Goal: Task Accomplishment & Management: Manage account settings

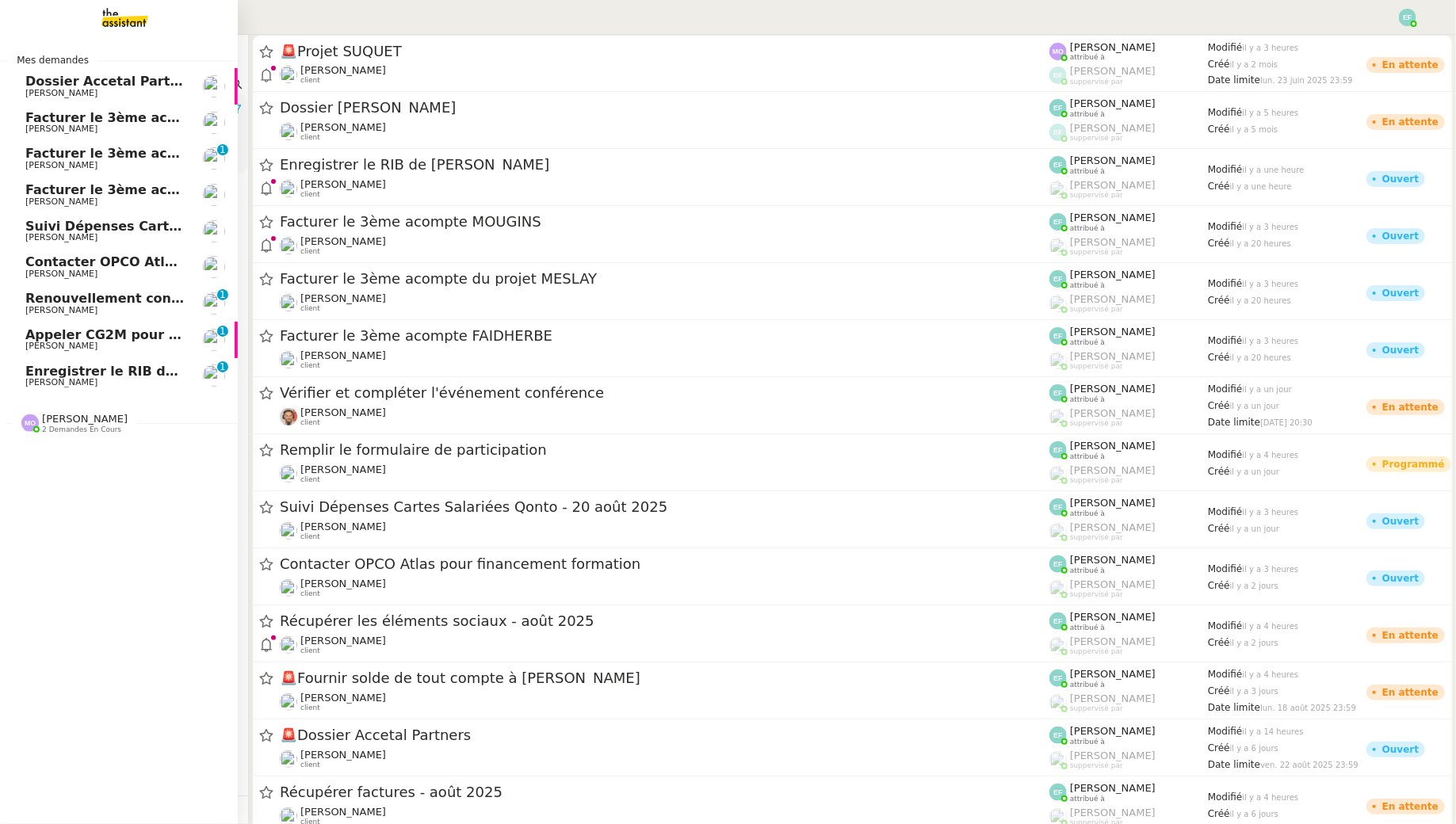
click at [47, 86] on span "Dossier Accetal Partners" at bounding box center [113, 81] width 176 height 15
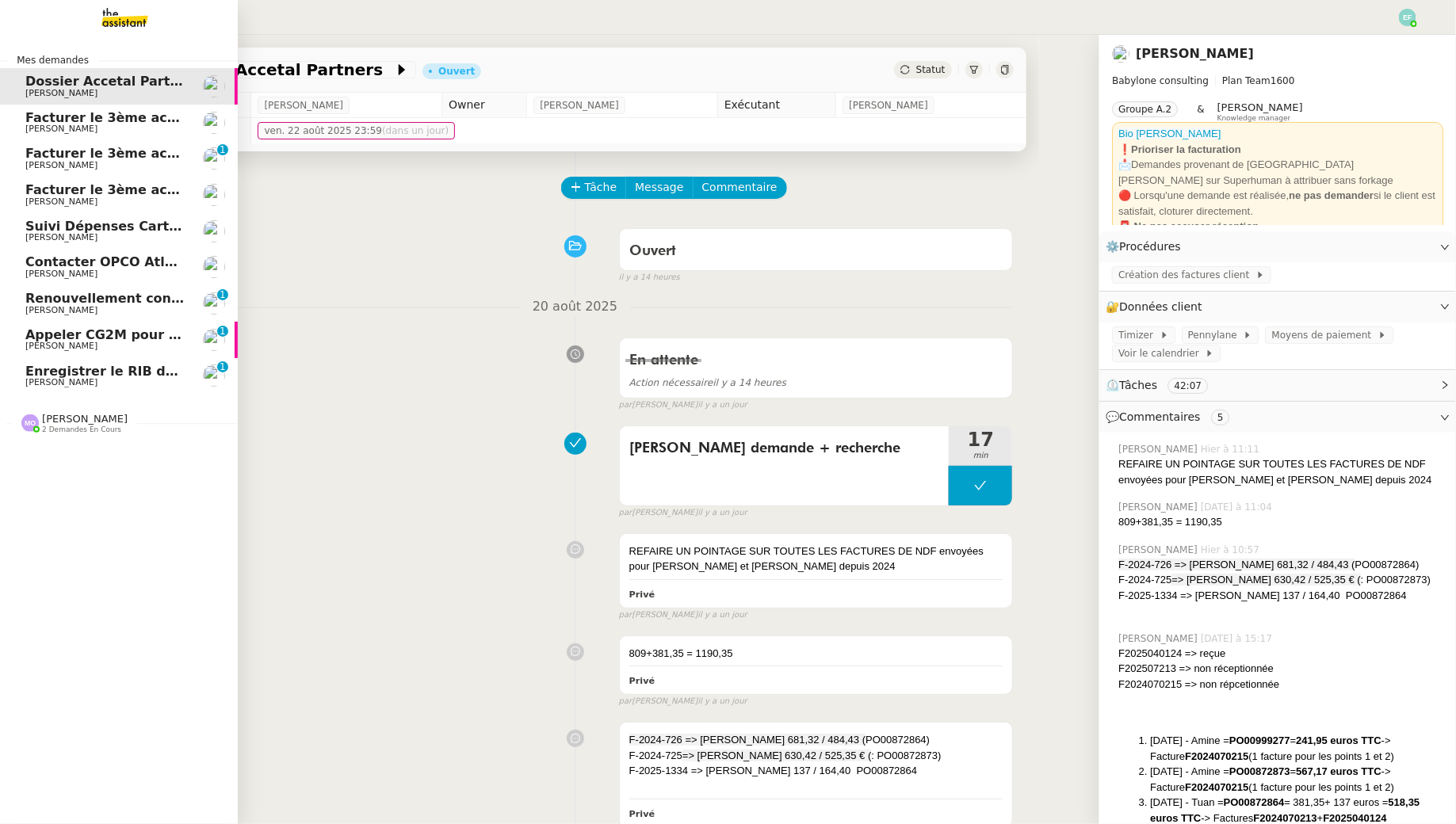
click at [65, 372] on span "Enregistrer le RIB de [PERSON_NAME]" at bounding box center [160, 370] width 271 height 15
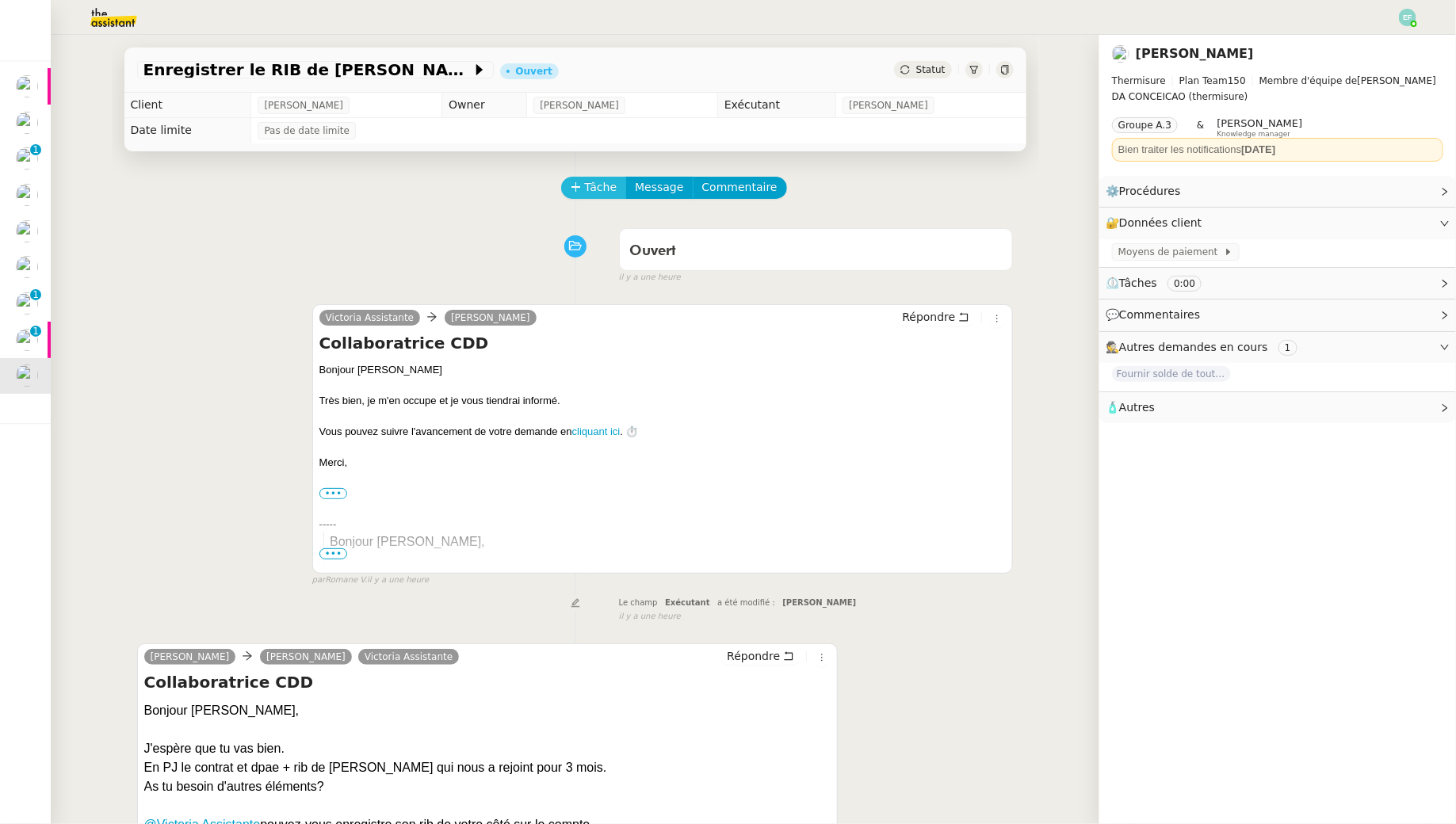
click at [597, 189] on span "Tâche" at bounding box center [601, 187] width 33 height 18
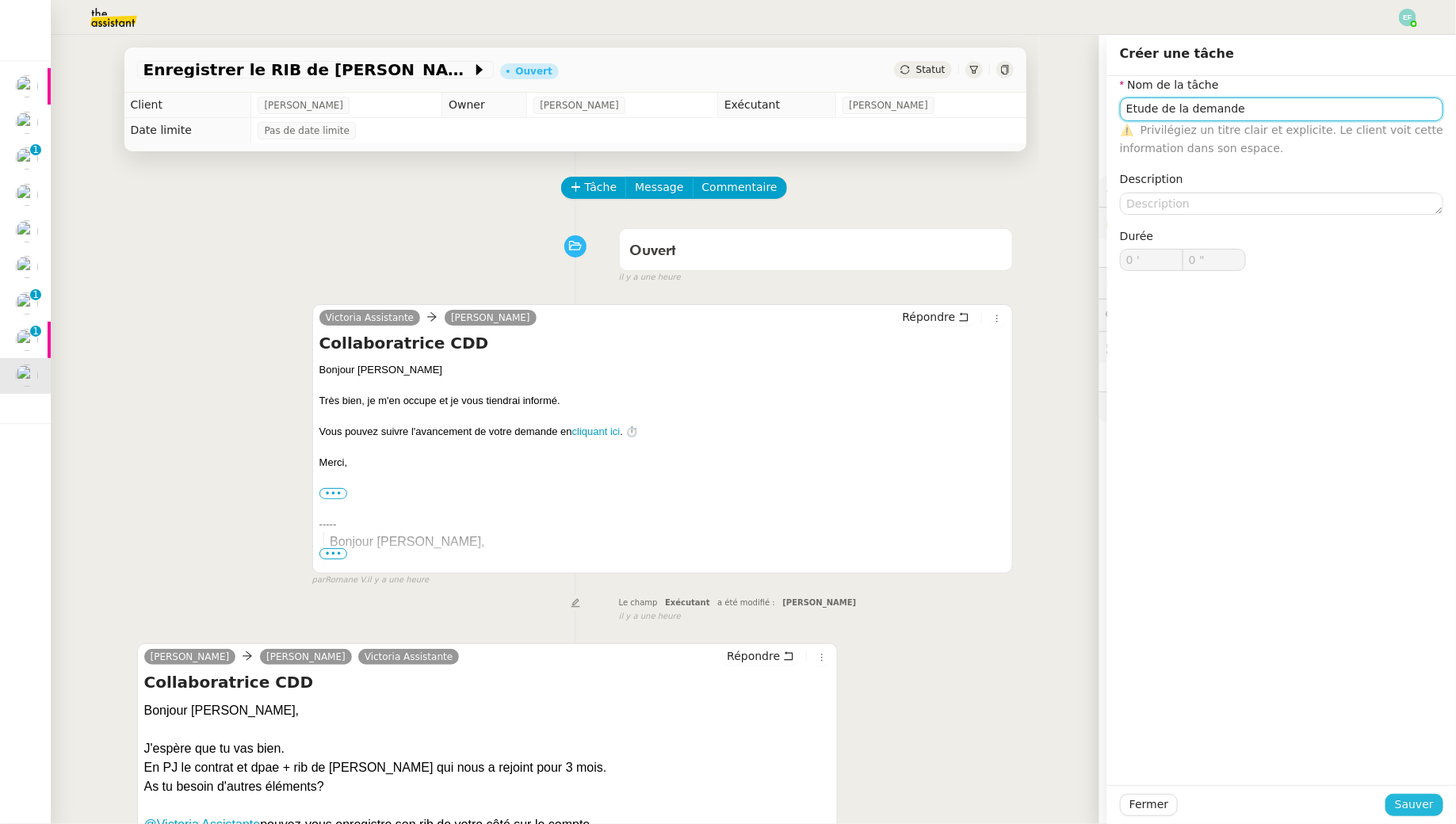
type input "Etude de la demande"
click at [1416, 801] on span "Sauver" at bounding box center [1414, 804] width 39 height 18
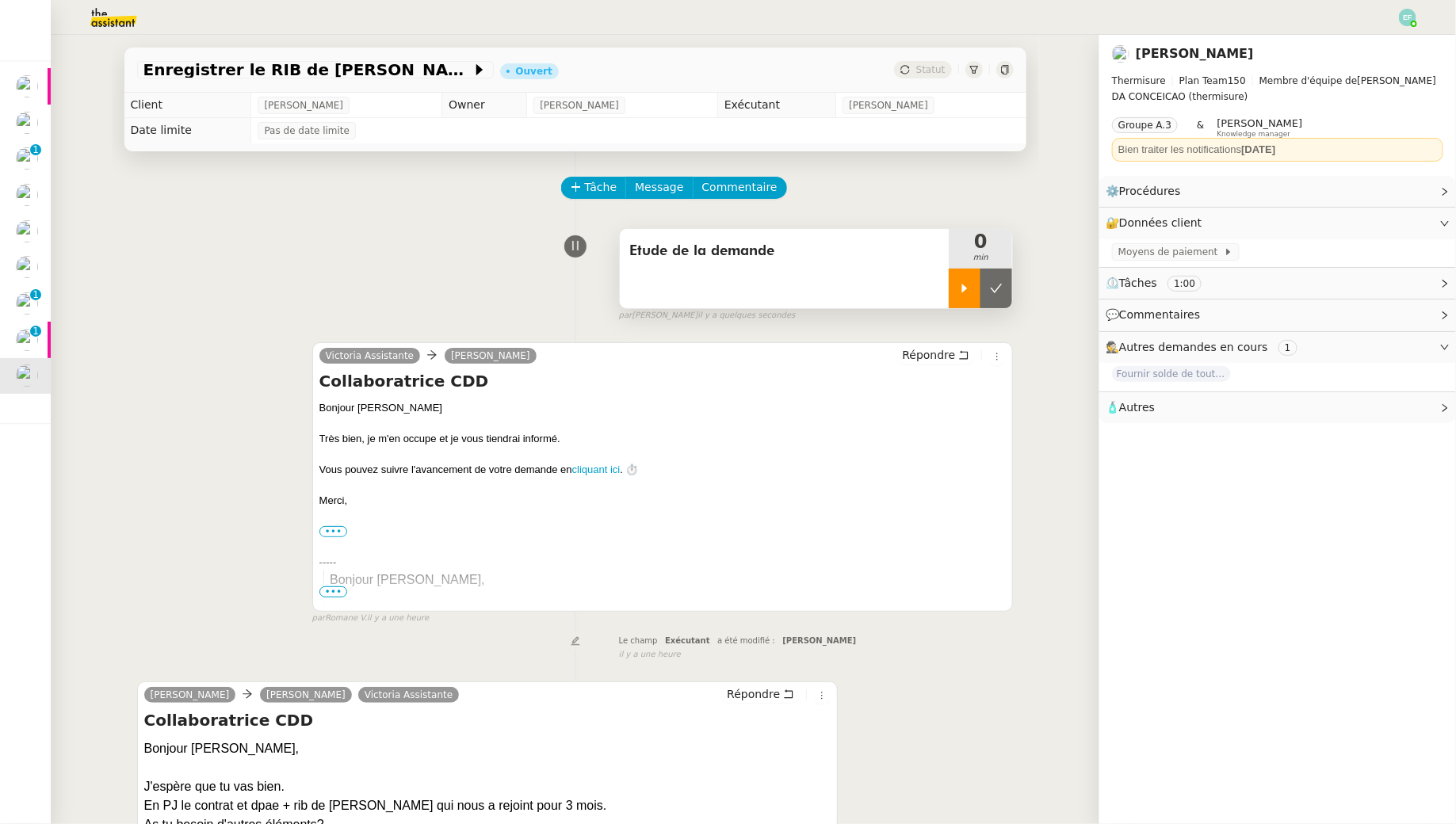
click at [960, 278] on div at bounding box center [964, 288] width 32 height 40
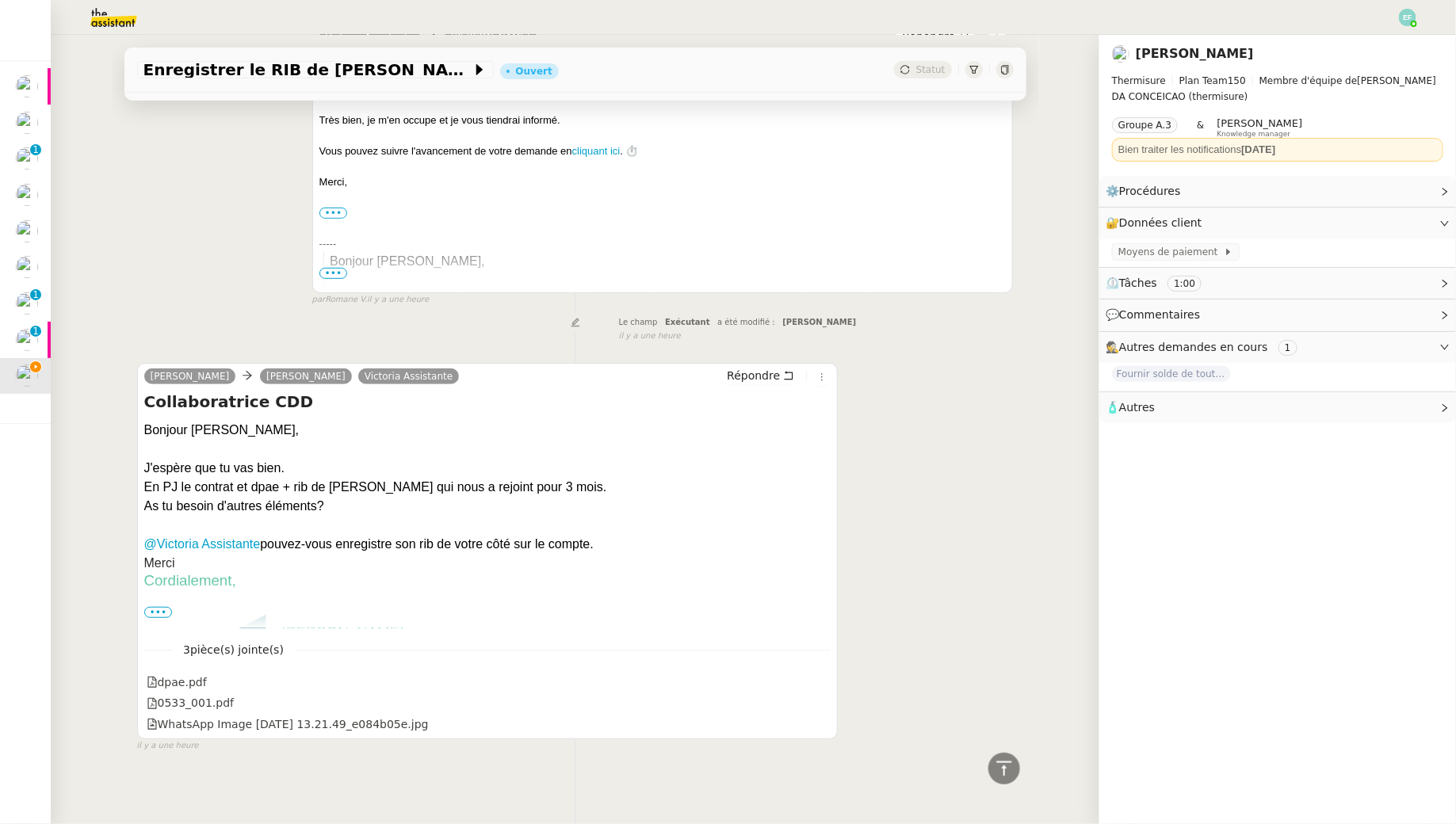
scroll to position [322, 0]
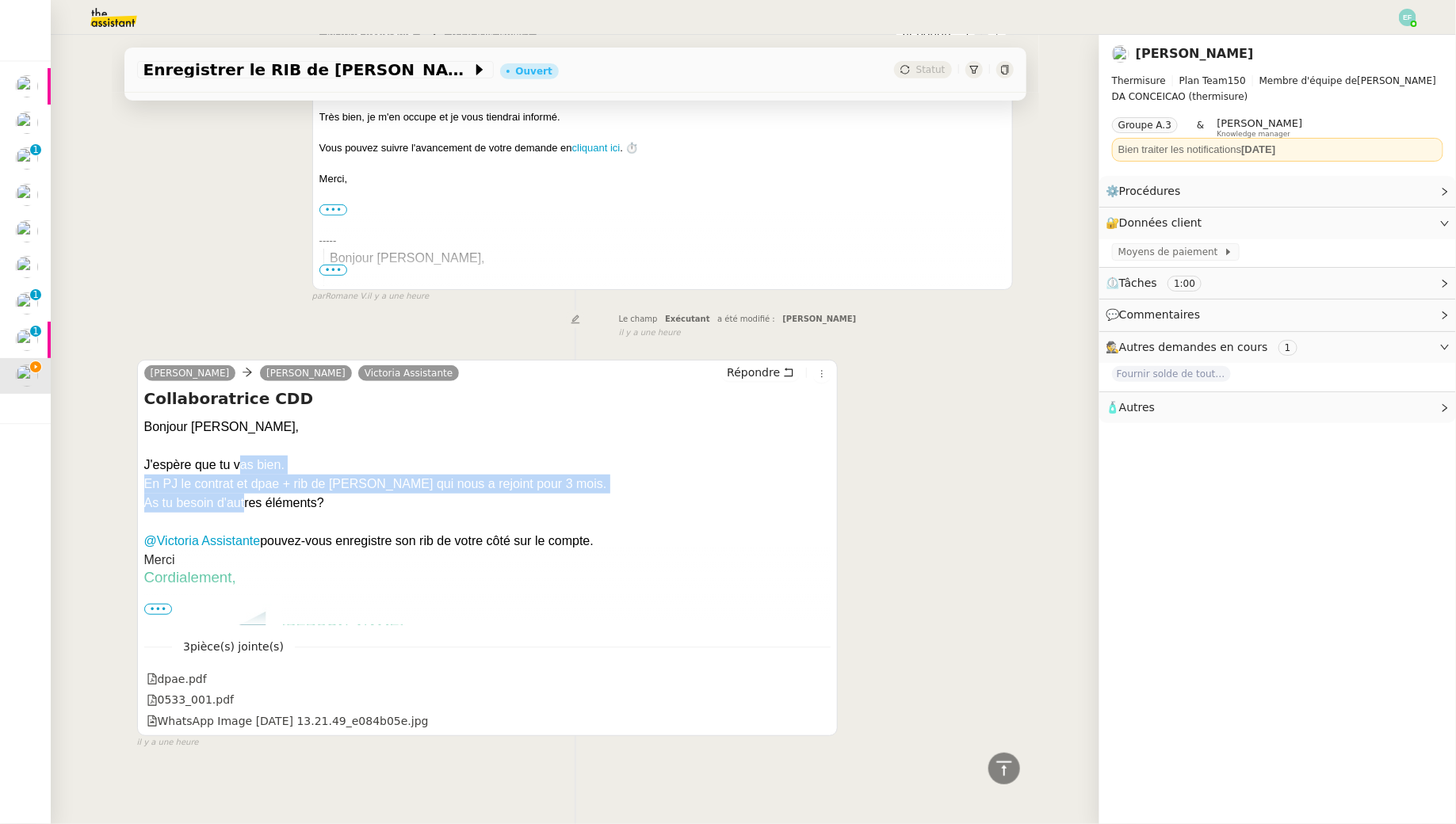
drag, startPoint x: 239, startPoint y: 462, endPoint x: 245, endPoint y: 503, distance: 41.4
click at [245, 503] on div "Bonjour [PERSON_NAME], J'espère que tu vas bien. En PJ le contrat et dpae + rib…" at bounding box center [488, 636] width 687 height 438
click at [823, 678] on icon at bounding box center [820, 678] width 11 height 11
click at [821, 722] on icon at bounding box center [820, 719] width 11 height 11
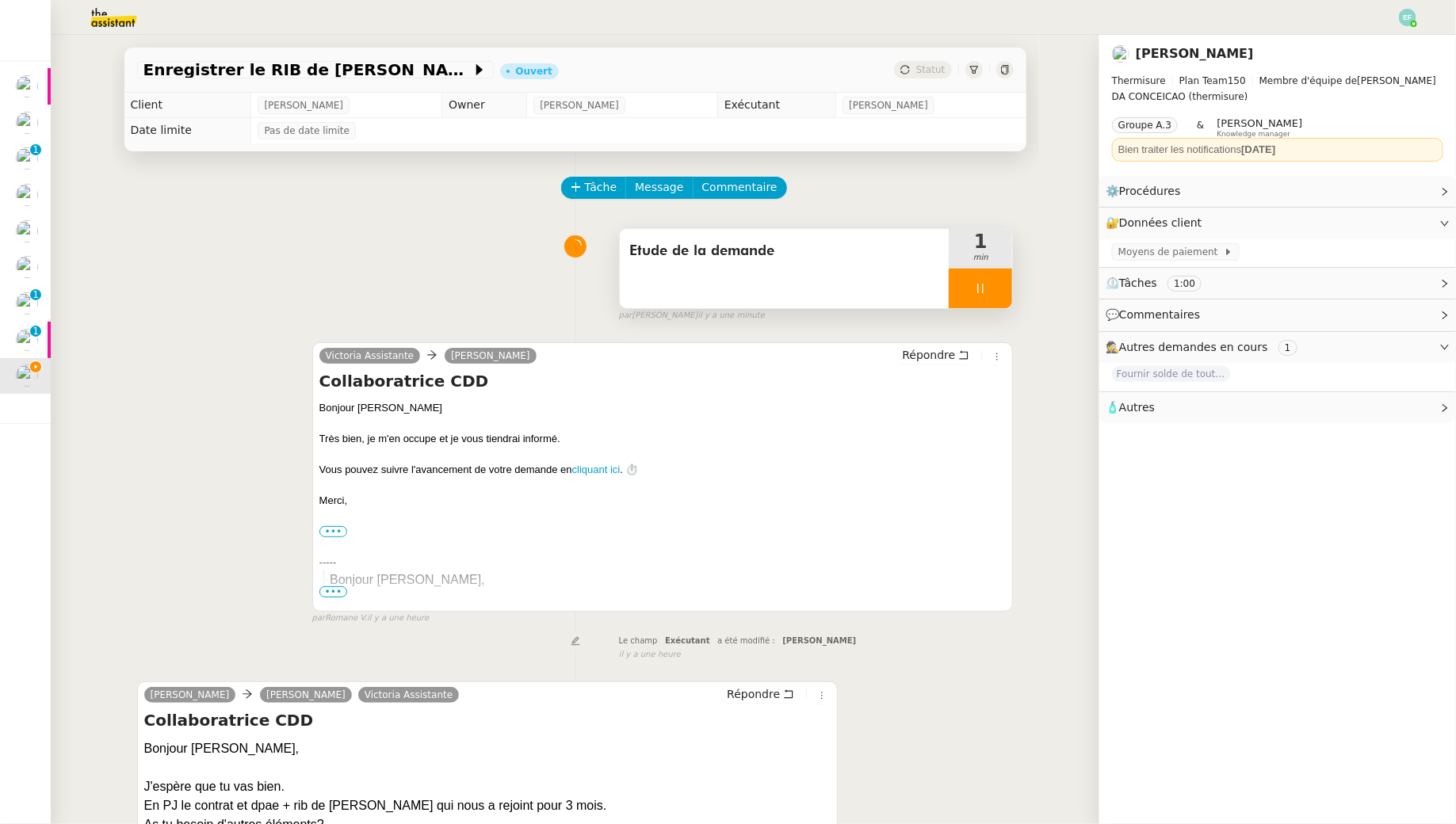
click at [986, 281] on div at bounding box center [981, 288] width 64 height 40
click at [1001, 281] on button at bounding box center [996, 288] width 32 height 40
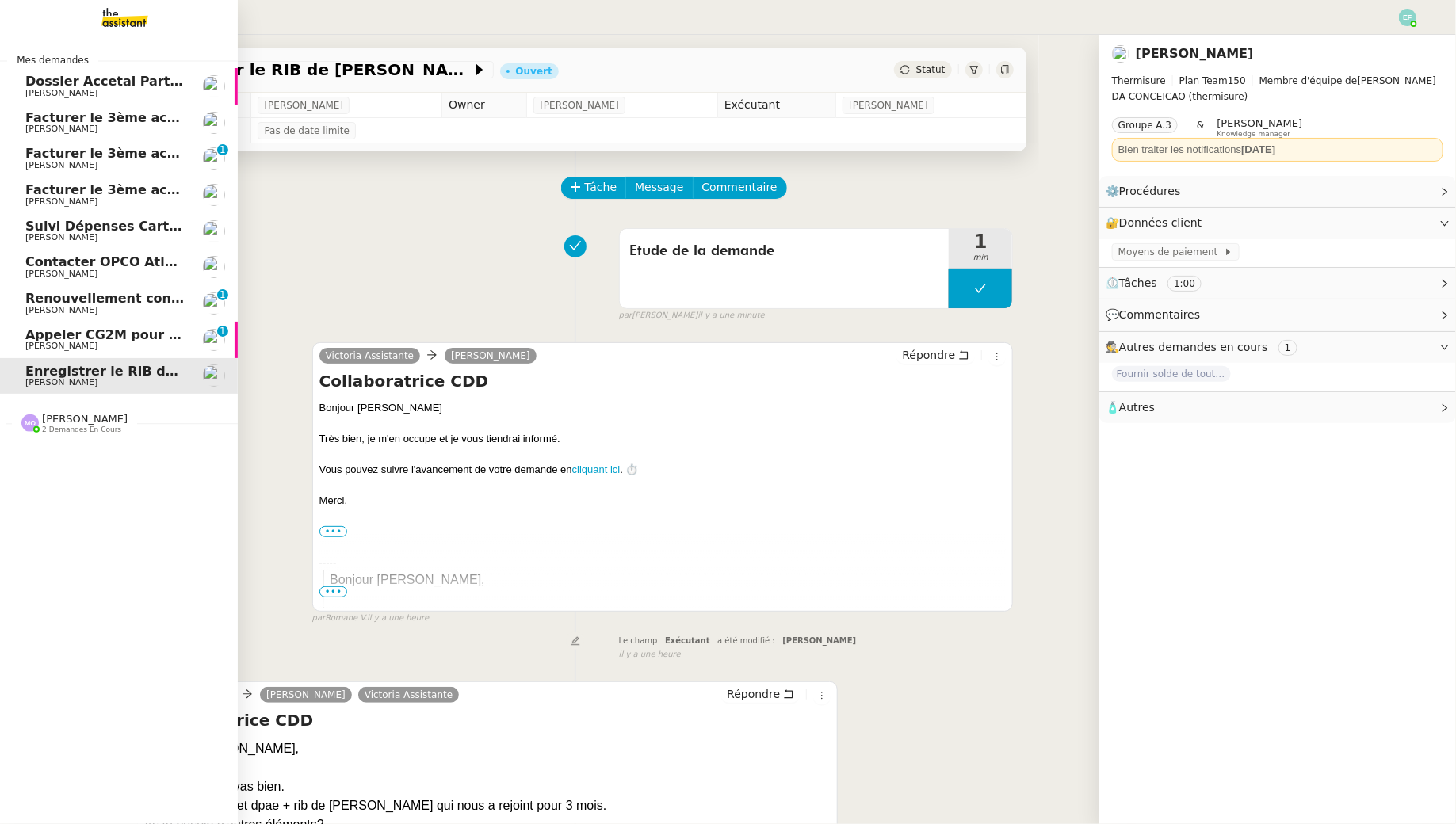
click at [28, 331] on span "Appeler CG2M pour suivi de signification" at bounding box center [170, 334] width 291 height 15
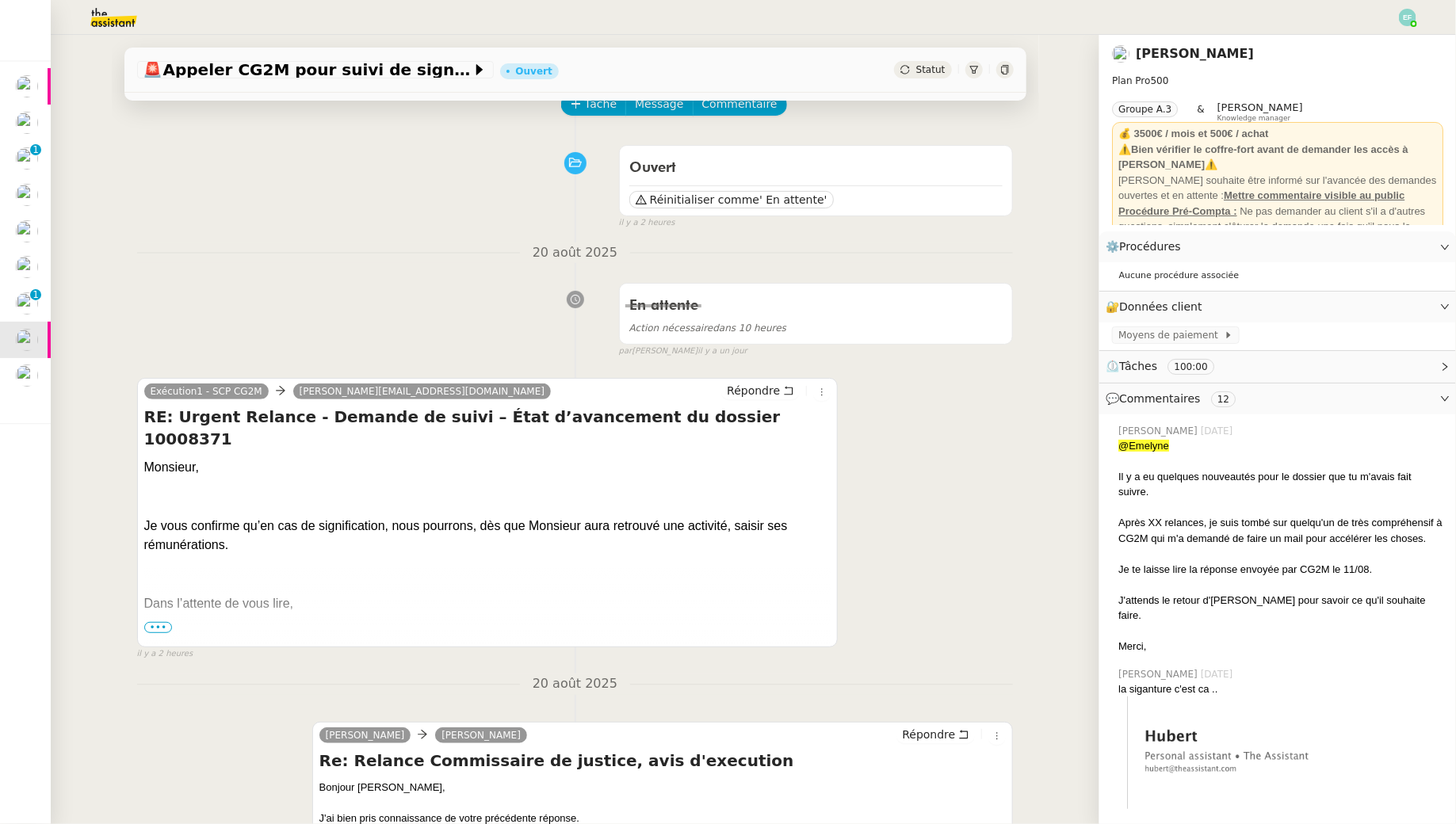
scroll to position [85, 0]
click at [156, 623] on span "•••" at bounding box center [158, 625] width 28 height 11
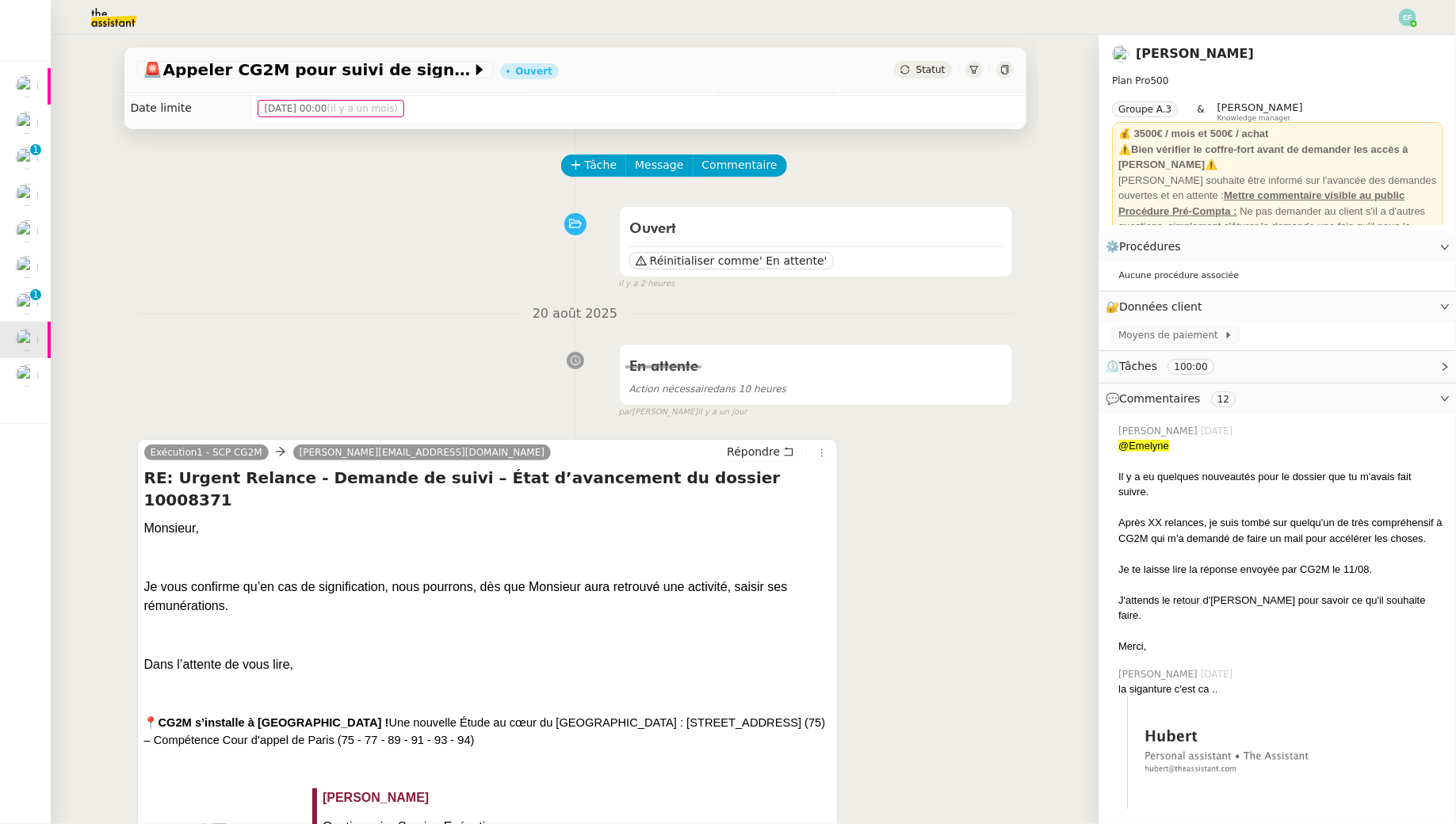
scroll to position [0, 0]
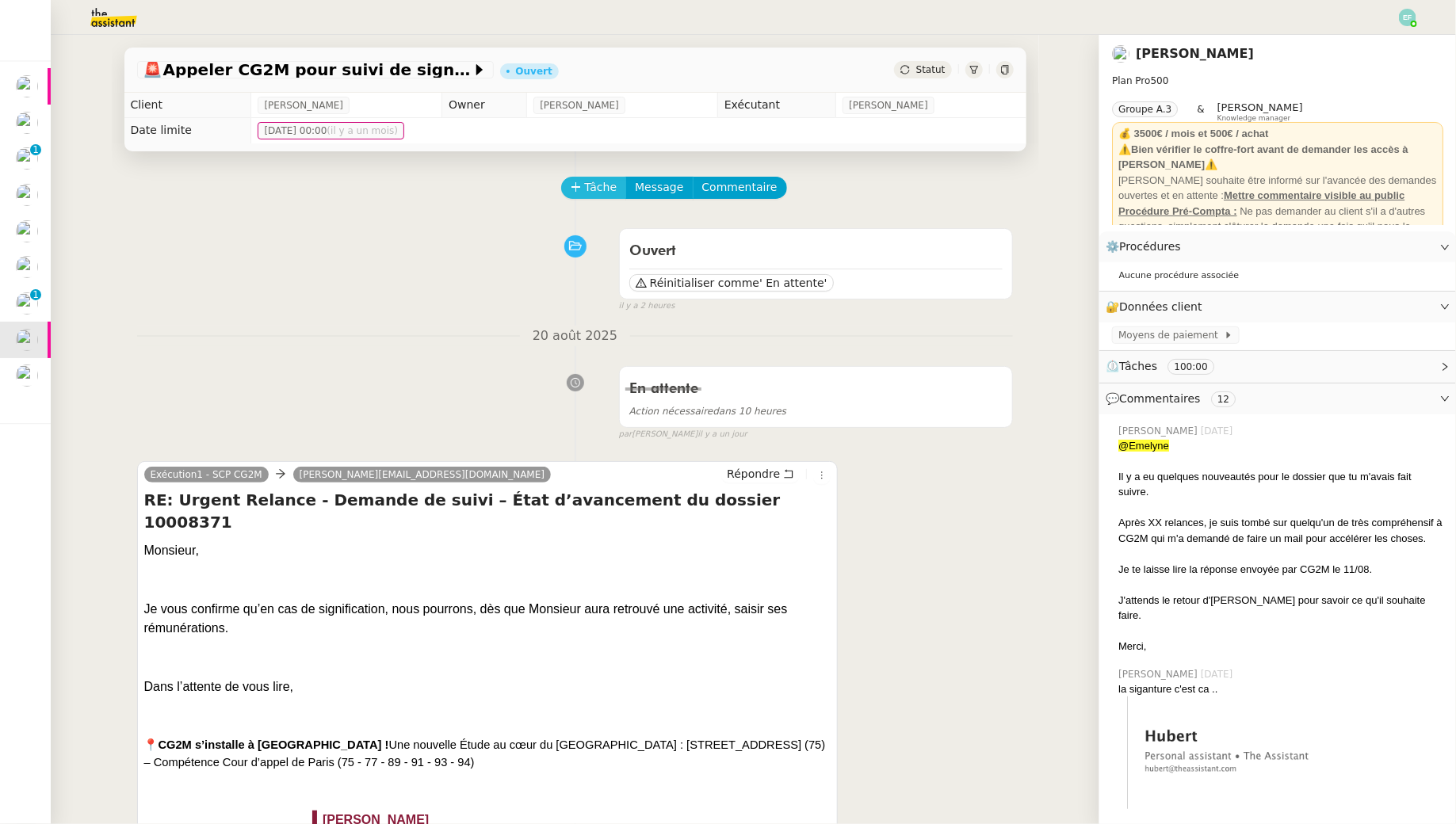
click at [592, 180] on span "Tâche" at bounding box center [601, 187] width 33 height 18
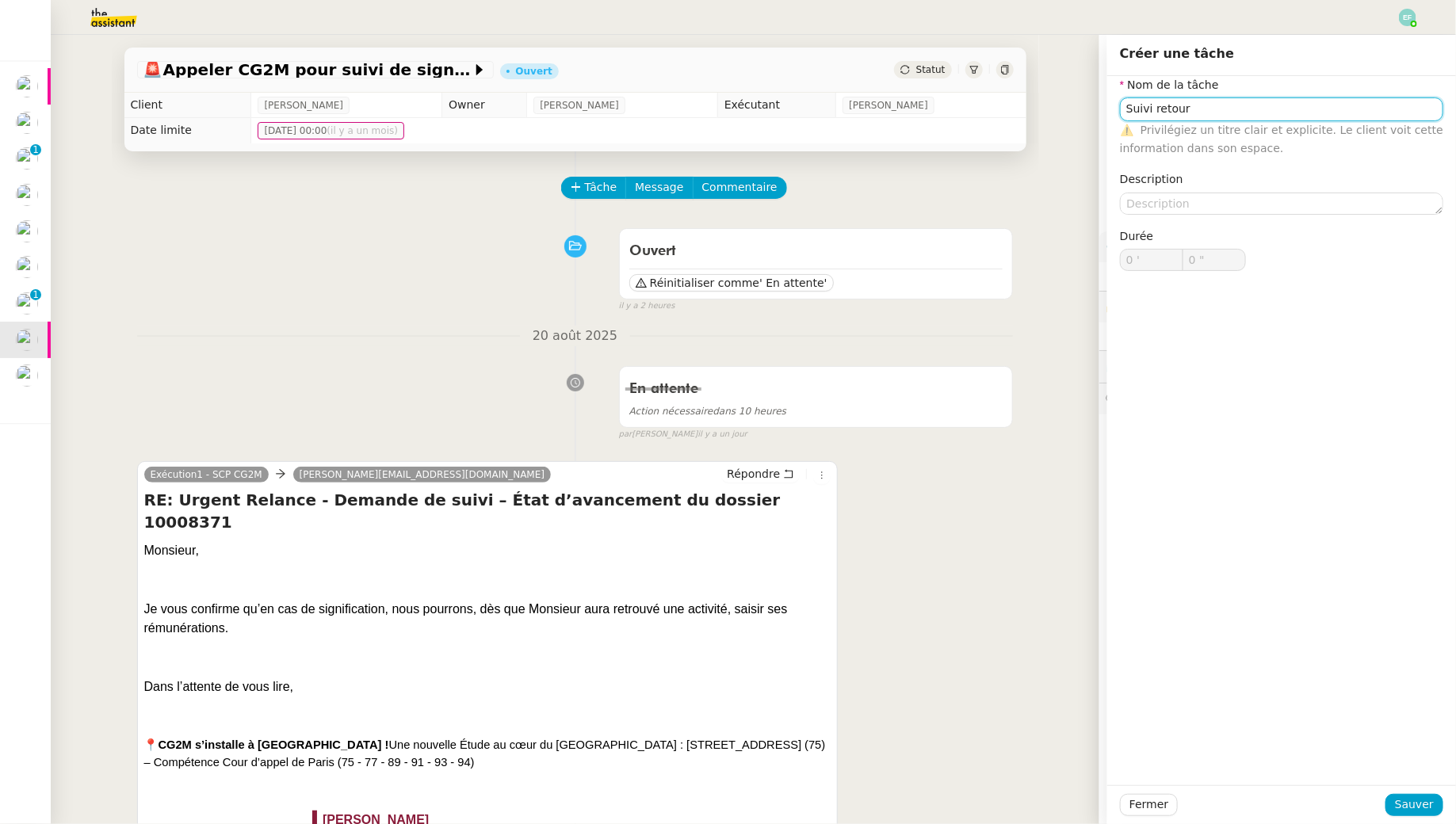
type input "Suivi retour"
click at [1400, 791] on div "Fermer Sauver" at bounding box center [1281, 804] width 349 height 39
click at [1403, 807] on span "Sauver" at bounding box center [1414, 804] width 39 height 18
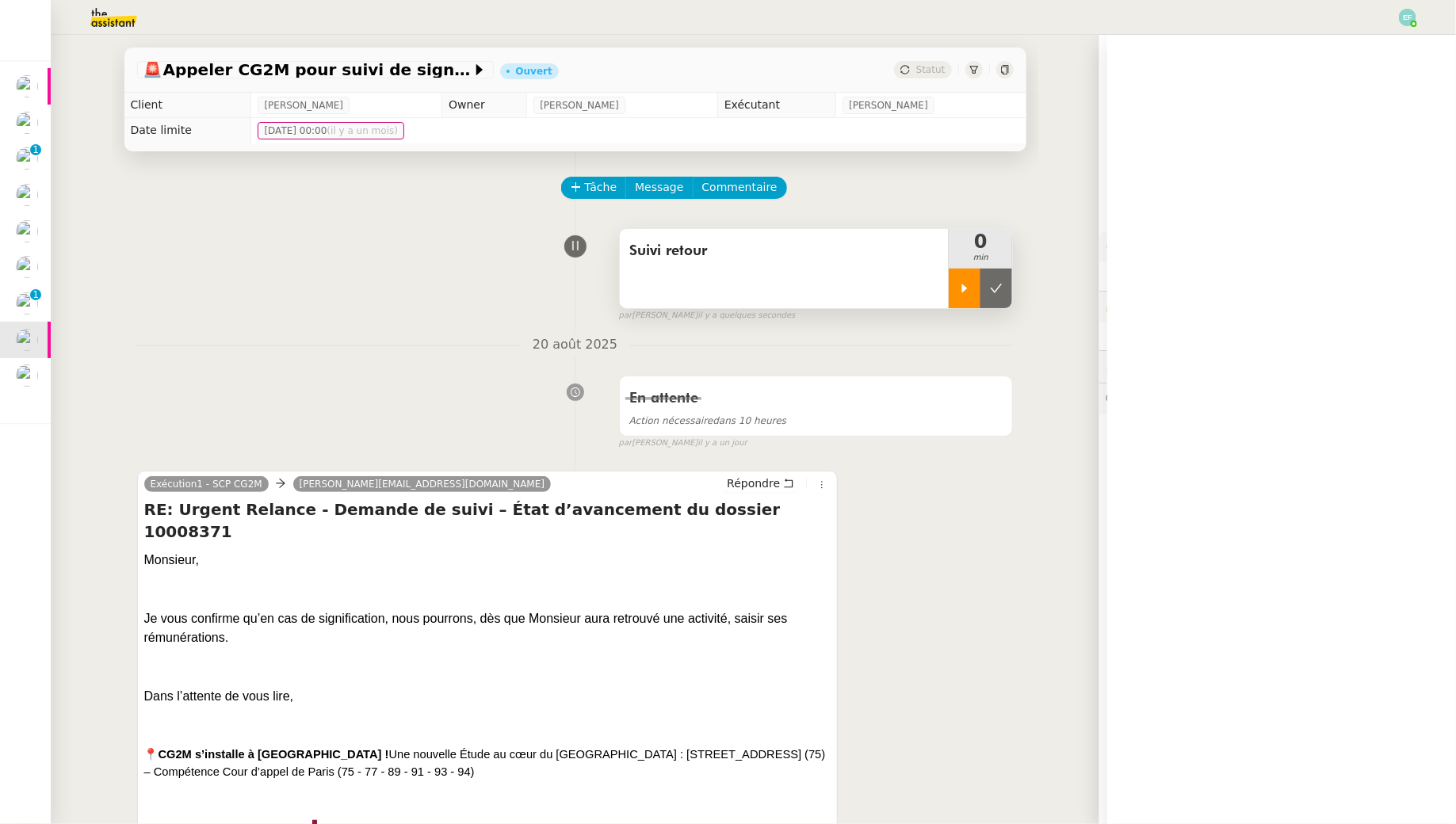
click at [973, 300] on div at bounding box center [964, 288] width 32 height 40
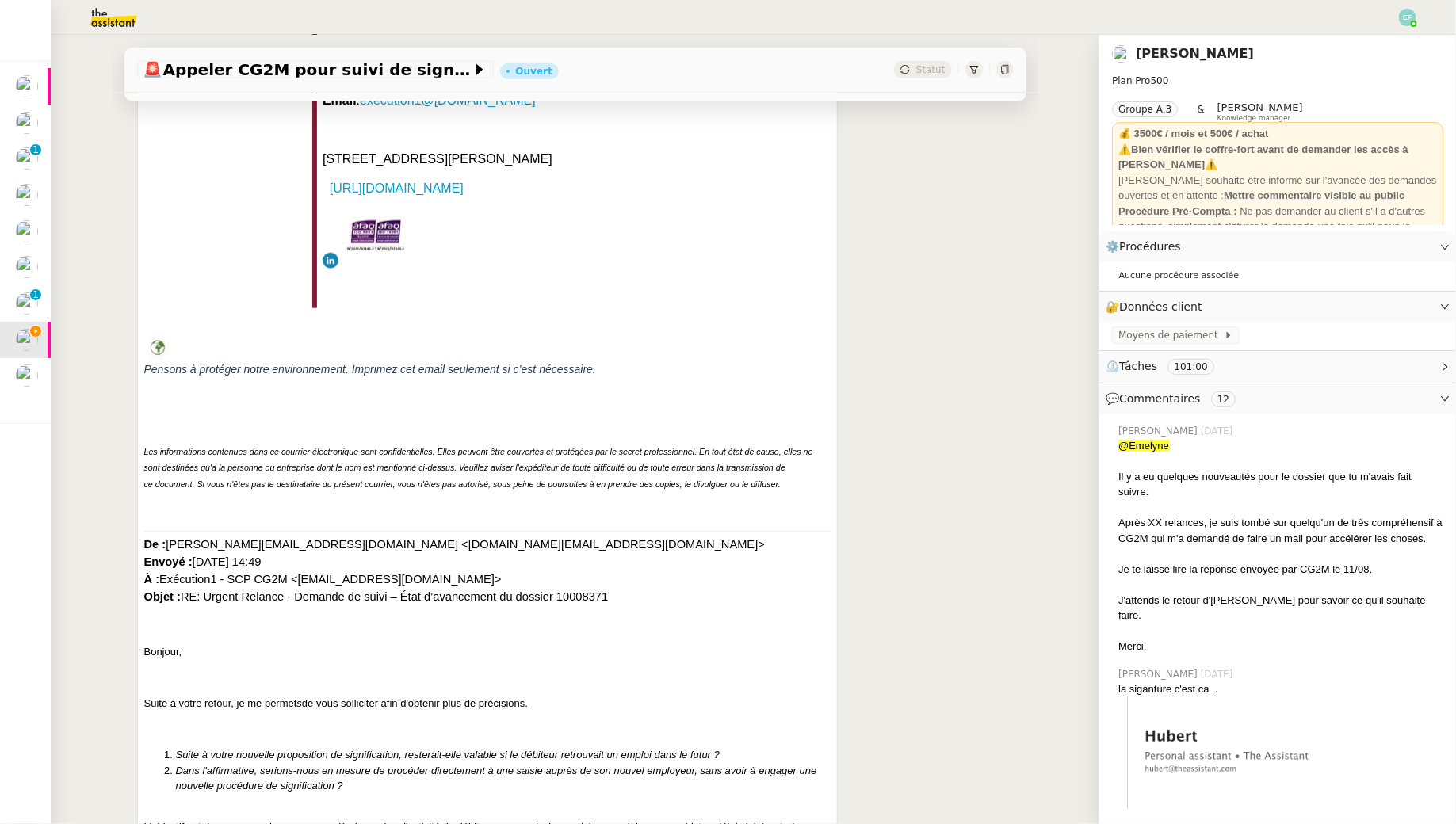
scroll to position [921, 0]
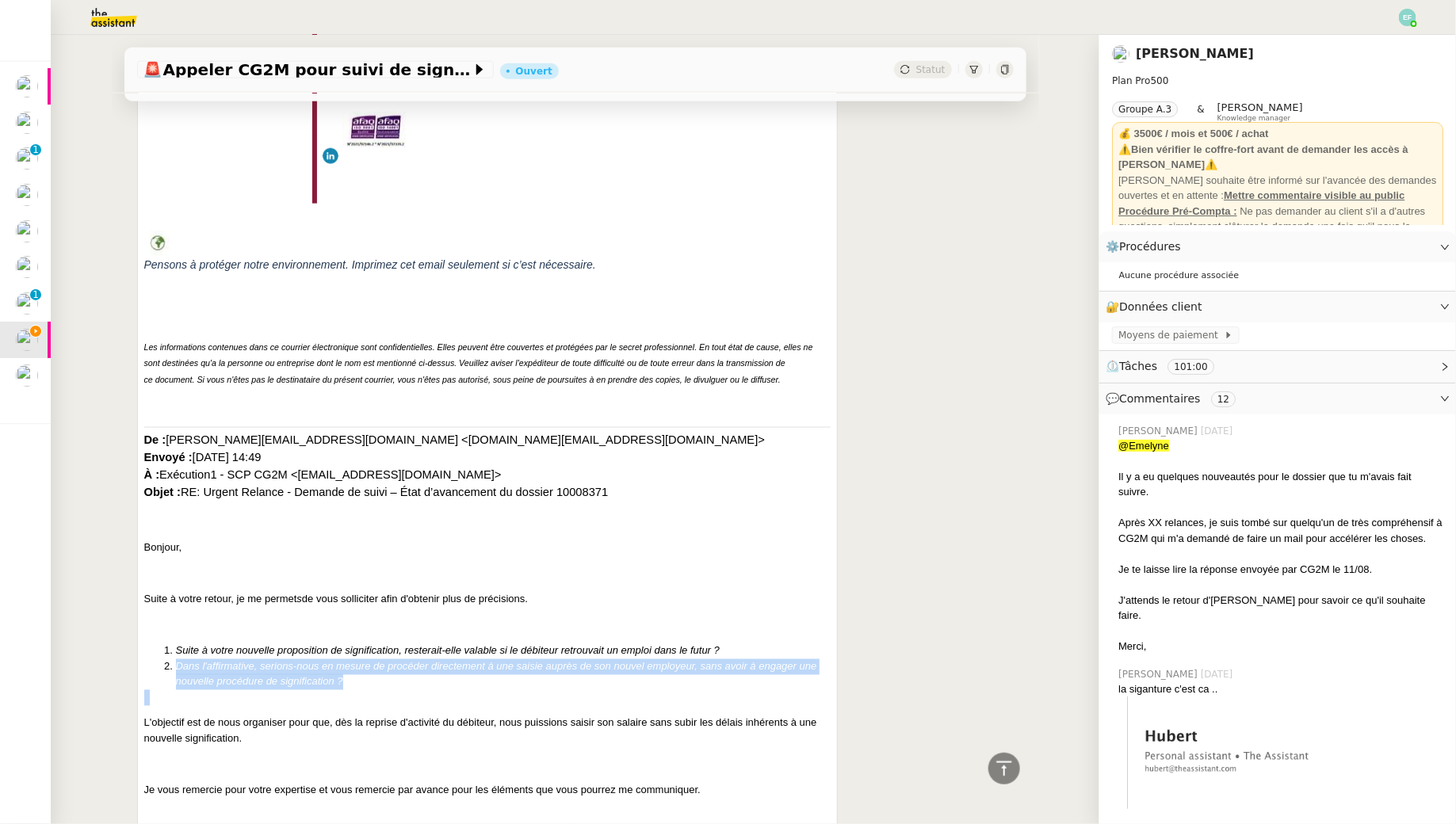
drag, startPoint x: 177, startPoint y: 642, endPoint x: 364, endPoint y: 686, distance: 192.1
copy div "Dans l'affirmative, serions-nous en mesure de procéder directement à une saisie…"
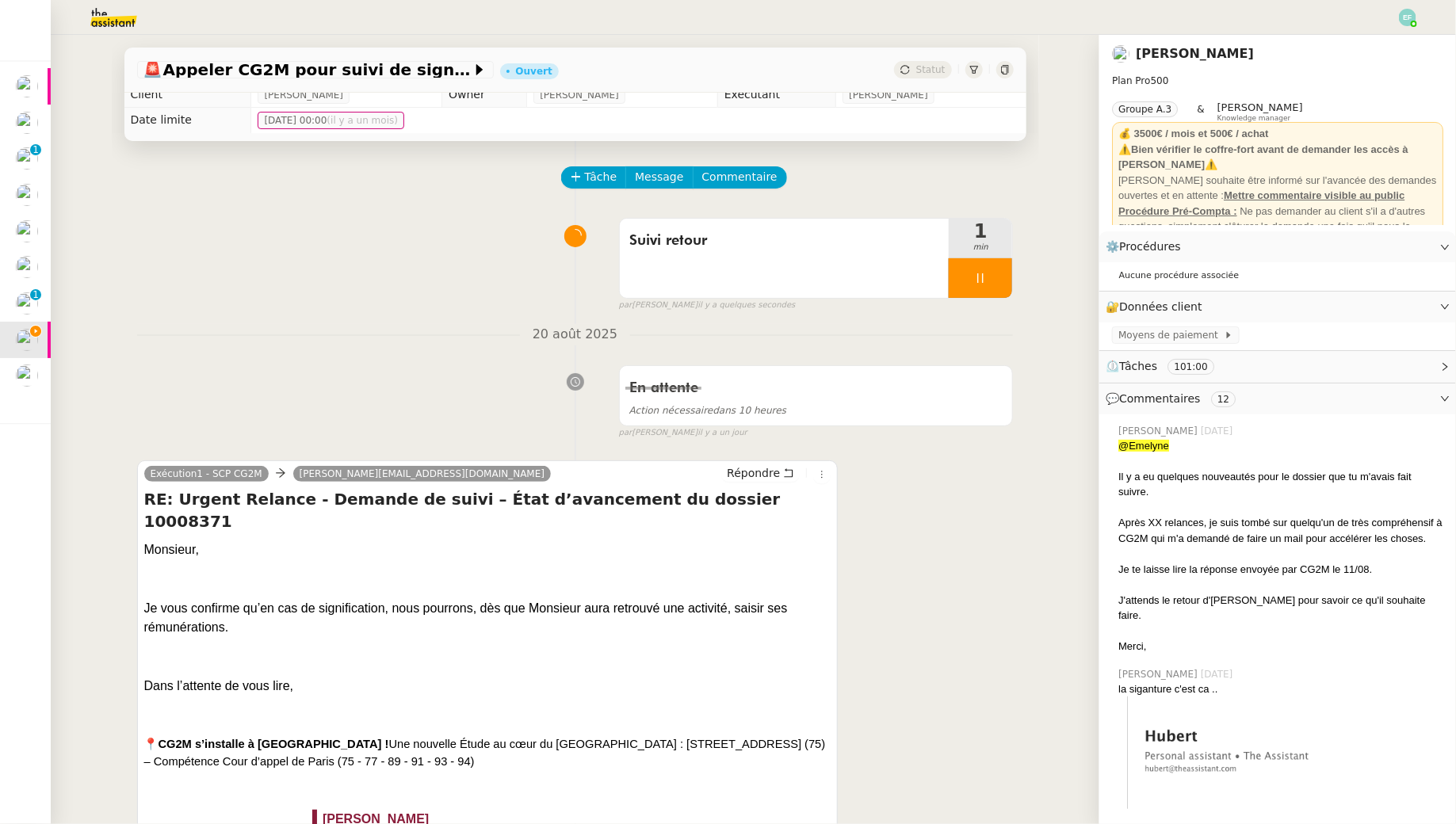
scroll to position [0, 0]
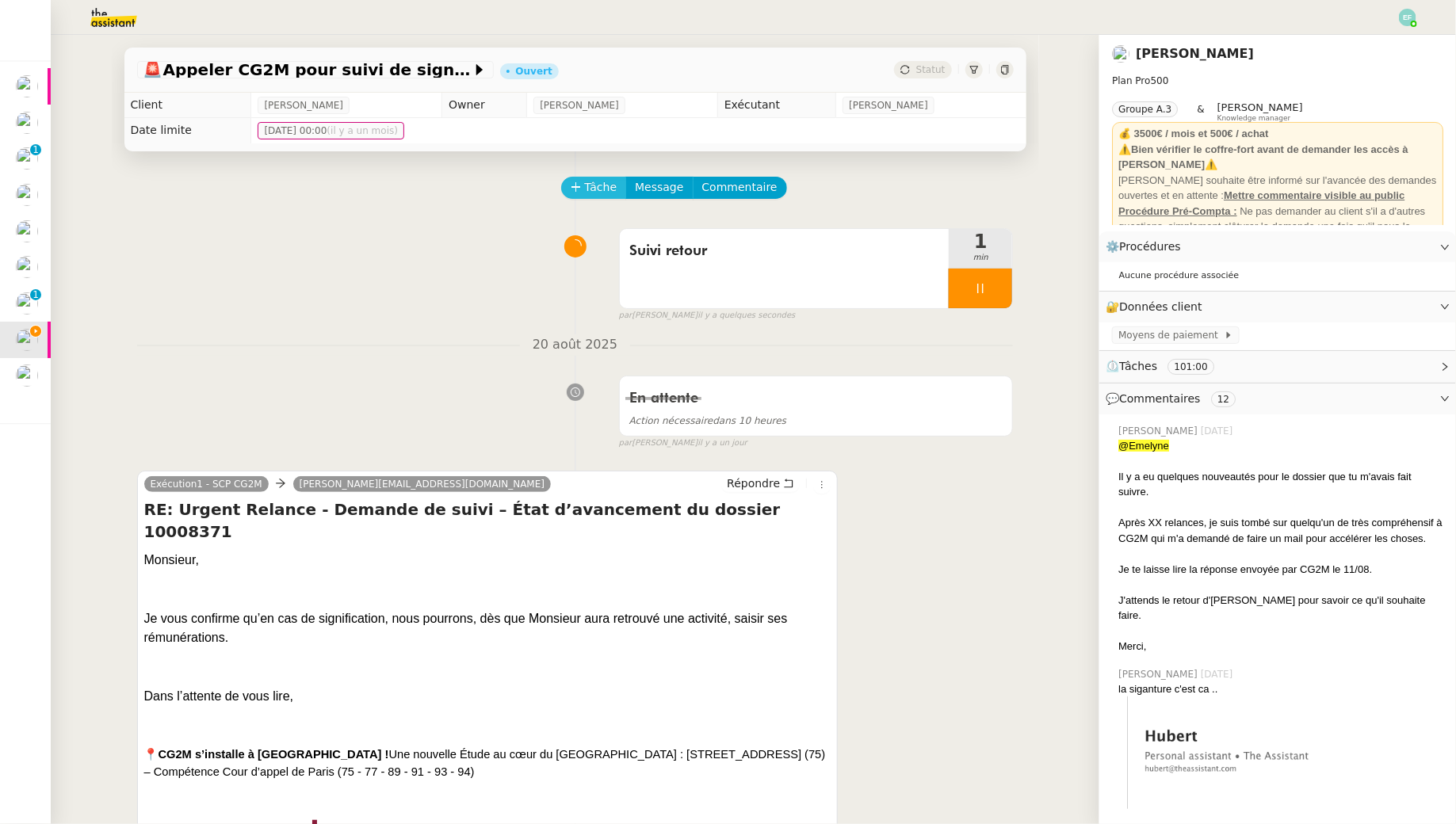
click at [615, 184] on button "Tâche" at bounding box center [594, 188] width 65 height 22
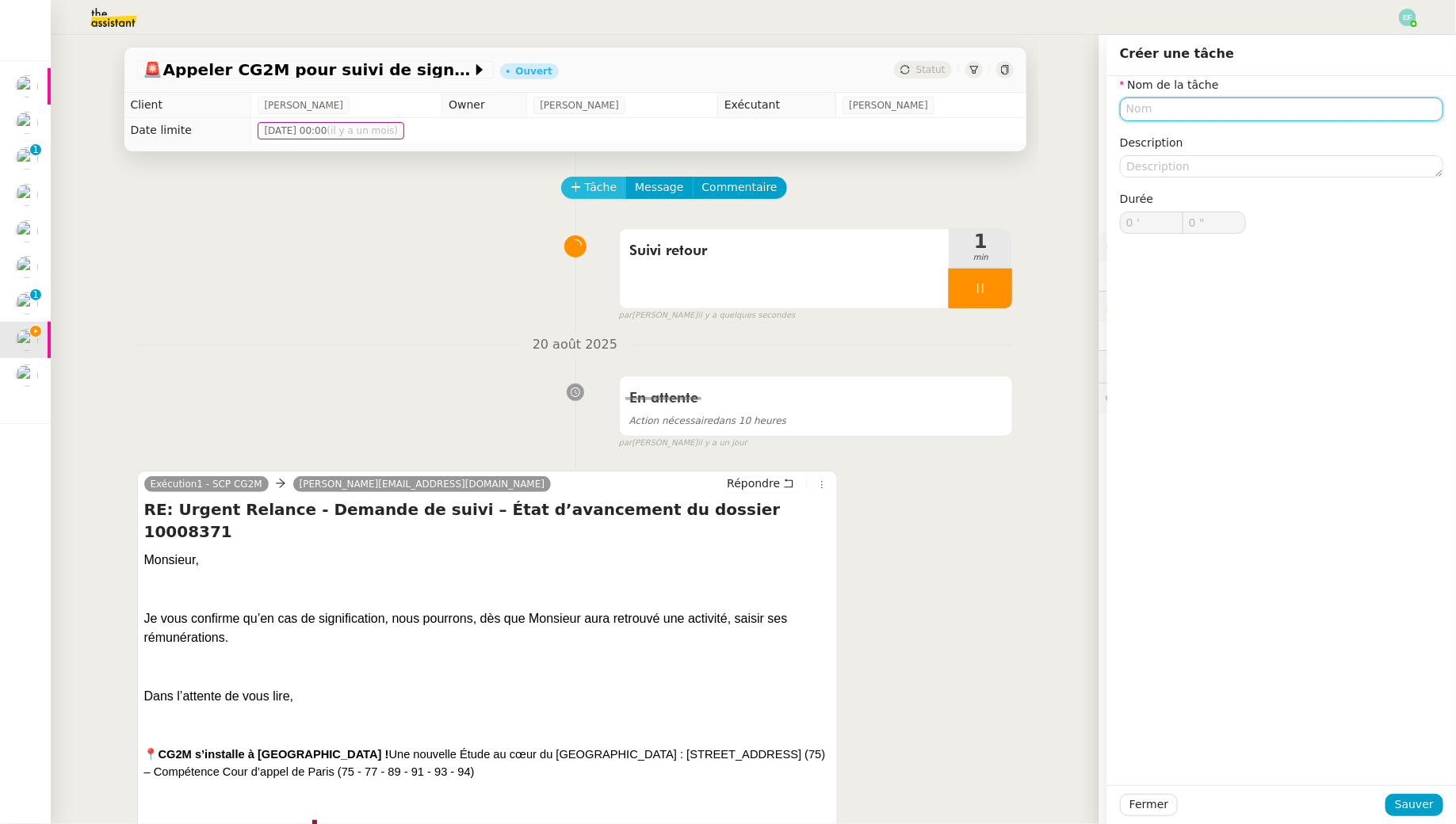
type input "D"
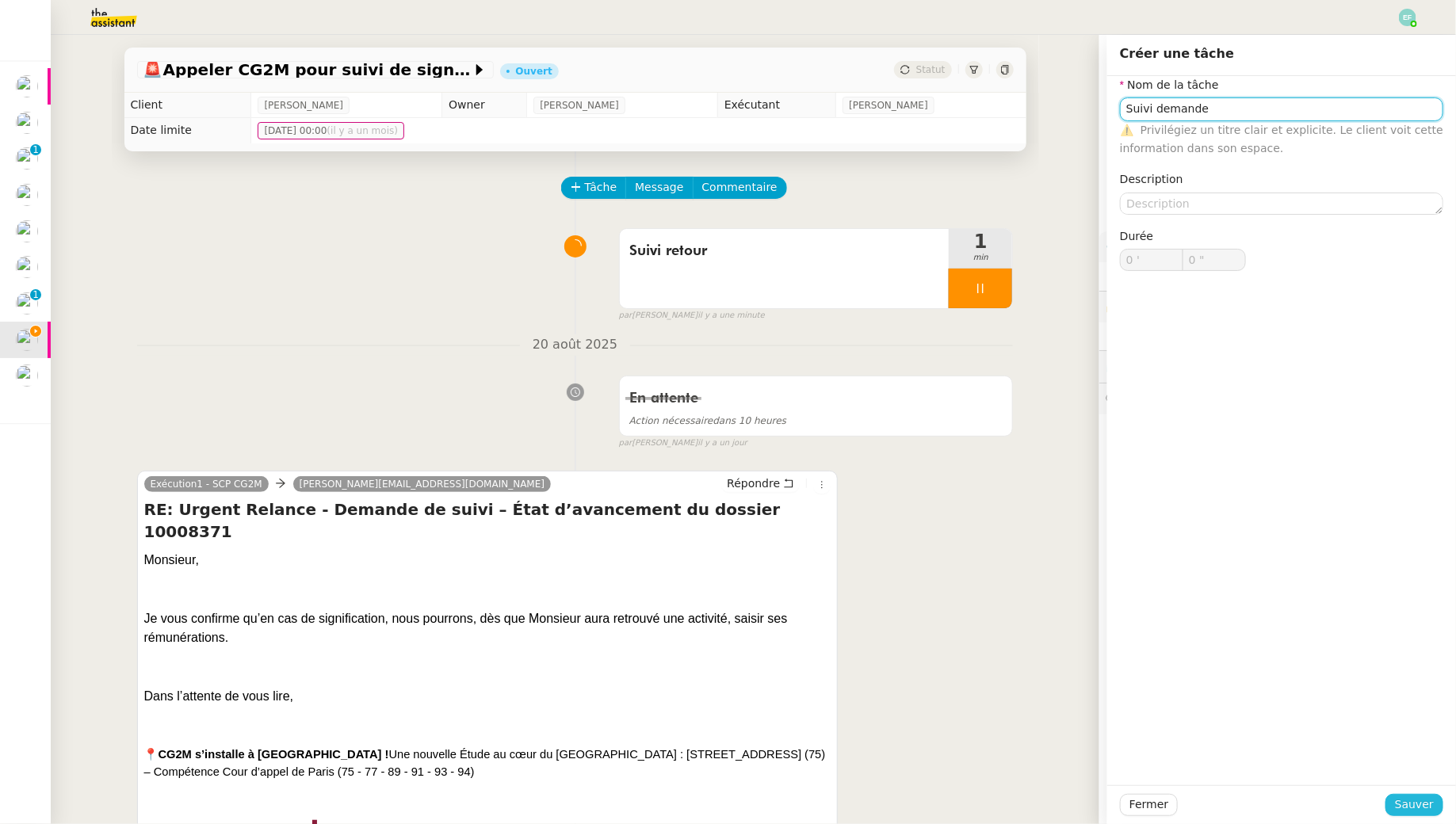
type input "Suivi demande"
click at [1409, 808] on span "Sauver" at bounding box center [1414, 804] width 39 height 18
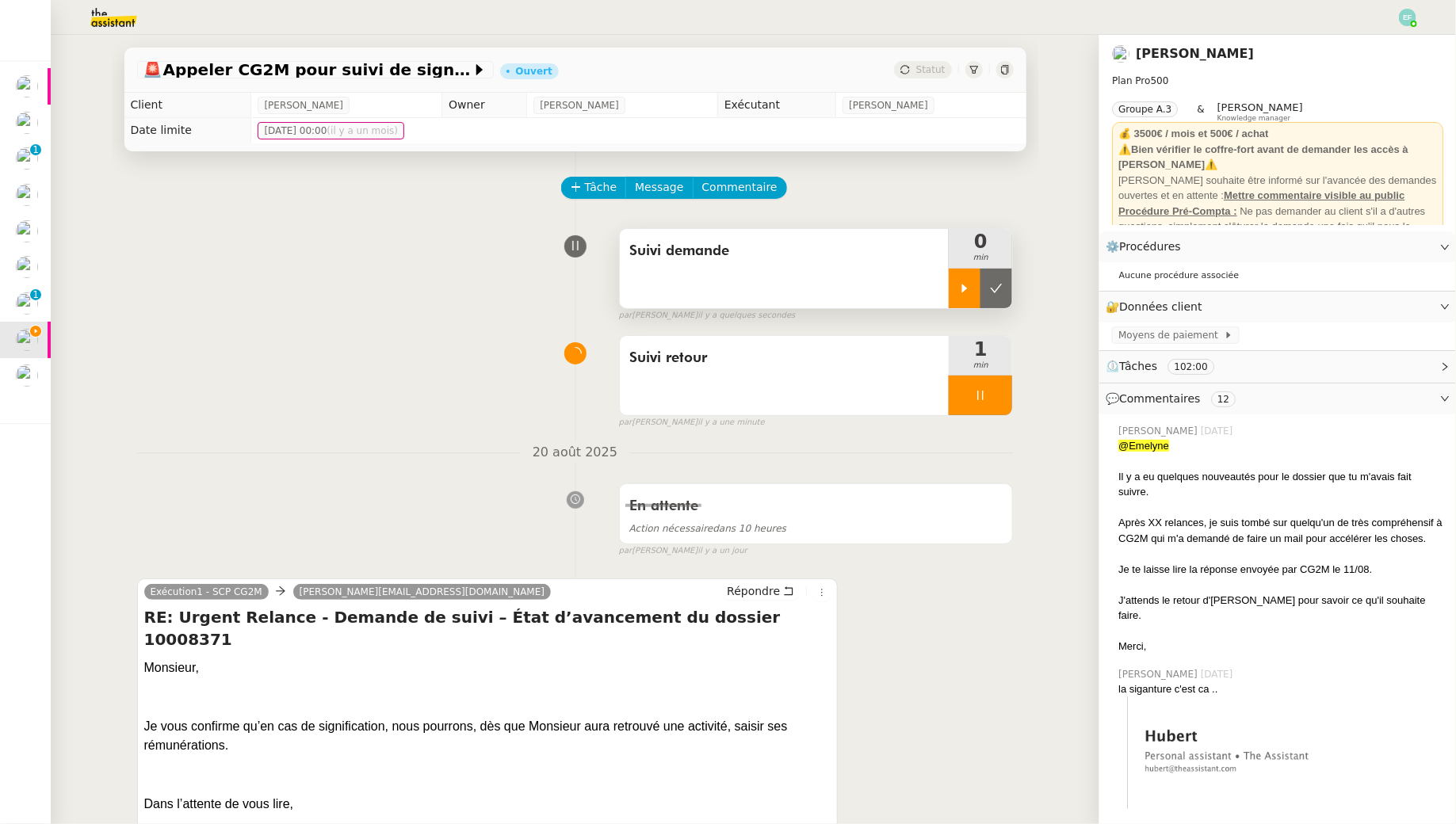
click at [961, 290] on icon at bounding box center [964, 288] width 13 height 13
click at [981, 389] on icon at bounding box center [980, 395] width 13 height 13
click at [997, 397] on icon at bounding box center [996, 396] width 12 height 9
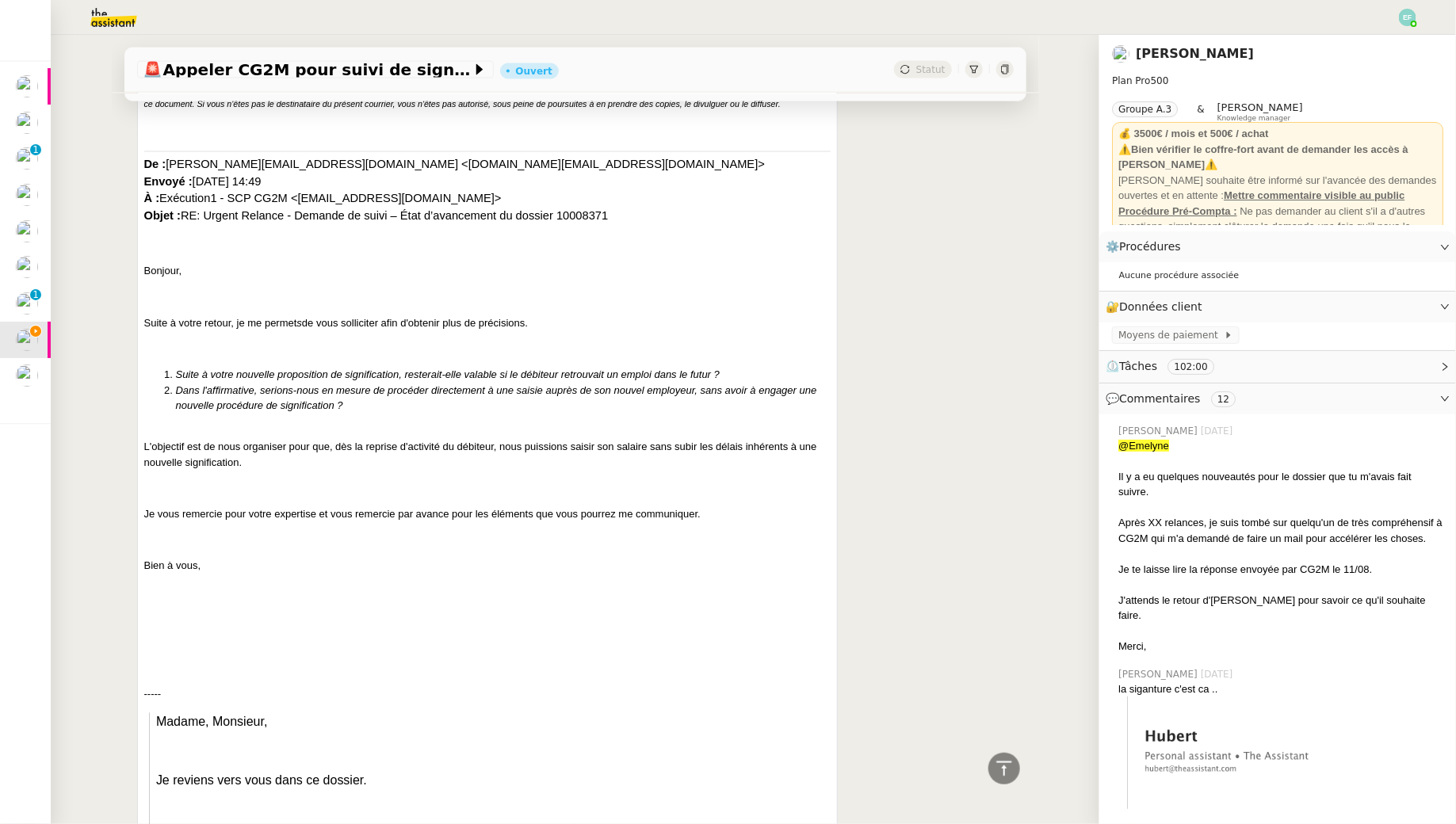
scroll to position [1292, 0]
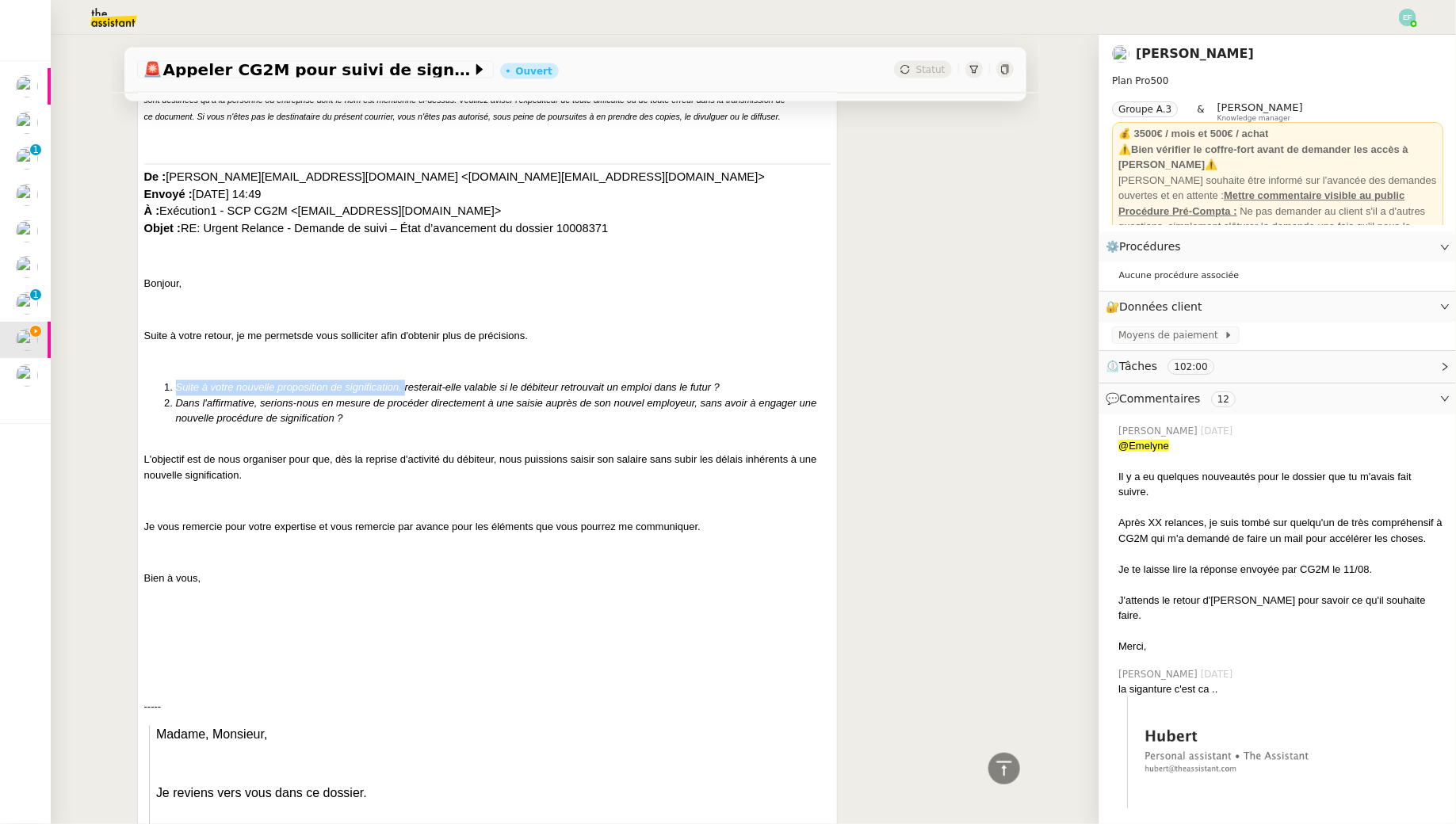
drag, startPoint x: 175, startPoint y: 363, endPoint x: 405, endPoint y: 363, distance: 230.0
click at [405, 382] on span "Suite à votre nouvelle proposition de signification, resterait-elle valable si …" at bounding box center [448, 388] width 544 height 12
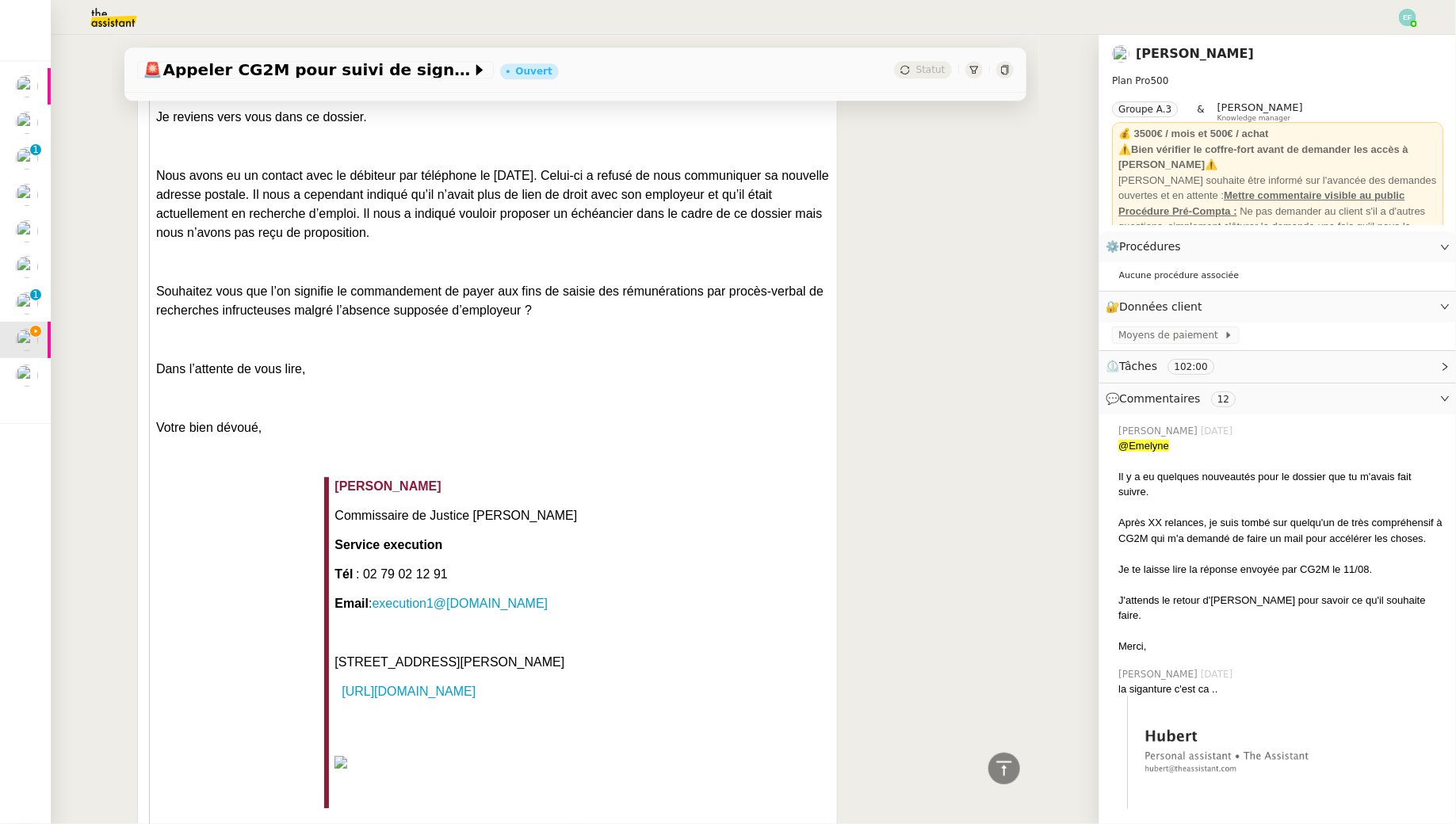
scroll to position [1967, 0]
drag, startPoint x: 353, startPoint y: 189, endPoint x: 357, endPoint y: 221, distance: 32.2
click at [357, 221] on p "Nous avons eu un contact avec le débiteur par téléphone le [DATE]. Celui-ci a r…" at bounding box center [493, 206] width 674 height 76
drag, startPoint x: 269, startPoint y: 270, endPoint x: 598, endPoint y: 273, distance: 329.0
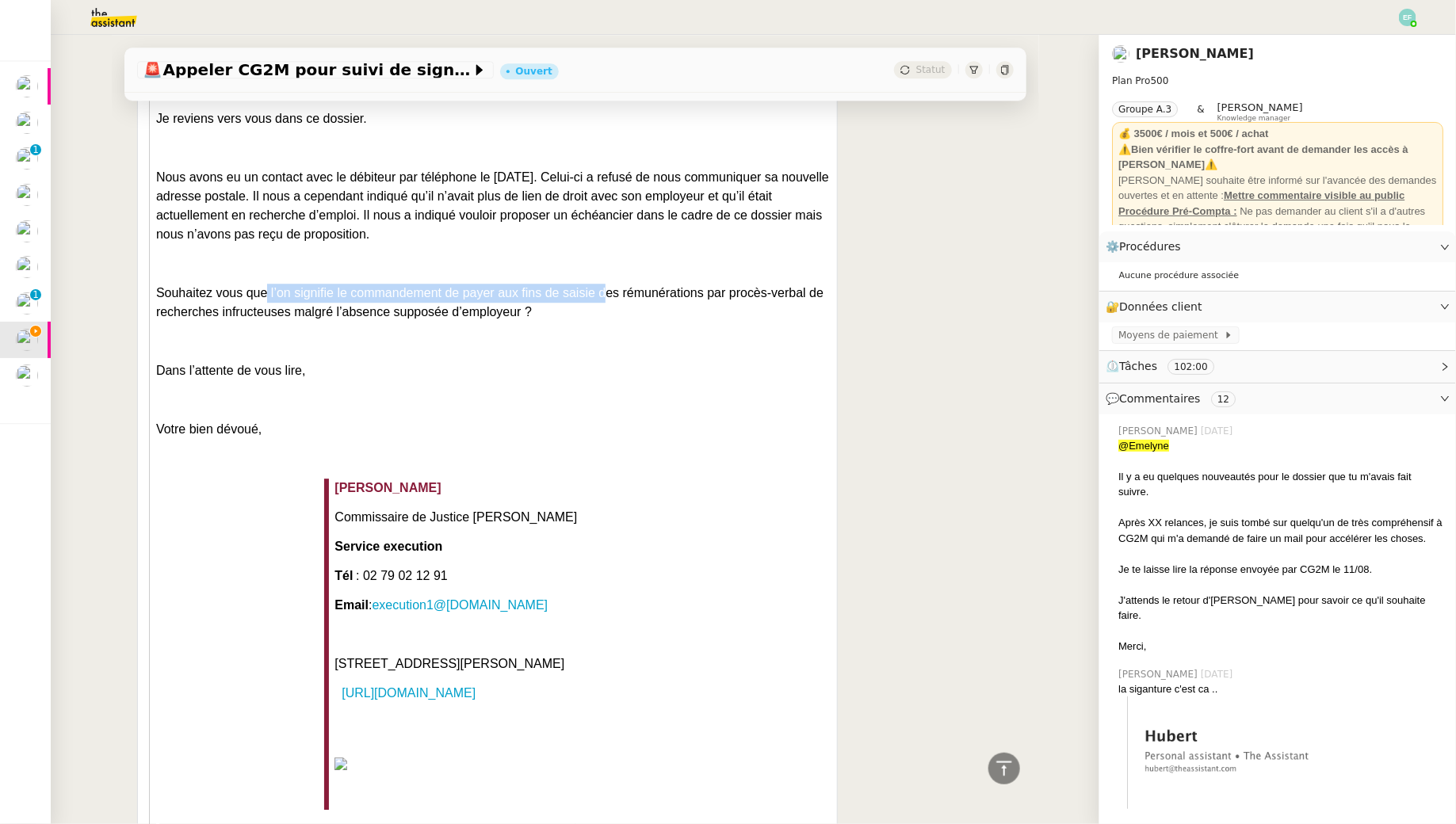
click at [602, 283] on p "Souhaitez vous que l’on signifie le commandement de payer aux fins de saisie de…" at bounding box center [493, 302] width 674 height 38
click at [274, 286] on span "Souhaitez vous que l’on signifie le commandement de payer aux fins de saisie de…" at bounding box center [489, 302] width 667 height 33
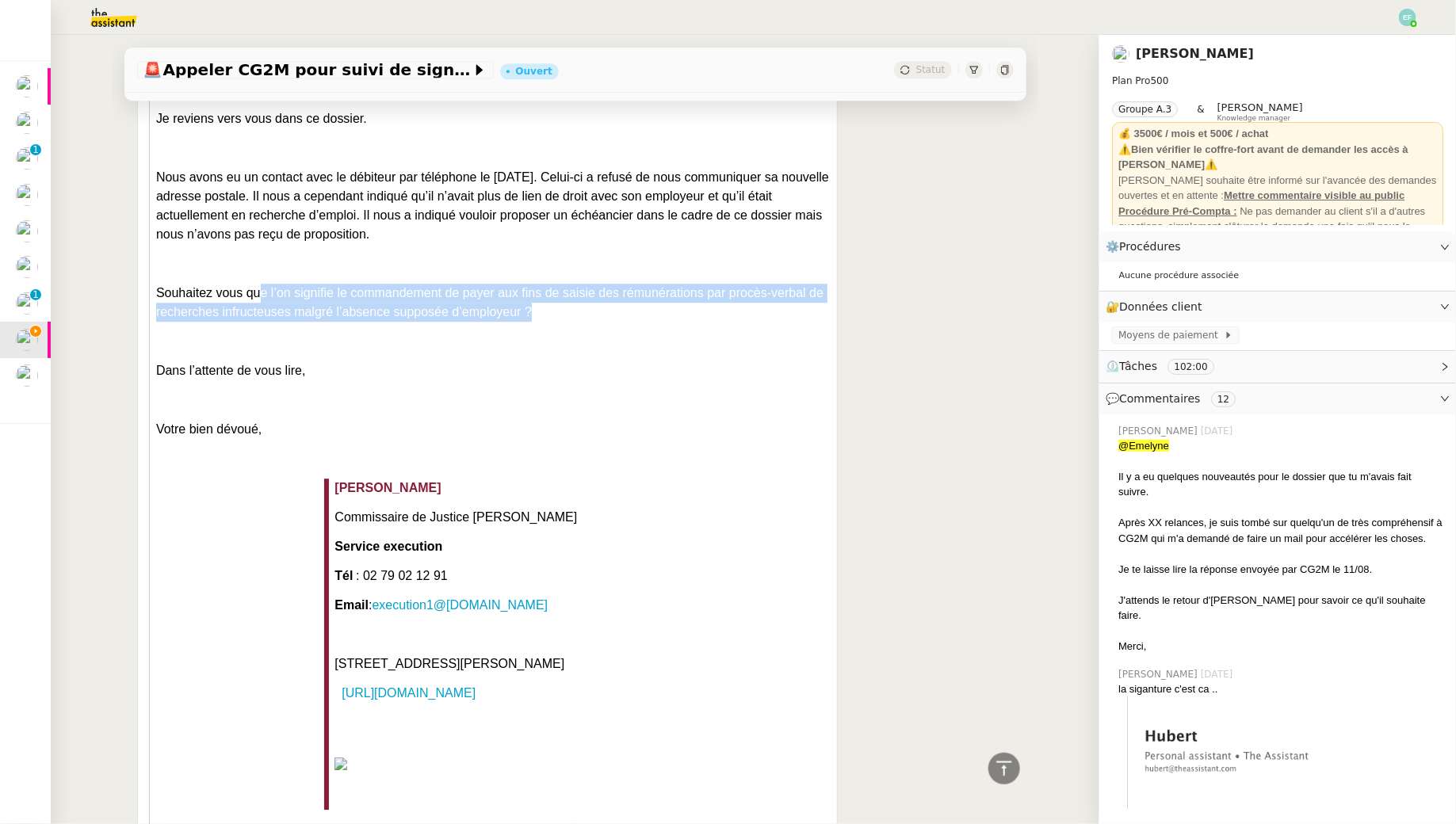
drag, startPoint x: 263, startPoint y: 269, endPoint x: 558, endPoint y: 299, distance: 296.5
click at [558, 299] on p "Souhaitez vous que l’on signifie le commandement de payer aux fins de saisie de…" at bounding box center [493, 302] width 674 height 38
drag, startPoint x: 566, startPoint y: 291, endPoint x: 125, endPoint y: 268, distance: 441.6
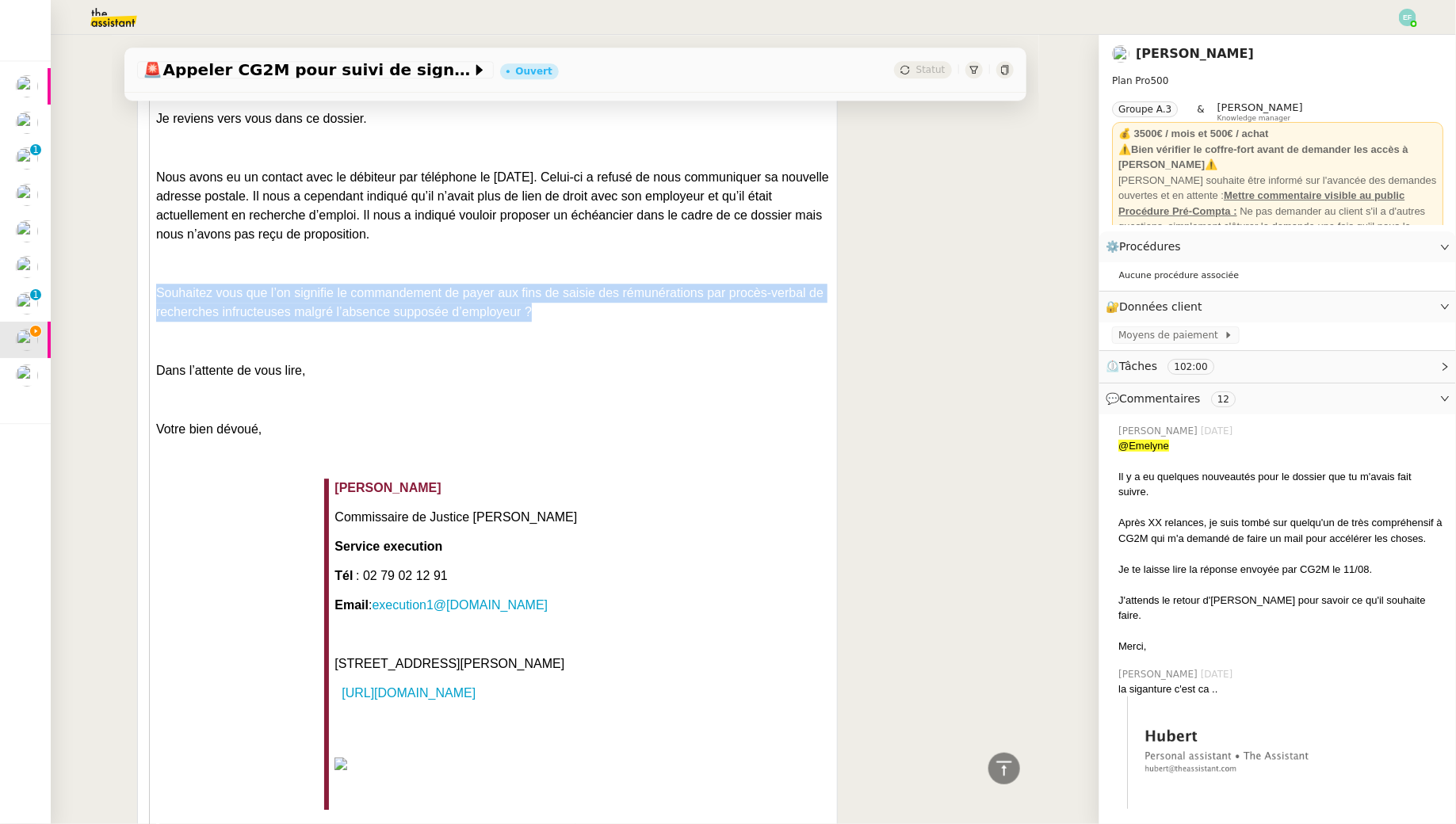
copy span "Souhaitez vous que l’on signifie le commandement de payer aux fins de saisie de…"
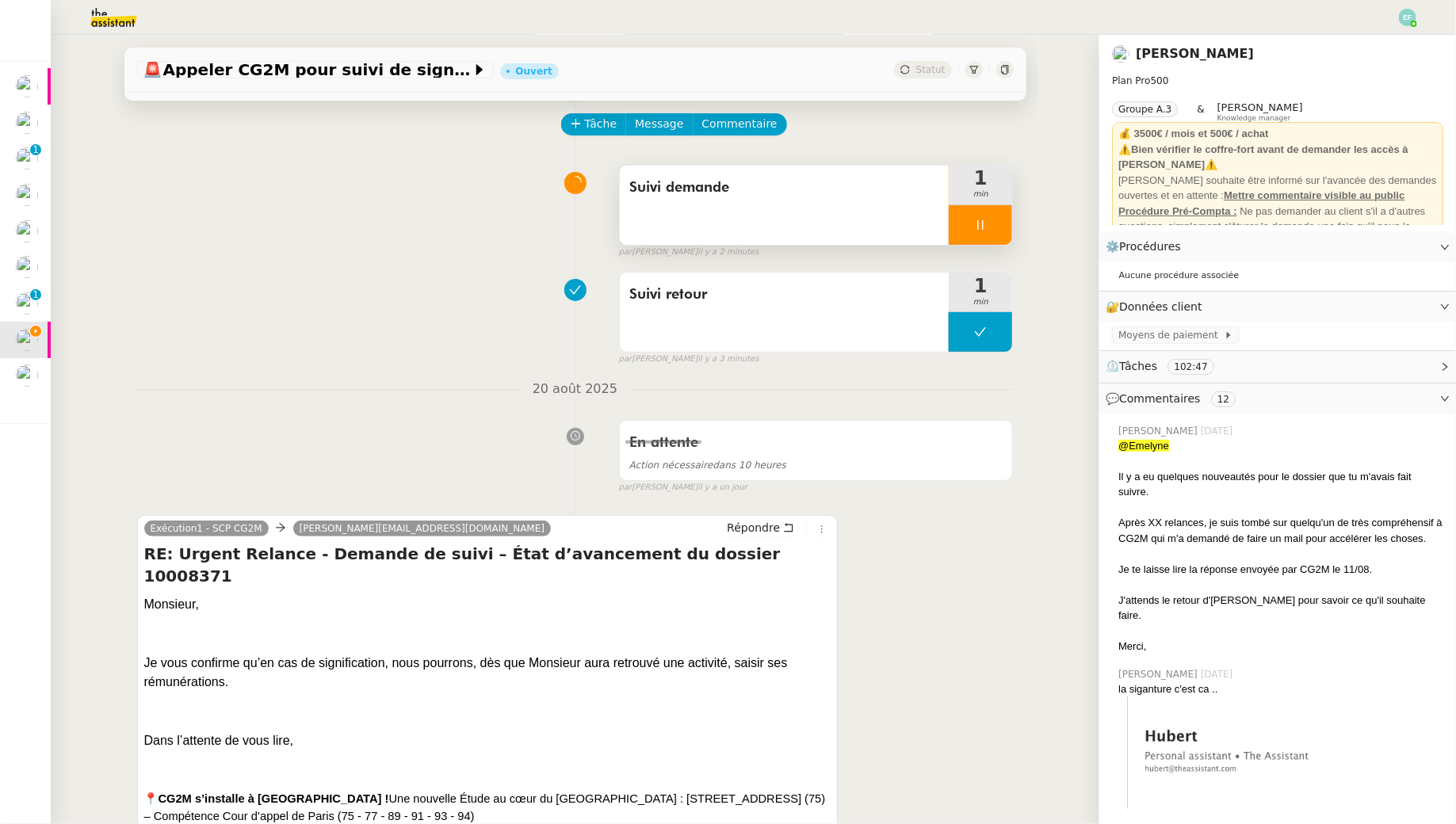
scroll to position [73, 0]
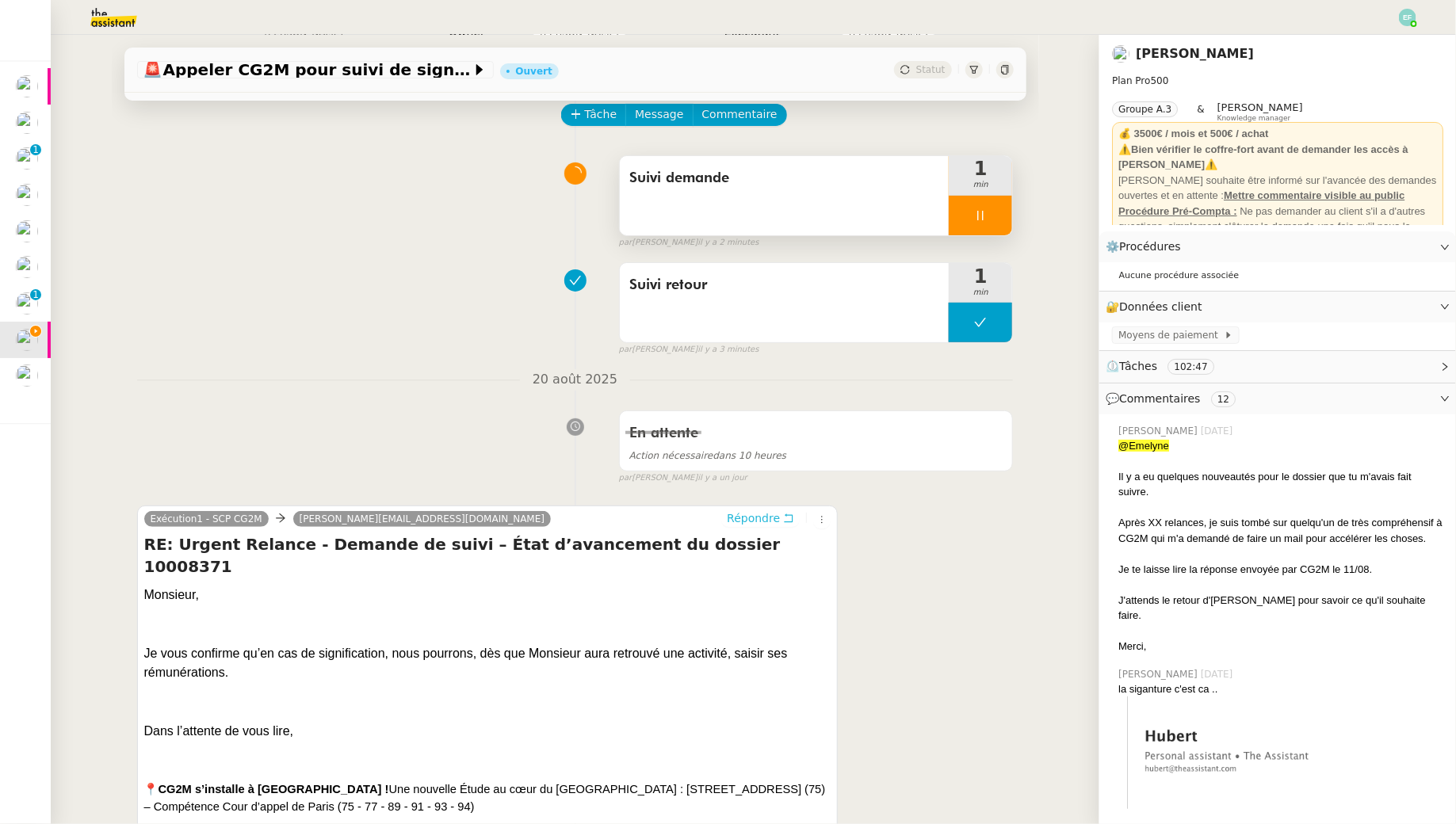
click at [784, 510] on button "Répondre" at bounding box center [760, 518] width 78 height 17
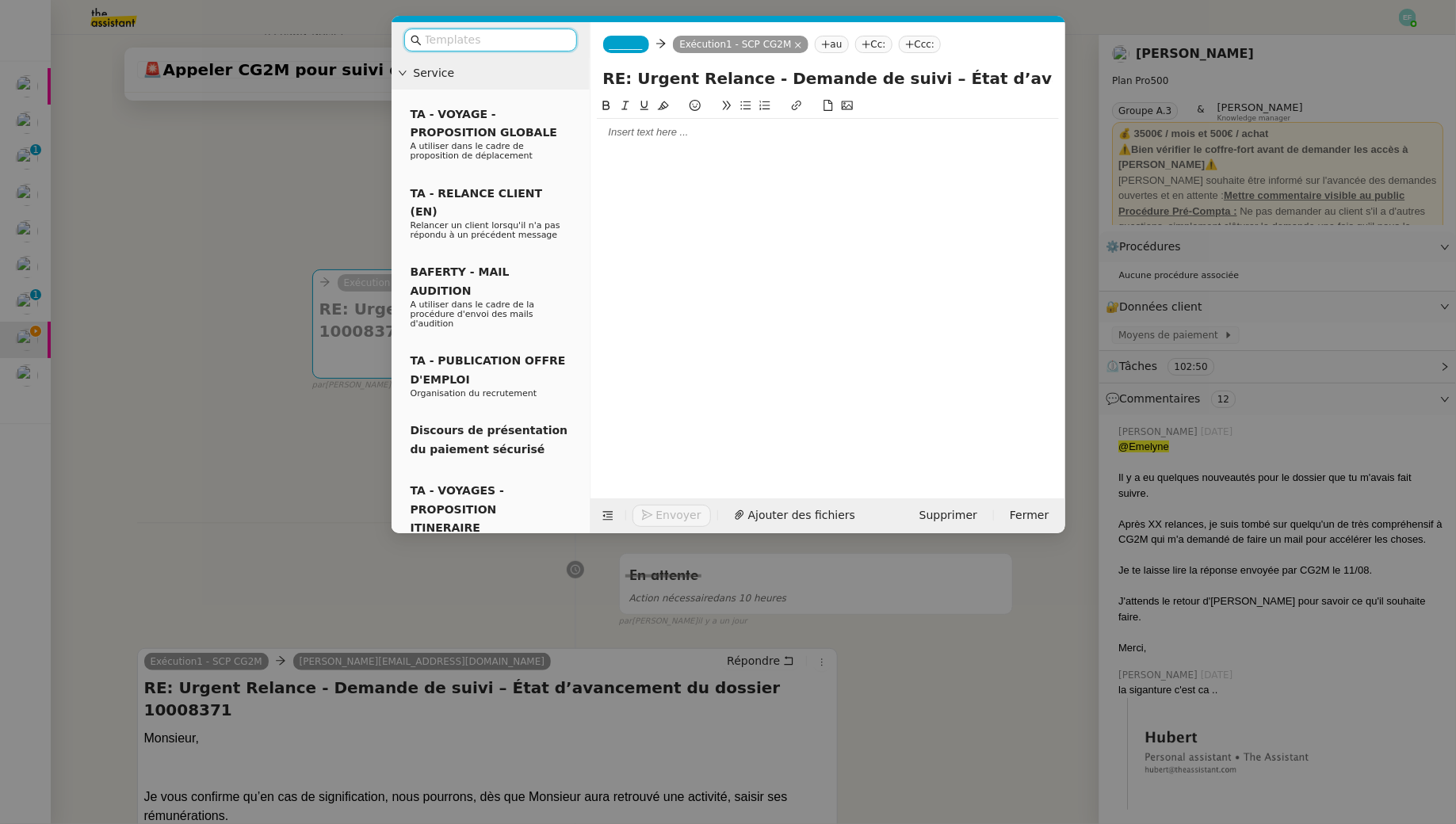
click at [612, 58] on div "_______ Exécution1 - SCP CG2M au Cc: Ccc:" at bounding box center [827, 45] width 474 height 45
click at [616, 46] on span "_______" at bounding box center [626, 44] width 34 height 11
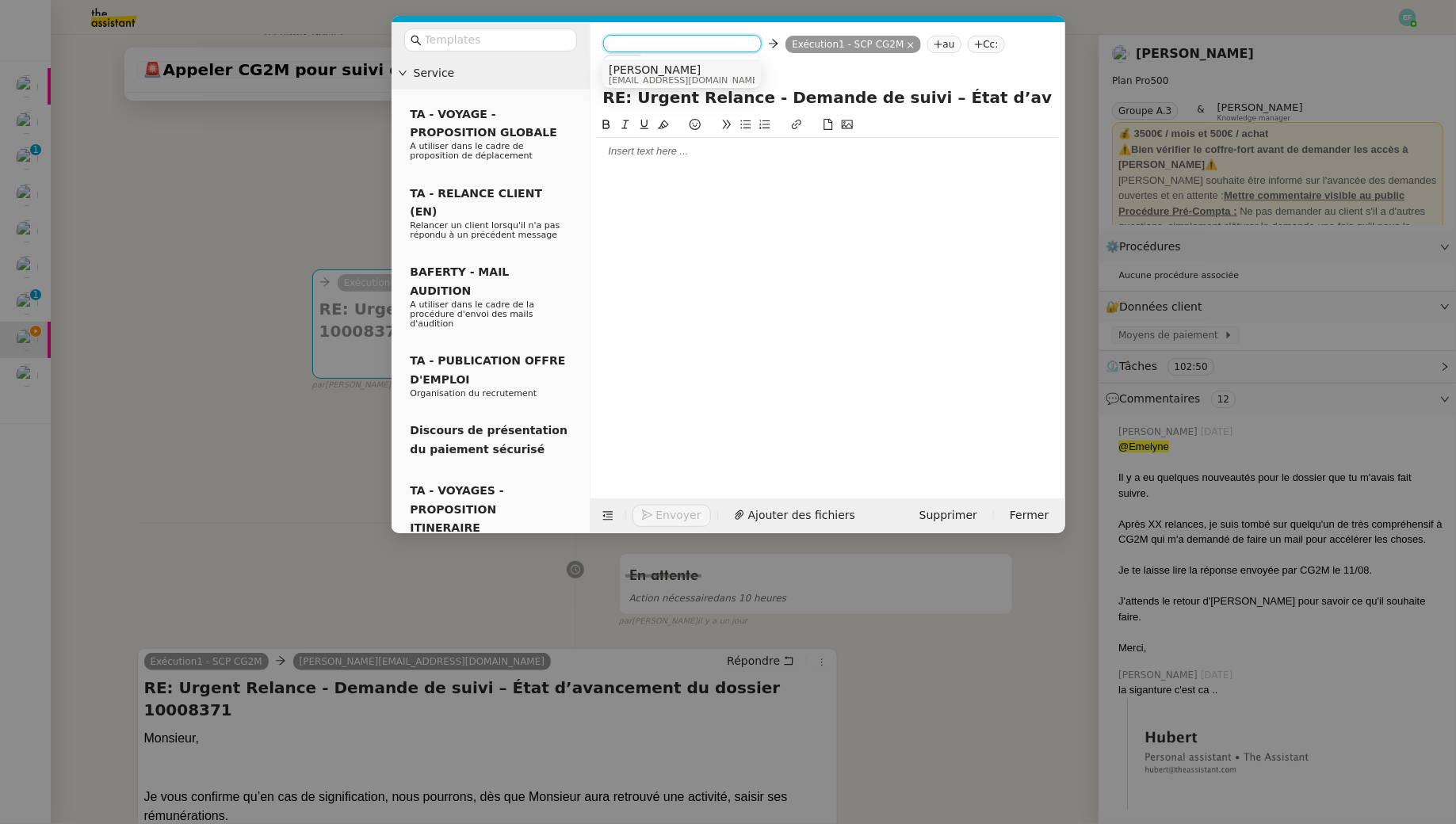
click at [655, 79] on span "[EMAIL_ADDRESS][DOMAIN_NAME]" at bounding box center [685, 80] width 152 height 9
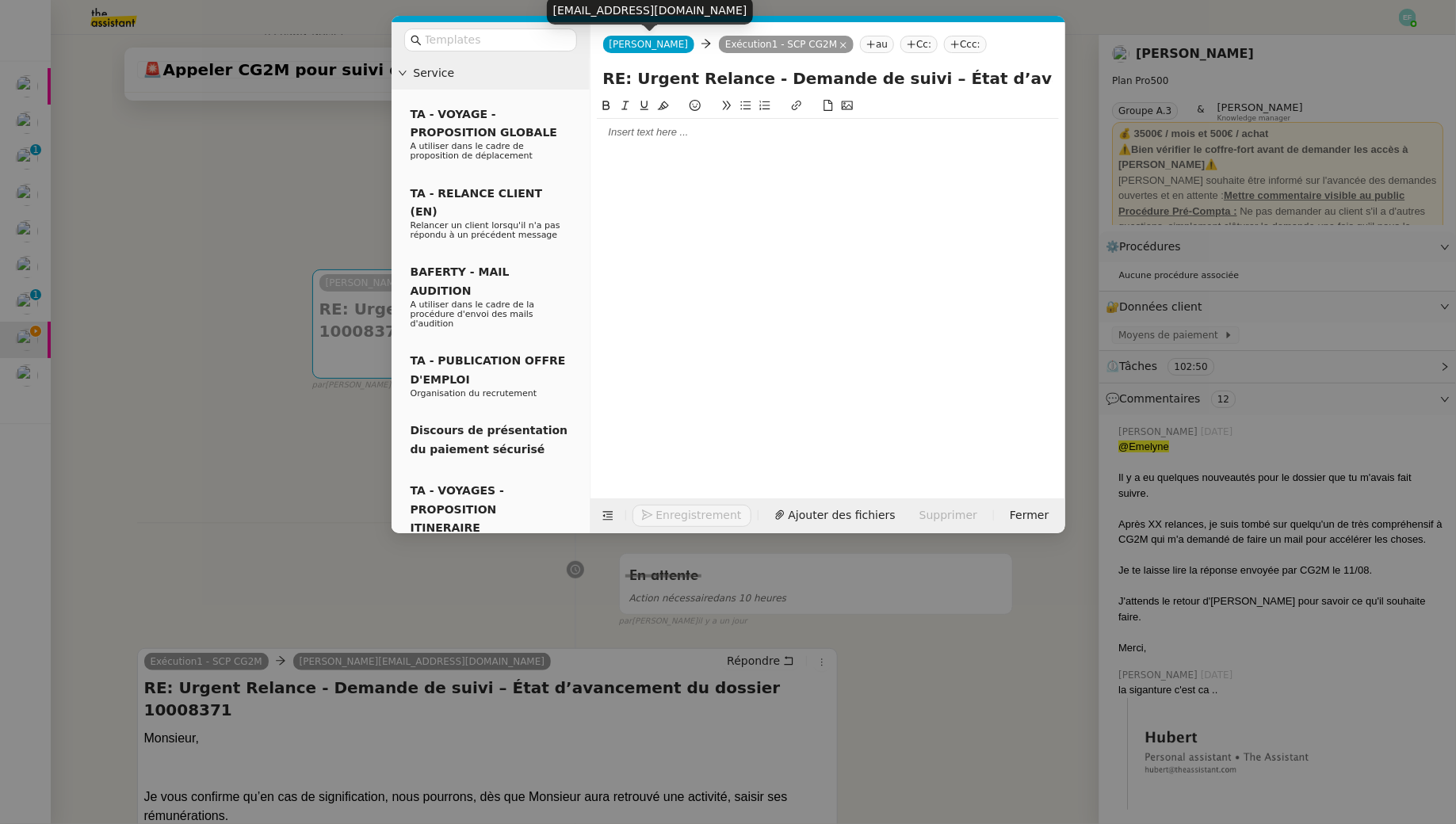
click at [635, 47] on span "[PERSON_NAME]" at bounding box center [649, 44] width 79 height 11
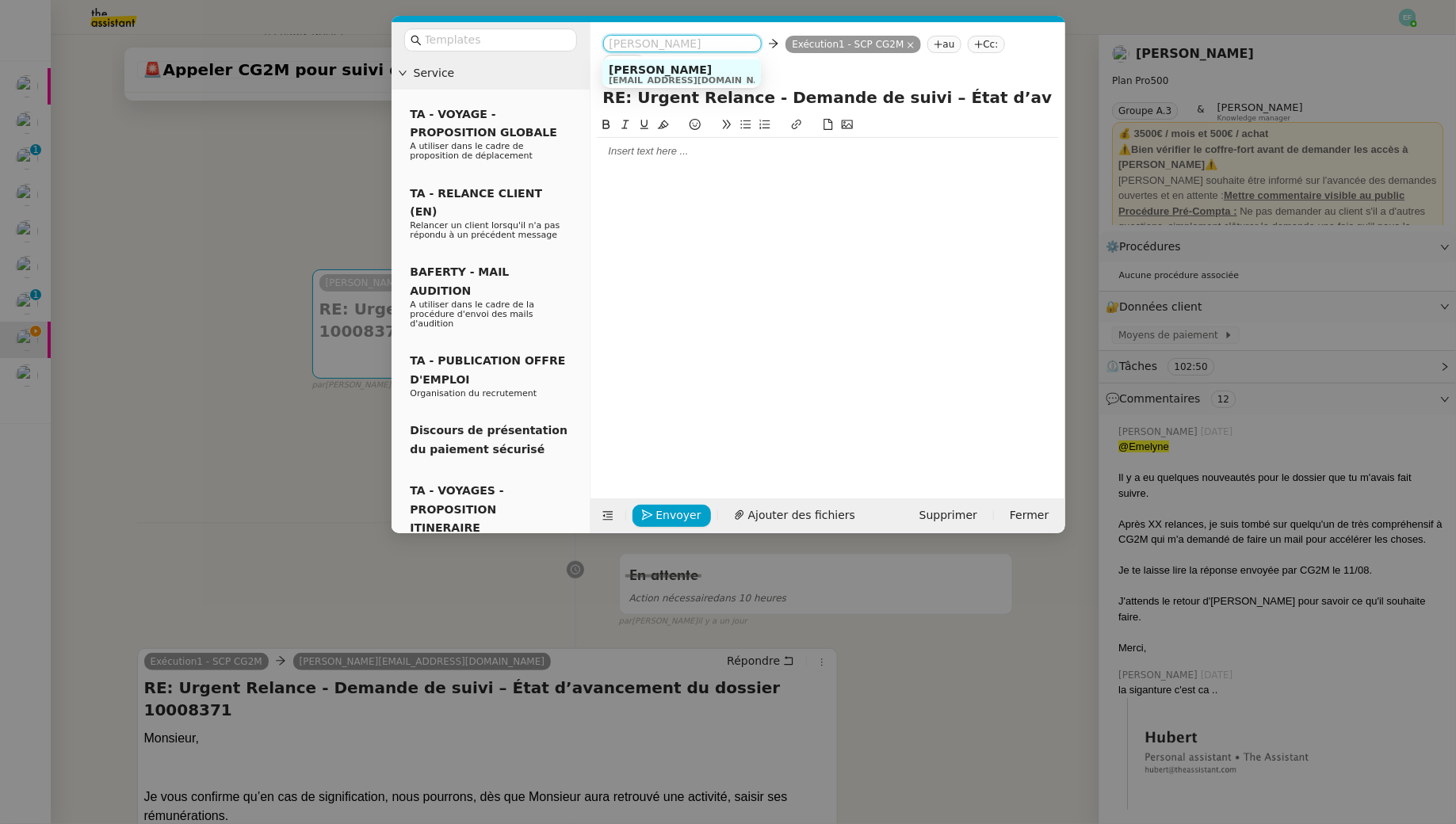
click at [176, 244] on nz-modal-container "Service TA - VOYAGE - PROPOSITION GLOBALE A utiliser dans le cadre de propositi…" at bounding box center [728, 412] width 1456 height 824
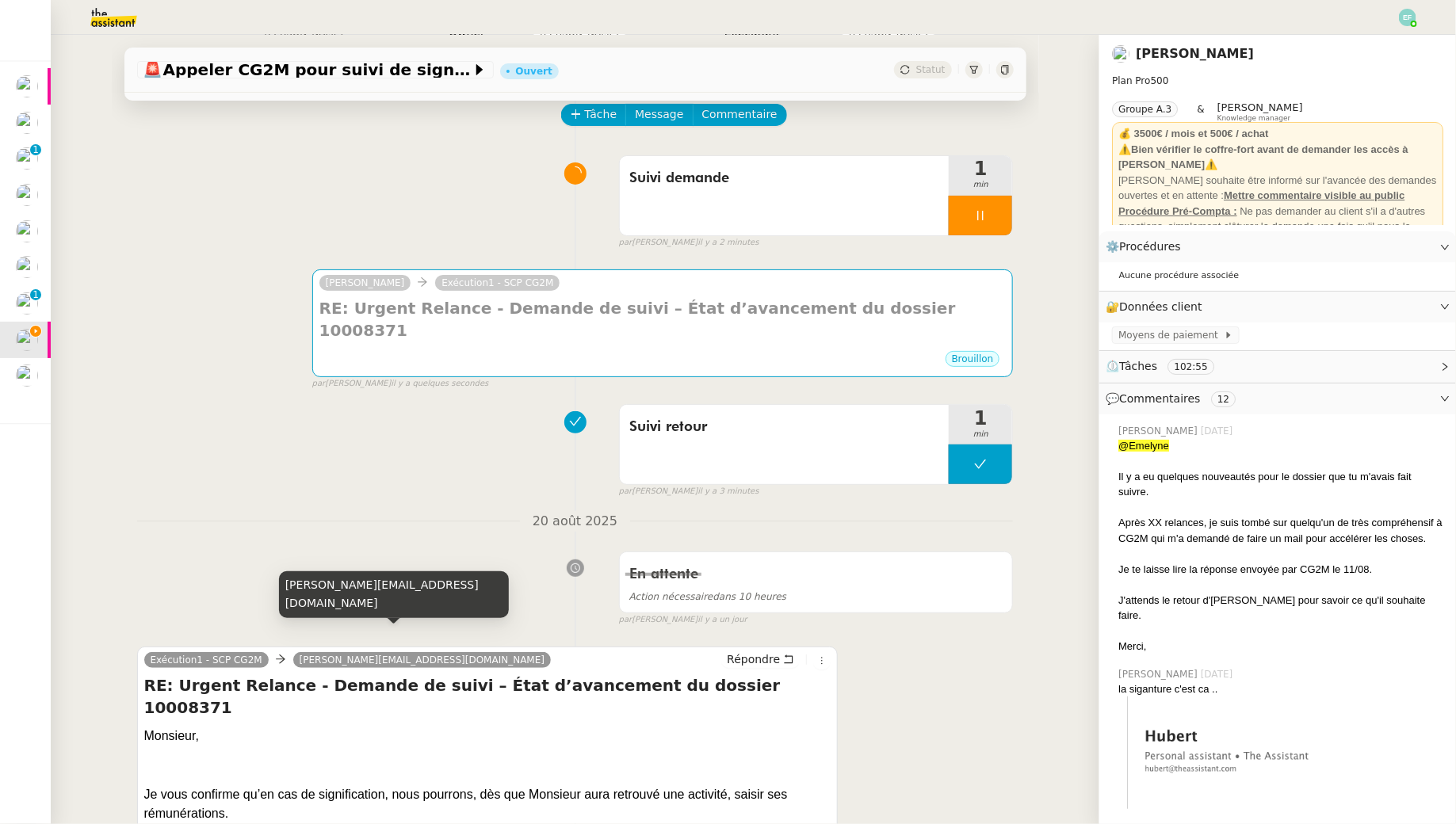
click at [325, 608] on div "[PERSON_NAME][EMAIL_ADDRESS][DOMAIN_NAME]" at bounding box center [393, 595] width 230 height 46
copy div "[PERSON_NAME][EMAIL_ADDRESS][DOMAIN_NAME]"
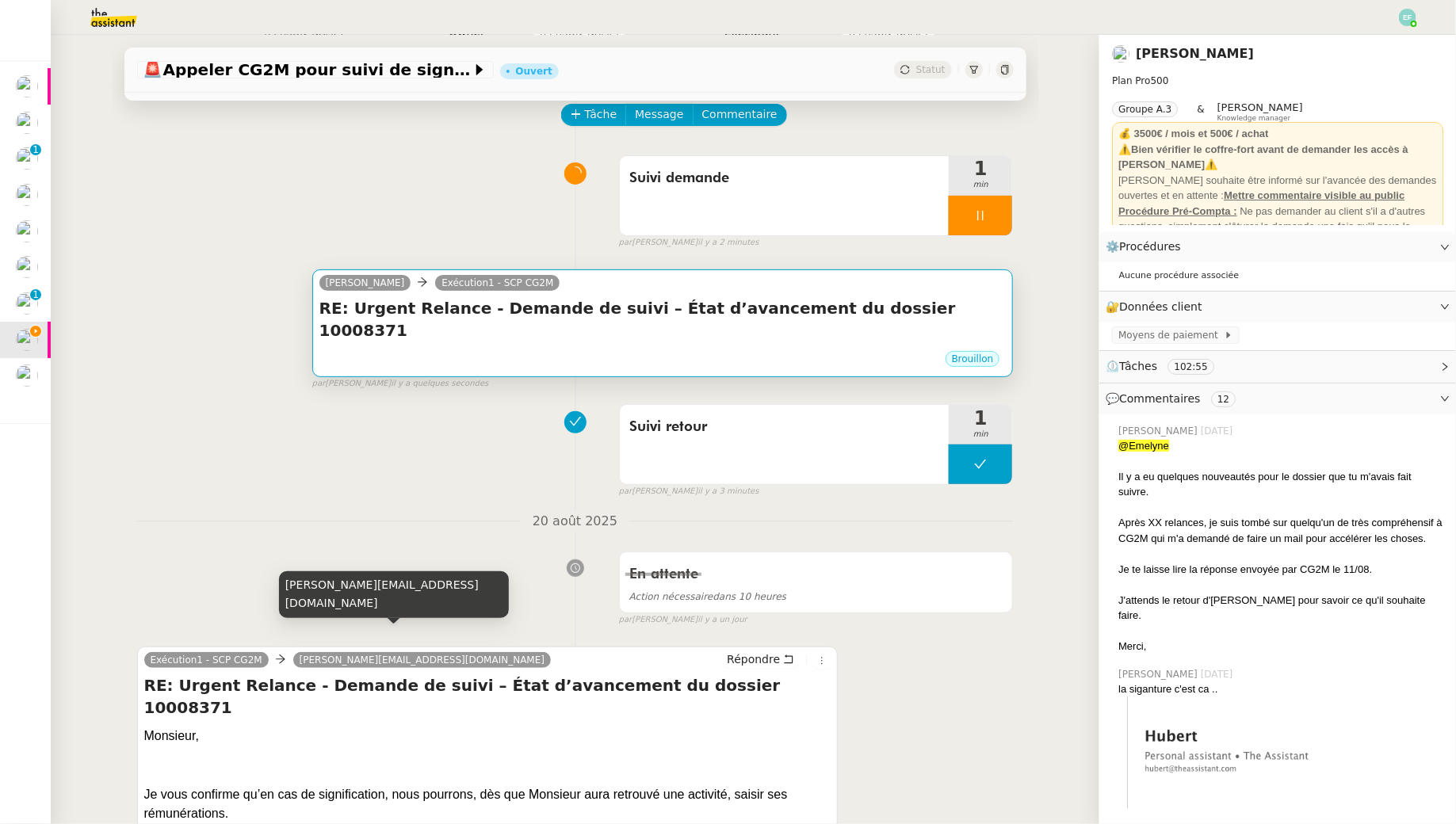
click at [515, 350] on div "Brouillon" at bounding box center [663, 362] width 687 height 24
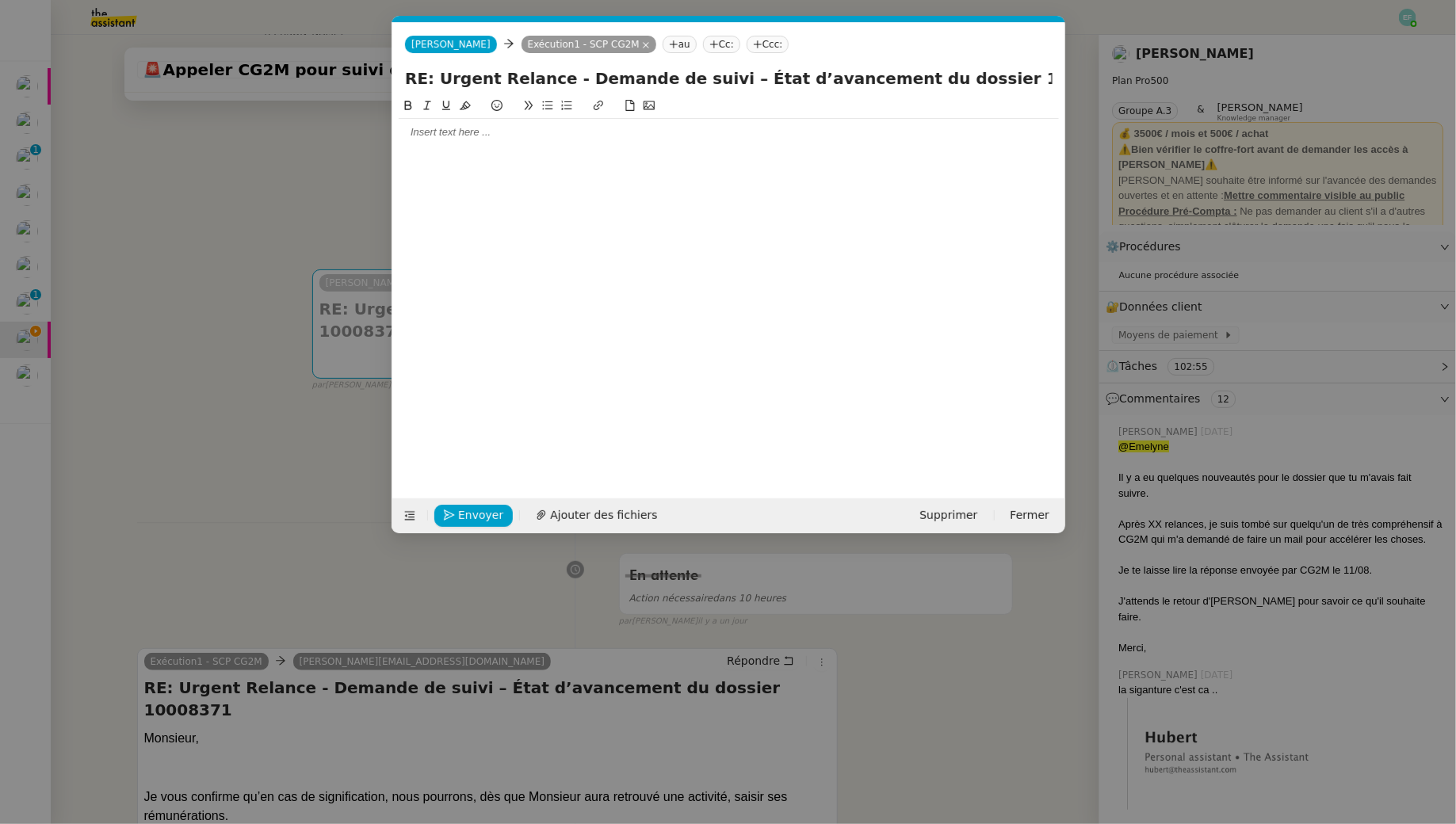
scroll to position [0, 34]
click at [432, 47] on span "[PERSON_NAME]" at bounding box center [451, 44] width 79 height 11
paste input "[PERSON_NAME][EMAIL_ADDRESS][DOMAIN_NAME]"
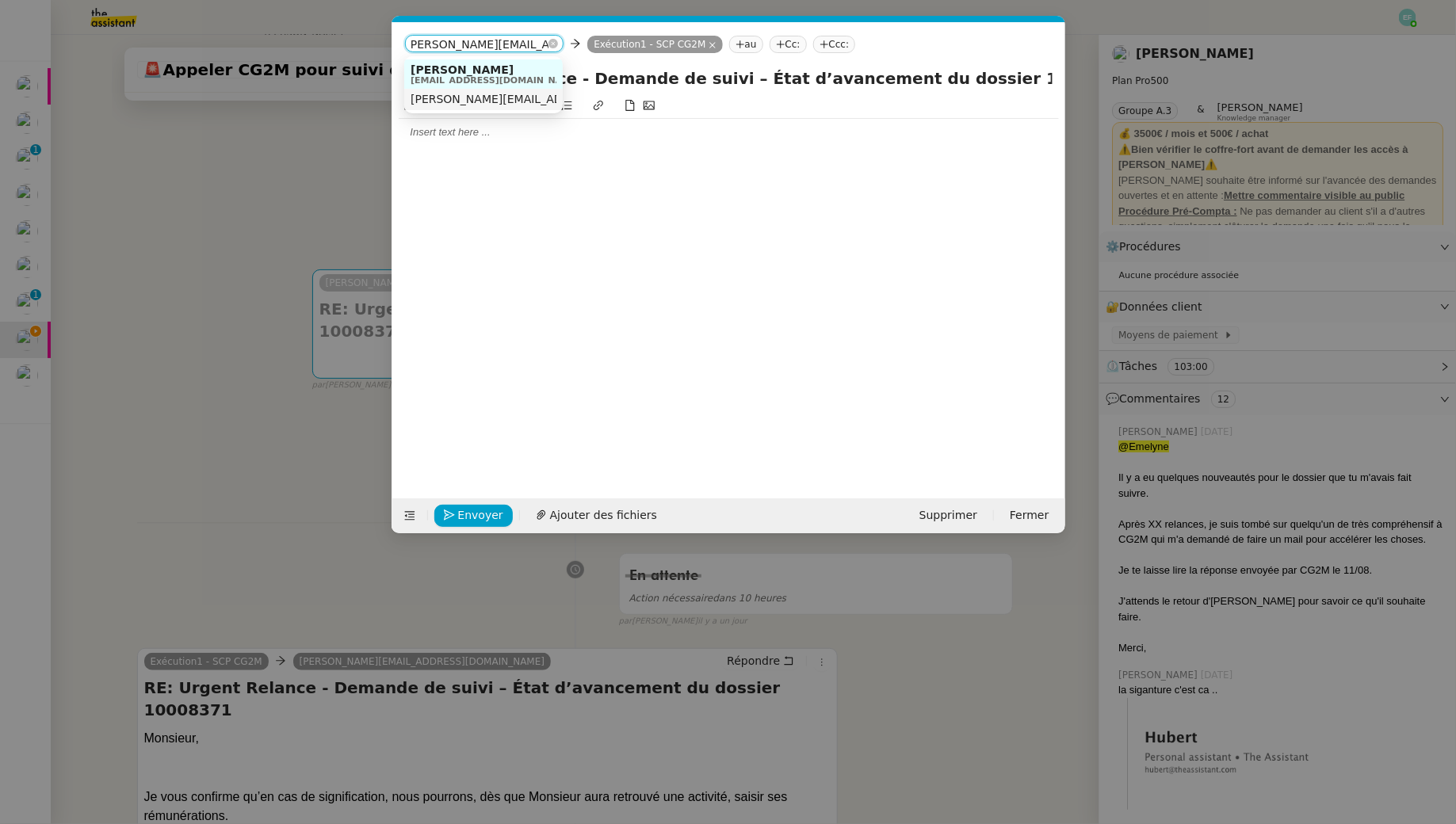
type input "[PERSON_NAME][EMAIL_ADDRESS][DOMAIN_NAME]"
click at [483, 98] on span "[PERSON_NAME][EMAIL_ADDRESS][DOMAIN_NAME]" at bounding box center [554, 99] width 286 height 13
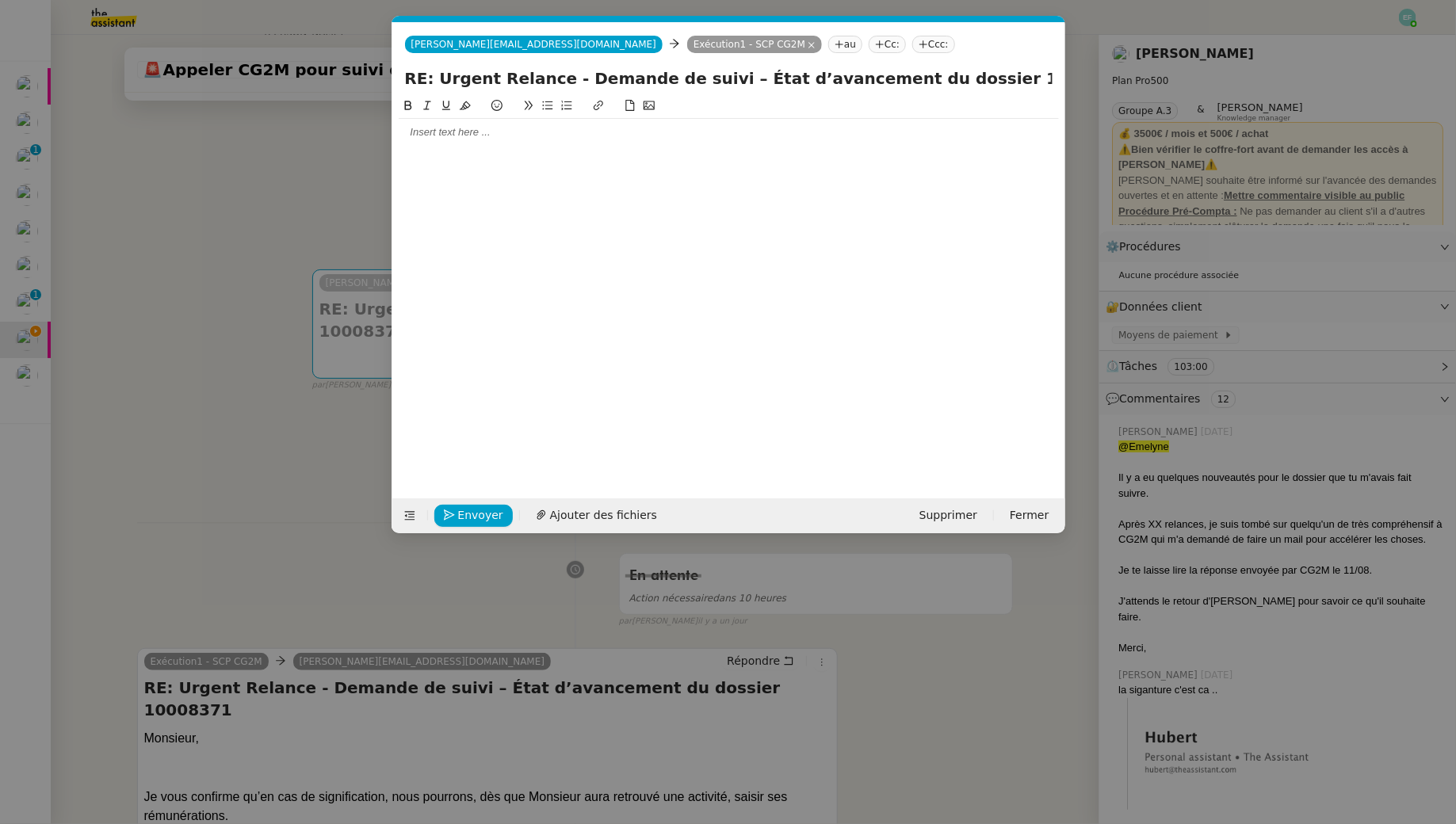
click at [486, 132] on div at bounding box center [728, 132] width 660 height 15
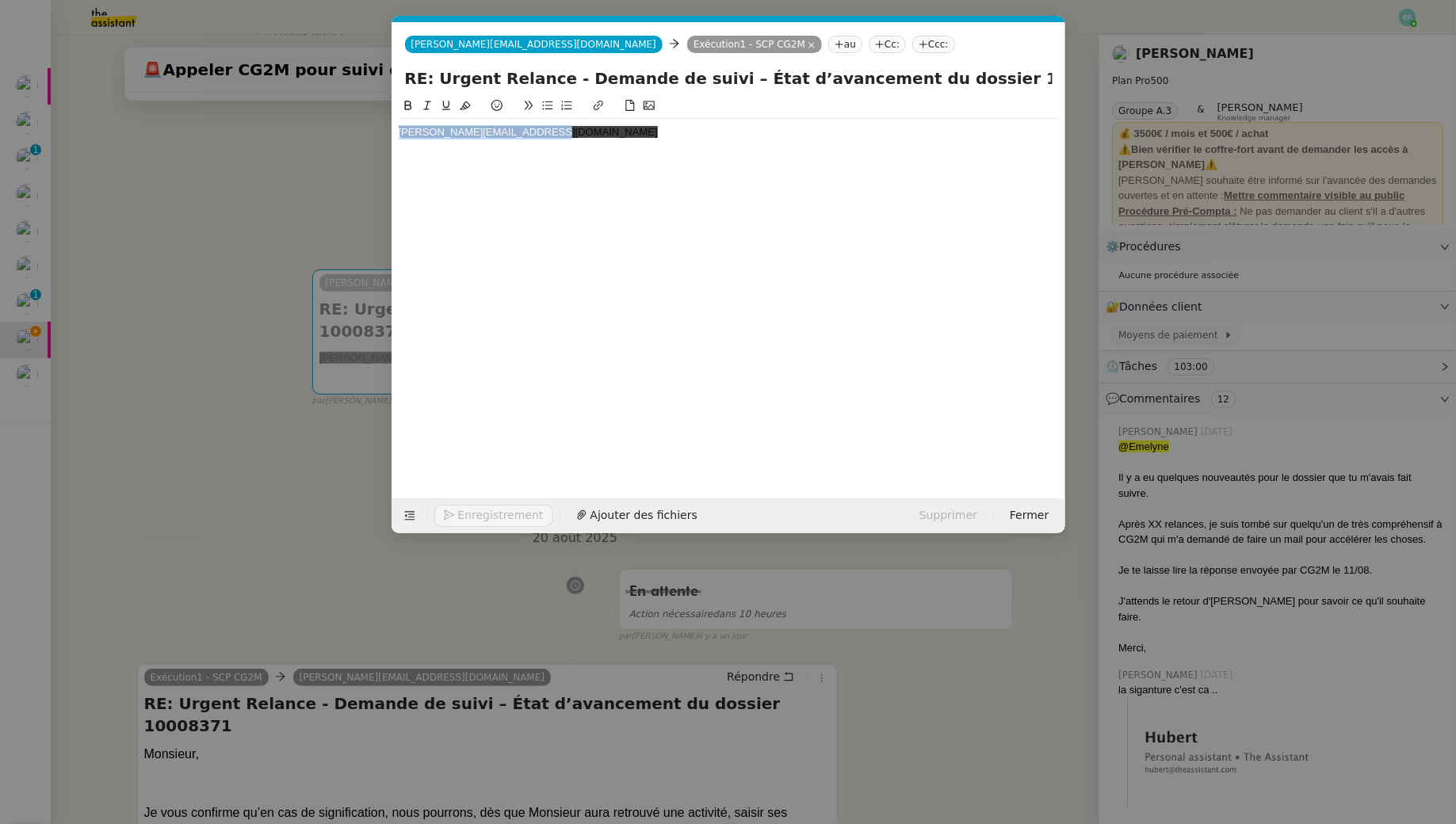
drag, startPoint x: 569, startPoint y: 139, endPoint x: 269, endPoint y: 96, distance: 303.1
click at [269, 96] on nz-modal-container "Service TA - VOYAGE - PROPOSITION GLOBALE A utiliser dans le cadre de propositi…" at bounding box center [728, 412] width 1456 height 824
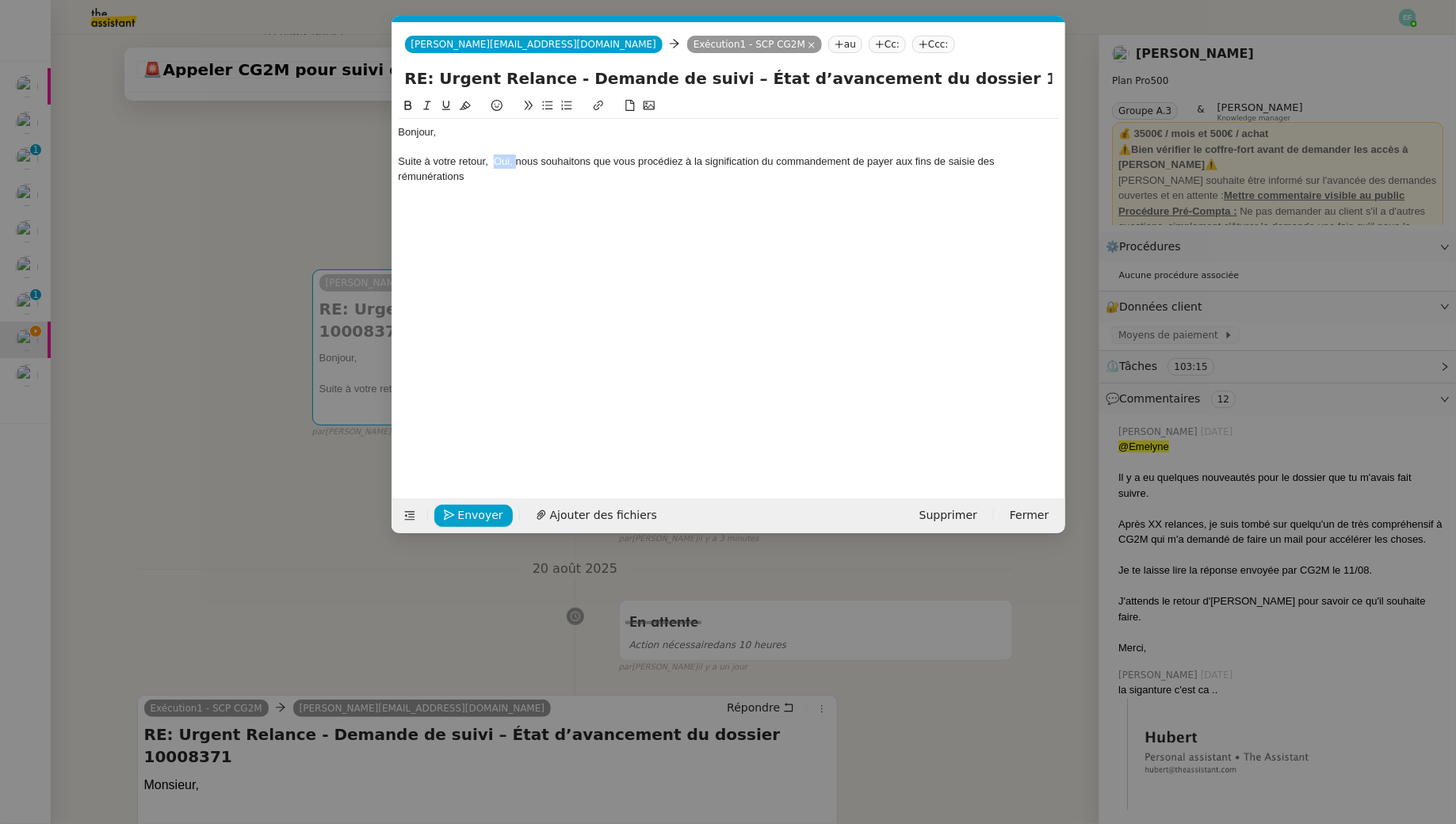
drag, startPoint x: 514, startPoint y: 156, endPoint x: 496, endPoint y: 156, distance: 18.0
click at [496, 156] on div "Suite à votre retour, Oui, nous souhaitons que vous procédiez à la significatio…" at bounding box center [728, 169] width 660 height 29
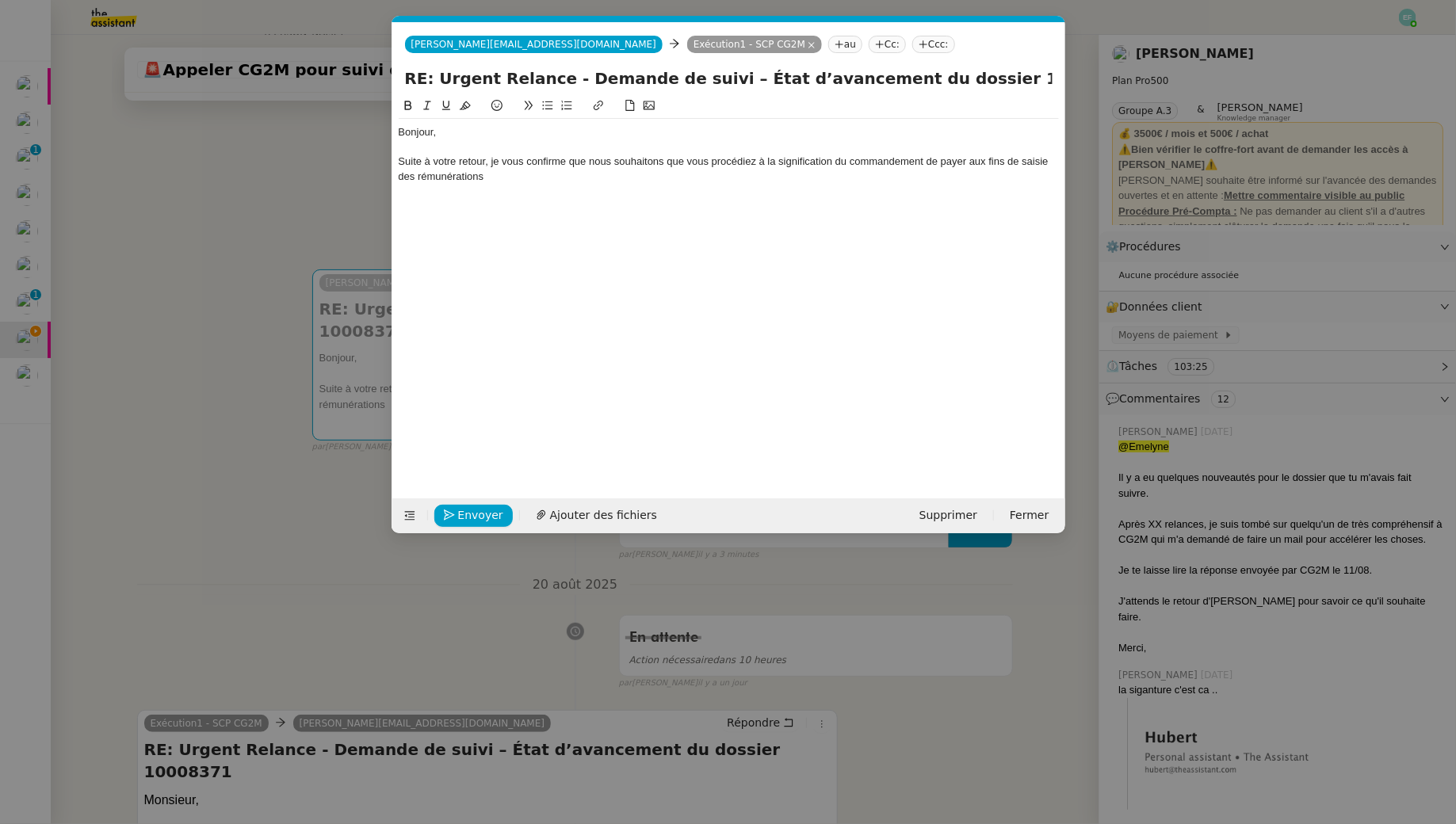
click at [565, 179] on div "Suite à votre retour, je vous confirme que nous souhaitons que vous procédiez à…" at bounding box center [728, 169] width 660 height 29
click at [303, 517] on nz-modal-container "Service TA - VOYAGE - PROPOSITION GLOBALE A utiliser dans le cadre de propositi…" at bounding box center [728, 412] width 1456 height 824
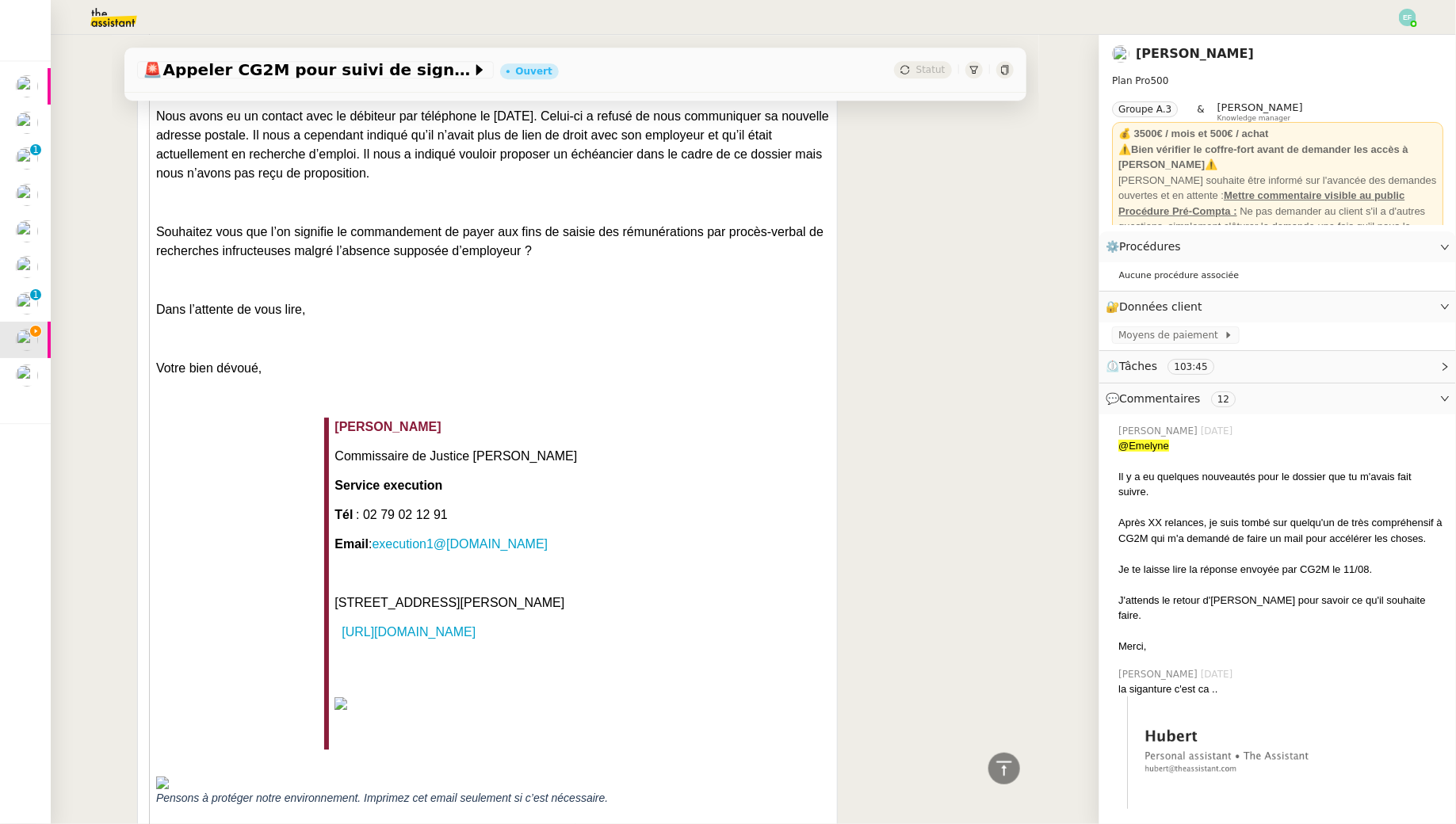
scroll to position [2216, 0]
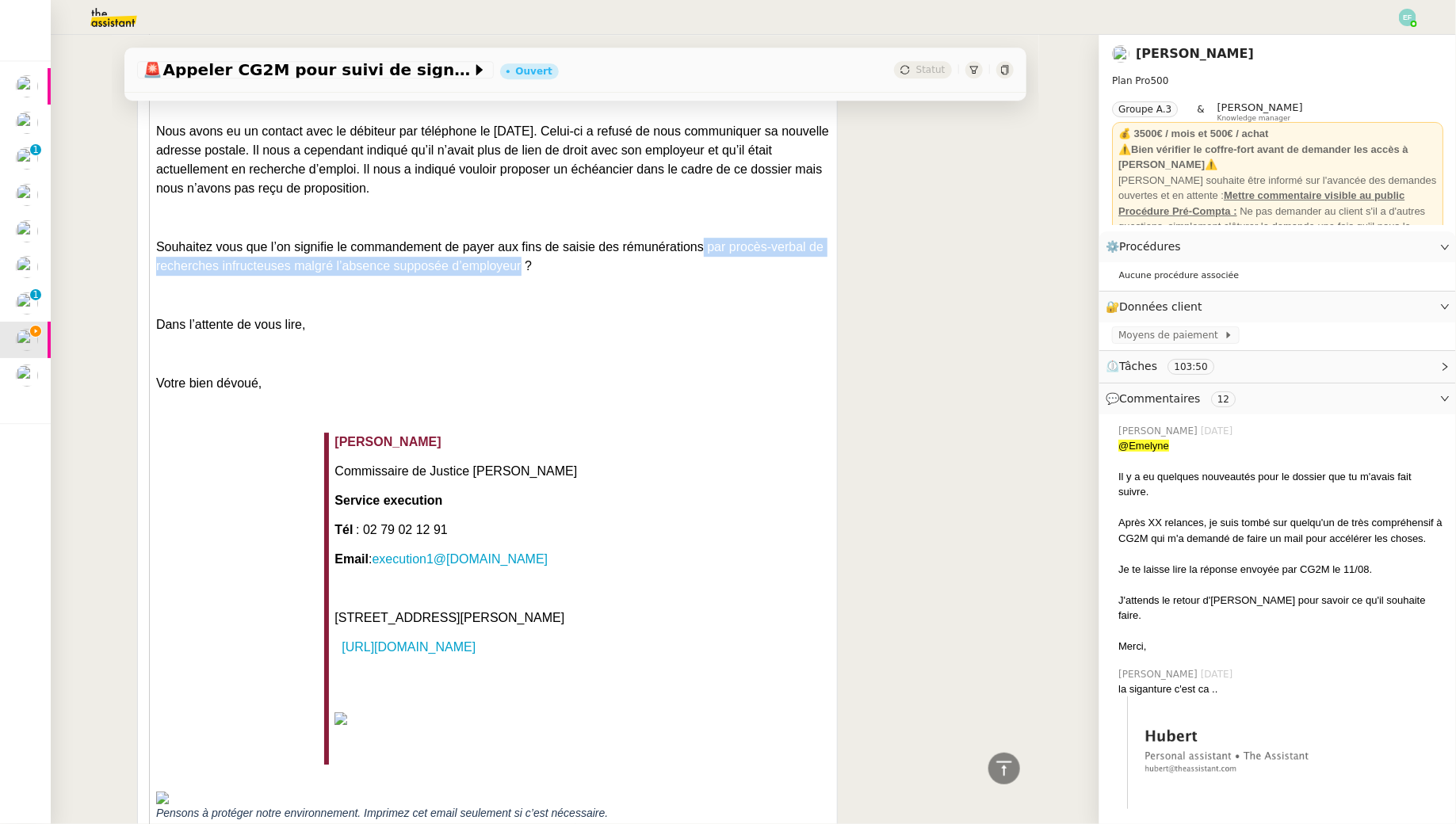
drag, startPoint x: 702, startPoint y: 200, endPoint x: 521, endPoint y: 228, distance: 183.2
click at [522, 240] on span "Souhaitez vous que l’on signifie le commandement de payer aux fins de saisie de…" at bounding box center [489, 257] width 667 height 33
copy span "par procès-verbal de recherches infructeuses malgré l’absence supposée d’employ…"
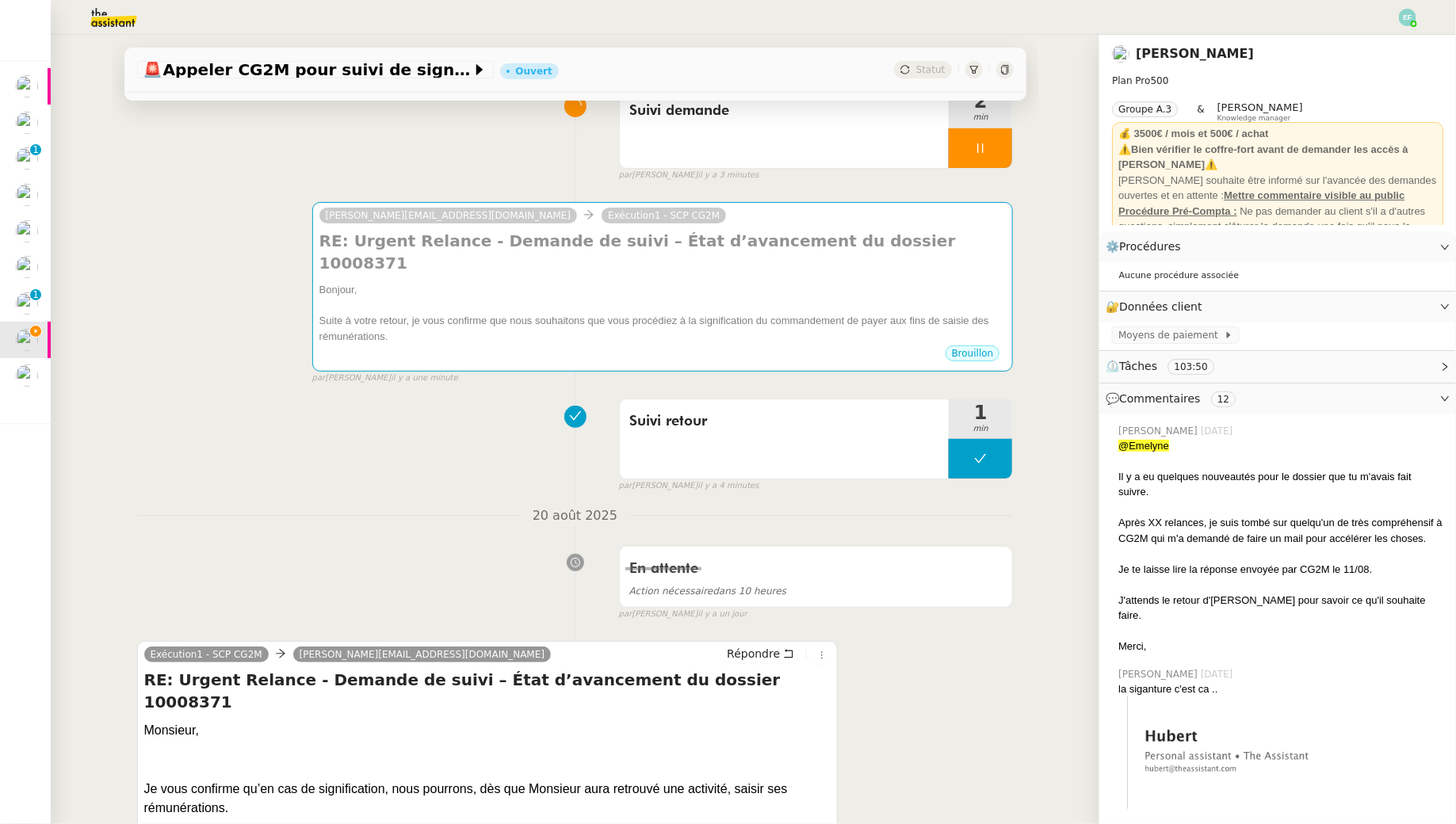
scroll to position [0, 0]
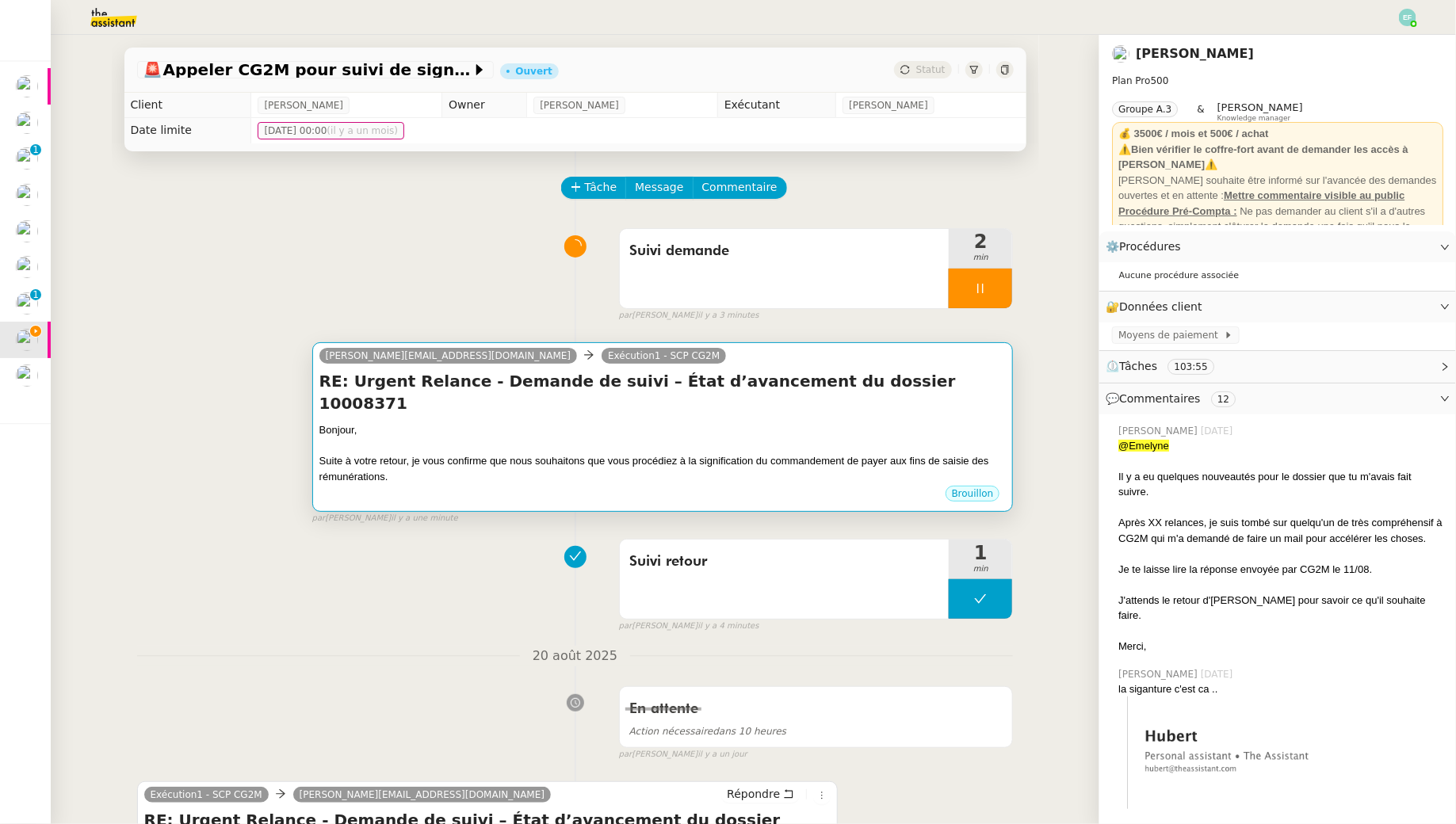
click at [617, 383] on h4 "RE: Urgent Relance - Demande de suivi – État d’avancement du dossier 10008371" at bounding box center [663, 393] width 687 height 45
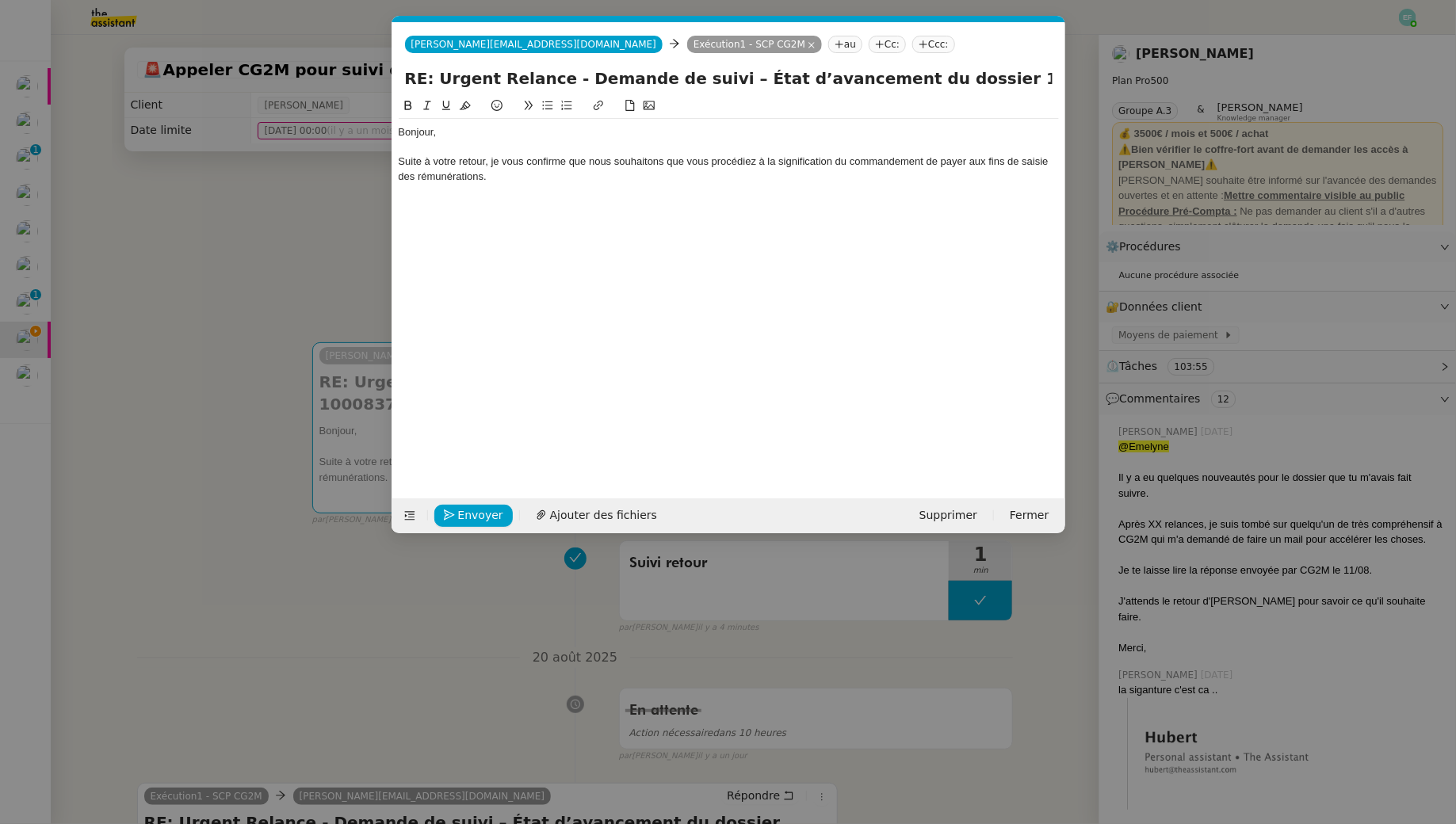
scroll to position [0, 34]
click at [619, 178] on div "Suite à votre retour, je vous confirme que nous souhaitons que vous procédiez à…" at bounding box center [728, 169] width 660 height 29
click at [584, 184] on div "Bonjour, Suite à votre retour, je vous confirme que nous souhaitons que vous pr…" at bounding box center [728, 154] width 660 height 71
click at [487, 174] on div "Suite à votre retour, je vous confirme que nous souhaitons que vous procédiez à…" at bounding box center [728, 169] width 660 height 29
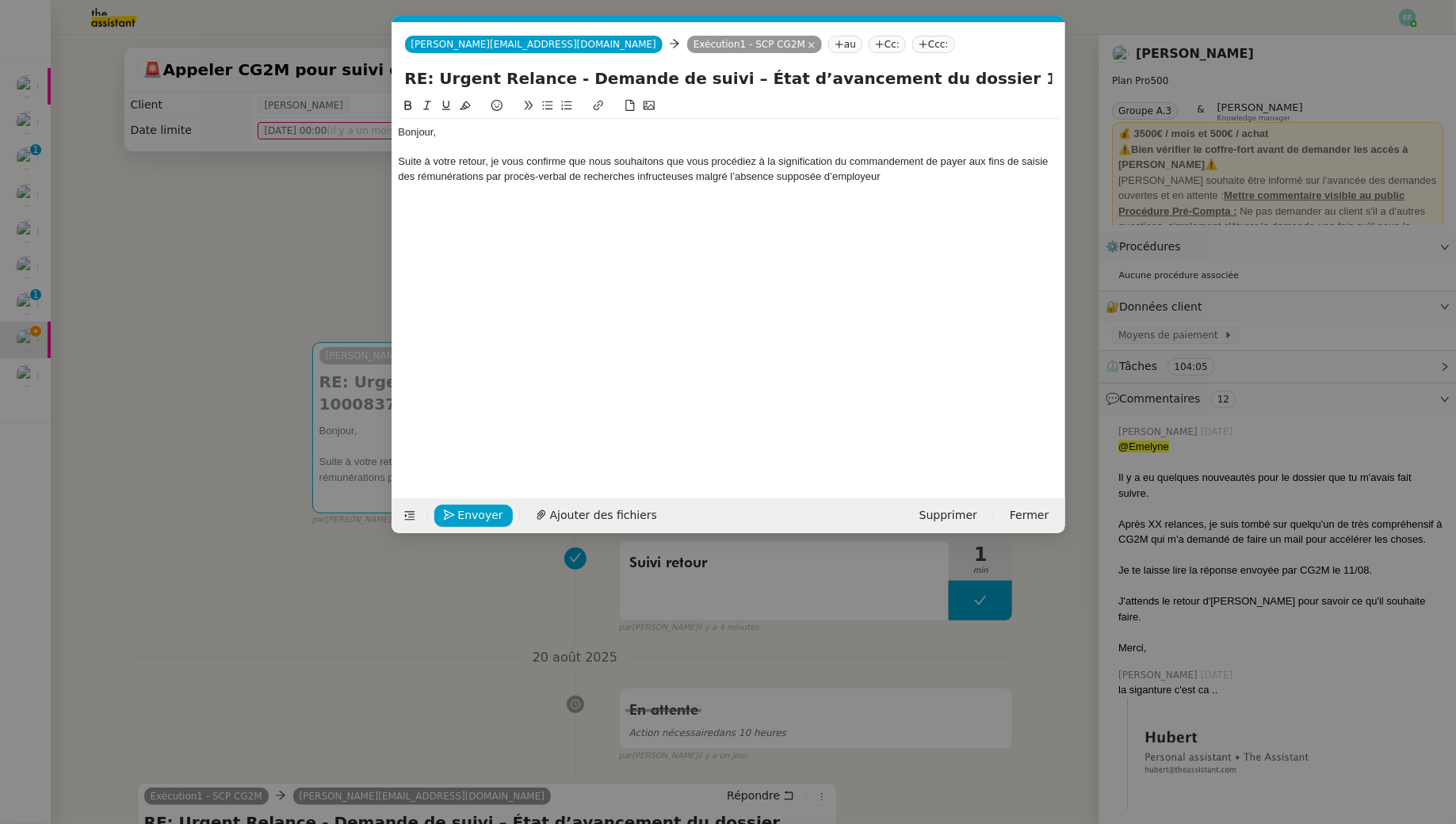
click at [894, 177] on div "Suite à votre retour, je vous confirme que nous souhaitons que vous procédiez à…" at bounding box center [728, 169] width 660 height 29
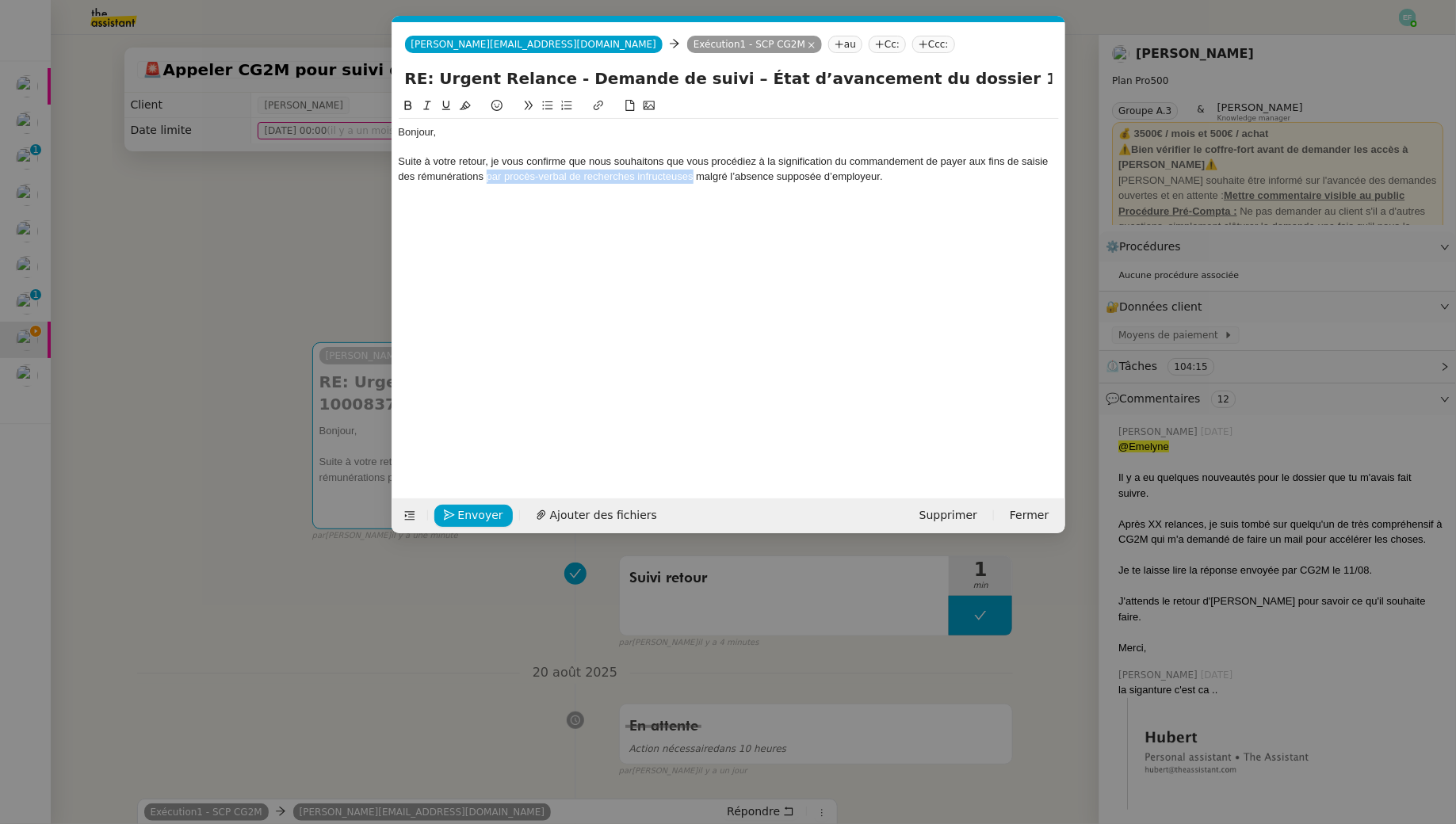
drag, startPoint x: 692, startPoint y: 180, endPoint x: 488, endPoint y: 180, distance: 204.0
click at [488, 180] on div "Suite à votre retour, je vous confirme que nous souhaitons que vous procédiez à…" at bounding box center [728, 169] width 660 height 29
click at [230, 219] on nz-modal-container "Service TA - VOYAGE - PROPOSITION GLOBALE A utiliser dans le cadre de propositi…" at bounding box center [728, 412] width 1456 height 824
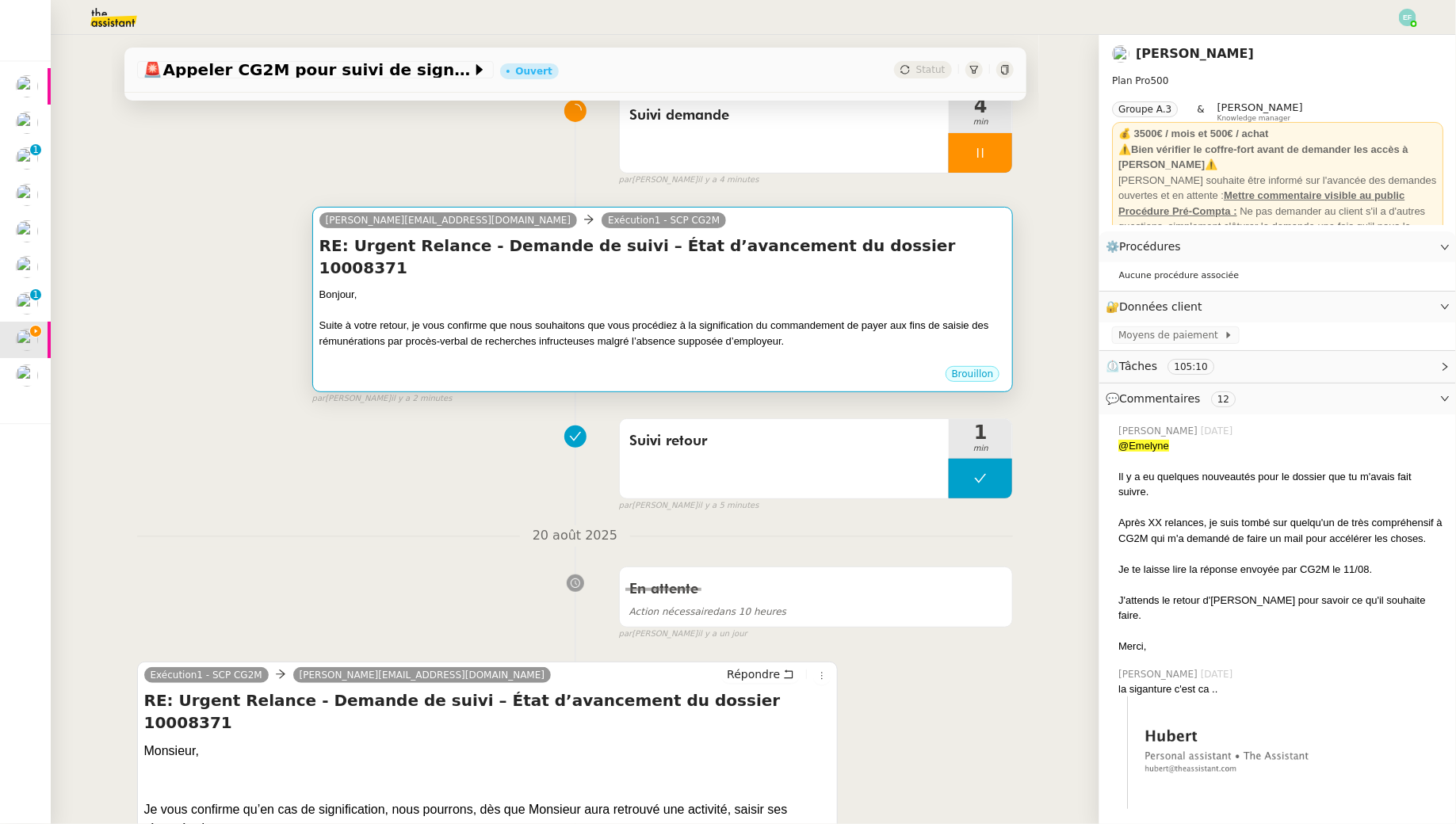
scroll to position [133, 0]
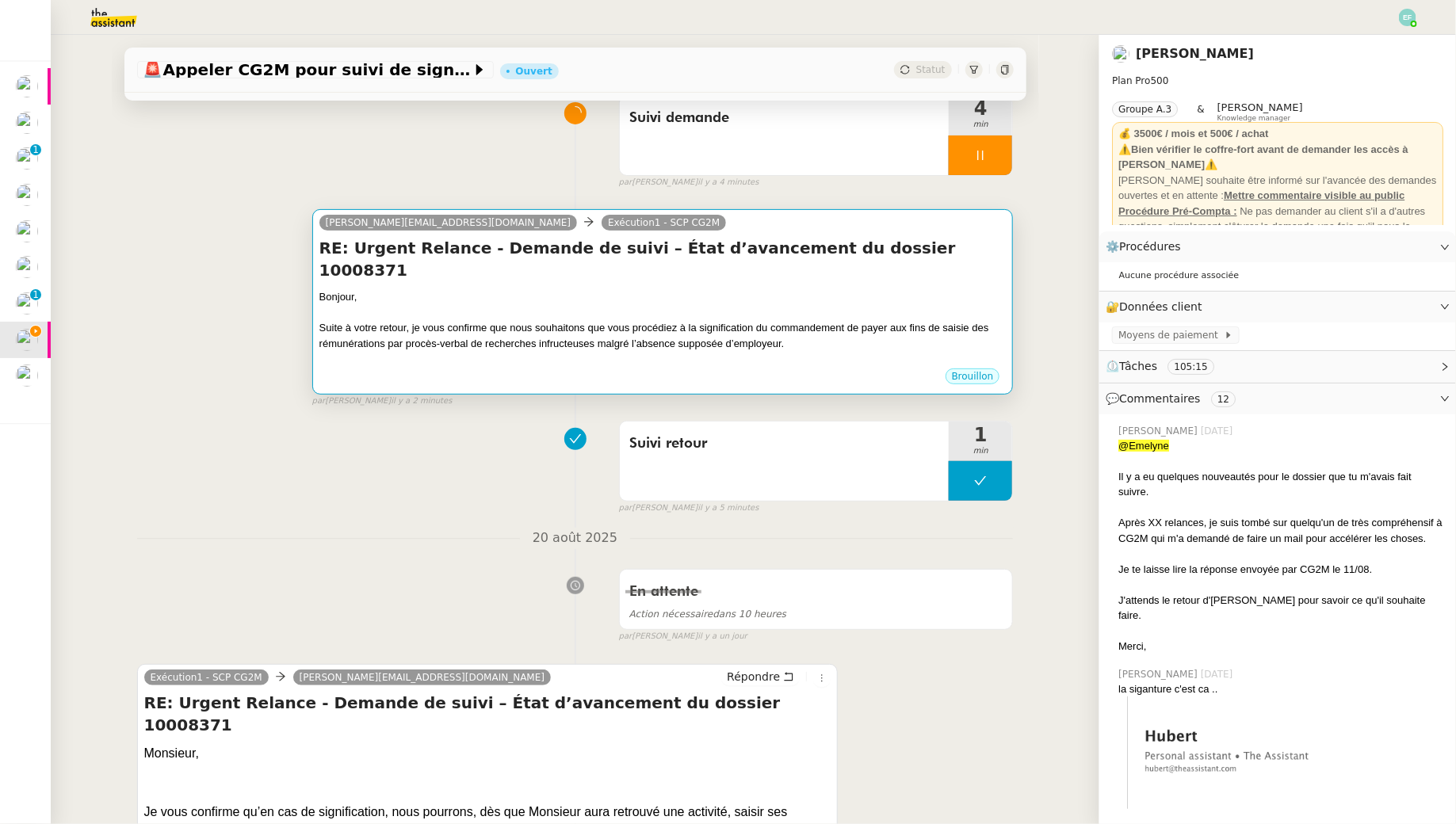
click at [808, 305] on div at bounding box center [663, 313] width 687 height 15
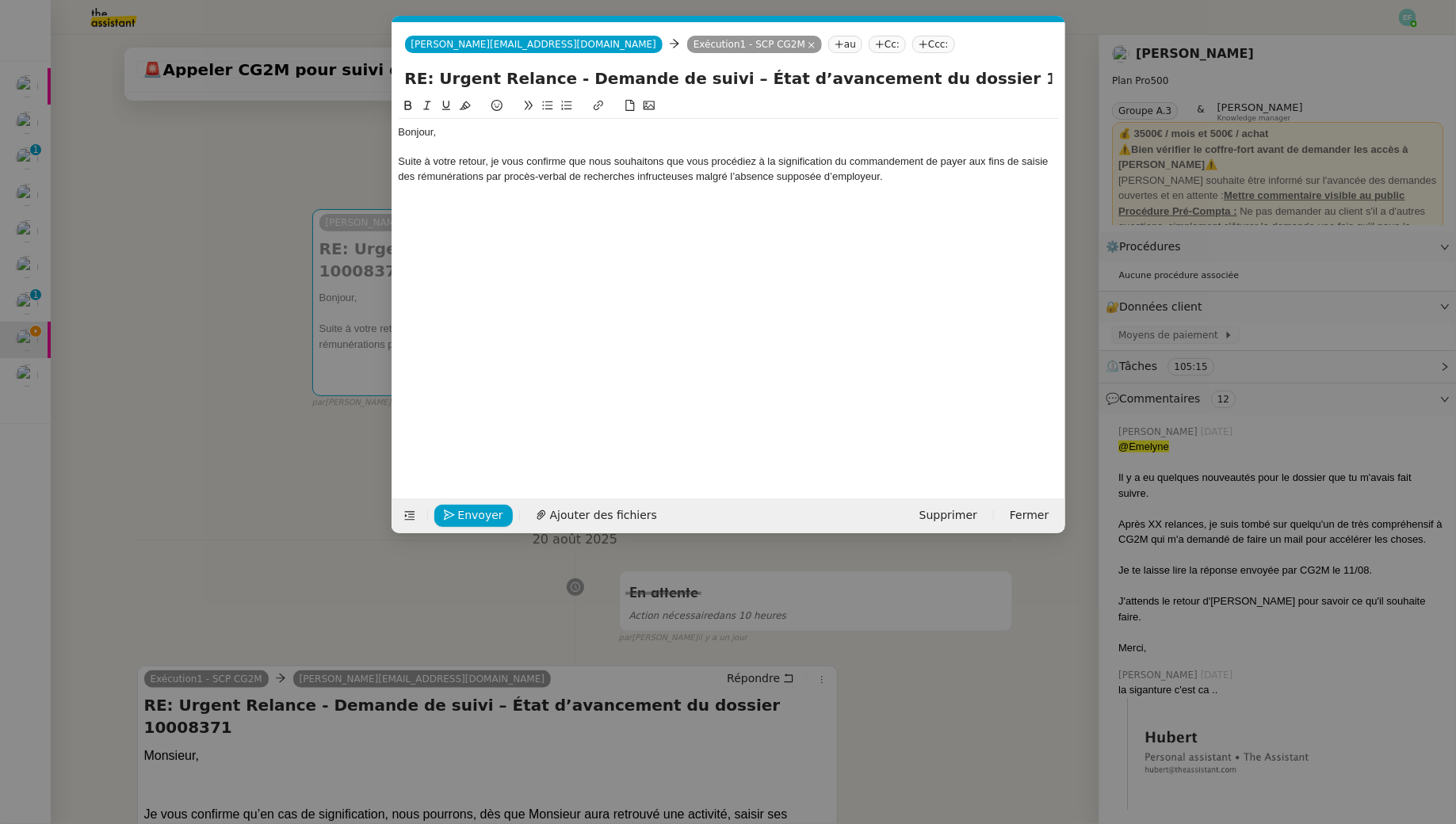
scroll to position [0, 34]
click at [919, 173] on div "Suite à votre retour, je vous confirme que nous souhaitons que vous procédiez à…" at bounding box center [728, 169] width 660 height 29
drag, startPoint x: 695, startPoint y: 176, endPoint x: 393, endPoint y: 161, distance: 302.4
click at [393, 161] on nz-spin "Bonjour, Suite à votre retour, je vous confirme que nous souhaitons que vous pr…" at bounding box center [728, 288] width 672 height 383
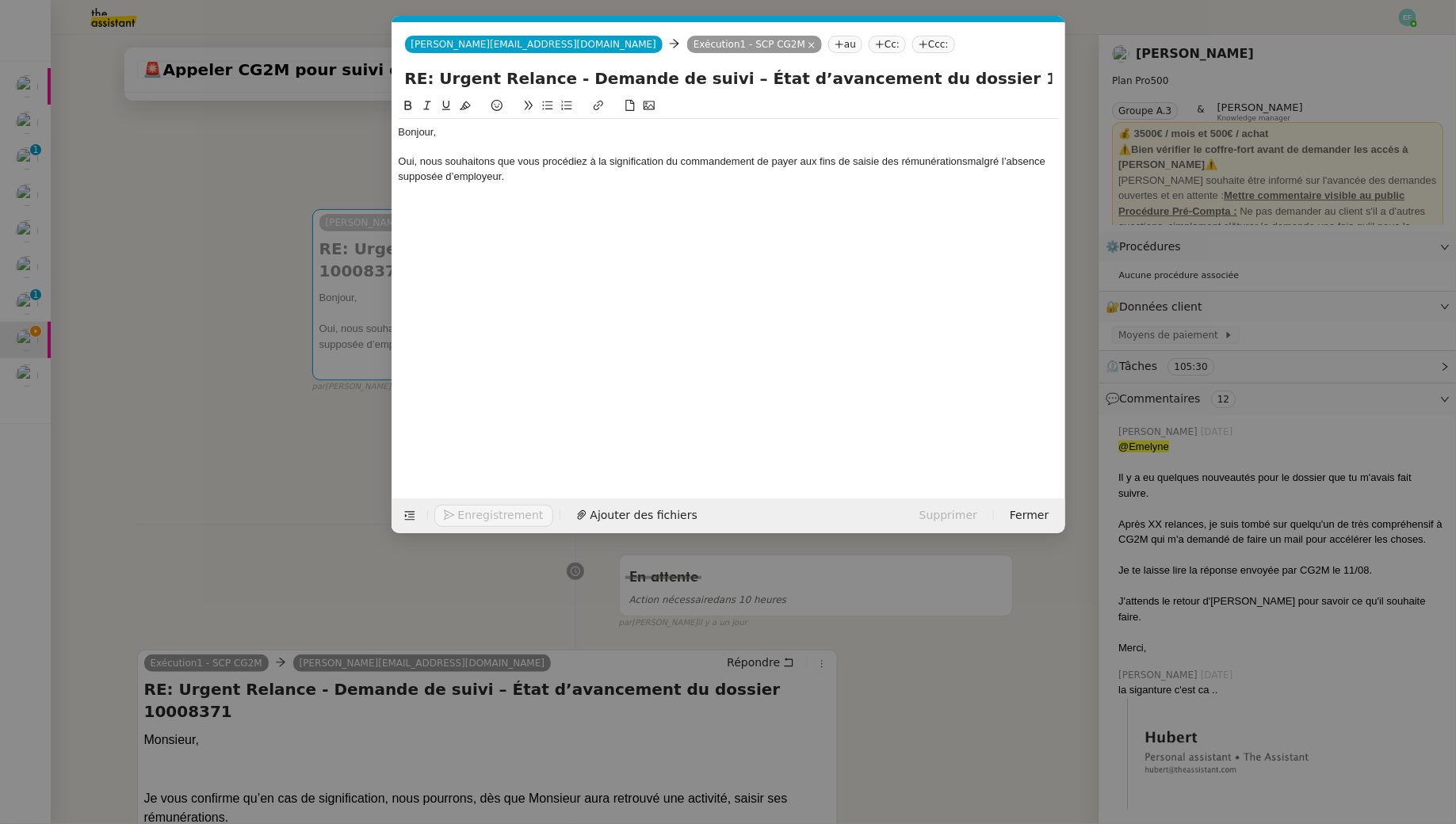
click at [401, 158] on div "Oui, nous souhaitons que vous procédiez à la signification du commandement de p…" at bounding box center [728, 169] width 660 height 29
click at [464, 176] on div "Suite à votre retour, nous souhaitons que vous procédiez à la signification du …" at bounding box center [728, 169] width 660 height 29
click at [612, 167] on div "Suite à votre retour, nous souhaitons que vous procédiez à la signification du …" at bounding box center [728, 169] width 660 height 29
click at [603, 177] on div "Suite à votre retour, nous souhaitons que vous procédiez à la signification du …" at bounding box center [728, 169] width 660 height 29
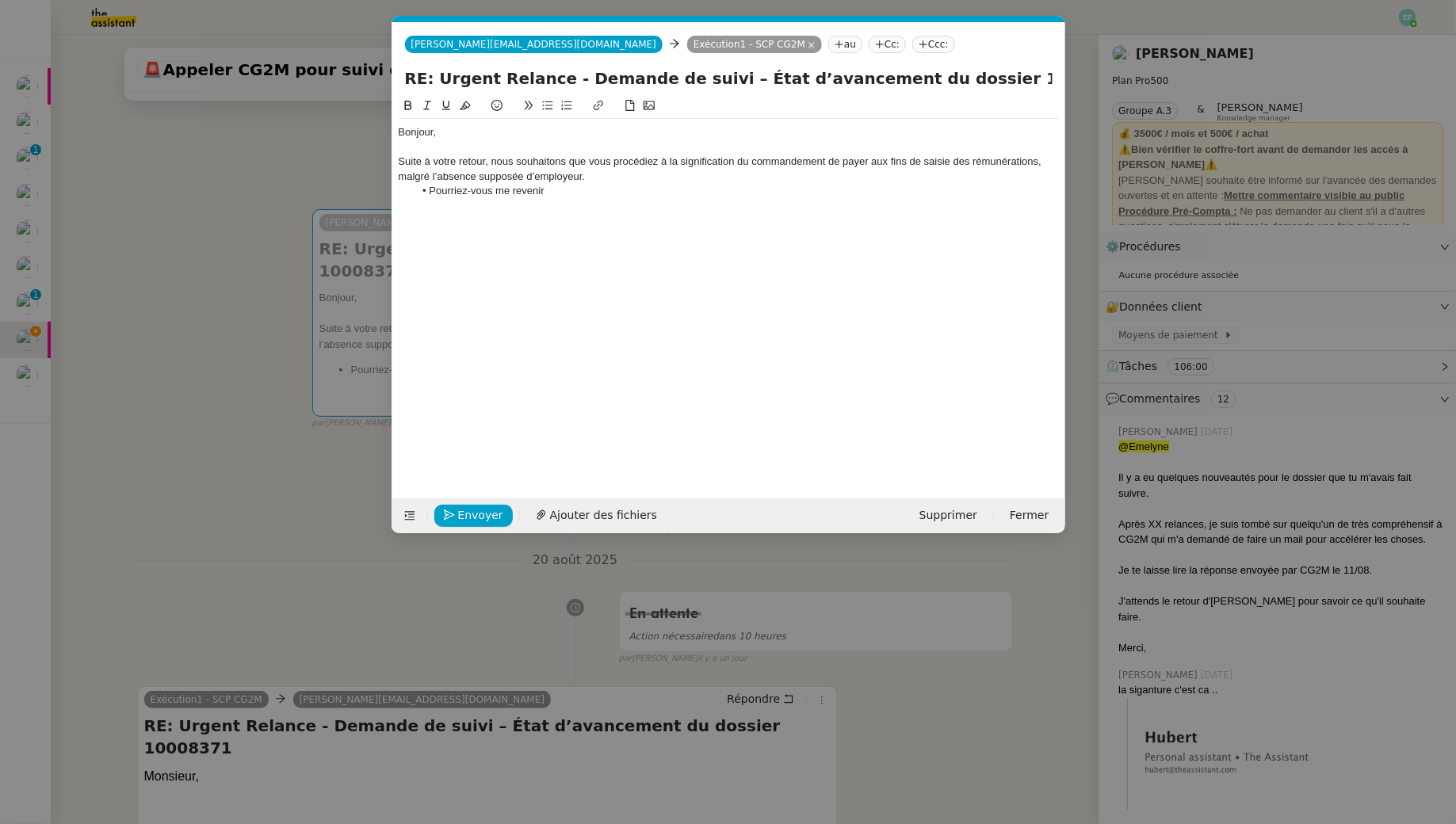
drag, startPoint x: 580, startPoint y: 198, endPoint x: 419, endPoint y: 196, distance: 161.0
click at [419, 196] on div "Bonjour, Suite à votre retour, nous souhaitons que vous procédiez à la signific…" at bounding box center [728, 161] width 660 height 85
click at [492, 511] on span "Envoyer" at bounding box center [480, 515] width 45 height 18
click at [492, 511] on span "Confirmer l'envoi" at bounding box center [505, 515] width 95 height 18
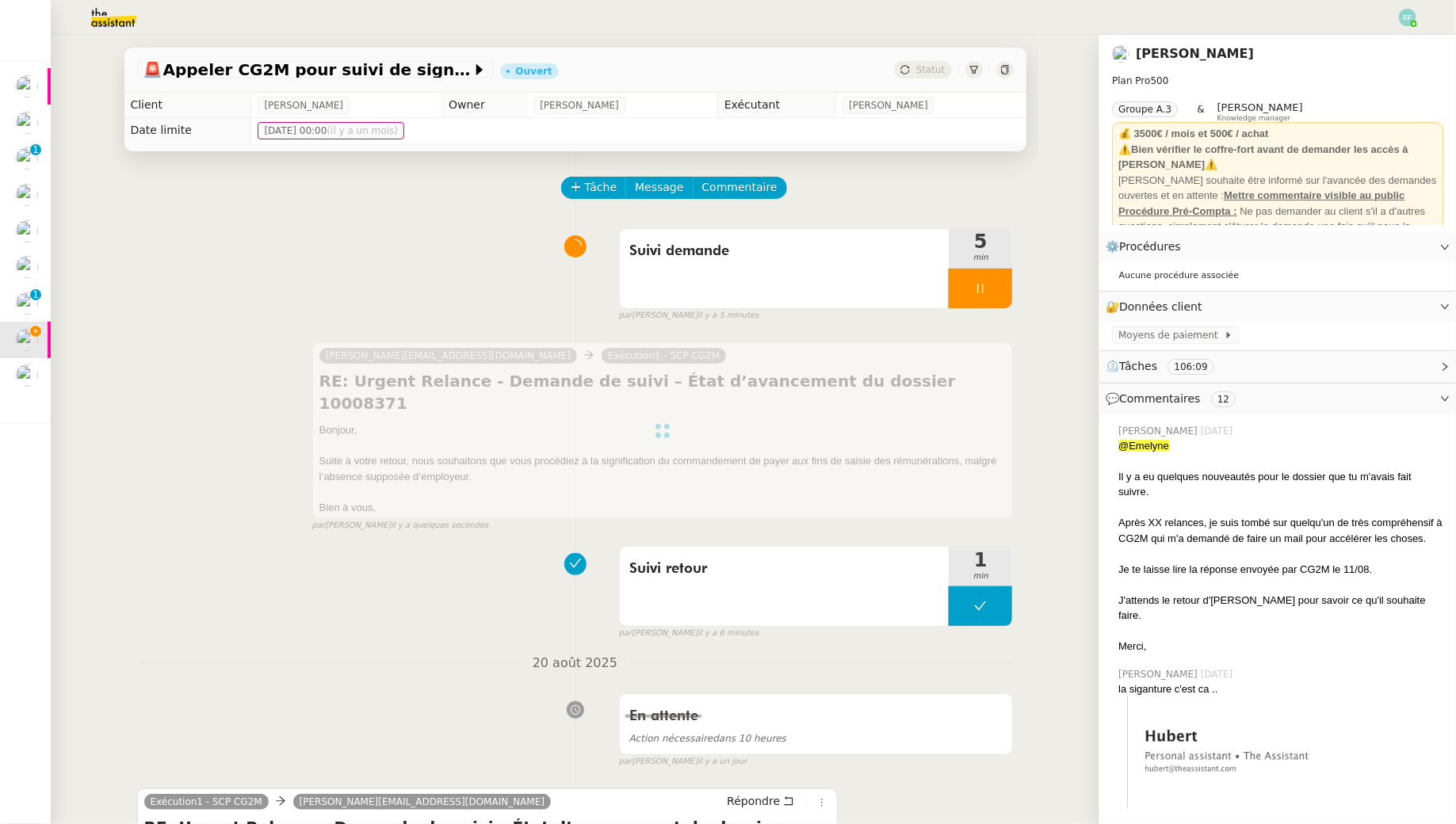
click at [983, 295] on div at bounding box center [981, 288] width 64 height 40
click at [1001, 290] on icon at bounding box center [996, 288] width 13 height 13
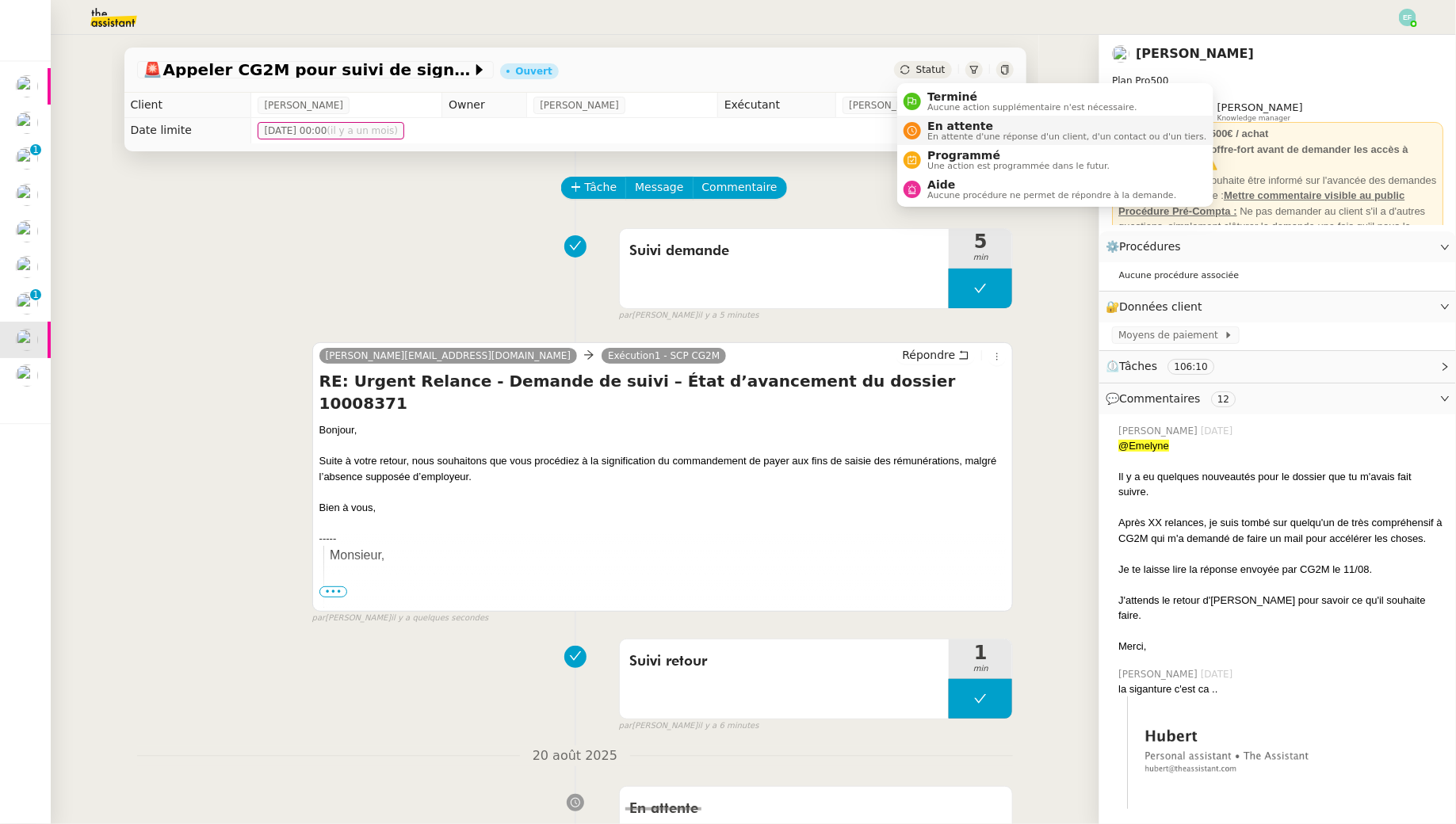
click at [939, 139] on span "En attente d'une réponse d'un client, d'un contact ou d'un tiers." at bounding box center [1067, 137] width 279 height 9
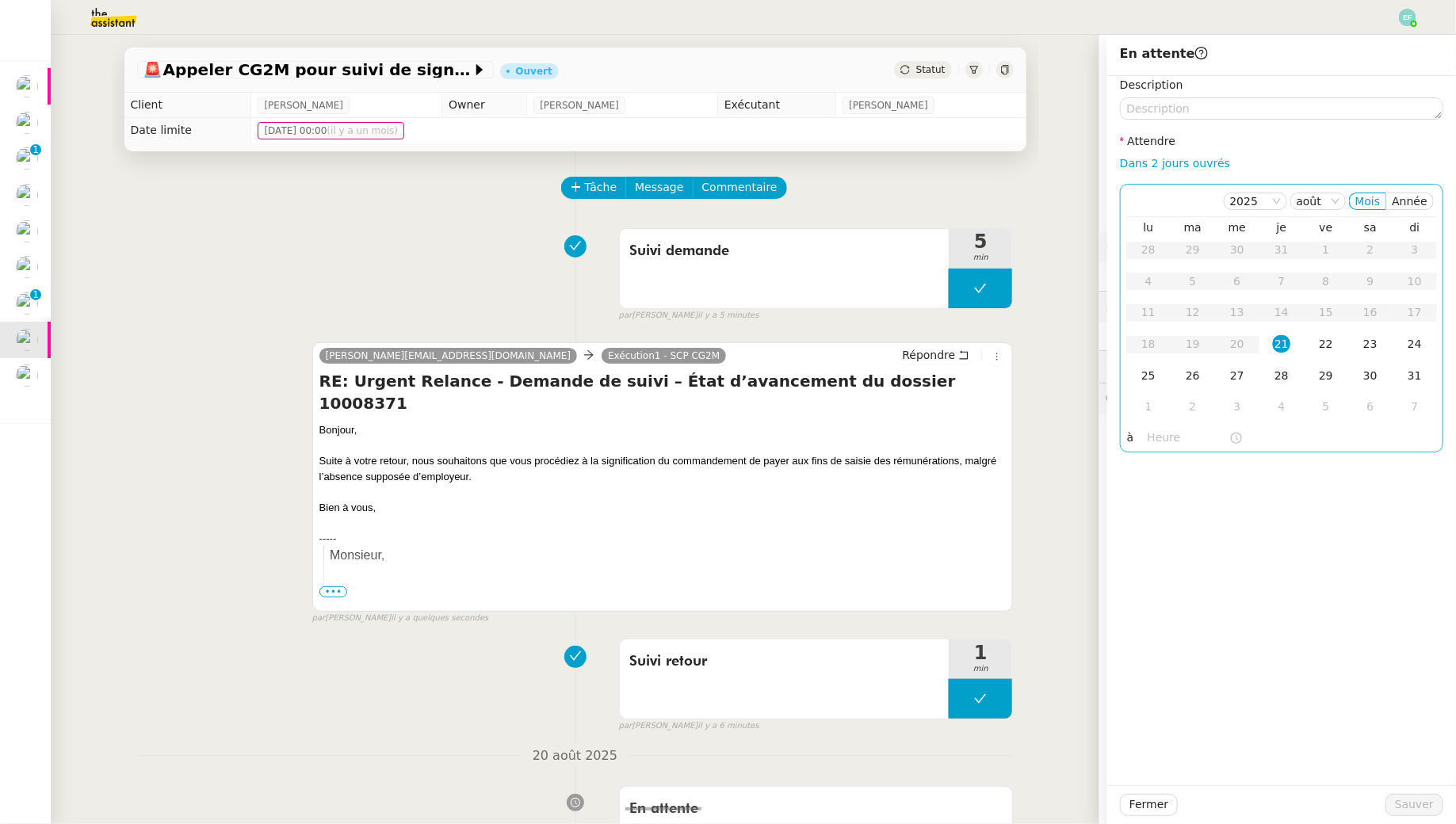
click at [1290, 380] on td "28" at bounding box center [1281, 376] width 45 height 32
click at [1182, 106] on textarea at bounding box center [1281, 108] width 324 height 22
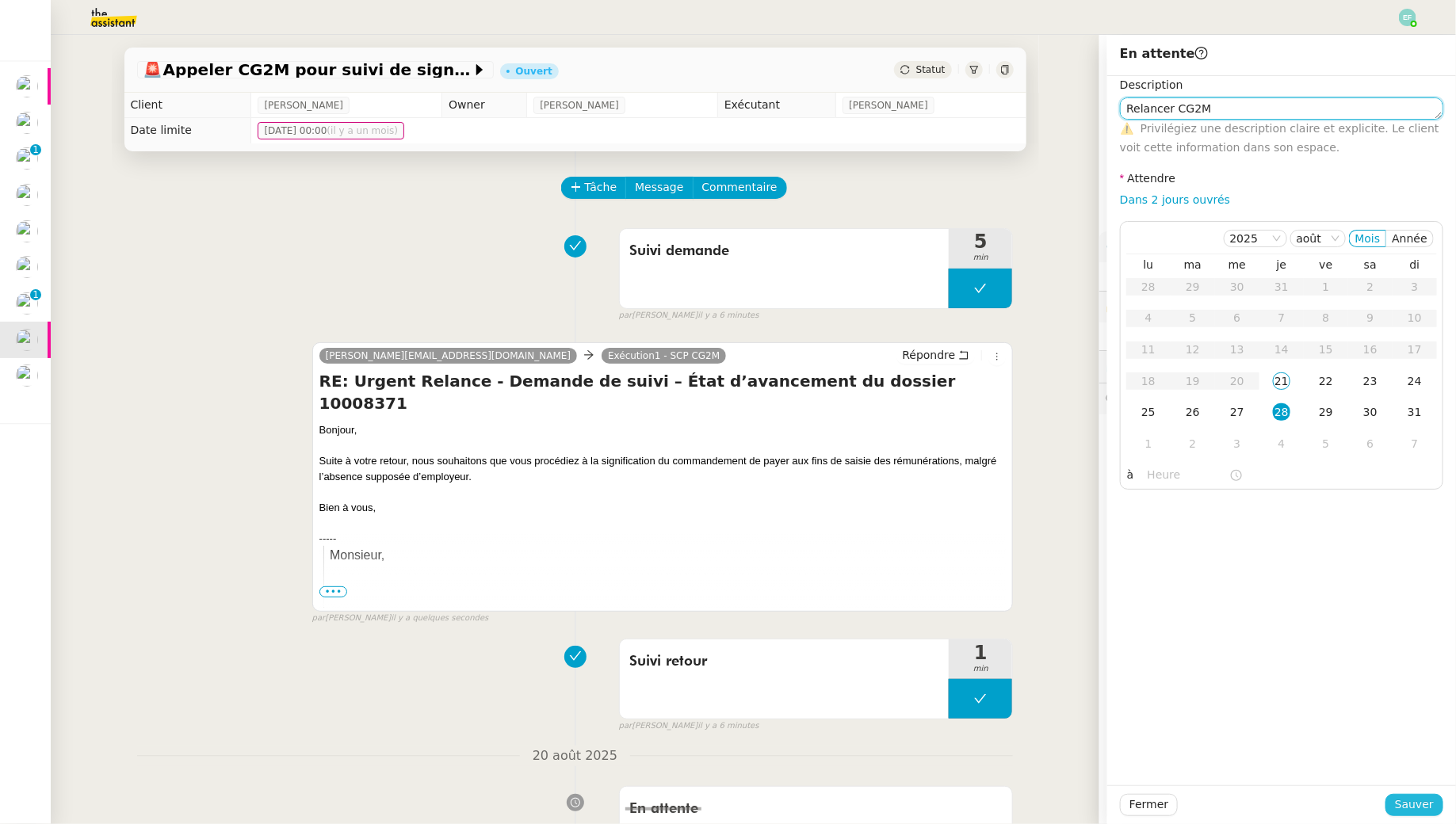
type textarea "Relancer CG2M"
click at [1412, 802] on span "Sauver" at bounding box center [1414, 804] width 39 height 18
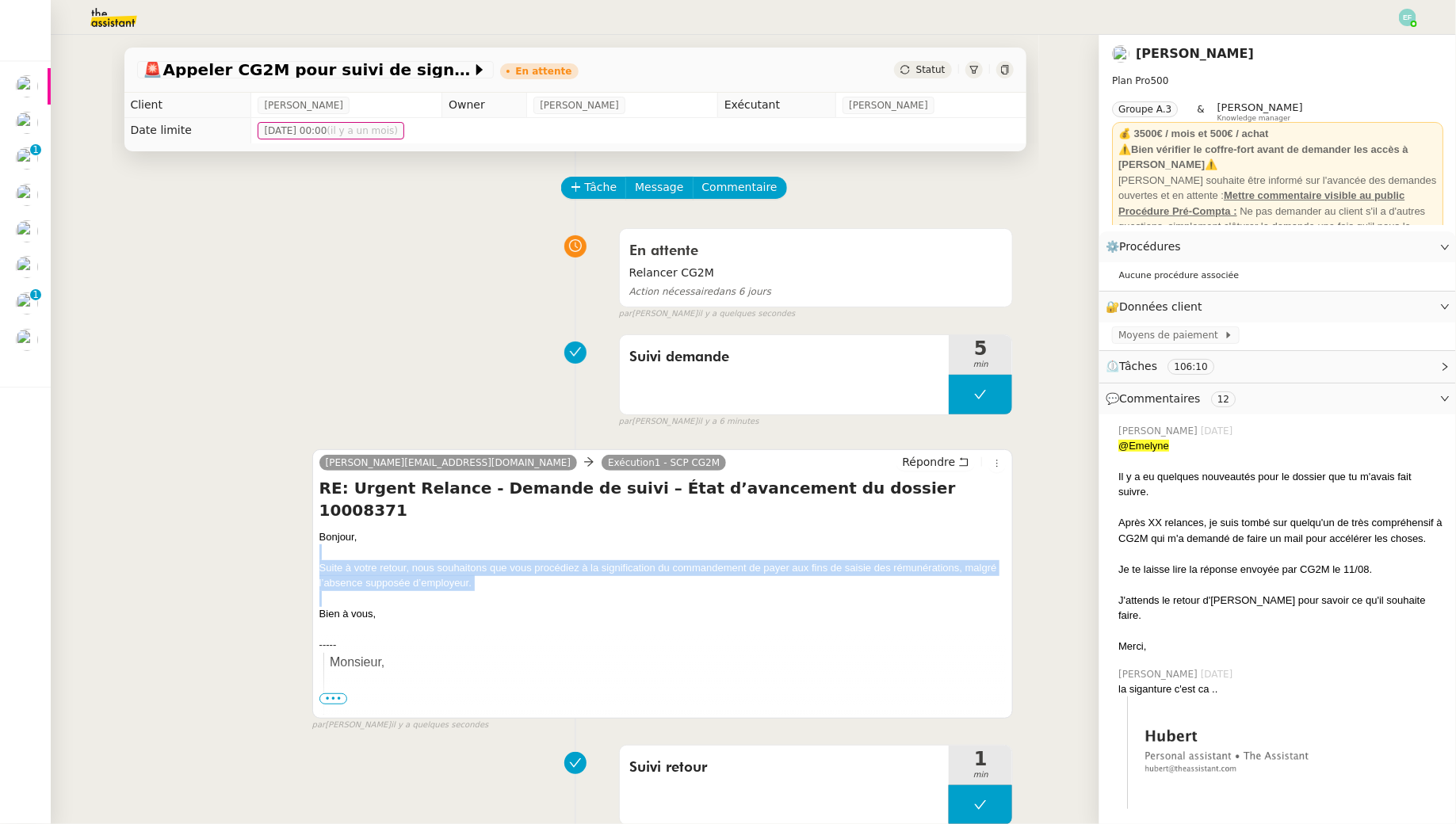
drag, startPoint x: 480, startPoint y: 531, endPoint x: 468, endPoint y: 524, distance: 13.9
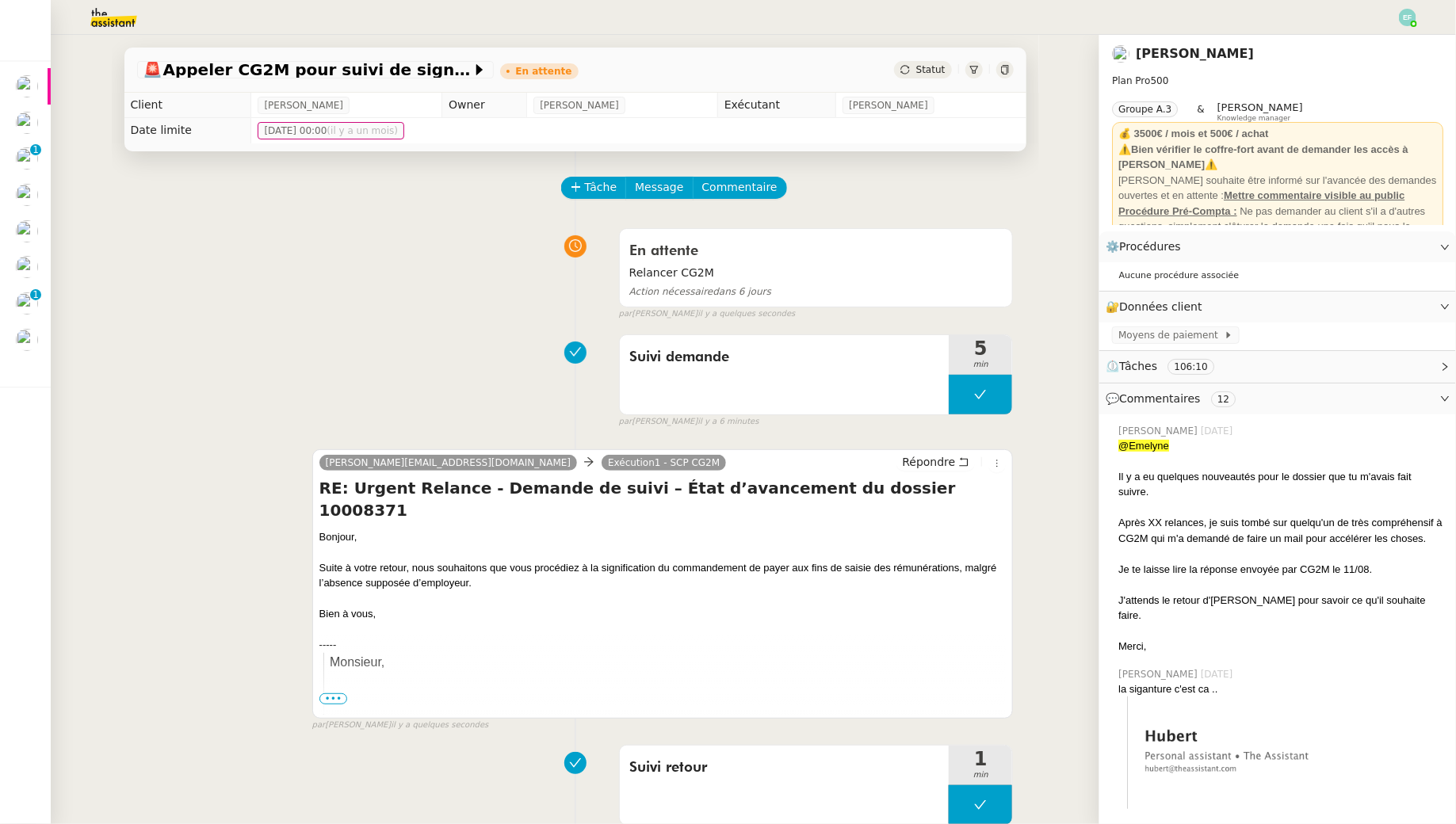
click at [274, 291] on div "En attente Relancer CG2M Action nécessaire dans 6 jours false par [PERSON_NAME]…" at bounding box center [575, 271] width 877 height 100
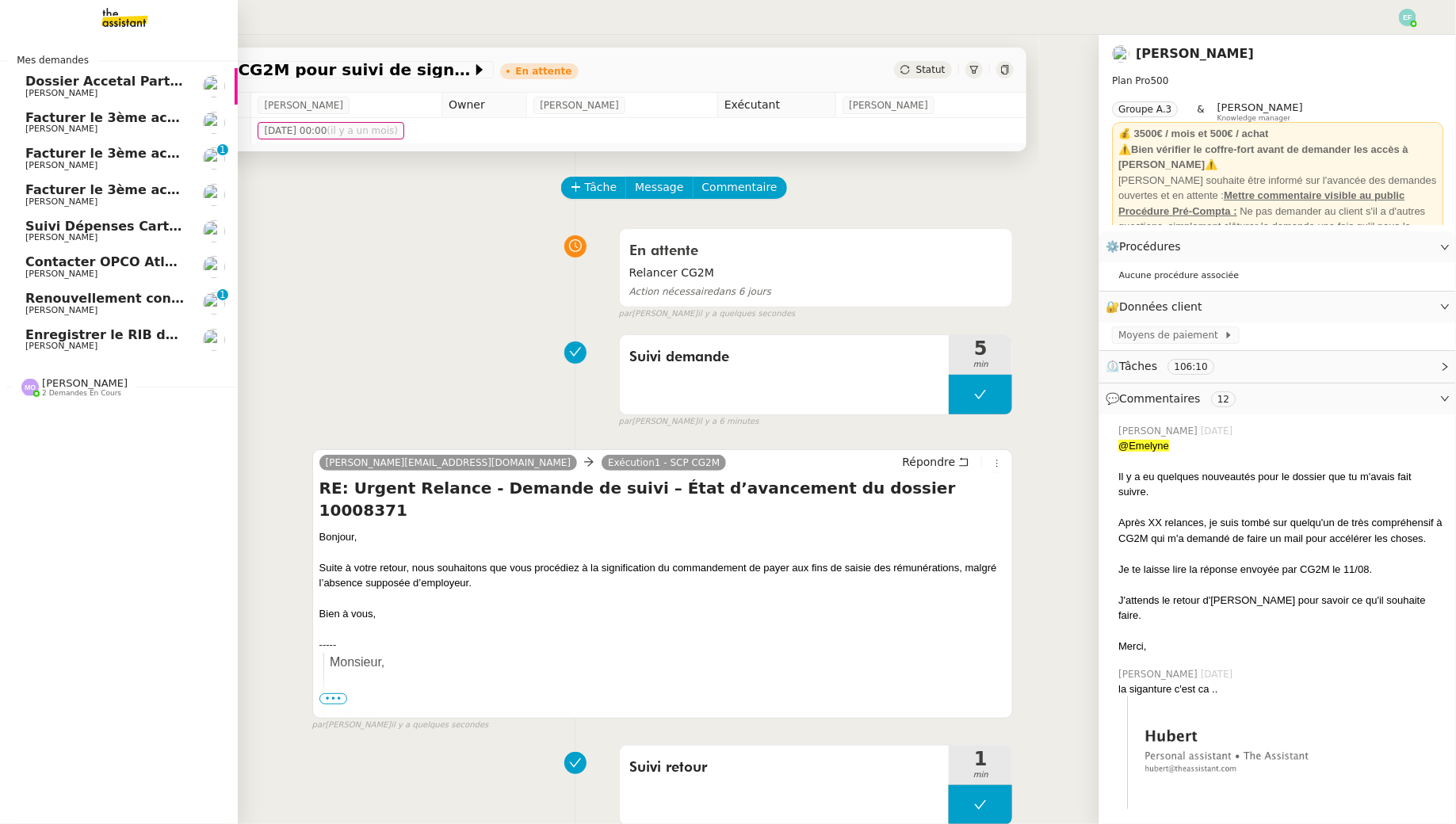
click at [53, 310] on span "[PERSON_NAME]" at bounding box center [61, 310] width 72 height 10
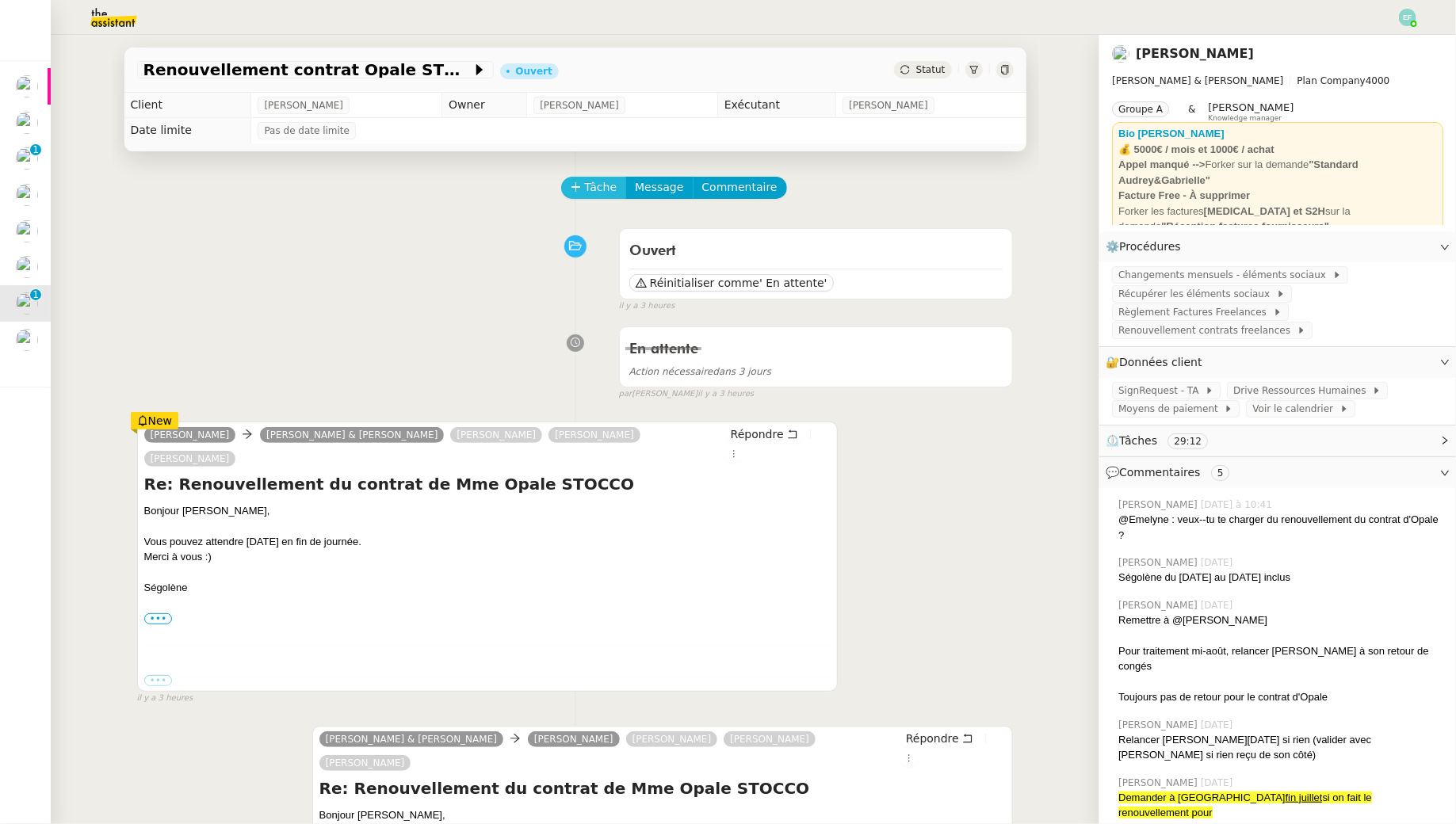
click at [603, 188] on span "Tâche" at bounding box center [601, 187] width 33 height 18
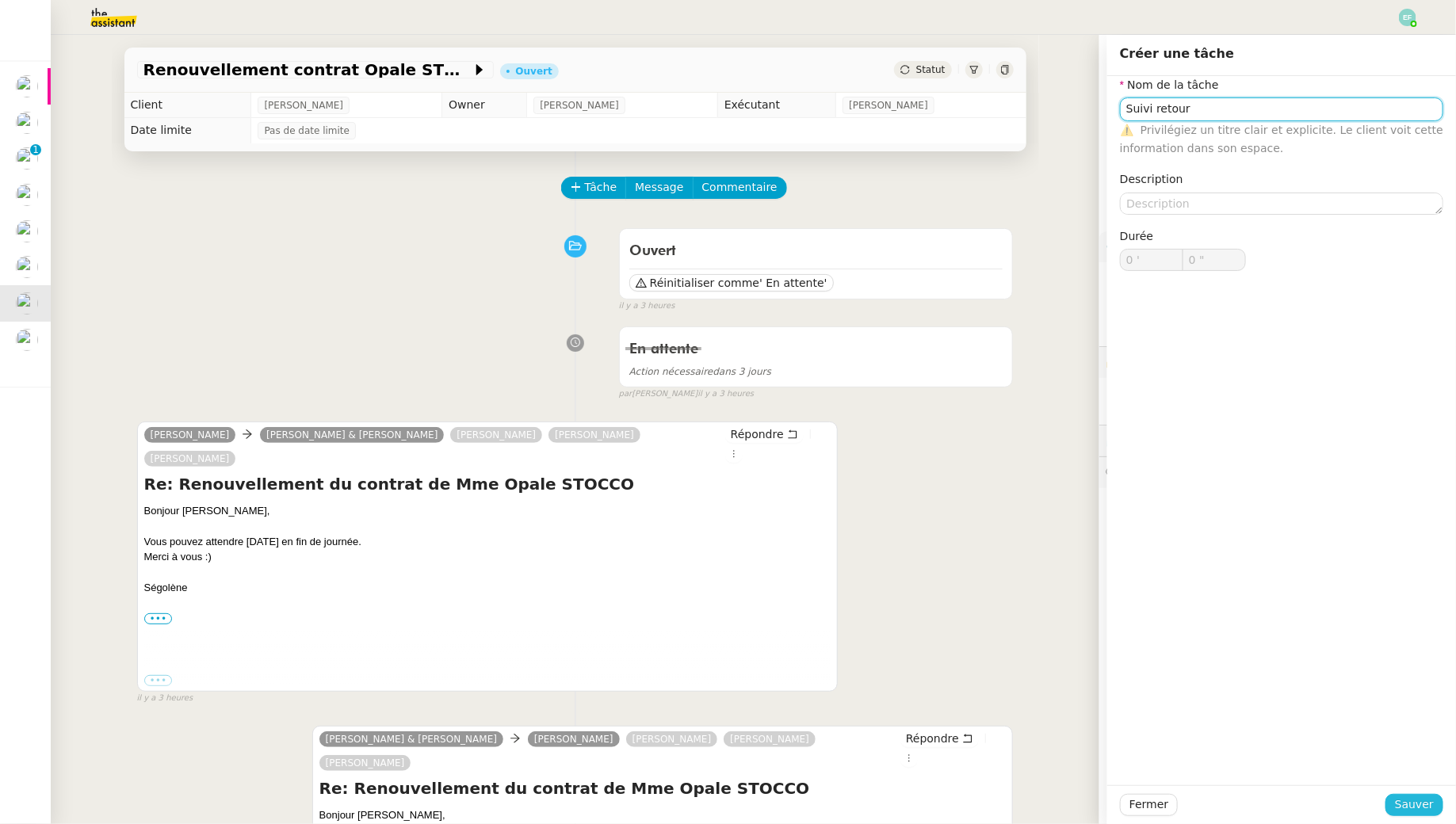
type input "Suivi retour"
click at [1401, 801] on span "Sauver" at bounding box center [1414, 804] width 39 height 18
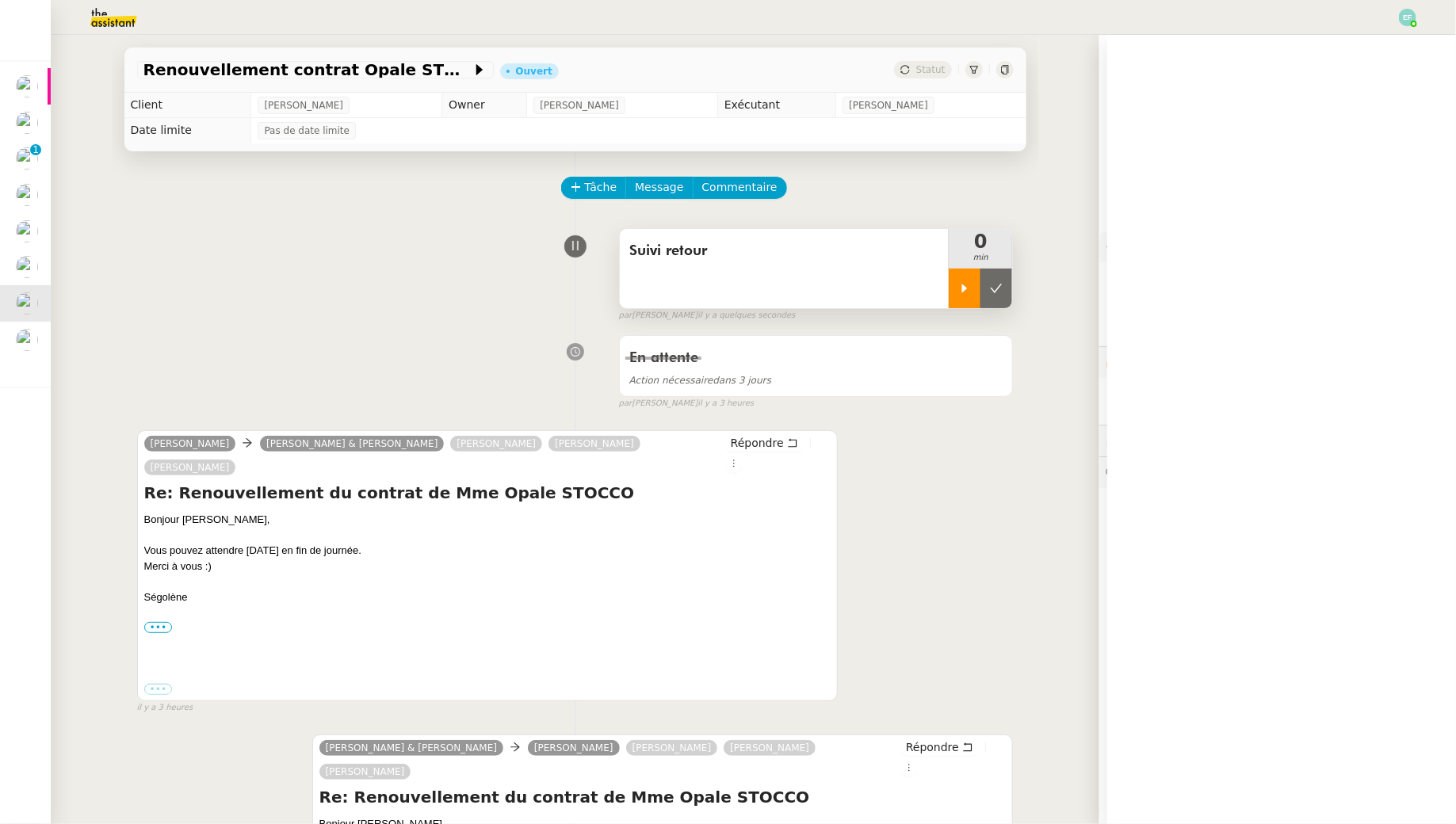
click at [961, 285] on icon at bounding box center [964, 288] width 13 height 13
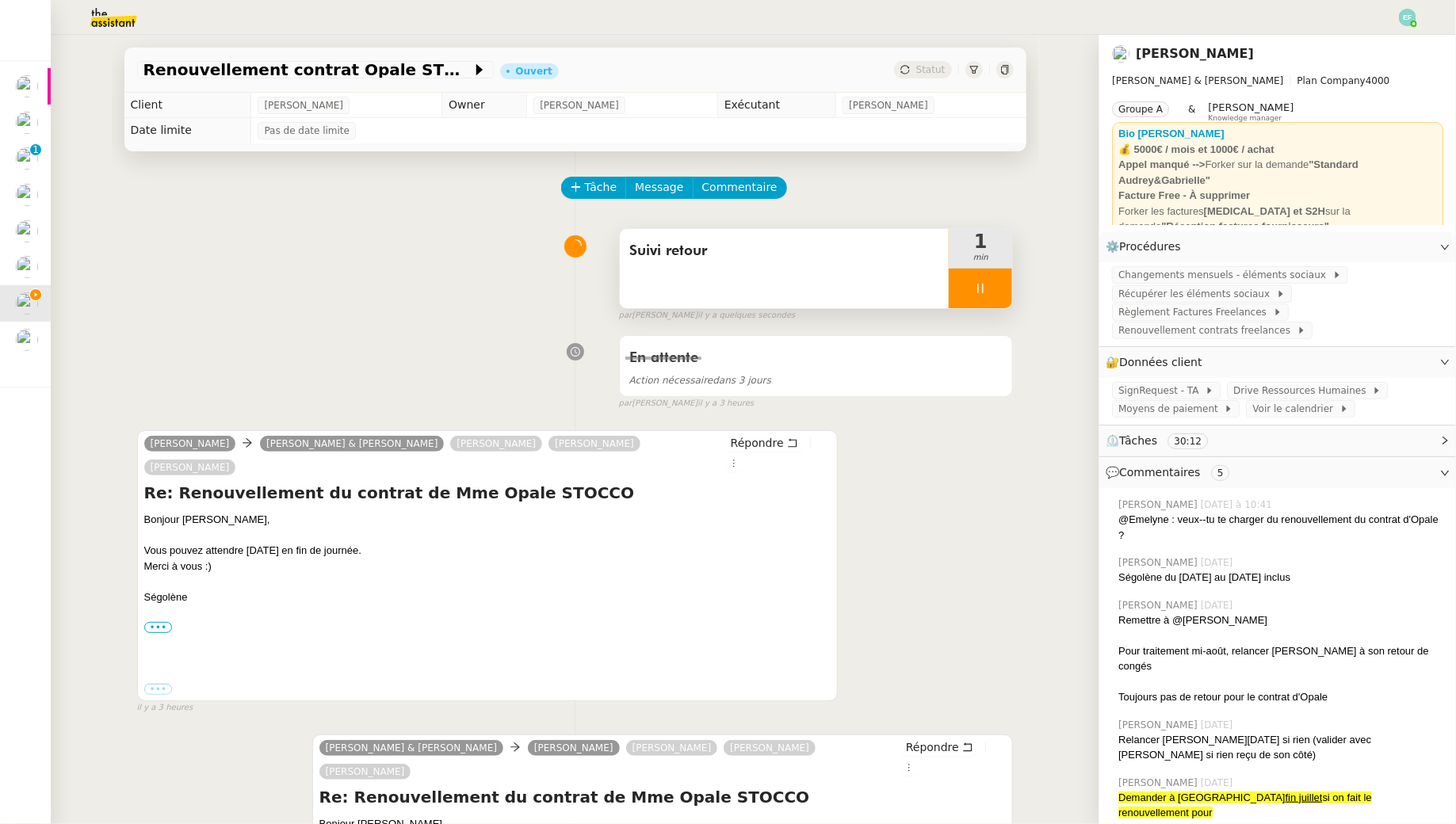
click at [988, 289] on div at bounding box center [981, 288] width 64 height 40
click at [1001, 289] on icon at bounding box center [996, 288] width 13 height 13
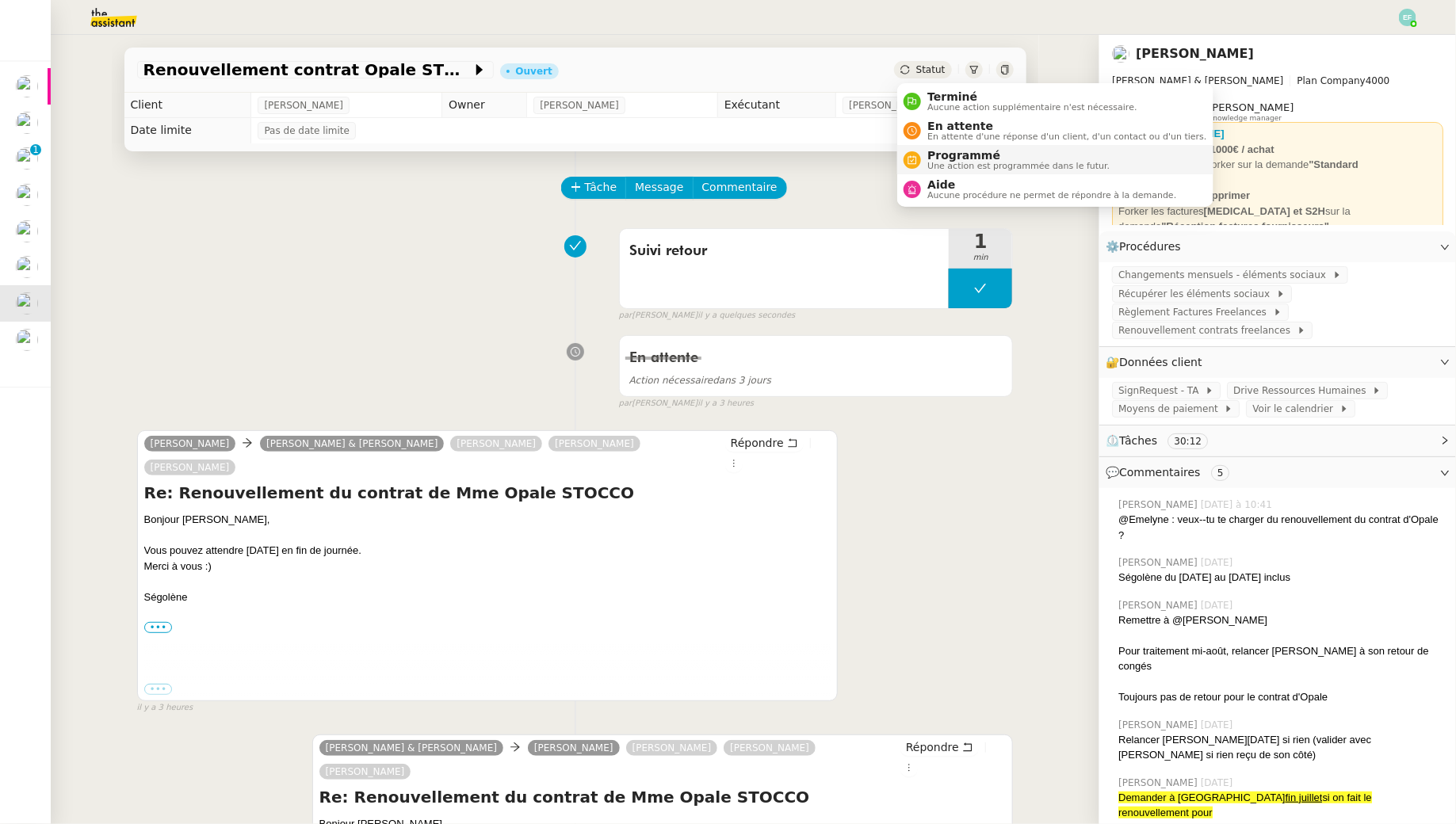
click at [931, 151] on span "Programmé" at bounding box center [1019, 155] width 183 height 13
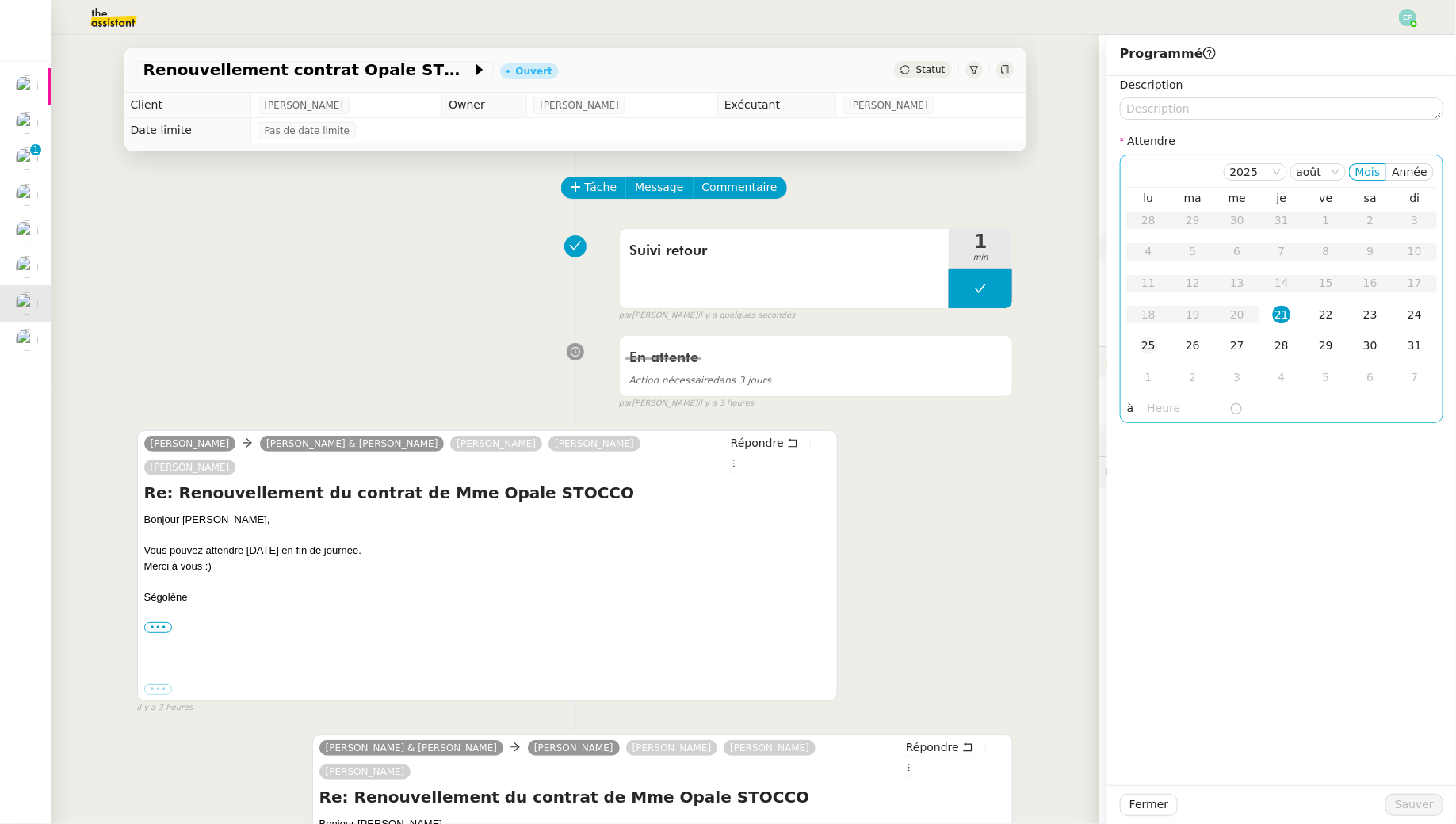
click at [1149, 345] on div "25" at bounding box center [1149, 345] width 17 height 17
click at [1415, 808] on span "Sauver" at bounding box center [1414, 804] width 39 height 18
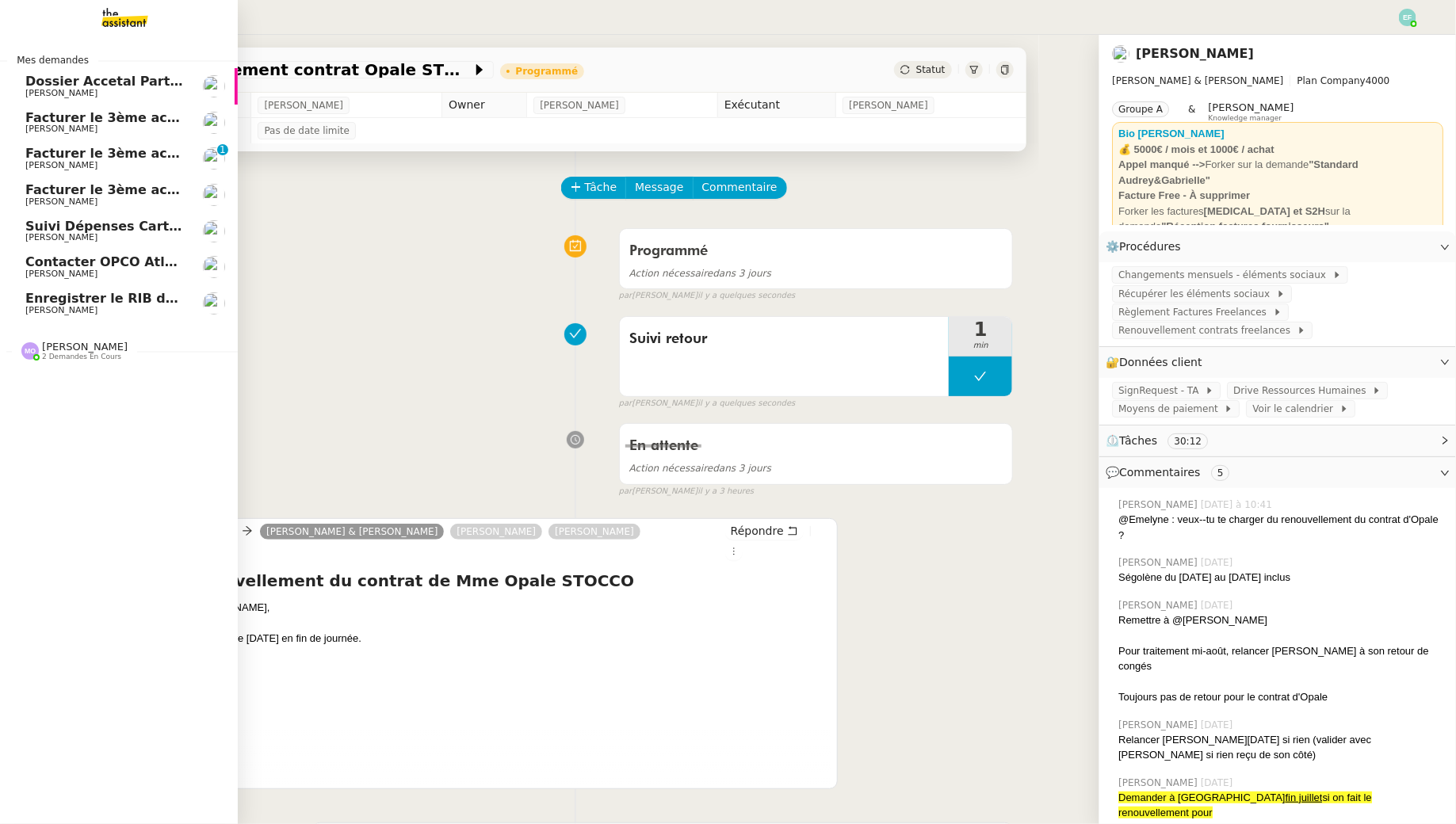
click at [93, 164] on span "[PERSON_NAME]" at bounding box center [61, 165] width 72 height 10
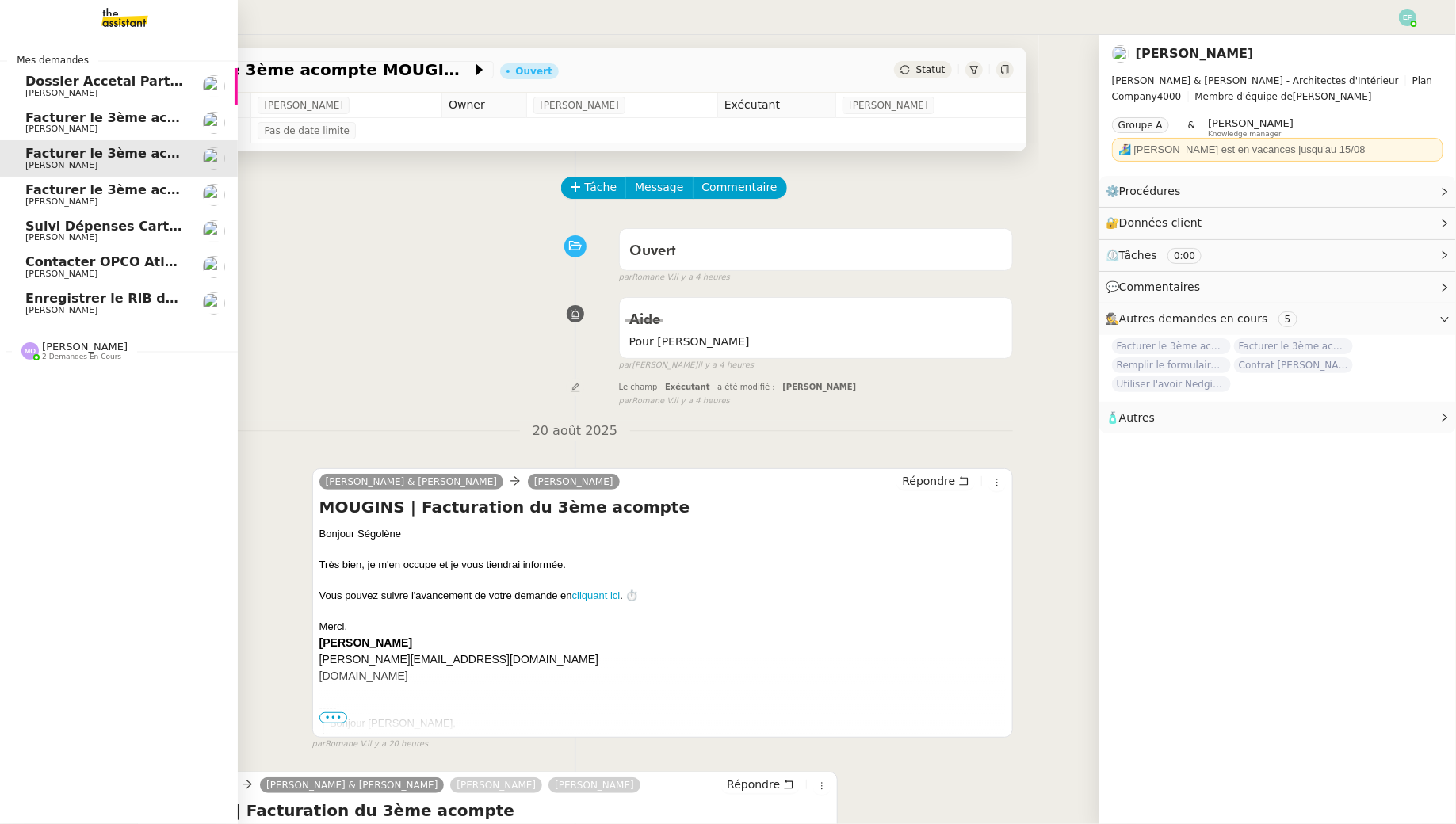
click at [38, 307] on span "[PERSON_NAME]" at bounding box center [61, 310] width 72 height 10
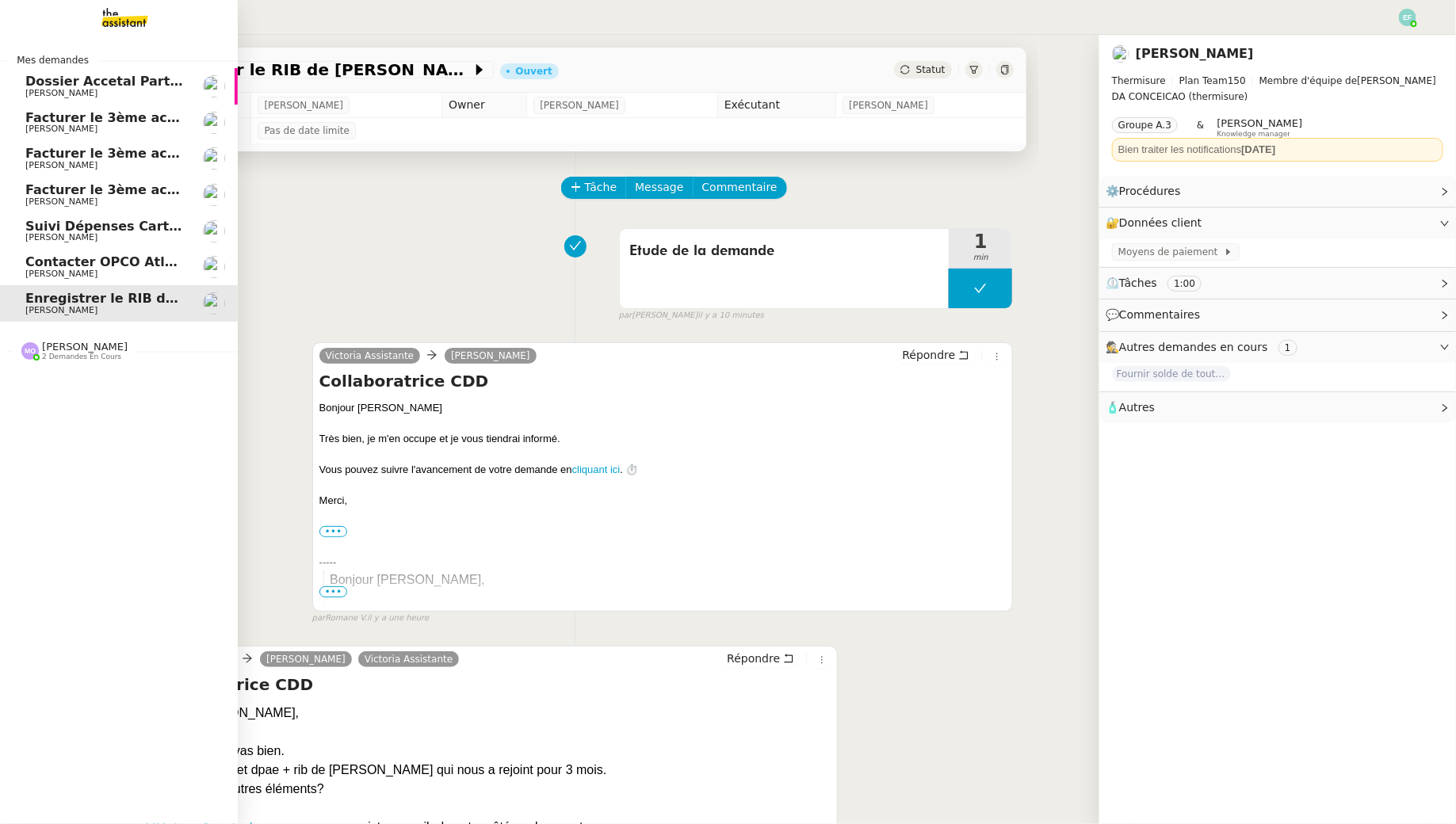
click at [43, 263] on span "Contacter OPCO Atlas pour financement formation" at bounding box center [206, 261] width 362 height 15
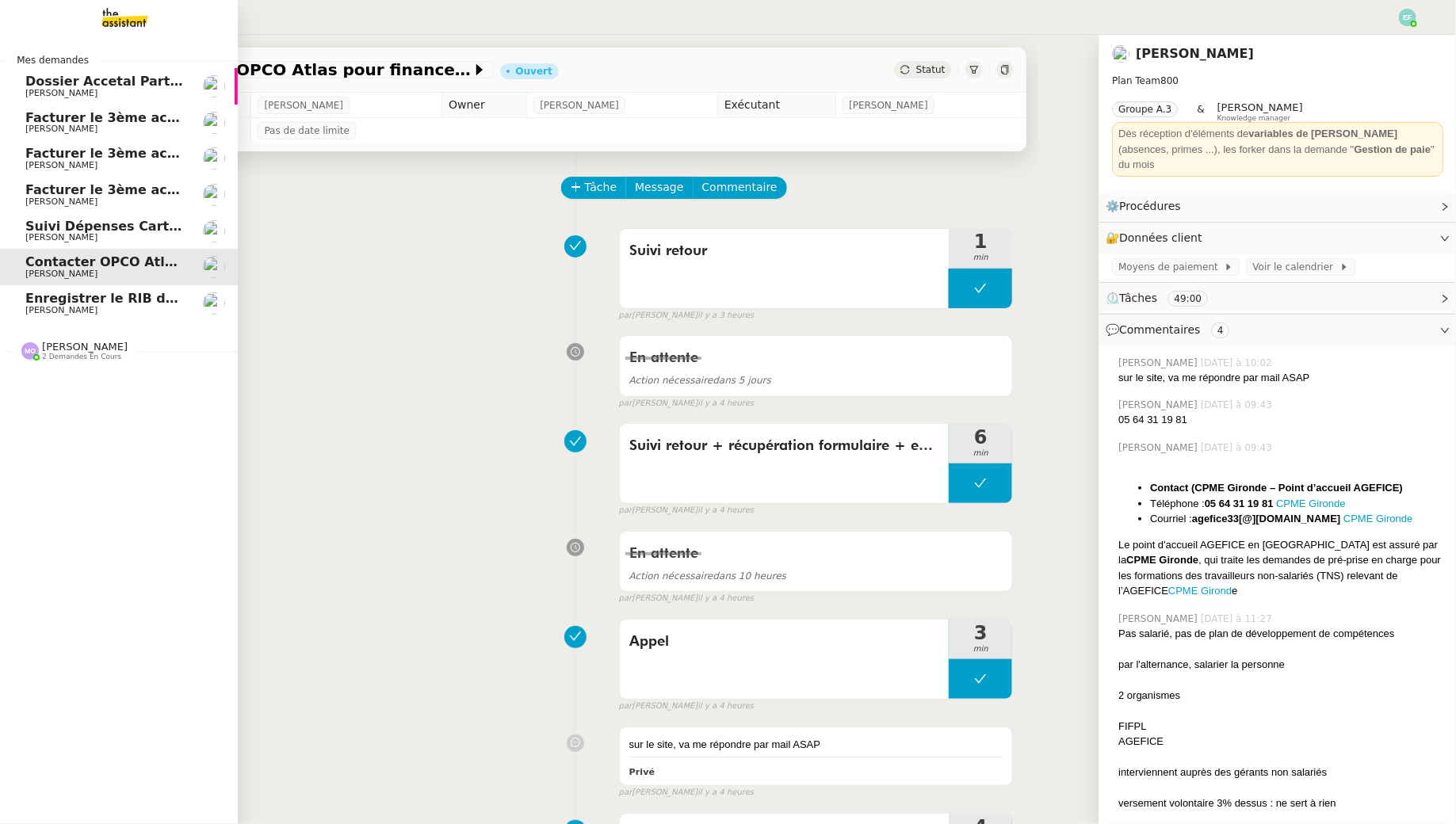
click at [54, 345] on span "[PERSON_NAME]" at bounding box center [84, 347] width 85 height 12
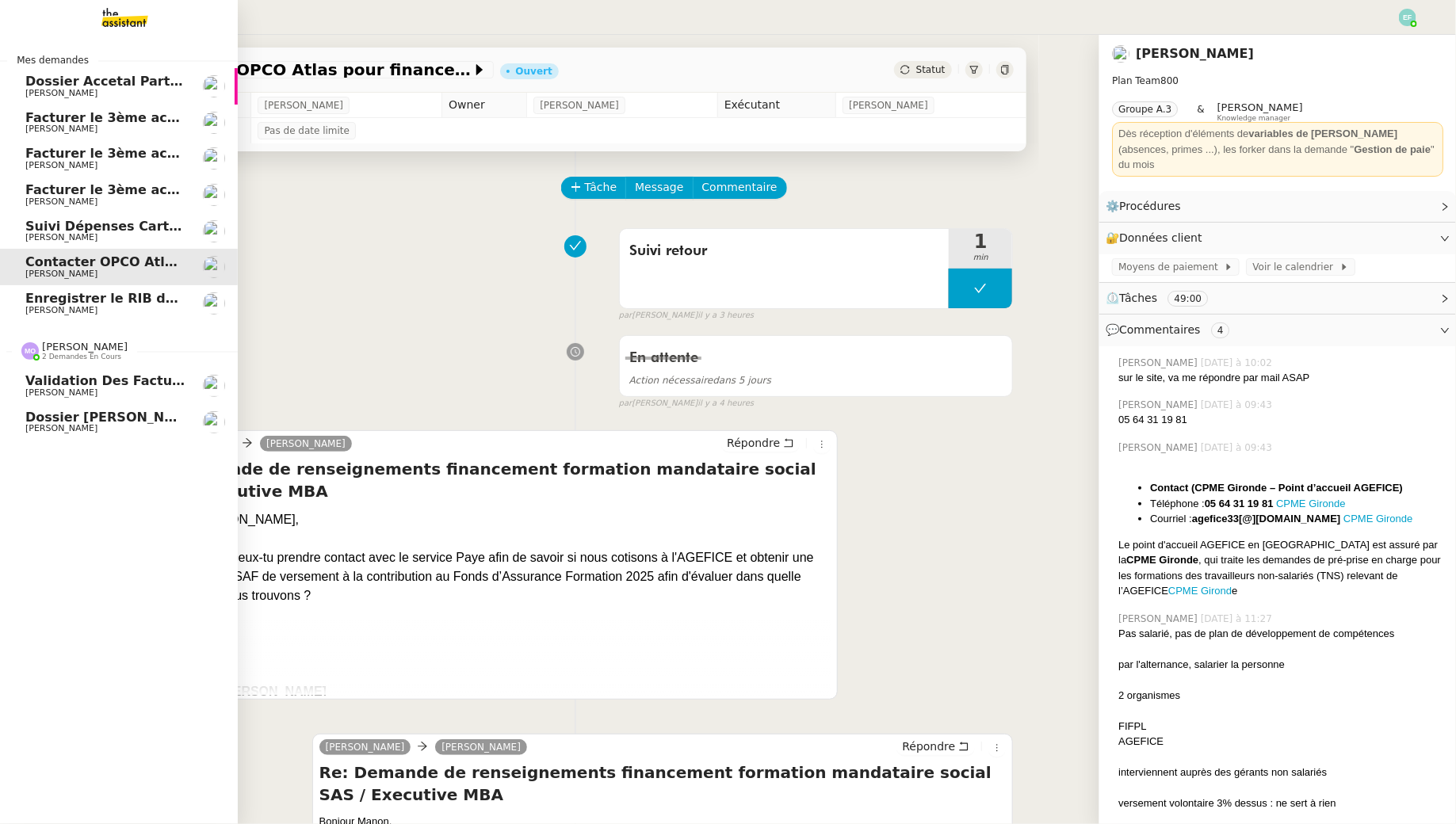
click at [63, 383] on span "Validation des factures consultants - juillet 2025" at bounding box center [201, 380] width 354 height 15
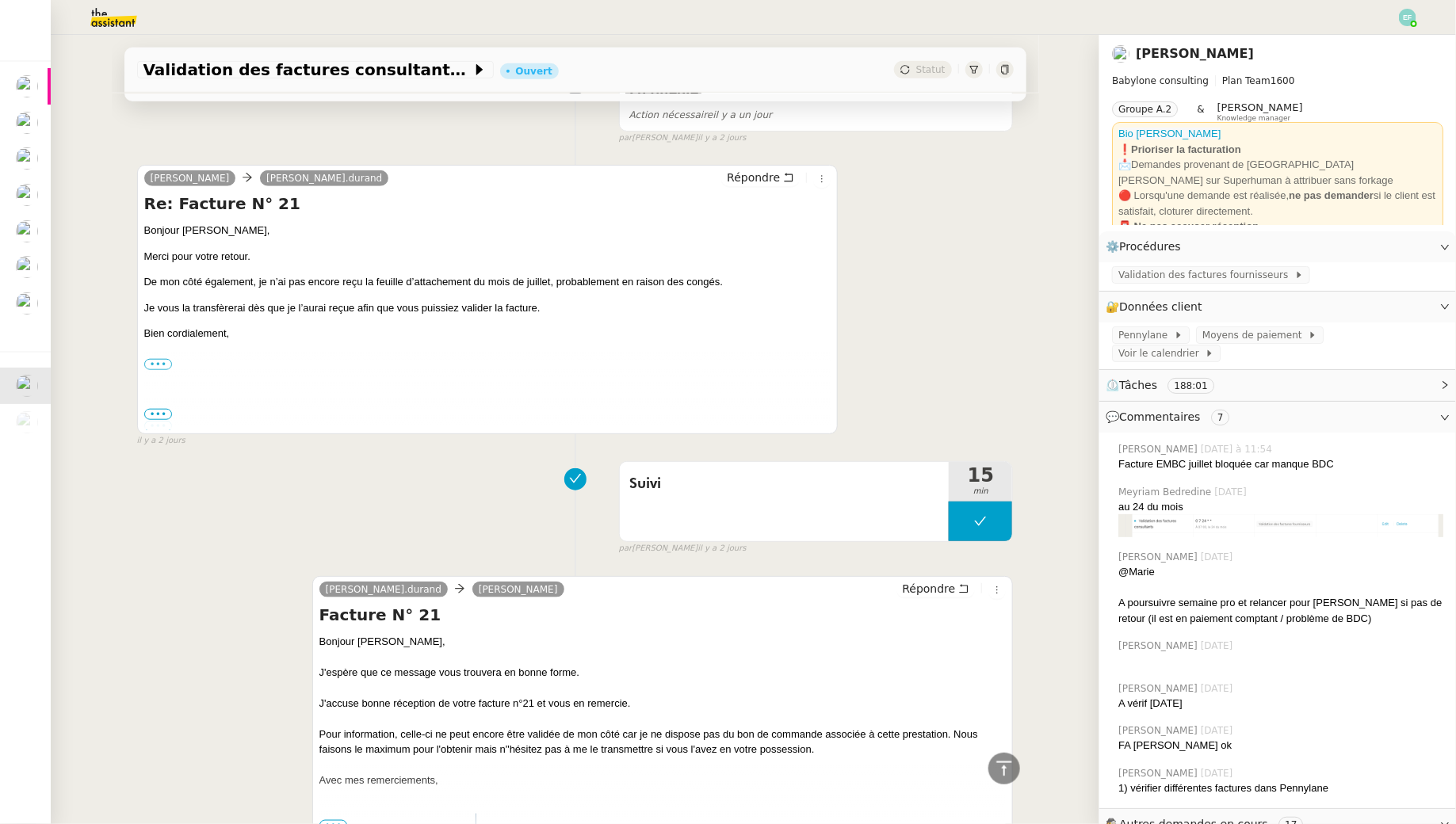
scroll to position [542, 0]
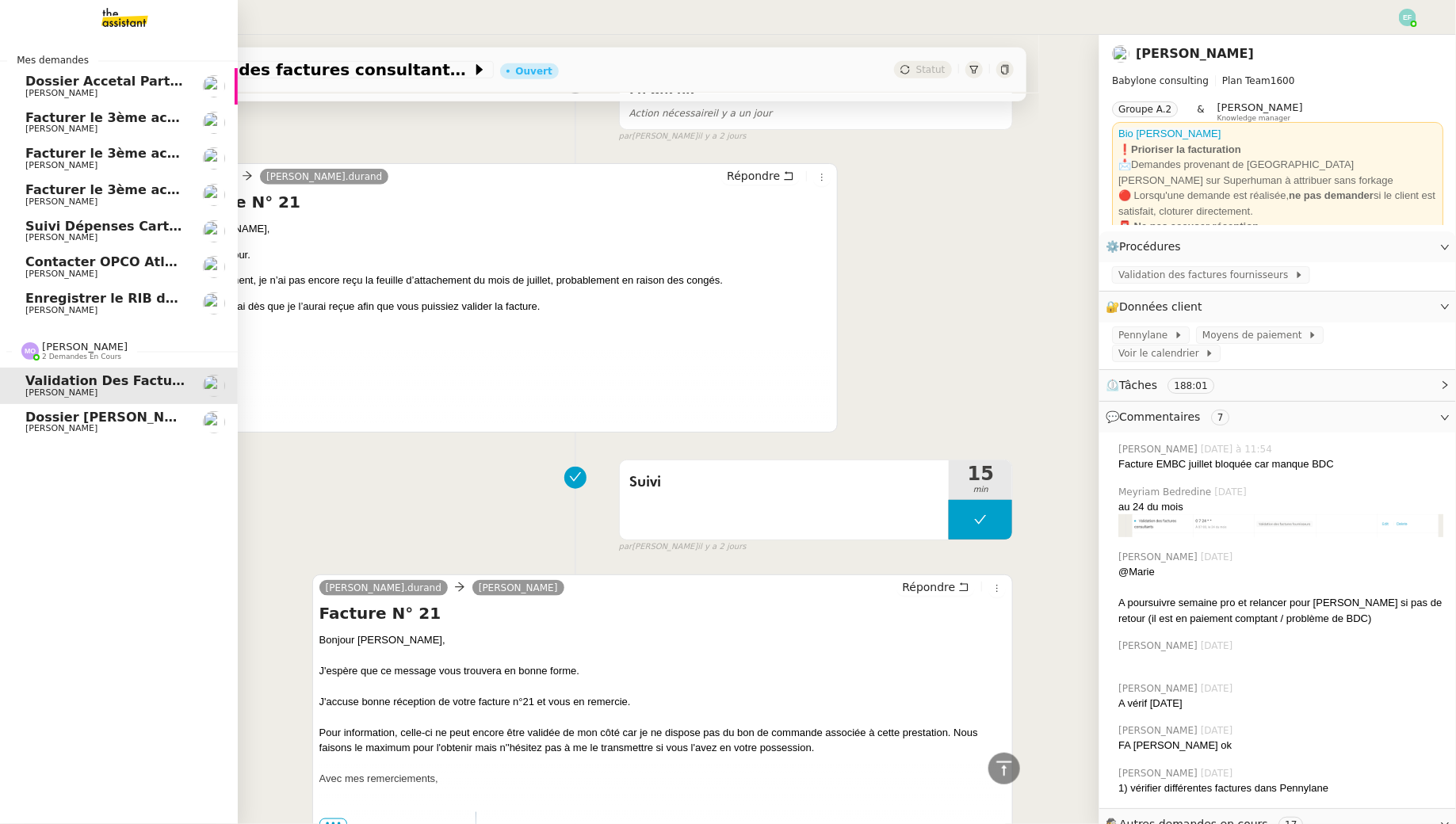
click at [29, 423] on span "Dossier [PERSON_NAME]" at bounding box center [113, 417] width 176 height 15
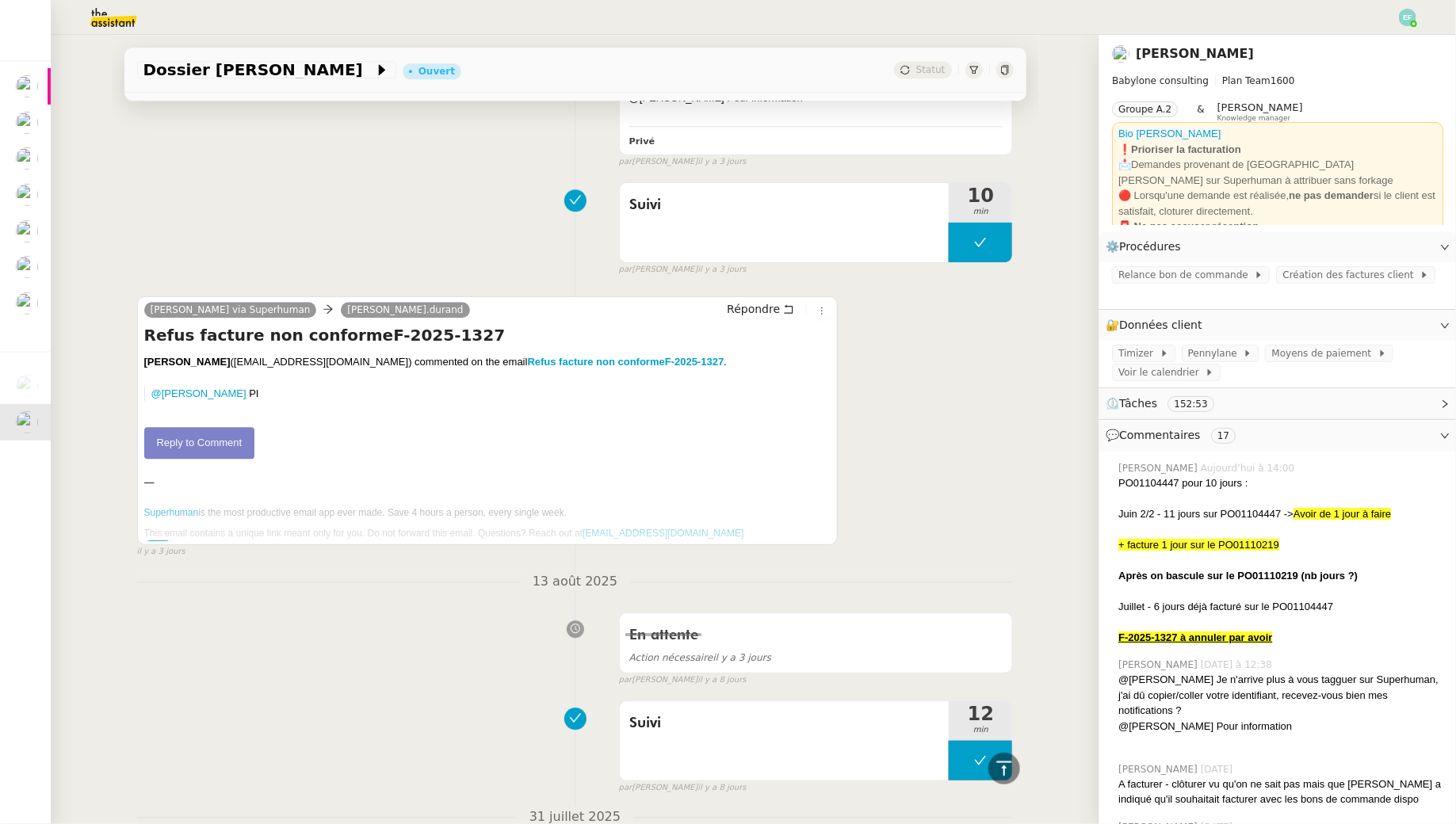
scroll to position [1967, 0]
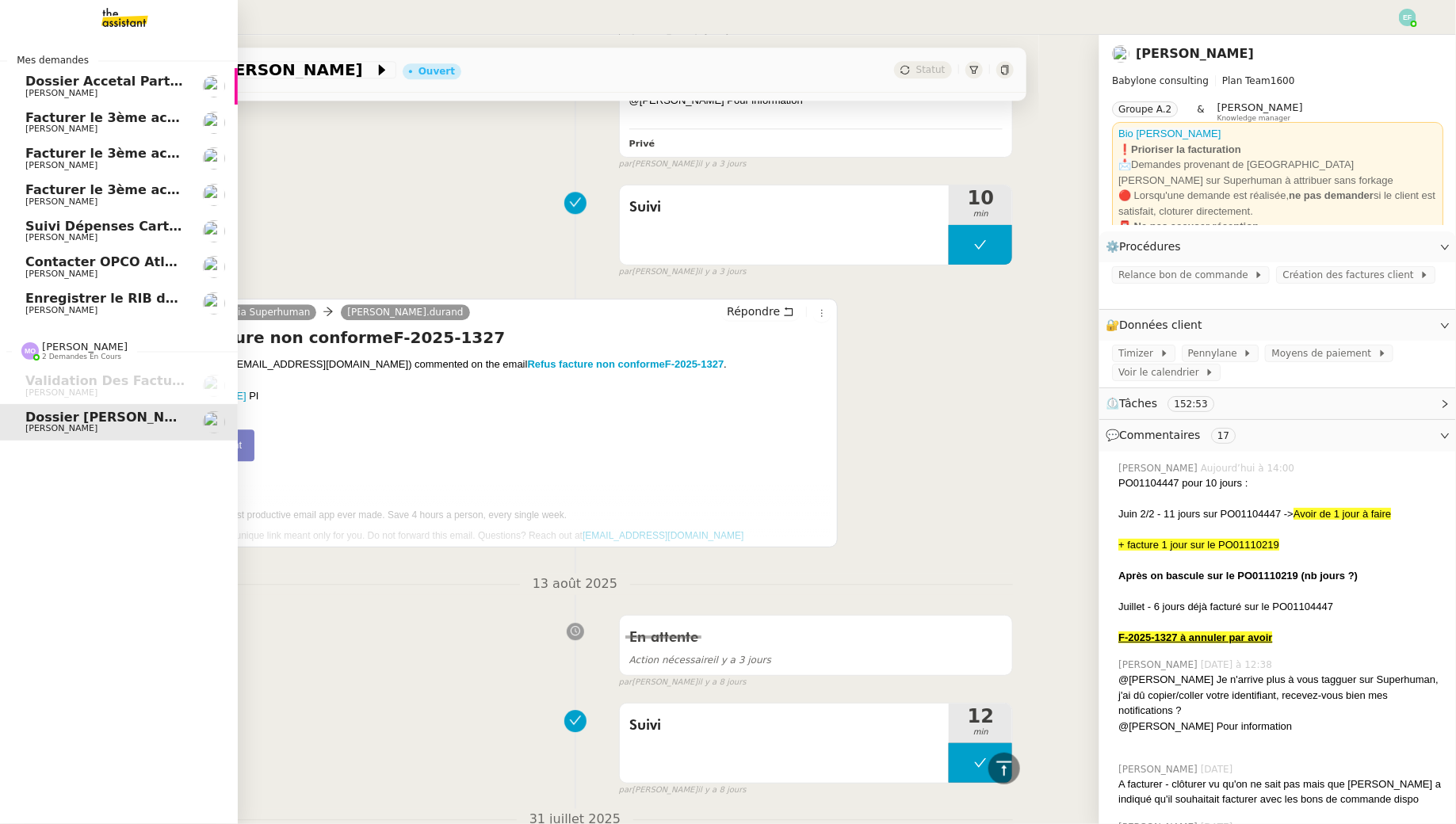
click at [114, 298] on span "Enregistrer le RIB de [PERSON_NAME]" at bounding box center [160, 298] width 271 height 15
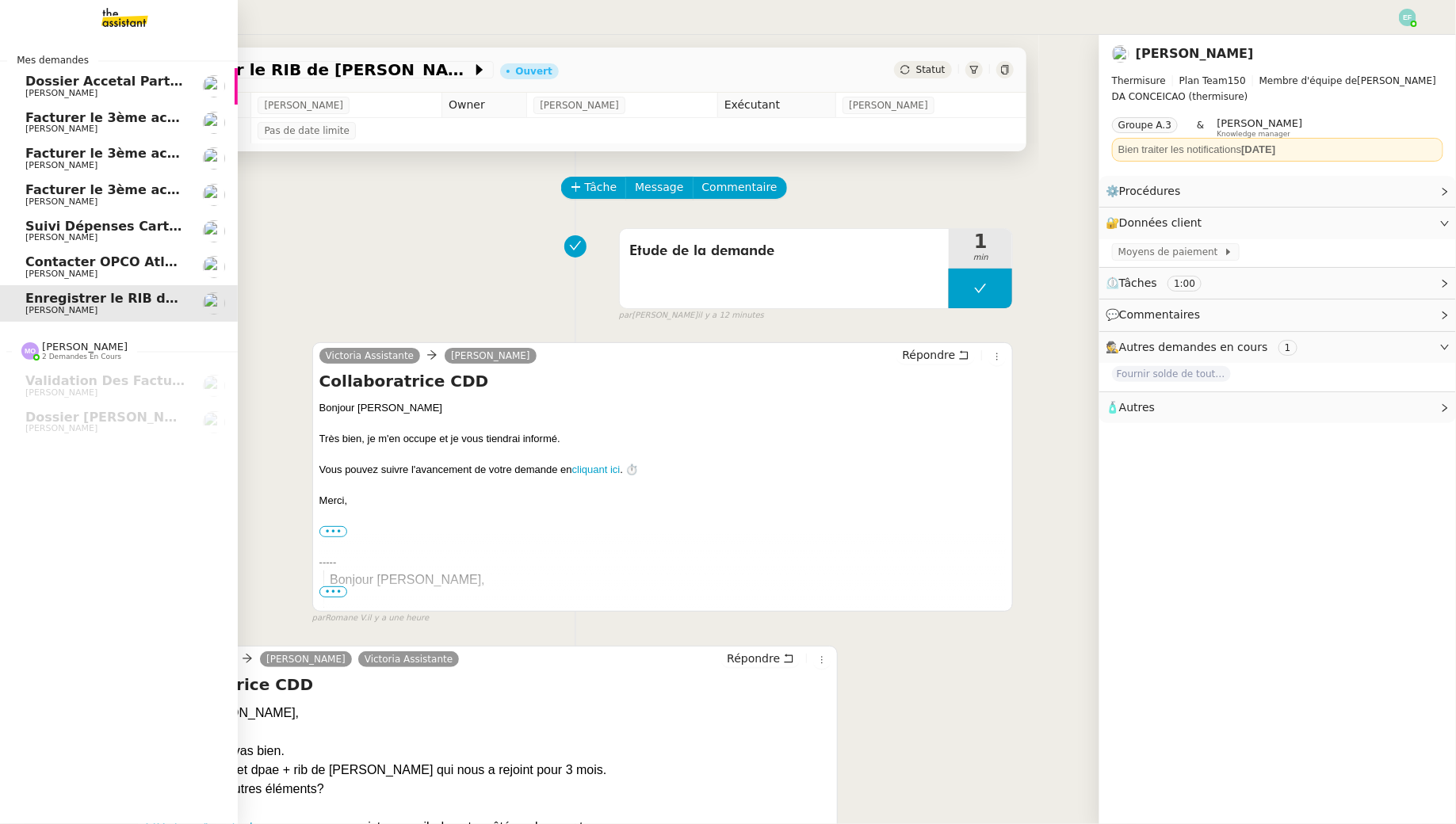
click at [47, 263] on span "Contacter OPCO Atlas pour financement formation" at bounding box center [206, 261] width 362 height 15
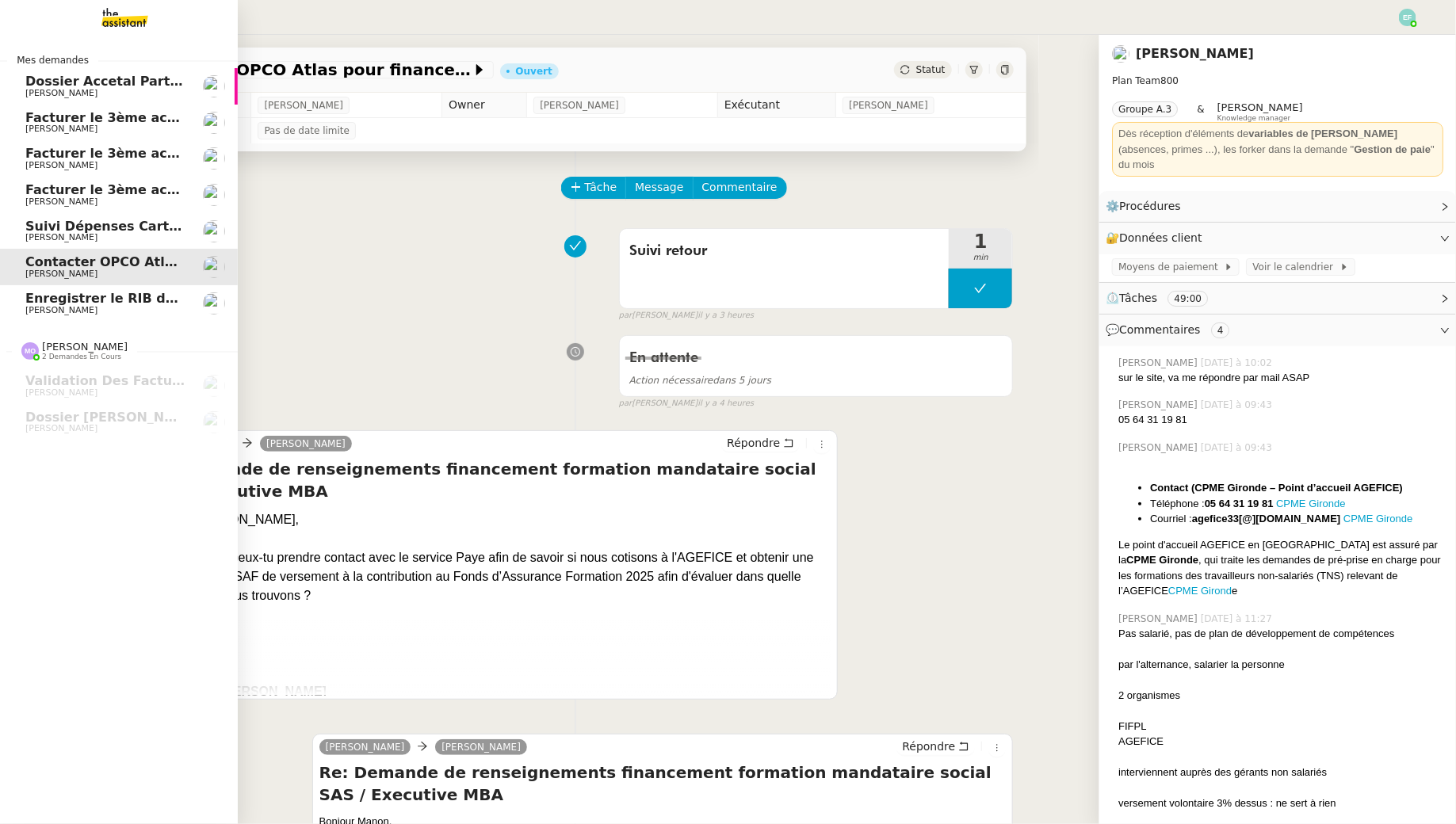
click at [62, 300] on span "Enregistrer le RIB de [PERSON_NAME]" at bounding box center [160, 298] width 271 height 15
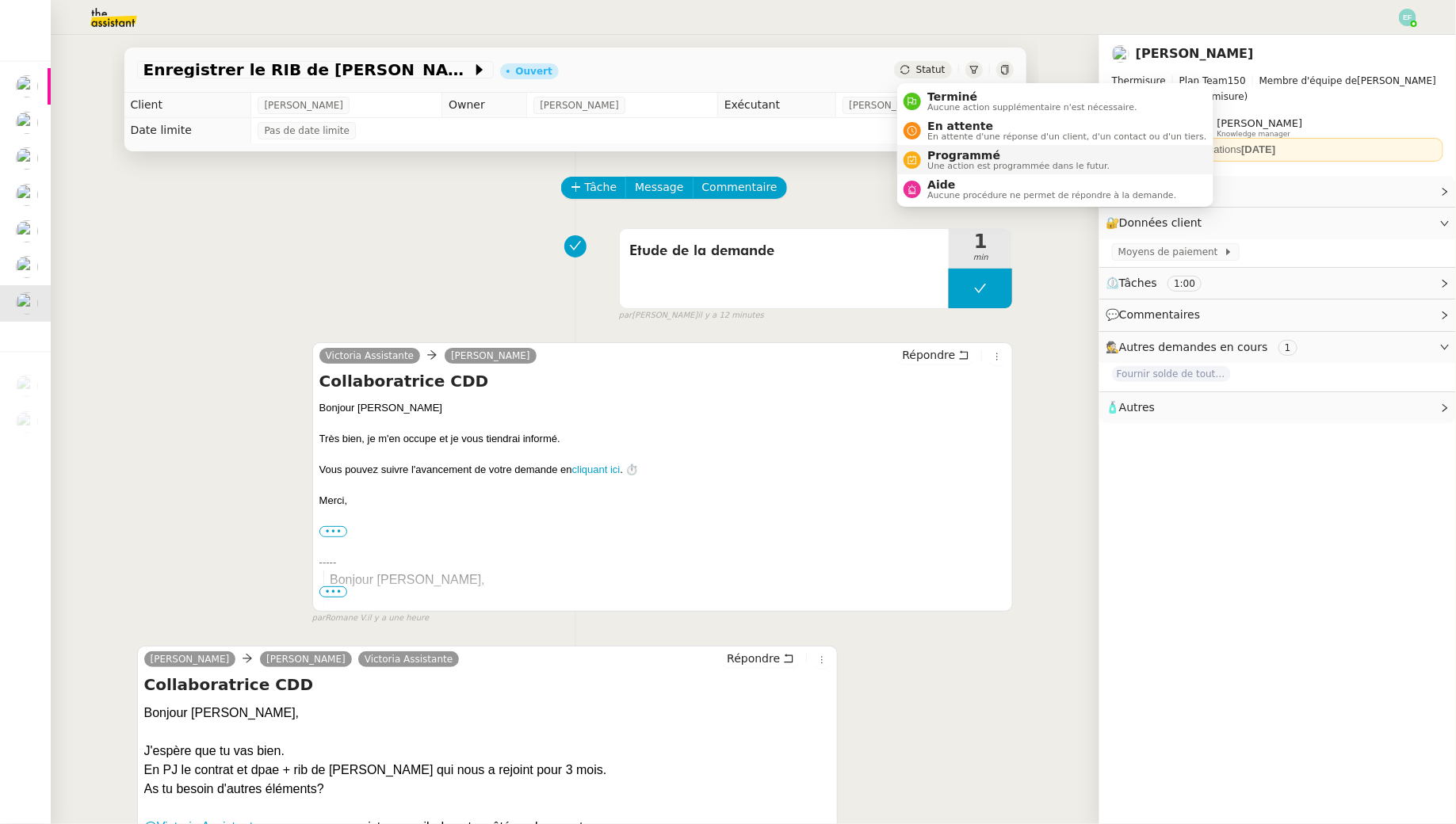
click at [929, 153] on span "Programmé" at bounding box center [1019, 155] width 183 height 13
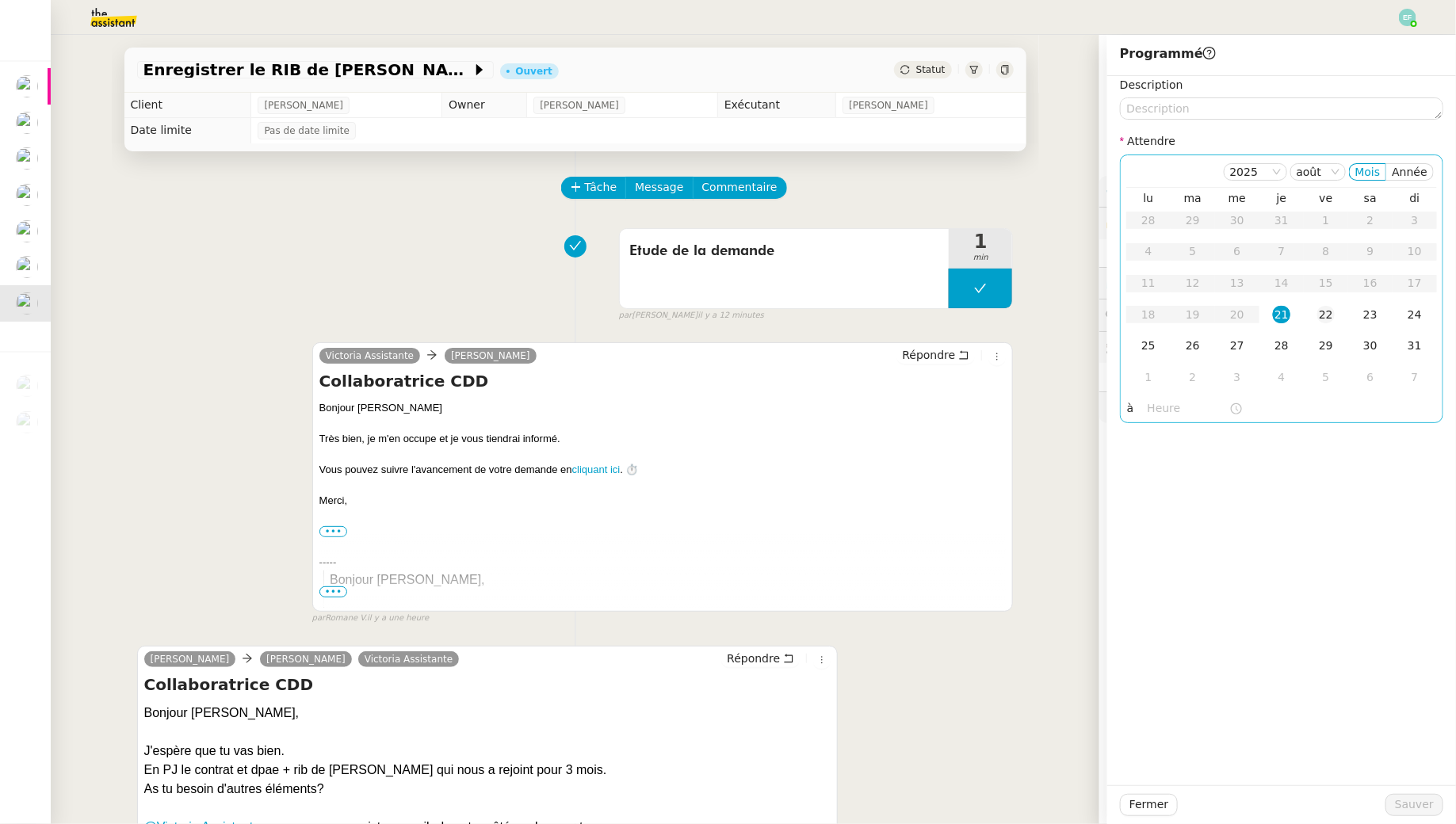
click at [1313, 313] on td "22" at bounding box center [1326, 315] width 45 height 32
click at [1261, 102] on textarea at bounding box center [1281, 108] width 324 height 22
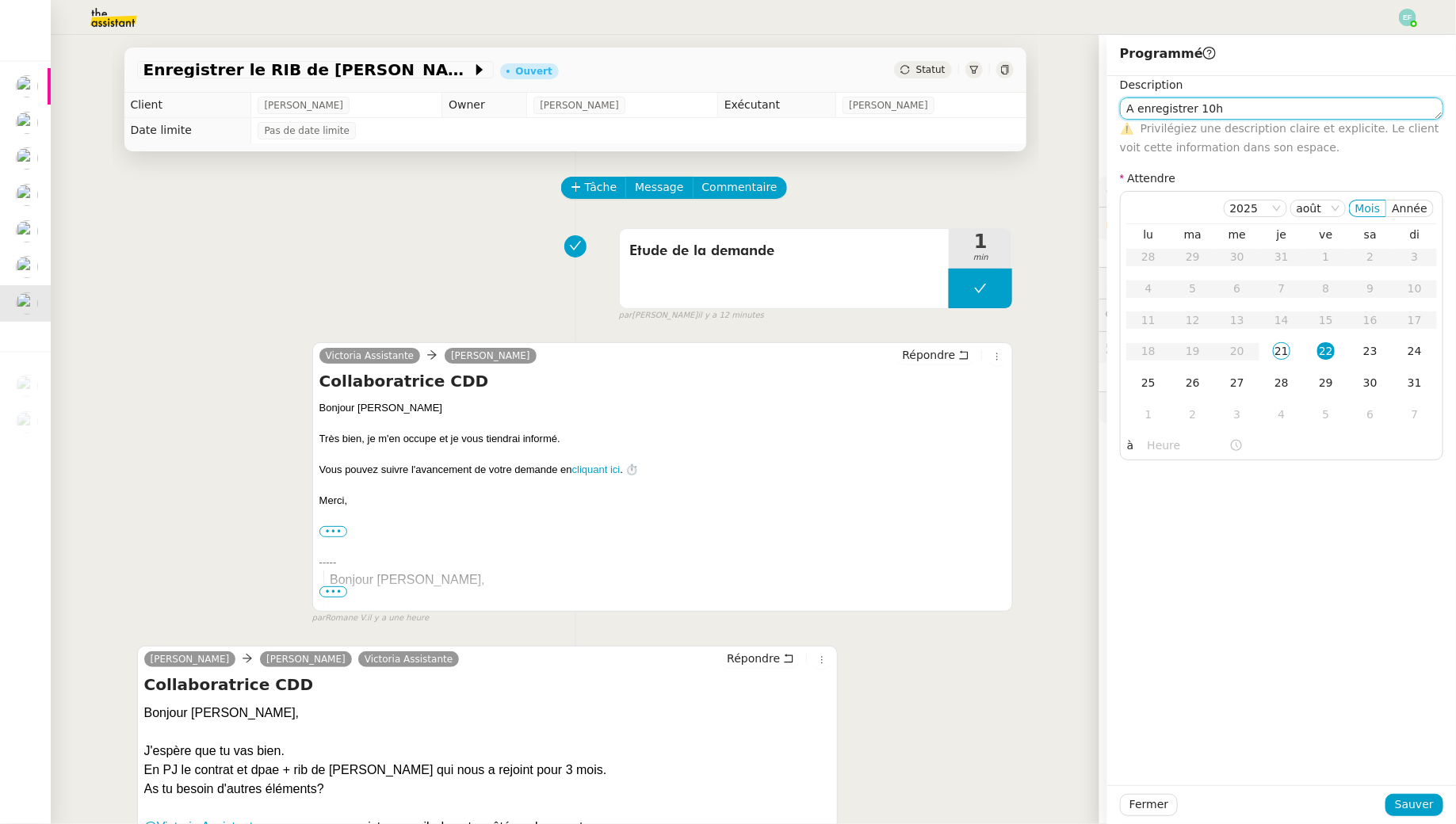
type textarea "A enregistrer 10h"
click at [1395, 783] on div "Description A enregistrer 10h ⚠️ Privilégiez une description claire et explicit…" at bounding box center [1281, 431] width 349 height 709
click at [1421, 804] on span "Sauver" at bounding box center [1414, 804] width 39 height 18
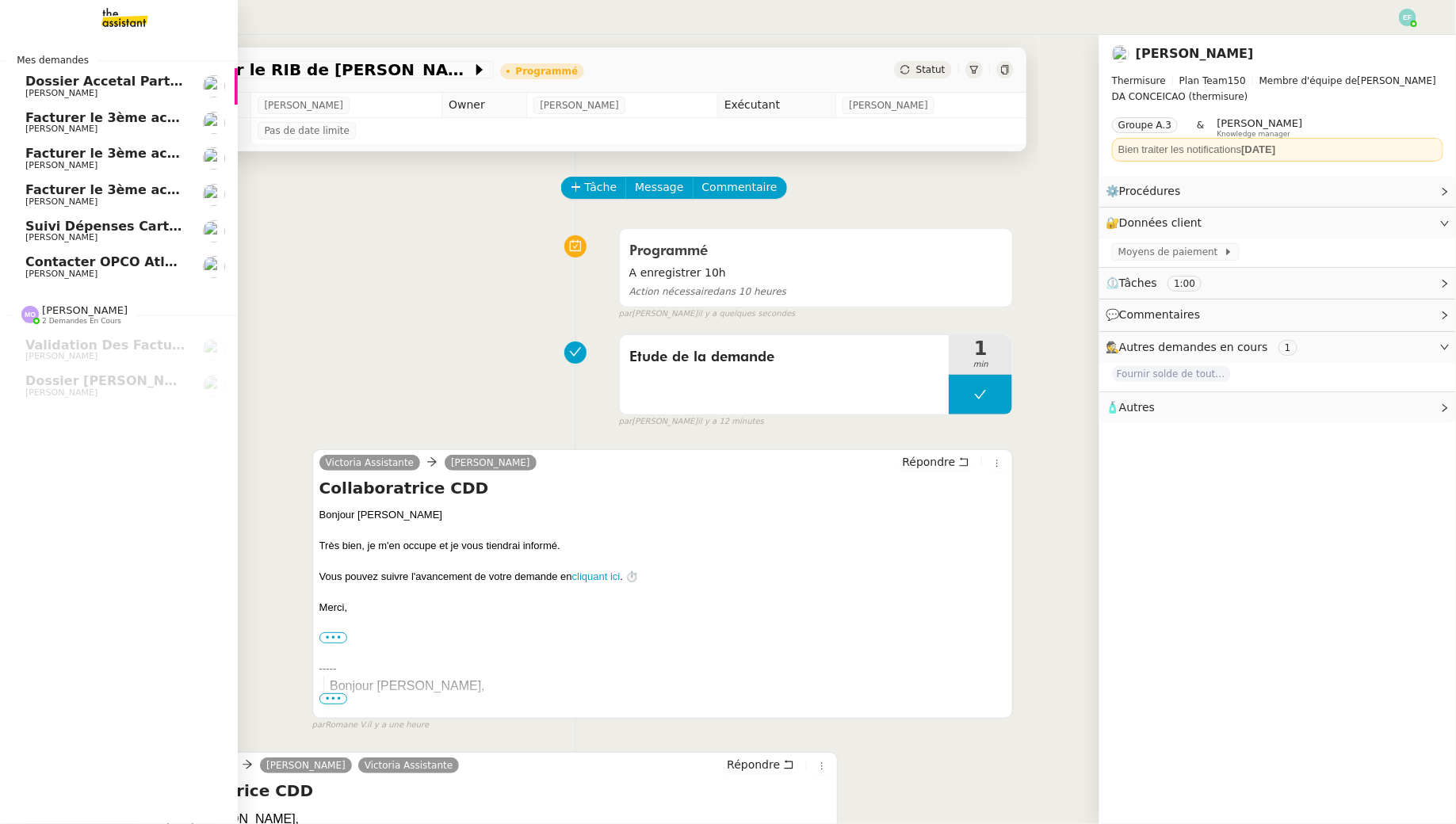
click at [77, 270] on span "[PERSON_NAME]" at bounding box center [61, 274] width 72 height 10
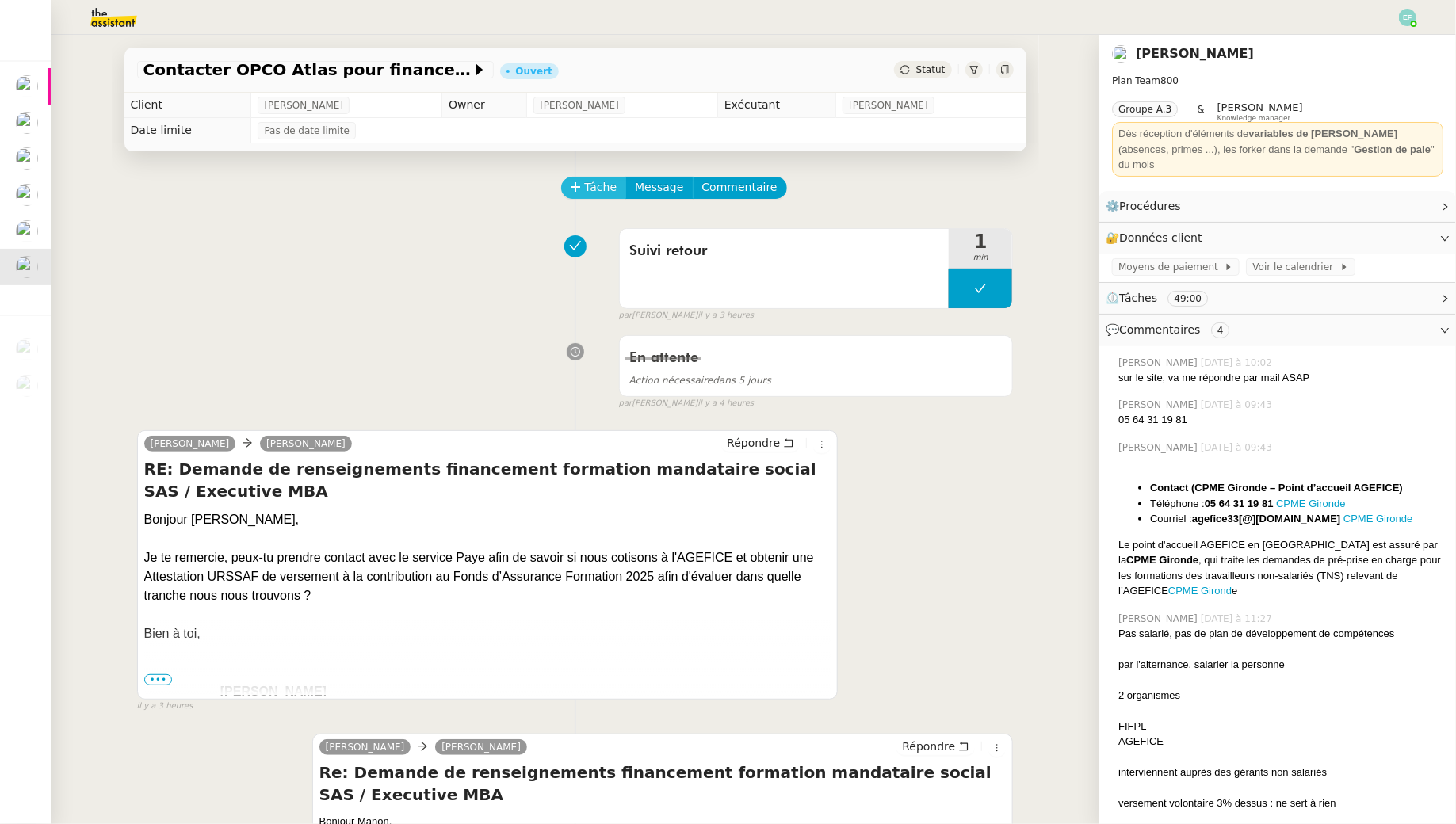
click at [610, 191] on span "Tâche" at bounding box center [601, 187] width 33 height 18
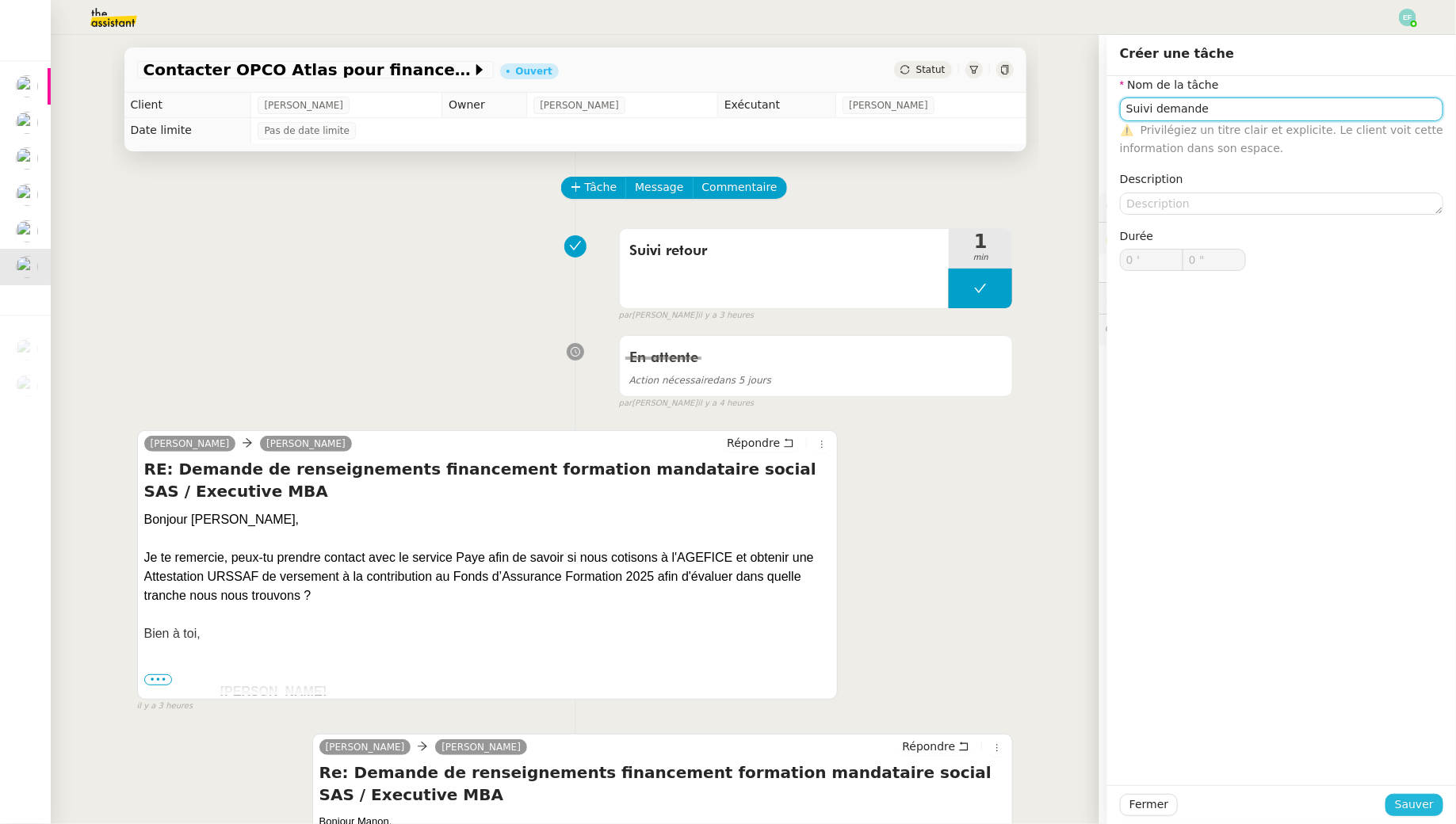
type input "Suivi demande"
click at [1406, 798] on span "Sauver" at bounding box center [1414, 804] width 39 height 18
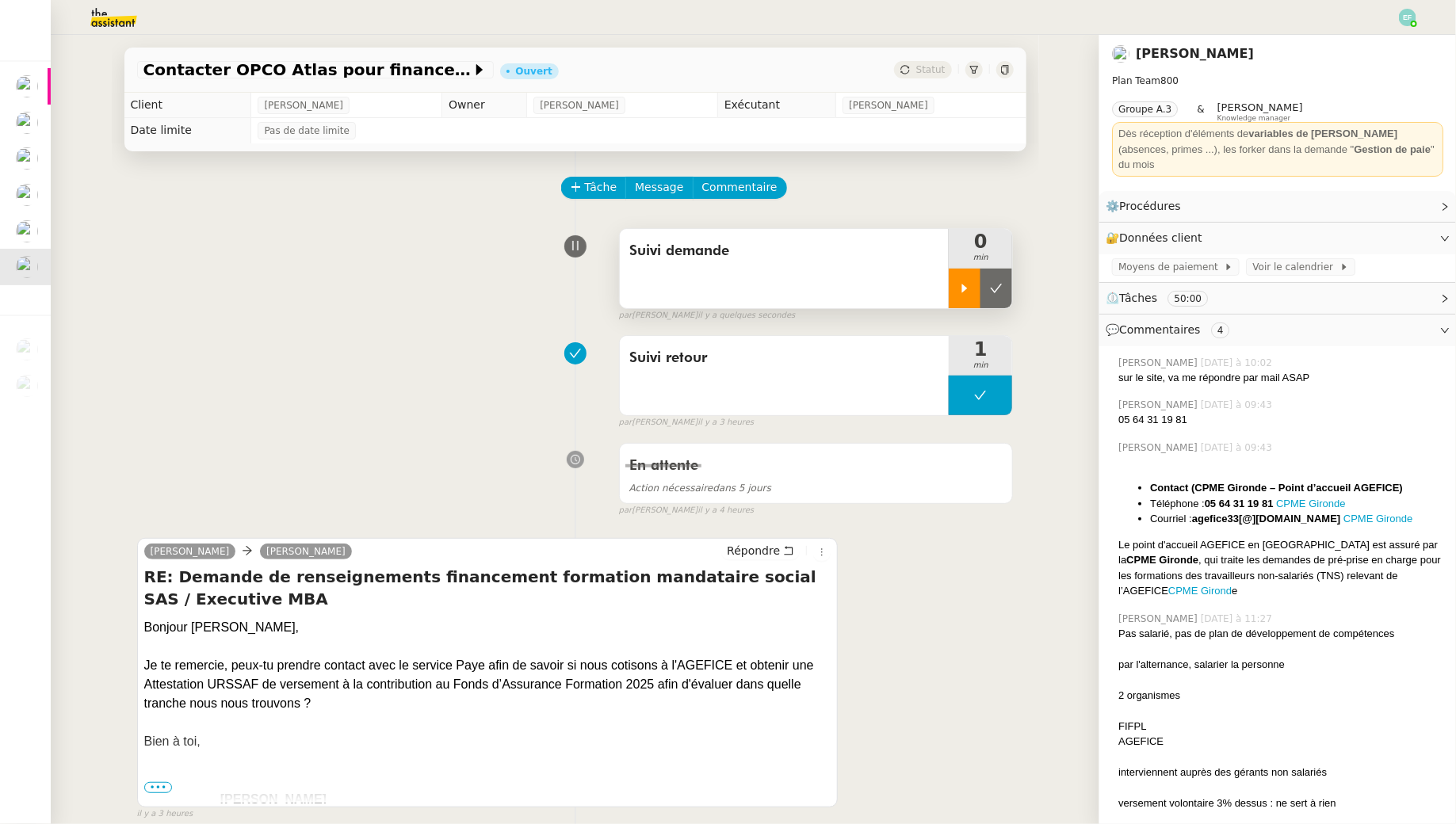
click at [951, 281] on div at bounding box center [964, 288] width 32 height 40
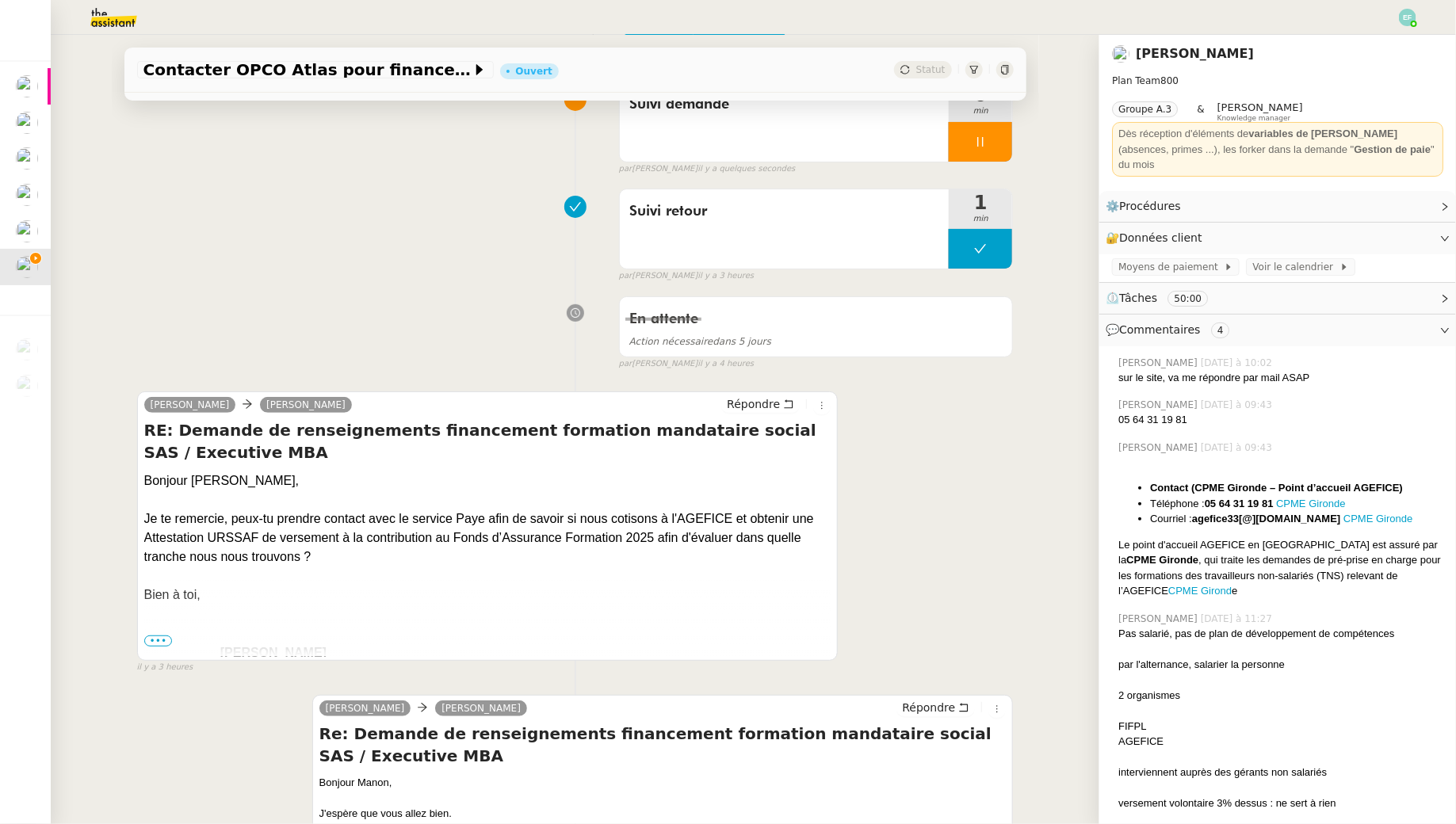
scroll to position [147, 0]
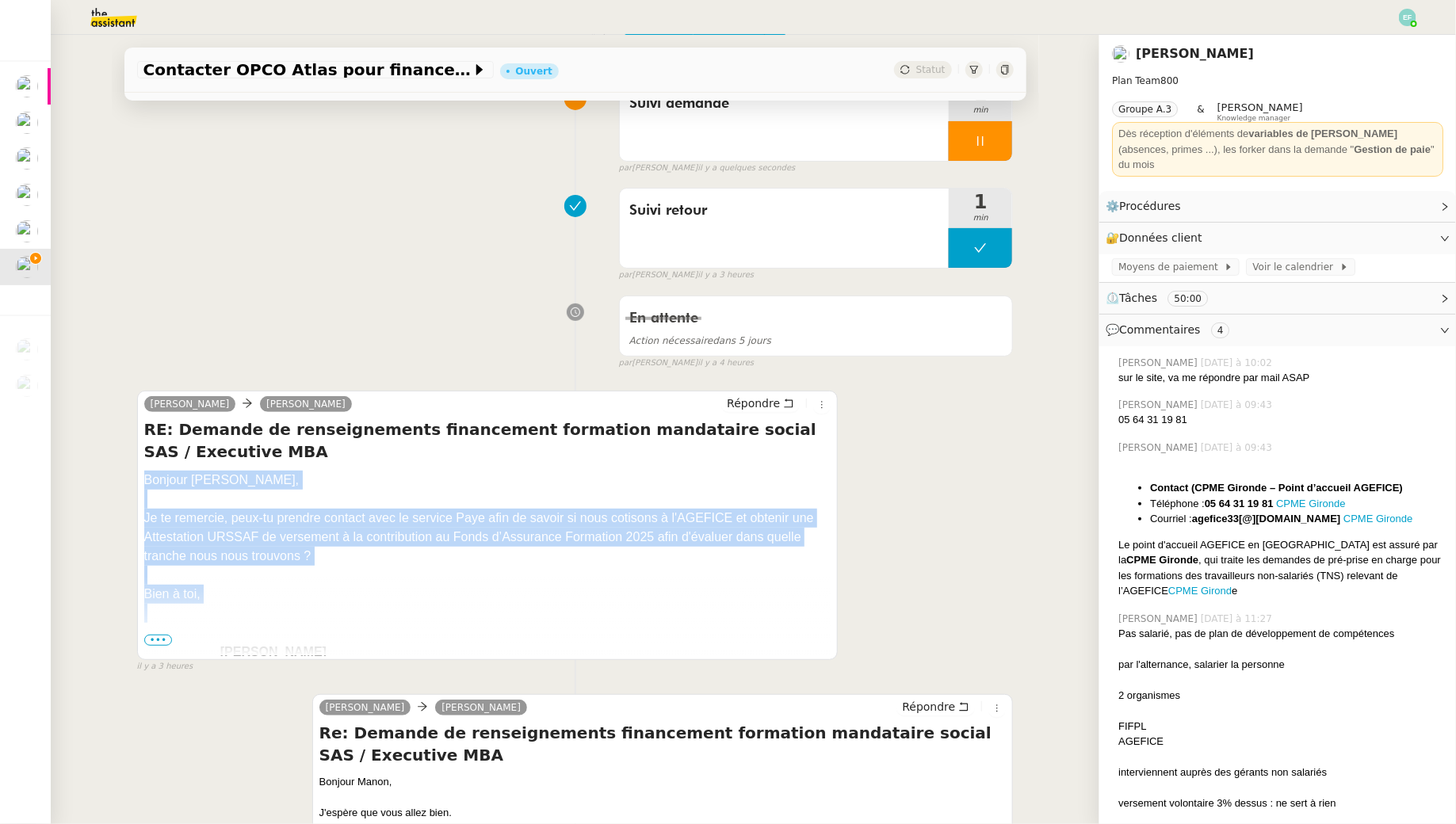
drag, startPoint x: 140, startPoint y: 476, endPoint x: 229, endPoint y: 608, distance: 159.2
click at [229, 608] on div "[PERSON_NAME] [PERSON_NAME] RE: Demande de renseignements financement formation…" at bounding box center [487, 525] width 702 height 270
copy div "Bonjour [PERSON_NAME], Je te remercie, peux-tu prendre contact avec le service …"
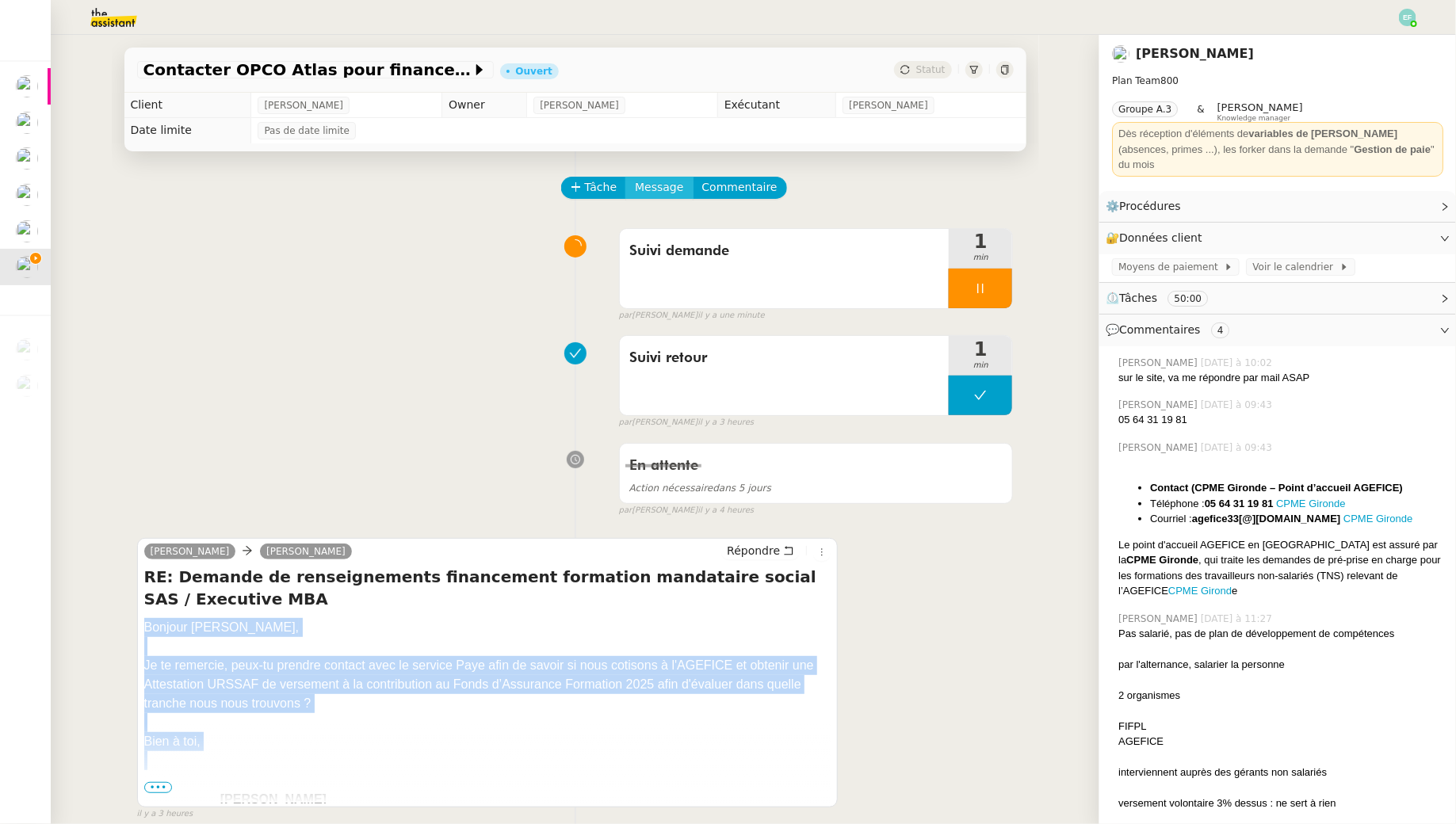
click at [666, 191] on span "Message" at bounding box center [659, 187] width 48 height 18
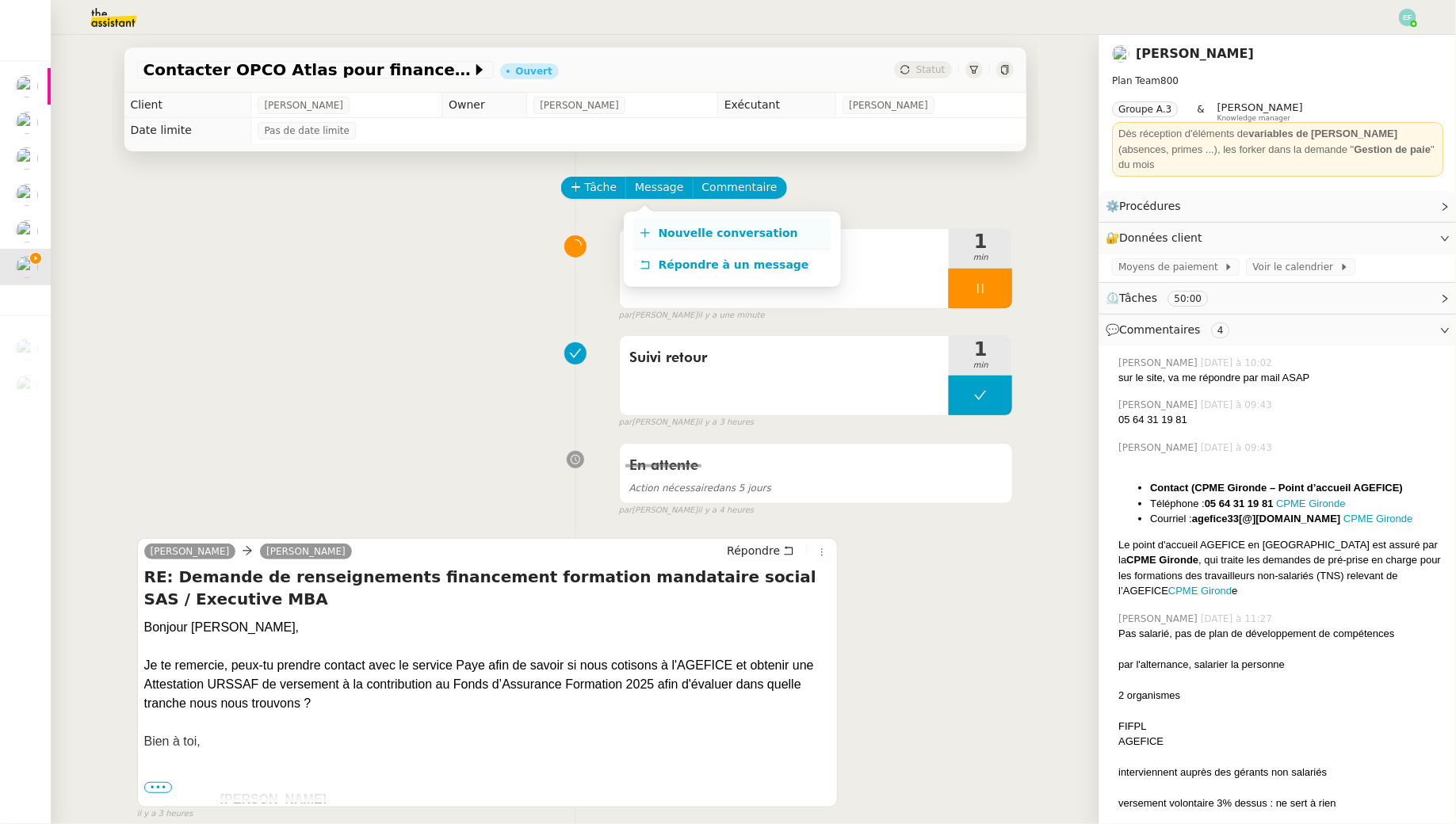
click at [670, 229] on span "Nouvelle conversation" at bounding box center [728, 232] width 139 height 13
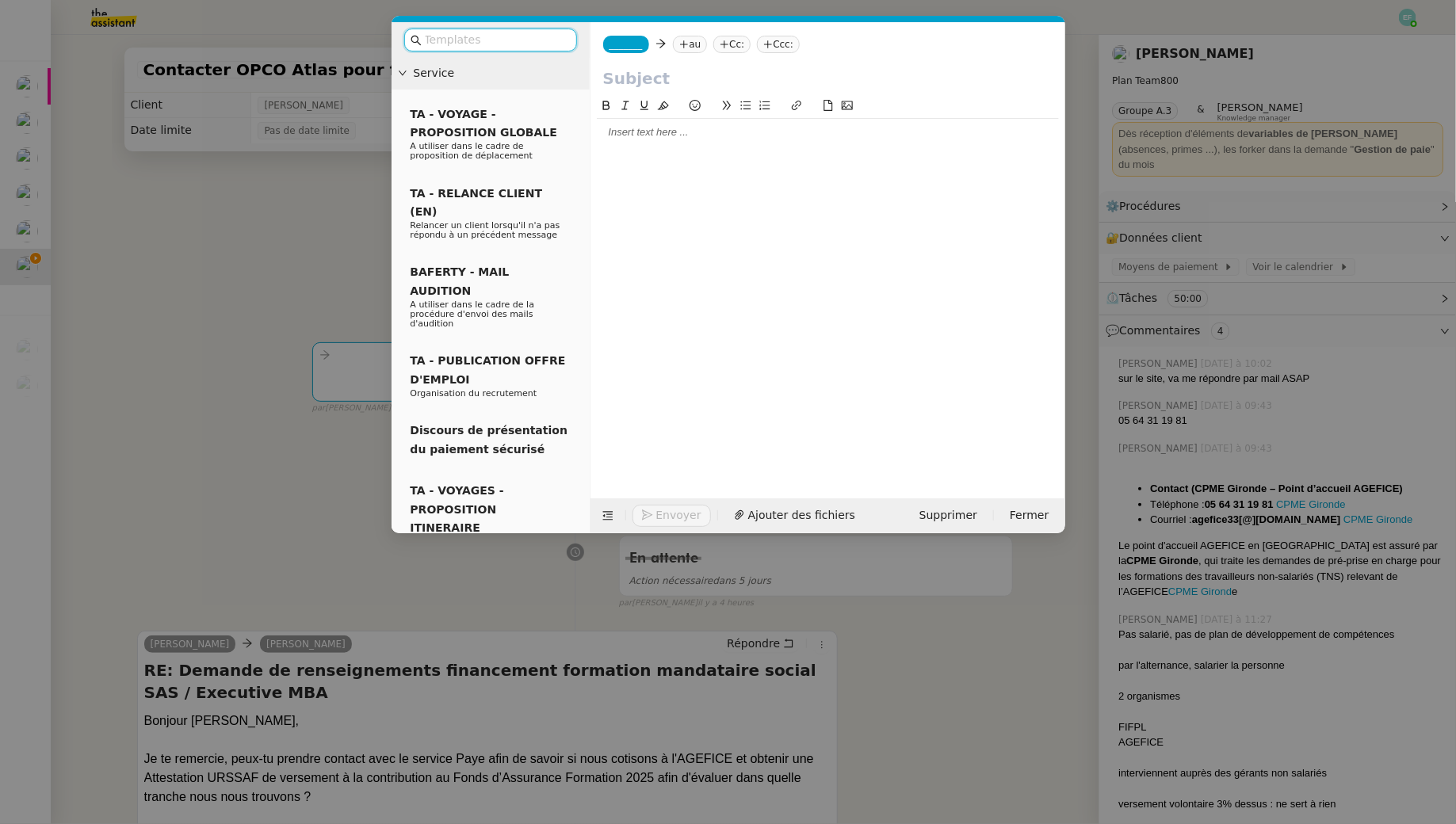
click at [813, 146] on div at bounding box center [827, 285] width 462 height 377
click at [809, 143] on div at bounding box center [827, 132] width 462 height 27
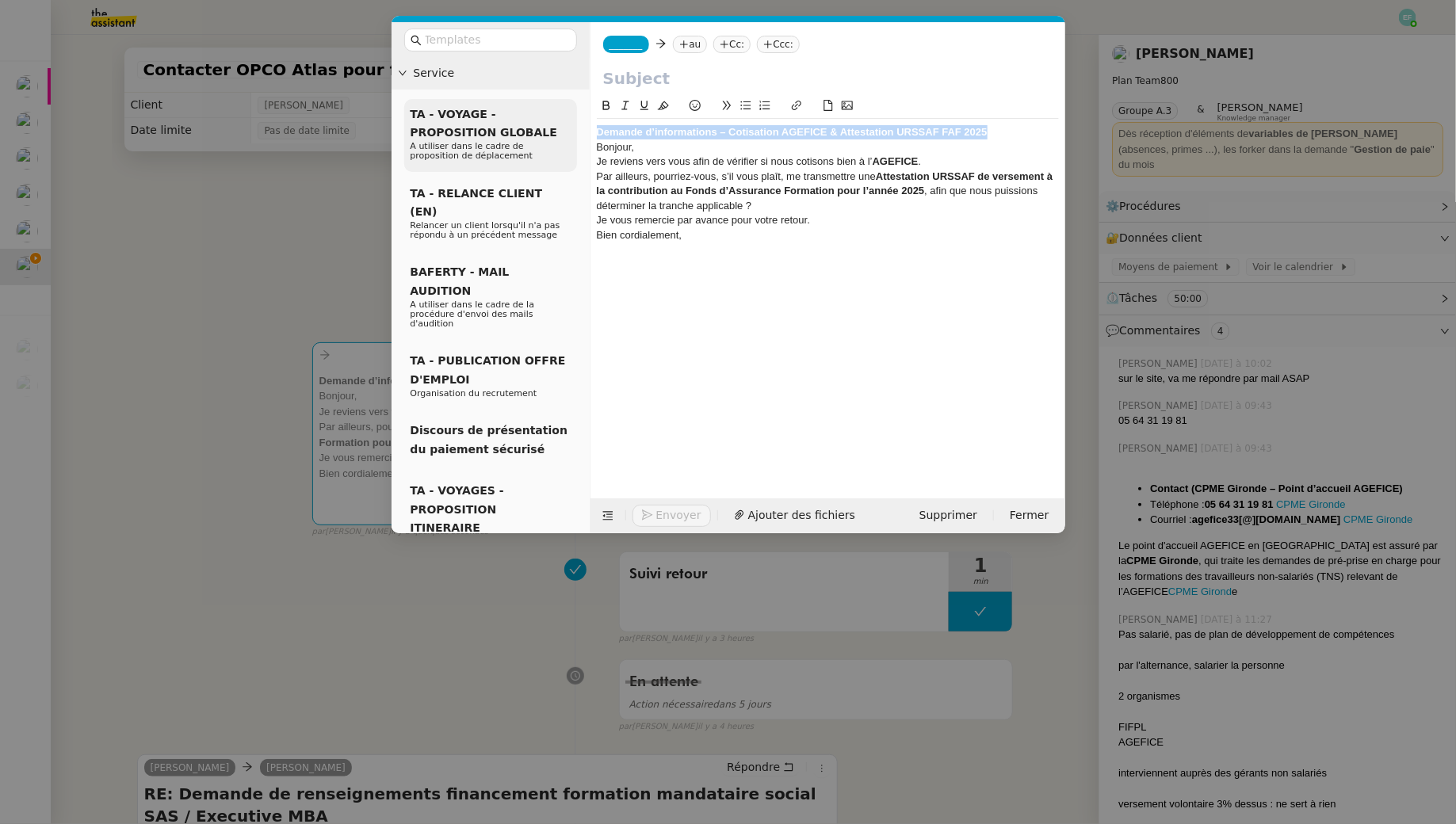
drag, startPoint x: 1011, startPoint y: 133, endPoint x: 529, endPoint y: 121, distance: 482.1
click at [529, 121] on nz-layout "Service TA - VOYAGE - PROPOSITION GLOBALE A utiliser dans le cadre de propositi…" at bounding box center [728, 278] width 673 height 511
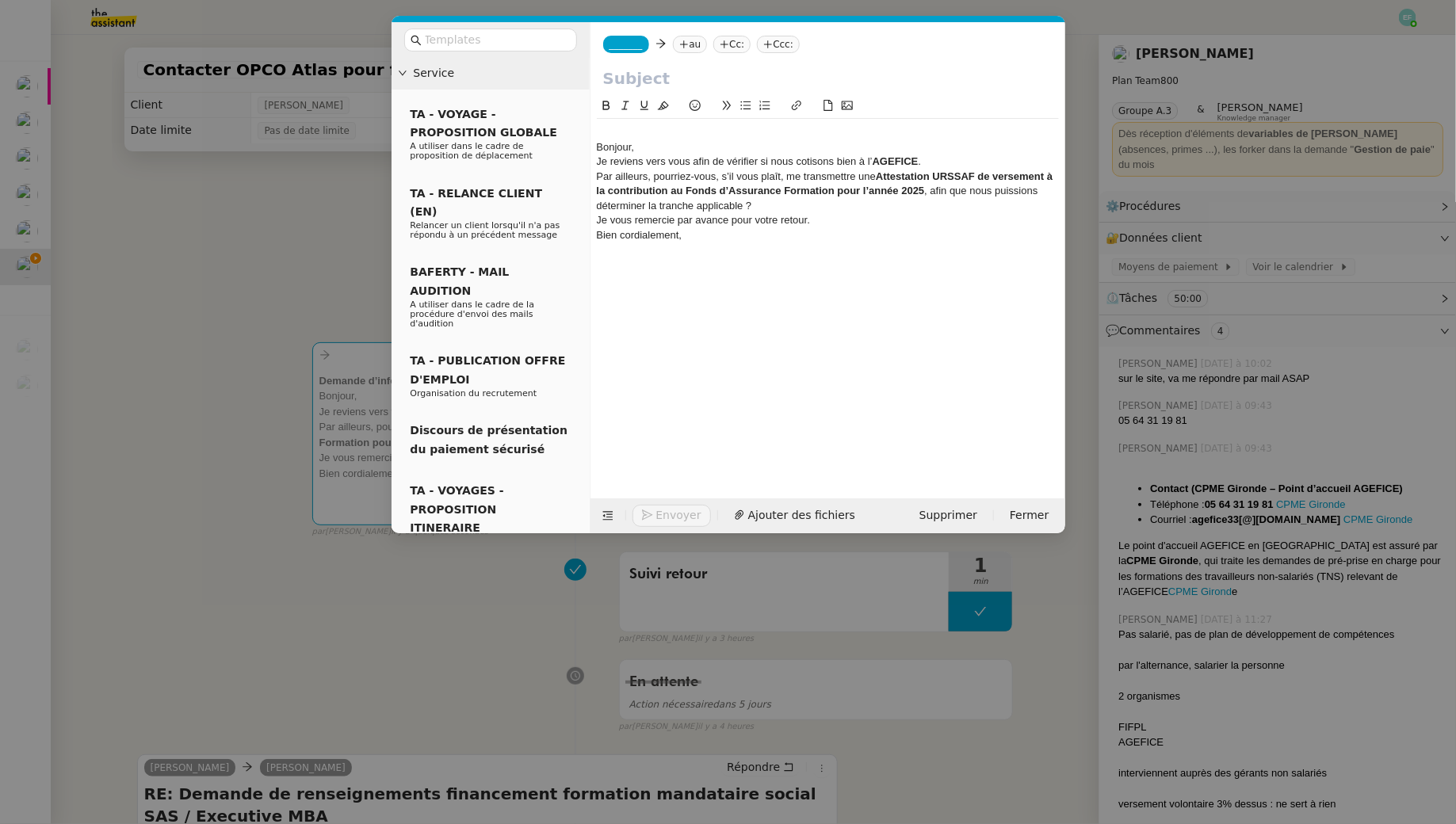
click at [678, 75] on input "text" at bounding box center [827, 78] width 449 height 24
paste input "Demande d’informations – Cotisation AGEFICE & Attestation URSSAF FAF 2025"
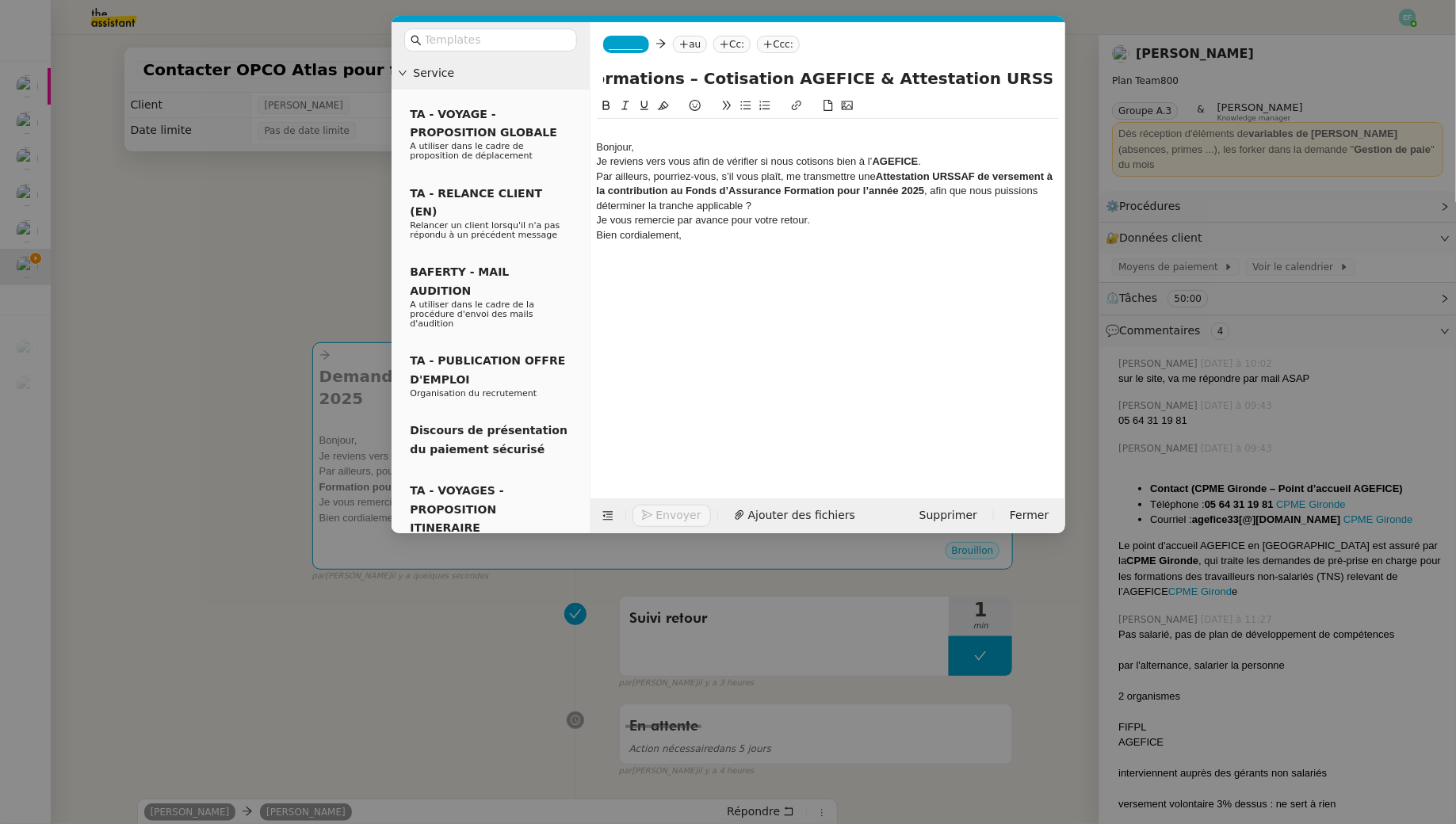
type input "Demande d’informations – Cotisation AGEFICE & Attestation URSSAF FAF 2025"
click at [229, 205] on nz-modal-container "Service TA - VOYAGE - PROPOSITION GLOBALE A utiliser dans le cadre de propositi…" at bounding box center [728, 412] width 1456 height 824
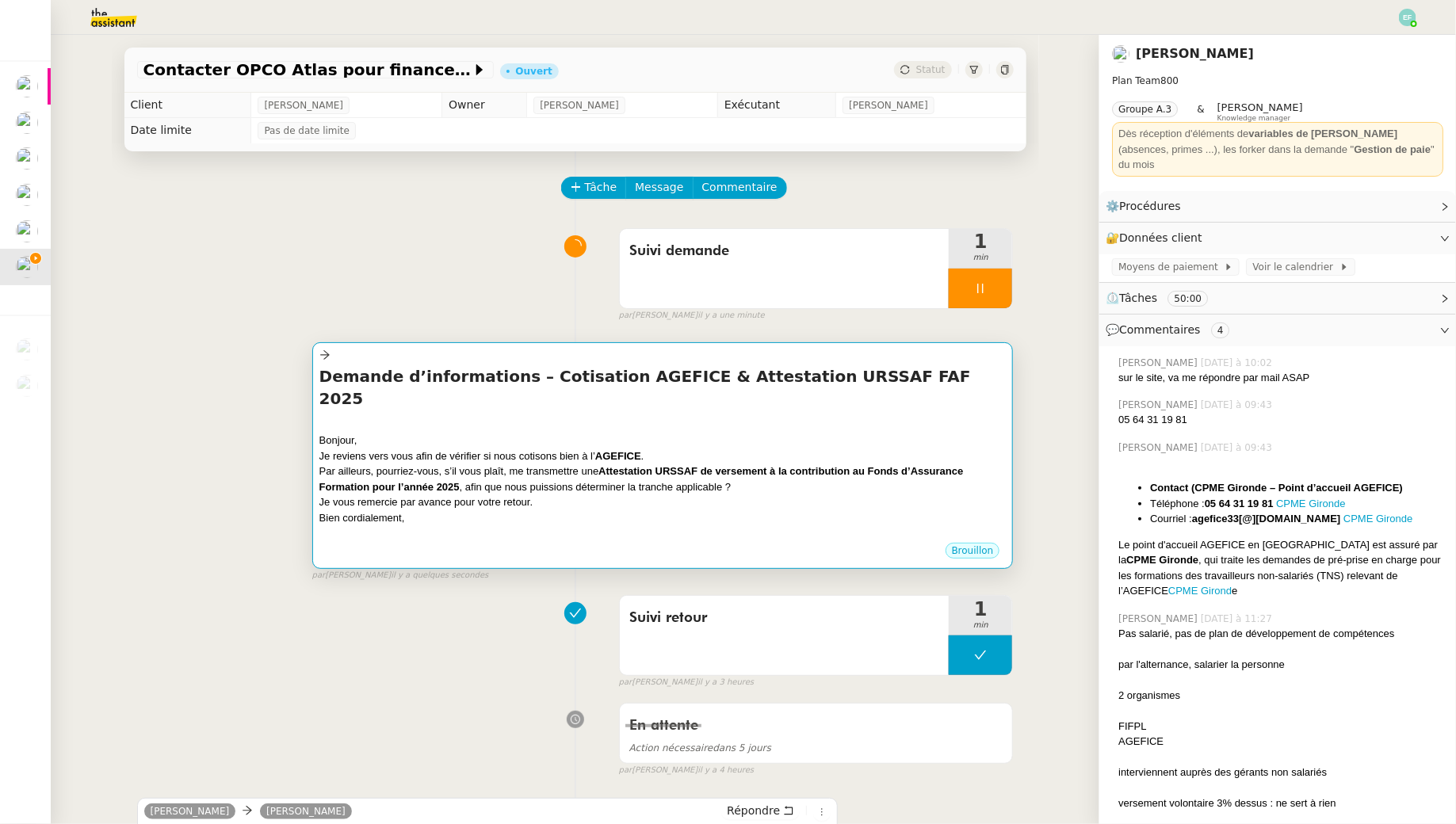
click at [610, 393] on div "Demande d’informations – Cotisation AGEFICE & Attestation URSSAF FAF 2025 Bonjo…" at bounding box center [663, 453] width 687 height 176
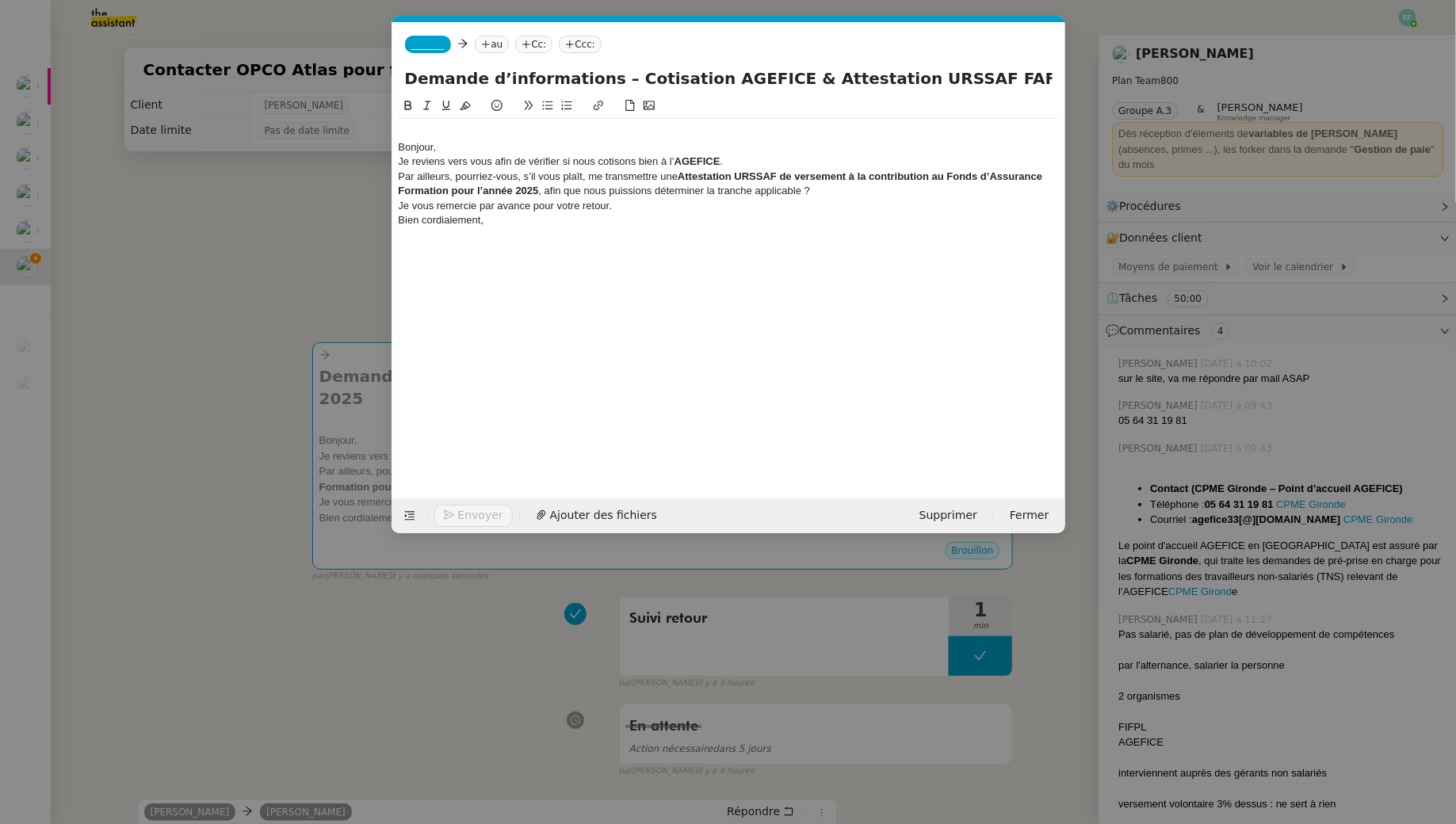
scroll to position [0, 34]
click at [496, 44] on nz-tag "au" at bounding box center [492, 44] width 34 height 17
type input "p"
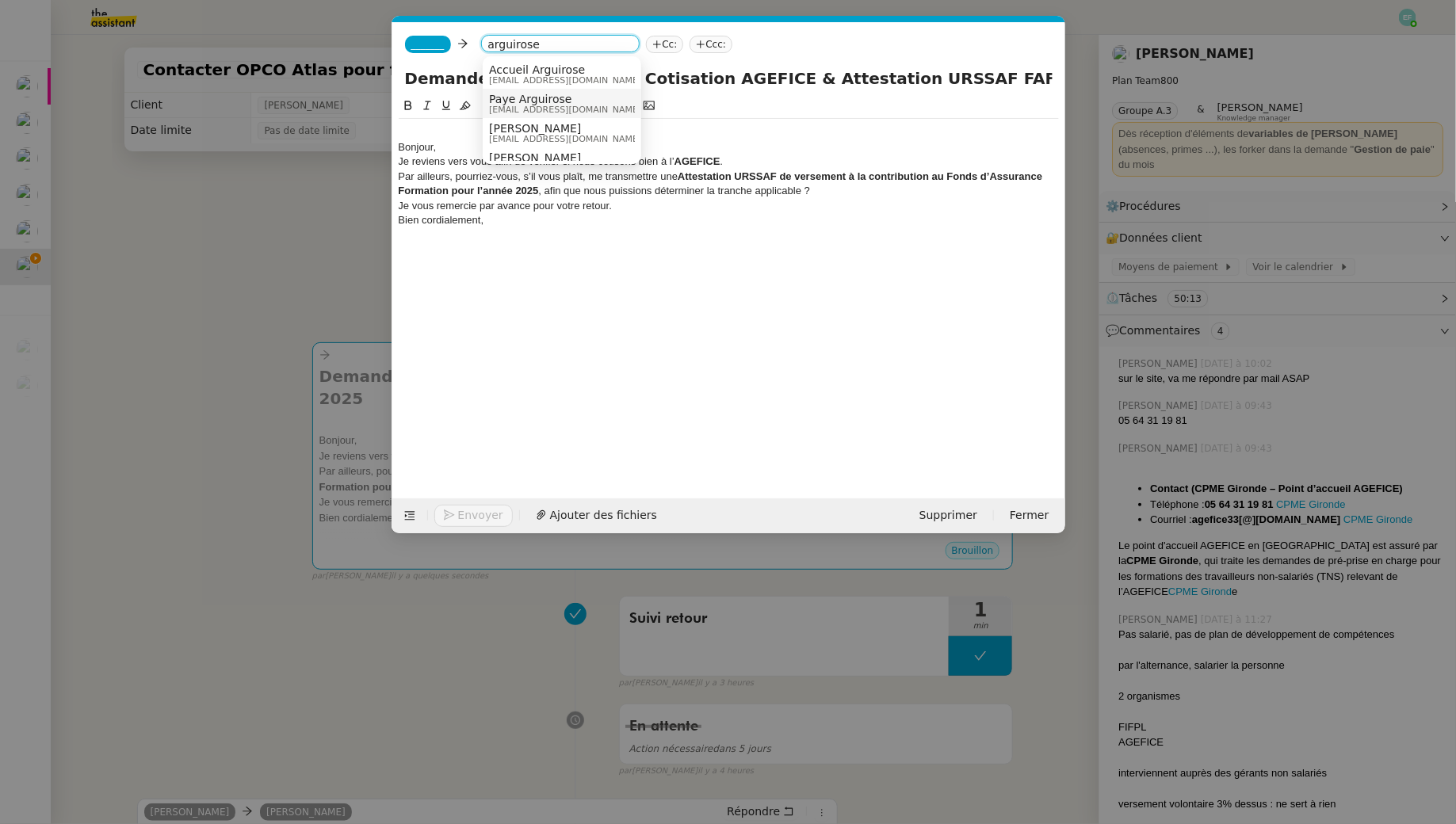
scroll to position [15, 0]
type input "arguirose"
click at [523, 92] on span "[EMAIL_ADDRESS][DOMAIN_NAME]" at bounding box center [565, 94] width 152 height 9
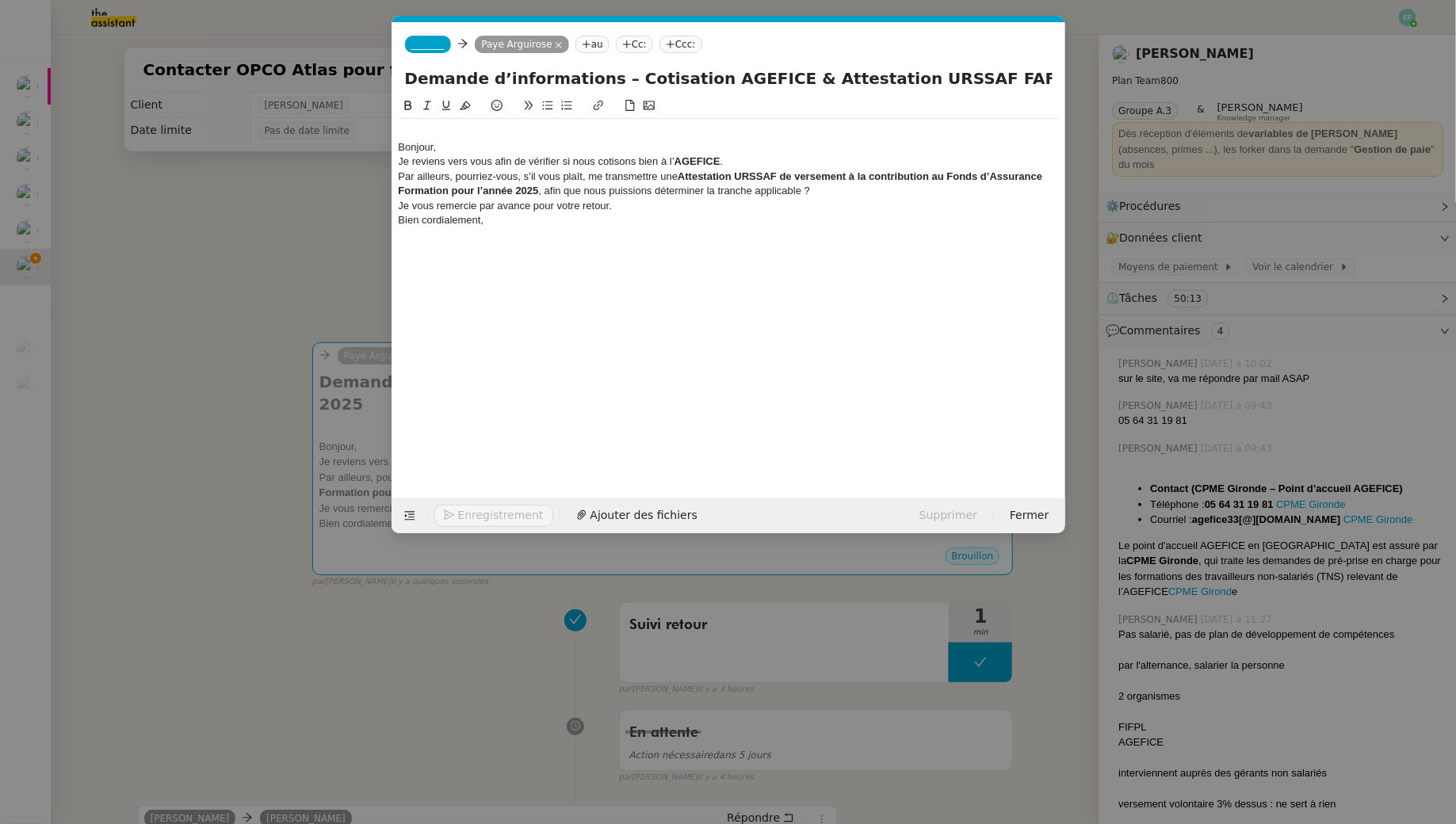
click at [592, 50] on nz-tag "au" at bounding box center [592, 44] width 34 height 17
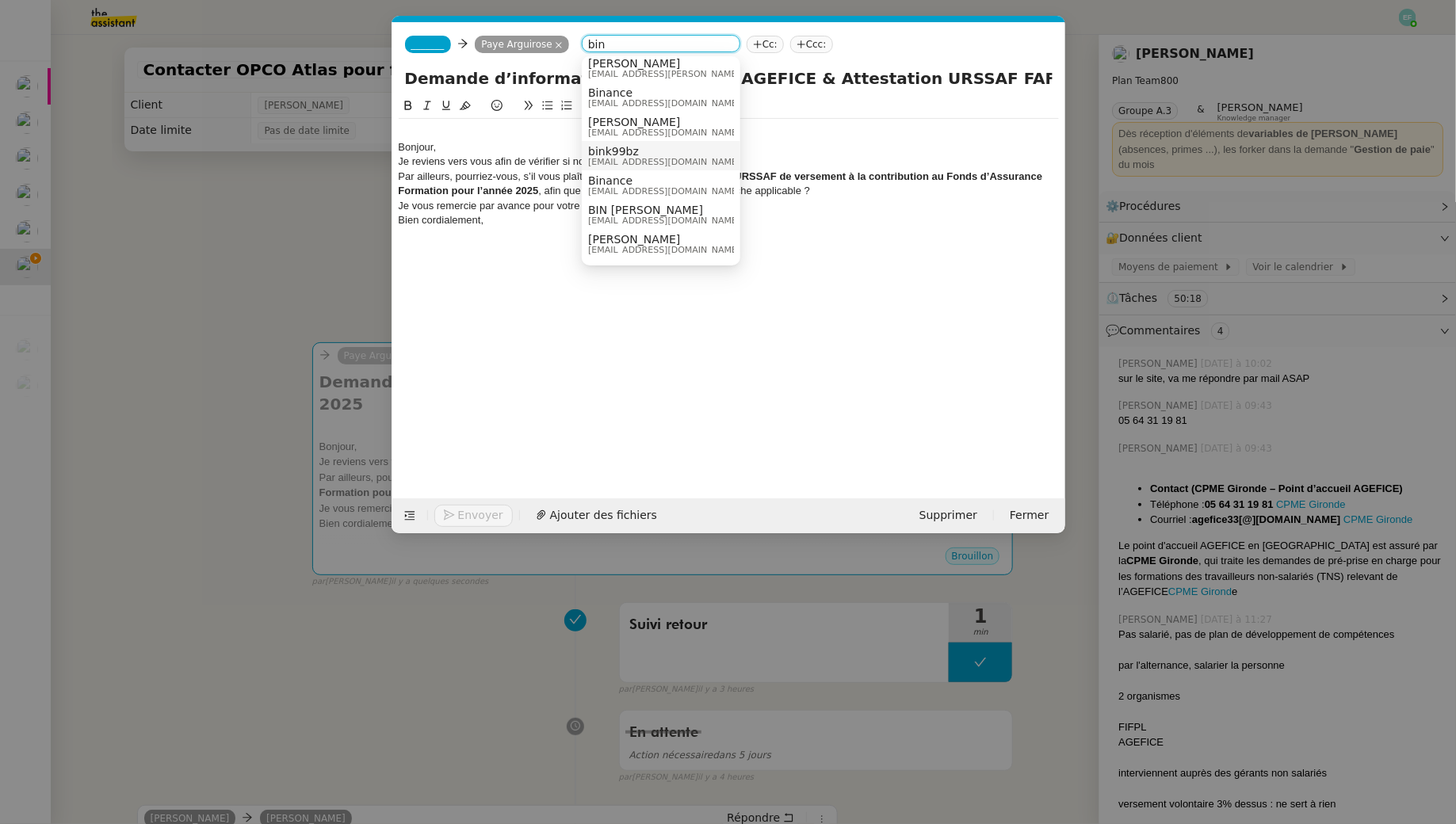
scroll to position [161, 0]
type input "bin"
click at [542, 282] on div "Bonjour, Je reviens vers vous afin de vérifier si nous cotisons bien à l’ AGEFI…" at bounding box center [728, 285] width 660 height 377
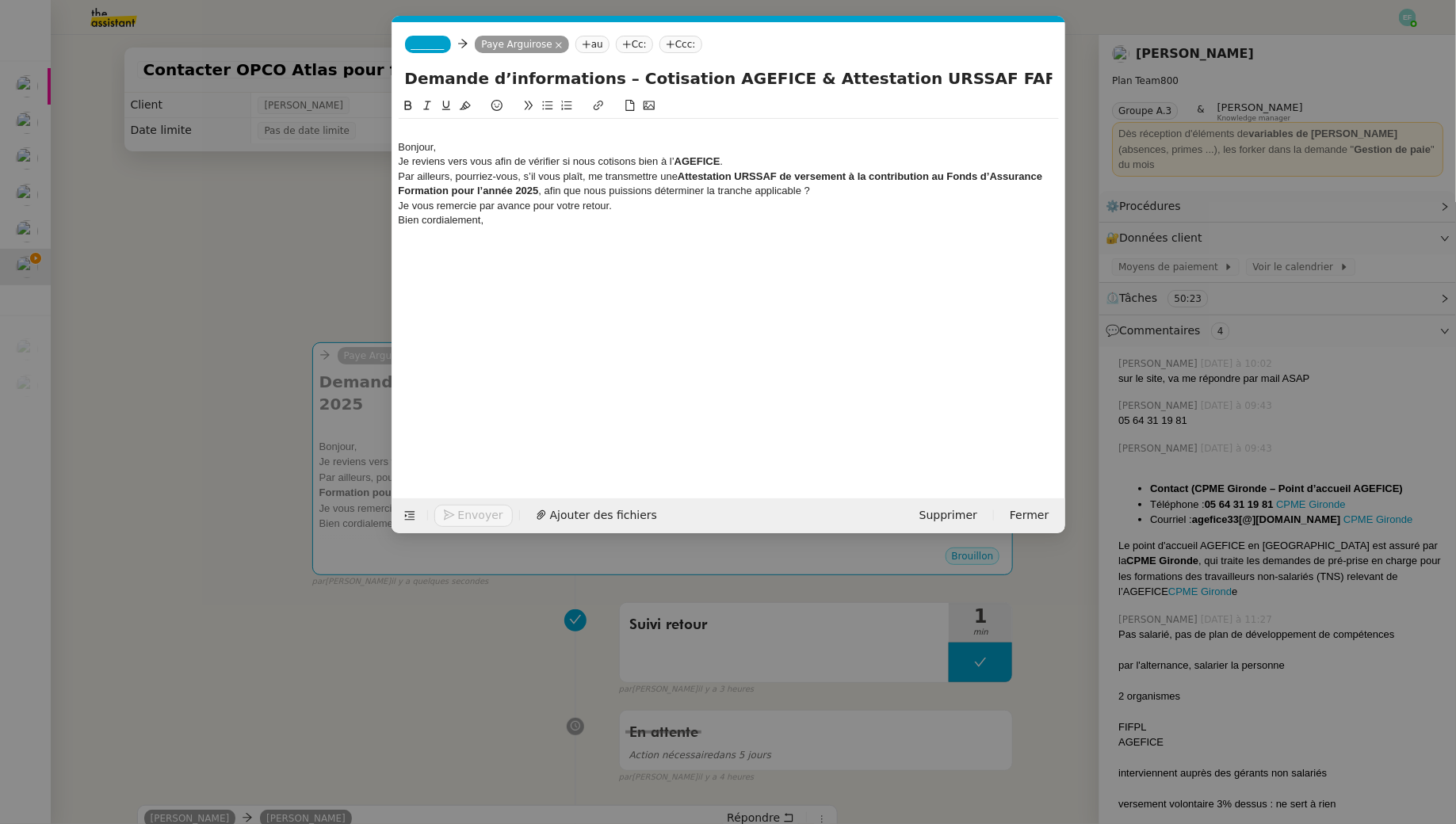
scroll to position [0, 0]
click at [214, 240] on nz-modal-container "Service TA - VOYAGE - PROPOSITION GLOBALE A utiliser dans le cadre de propositi…" at bounding box center [728, 412] width 1456 height 824
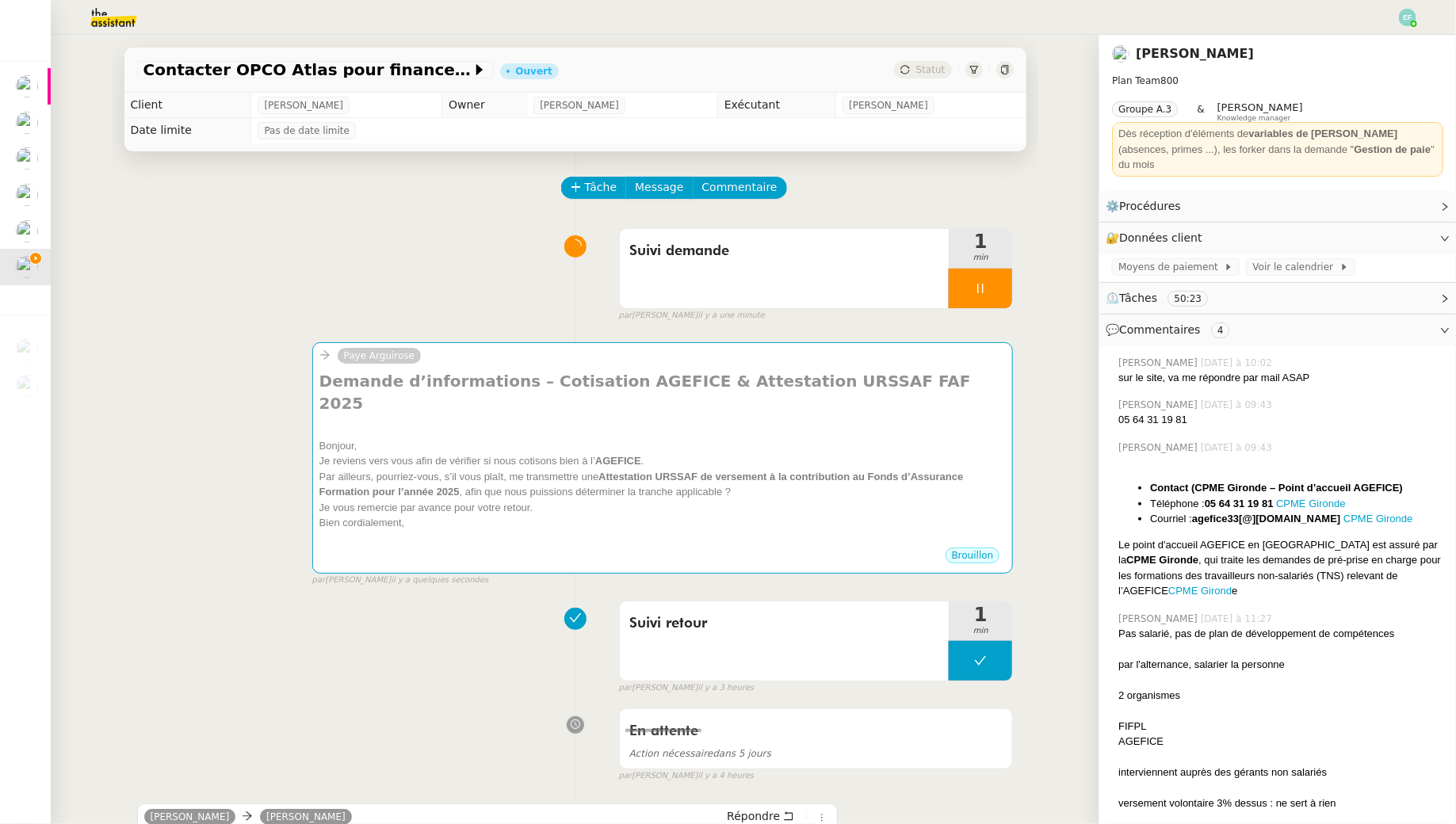
click at [108, 18] on img at bounding box center [101, 17] width 123 height 34
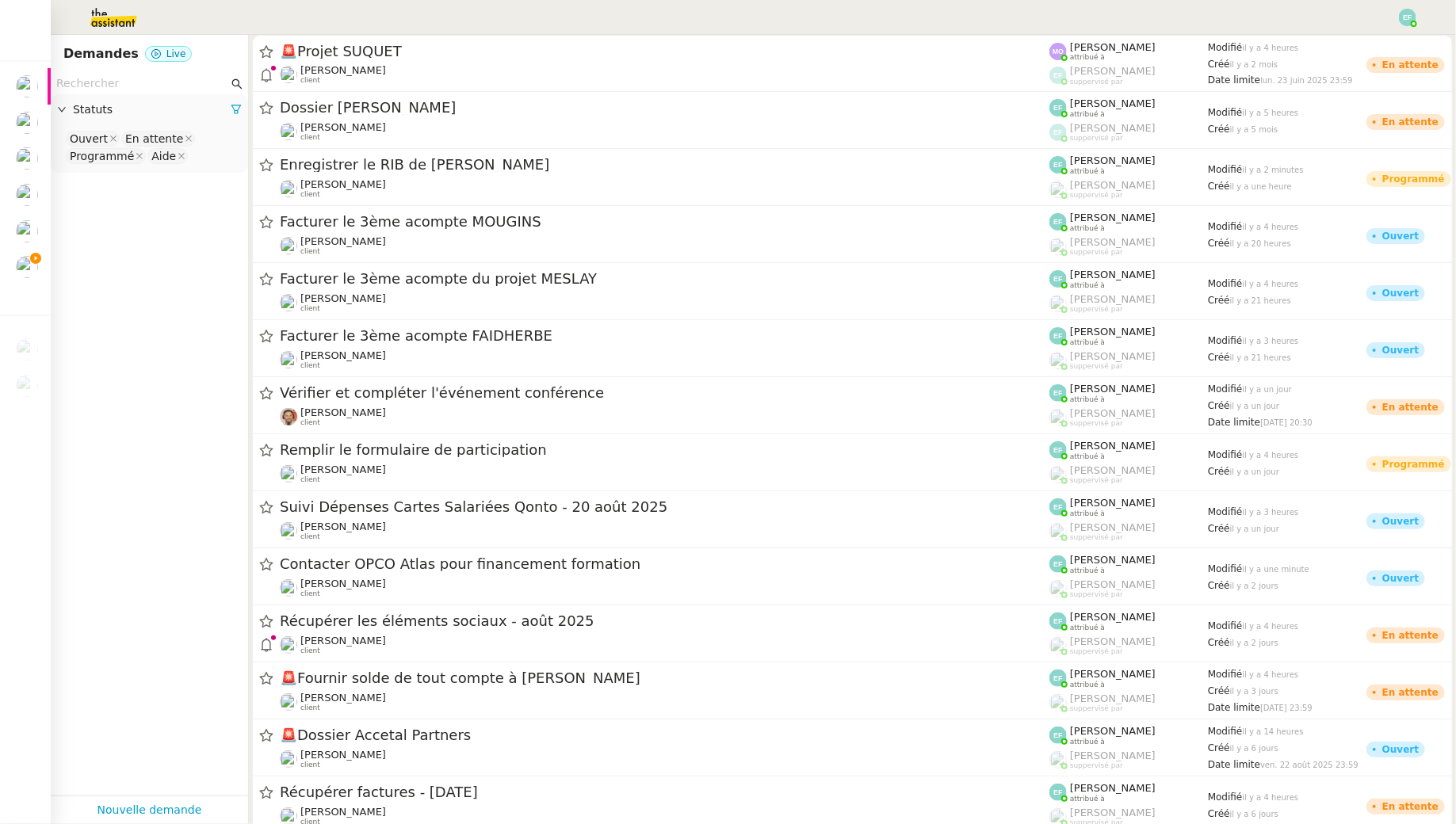
click at [124, 82] on input "text" at bounding box center [142, 84] width 172 height 18
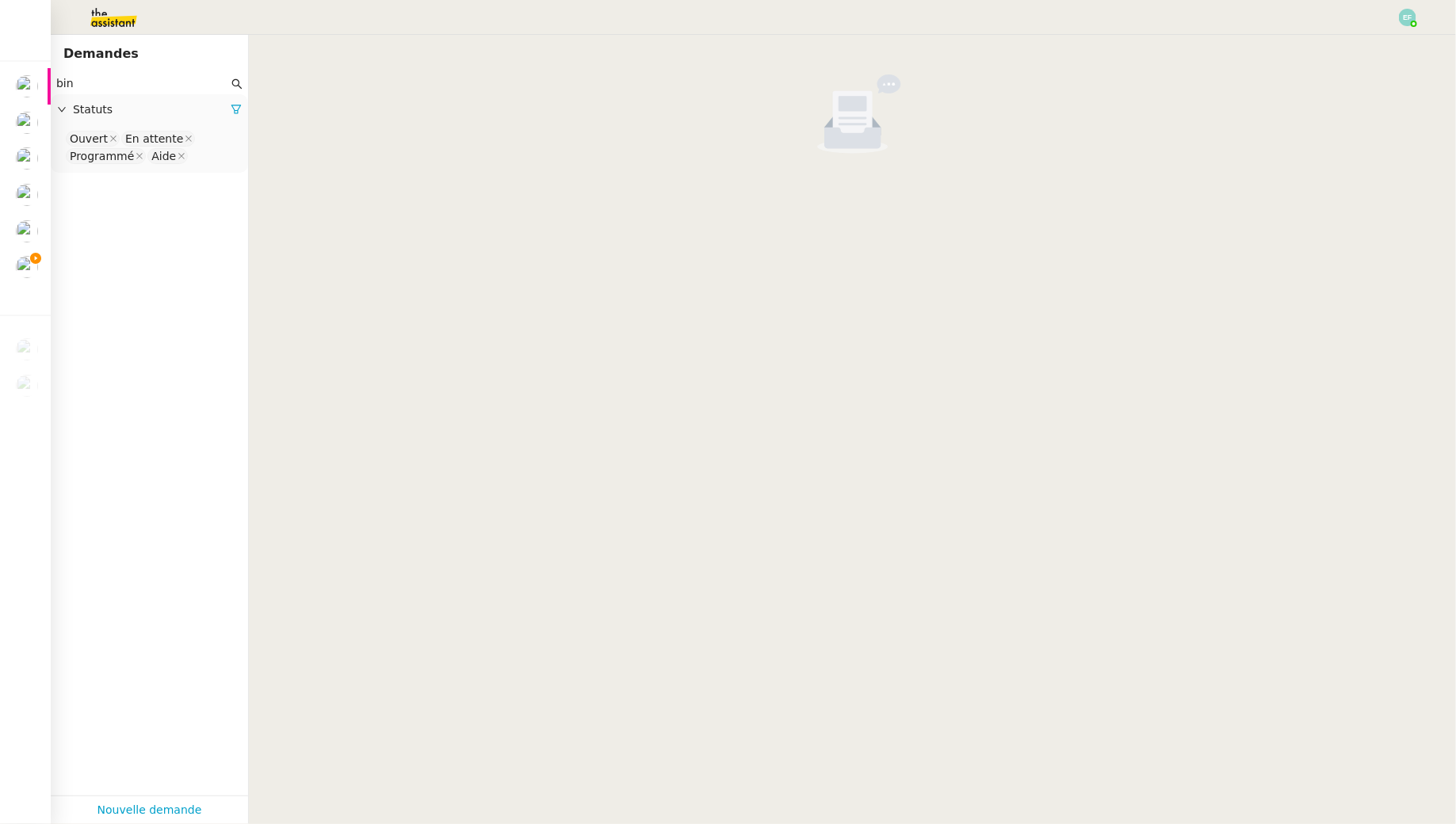
type input "bin"
click at [195, 158] on nz-select-top-control "Ouvert En attente Programmé Aide" at bounding box center [150, 147] width 172 height 37
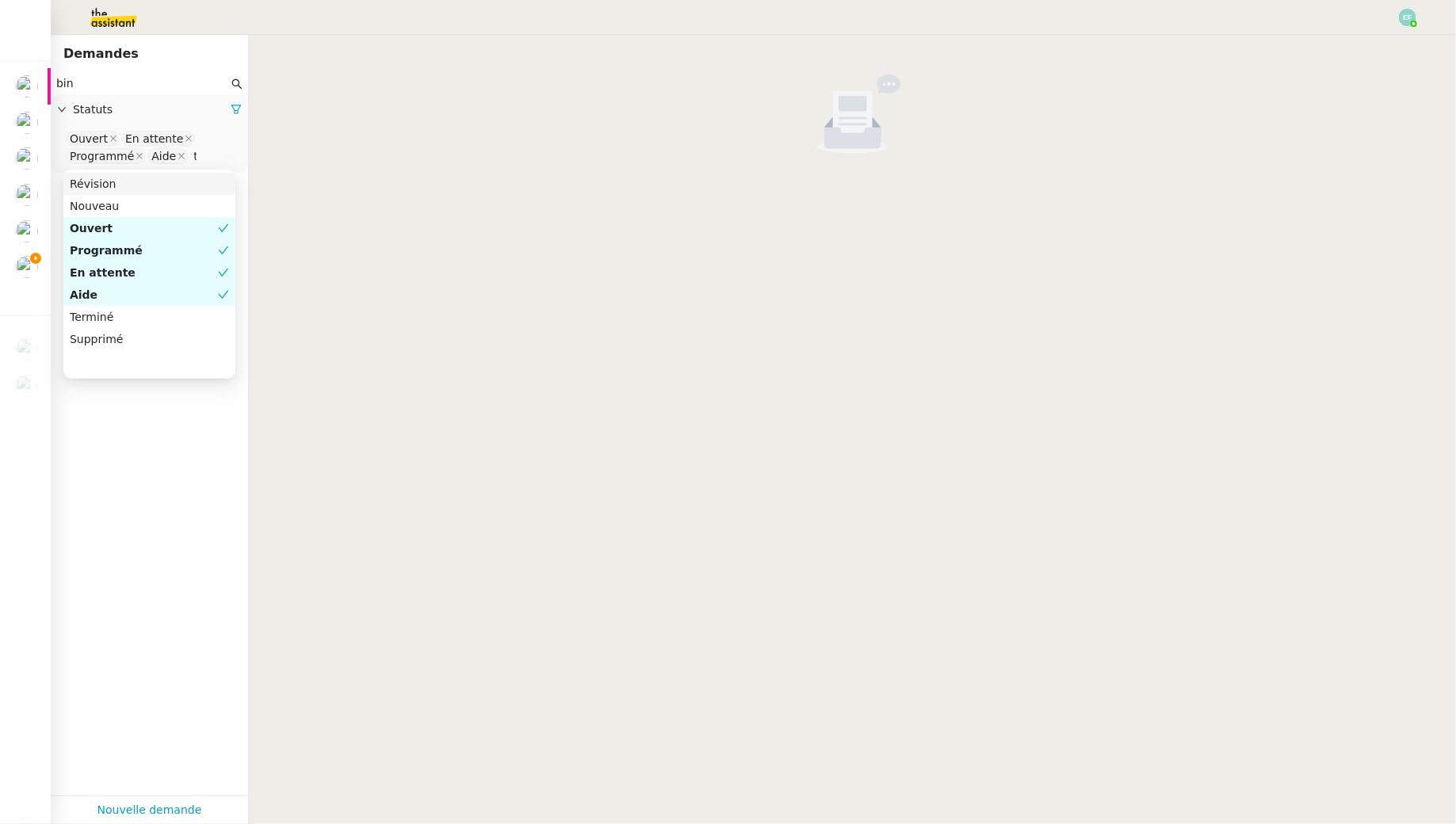
type input "ter"
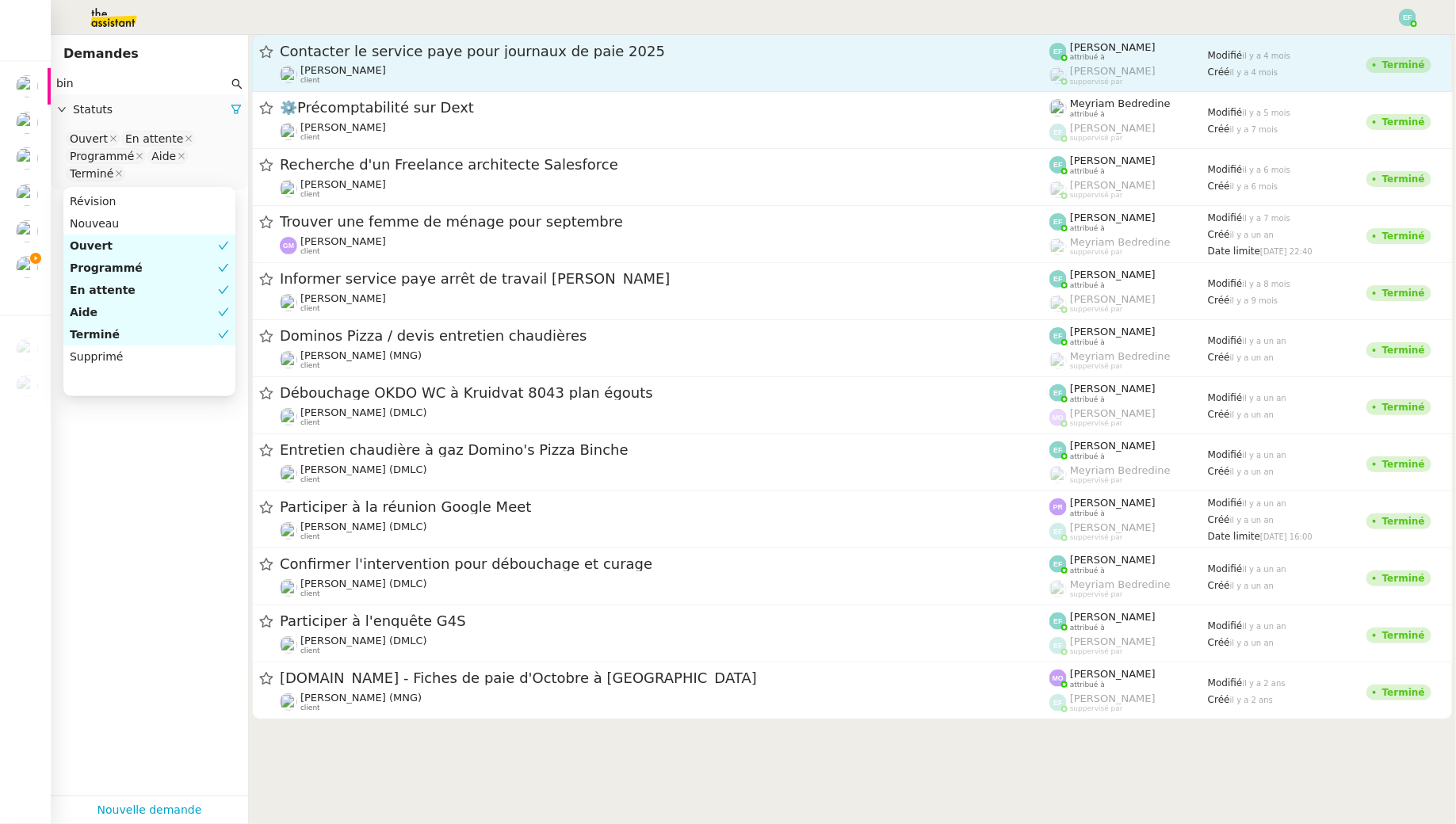
click at [413, 55] on span "Contacter le service paye pour journaux de paie 2025" at bounding box center [665, 52] width 770 height 15
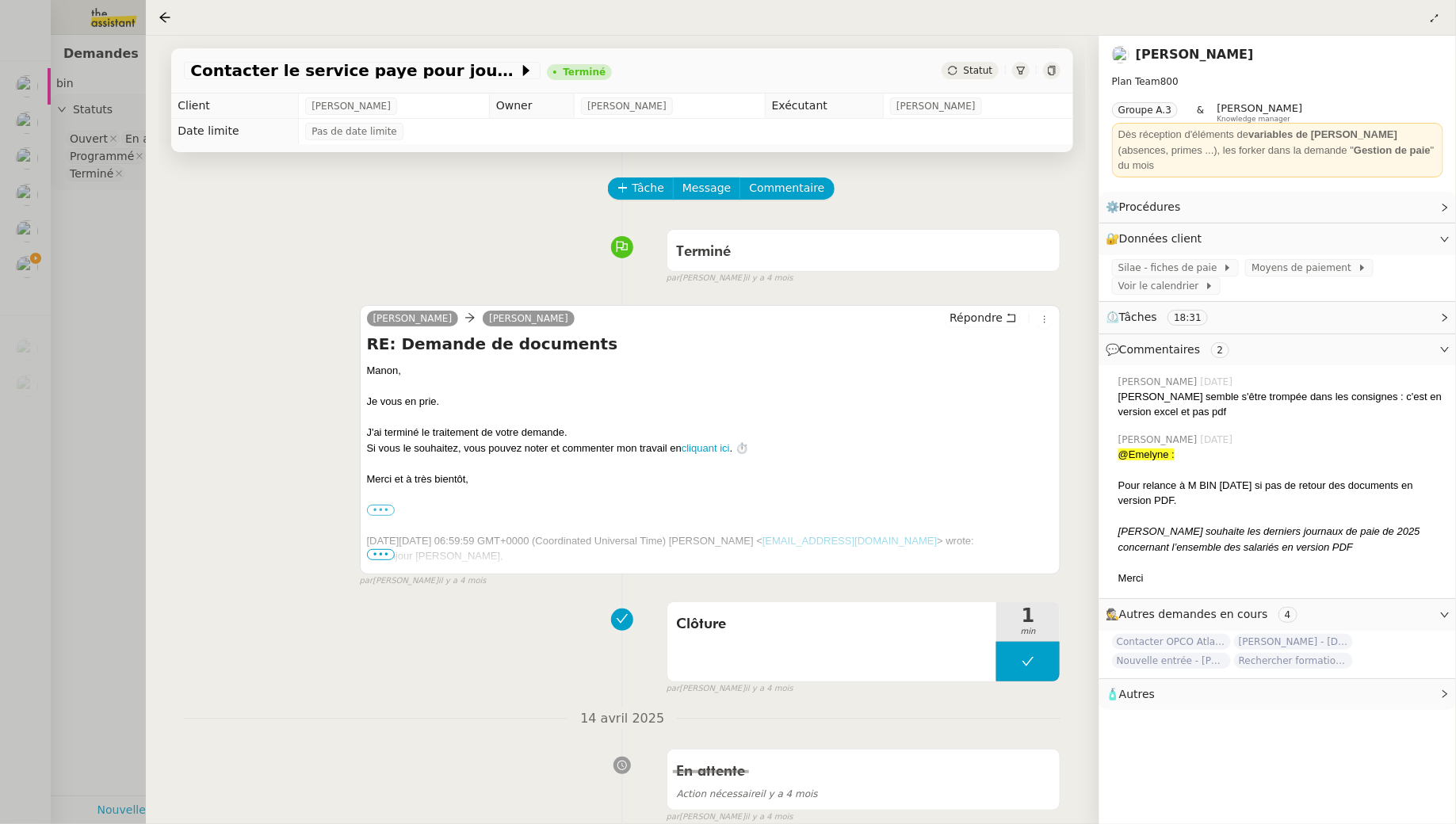
click at [115, 275] on div at bounding box center [728, 412] width 1456 height 824
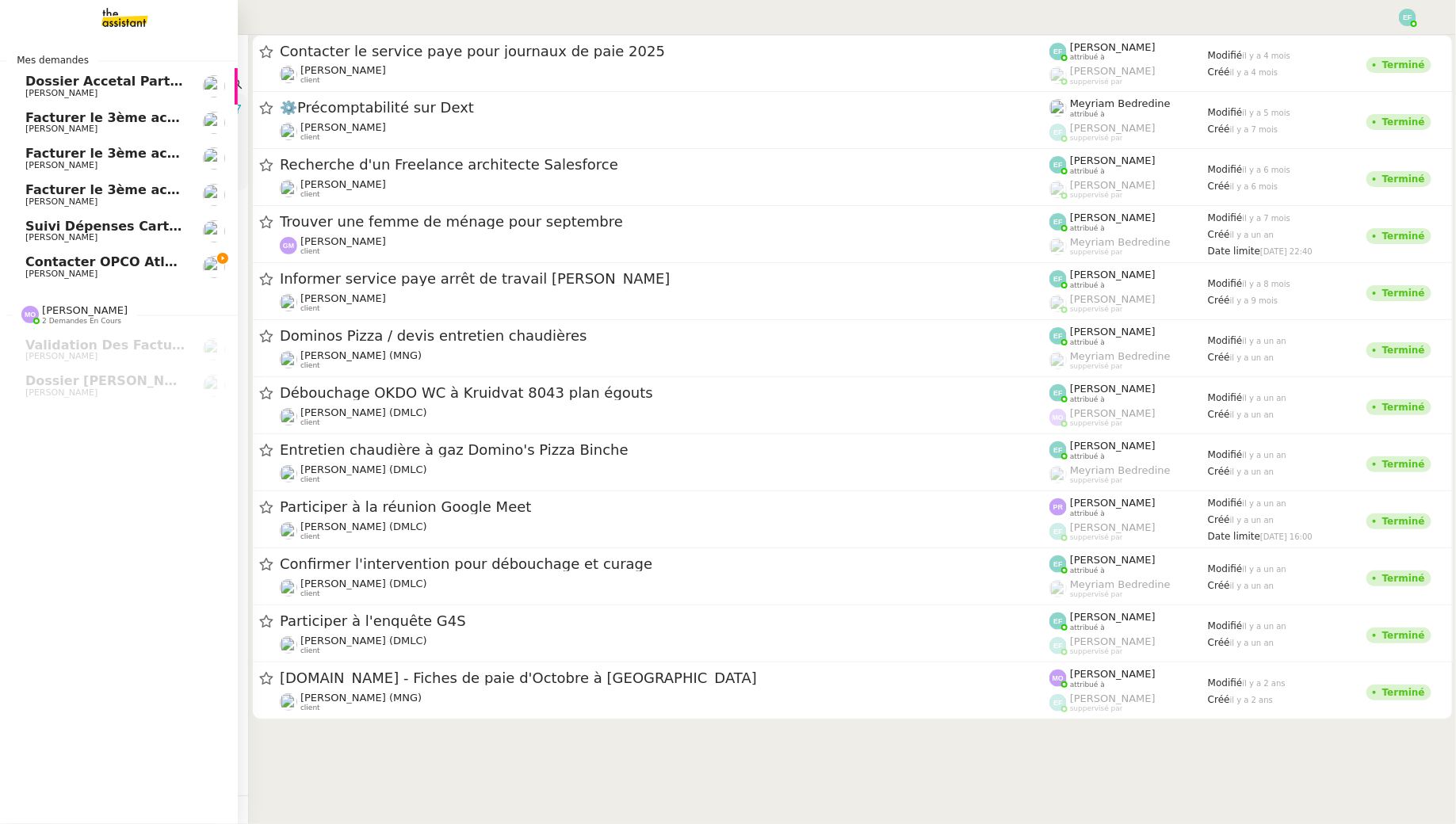
click at [65, 258] on span "Contacter OPCO Atlas pour financement formation" at bounding box center [206, 261] width 362 height 15
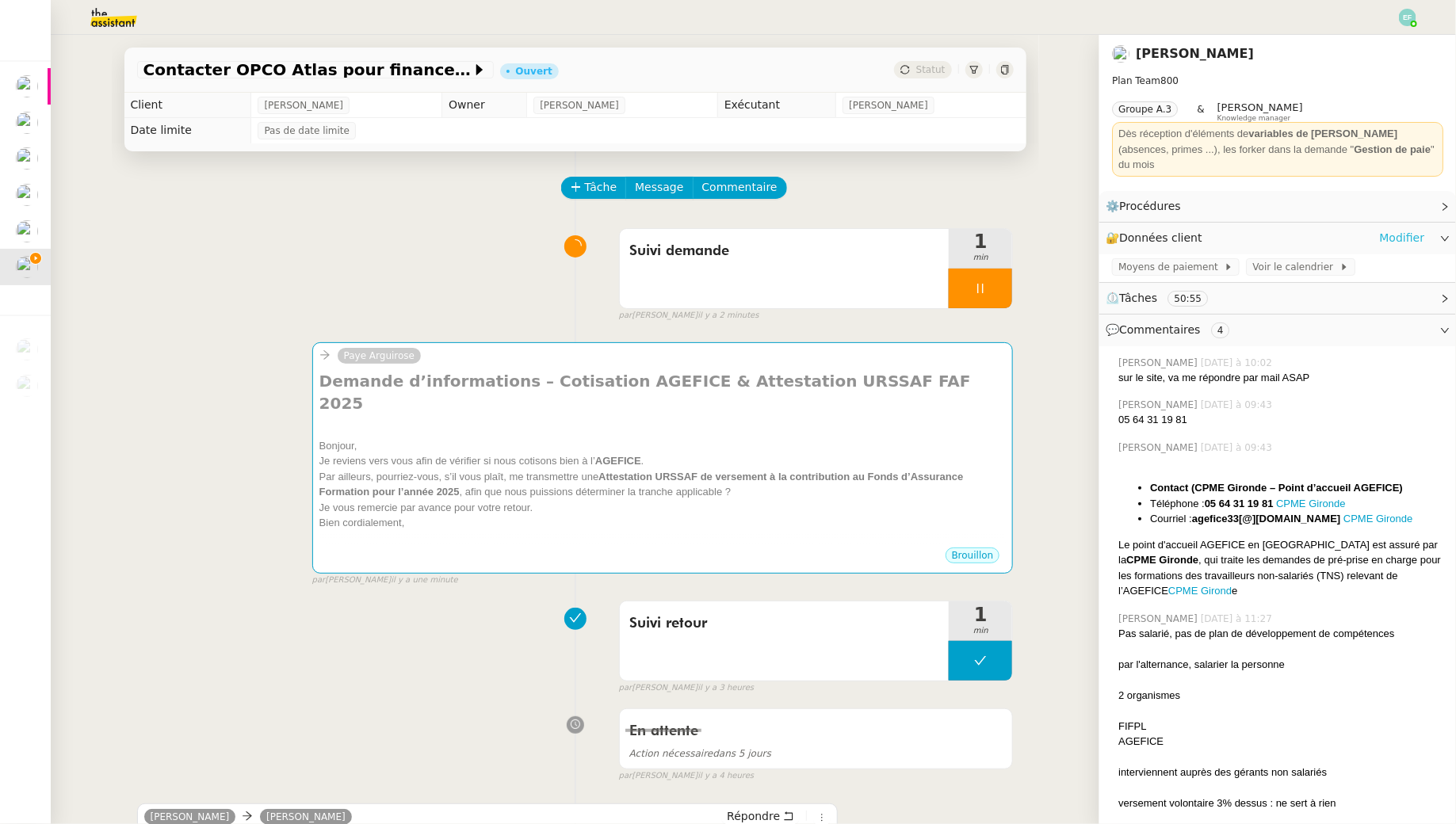
click at [1393, 229] on link "Modifier" at bounding box center [1401, 238] width 45 height 18
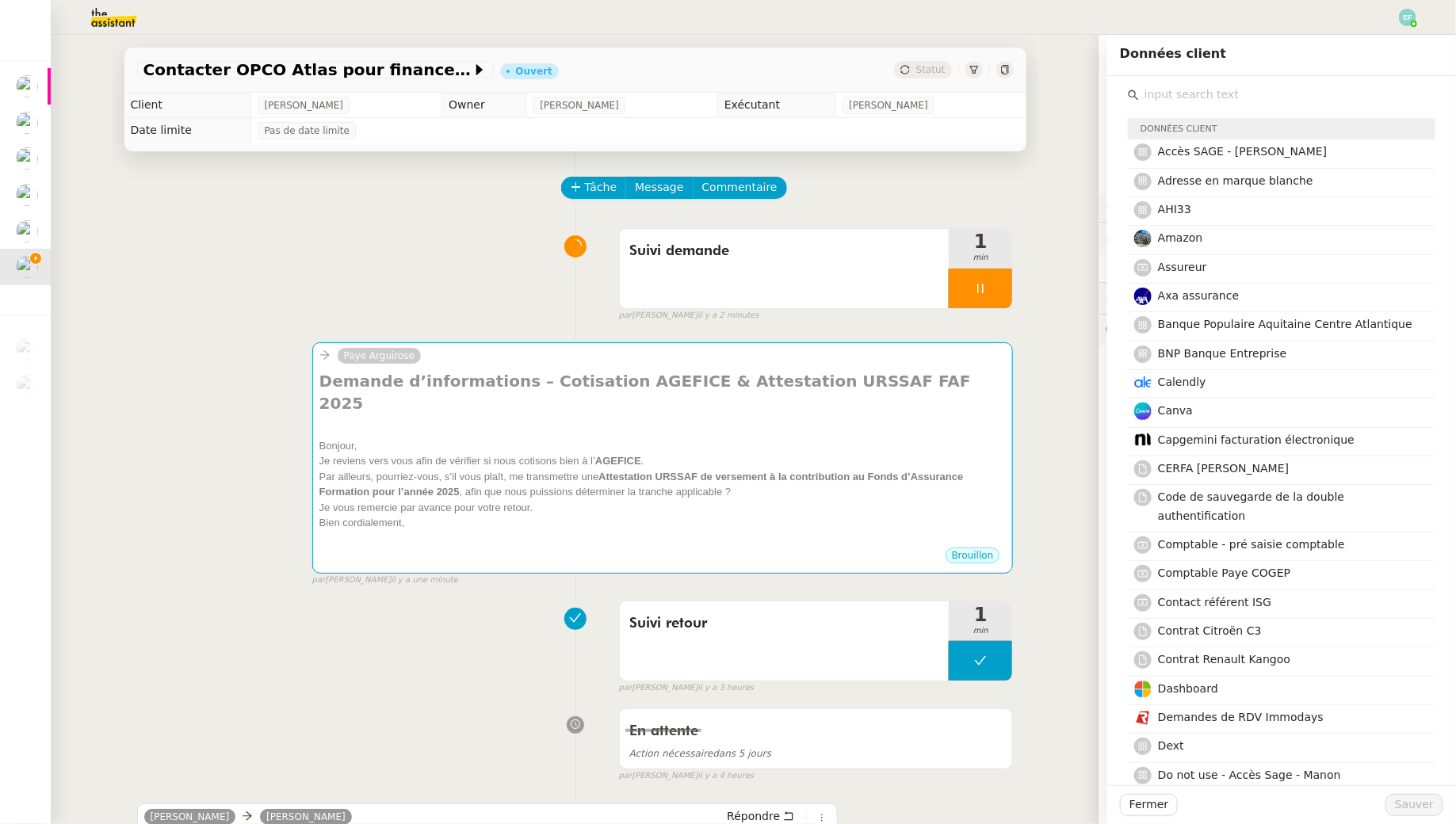
click at [1320, 91] on input "text" at bounding box center [1287, 95] width 296 height 22
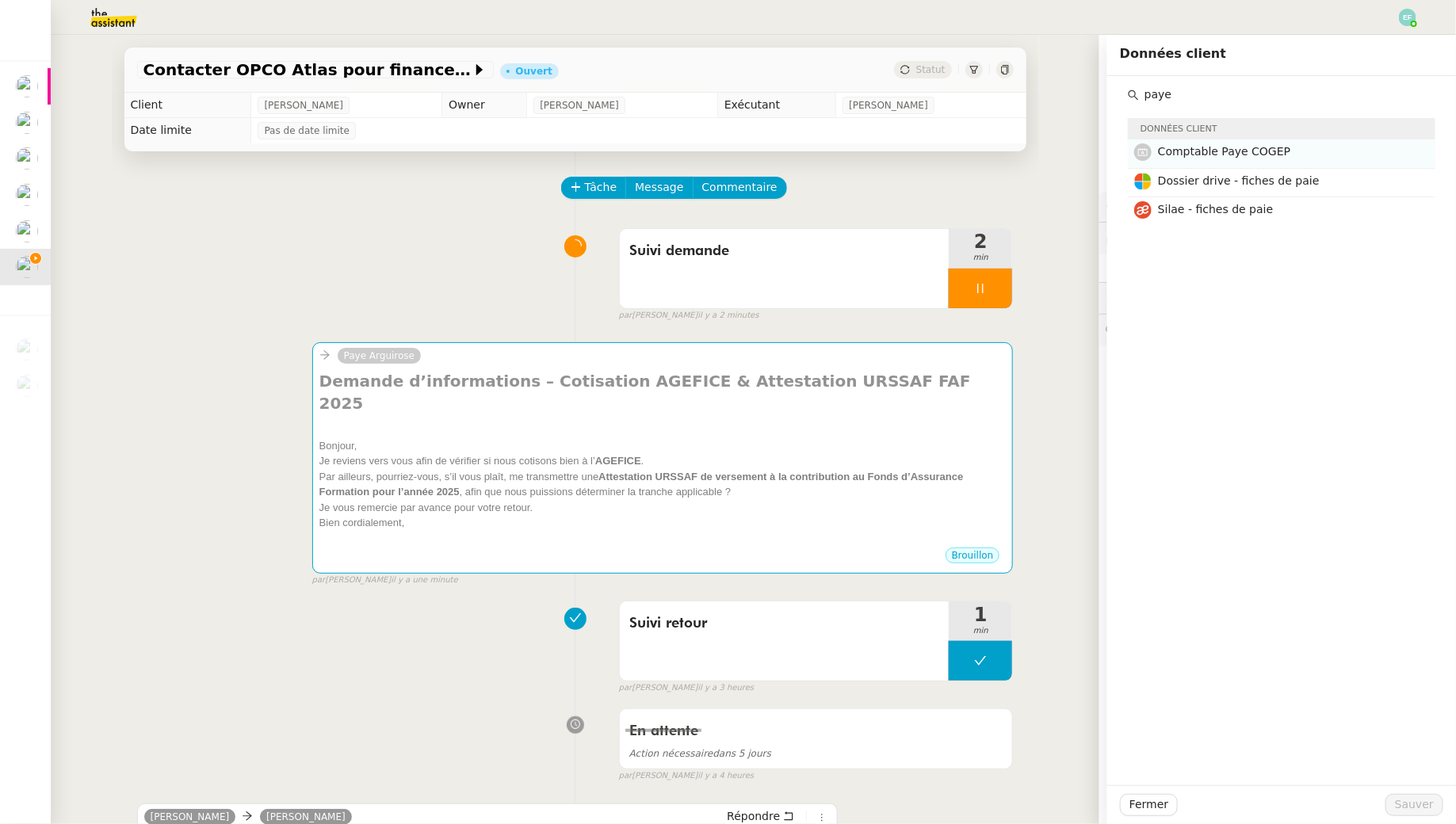
type input "paye"
click at [1326, 147] on h4 "Comptable Paye COGEP" at bounding box center [1292, 152] width 268 height 18
click at [1418, 804] on span "Sauver" at bounding box center [1414, 804] width 39 height 18
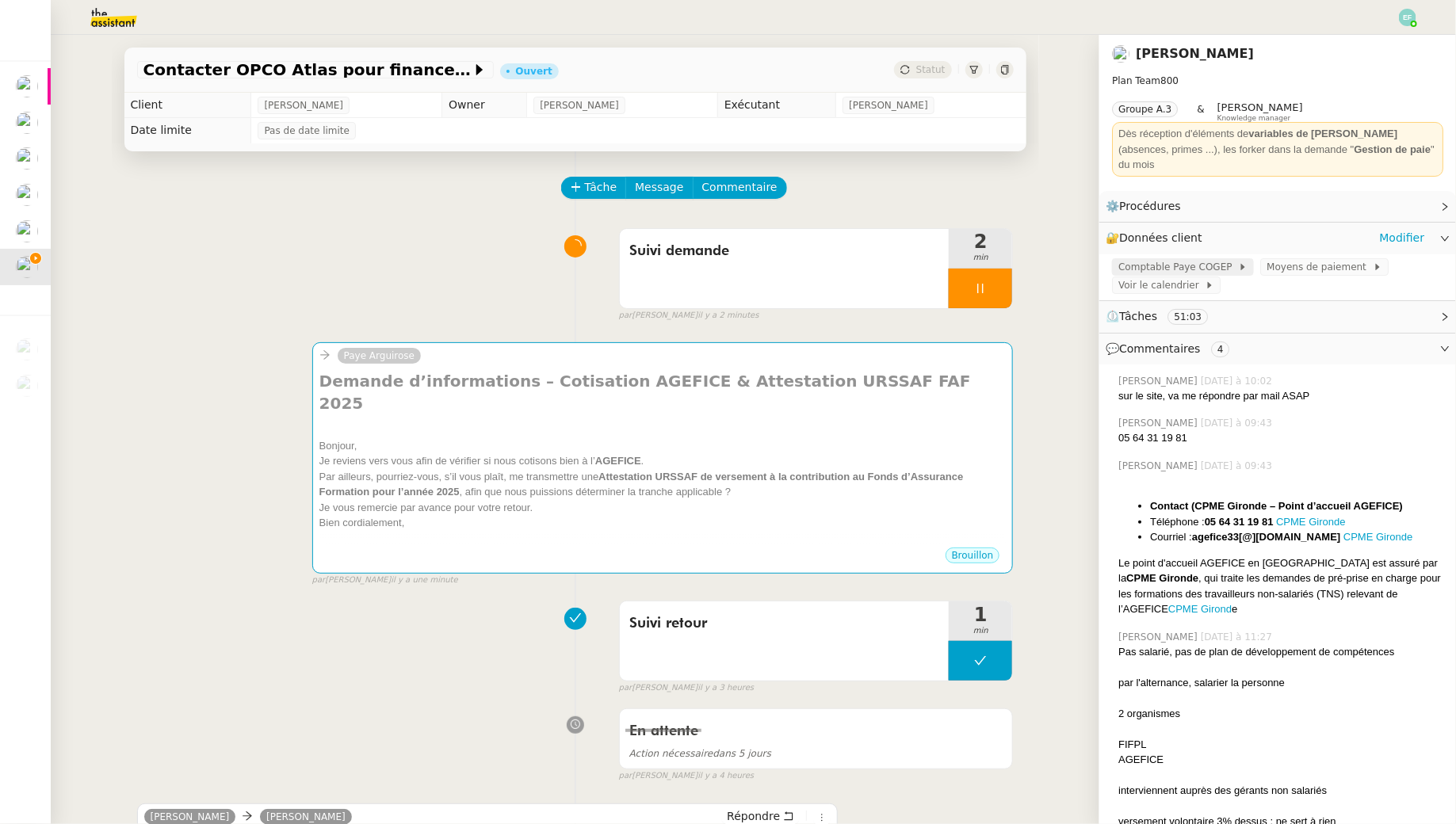
click at [1186, 259] on span "Comptable Paye COGEP" at bounding box center [1178, 267] width 120 height 15
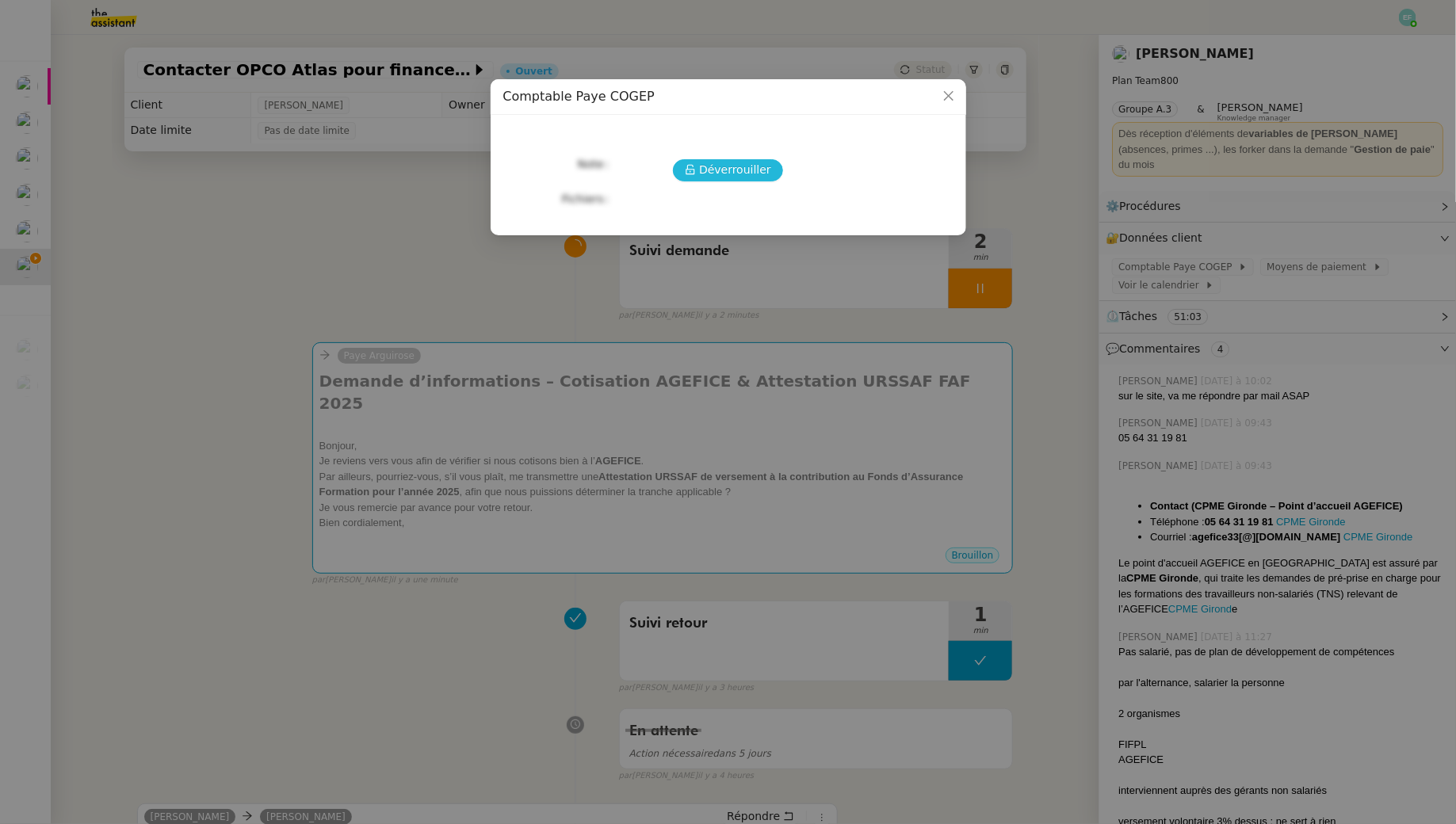
click at [742, 175] on span "Déverrouiller" at bounding box center [735, 170] width 72 height 18
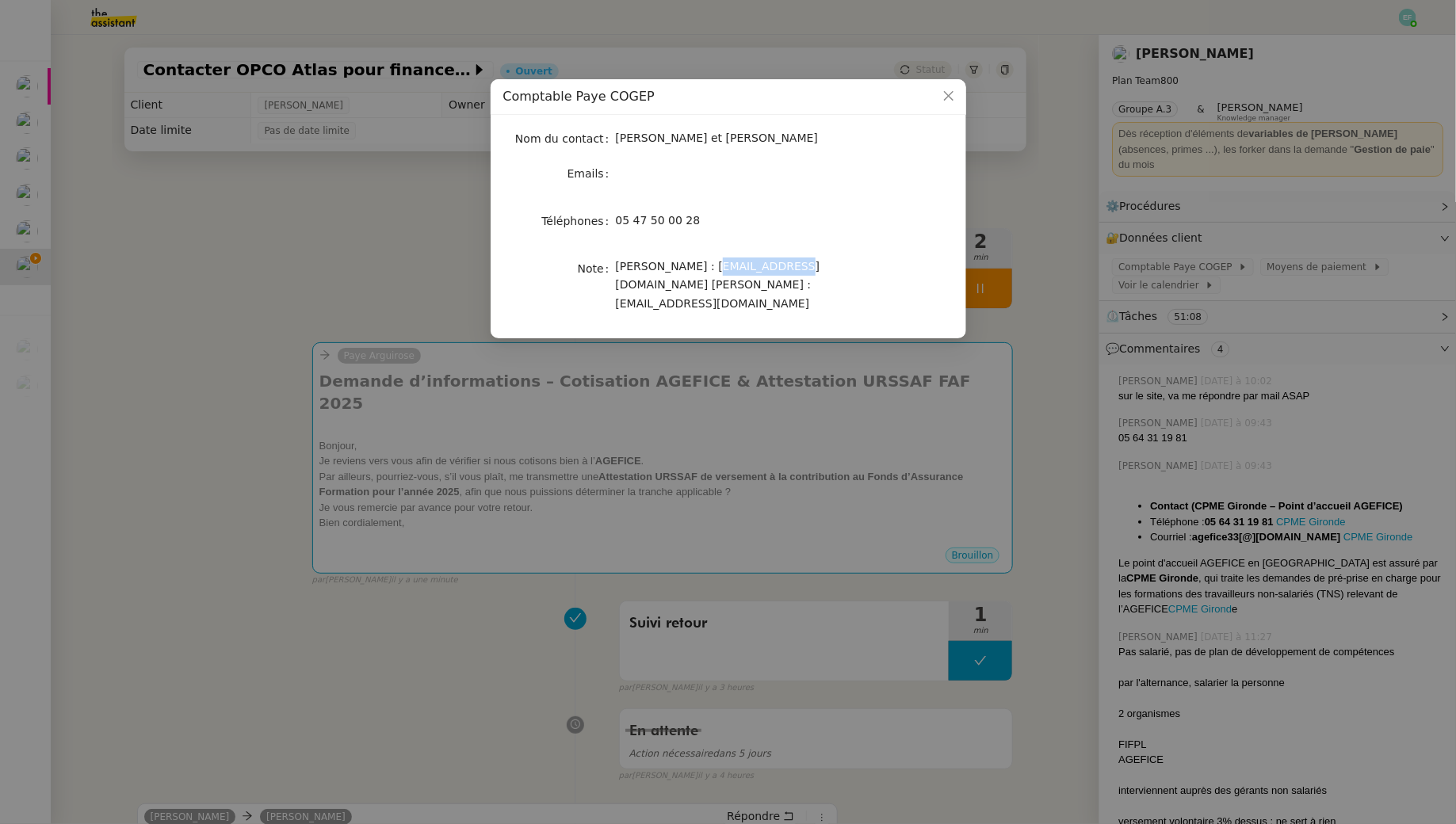
drag, startPoint x: 702, startPoint y: 265, endPoint x: 775, endPoint y: 263, distance: 73.0
click at [775, 263] on span "[PERSON_NAME] : [EMAIL_ADDRESS][DOMAIN_NAME] [PERSON_NAME] : [EMAIL_ADDRESS][DO…" at bounding box center [717, 285] width 204 height 50
copy span "[EMAIL_ADDRESS][DOMAIN_NAME]"
click at [797, 418] on nz-modal-container "Comptable Paye COGEP Nom du contact [PERSON_NAME] et [PERSON_NAME] Emails Télép…" at bounding box center [728, 412] width 1456 height 824
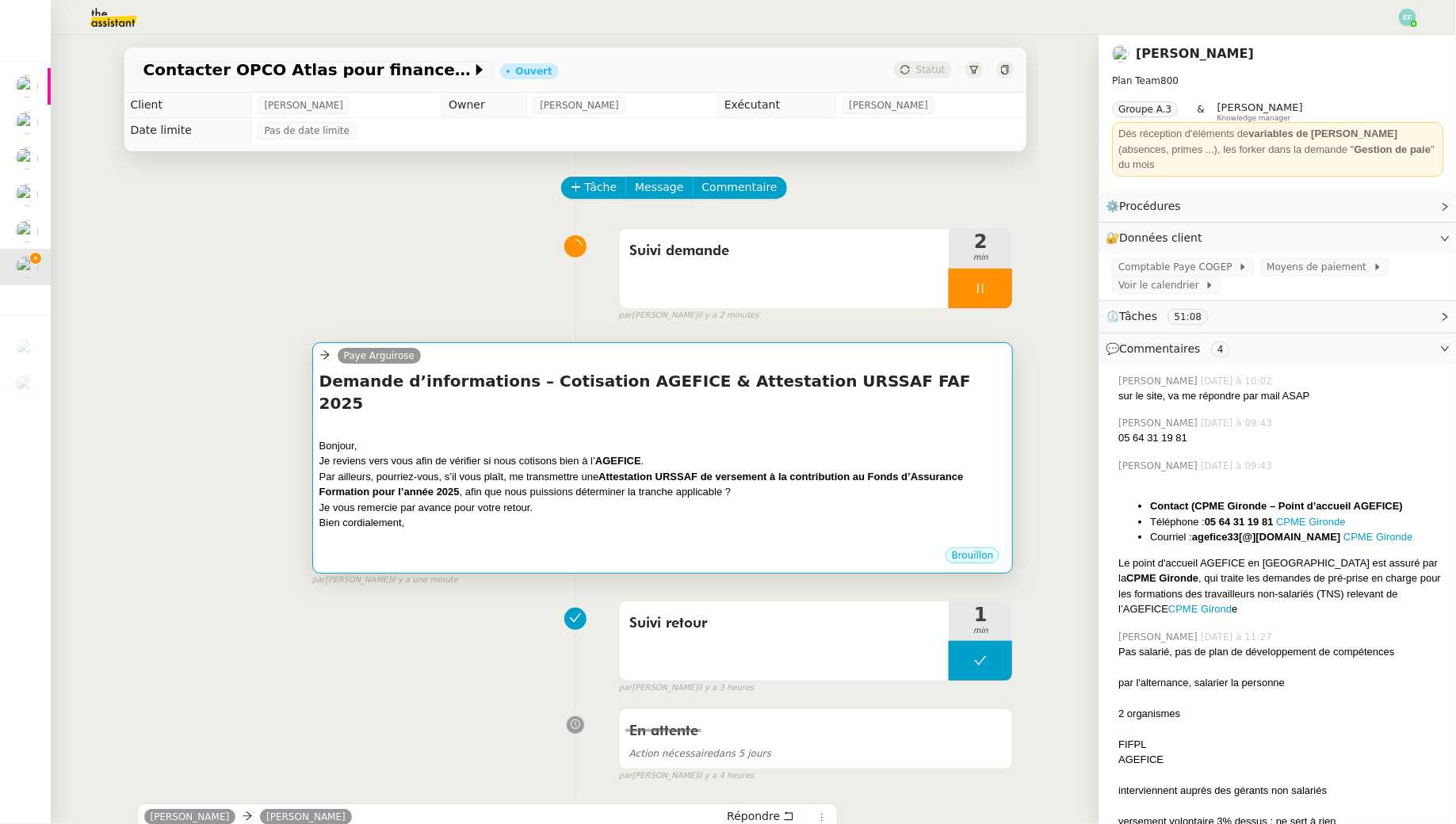
click at [831, 438] on div "Bonjour," at bounding box center [663, 446] width 687 height 15
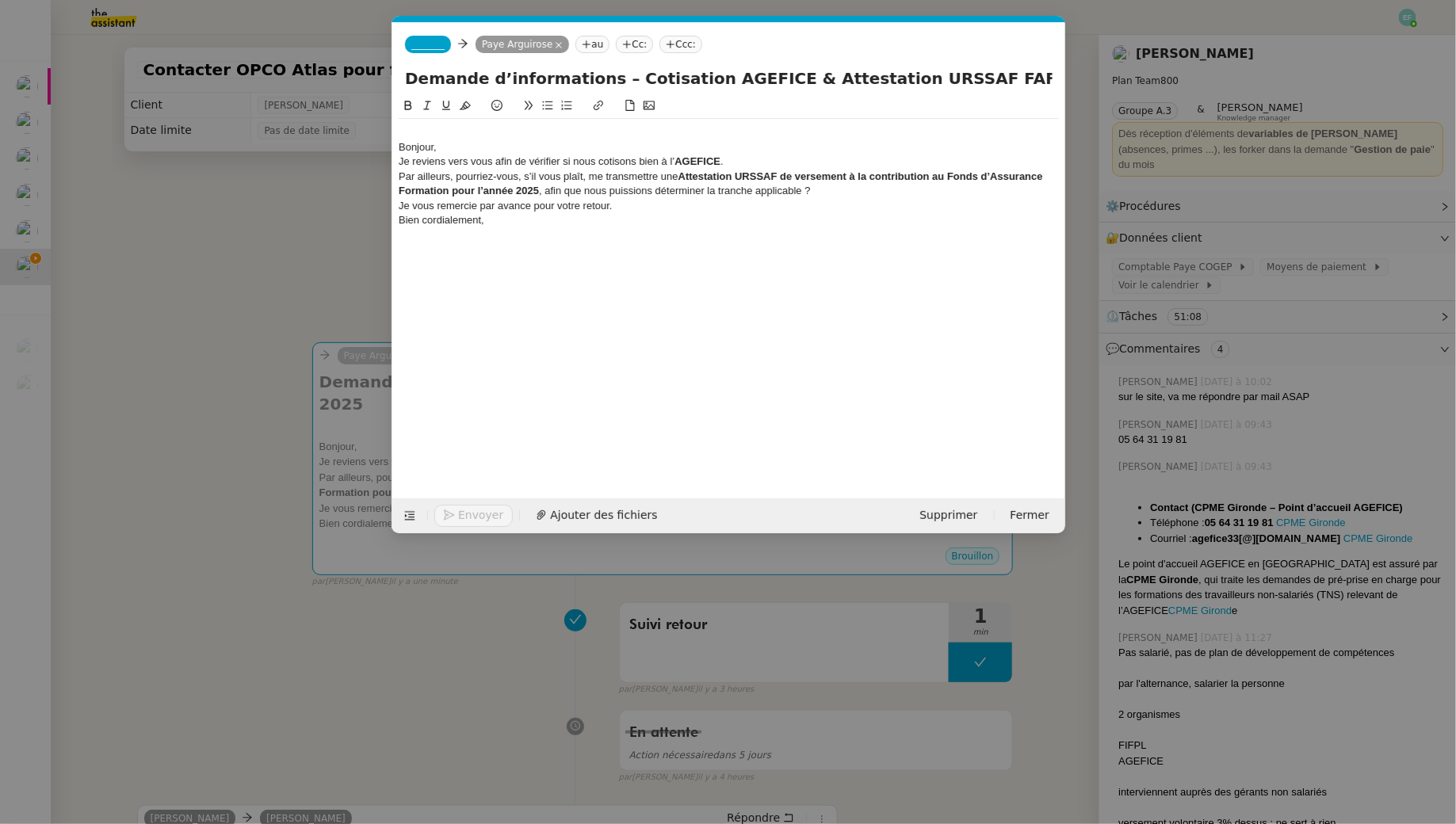
scroll to position [0, 34]
click at [559, 42] on icon at bounding box center [558, 45] width 8 height 8
click at [502, 34] on div "_______ au Cc: Ccc:" at bounding box center [728, 45] width 672 height 45
click at [502, 43] on nz-tag "au" at bounding box center [492, 44] width 34 height 17
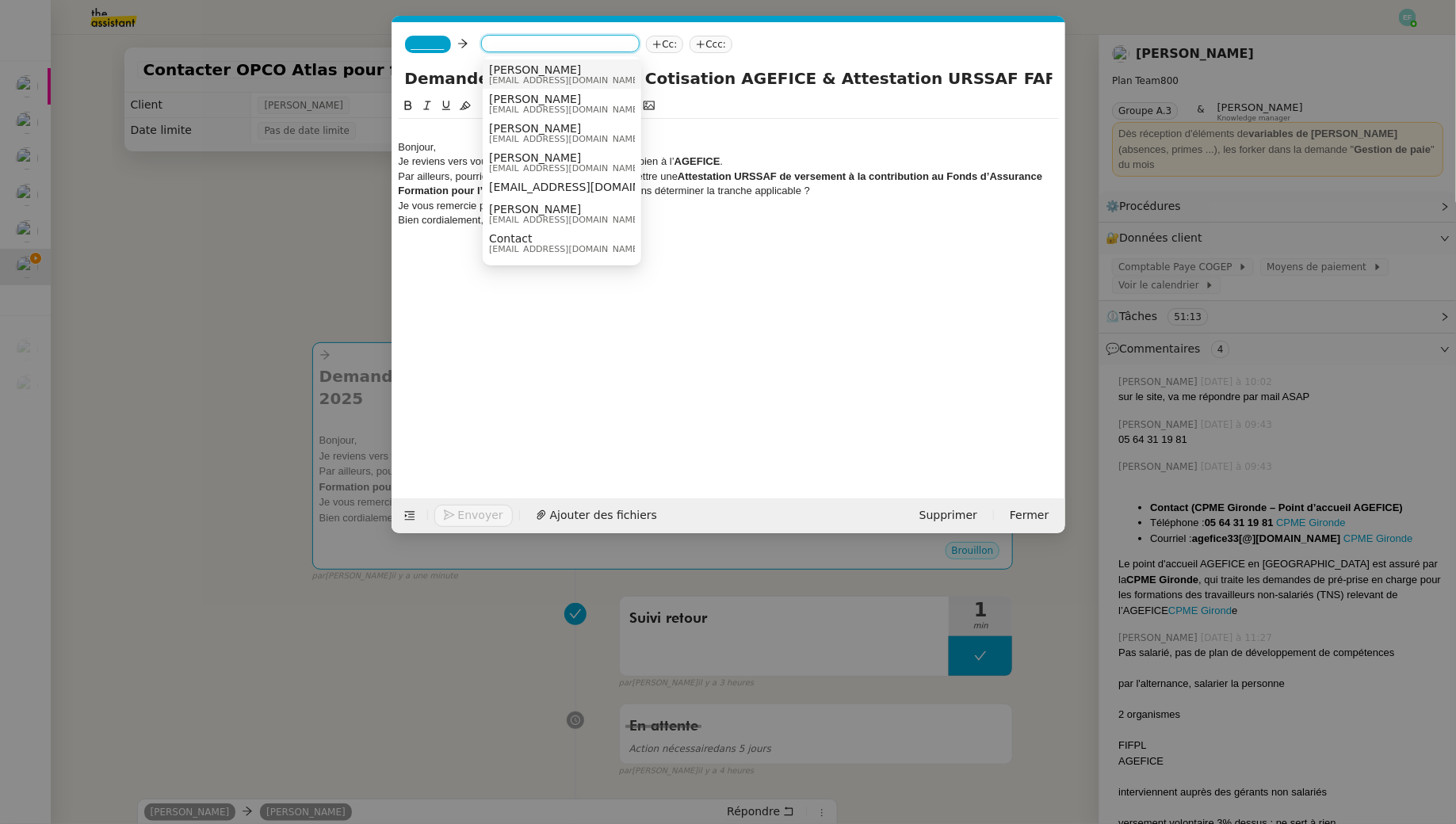
paste input "[EMAIL_ADDRESS][DOMAIN_NAME]"
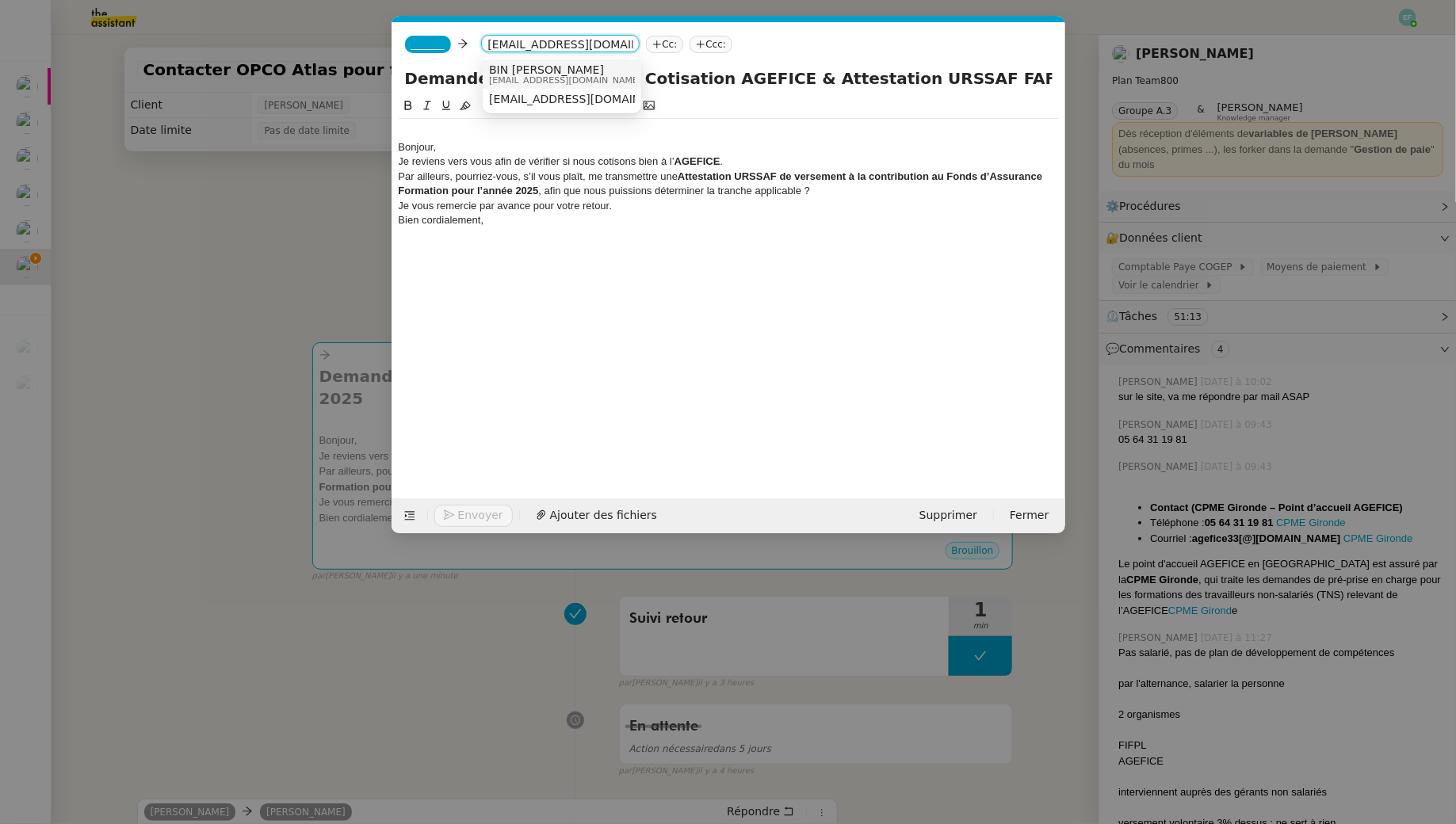
type input "[EMAIL_ADDRESS][DOMAIN_NAME]"
click at [579, 71] on div "BIN [PERSON_NAME] [EMAIL_ADDRESS][DOMAIN_NAME]" at bounding box center [561, 74] width 146 height 22
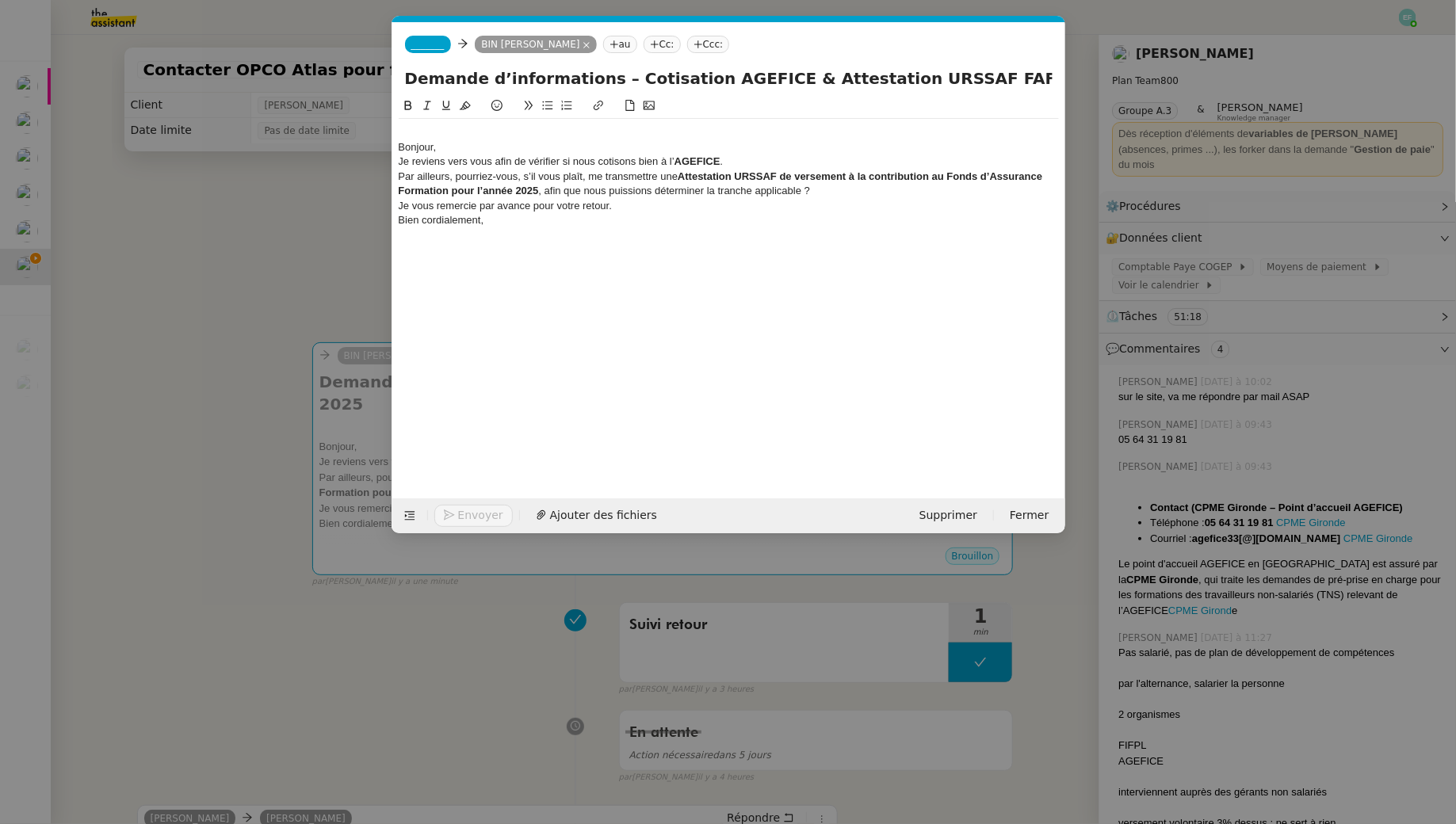
click at [209, 219] on nz-modal-container "Service TA - VOYAGE - PROPOSITION GLOBALE A utiliser dans le cadre de propositi…" at bounding box center [728, 412] width 1456 height 824
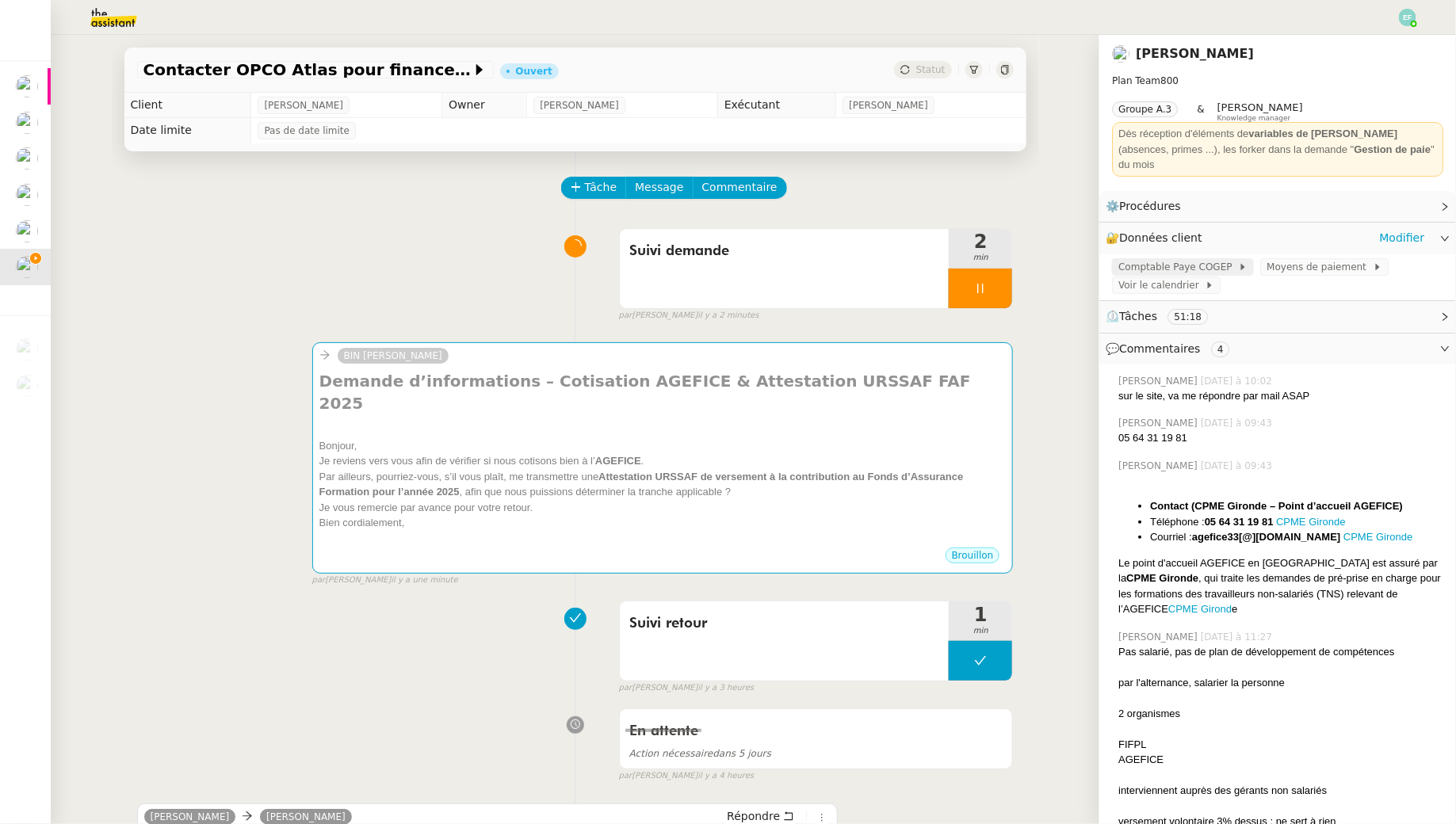
click at [1232, 262] on span at bounding box center [1235, 267] width 6 height 11
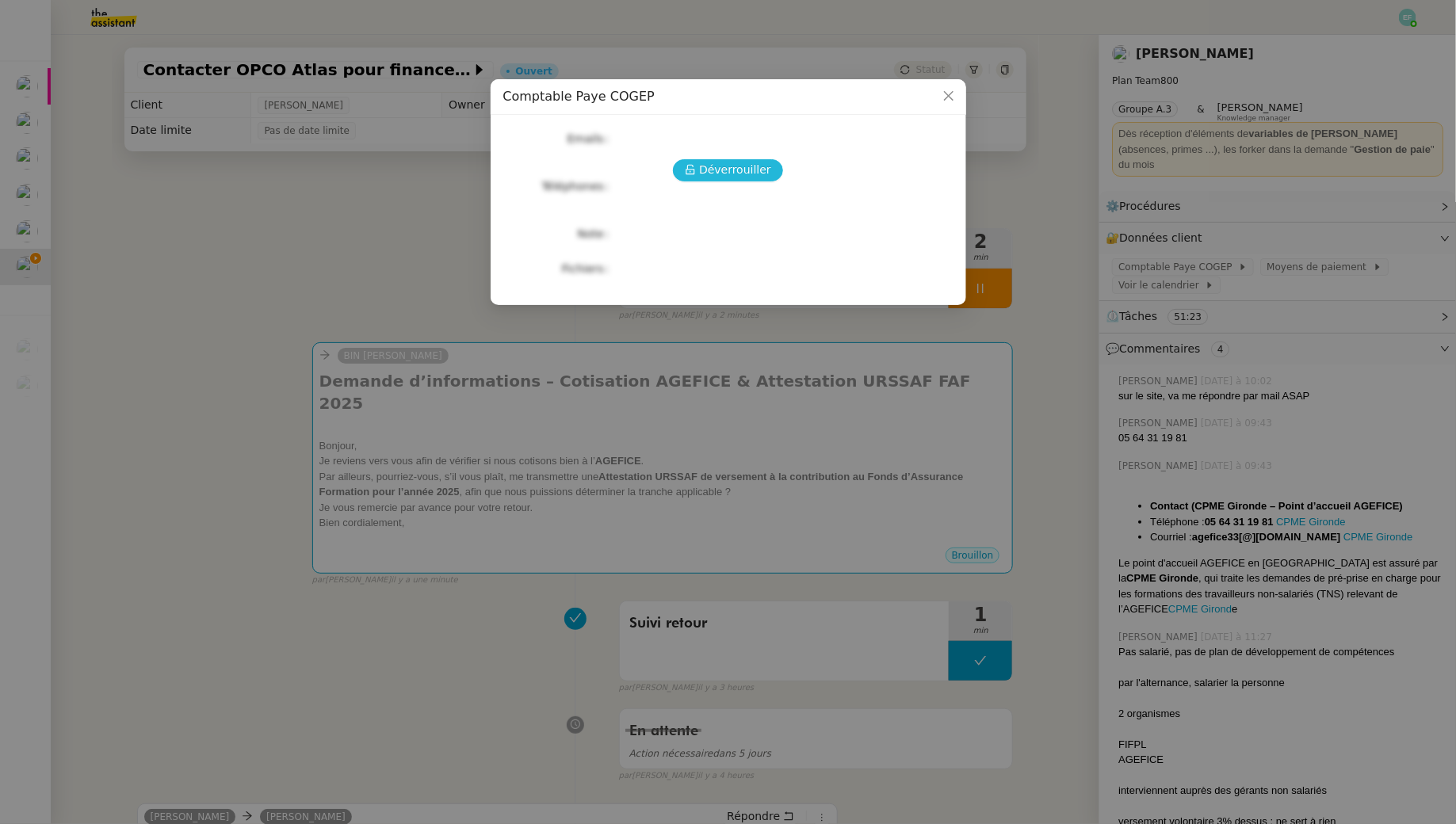
click at [720, 165] on span "Déverrouiller" at bounding box center [735, 170] width 72 height 18
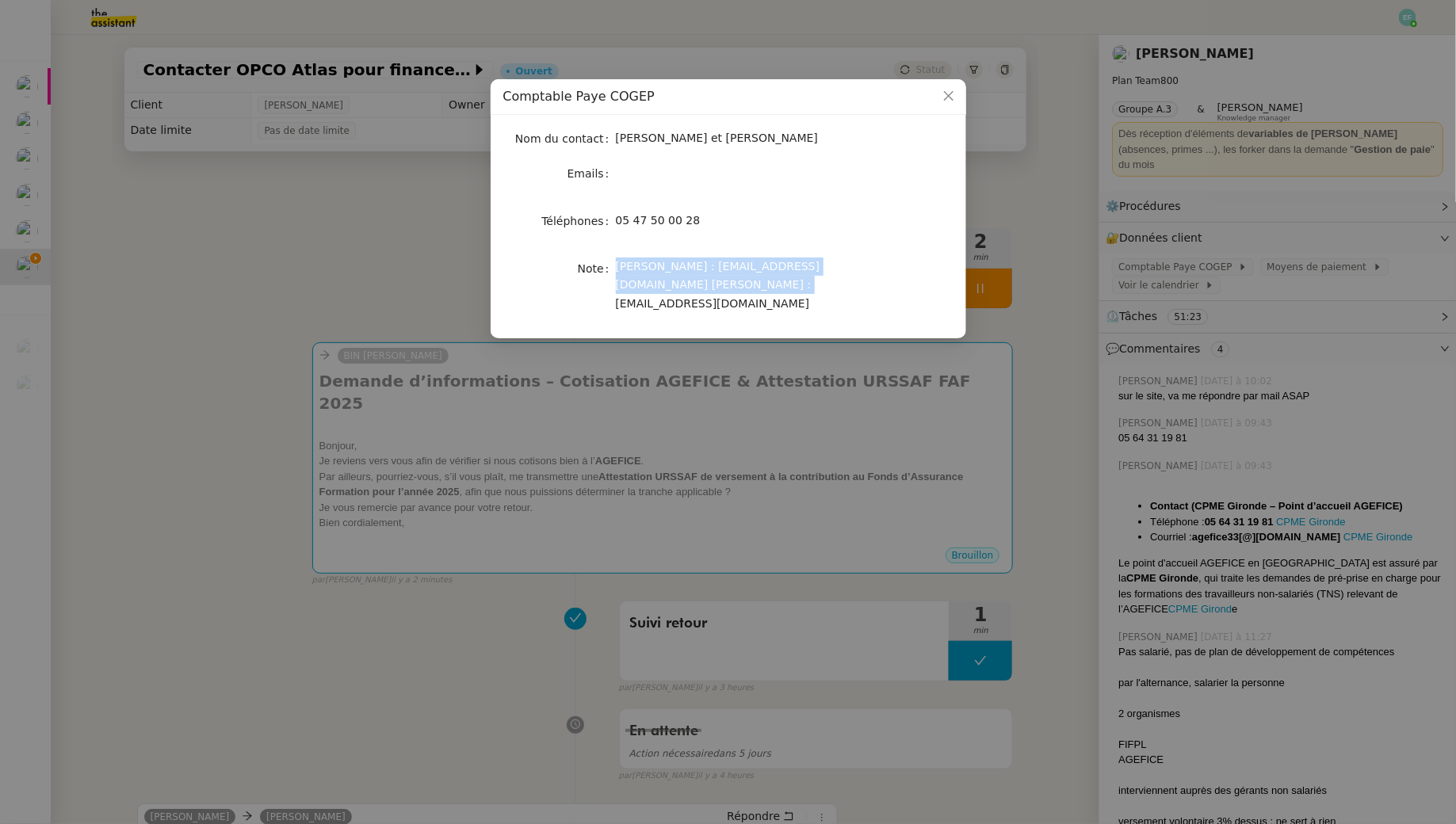
drag, startPoint x: 702, startPoint y: 287, endPoint x: 612, endPoint y: 291, distance: 90.1
click at [612, 291] on nz-form-item "Note [PERSON_NAME] : [EMAIL_ADDRESS][DOMAIN_NAME] [PERSON_NAME] : [EMAIL_ADDRES…" at bounding box center [728, 285] width 450 height 55
click at [667, 291] on span "[PERSON_NAME] : [EMAIL_ADDRESS][DOMAIN_NAME] [PERSON_NAME] : [EMAIL_ADDRESS][DO…" at bounding box center [717, 285] width 204 height 50
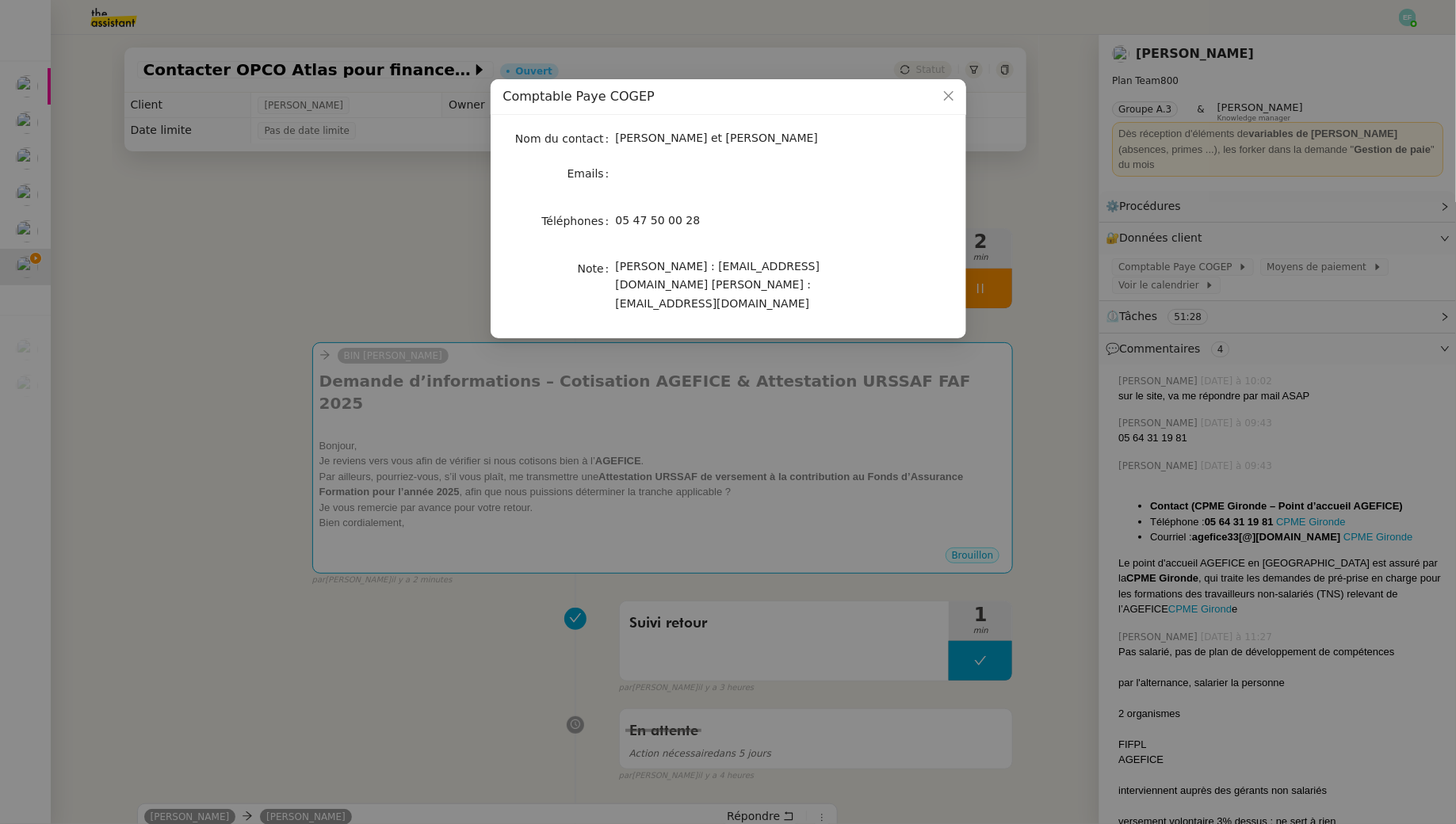
click at [696, 291] on span "[PERSON_NAME] : [EMAIL_ADDRESS][DOMAIN_NAME] [PERSON_NAME] : [EMAIL_ADDRESS][DO…" at bounding box center [717, 285] width 204 height 50
drag, startPoint x: 717, startPoint y: 291, endPoint x: 616, endPoint y: 289, distance: 101.0
click at [616, 289] on div "[PERSON_NAME] : [EMAIL_ADDRESS][DOMAIN_NAME] [PERSON_NAME] : [EMAIL_ADDRESS][DO…" at bounding box center [747, 285] width 263 height 55
copy span "[EMAIL_ADDRESS][DOMAIN_NAME]"
click at [731, 404] on nz-modal-container "Comptable Paye COGEP Nom du contact [PERSON_NAME] et [PERSON_NAME] Emails Télép…" at bounding box center [728, 412] width 1456 height 824
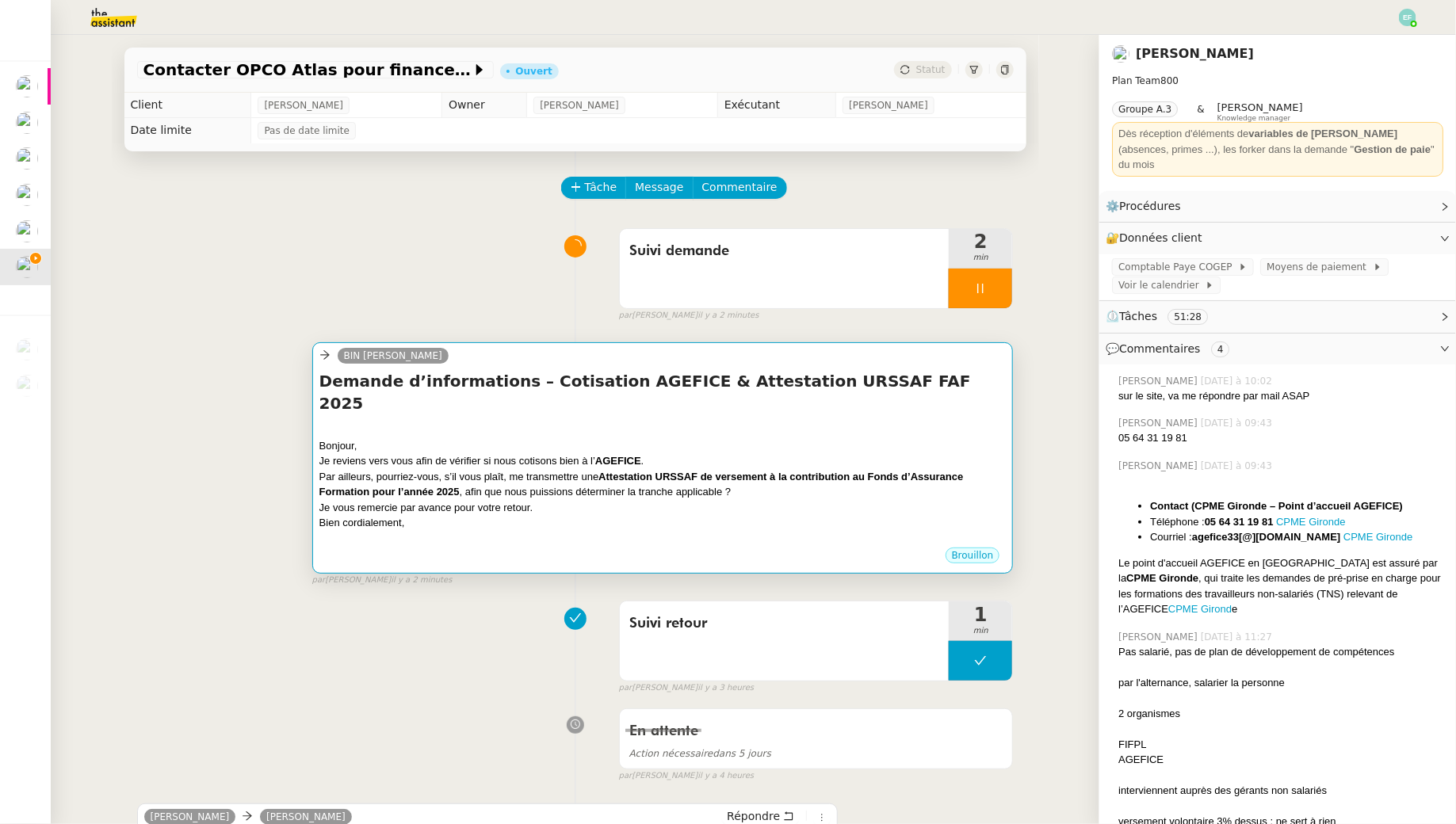
click at [622, 423] on div at bounding box center [663, 431] width 687 height 15
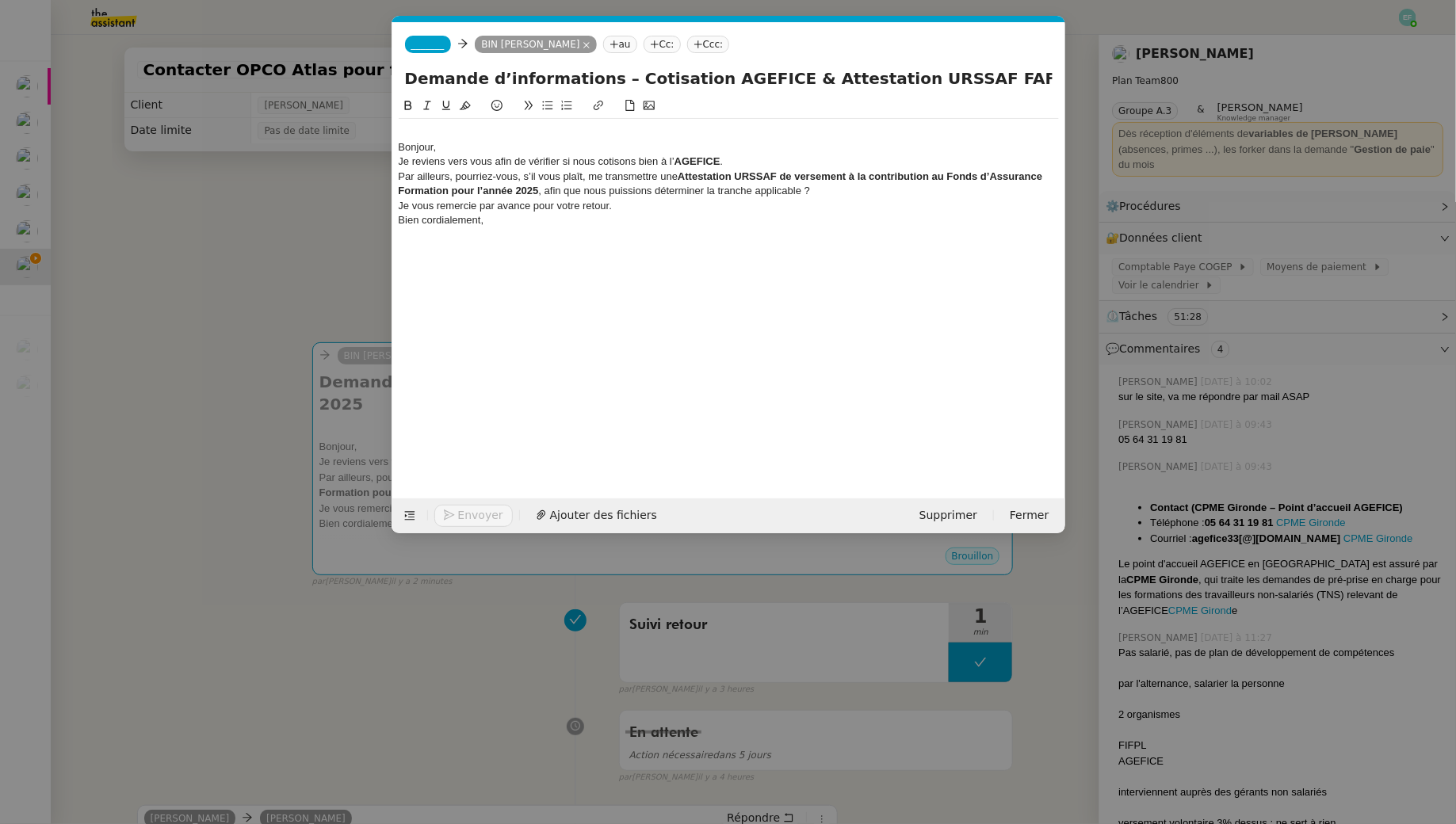
click at [651, 44] on icon at bounding box center [654, 44] width 8 height 1
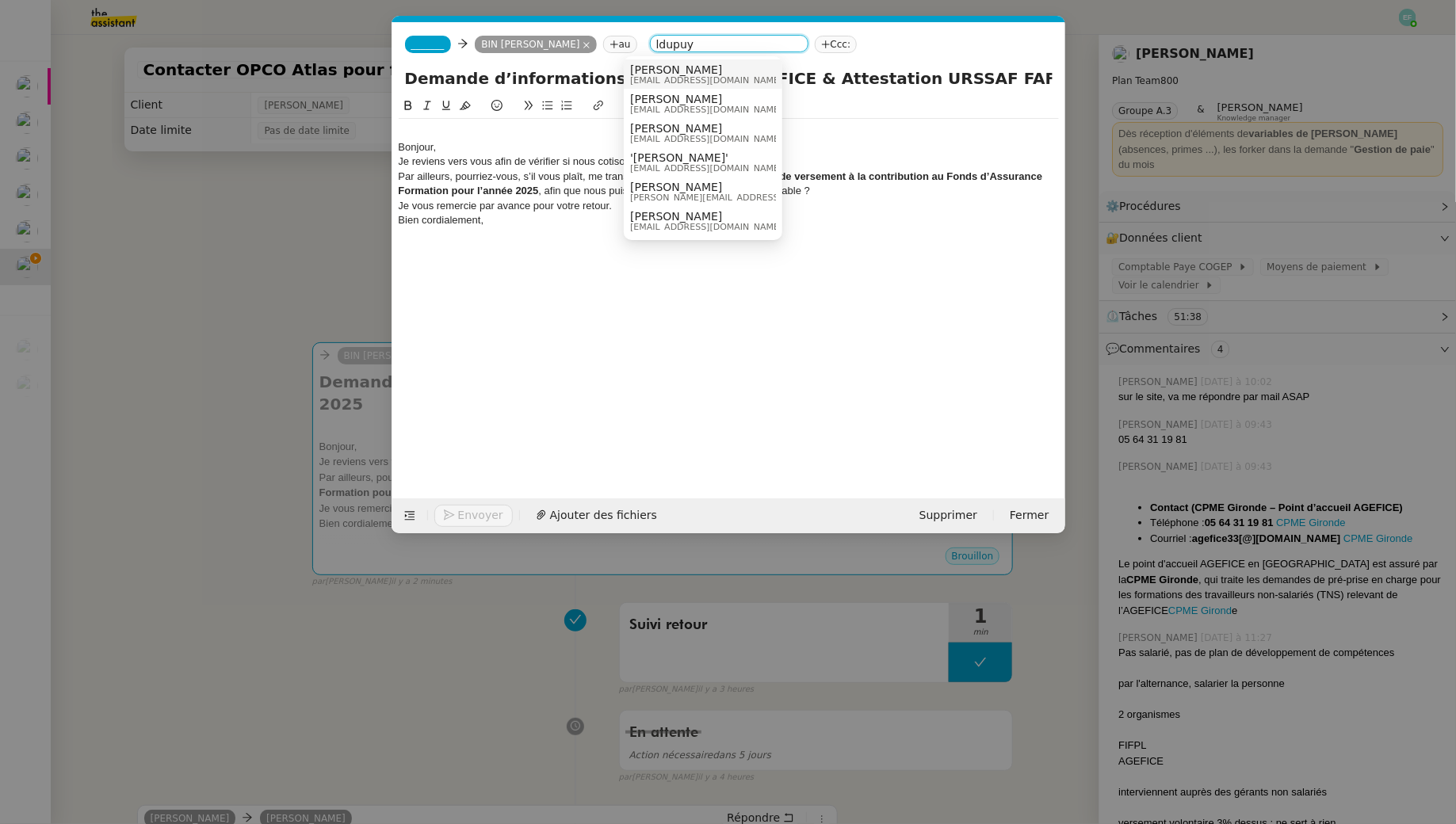
type input "ldupuy"
click at [705, 75] on div "[PERSON_NAME] [EMAIL_ADDRESS][DOMAIN_NAME]" at bounding box center [712, 74] width 164 height 22
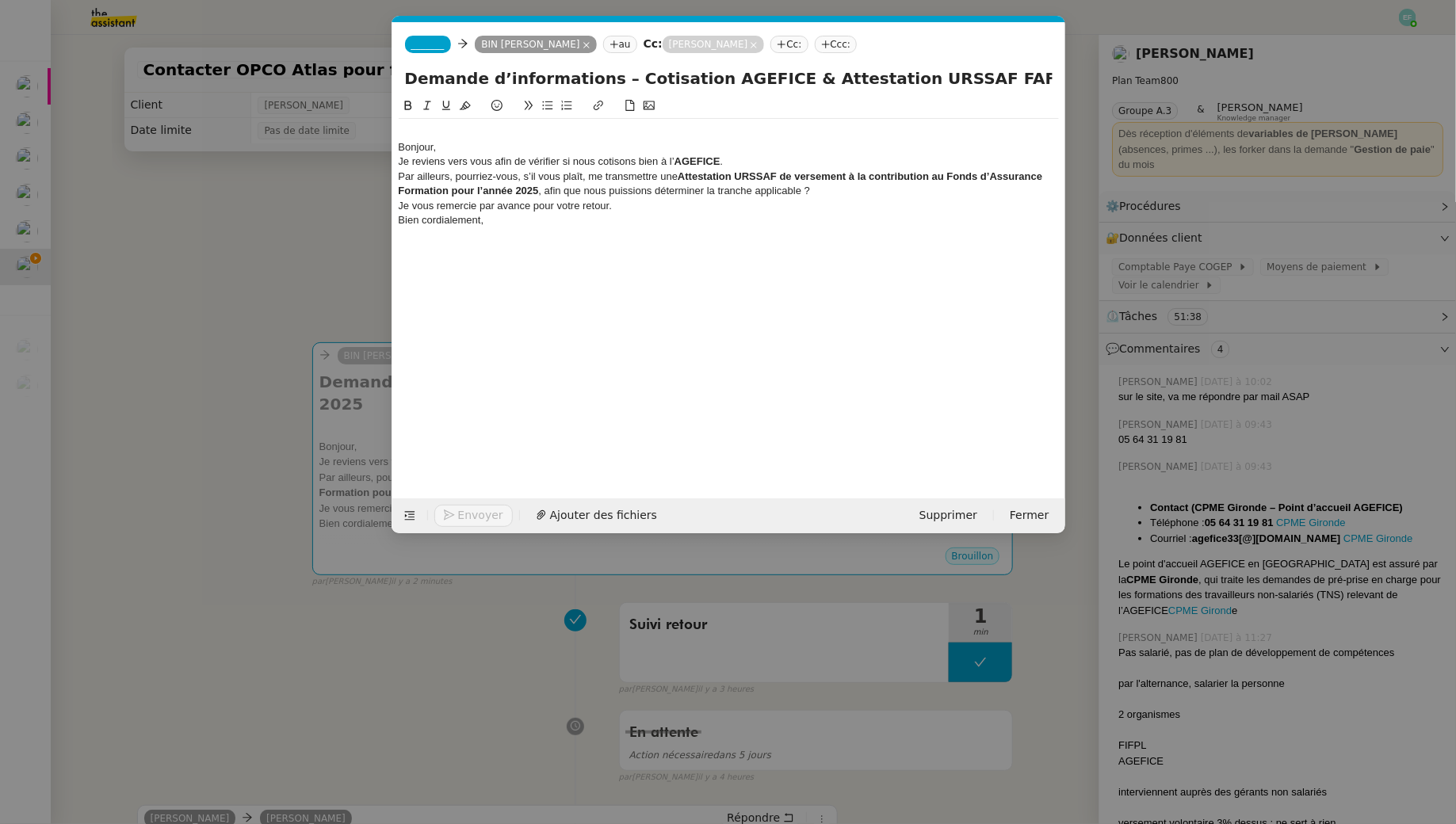
click at [431, 45] on span "_______" at bounding box center [428, 44] width 34 height 11
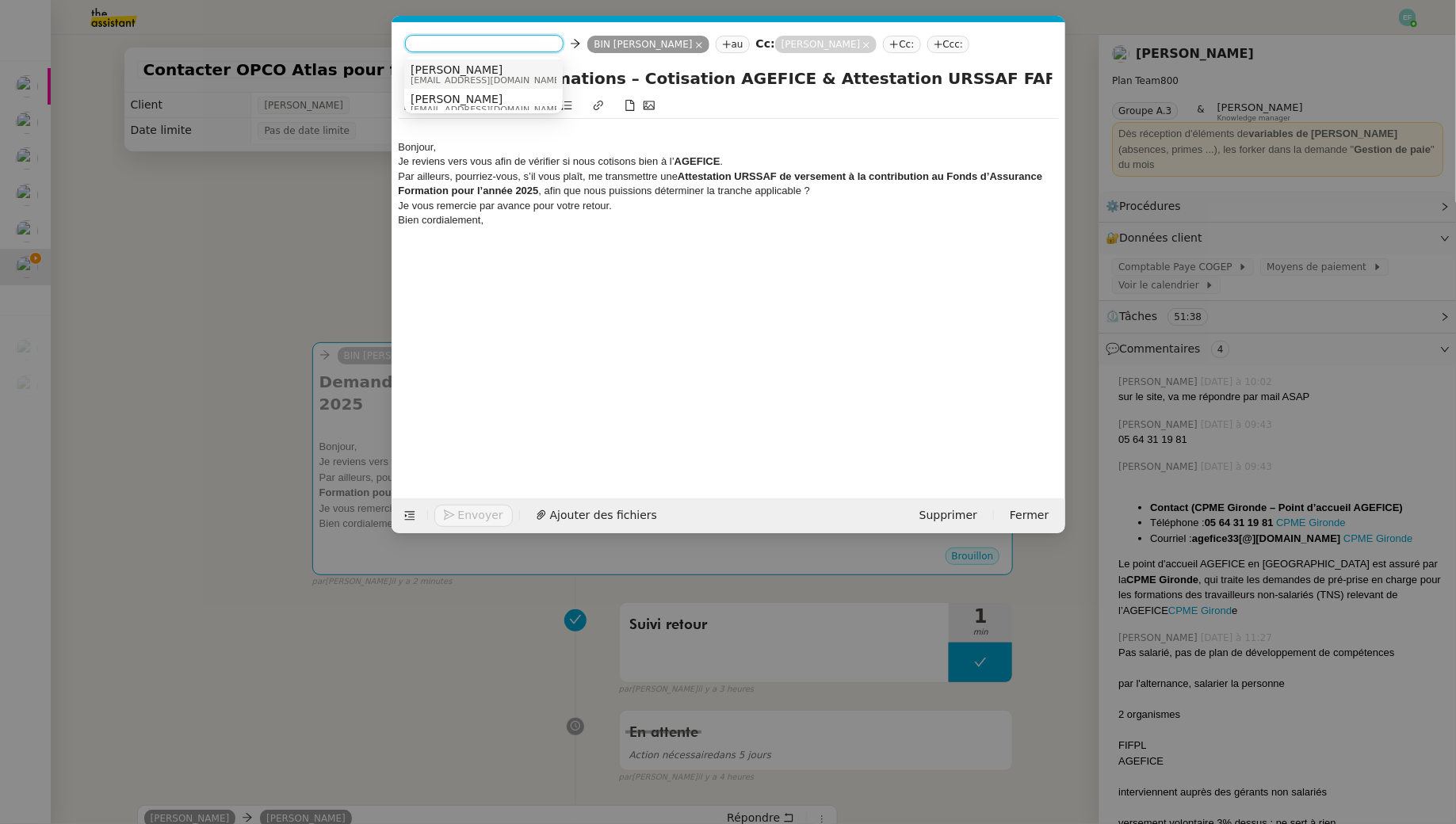
click at [475, 72] on div "Sam [EMAIL_ADDRESS][DOMAIN_NAME]" at bounding box center [483, 74] width 146 height 22
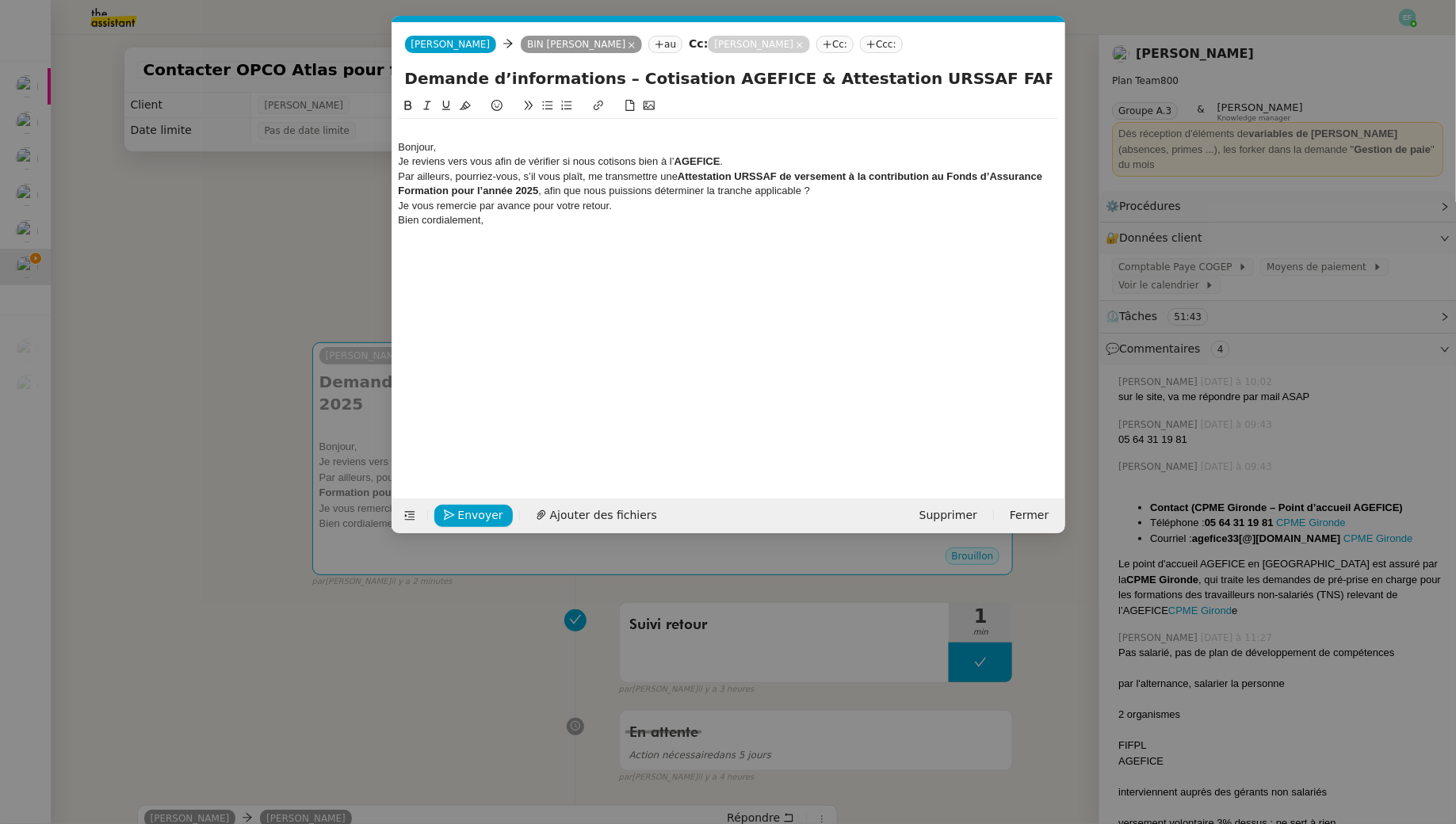
click at [400, 145] on div "Bonjour," at bounding box center [728, 147] width 660 height 15
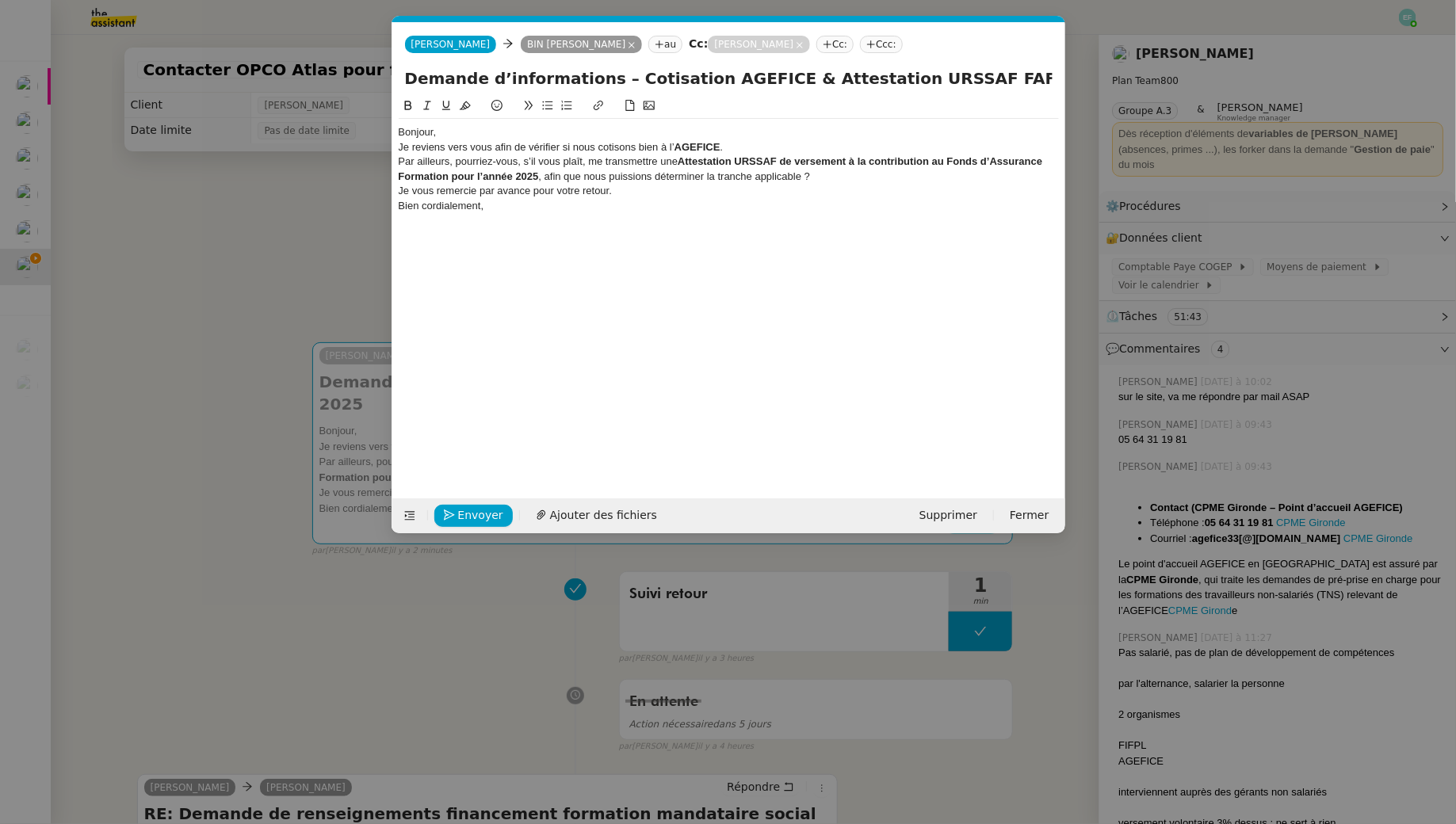
click at [486, 134] on div "Bonjour," at bounding box center [728, 132] width 660 height 15
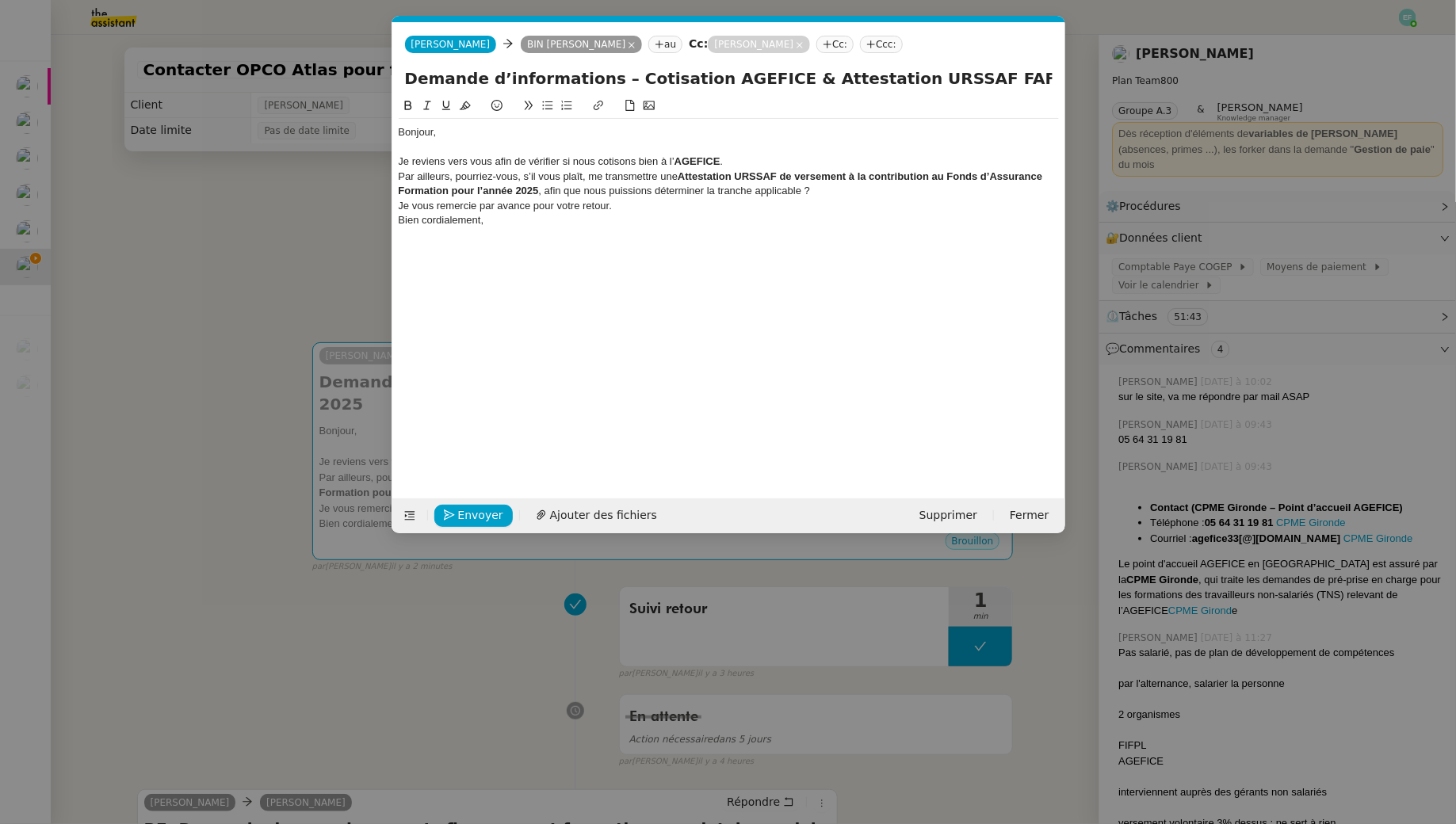
click at [752, 163] on div "Je reviens vers vous afin de vérifier si nous cotisons bien à l’ AGEFICE ." at bounding box center [728, 161] width 660 height 15
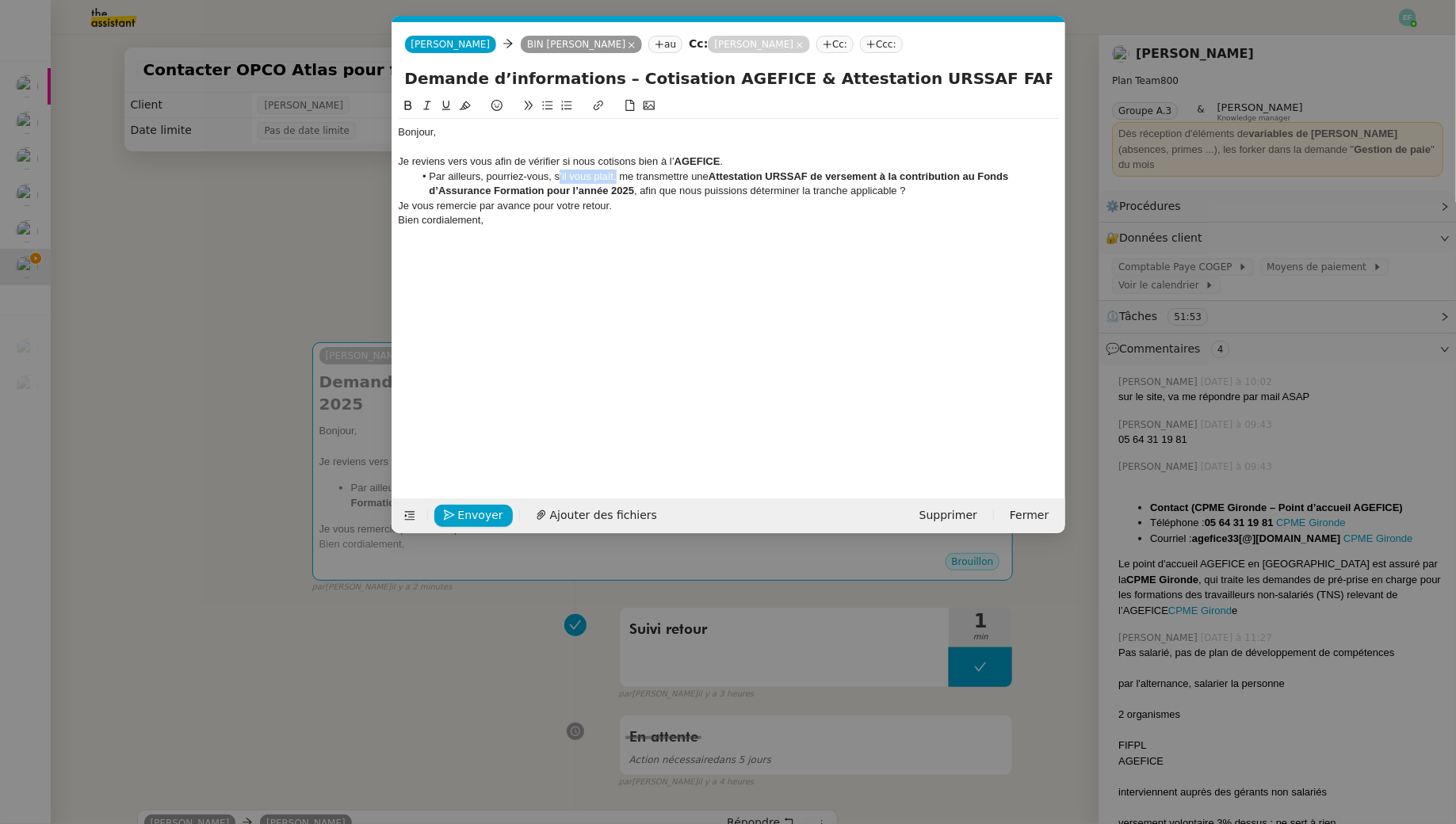
drag, startPoint x: 615, startPoint y: 175, endPoint x: 556, endPoint y: 177, distance: 59.0
click at [556, 177] on li "Par ailleurs, pourriez-vous, s’il vous plaît, me transmettre une Attestation UR…" at bounding box center [735, 184] width 645 height 29
click at [950, 193] on li "Par ailleurs, pourriez-vous, le cas échéant, me transmettre une Attestation URS…" at bounding box center [735, 184] width 645 height 29
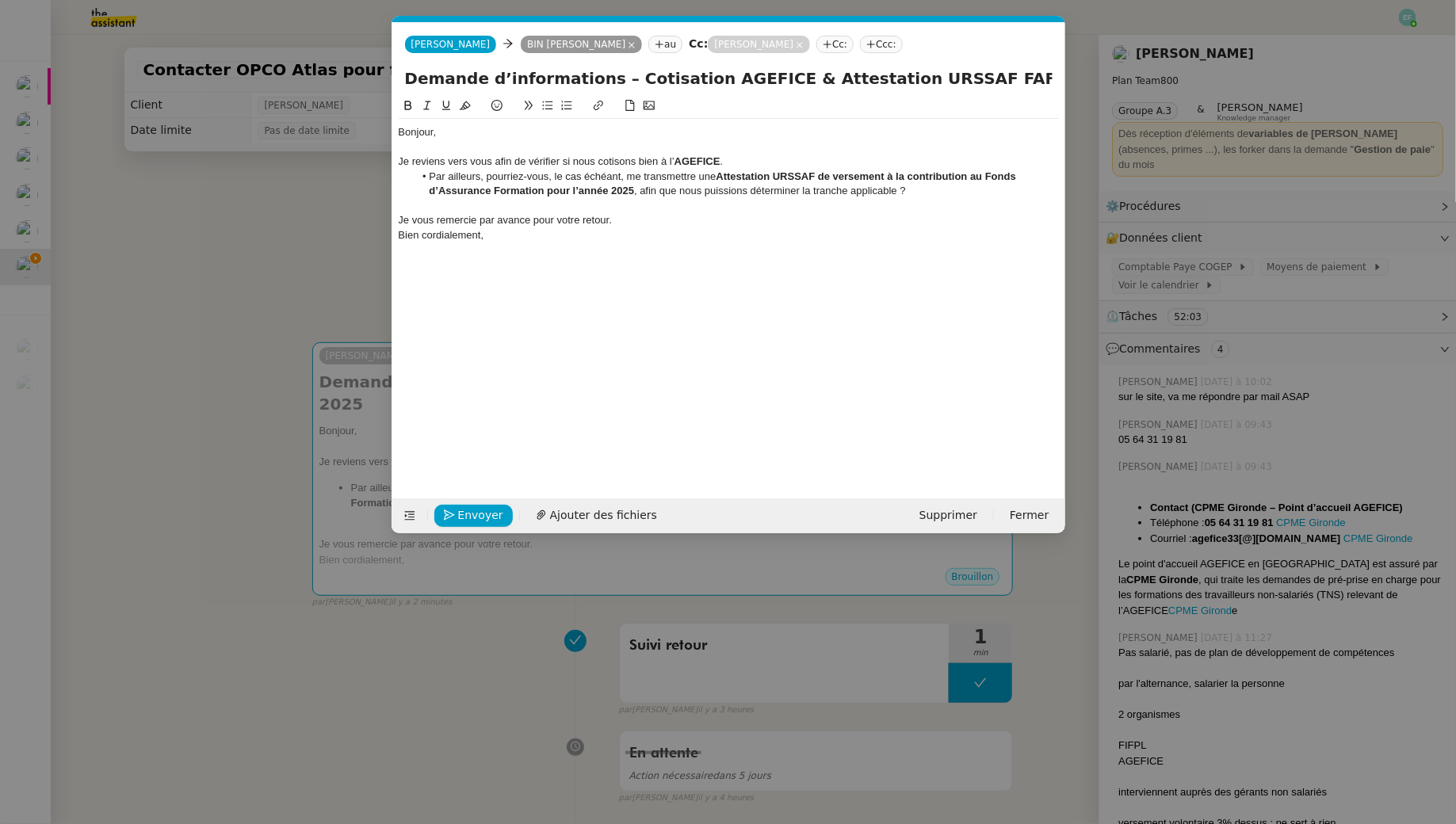
click at [474, 134] on div "Bonjour," at bounding box center [728, 132] width 660 height 15
click at [622, 228] on div "Bien cordialement," at bounding box center [728, 235] width 660 height 15
click at [622, 220] on div "Je vous remercie par avance pour votre retour." at bounding box center [728, 220] width 660 height 15
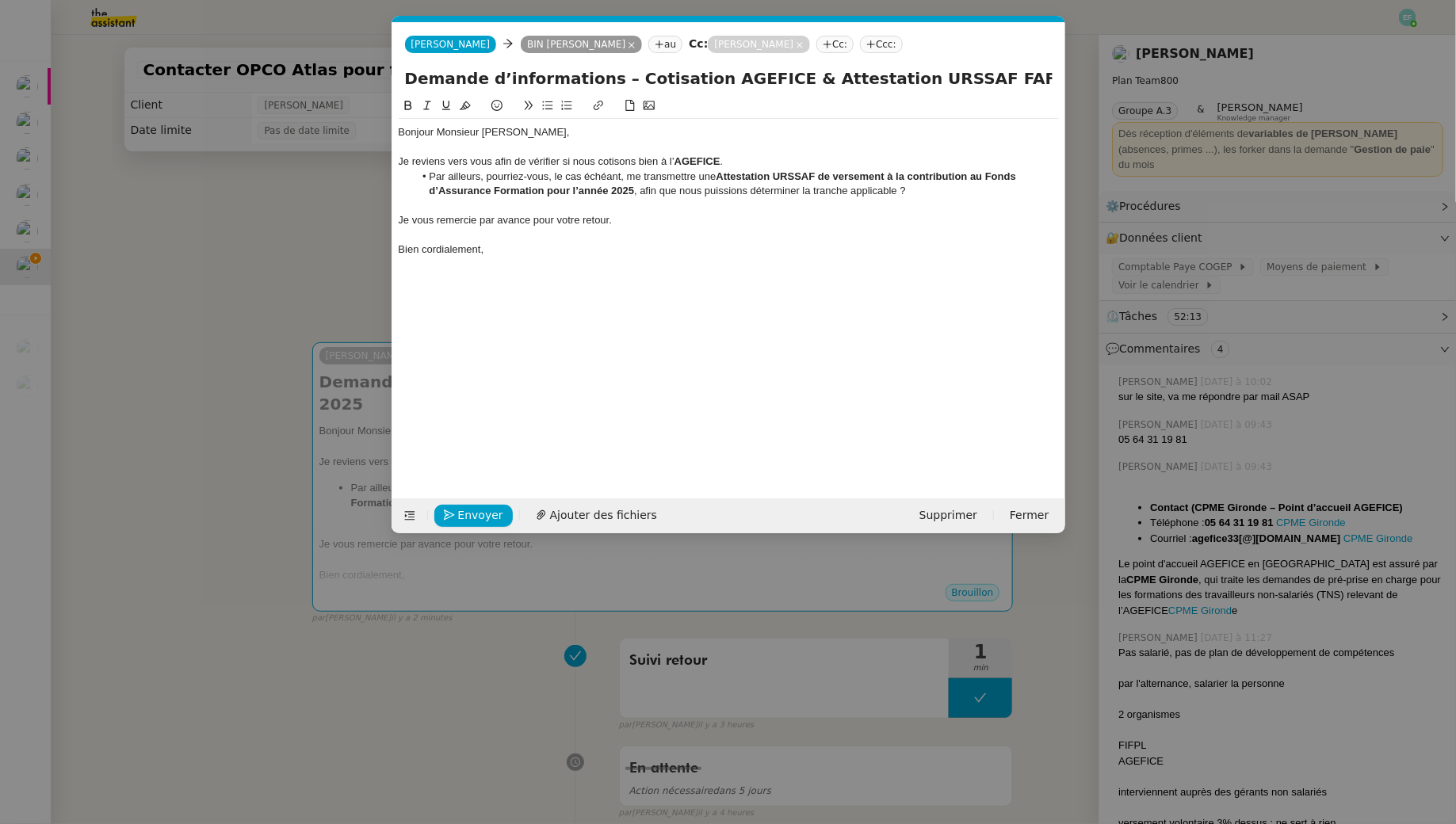
click at [474, 151] on div at bounding box center [728, 147] width 660 height 15
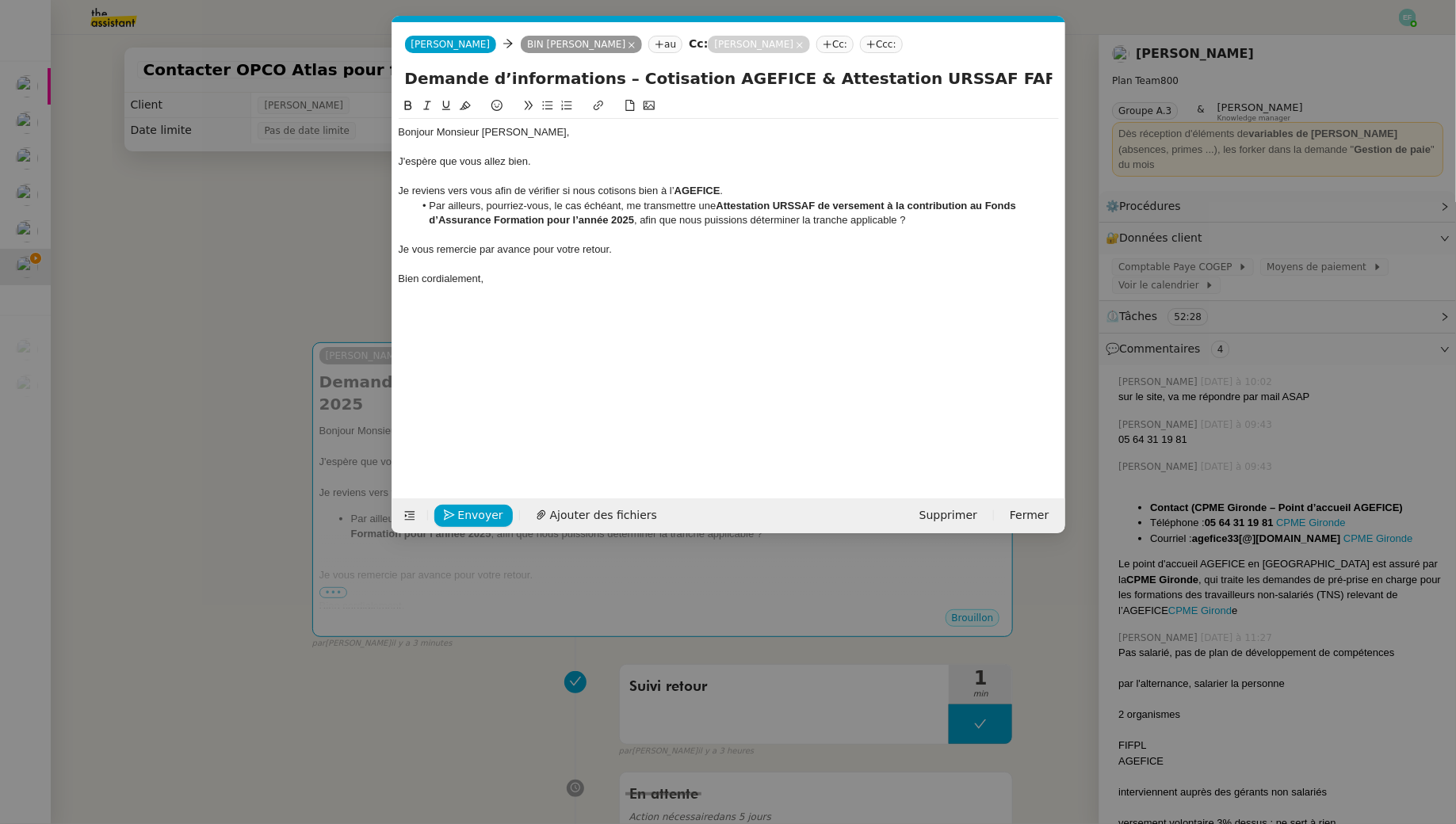
click at [455, 274] on div "Bien cordialement," at bounding box center [728, 279] width 660 height 15
click at [468, 513] on span "Envoyer" at bounding box center [480, 515] width 45 height 18
click at [468, 513] on span "Confirmer l'envoi" at bounding box center [505, 515] width 95 height 18
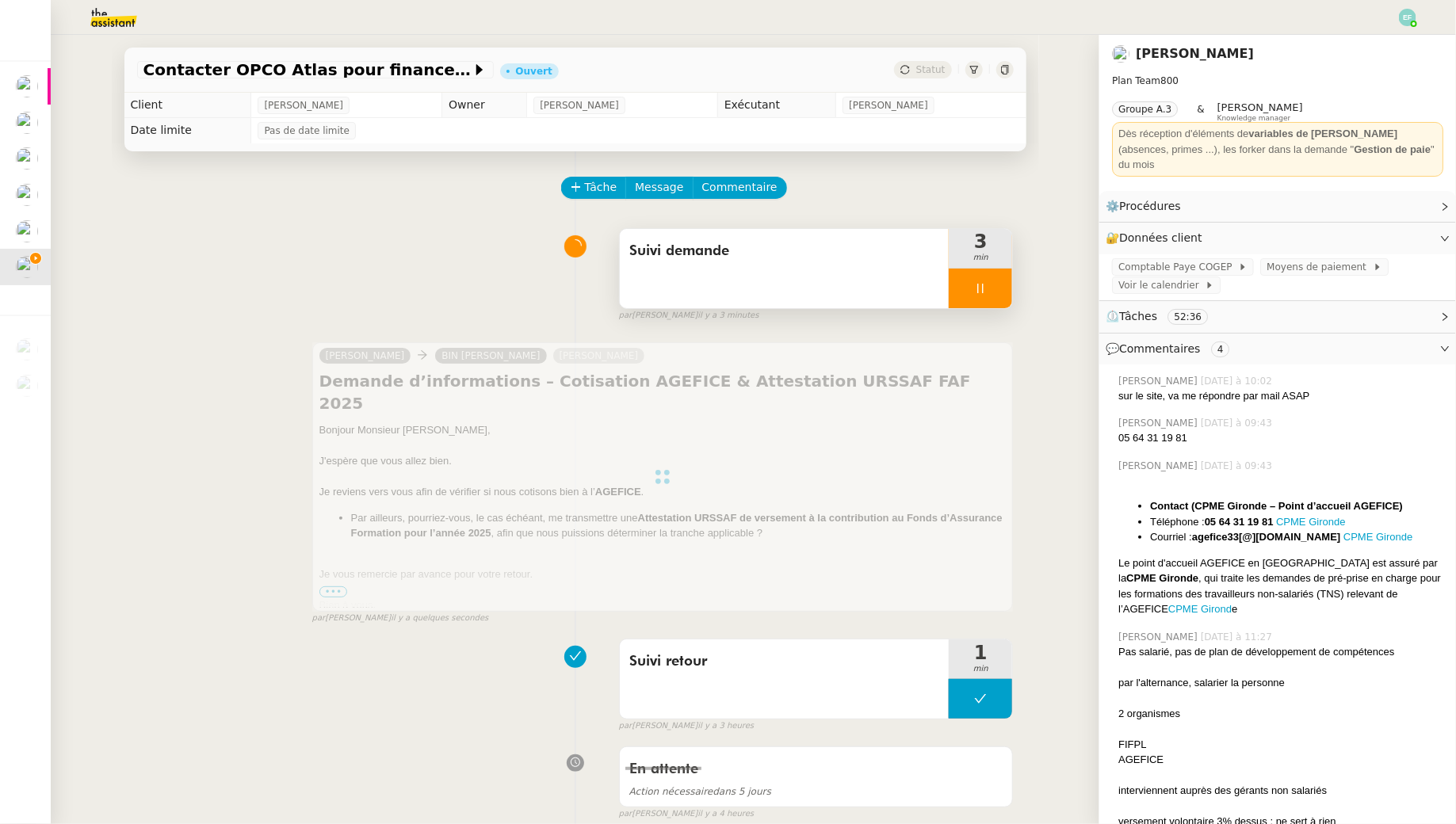
click at [744, 286] on div "Suivi demande" at bounding box center [784, 269] width 330 height 79
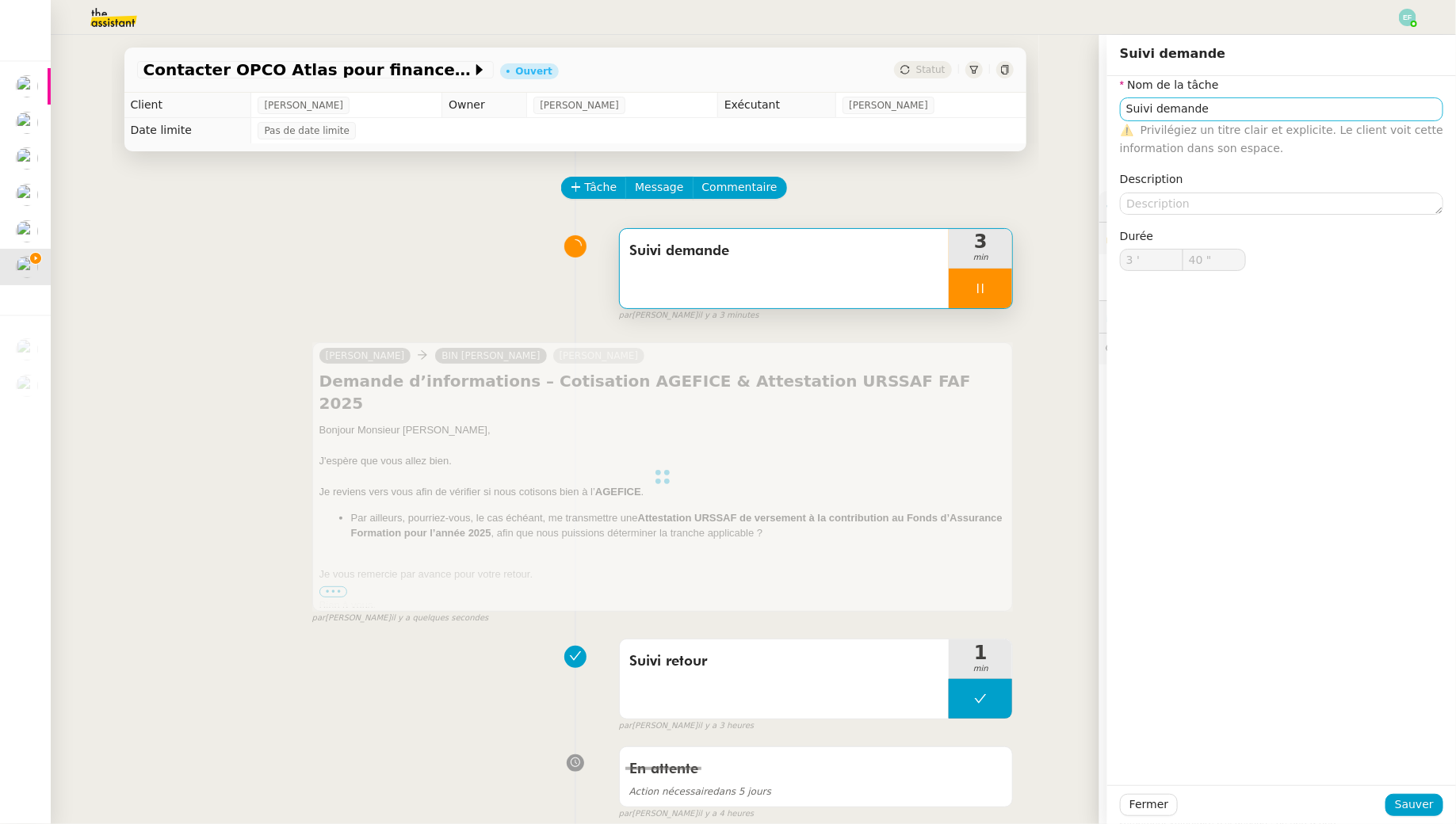
type input "41 ""
click at [1177, 110] on input "Suivi demande" at bounding box center [1281, 108] width 324 height 23
type input "Suivi demande"
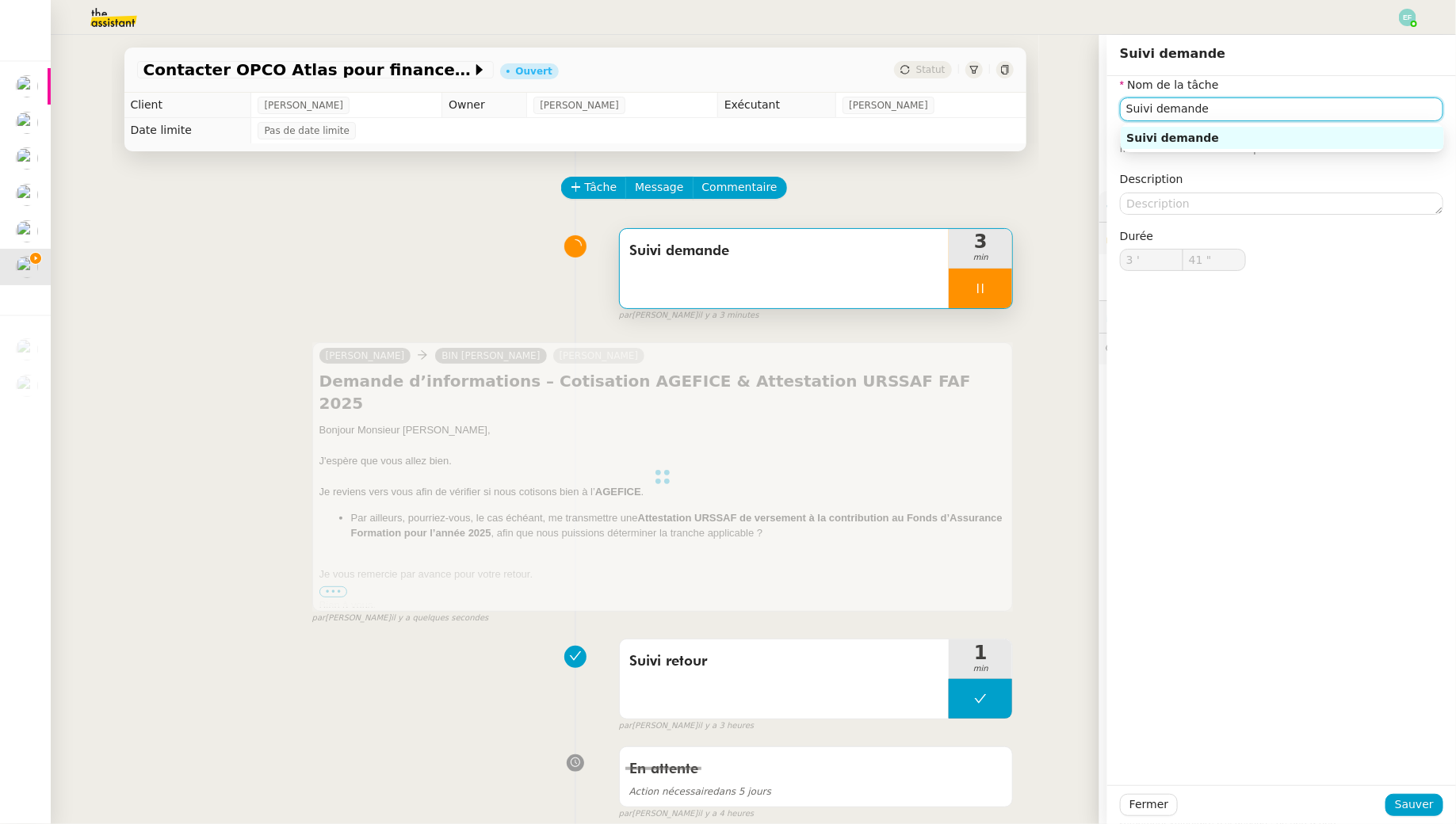
type input "3 '"
type input "42 ""
click at [1177, 110] on input "Suivi demande" at bounding box center [1281, 108] width 324 height 23
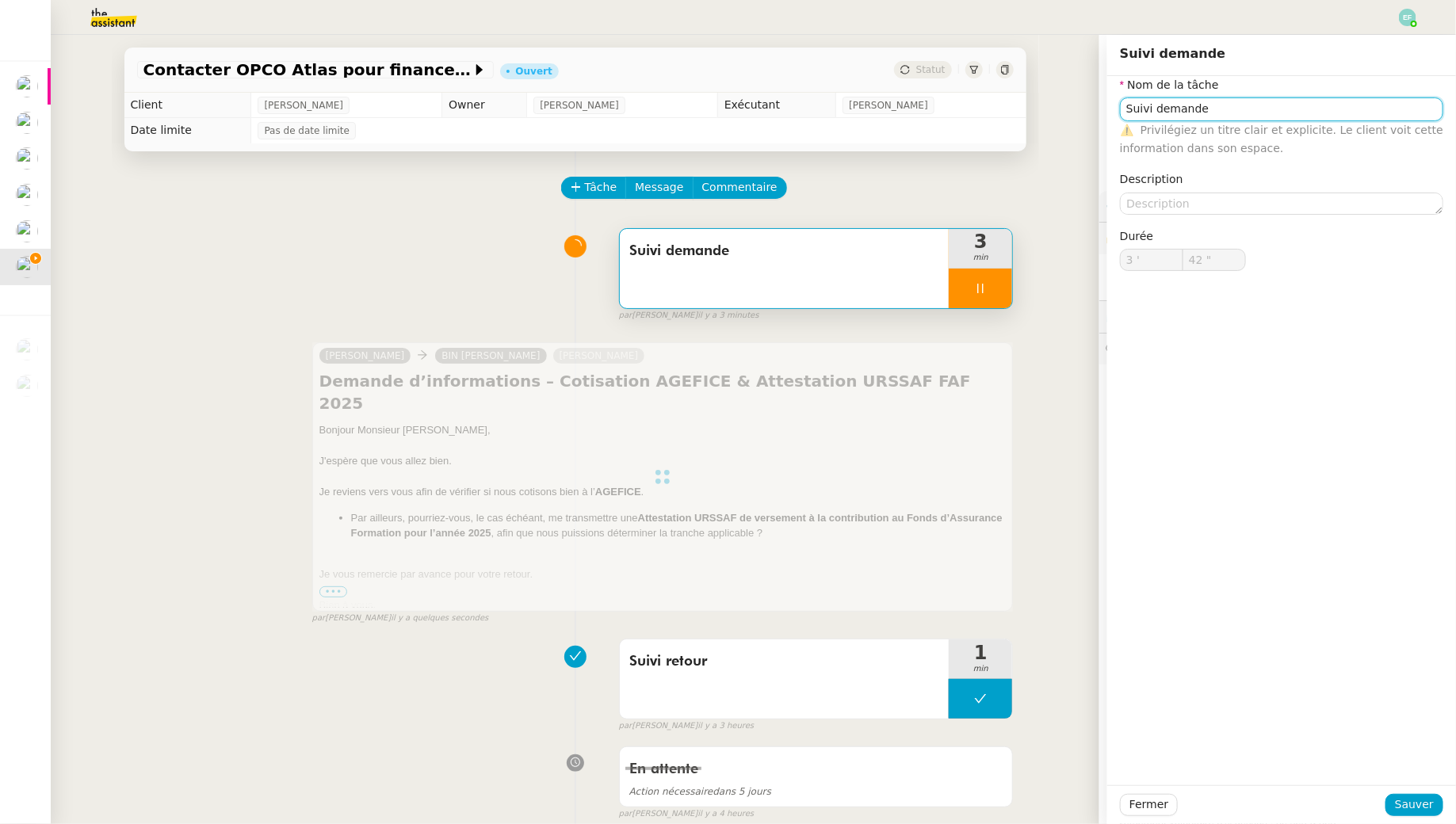
type input "E"
type input "43 ""
type input "Envoi d'meai"
type input "44 ""
type input "Envoi d'm"
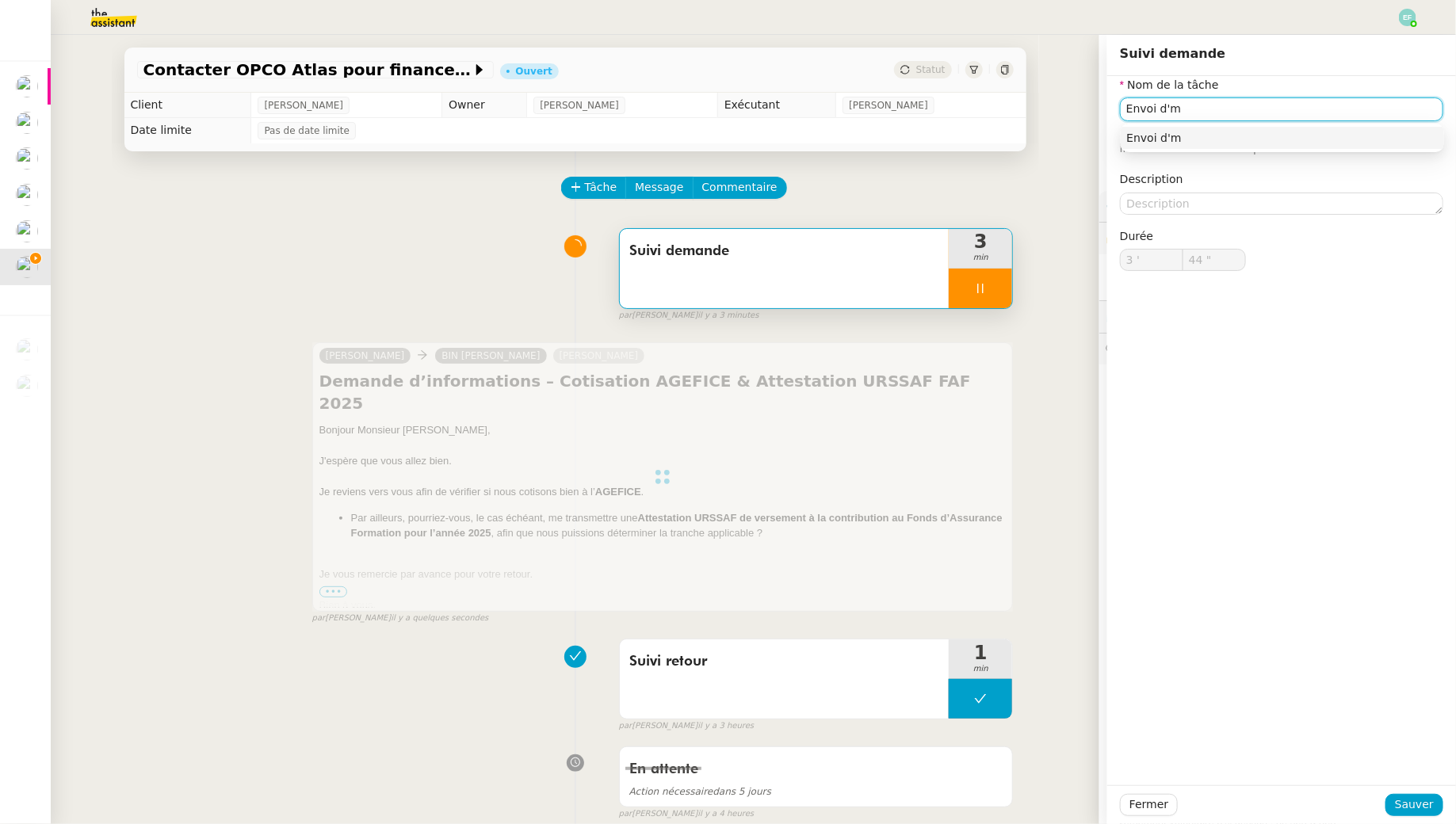
type input "45 ""
type input "Envoi d'email"
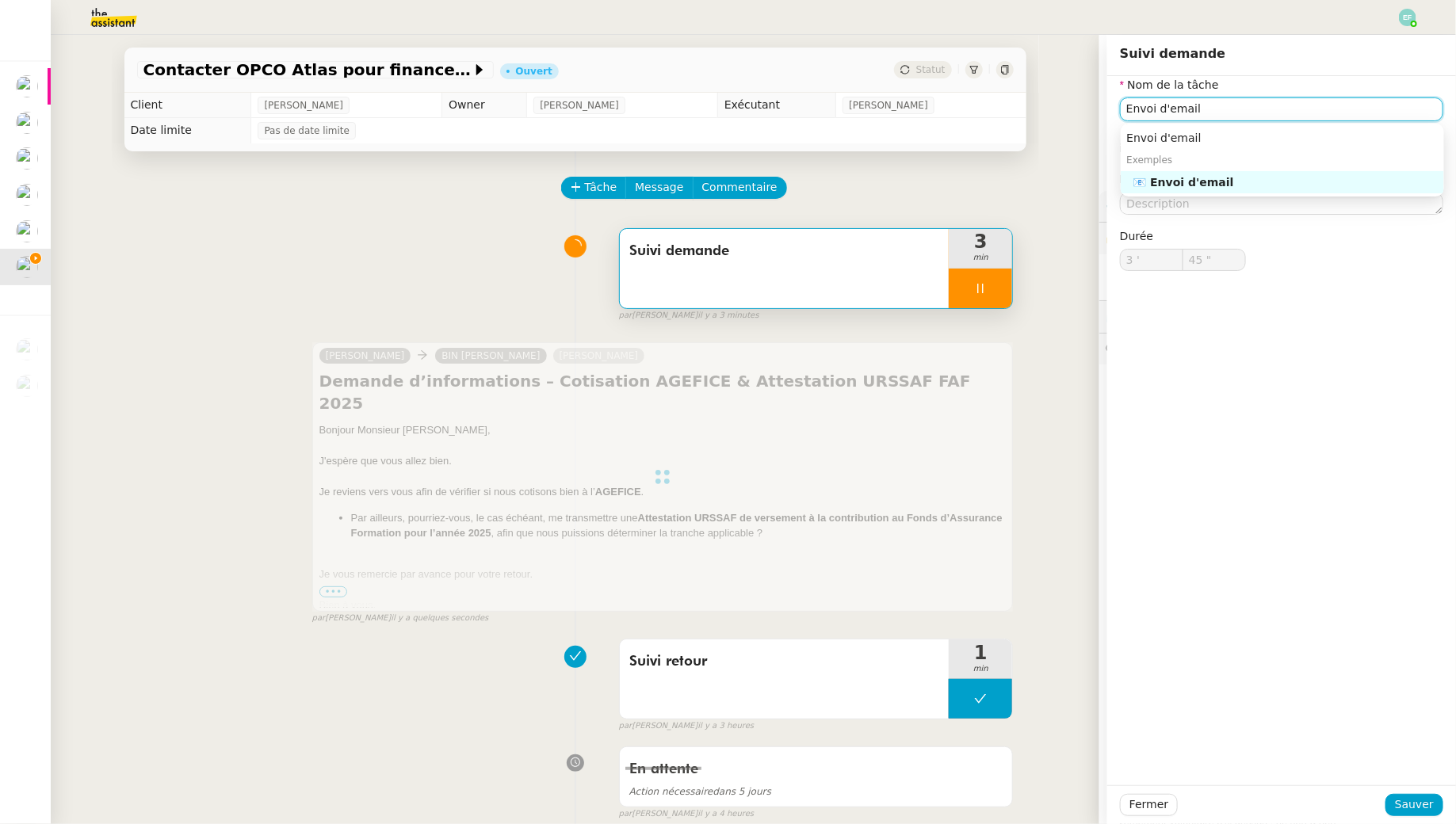
type input "46 ""
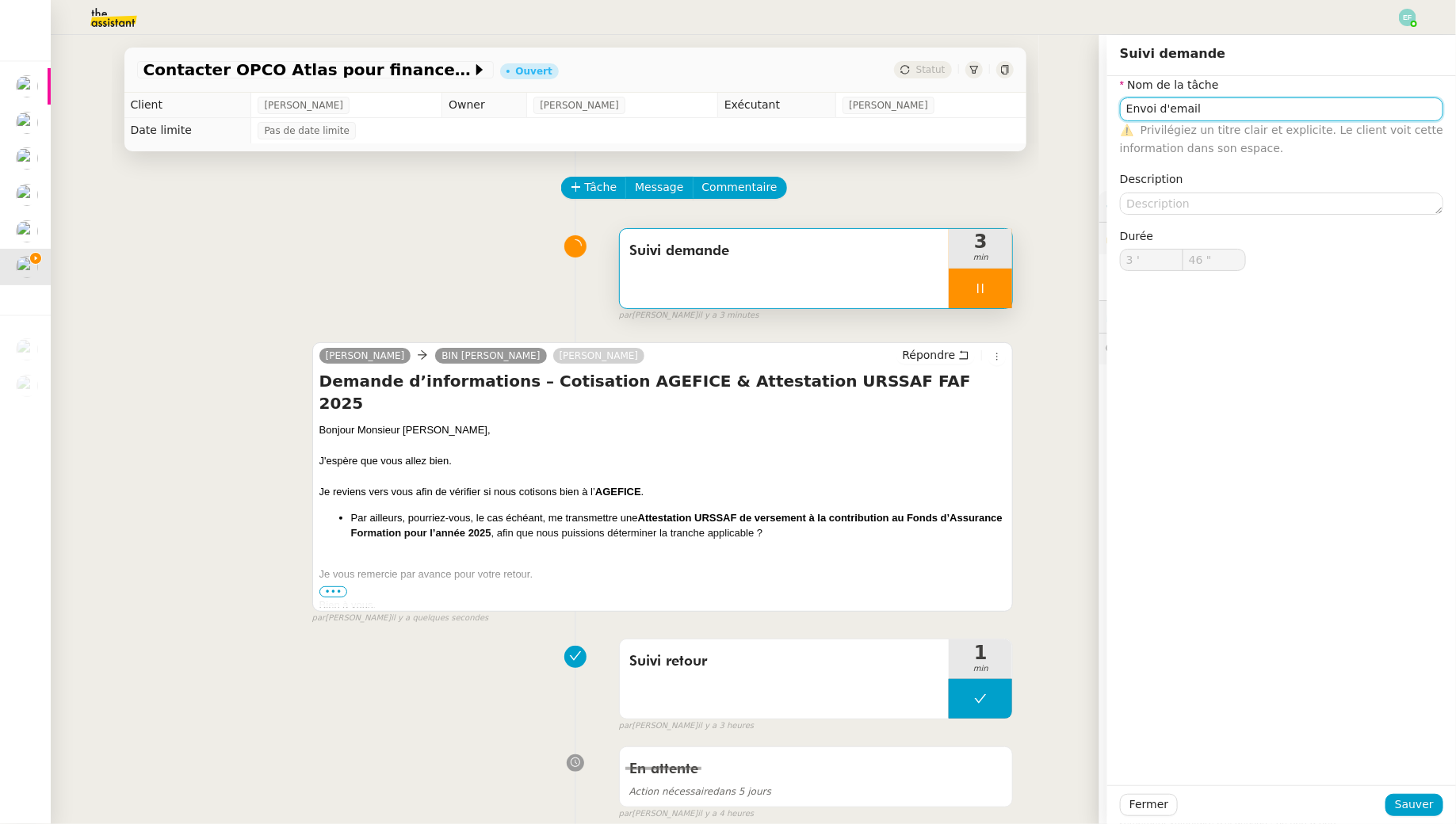
type input "Suivi demande"
type input "3 '"
type input "46 ""
type input "Suivi demande"
type input "3 '"
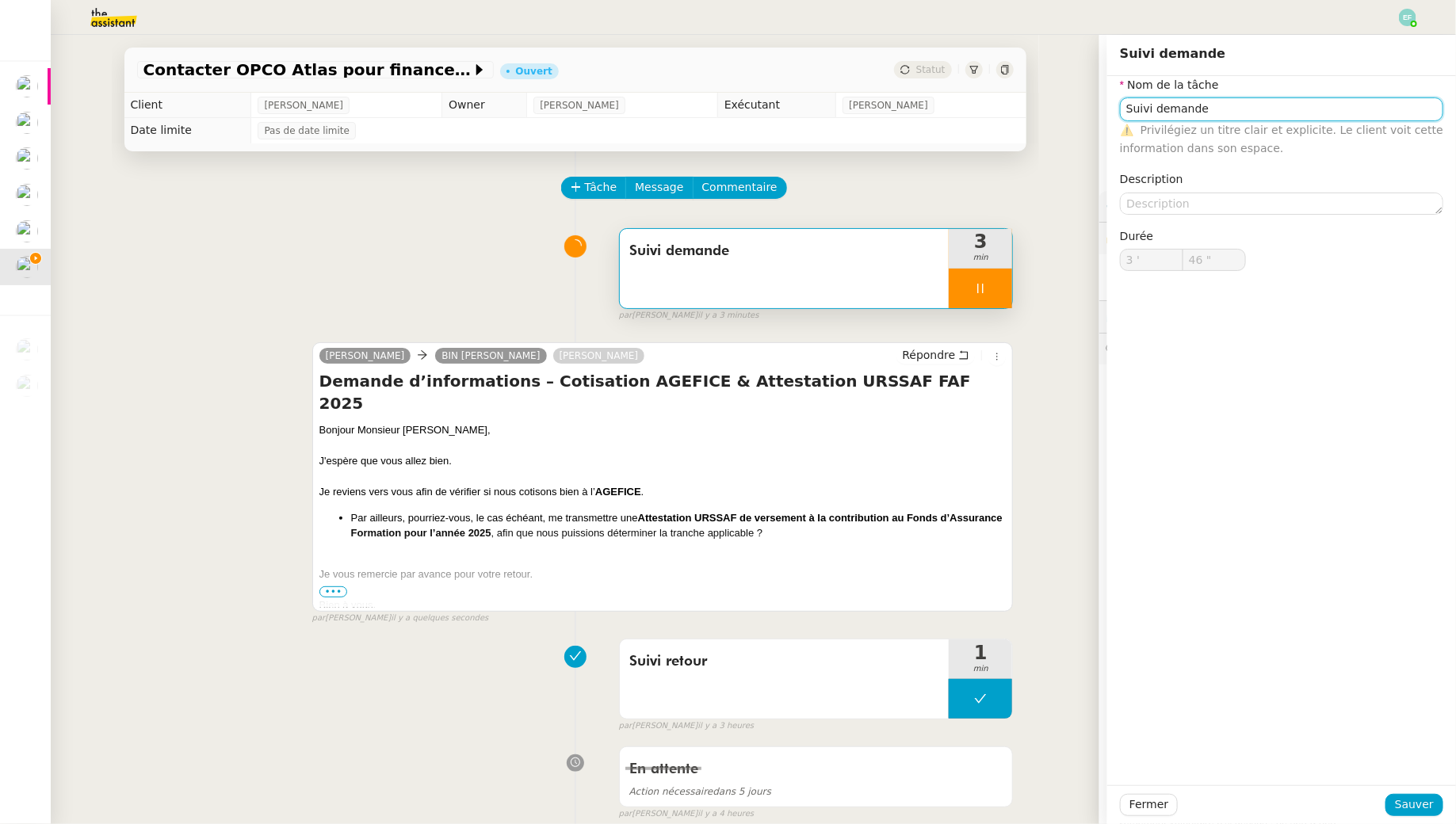
type input "46 ""
type input "Suivi demande"
type input "3 '"
click at [1178, 119] on input "Suivi demande" at bounding box center [1281, 108] width 324 height 23
click at [1171, 106] on input "Suivi demande" at bounding box center [1281, 108] width 324 height 23
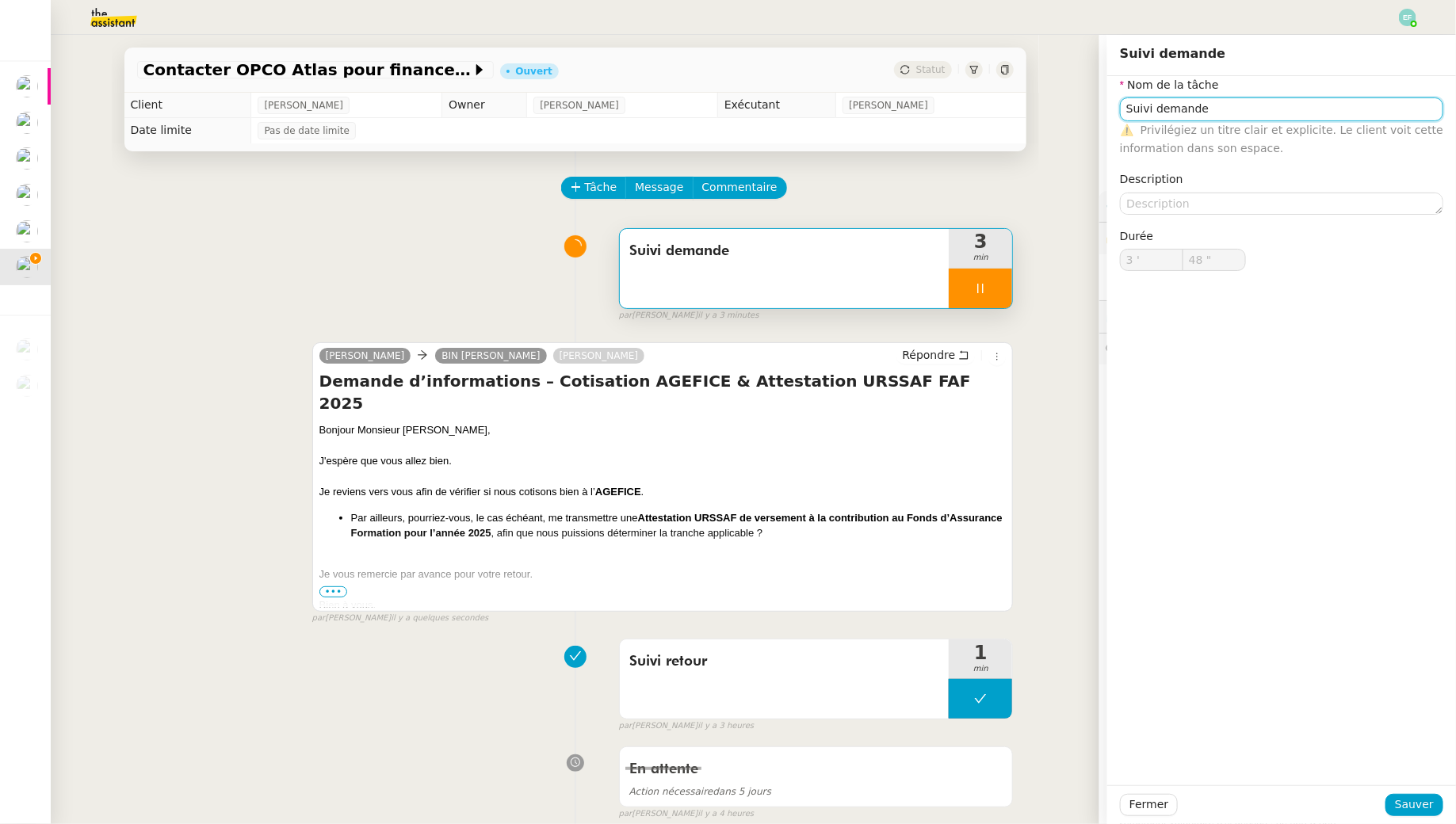
click at [1171, 106] on input "Suivi demande" at bounding box center [1281, 108] width 324 height 23
type input "49 ""
type input "Envoi d"
type input "50 ""
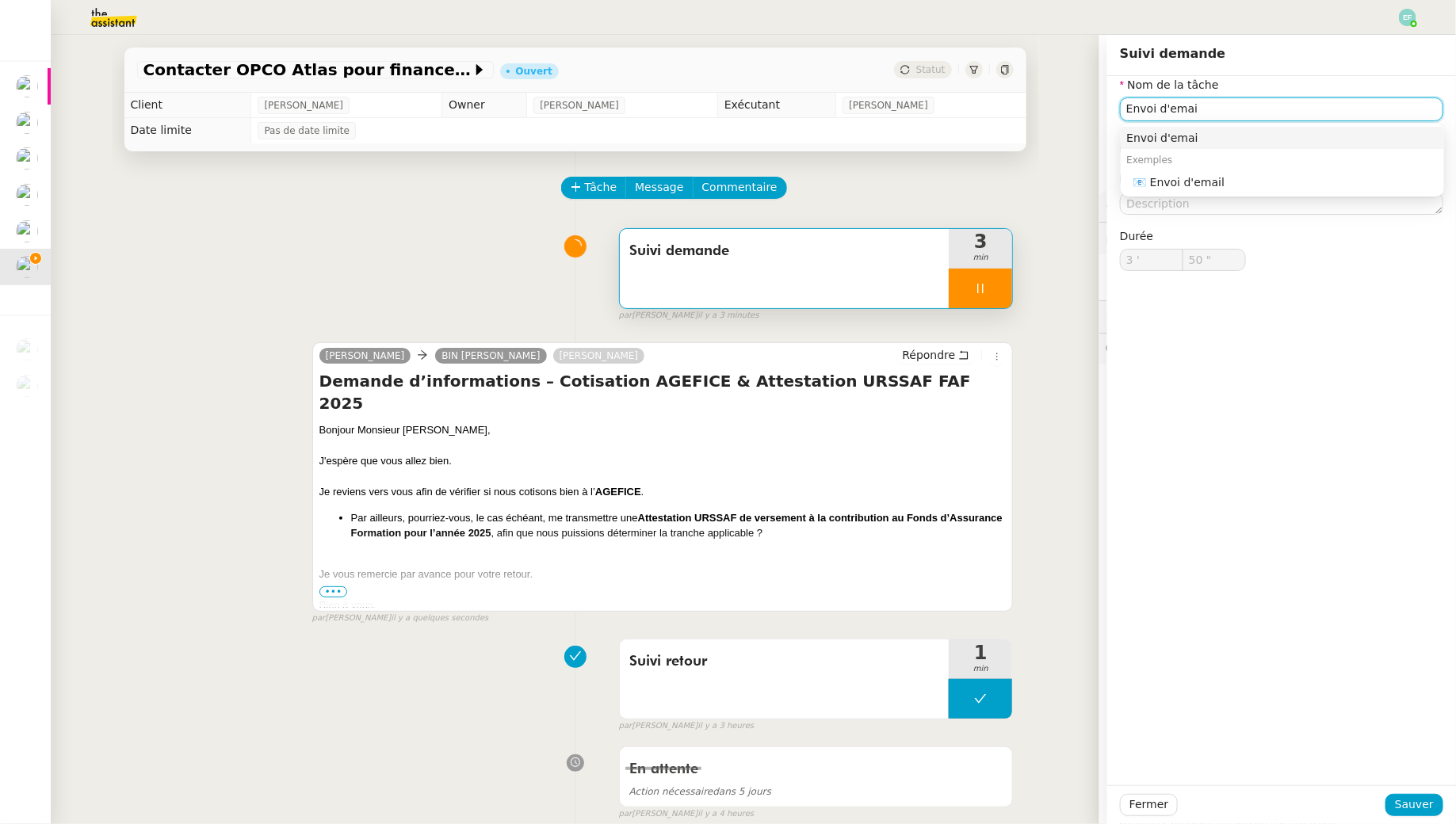
type input "Envoi d'email"
type input "51 ""
type input "Envoi d'email"
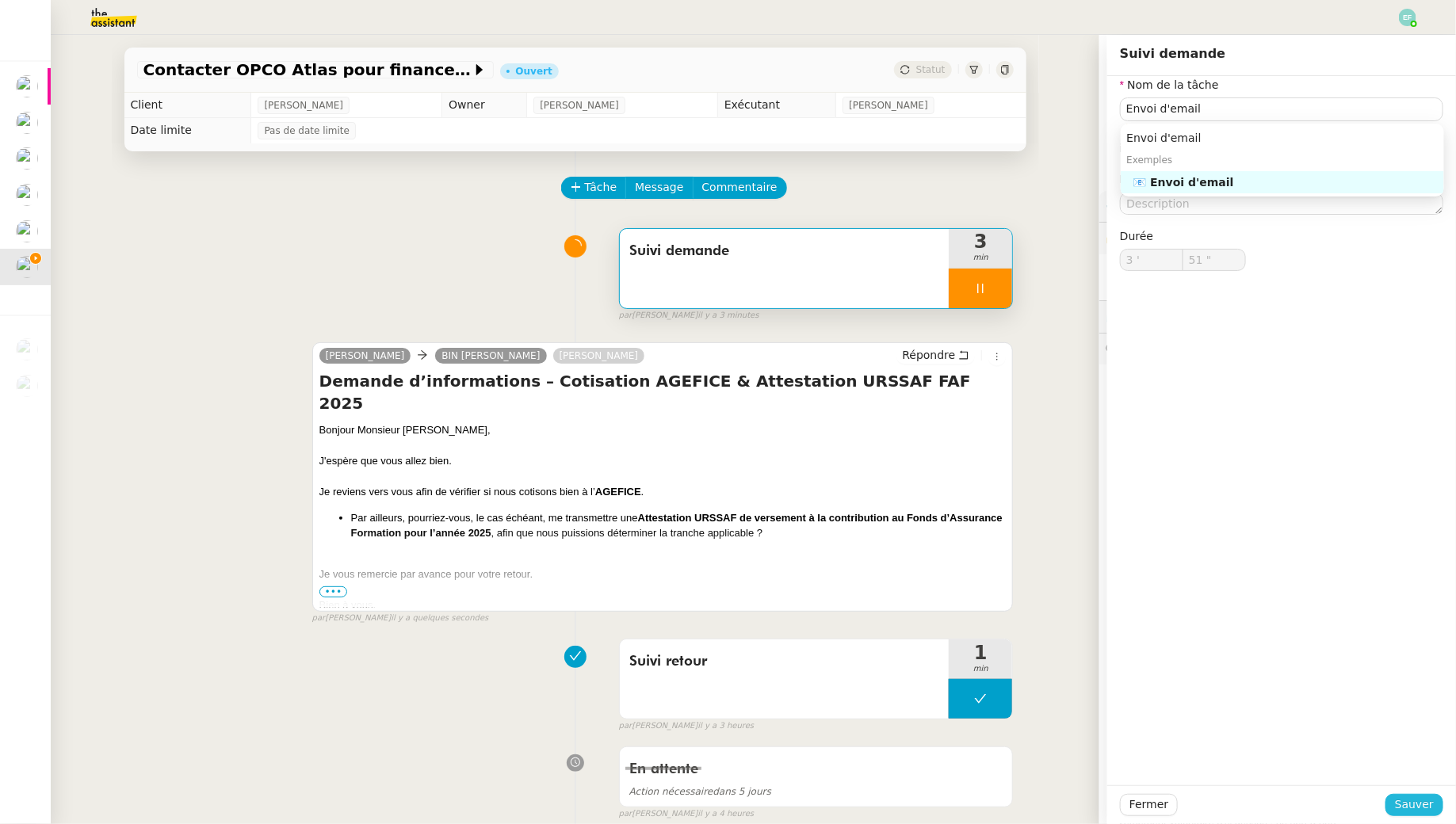
type input "52 ""
click at [1424, 805] on span "Sauver" at bounding box center [1414, 804] width 39 height 18
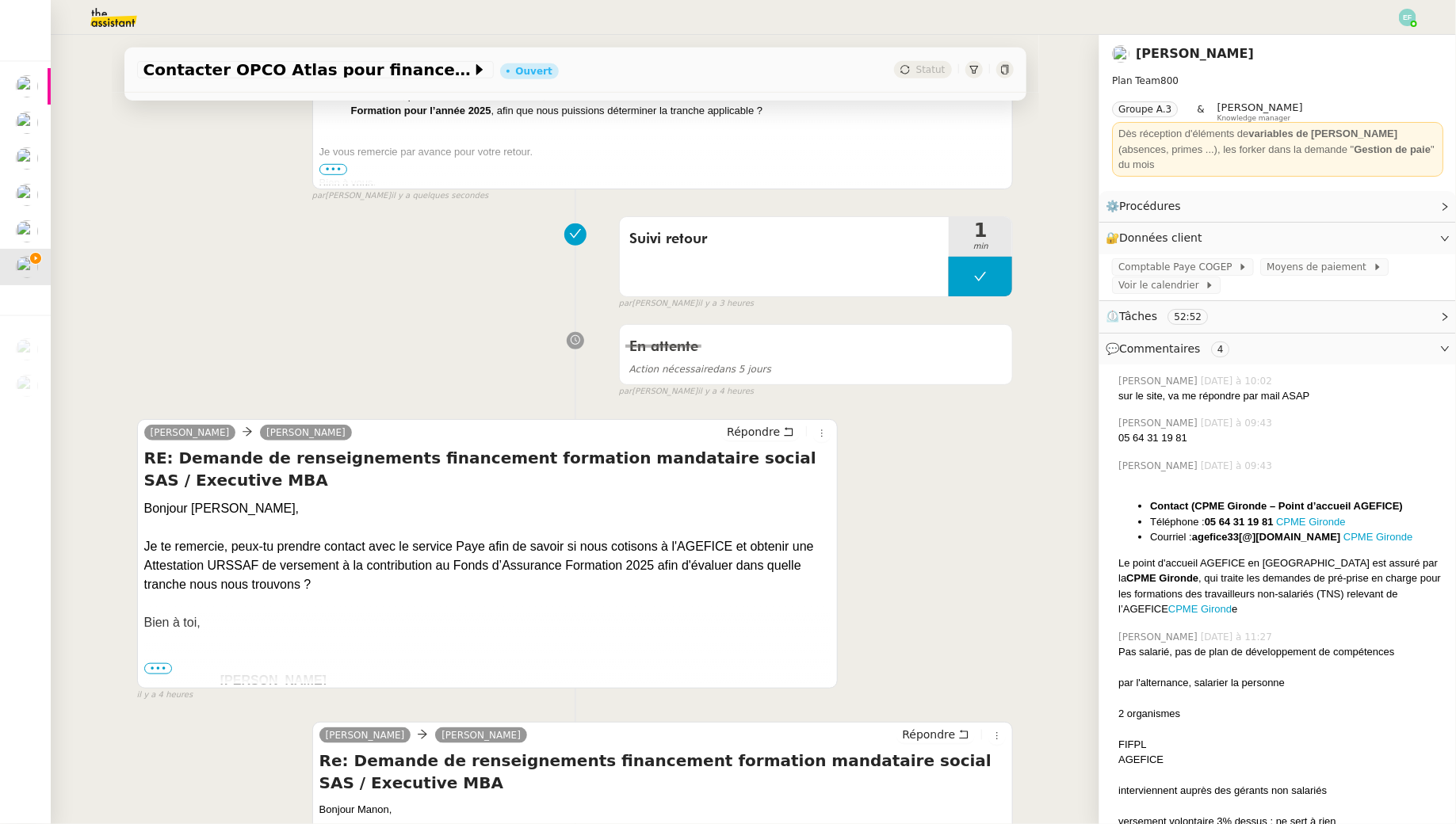
scroll to position [429, 0]
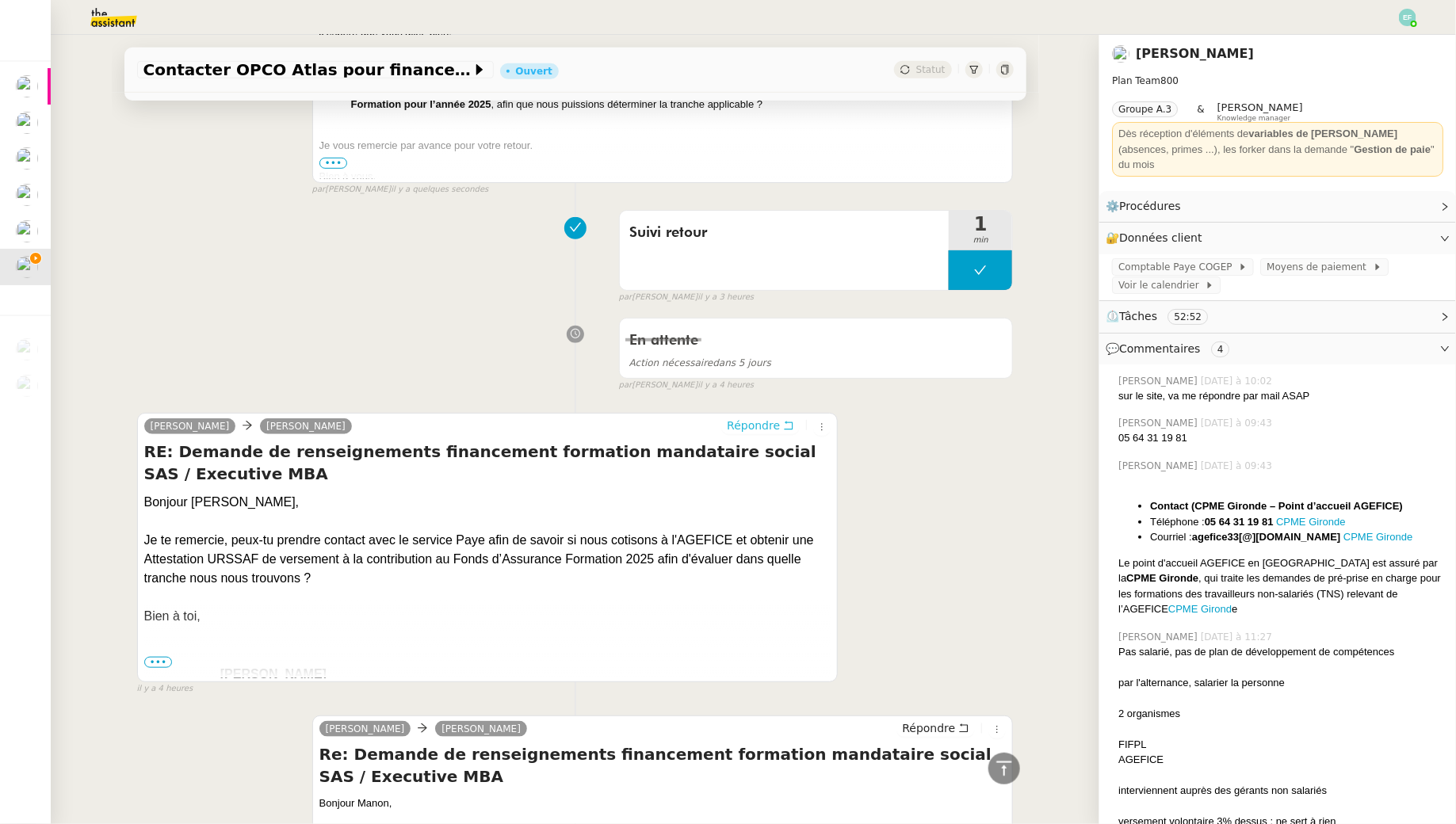
click at [789, 424] on icon at bounding box center [788, 425] width 11 height 11
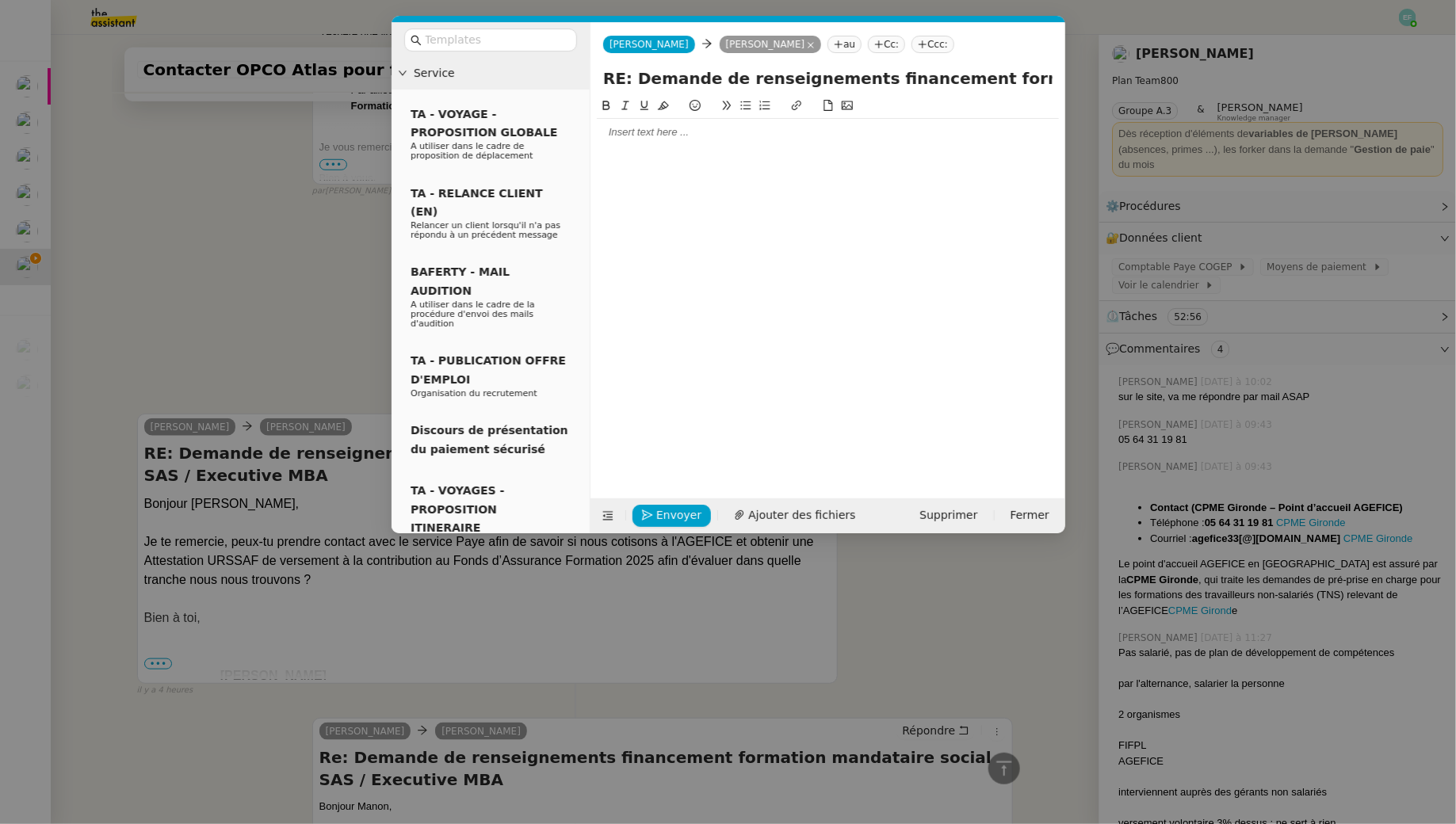
scroll to position [573, 0]
click at [700, 134] on div at bounding box center [827, 132] width 462 height 15
click at [1001, 163] on div "Suite à votre demande, je vous informe avoir bien contacté le service Paye à ce…" at bounding box center [827, 161] width 462 height 15
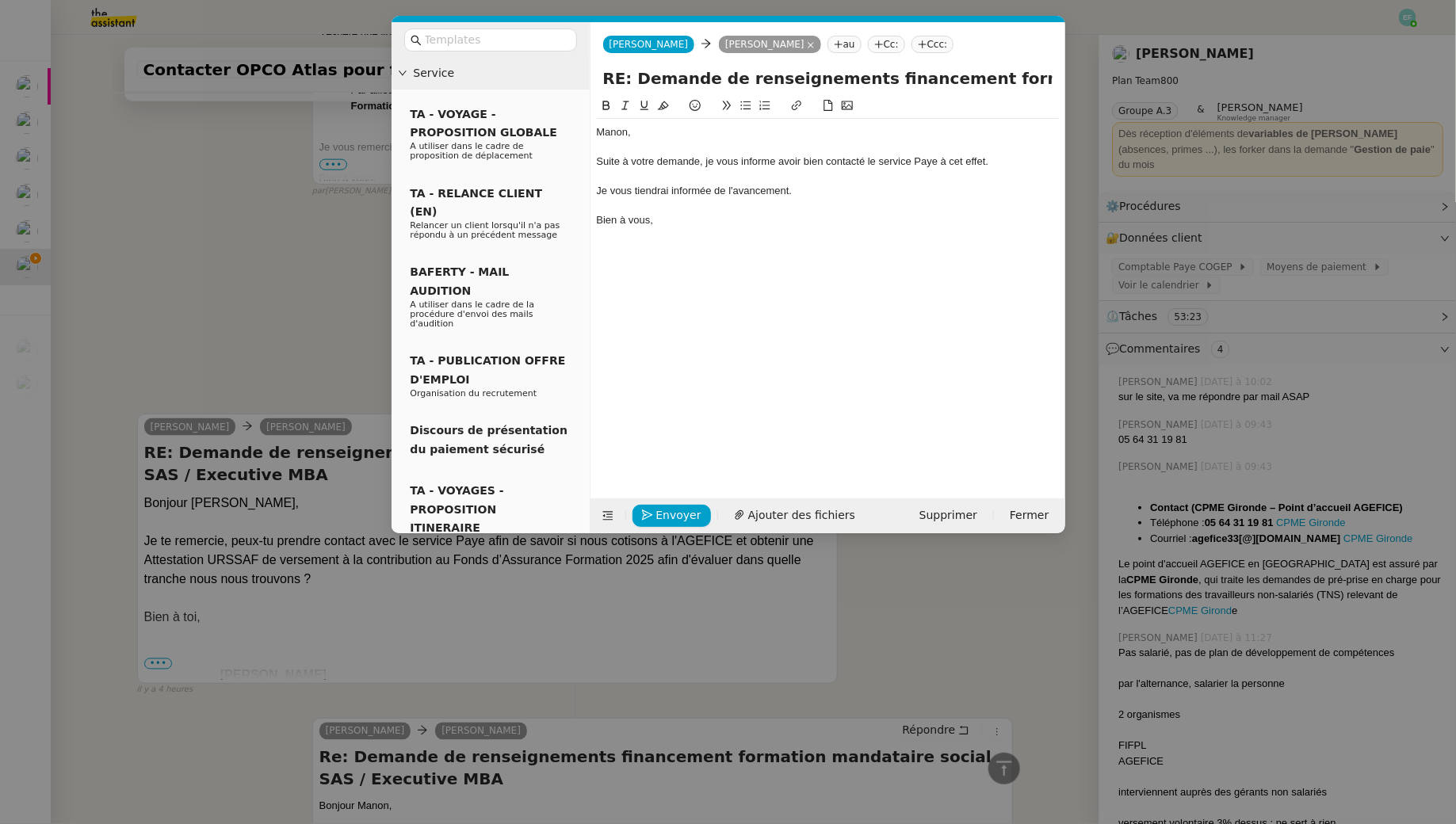
click at [771, 192] on div "Je vous tiendrai informée de l'avancement." at bounding box center [827, 191] width 462 height 15
click at [628, 104] on icon at bounding box center [625, 105] width 11 height 11
click at [708, 226] on div "Bien à vous," at bounding box center [827, 220] width 462 height 15
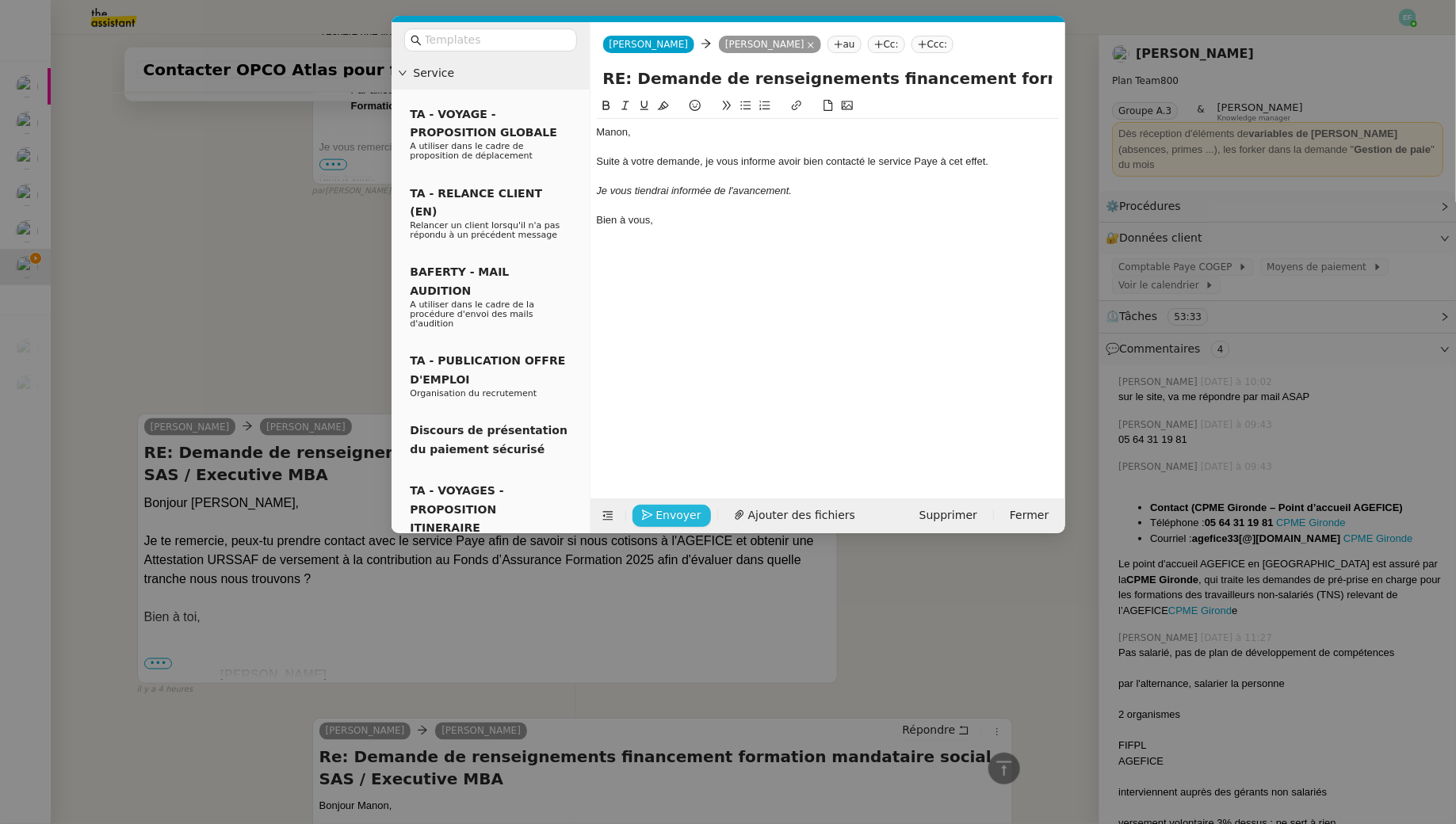
click at [669, 505] on button "Envoyer" at bounding box center [671, 516] width 78 height 22
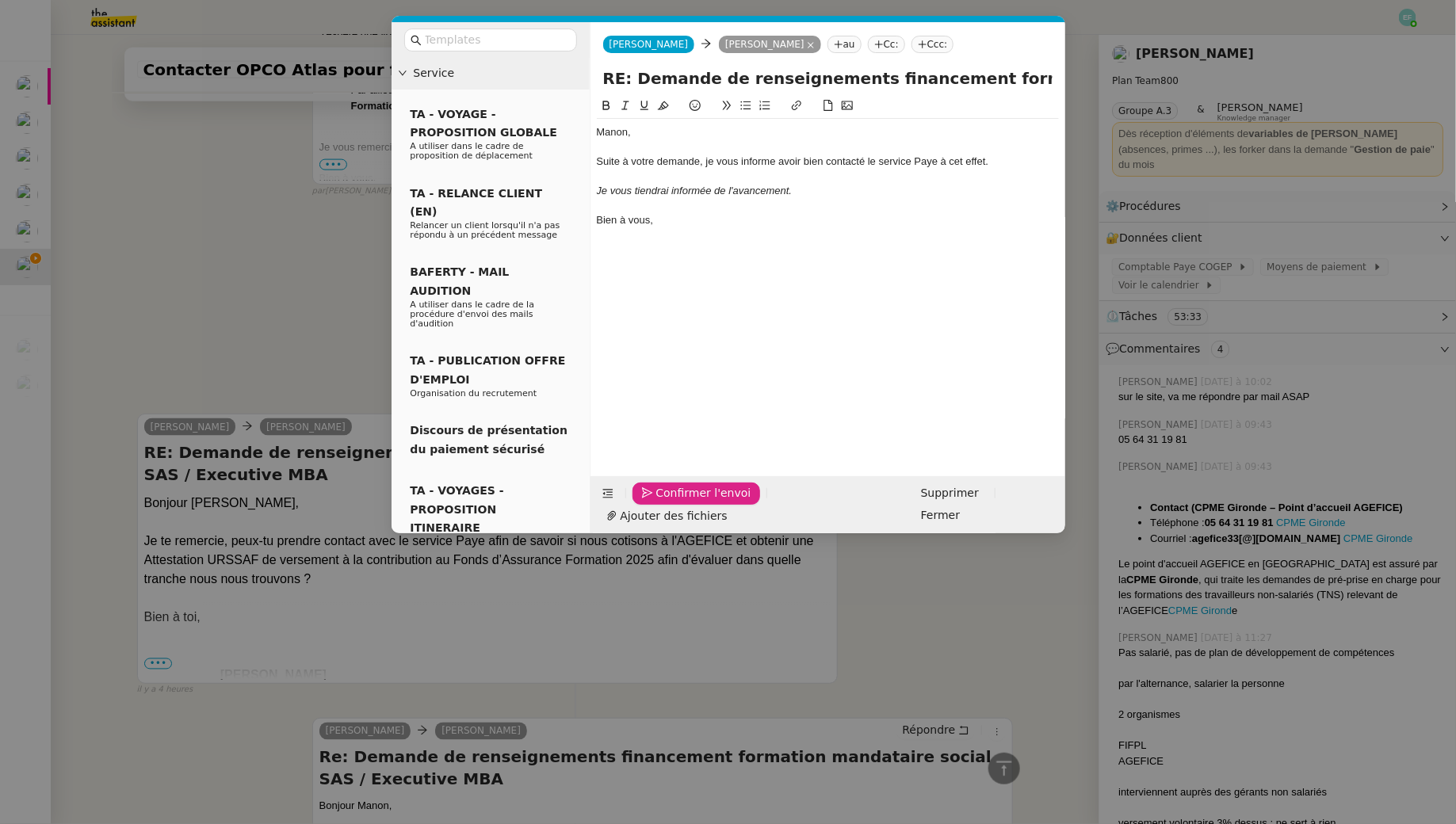
click at [669, 503] on button "Confirmer l'envoi" at bounding box center [696, 494] width 128 height 22
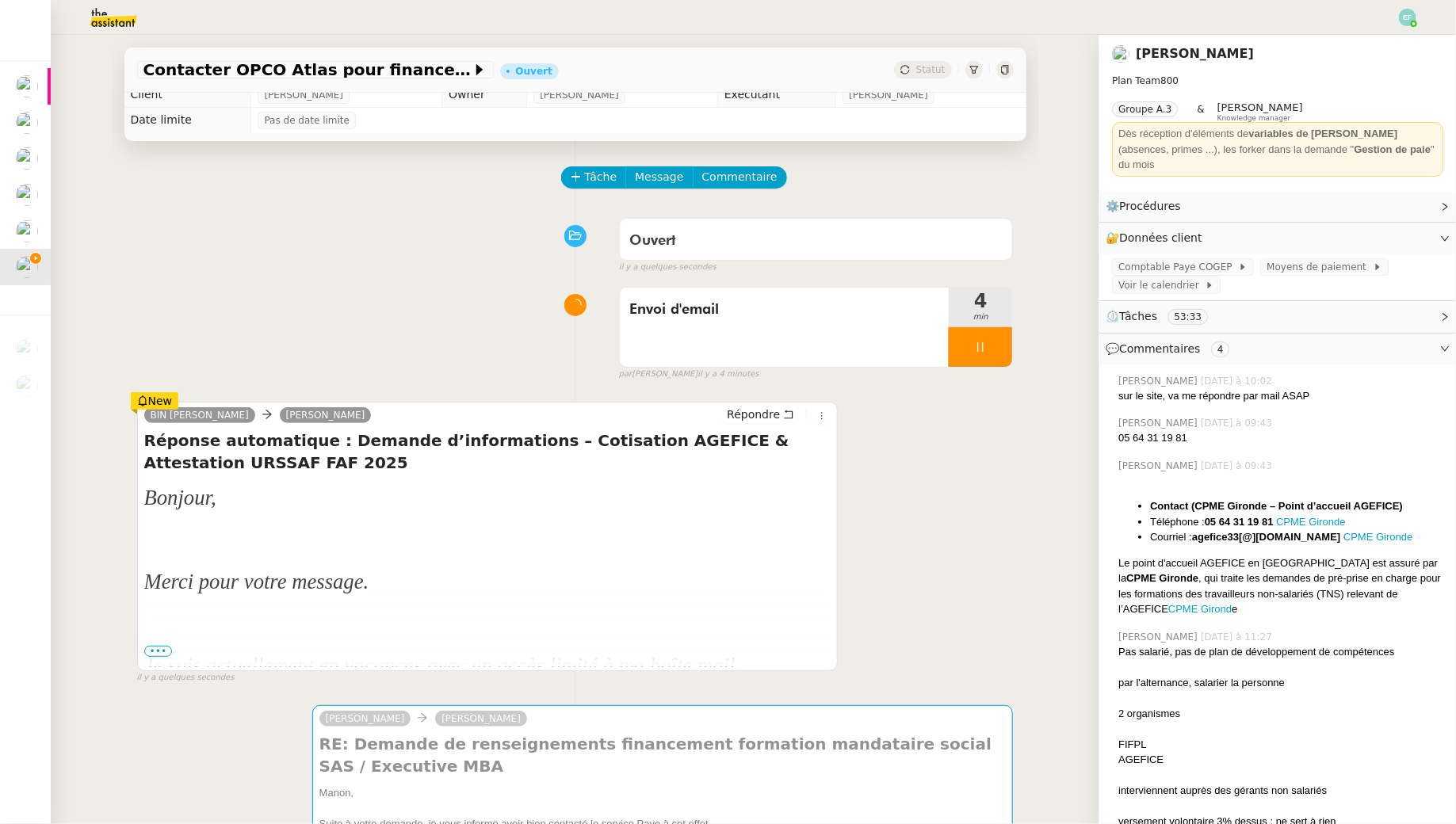
scroll to position [0, 0]
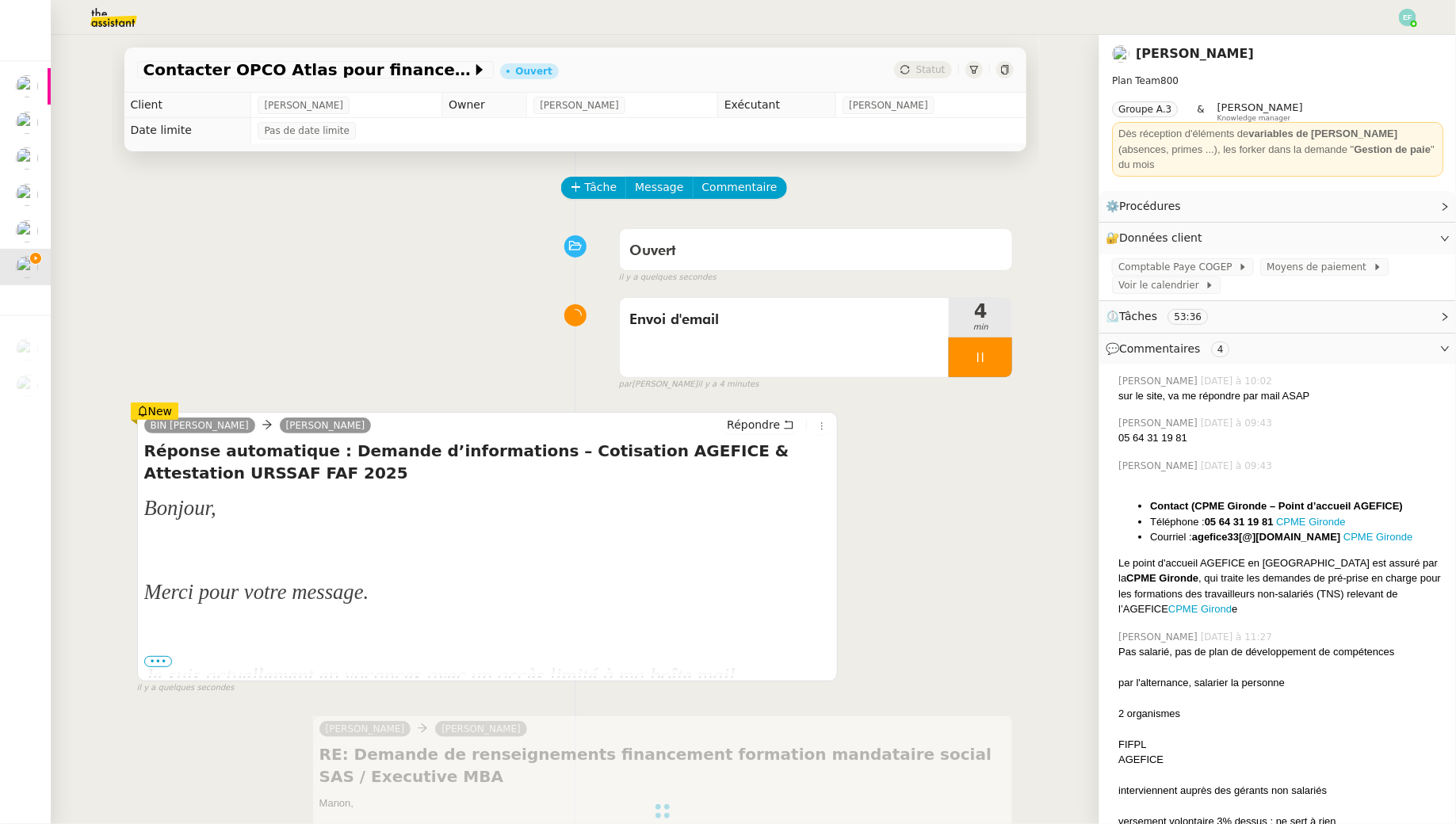
click at [158, 656] on span "•••" at bounding box center [158, 661] width 28 height 11
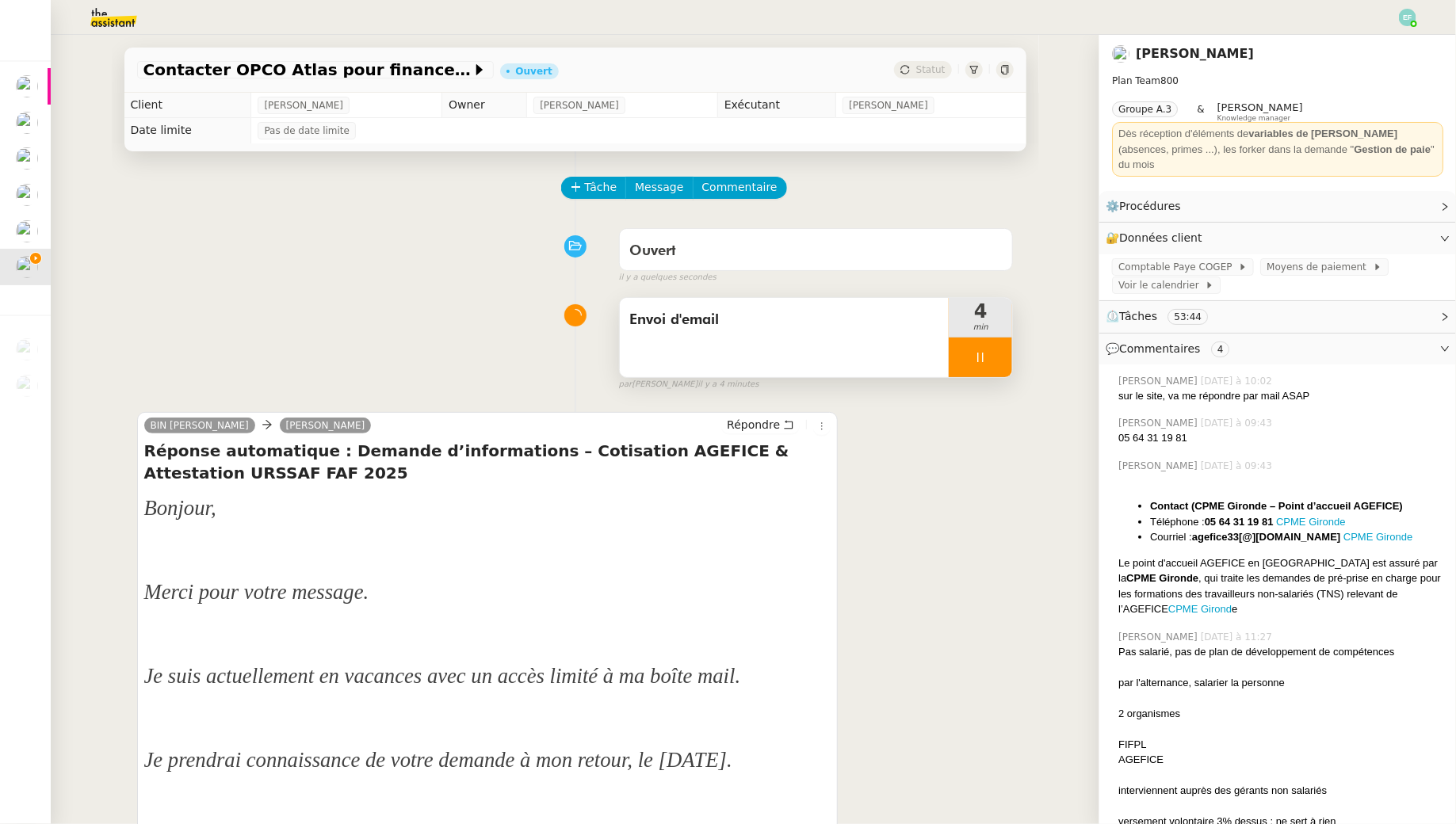
click at [978, 353] on icon at bounding box center [980, 357] width 13 height 13
click at [990, 353] on button at bounding box center [996, 357] width 32 height 40
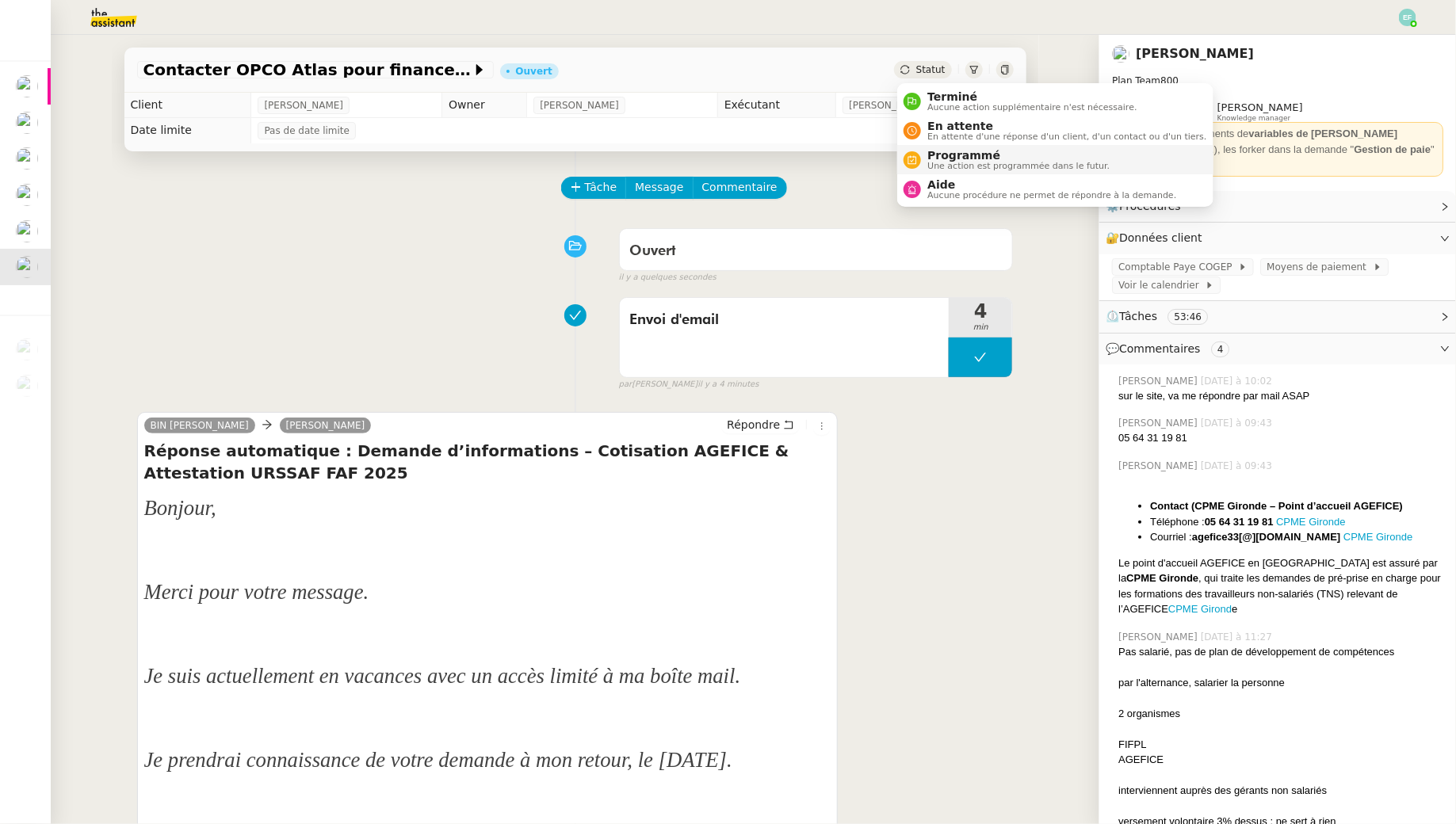
click at [947, 166] on span "Une action est programmée dans le futur." at bounding box center [1019, 166] width 183 height 9
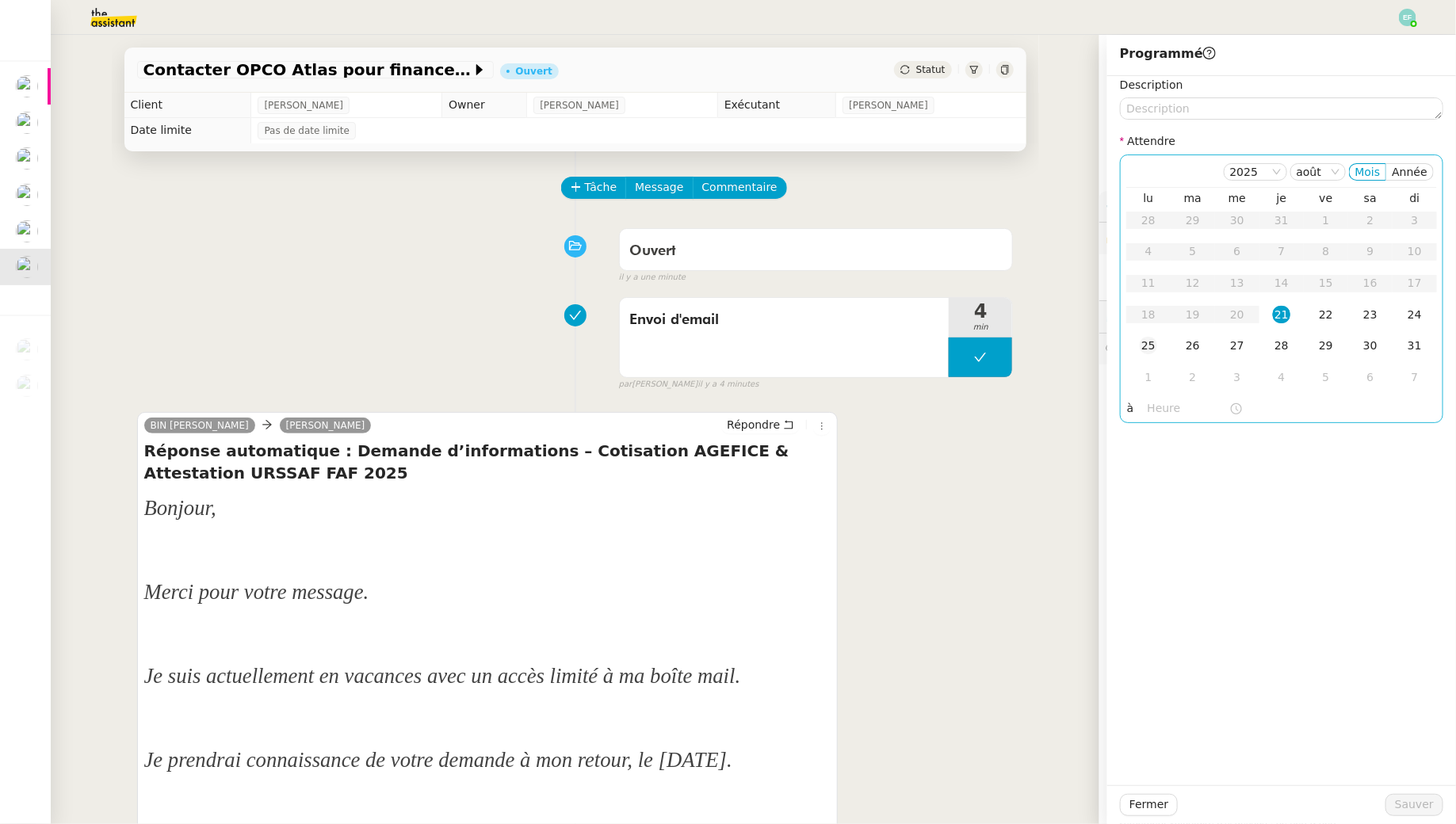
click at [1156, 348] on div "25" at bounding box center [1149, 345] width 17 height 17
click at [1412, 811] on span "Sauver" at bounding box center [1414, 804] width 39 height 18
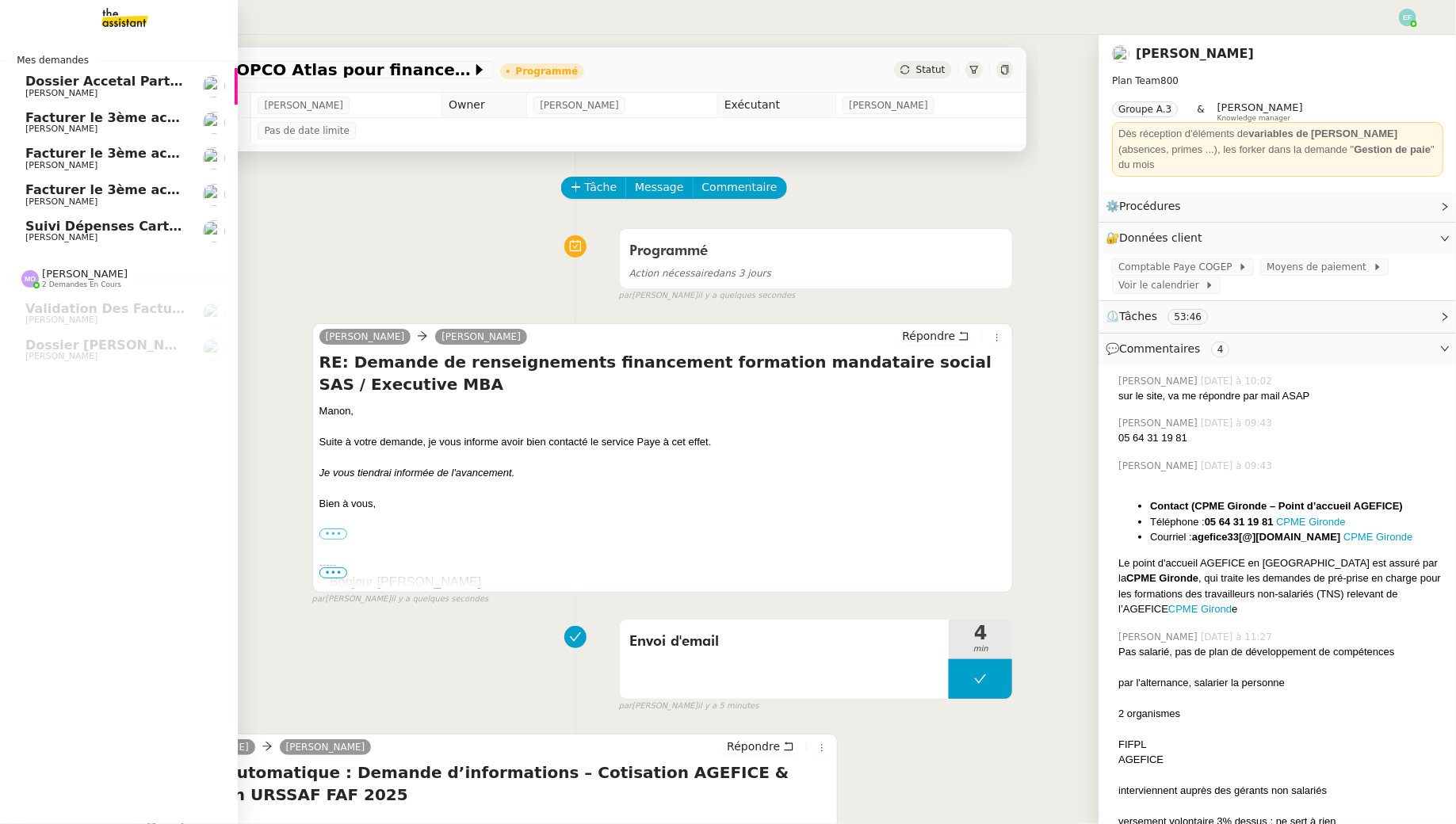
click at [47, 90] on span "[PERSON_NAME]" at bounding box center [61, 93] width 72 height 10
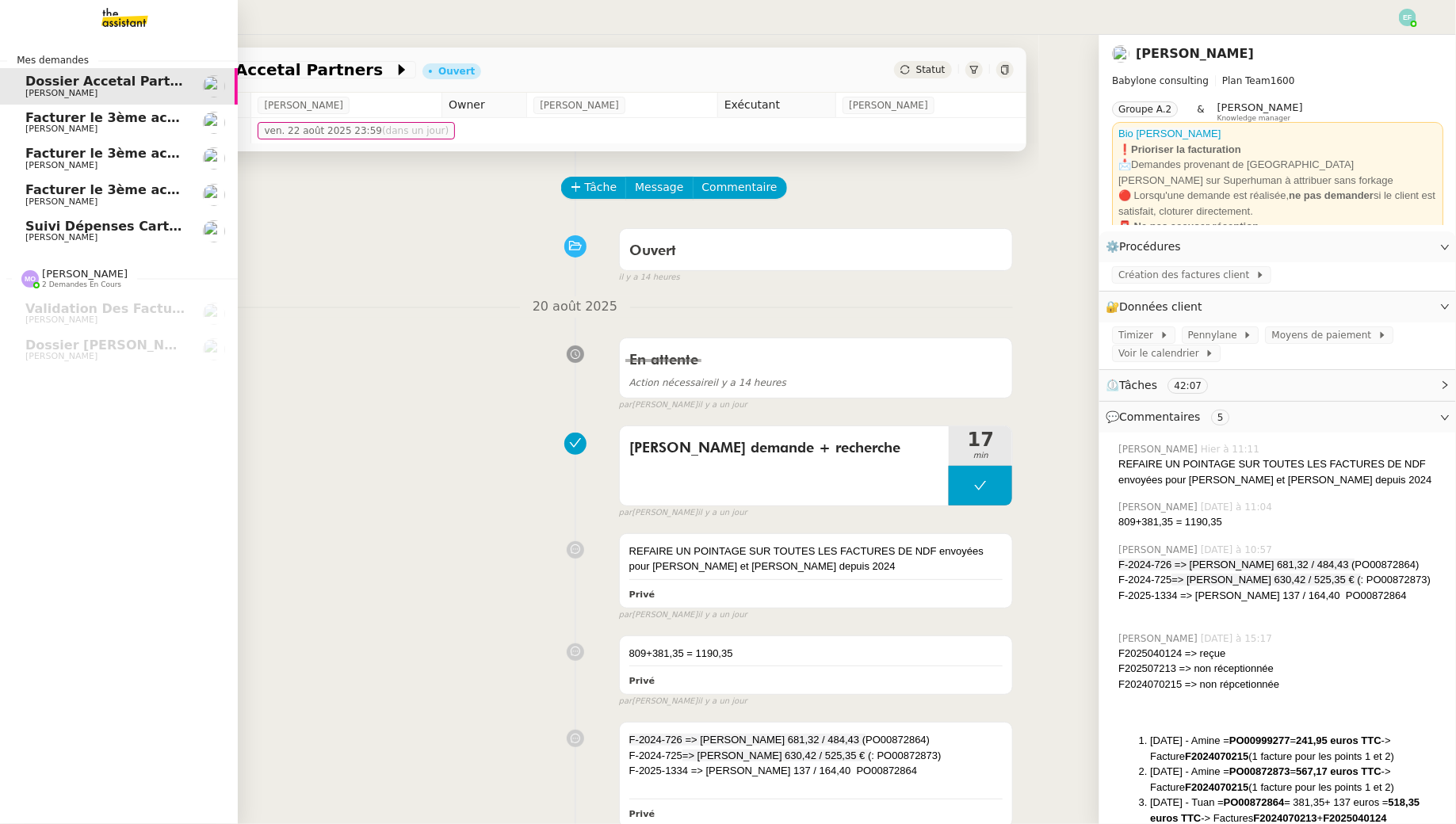
click at [58, 241] on span "[PERSON_NAME]" at bounding box center [61, 238] width 72 height 10
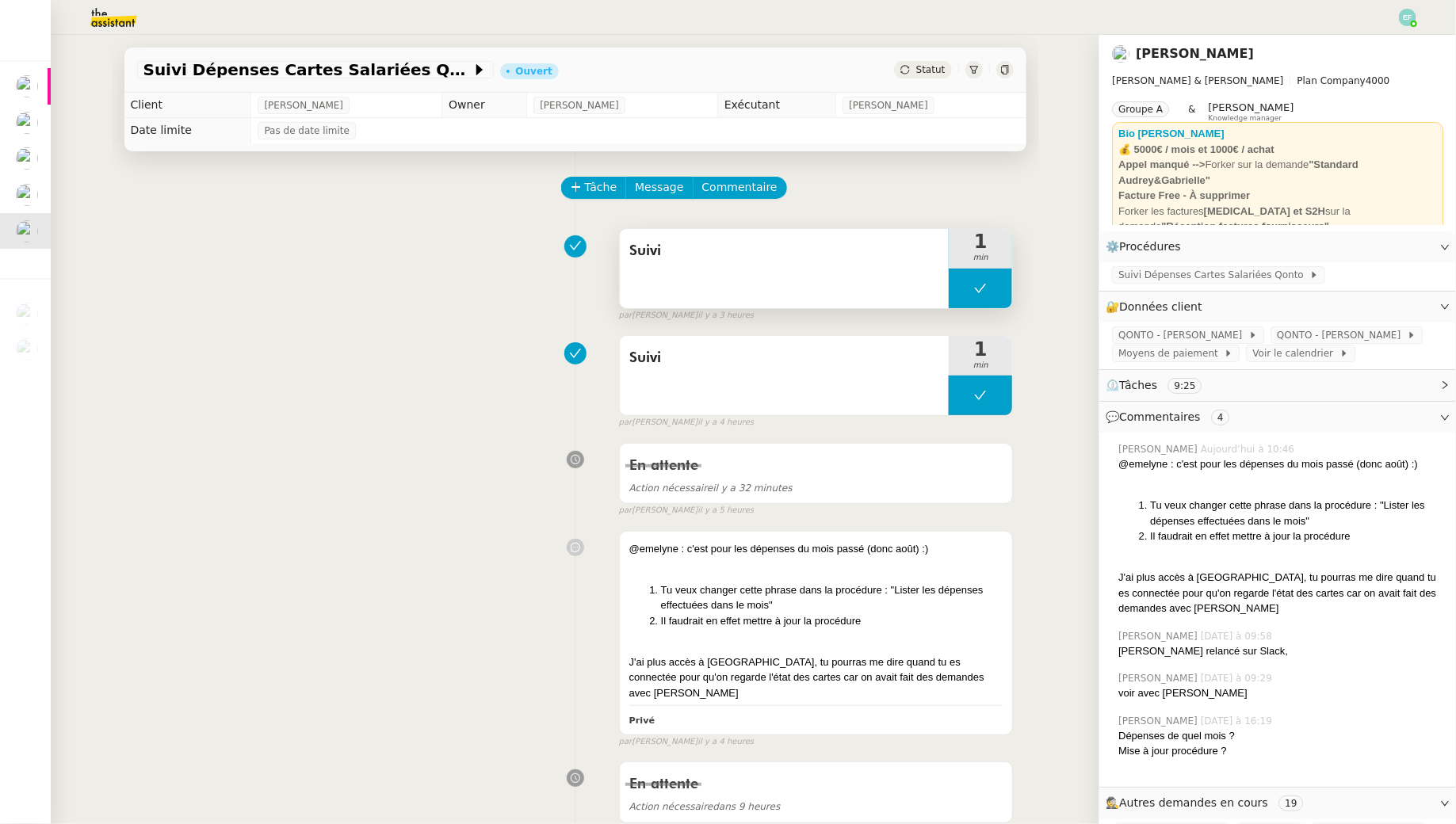
click at [978, 293] on icon at bounding box center [980, 288] width 13 height 13
click at [972, 290] on div at bounding box center [964, 288] width 32 height 40
click at [708, 173] on div "Tâche Message Commentaire Veuillez patienter une erreur s'est produite 👌👌👌 mess…" at bounding box center [575, 824] width 927 height 1345
click at [708, 182] on span "Commentaire" at bounding box center [739, 187] width 75 height 18
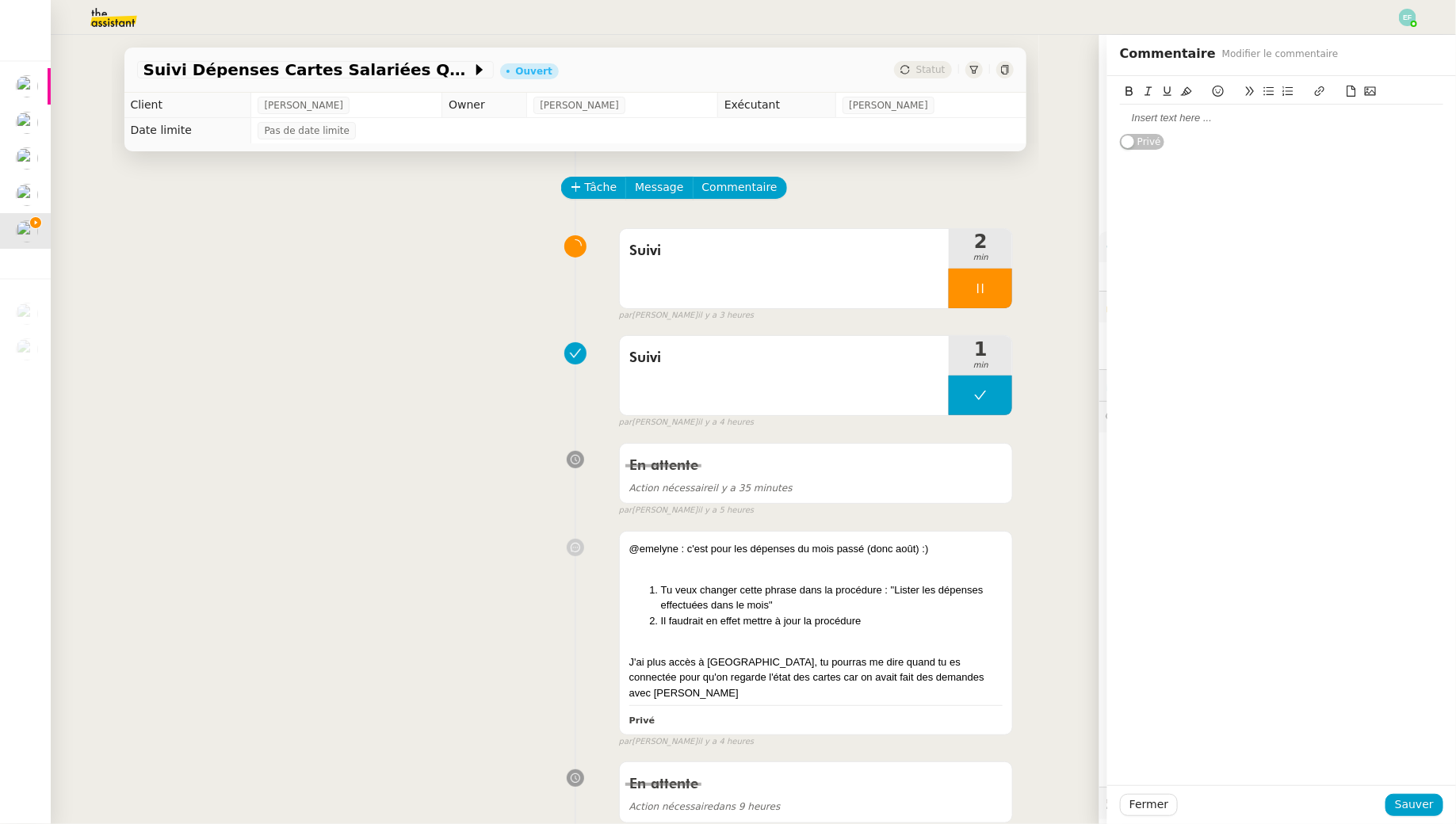
click at [1347, 89] on icon at bounding box center [1351, 90] width 11 height 11
click at [1279, 118] on link "📎 Capture d’écran [DATE] 14.33.50.png" at bounding box center [1212, 118] width 187 height 12
click at [1232, 145] on link "[URL][DOMAIN_NAME]" at bounding box center [1182, 147] width 108 height 21
click at [1406, 808] on span "Sauver" at bounding box center [1414, 804] width 39 height 18
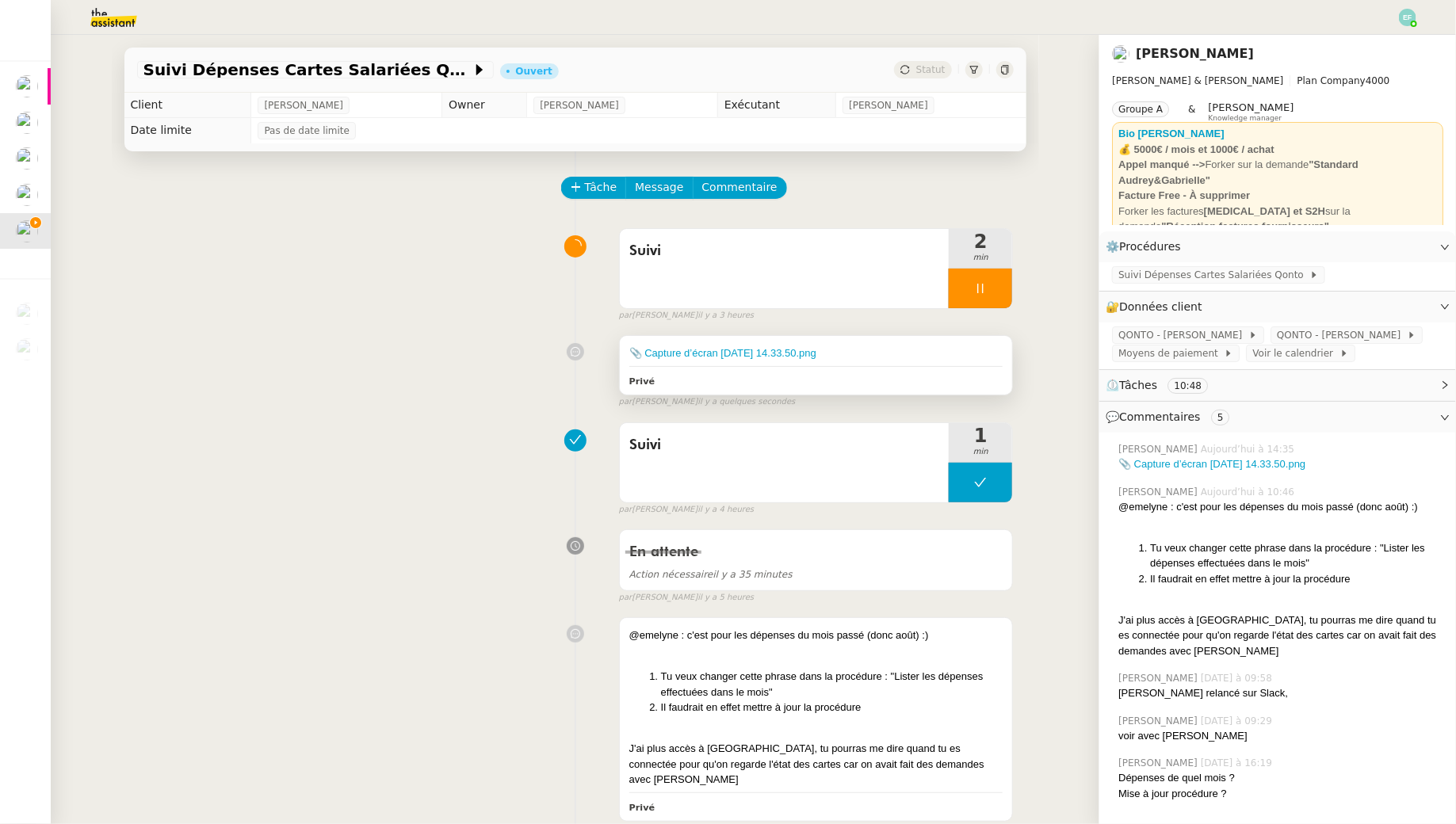
click at [901, 342] on div "📎 Capture d’écran [DATE] 14.33.50.png Privé" at bounding box center [816, 365] width 393 height 59
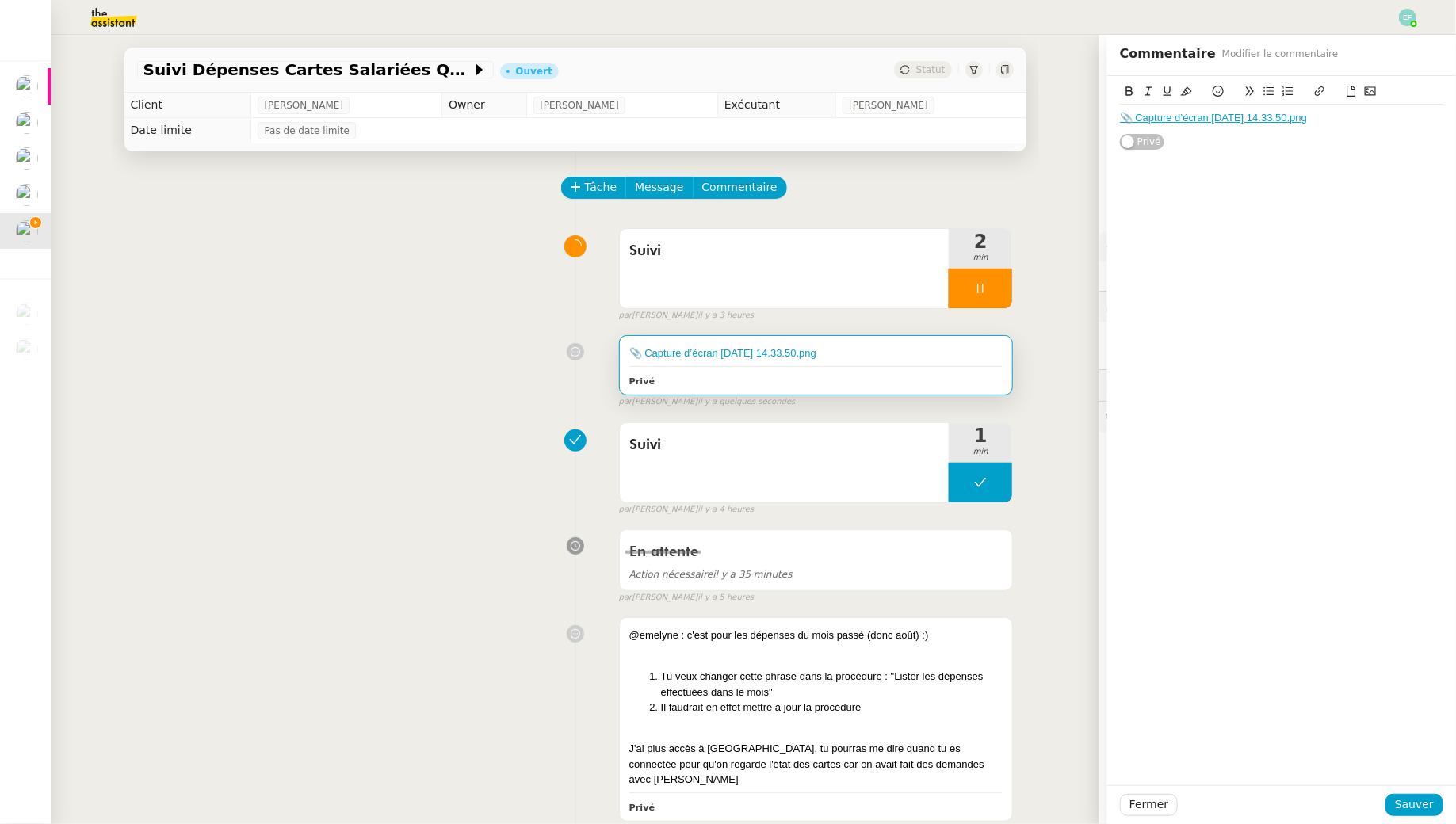
click at [1355, 128] on div "📎 Capture d’écran [DATE] 14.33.50.png" at bounding box center [1281, 117] width 324 height 27
click at [1399, 802] on span "Sauver" at bounding box center [1414, 804] width 39 height 18
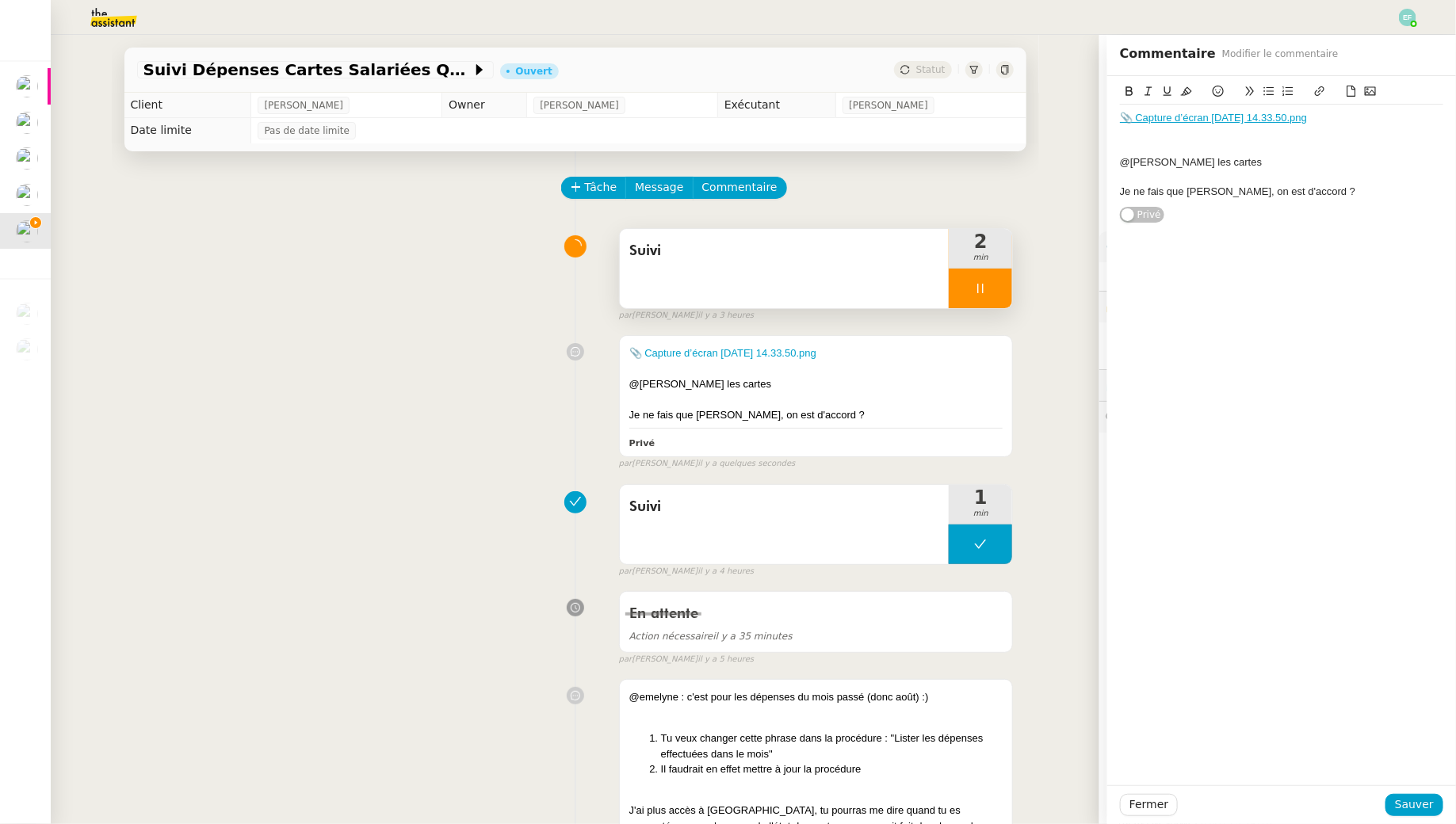
click at [976, 289] on icon at bounding box center [980, 288] width 13 height 13
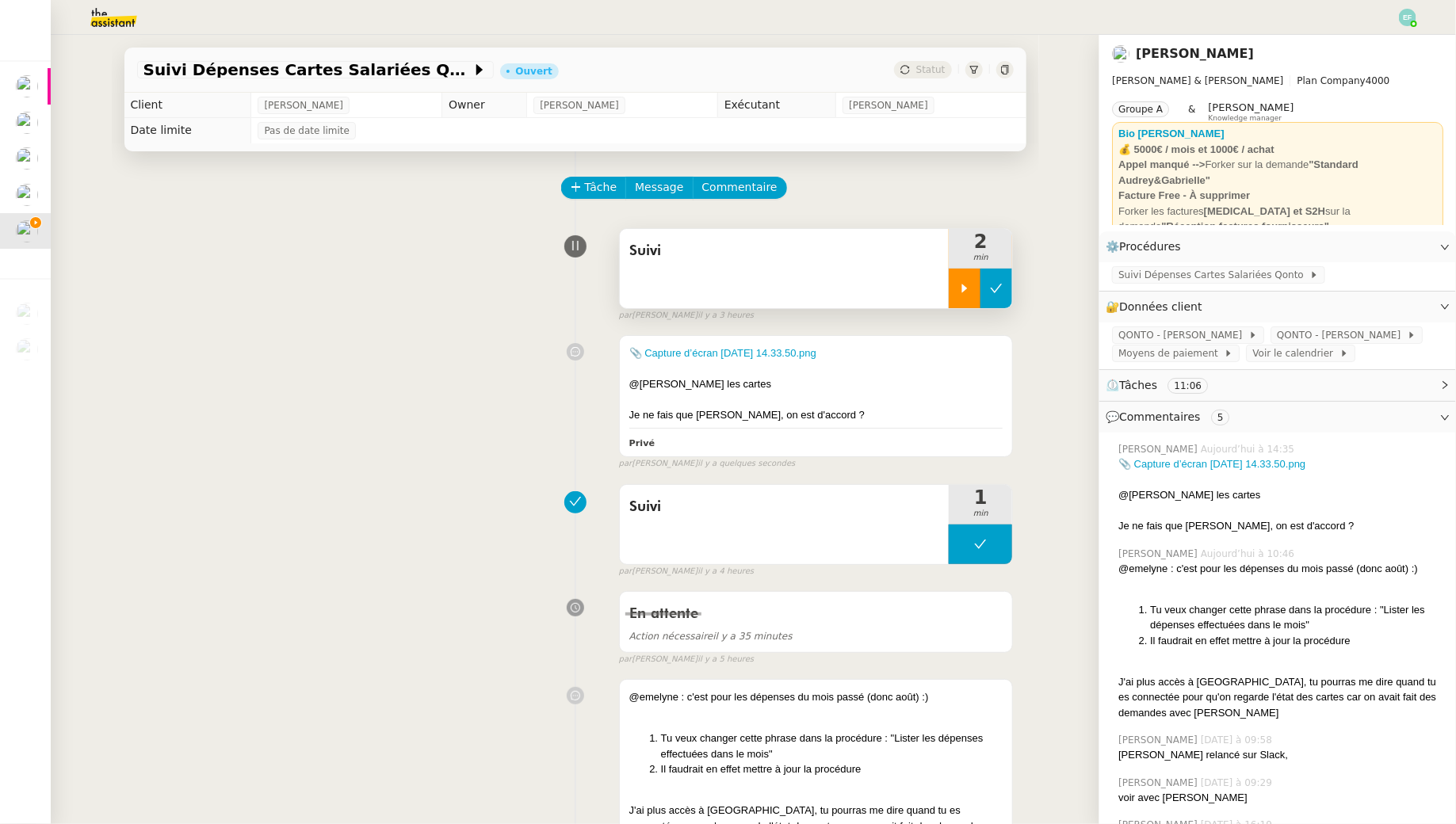
click at [990, 289] on icon at bounding box center [996, 288] width 13 height 13
click at [1163, 284] on div "Suivi Dépenses Cartes Salariées Qonto" at bounding box center [1278, 276] width 356 height 28
click at [1162, 281] on span "Suivi Dépenses Cartes Salariées Qonto" at bounding box center [1214, 275] width 191 height 15
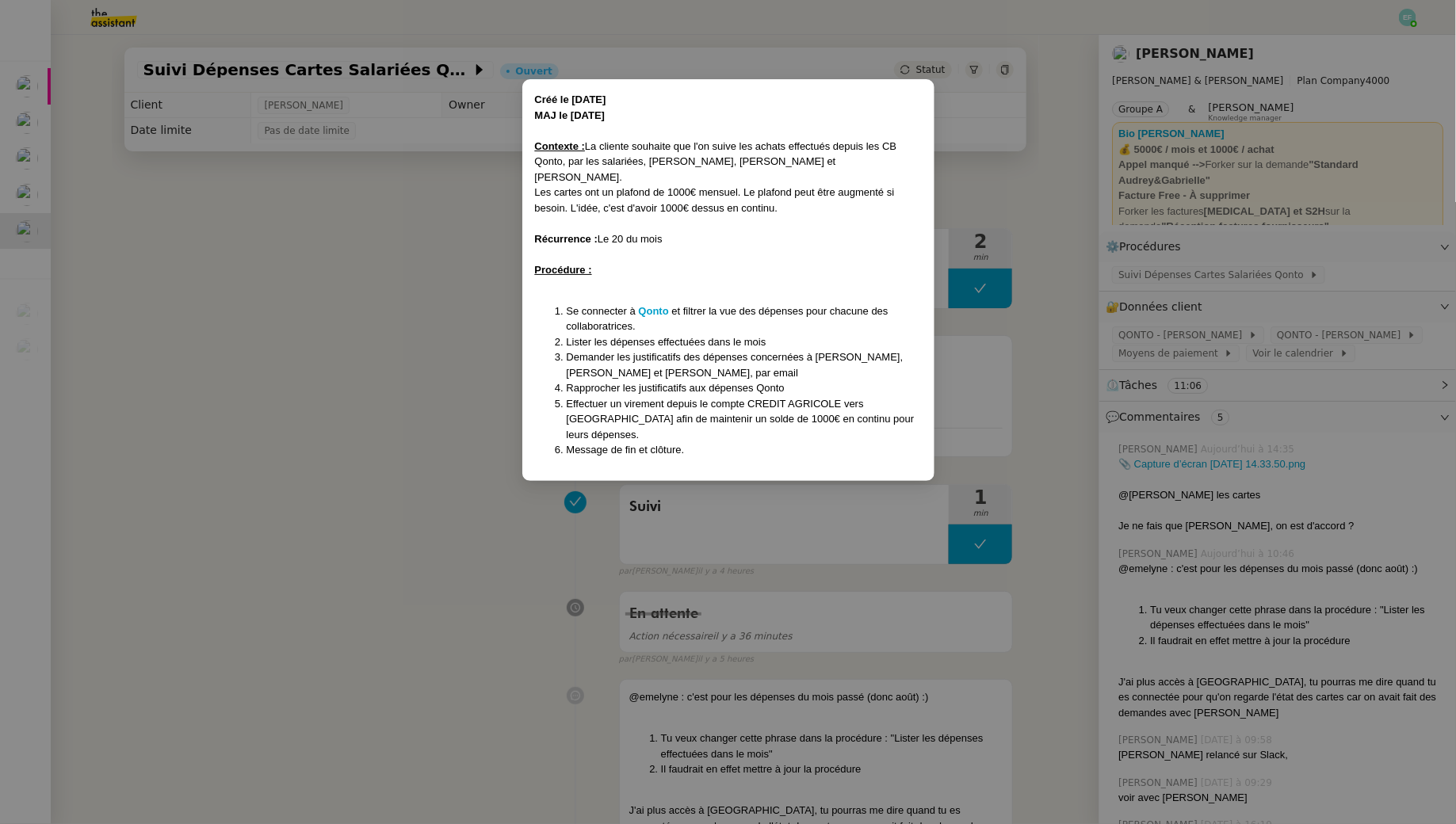
click at [434, 269] on nz-modal-container "Créé le [DATE] MAJ le [DATE] Contexte : La cliente souhaite que l'on suive les …" at bounding box center [728, 412] width 1456 height 824
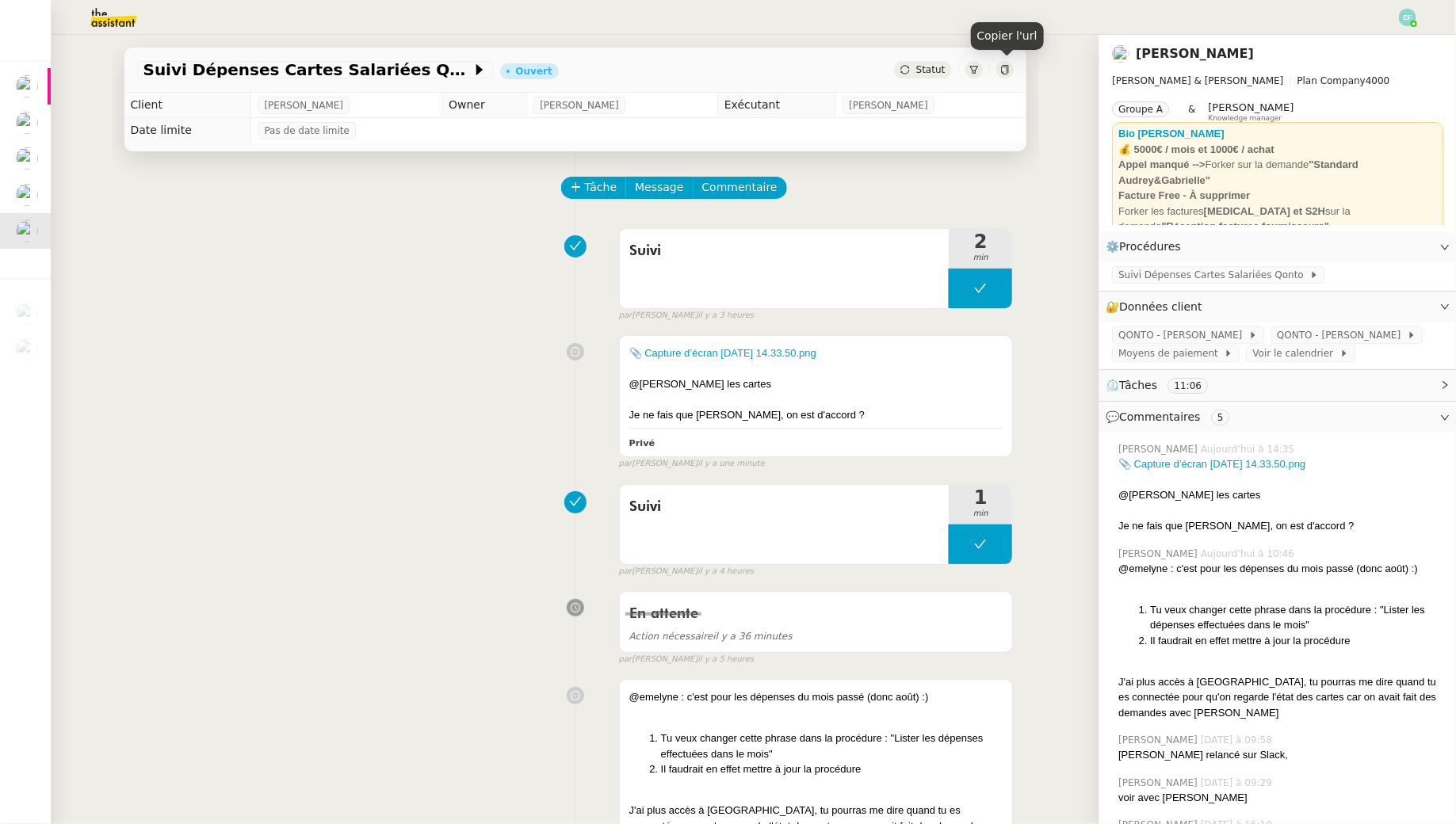
click at [1009, 74] on icon at bounding box center [1005, 69] width 9 height 9
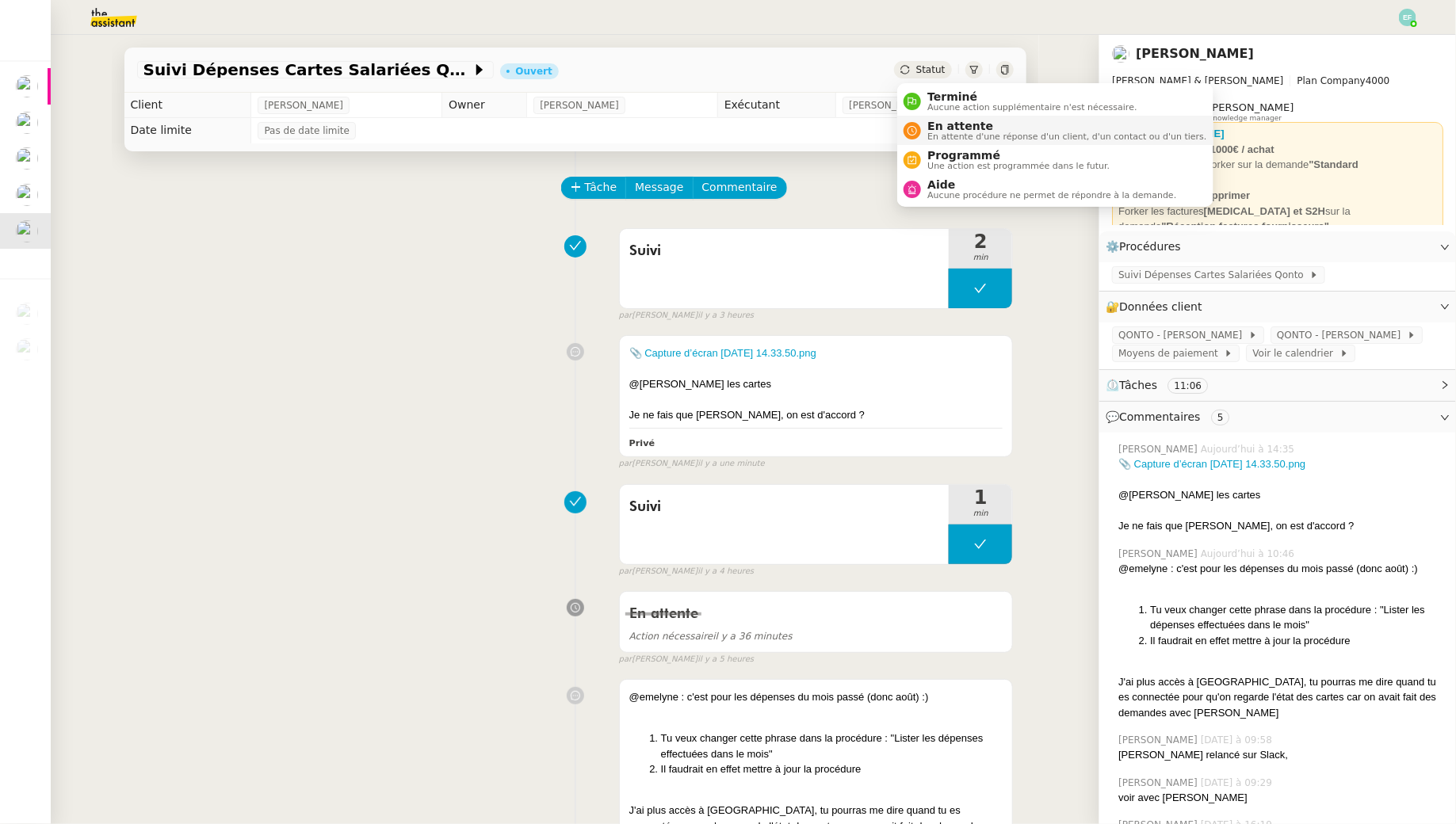
click at [939, 124] on span "En attente" at bounding box center [1067, 126] width 279 height 13
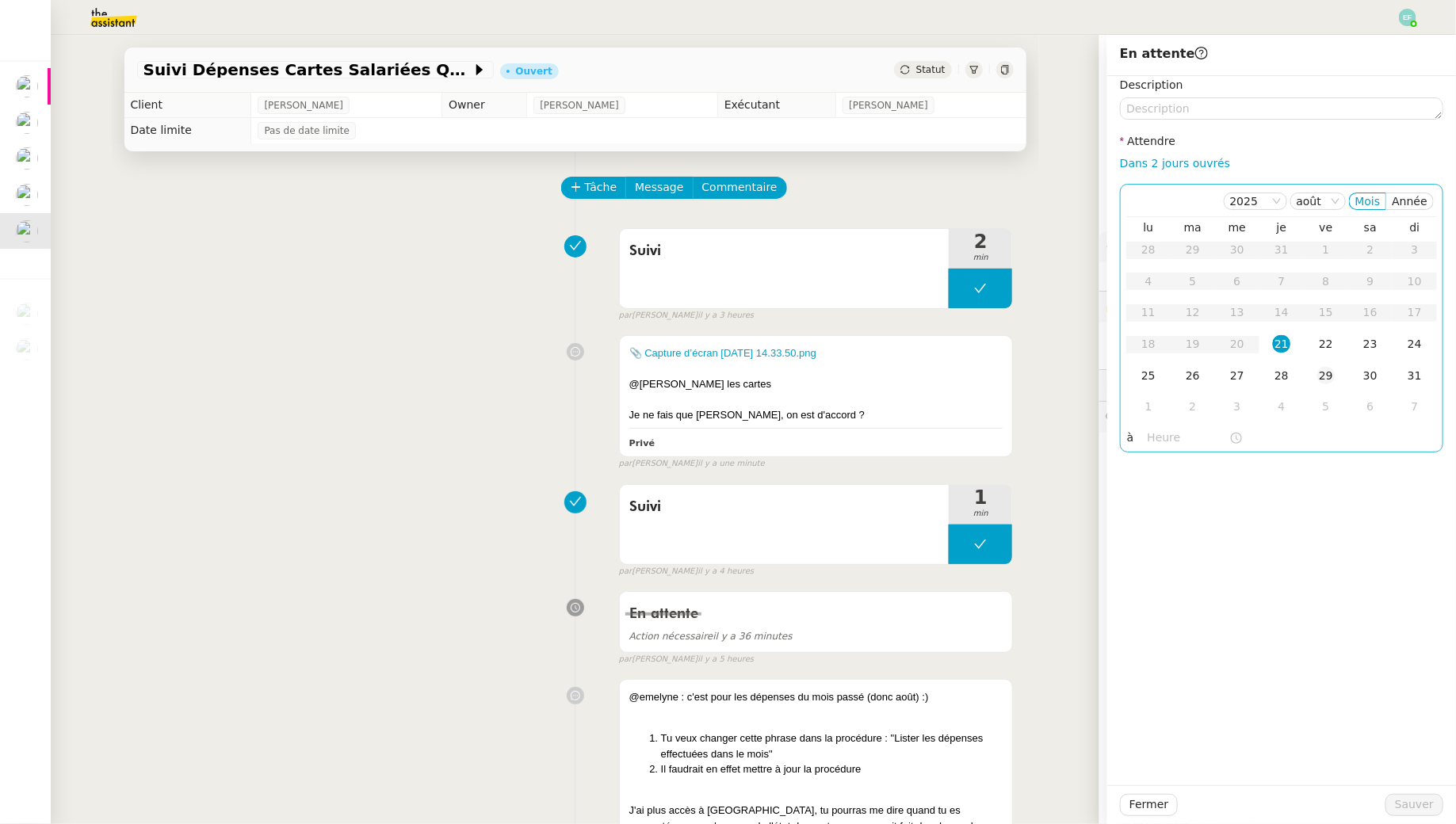
click at [1329, 363] on td "29" at bounding box center [1326, 376] width 45 height 32
click at [1328, 346] on div "22" at bounding box center [1326, 344] width 17 height 17
click at [1413, 802] on span "Sauver" at bounding box center [1414, 804] width 39 height 18
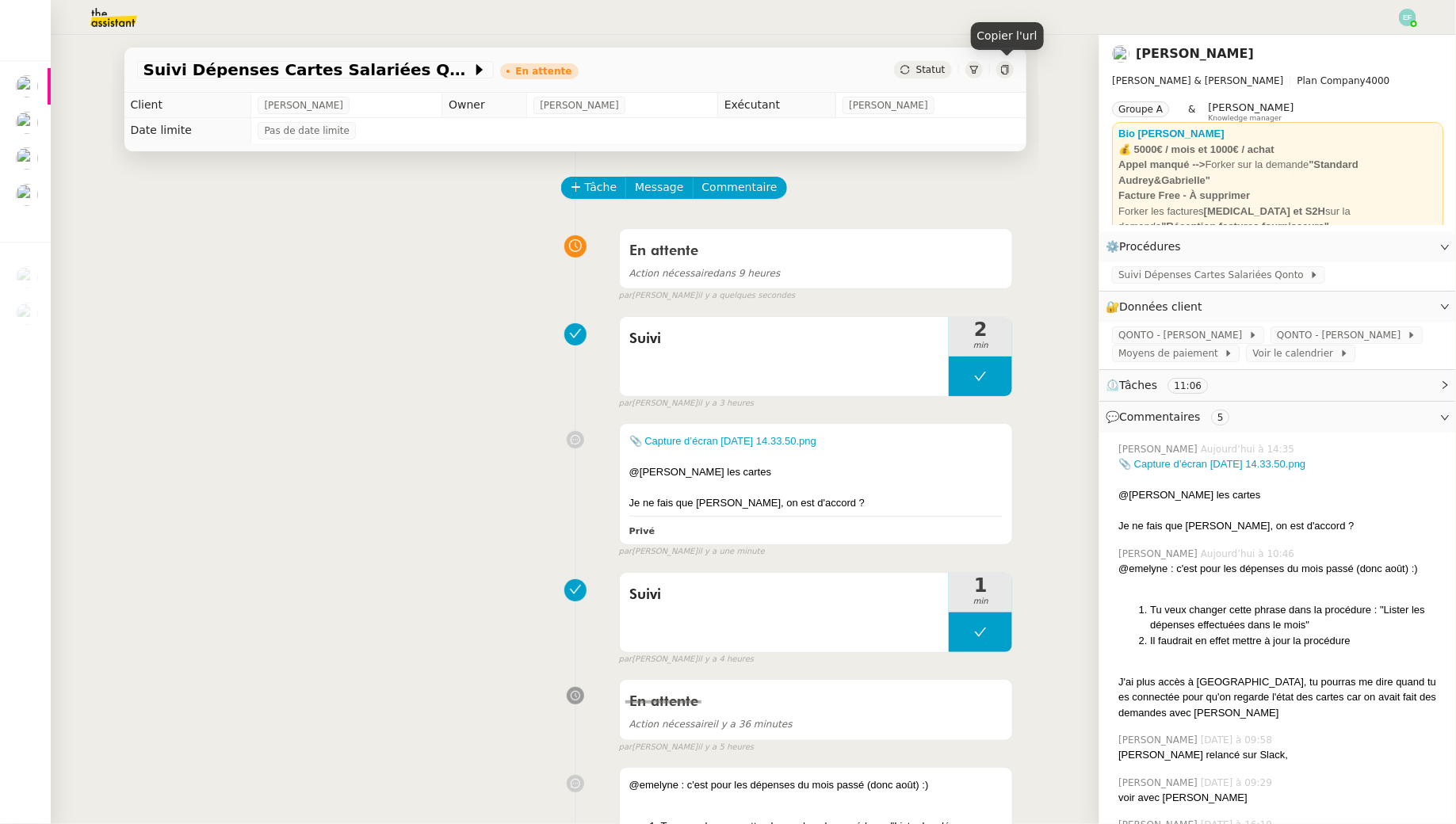
click at [1007, 71] on icon at bounding box center [1005, 69] width 9 height 9
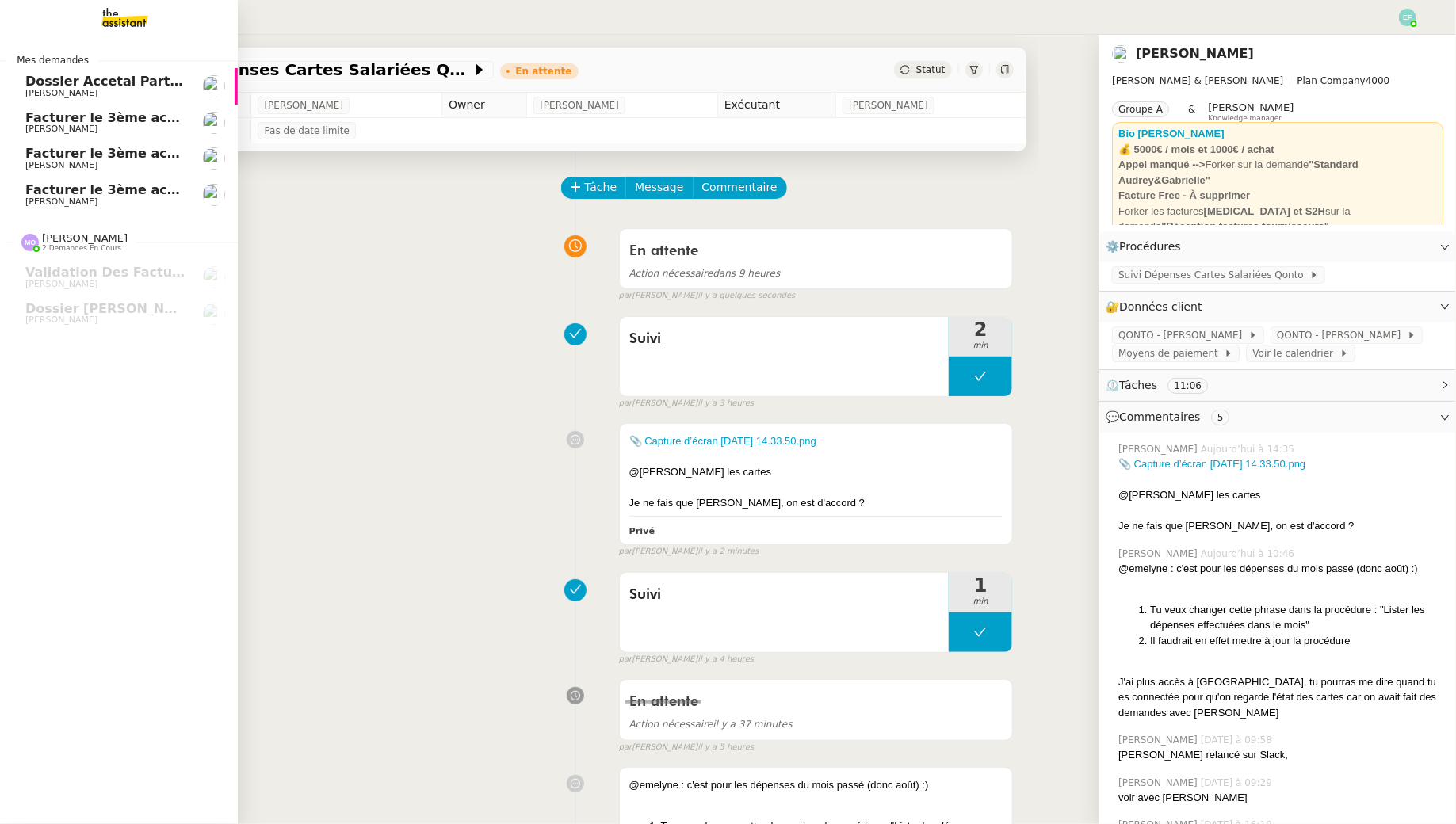
click at [106, 90] on span "[PERSON_NAME]" at bounding box center [105, 93] width 160 height 9
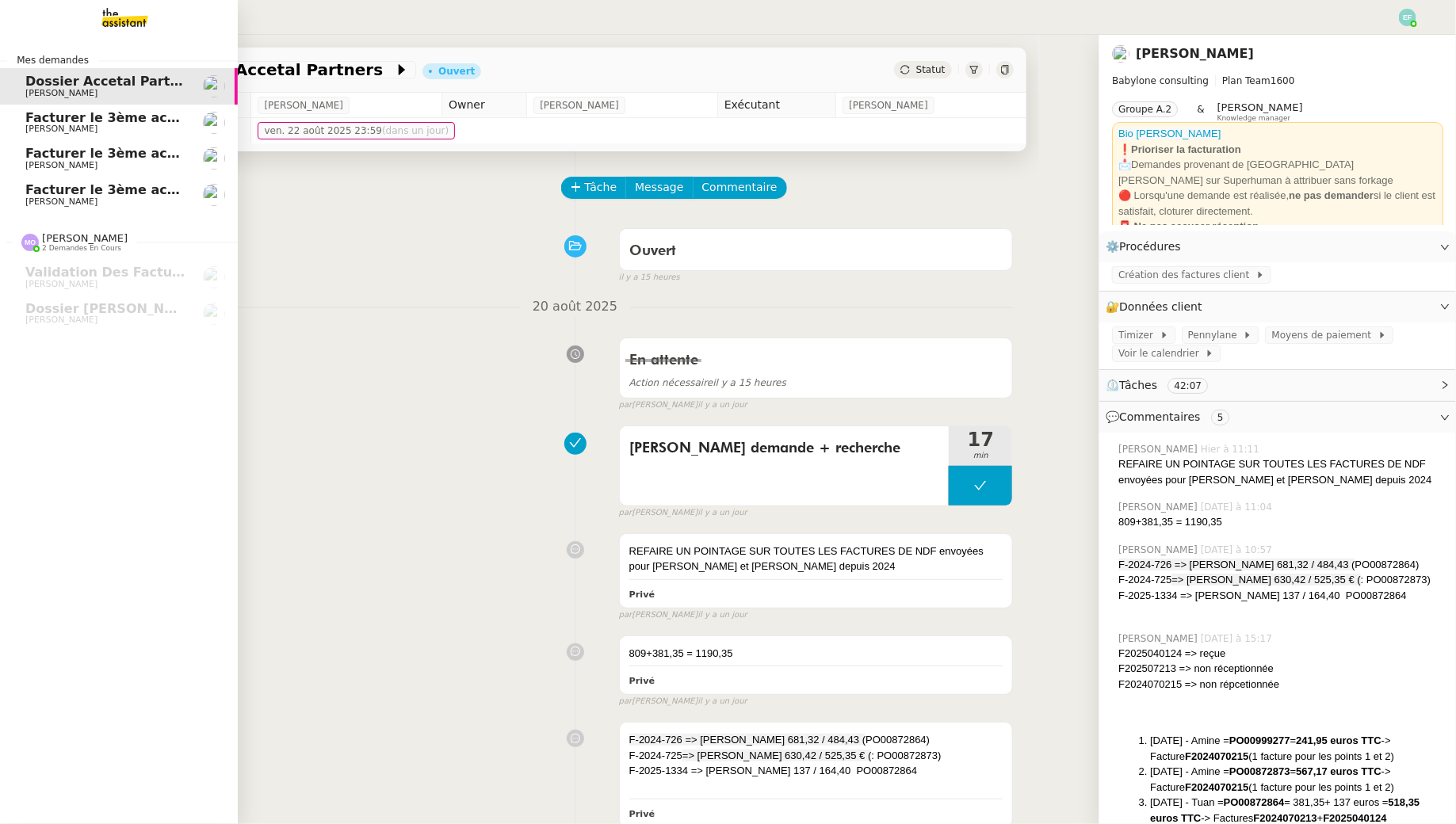
click at [36, 119] on span "Facturer le 3ème acompte du projet MESLAY" at bounding box center [183, 117] width 318 height 15
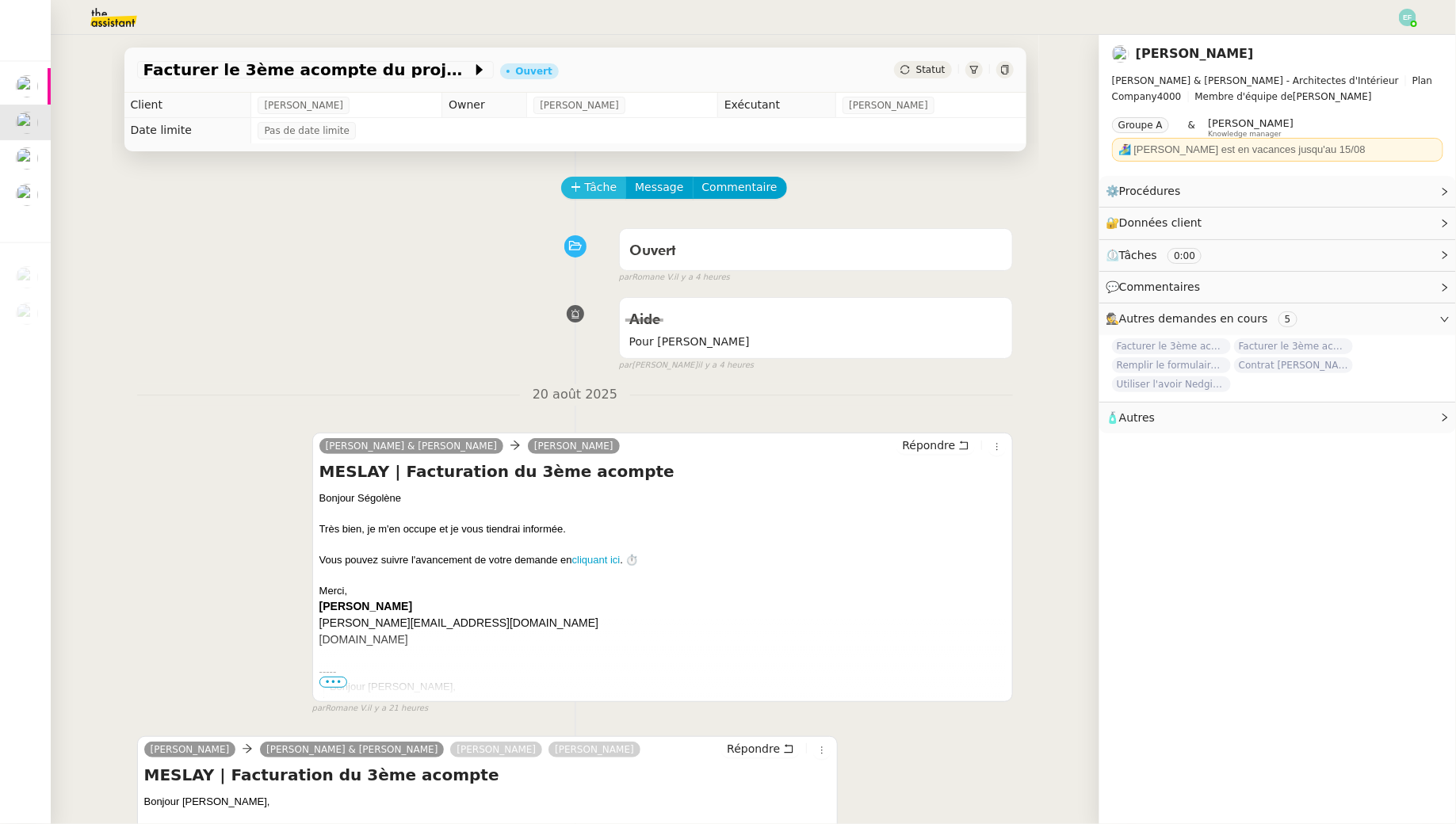
click at [585, 195] on span "Tâche" at bounding box center [601, 187] width 33 height 18
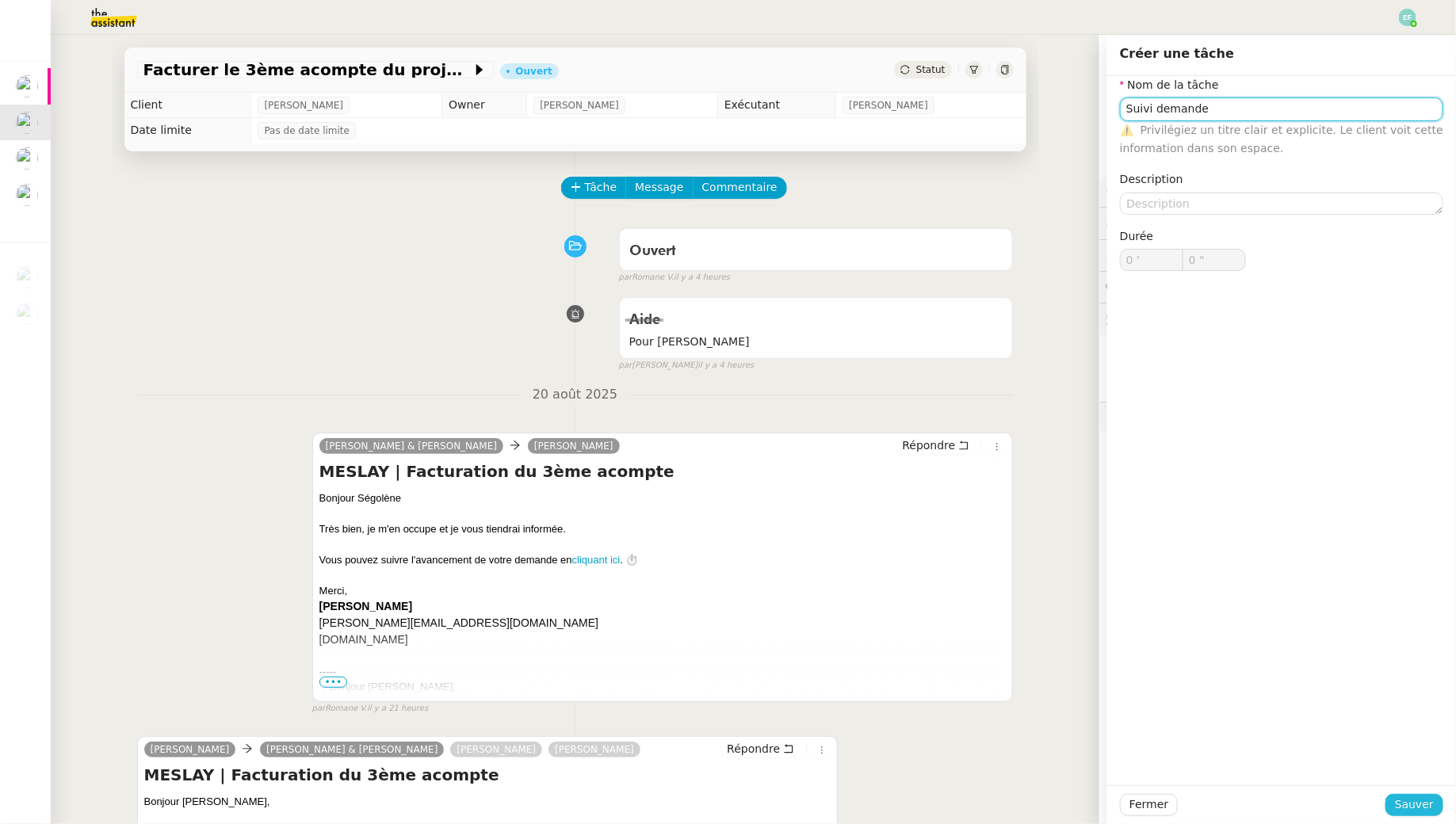
type input "Suivi demande"
click at [1407, 799] on span "Sauver" at bounding box center [1414, 804] width 39 height 18
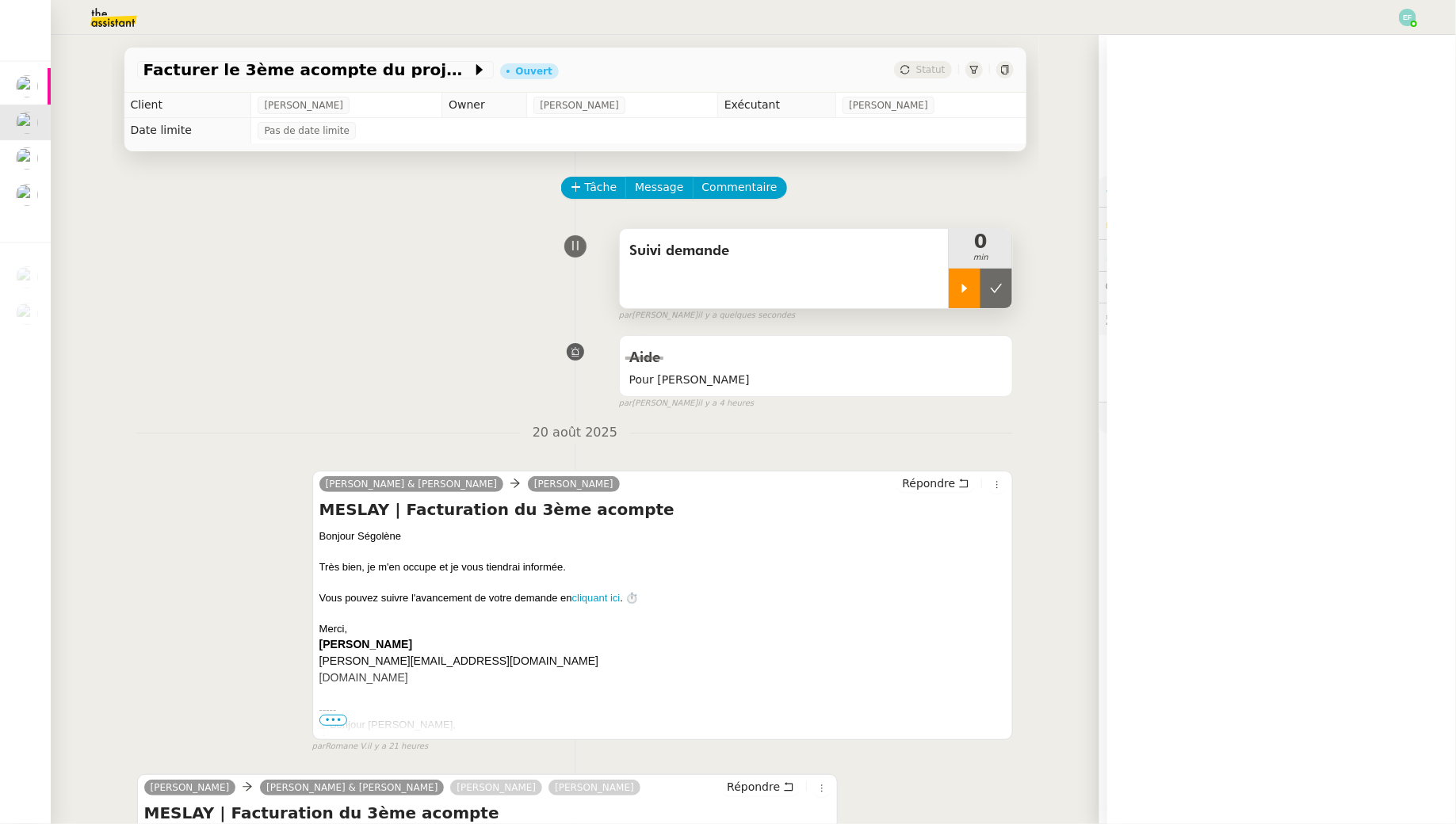
click at [952, 285] on div at bounding box center [964, 288] width 32 height 40
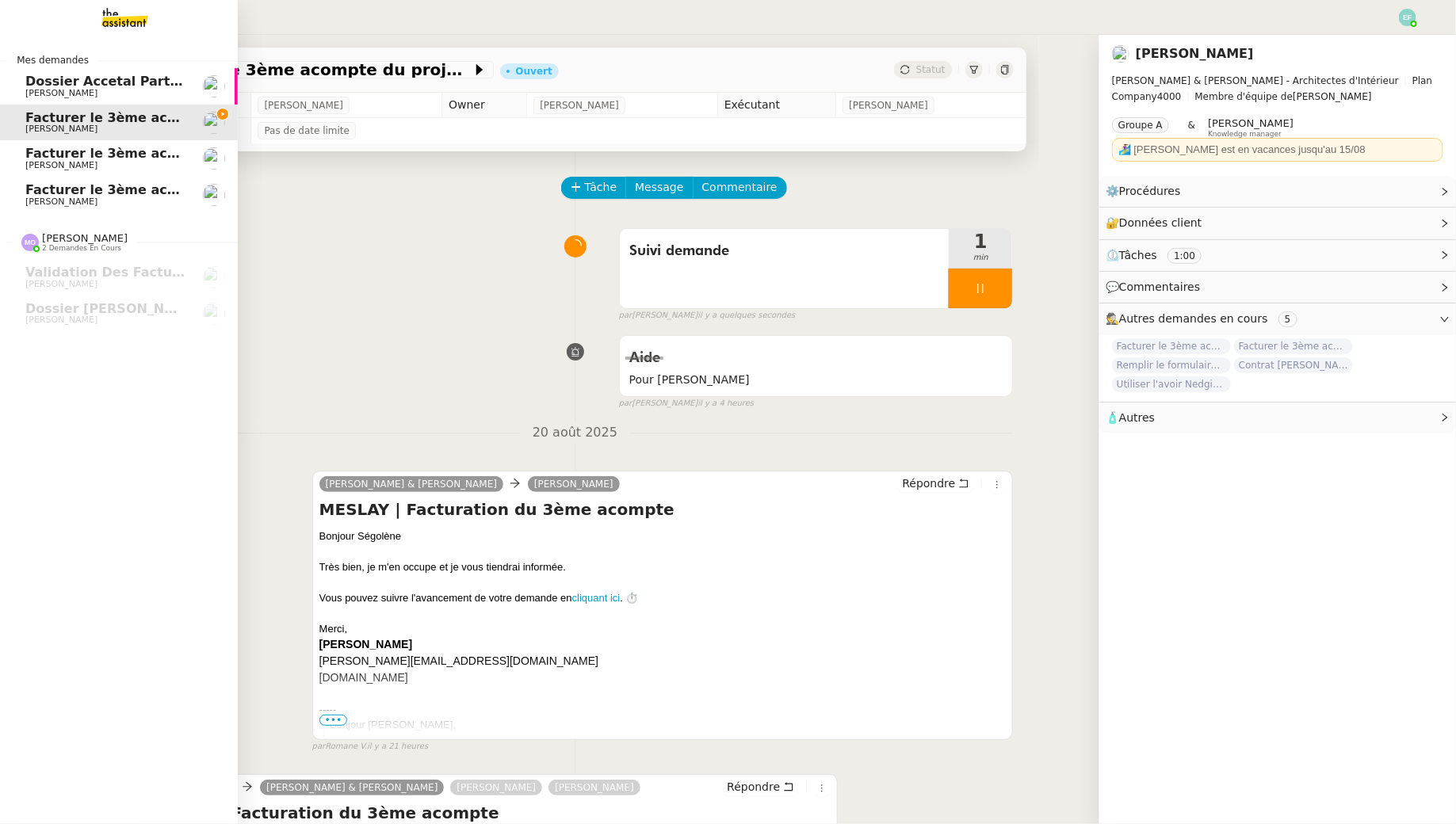
click at [5, 164] on link "Facturer le 3ème acompte MOUGINS [PERSON_NAME]" at bounding box center [119, 158] width 238 height 36
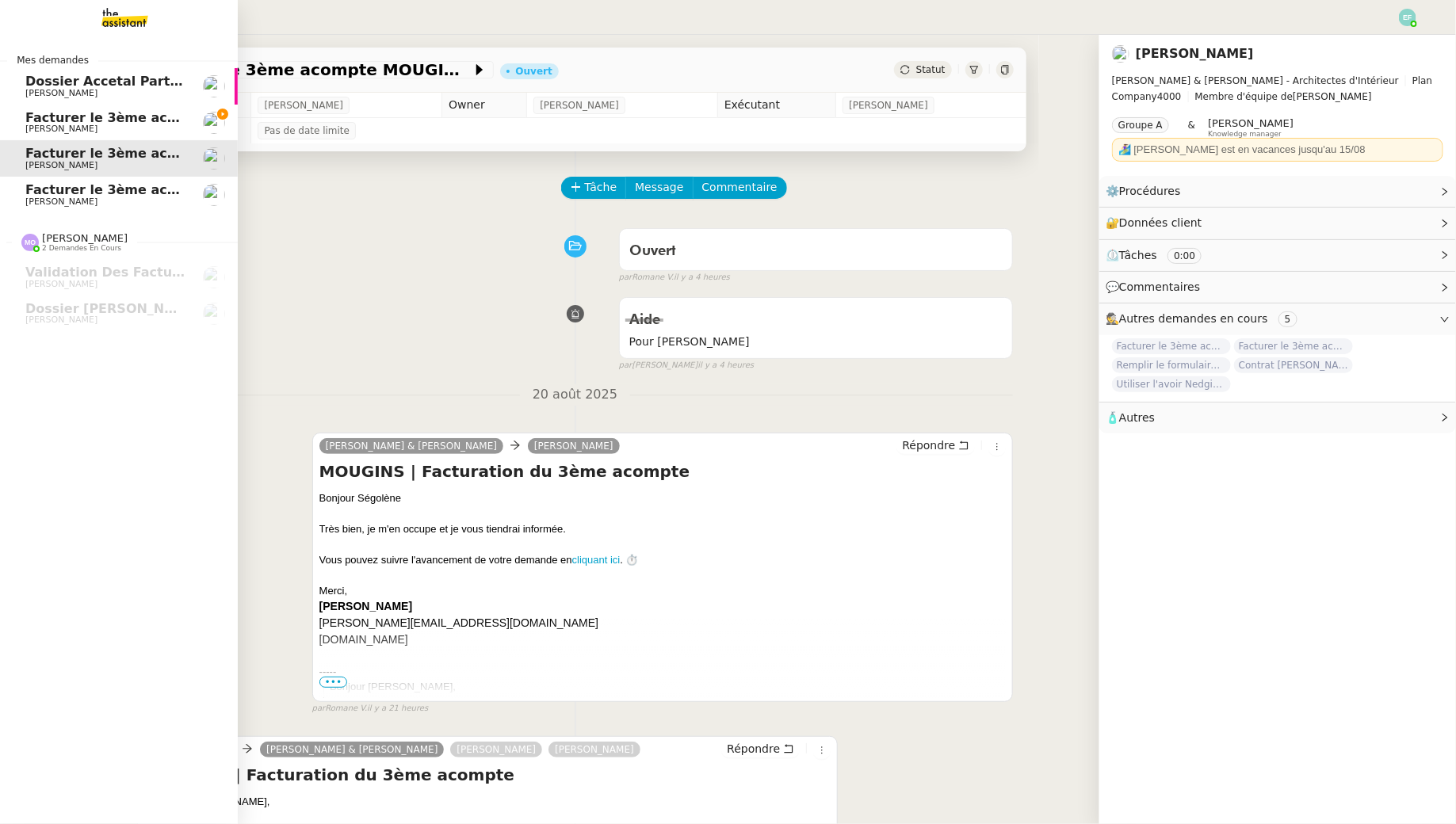
click at [151, 204] on span "[PERSON_NAME]" at bounding box center [105, 201] width 160 height 9
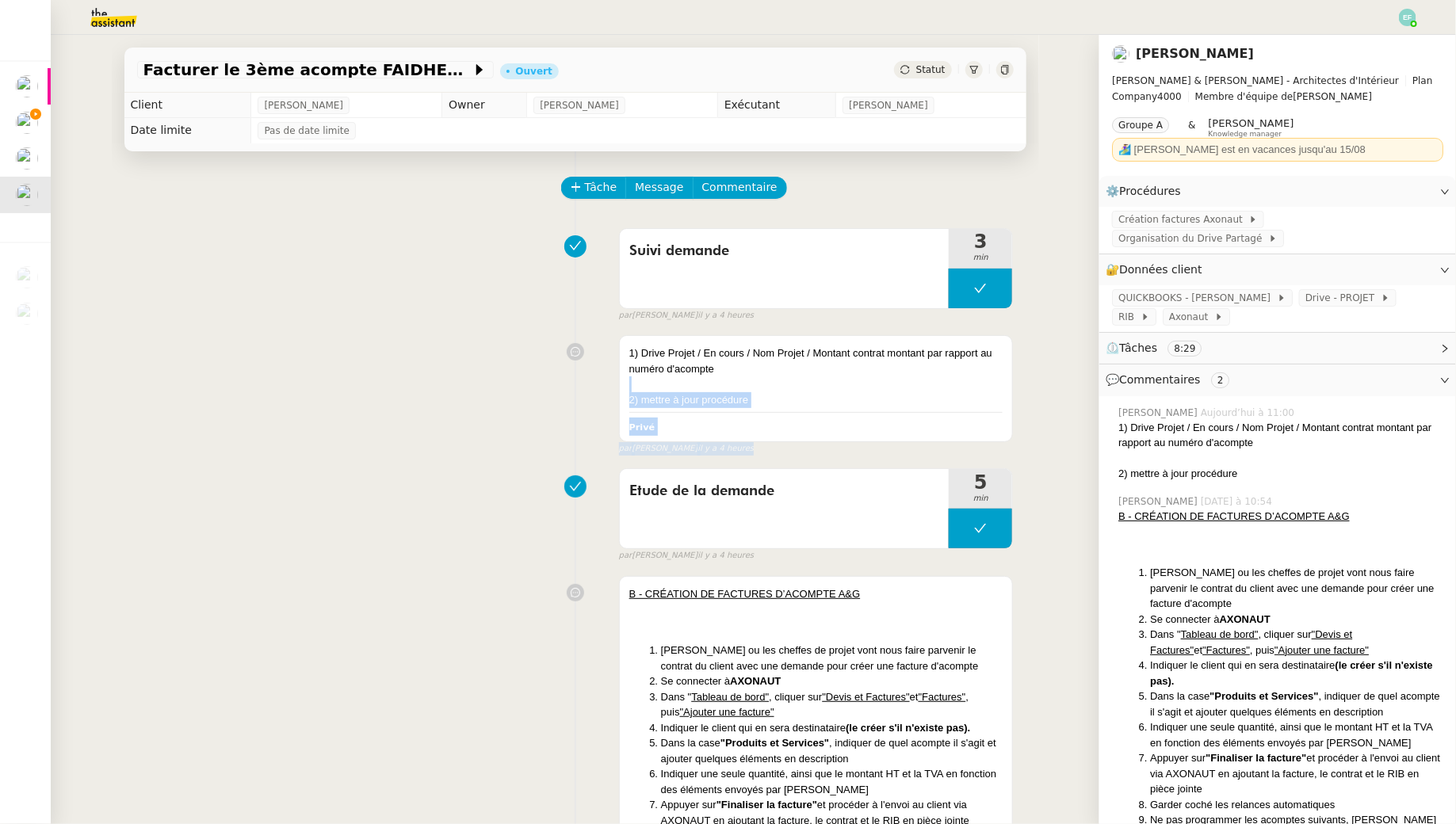
drag, startPoint x: 768, startPoint y: 390, endPoint x: 618, endPoint y: 349, distance: 155.5
click at [618, 349] on div "1) Drive Projet / En cours / Nom Projet / Montant contrat montant par rapport a…" at bounding box center [575, 391] width 877 height 127
click at [690, 374] on div "1) Drive Projet / En cours / Nom Projet / Montant contrat montant par rapport a…" at bounding box center [816, 361] width 374 height 31
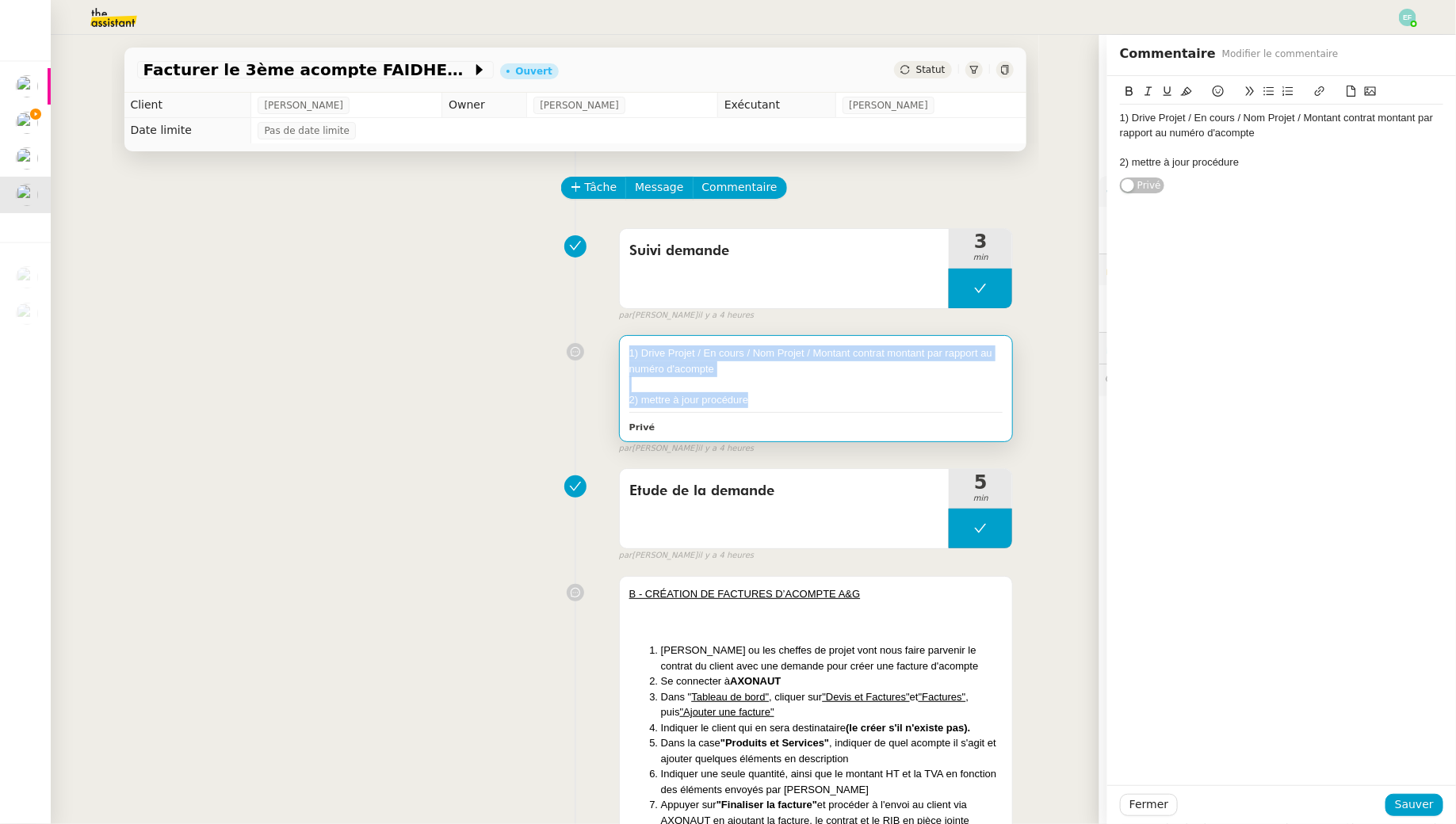
drag, startPoint x: 703, startPoint y: 377, endPoint x: 630, endPoint y: 351, distance: 77.5
click at [630, 351] on div "1) Drive Projet / En cours / Nom Projet / Montant contrat montant par rapport a…" at bounding box center [816, 376] width 374 height 62
click at [702, 353] on div "1) Drive Projet / En cours / Nom Projet / Montant contrat montant par rapport a…" at bounding box center [816, 361] width 374 height 31
drag, startPoint x: 732, startPoint y: 364, endPoint x: 629, endPoint y: 355, distance: 103.4
click at [629, 355] on div "1) Drive Projet / En cours / Nom Projet / Montant contrat montant par rapport a…" at bounding box center [816, 361] width 374 height 31
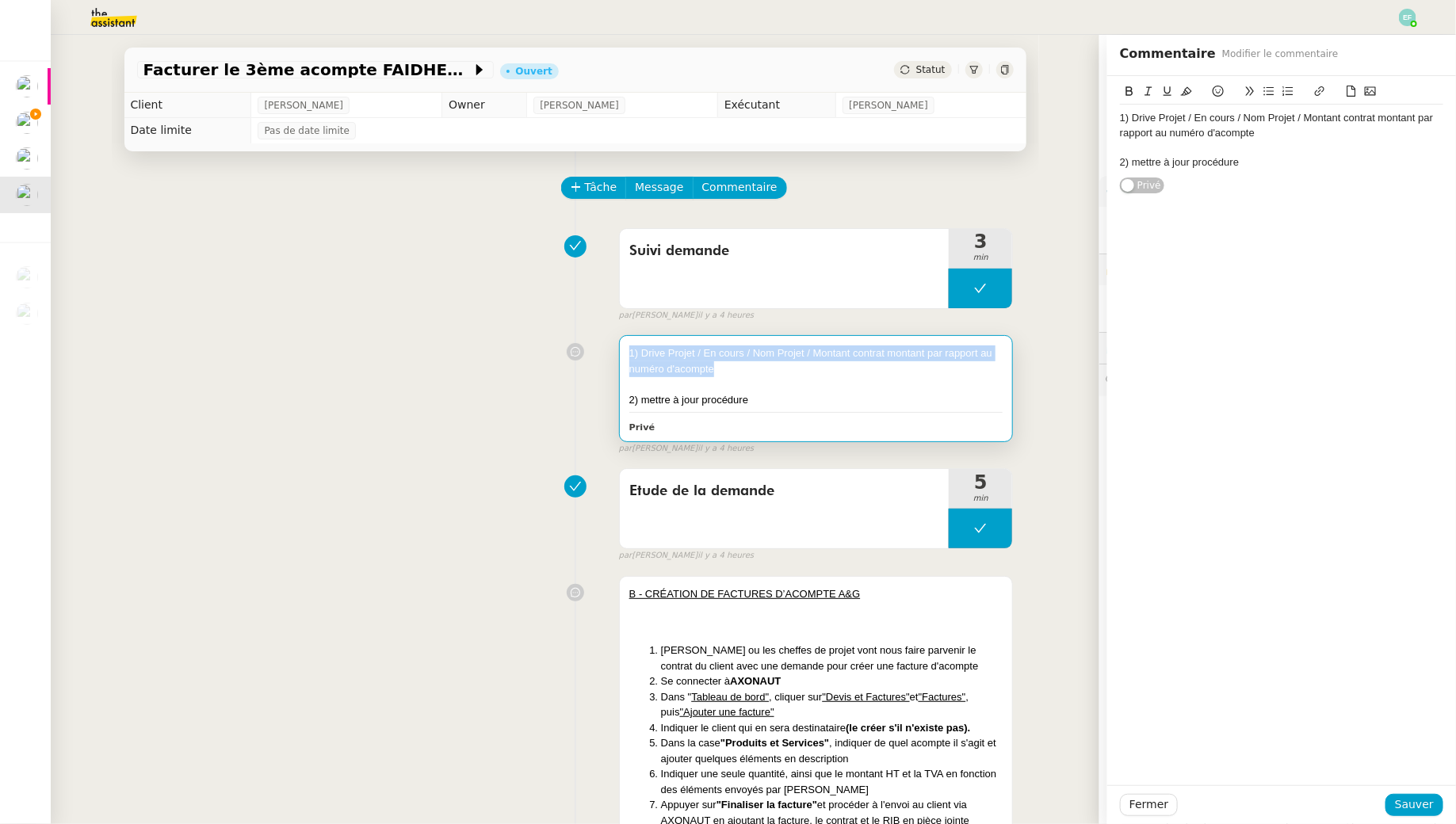
copy div "1) Drive Projet / En cours / Nom Projet / Montant contrat montant par rapport a…"
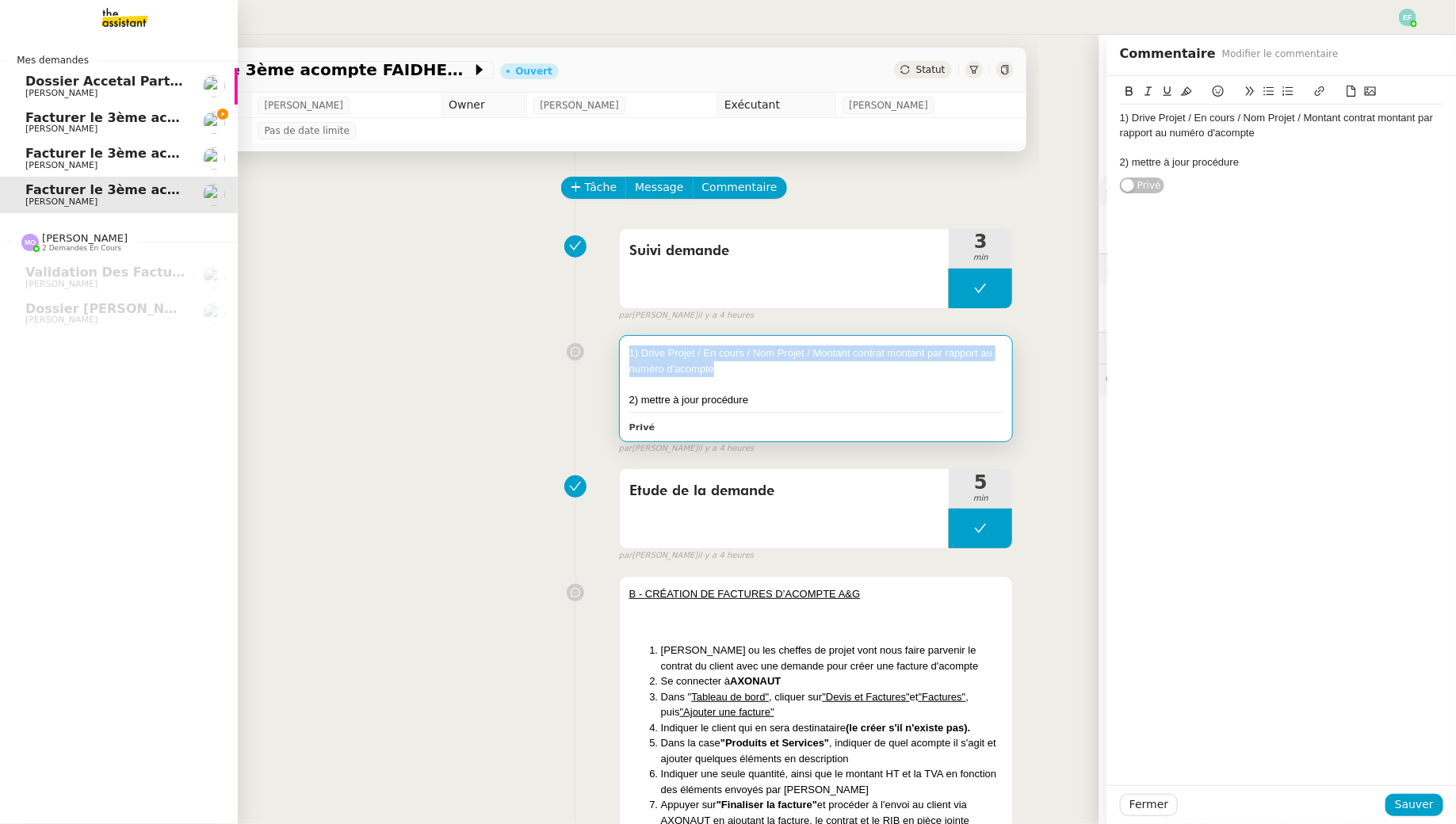
click at [16, 115] on link "Facturer le 3ème acompte du projet MESLAY [PERSON_NAME]" at bounding box center [119, 122] width 238 height 36
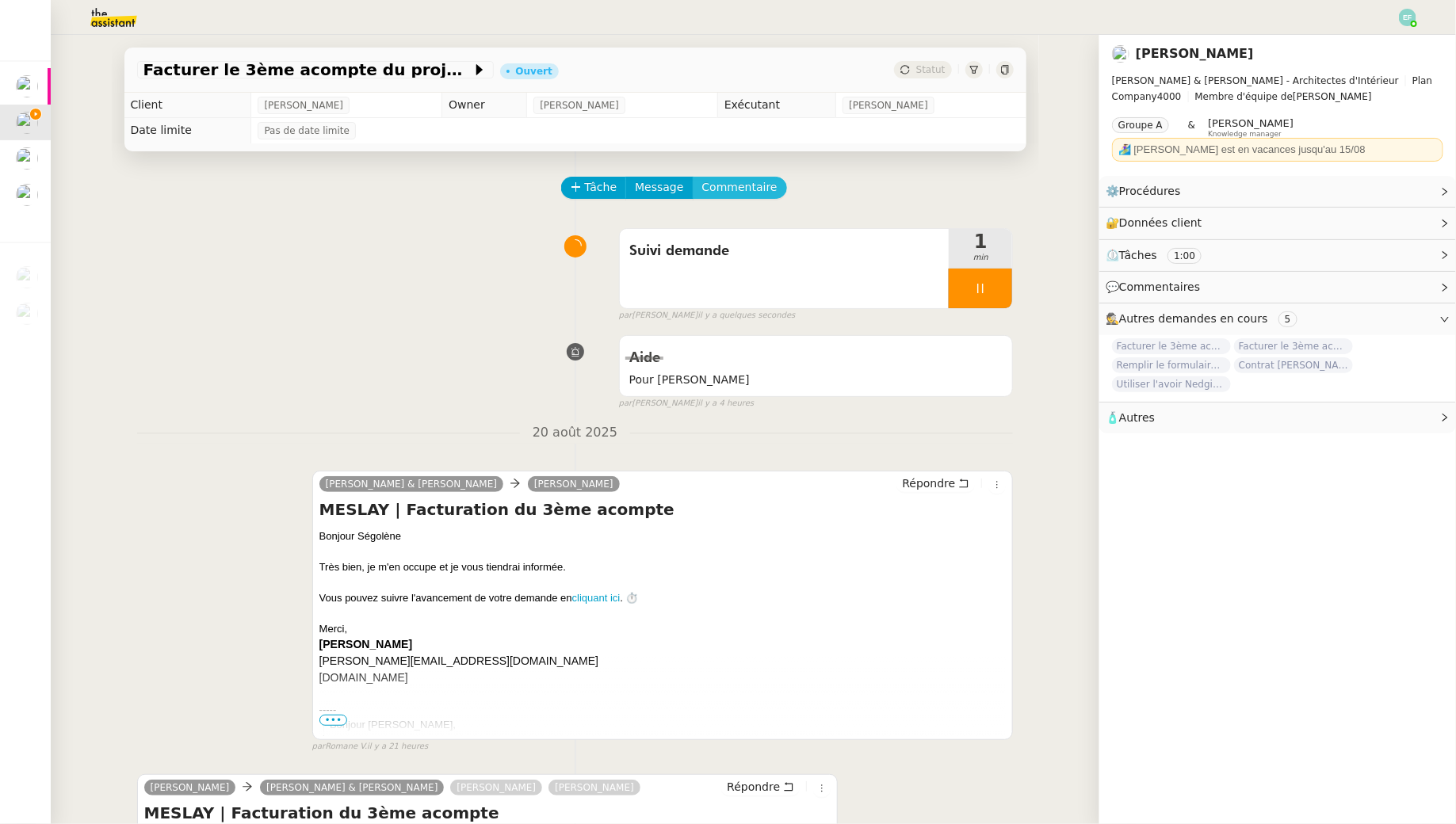
click at [756, 187] on span "Commentaire" at bounding box center [739, 187] width 75 height 18
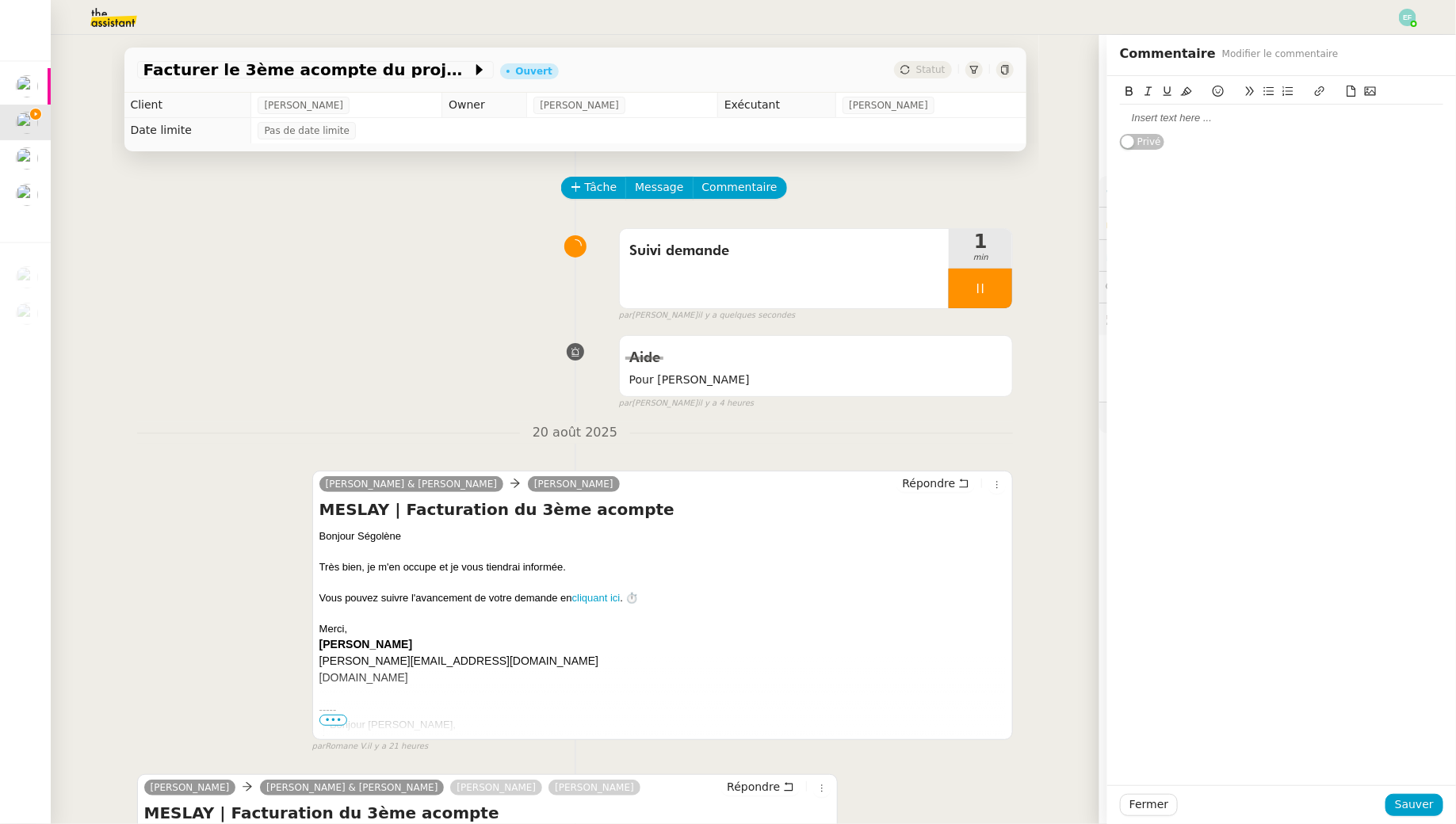
click at [1226, 125] on div at bounding box center [1281, 118] width 324 height 15
paste div
click at [1417, 809] on span "Sauver" at bounding box center [1414, 804] width 39 height 18
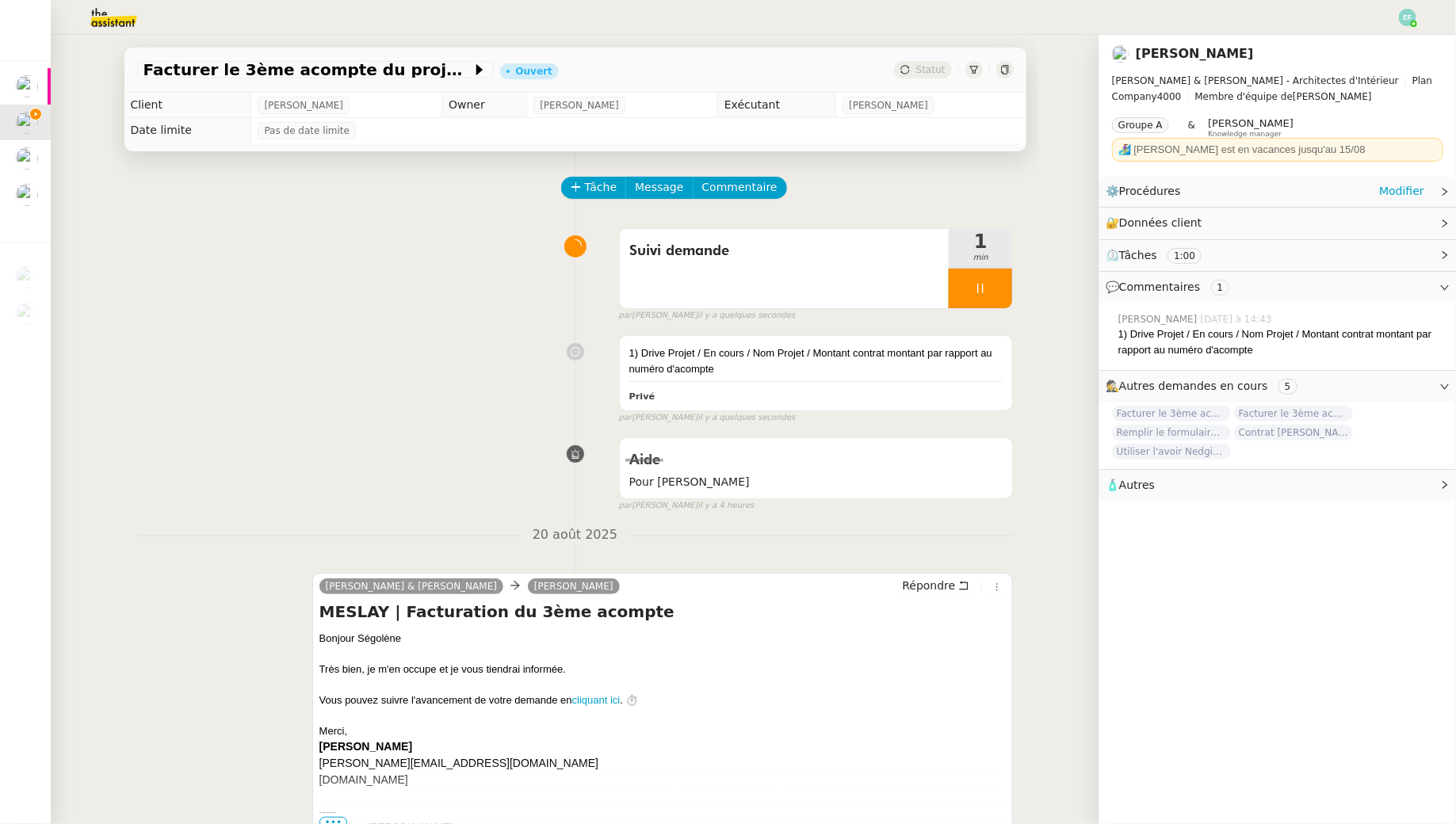
click at [1332, 189] on div "⚙️ Procédures Modifier" at bounding box center [1265, 191] width 319 height 18
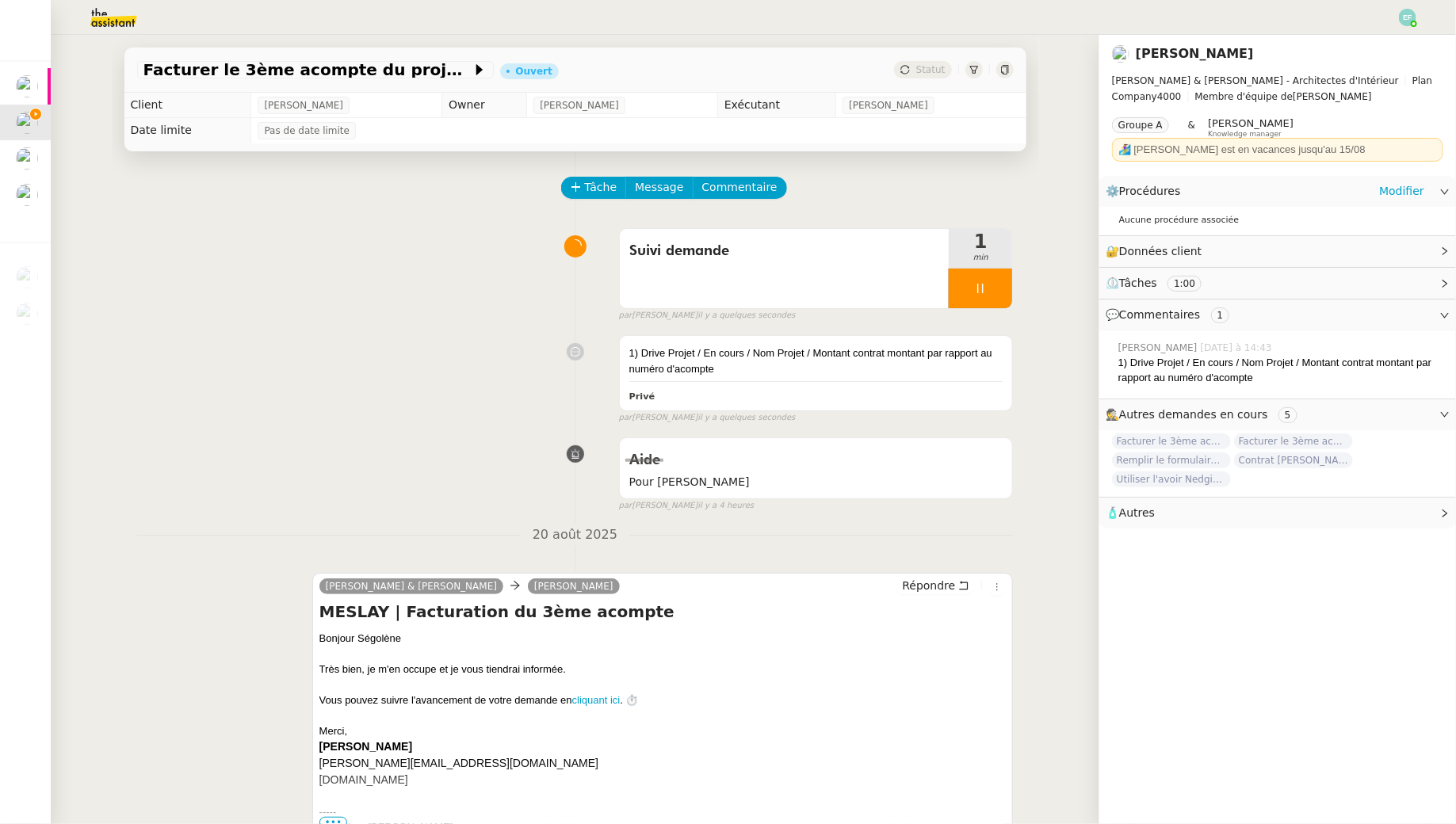
click at [1361, 190] on div "⚙️ Procédures Modifier" at bounding box center [1265, 191] width 319 height 18
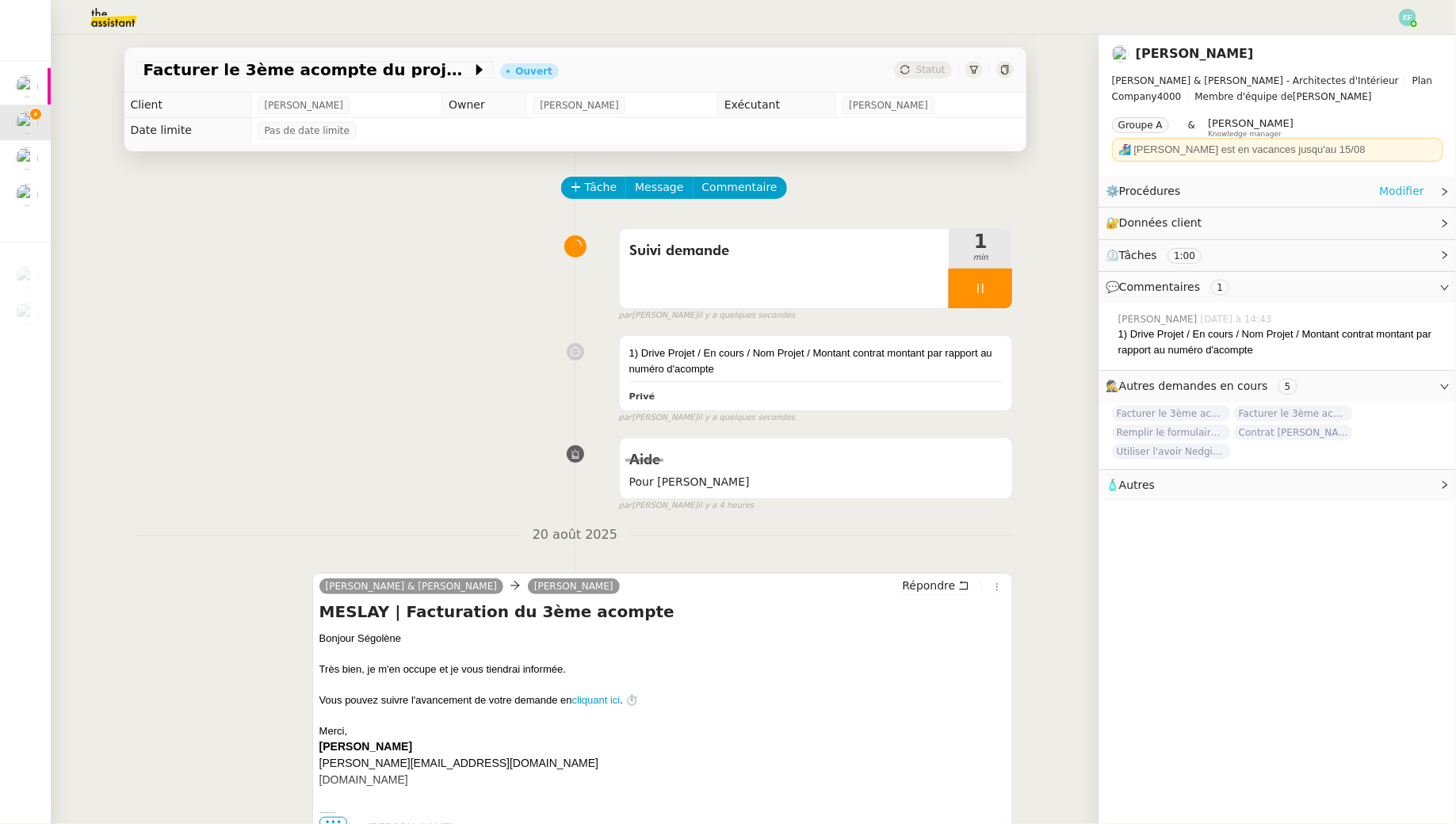
click at [1395, 187] on link "Modifier" at bounding box center [1401, 191] width 45 height 18
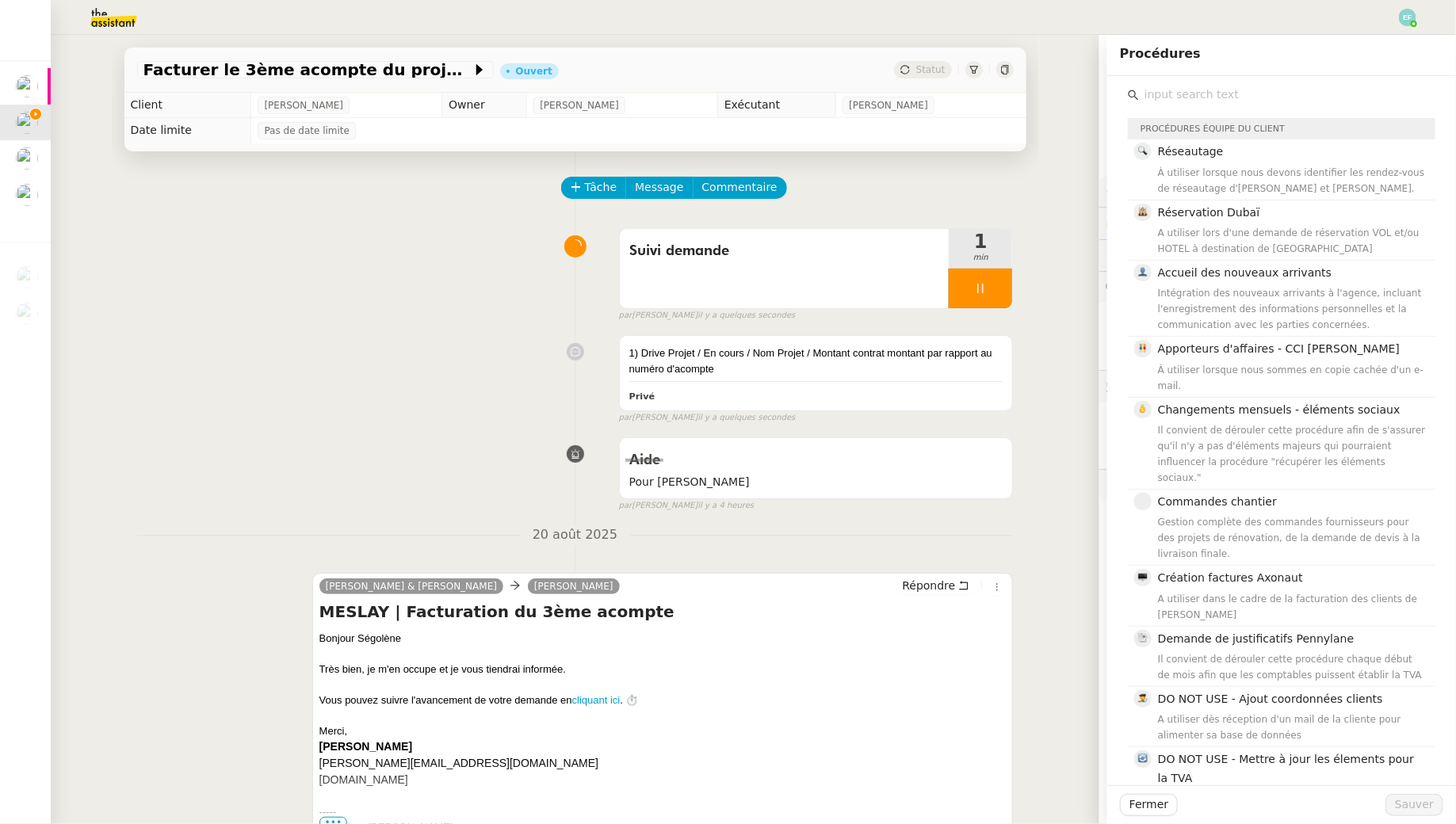
click at [1074, 183] on div "Facturer le 3ème acompte du projet MESLAY Ouvert Statut Client [PERSON_NAME] Ow…" at bounding box center [575, 429] width 1049 height 790
click at [501, 334] on div "1) Drive Projet / En cours / Nom Projet / Montant contrat montant par rapport a…" at bounding box center [575, 375] width 877 height 96
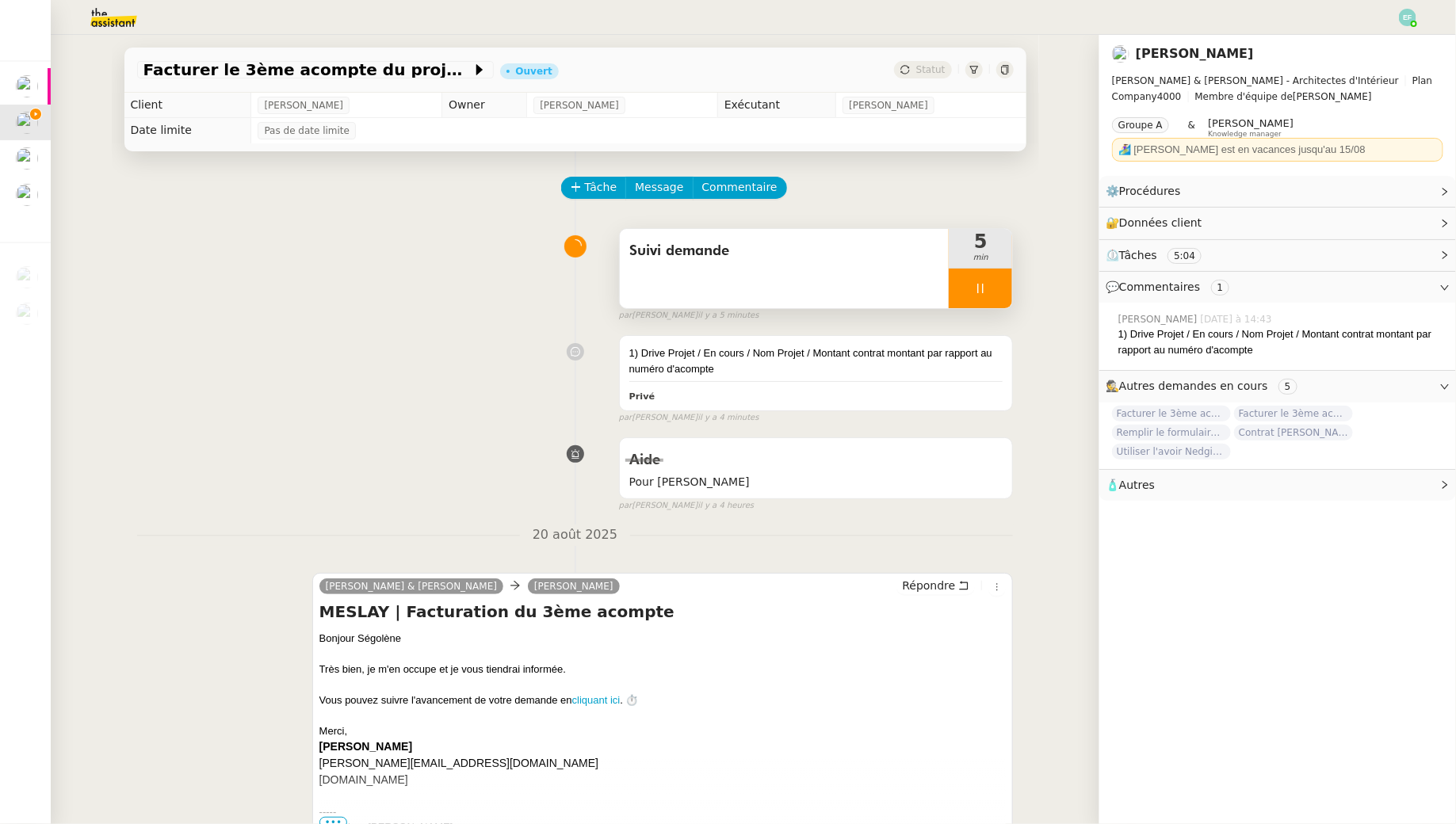
click at [818, 263] on div "Suivi demande" at bounding box center [784, 251] width 311 height 25
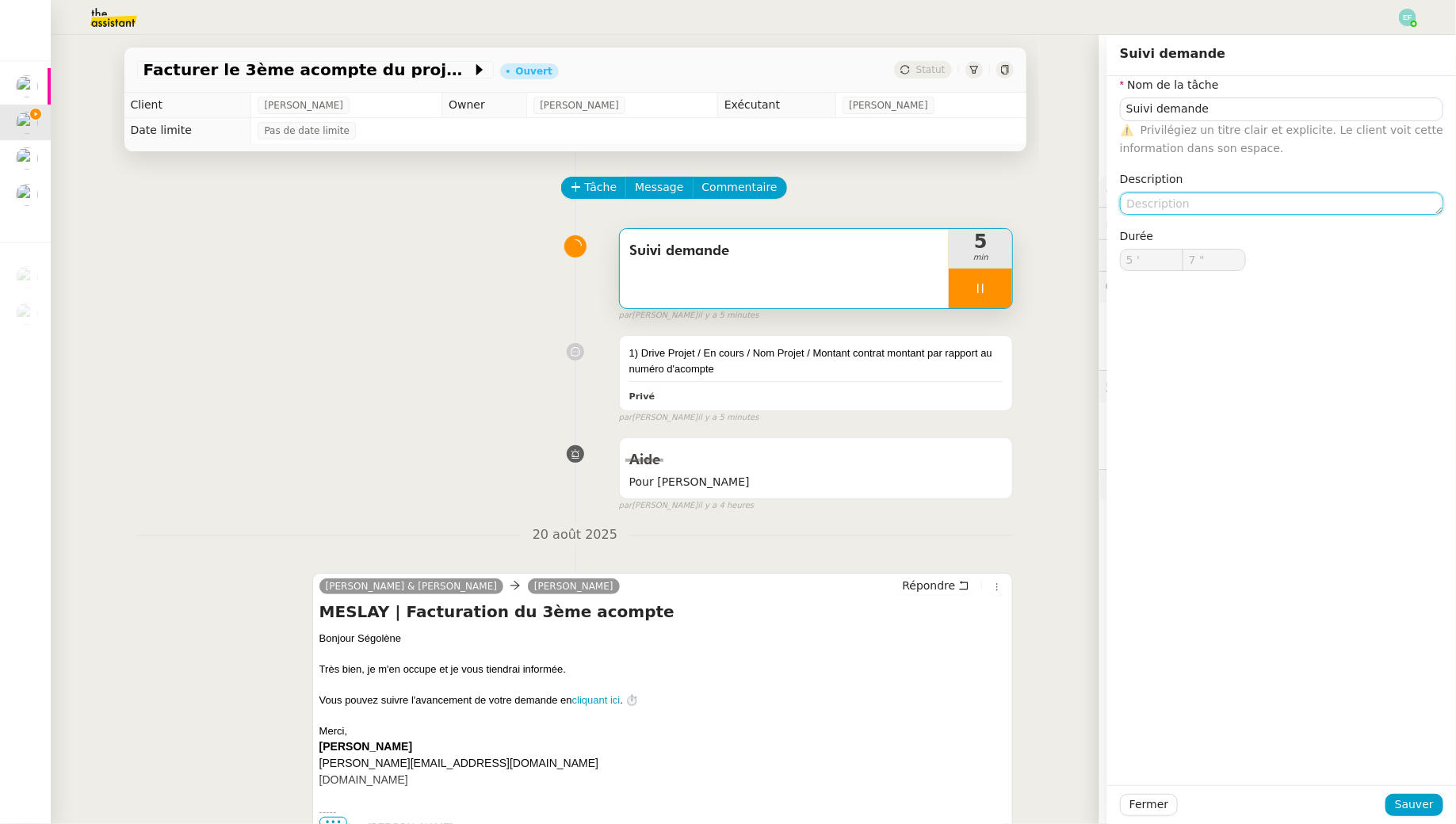
click at [1182, 195] on textarea at bounding box center [1281, 204] width 324 height 22
type input "9 ""
click at [432, 336] on div "1) Drive Projet / En cours / Nom Projet / Montant contrat montant par rapport a…" at bounding box center [575, 375] width 877 height 96
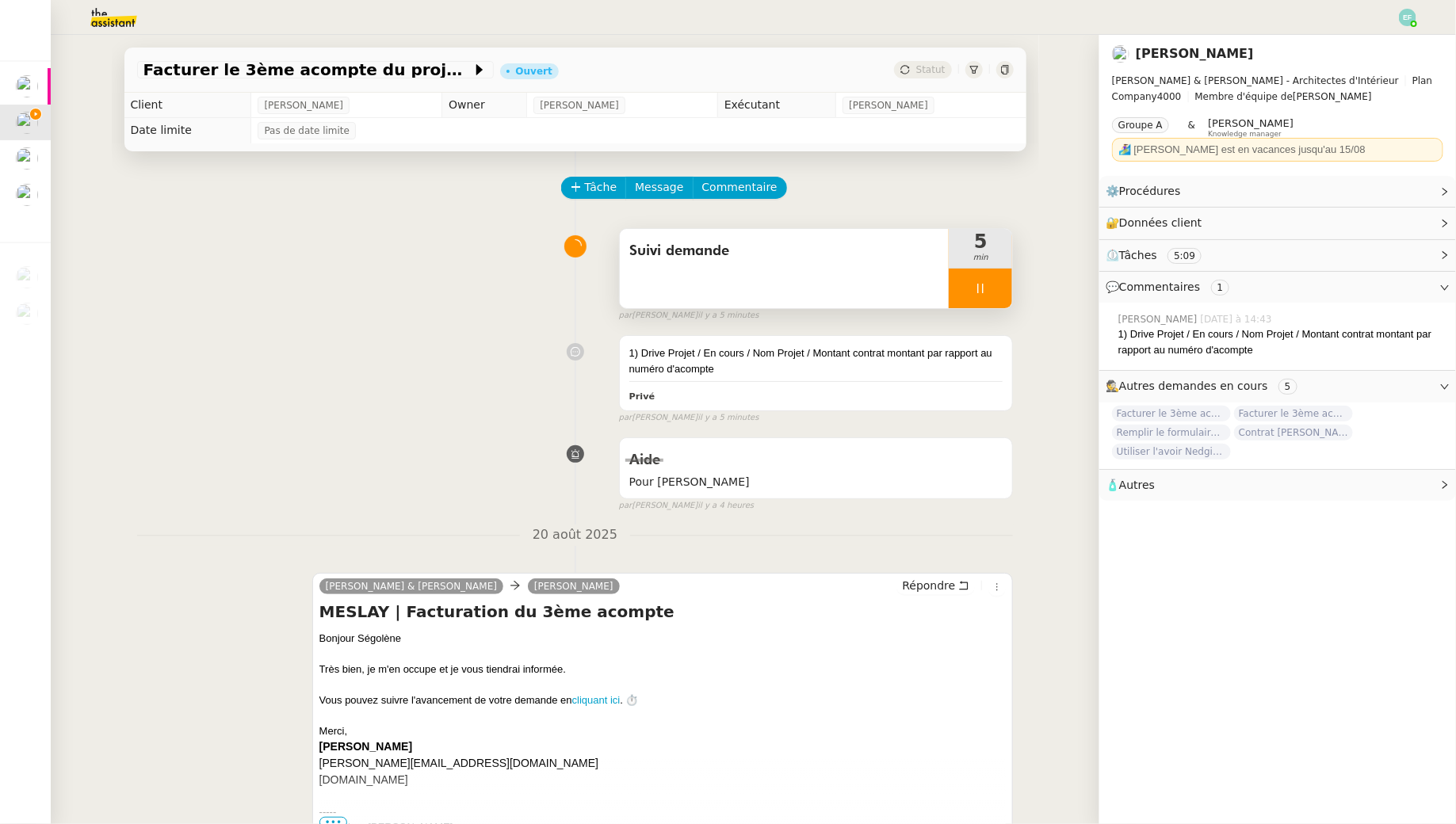
click at [804, 266] on div "Suivi demande" at bounding box center [784, 269] width 330 height 79
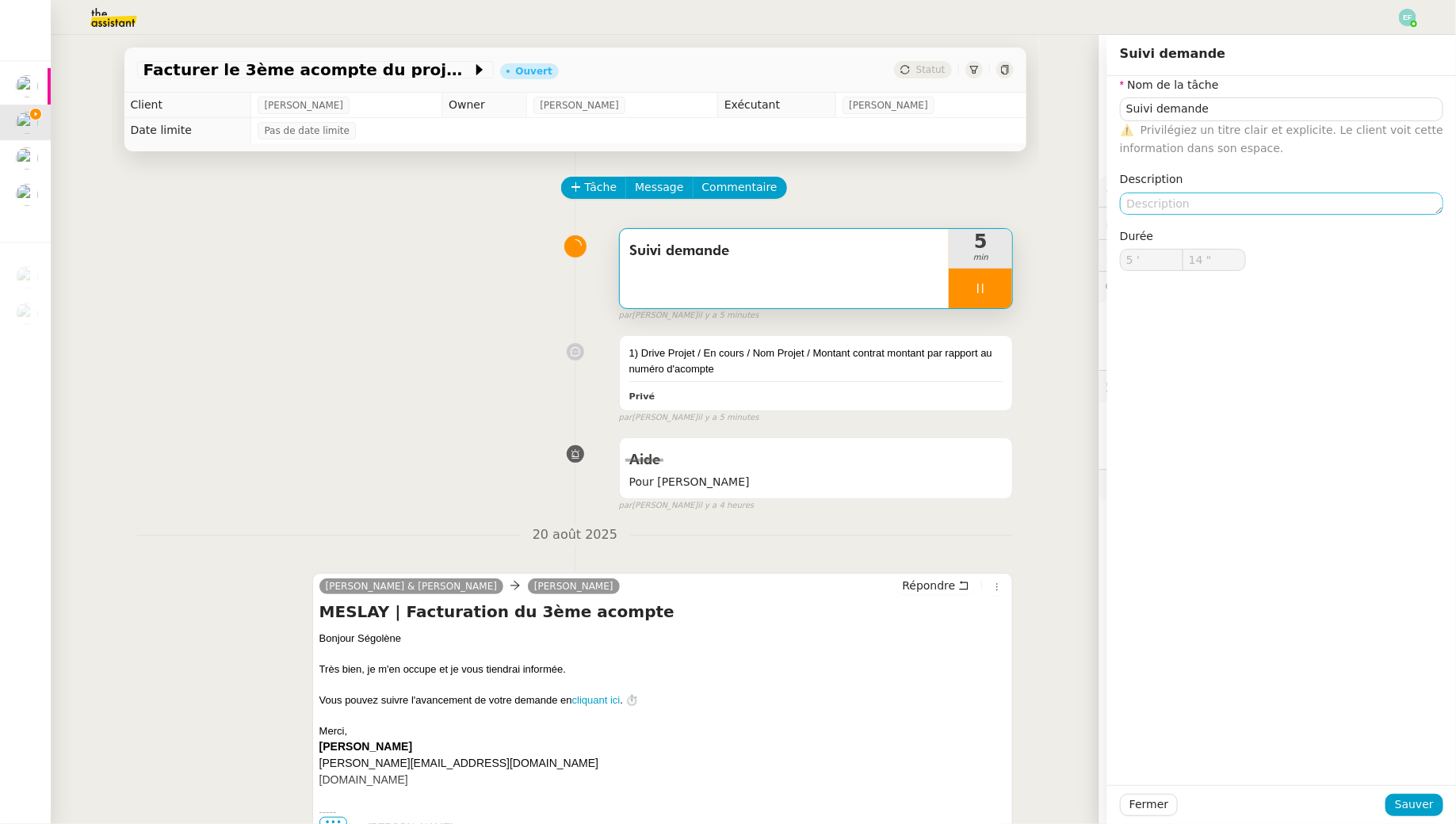
type input "15 ""
click at [1152, 197] on textarea at bounding box center [1281, 204] width 324 height 22
type textarea "Créa"
type input "16 ""
type textarea "Création f"
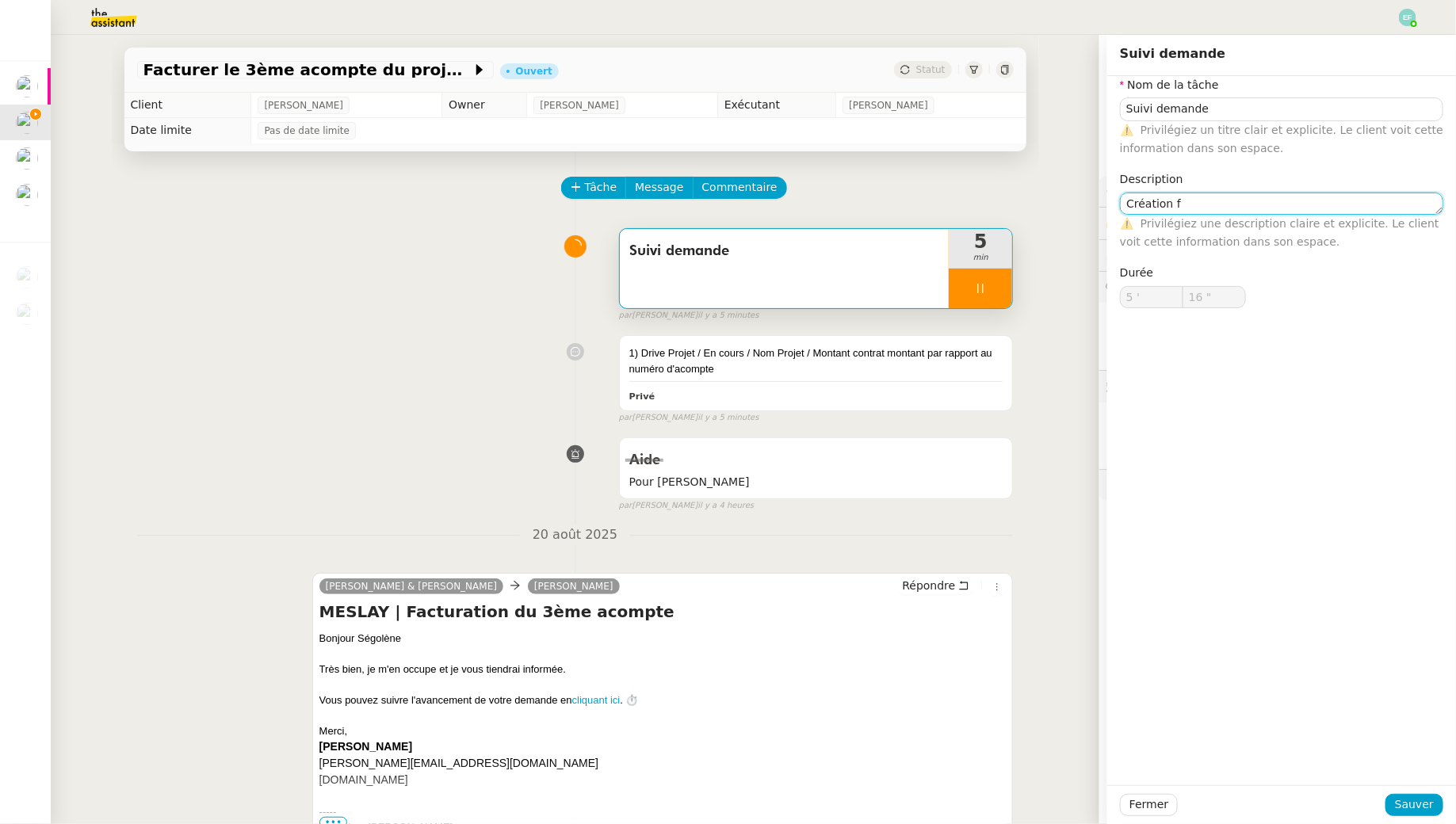
type input "17 ""
type textarea "Création facture"
type input "18 ""
type textarea "Création facture + envoi"
type input "19 ""
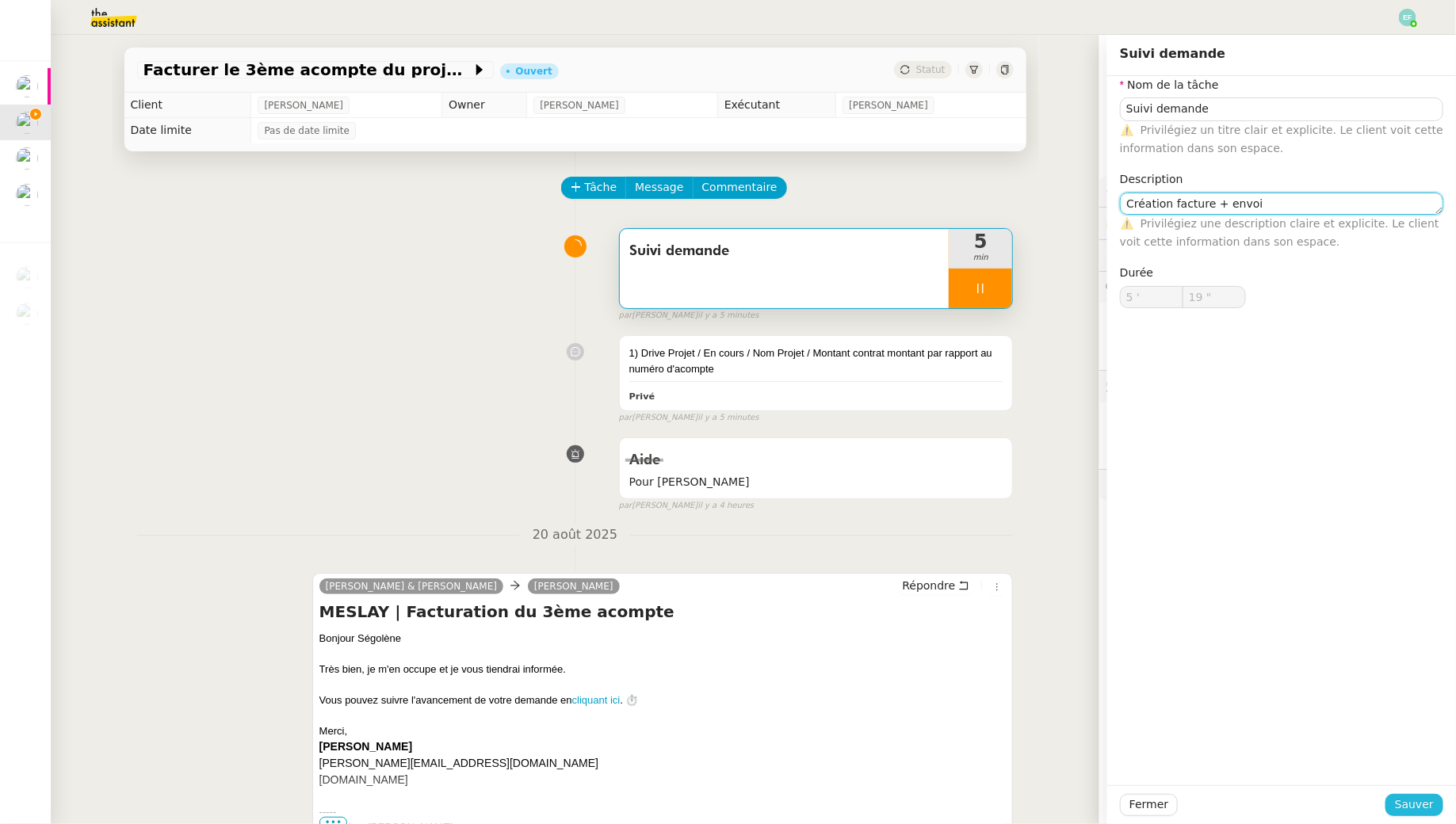
type textarea "Création facture + envoi"
click at [1405, 809] on span "Sauver" at bounding box center [1414, 804] width 39 height 18
type input "20 ""
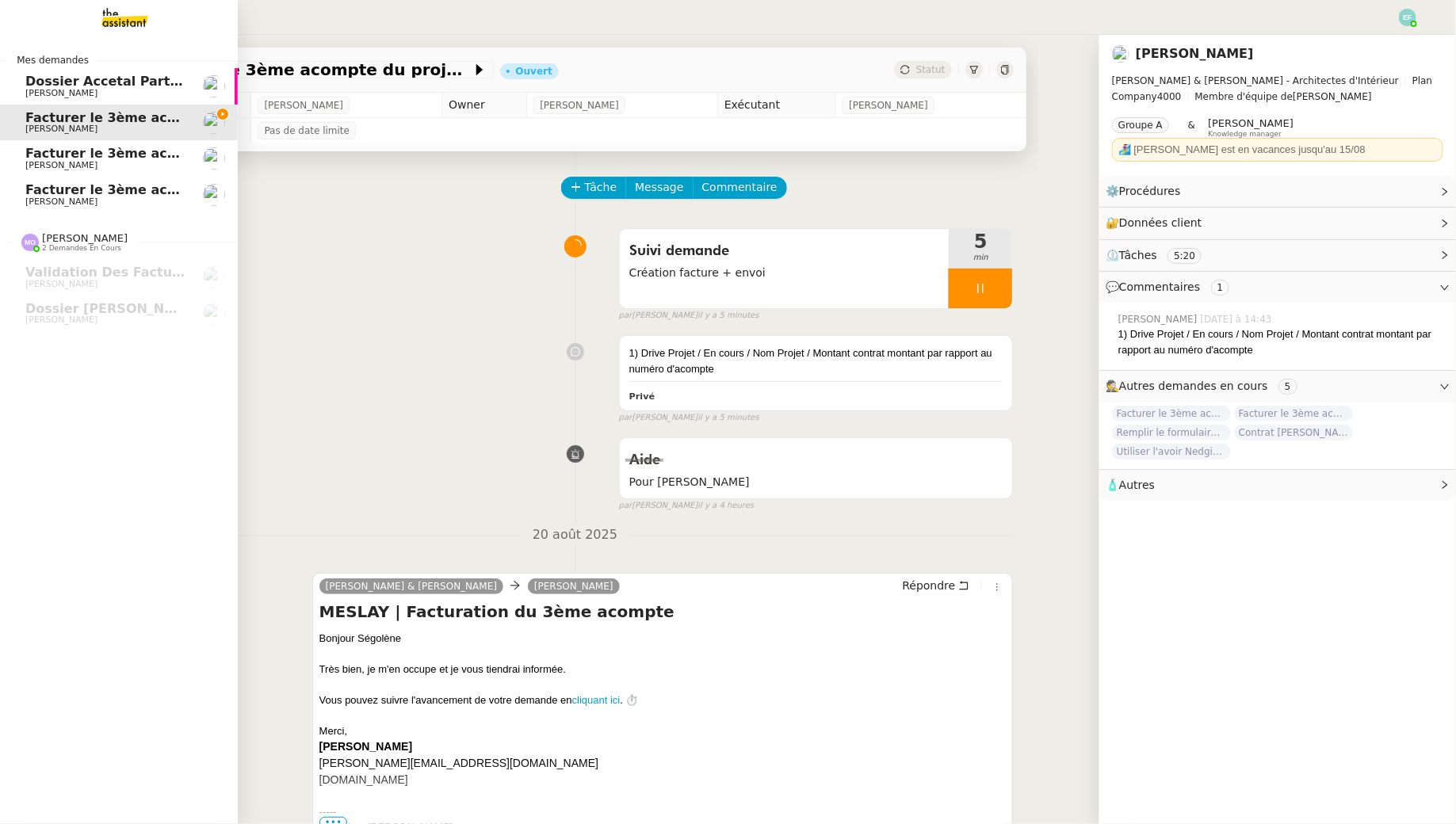
click at [77, 155] on span "Facturer le 3ème acompte MOUGINS" at bounding box center [155, 152] width 260 height 15
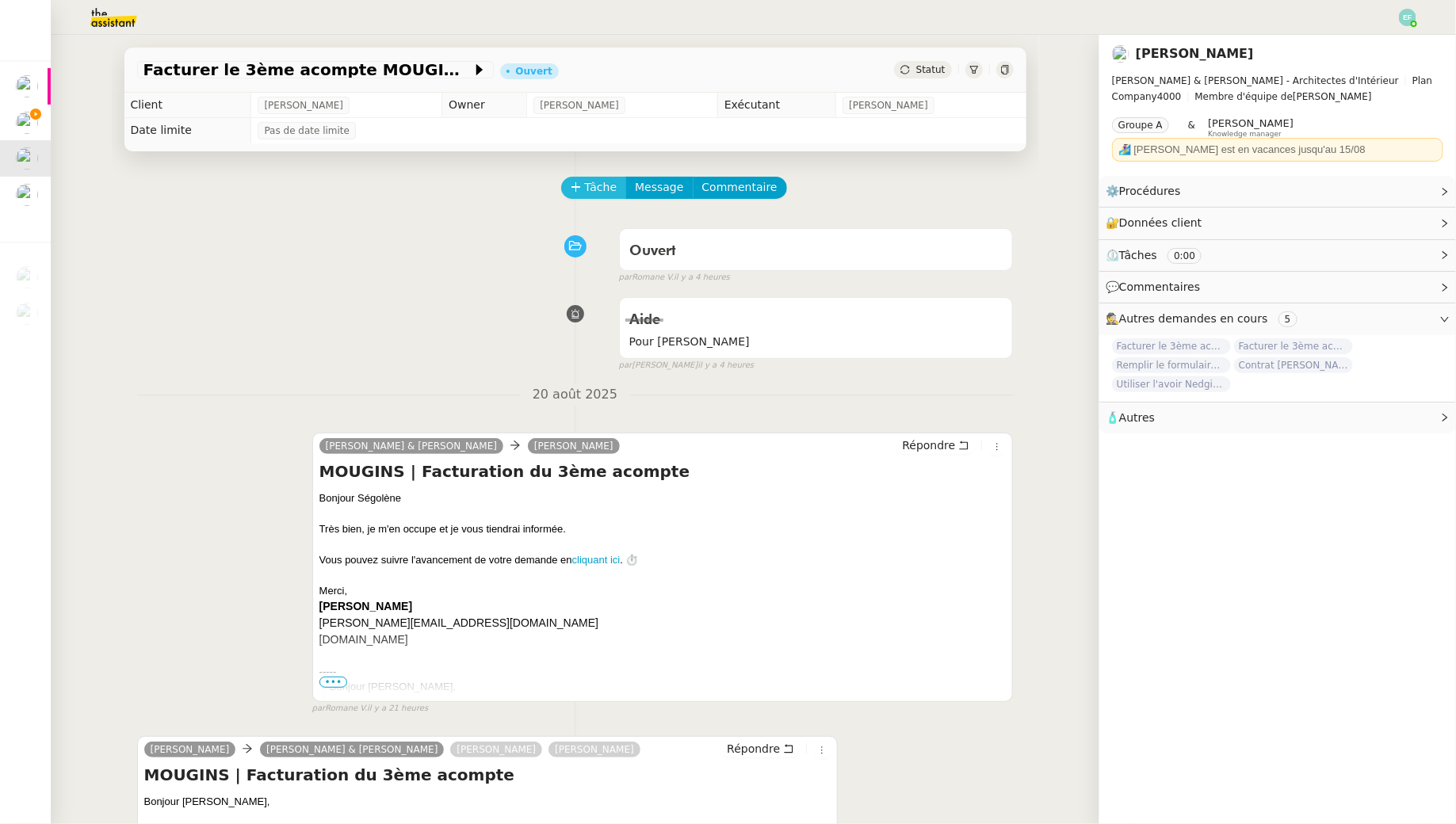
click at [592, 183] on span "Tâche" at bounding box center [601, 187] width 33 height 18
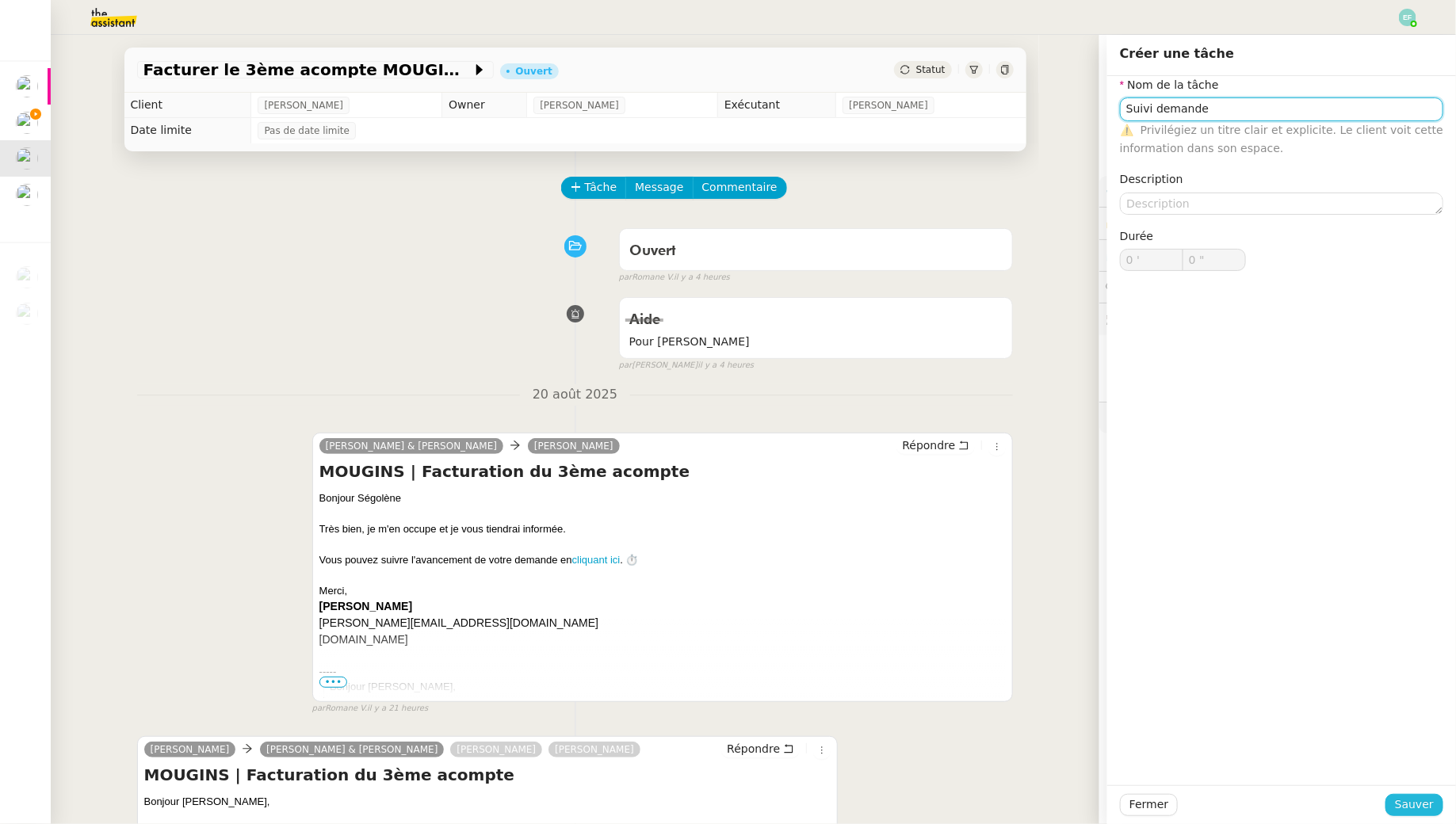
type input "Suivi demande"
click at [1420, 804] on span "Sauver" at bounding box center [1414, 804] width 39 height 18
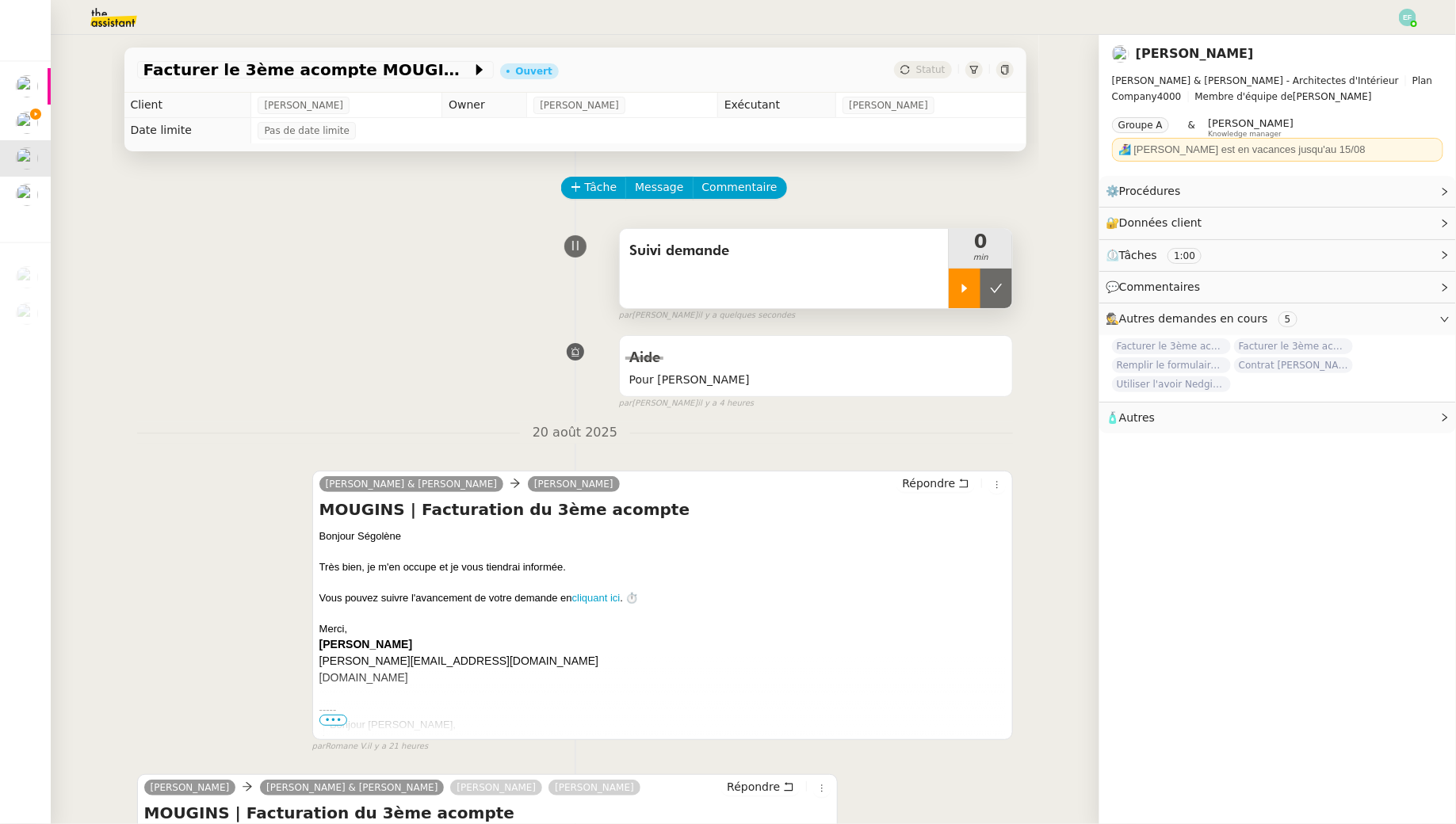
click at [961, 282] on div at bounding box center [964, 288] width 32 height 40
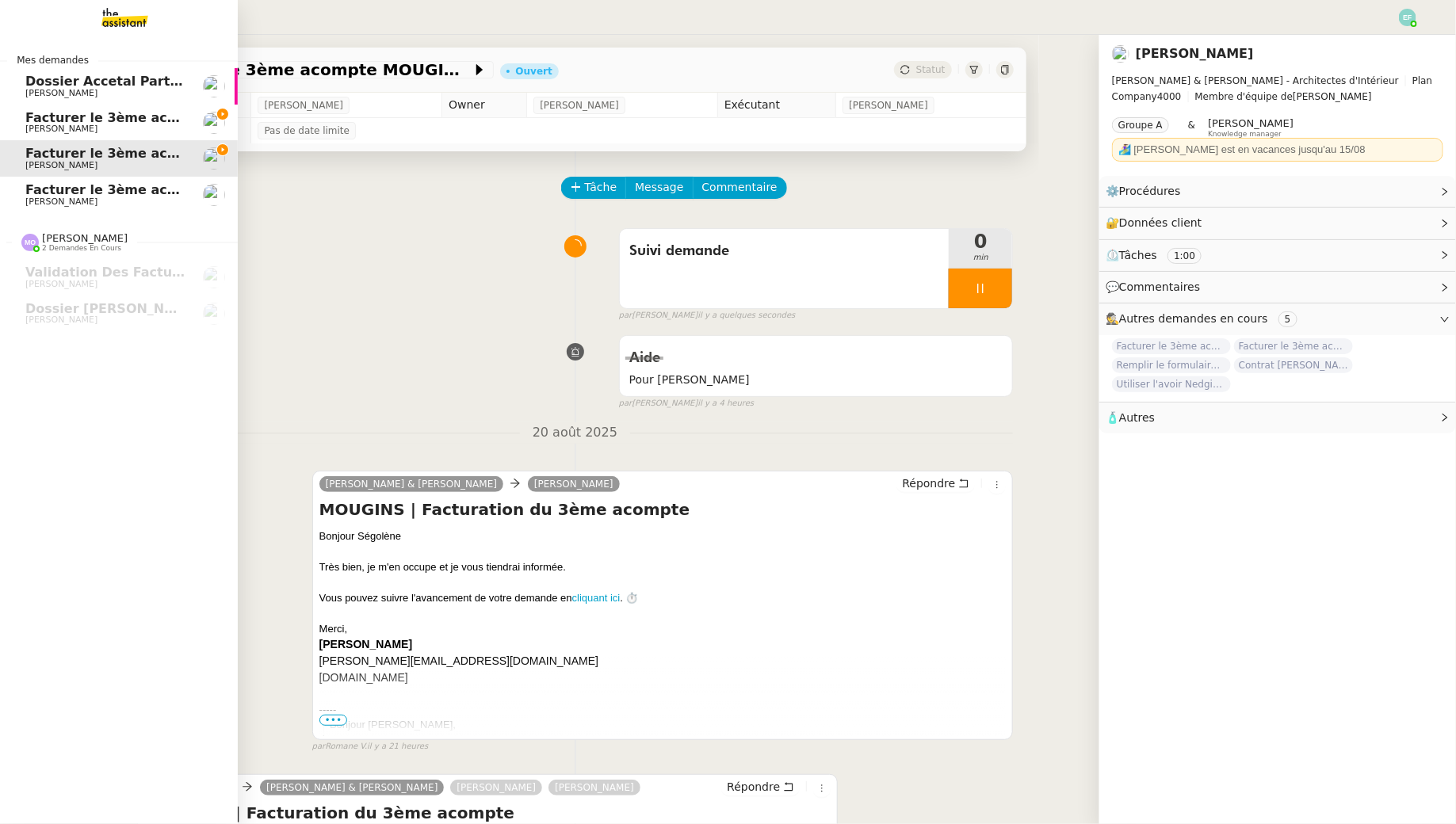
click at [25, 115] on link "Facturer le 3ème acompte du projet MESLAY [PERSON_NAME]" at bounding box center [119, 122] width 238 height 36
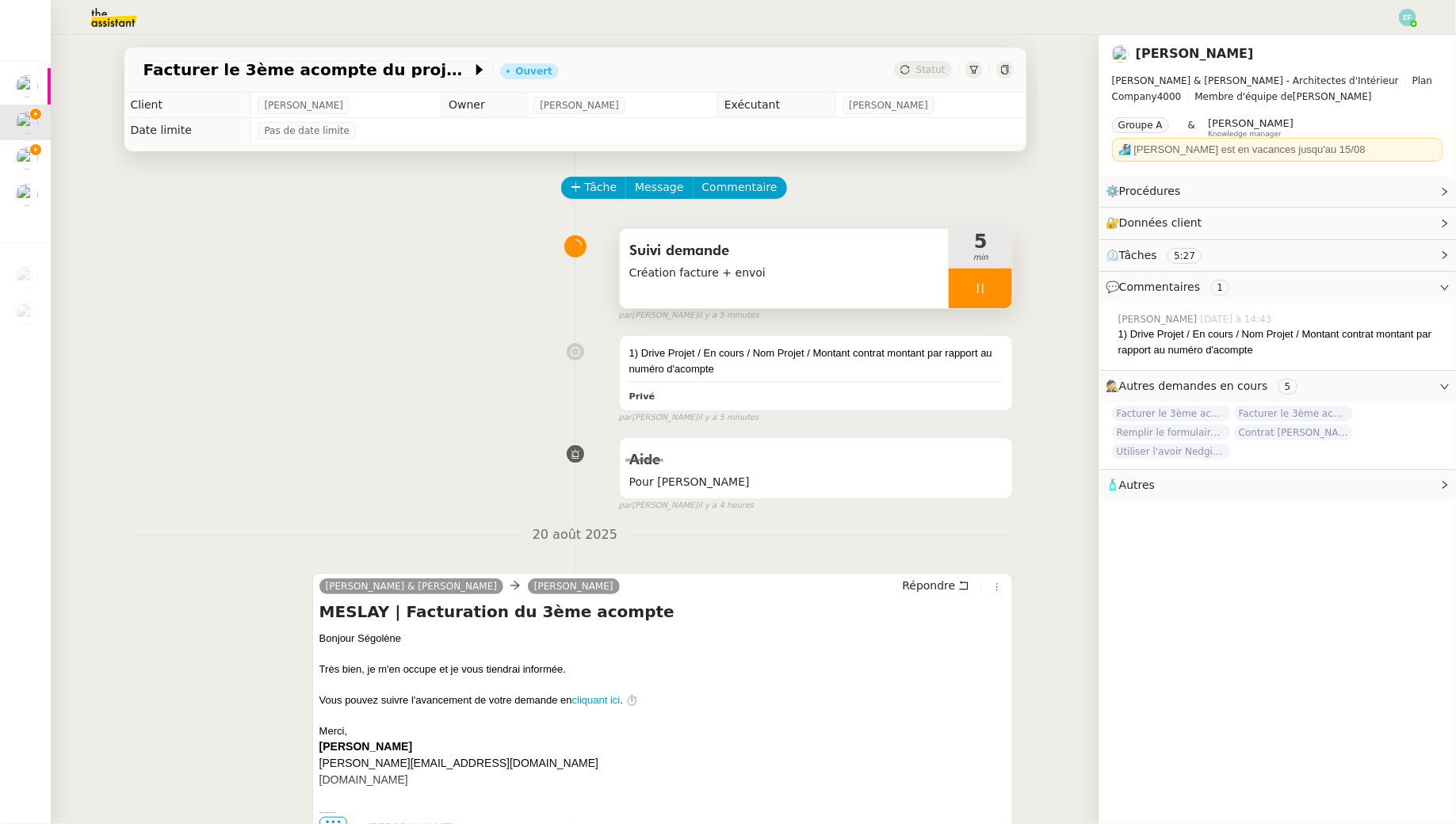
click at [993, 275] on div at bounding box center [981, 288] width 64 height 40
click at [995, 277] on button at bounding box center [996, 288] width 32 height 40
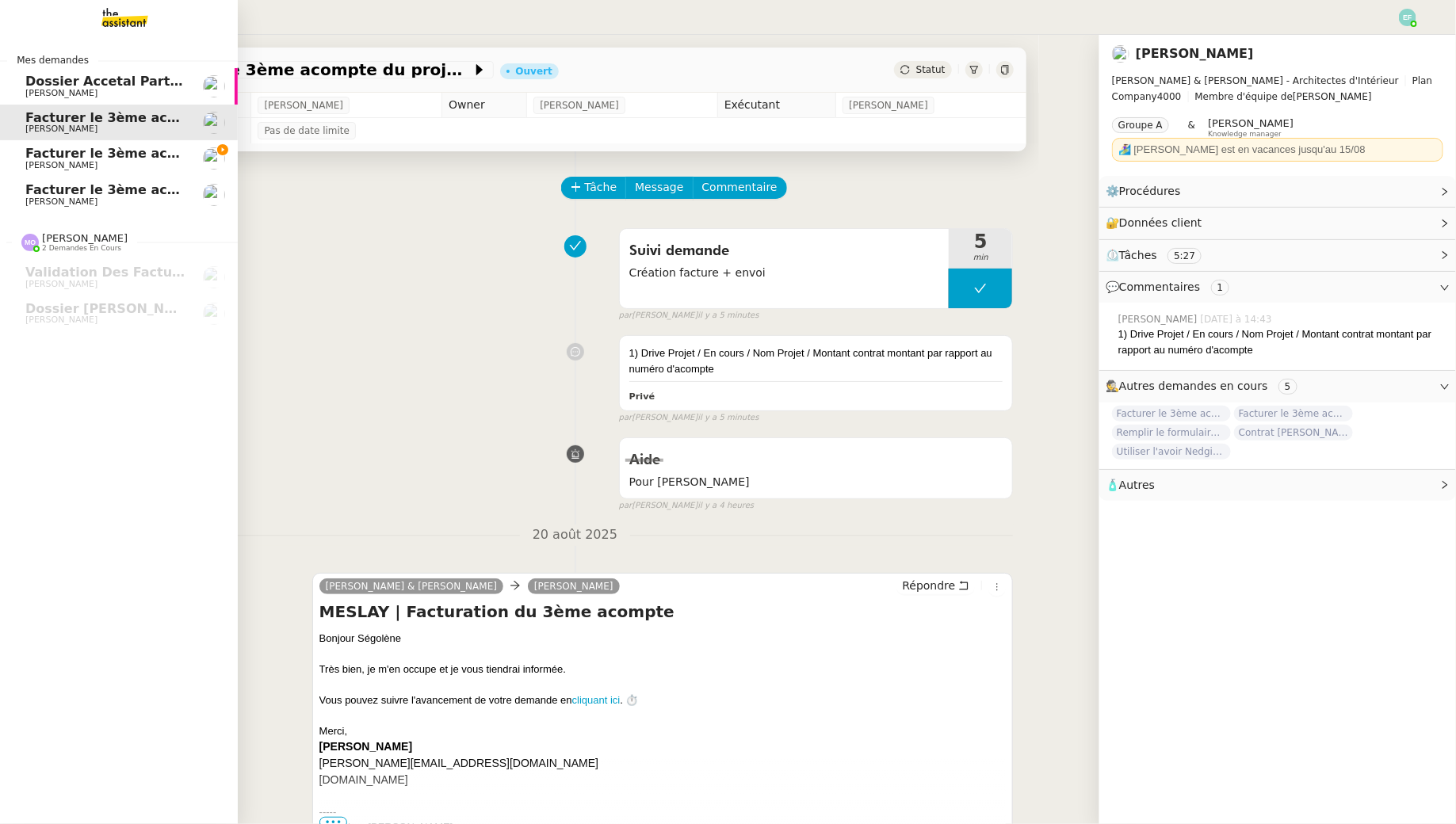
click at [65, 172] on link "Facturer le 3ème acompte MOUGINS [PERSON_NAME]" at bounding box center [119, 158] width 238 height 36
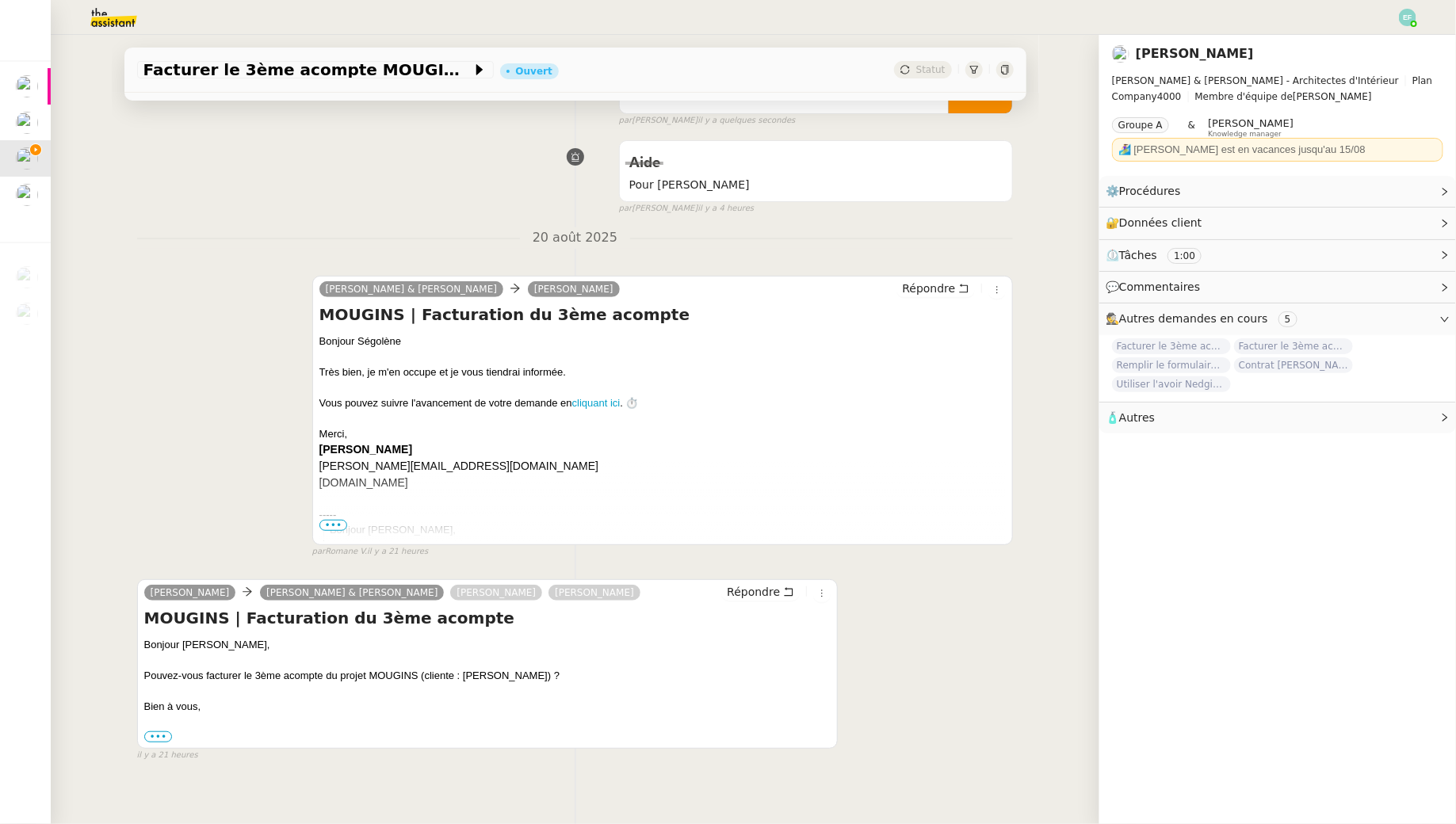
scroll to position [195, 0]
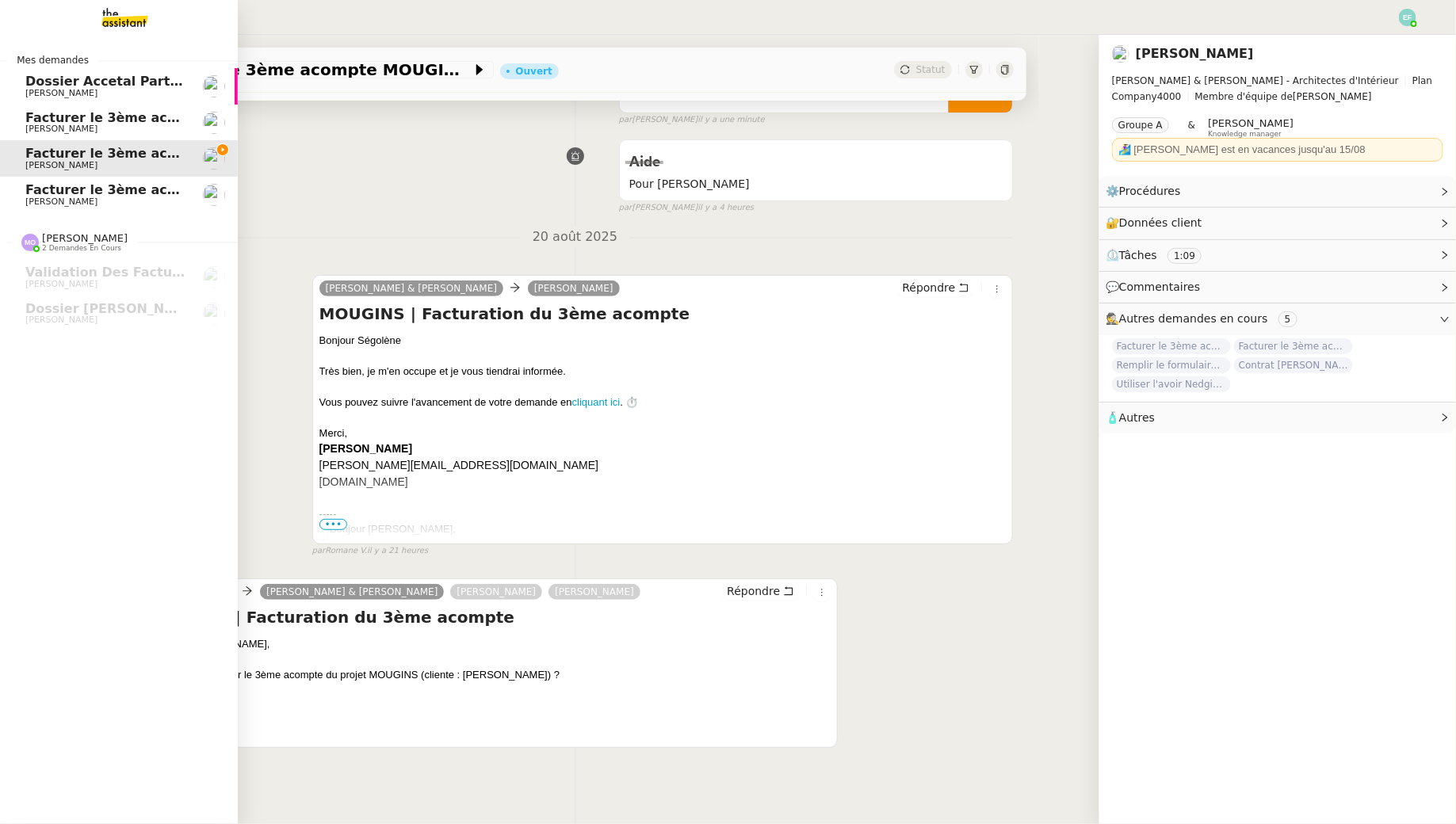
click at [25, 128] on span "[PERSON_NAME]" at bounding box center [61, 129] width 72 height 10
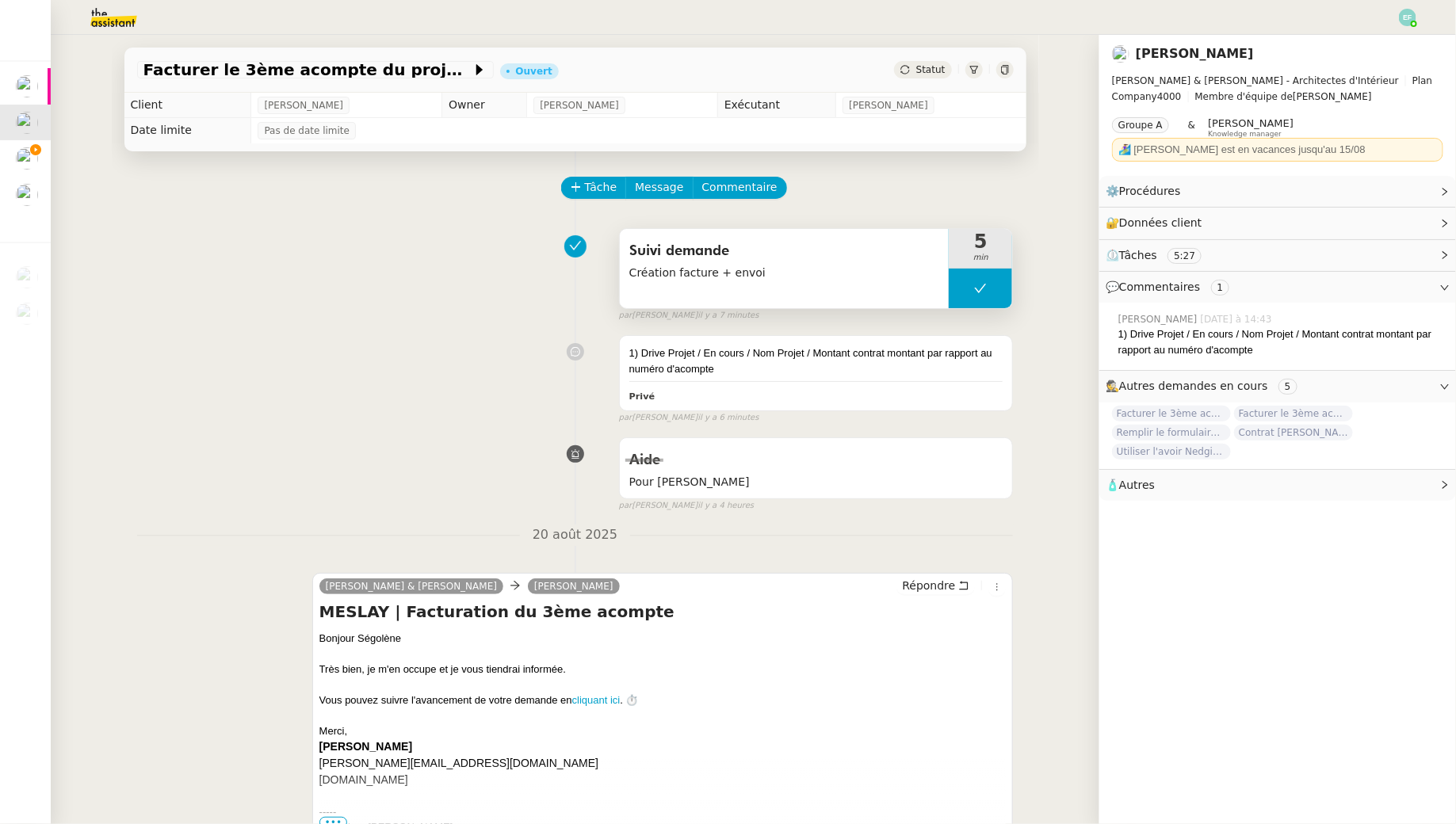
click at [983, 293] on icon at bounding box center [980, 288] width 13 height 13
click at [973, 292] on div at bounding box center [964, 288] width 32 height 40
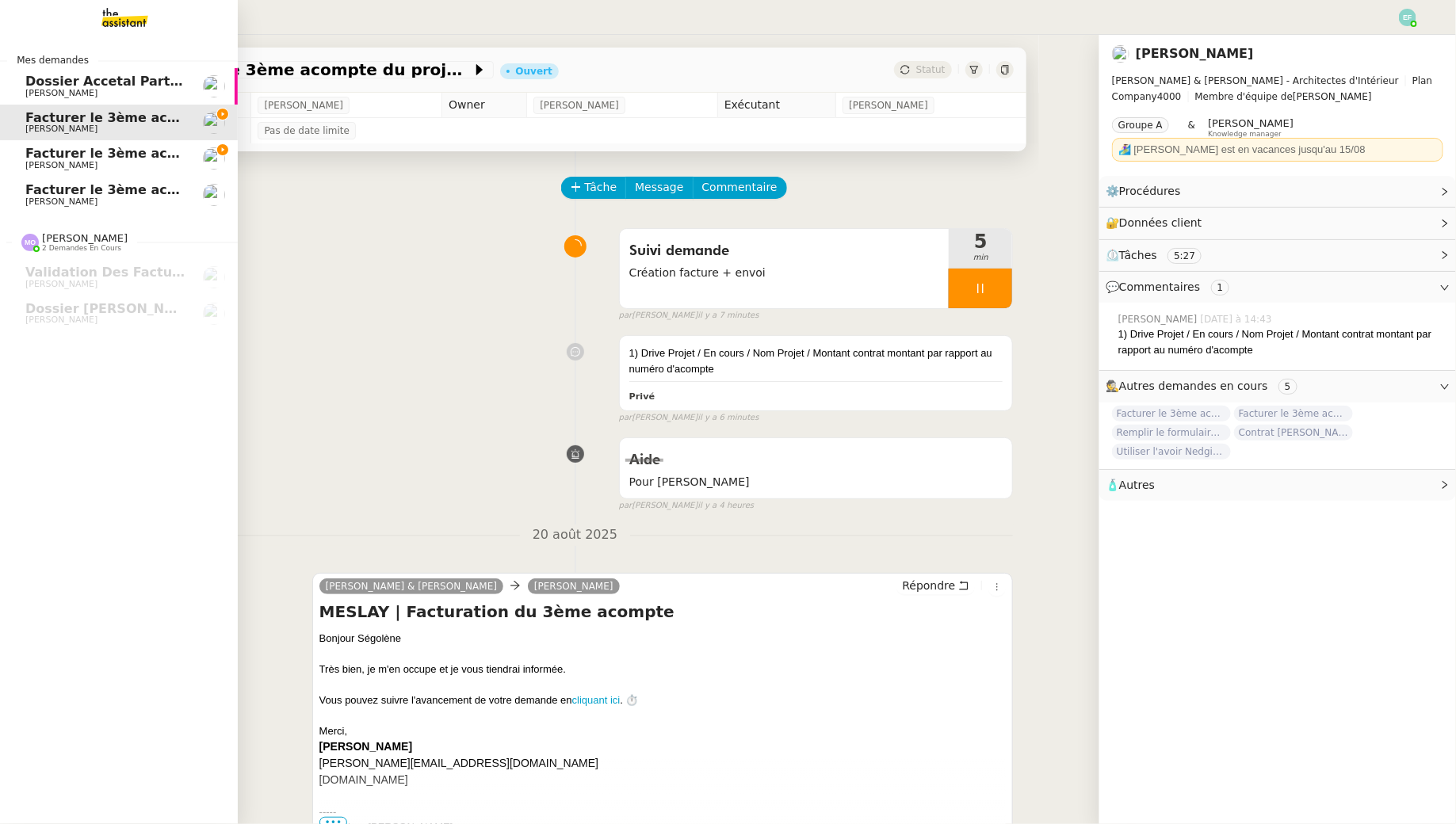
click at [28, 164] on span "[PERSON_NAME]" at bounding box center [61, 165] width 72 height 10
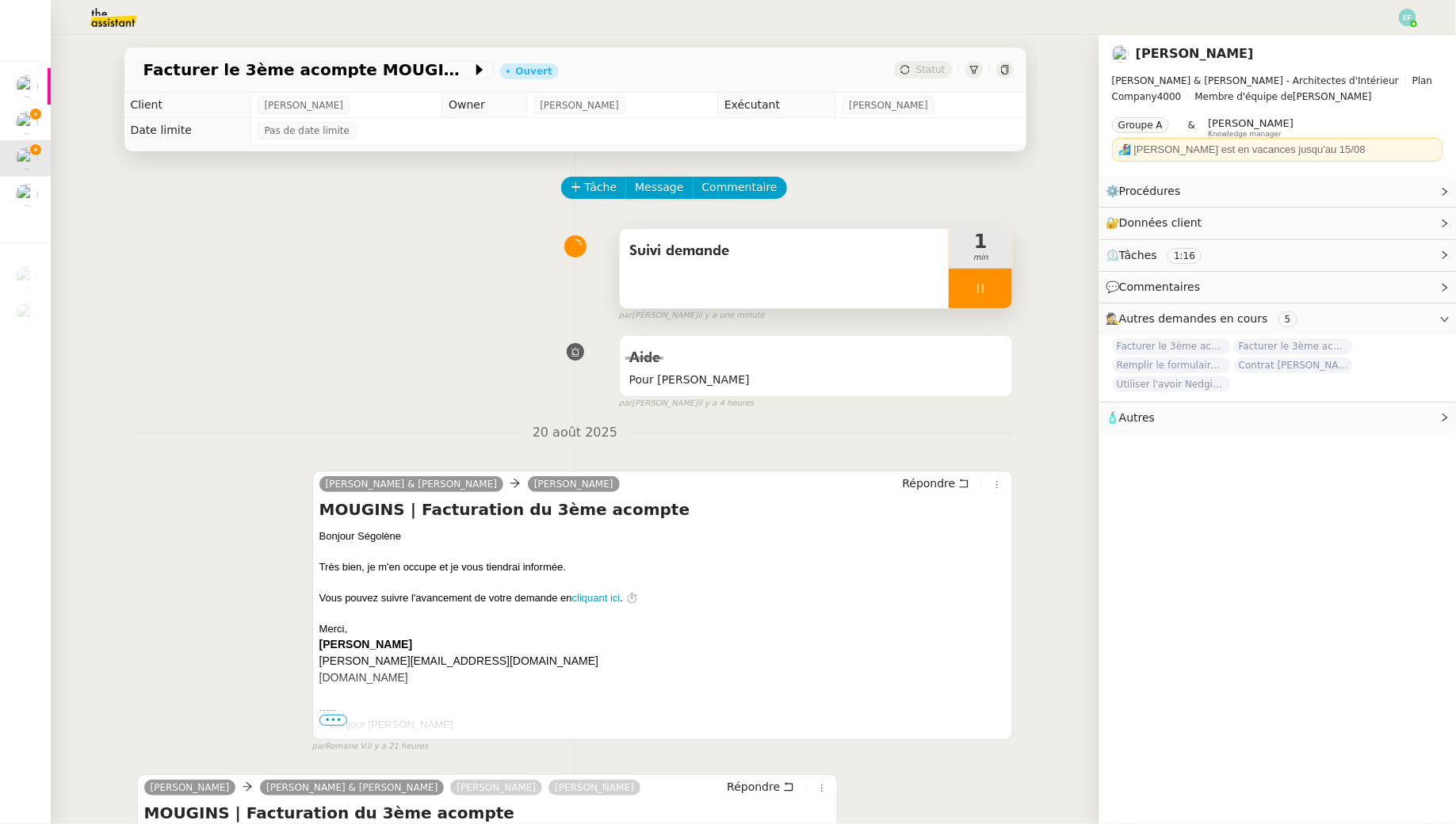
click at [992, 294] on div at bounding box center [981, 288] width 64 height 40
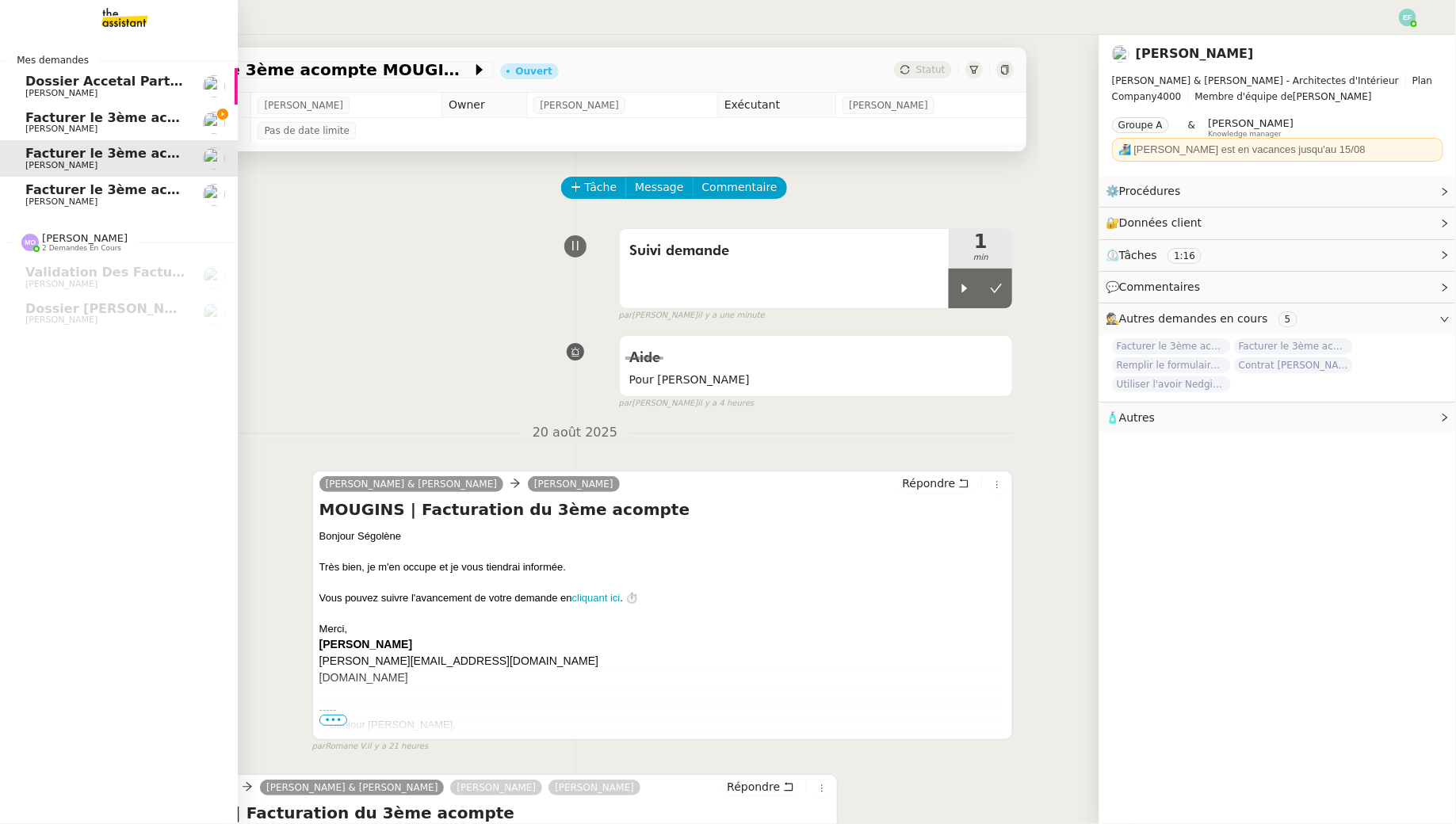
click at [27, 125] on span "[PERSON_NAME]" at bounding box center [61, 129] width 72 height 10
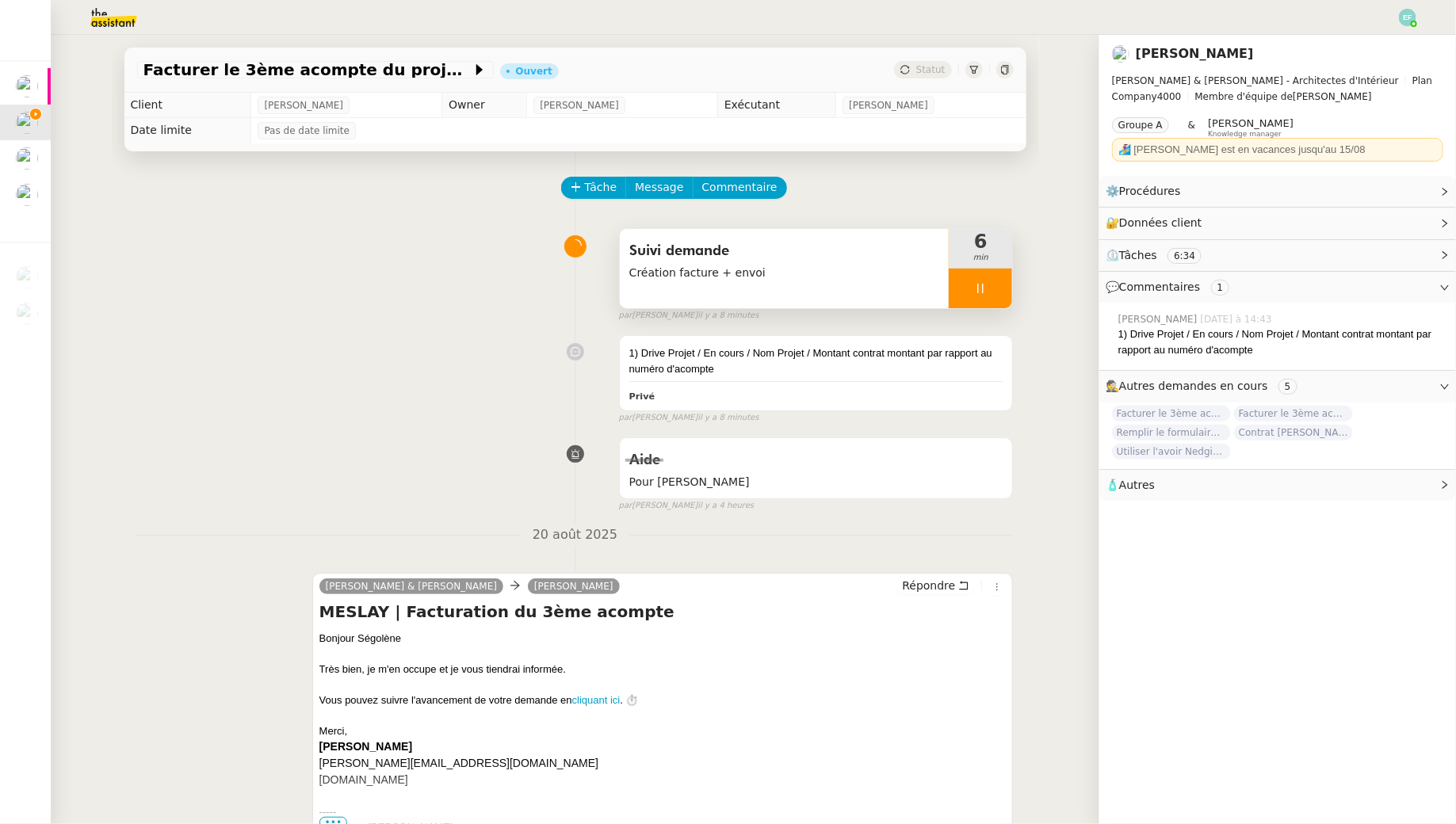
click at [884, 284] on div "[PERSON_NAME] demande Création facture + envoi" at bounding box center [784, 269] width 330 height 79
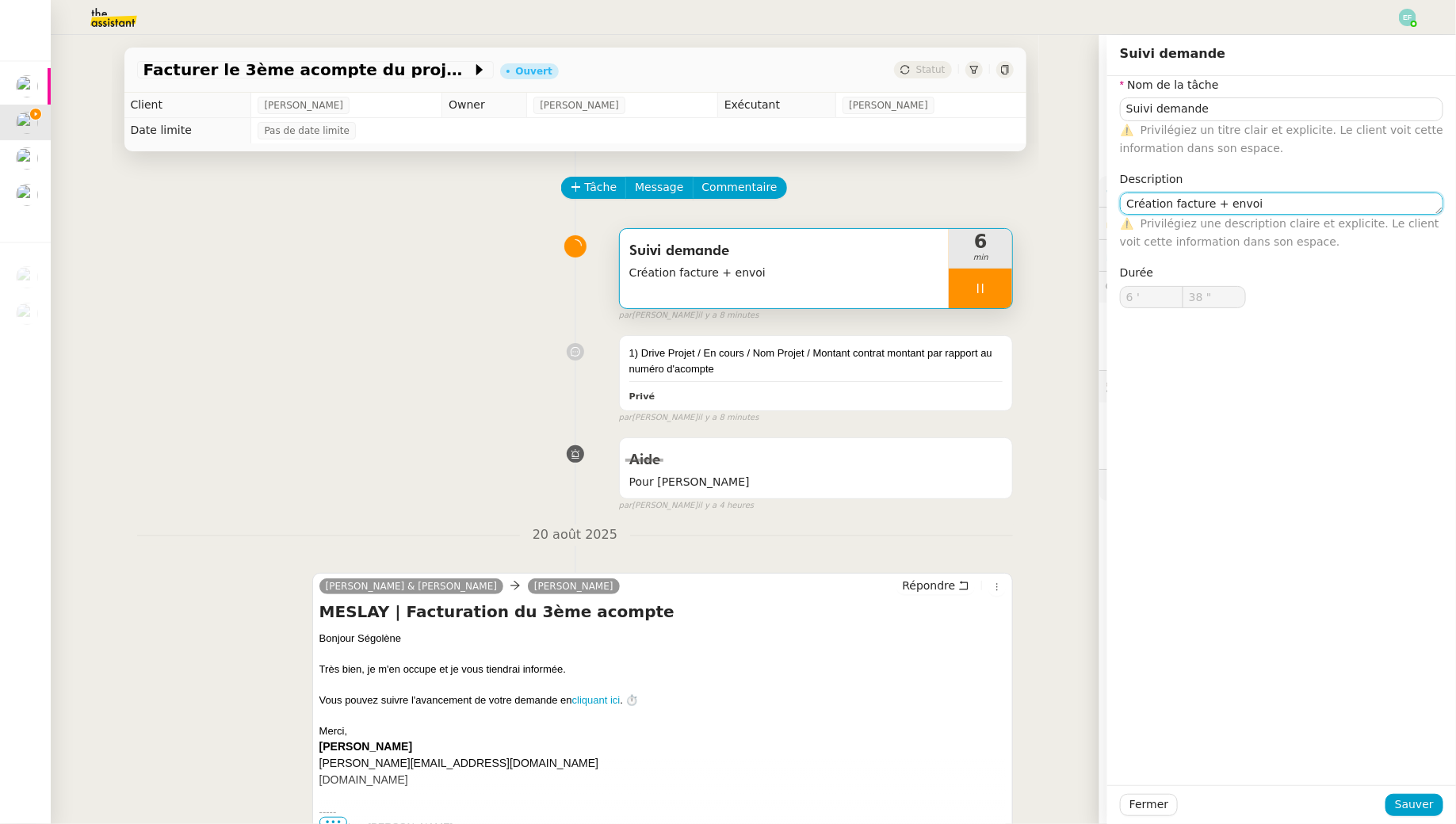
click at [1307, 205] on textarea "Création facture + envoi" at bounding box center [1281, 204] width 324 height 22
type input "39 ""
type textarea "Création facture + envoi + cla"
type input "40 ""
type textarea "Création facture + envoi + classement"
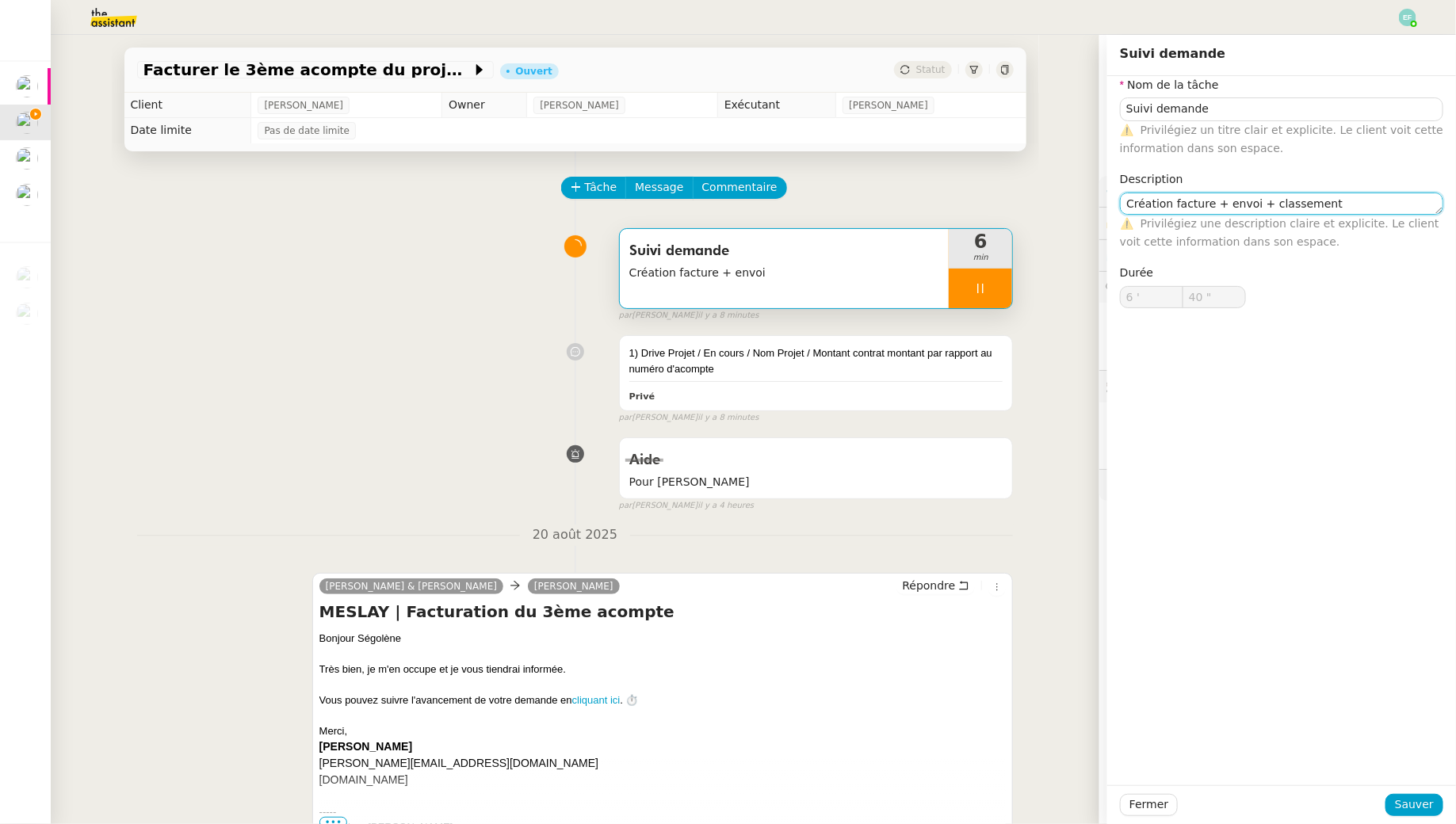
type input "41 ""
type textarea "Création facture + envoi + classement"
click at [1416, 813] on span "Sauver" at bounding box center [1414, 804] width 39 height 18
type input "42 ""
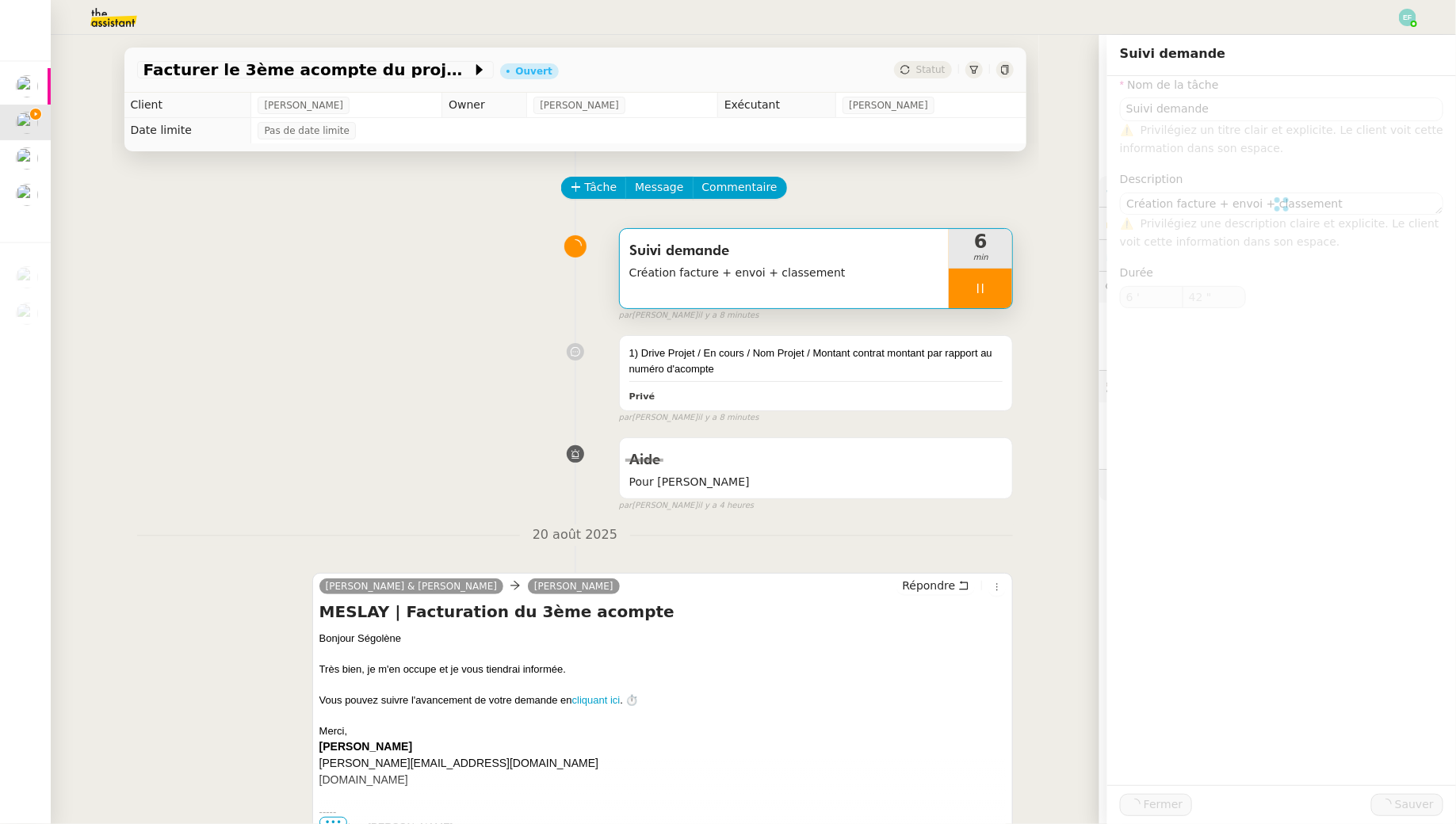
type input "Suivi demande"
type textarea "Création facture + envoi + classement"
type input "6 '"
type input "42 ""
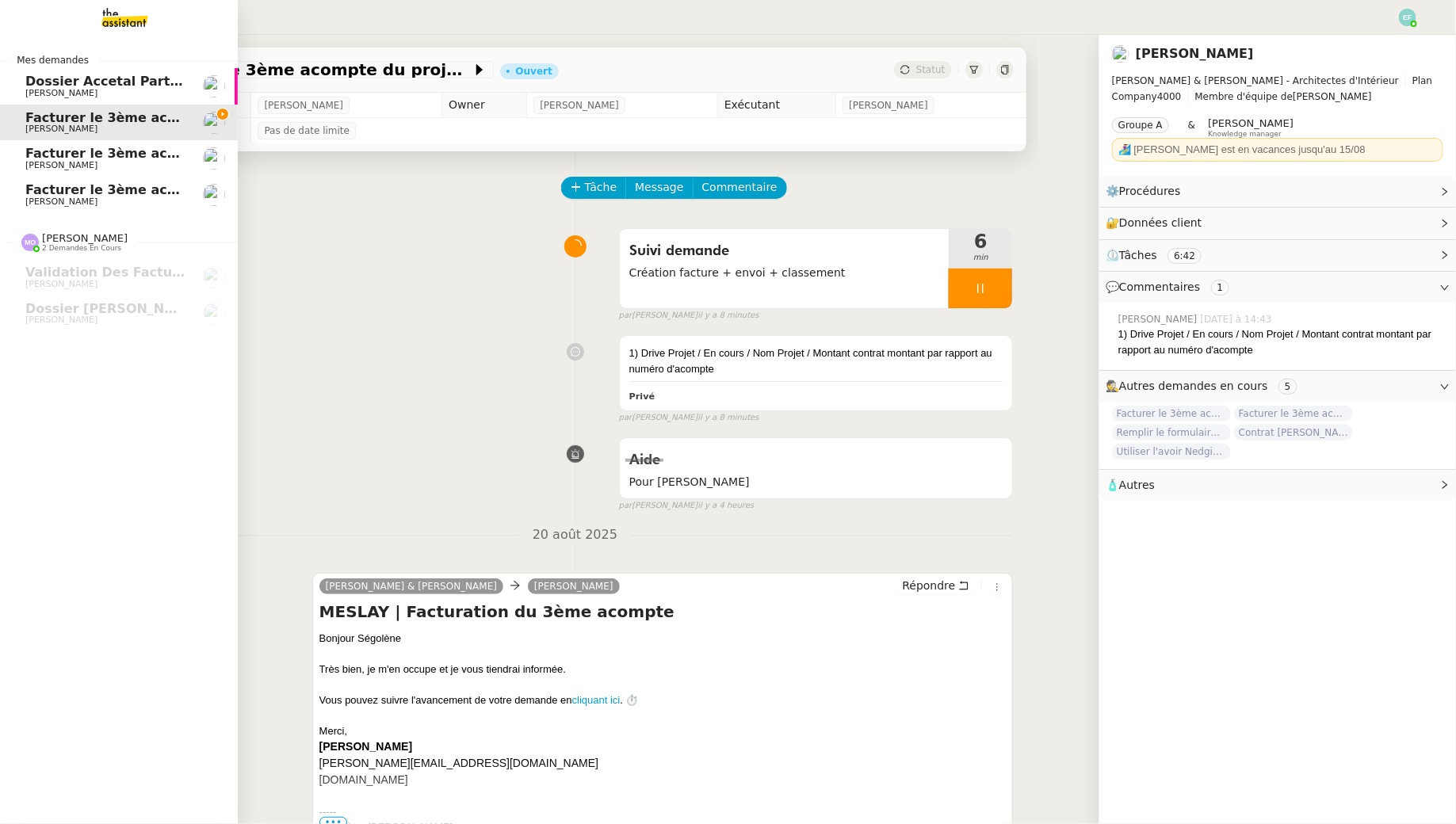
click at [40, 166] on span "[PERSON_NAME]" at bounding box center [61, 165] width 72 height 10
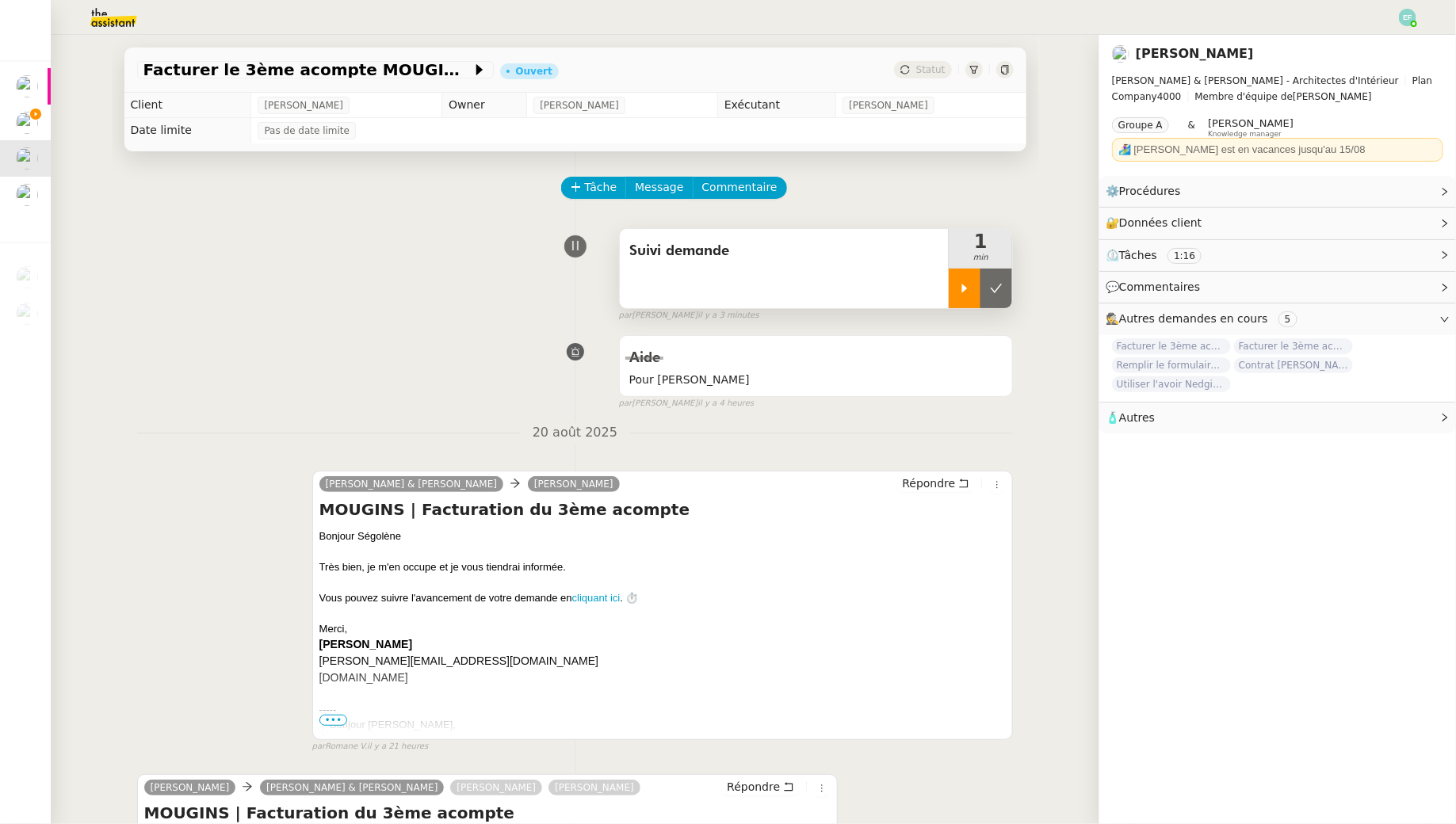
click at [948, 305] on div "Suivi demande" at bounding box center [784, 269] width 330 height 79
click at [960, 290] on icon at bounding box center [964, 288] width 13 height 13
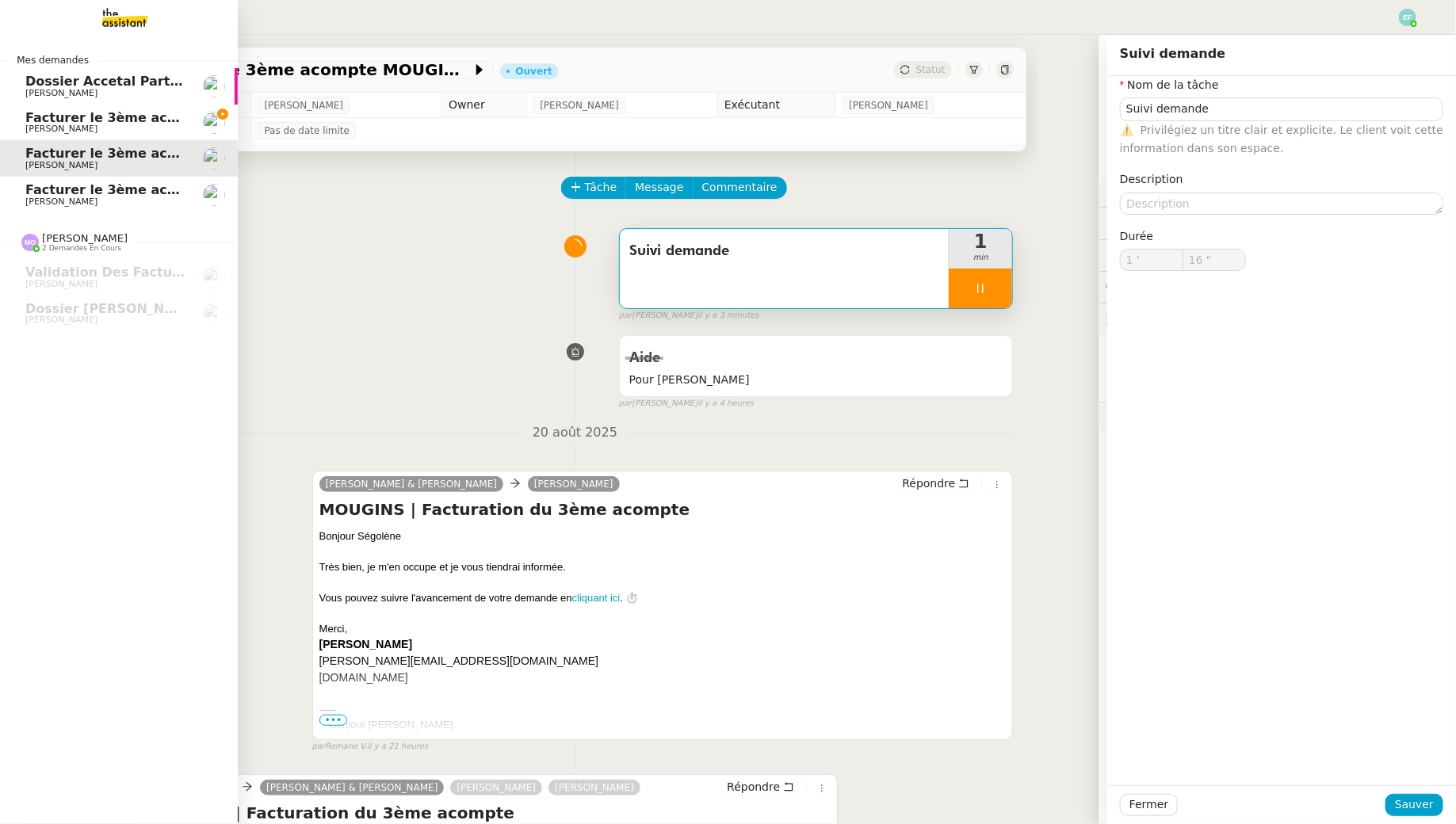
type input "Suivi demande"
type input "1 '"
type input "16 ""
type input "Suivi demande"
type input "1 '"
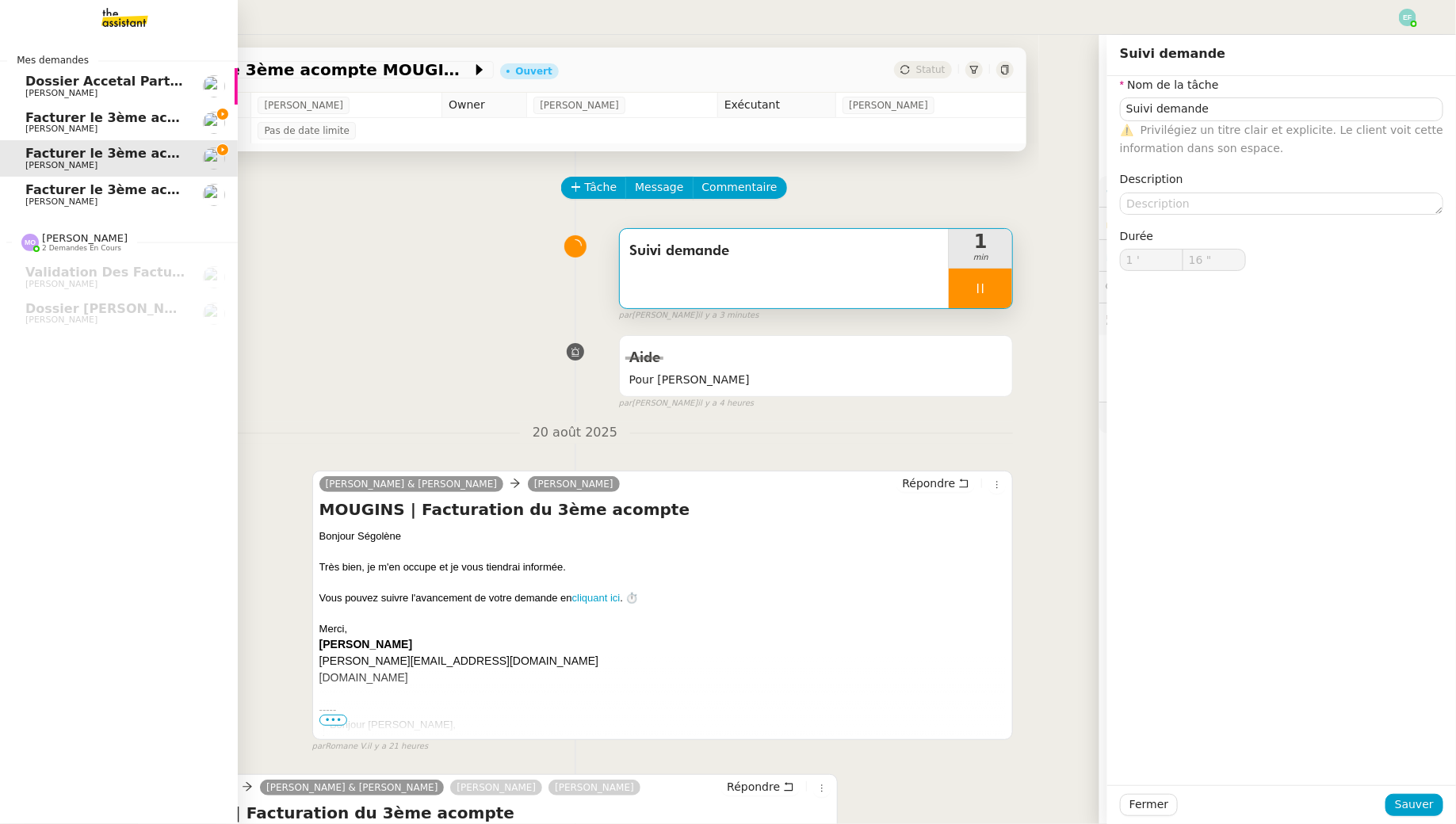
type input "16 ""
click at [65, 121] on span "Facturer le 3ème acompte du projet MESLAY" at bounding box center [183, 117] width 318 height 15
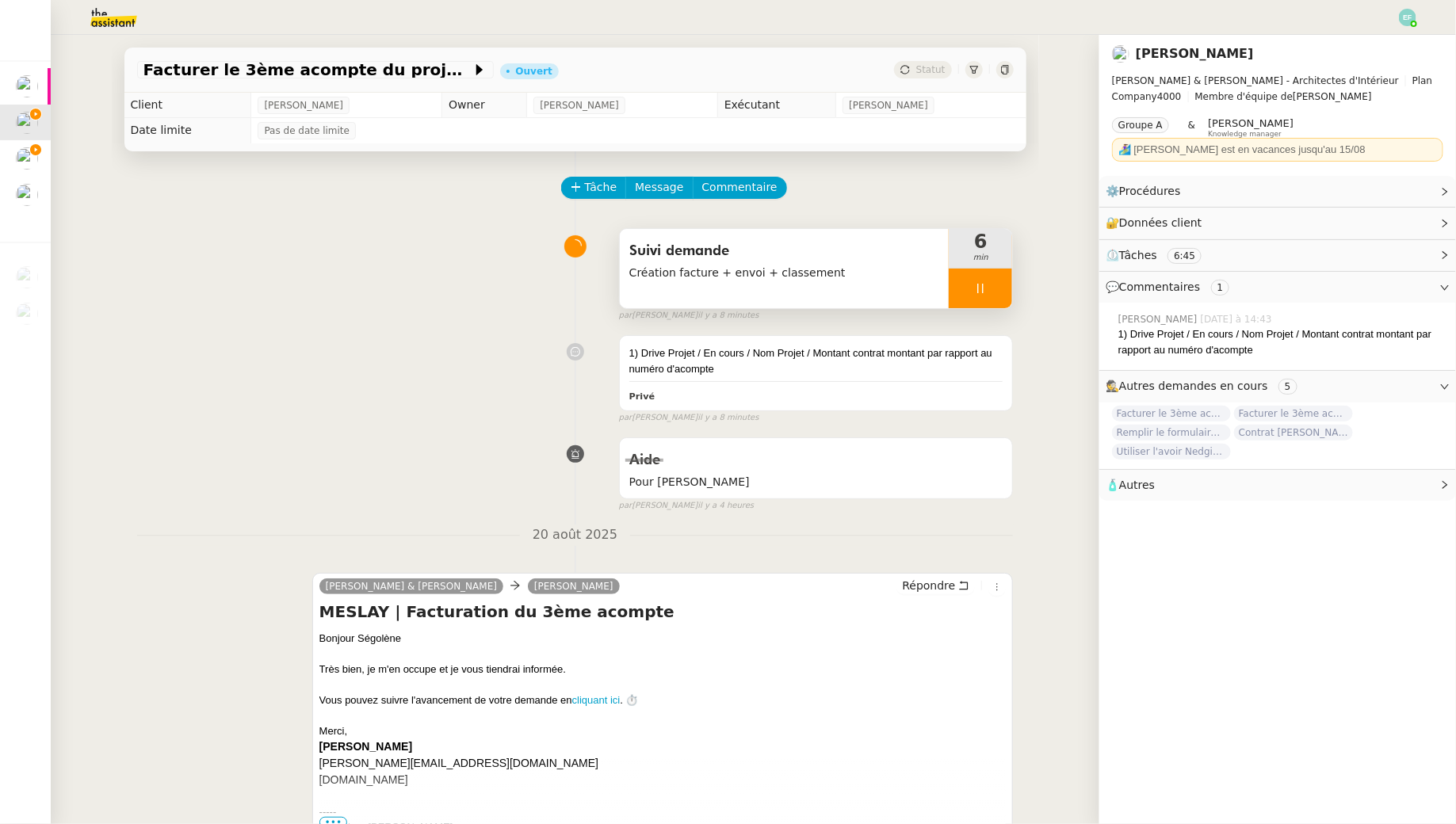
click at [982, 290] on icon at bounding box center [981, 288] width 5 height 9
click at [991, 290] on icon at bounding box center [996, 288] width 13 height 13
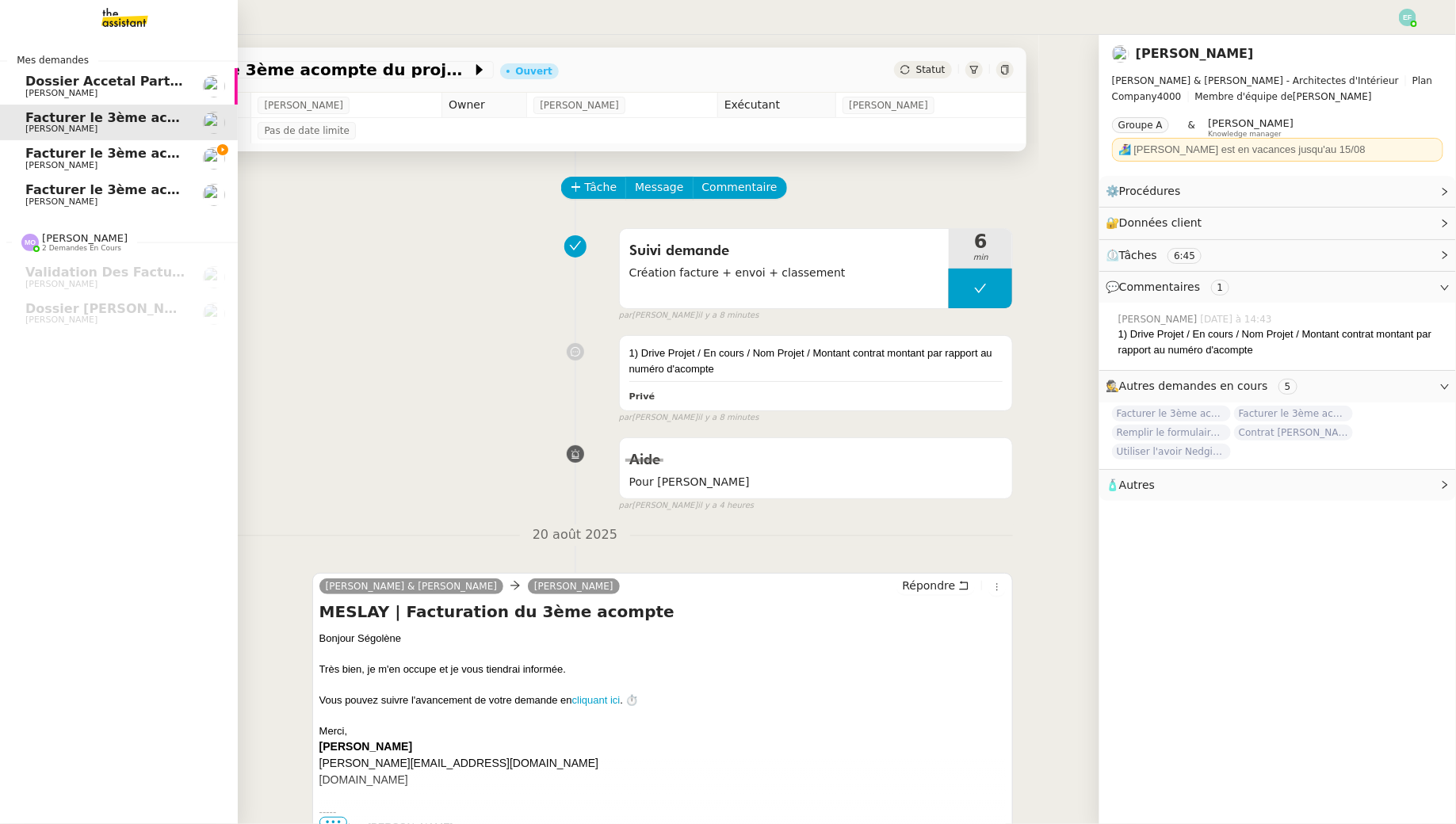
click at [40, 152] on span "Facturer le 3ème acompte MOUGINS" at bounding box center [155, 152] width 260 height 15
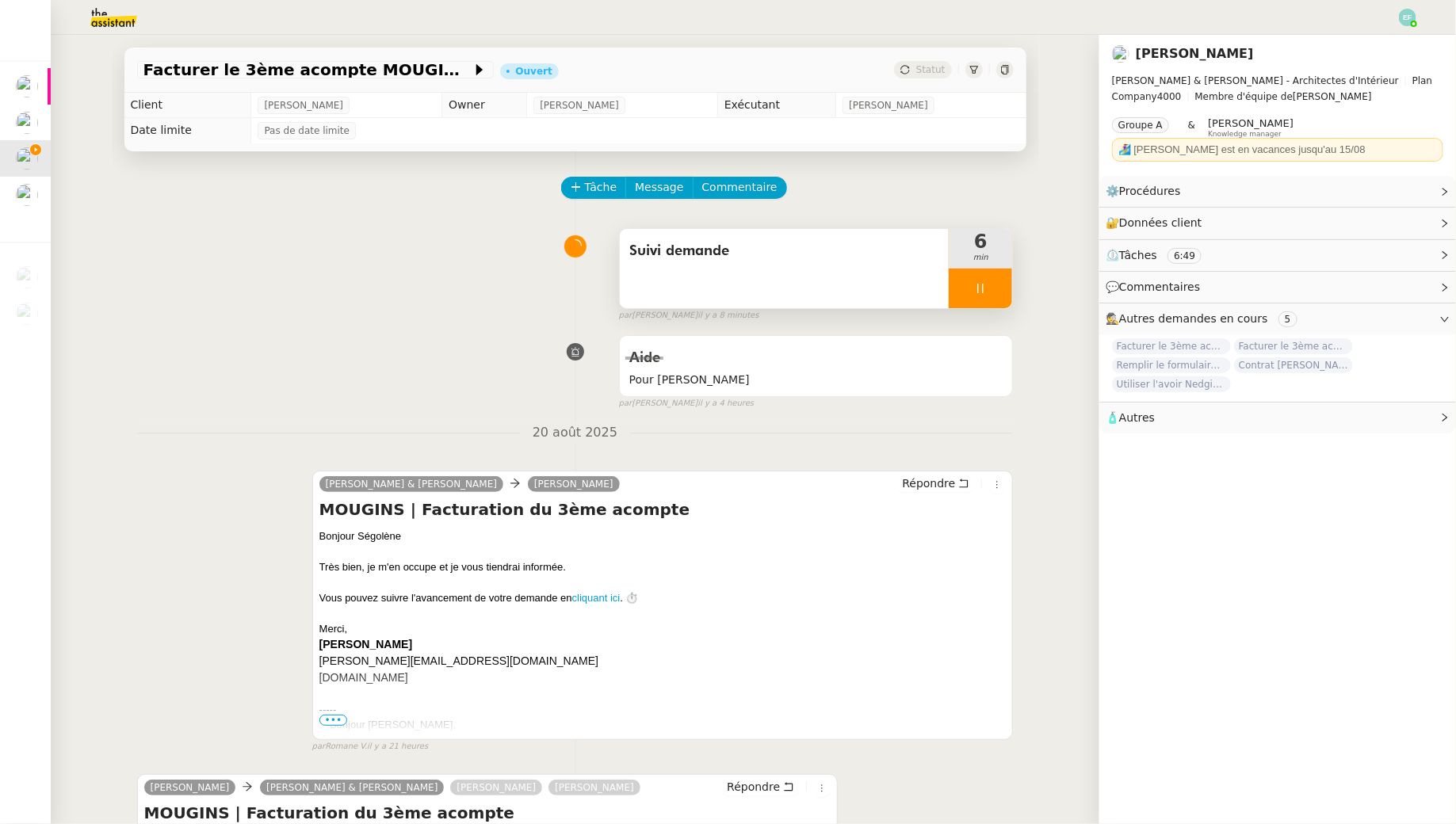
click at [871, 273] on div "Suivi demande" at bounding box center [784, 269] width 330 height 79
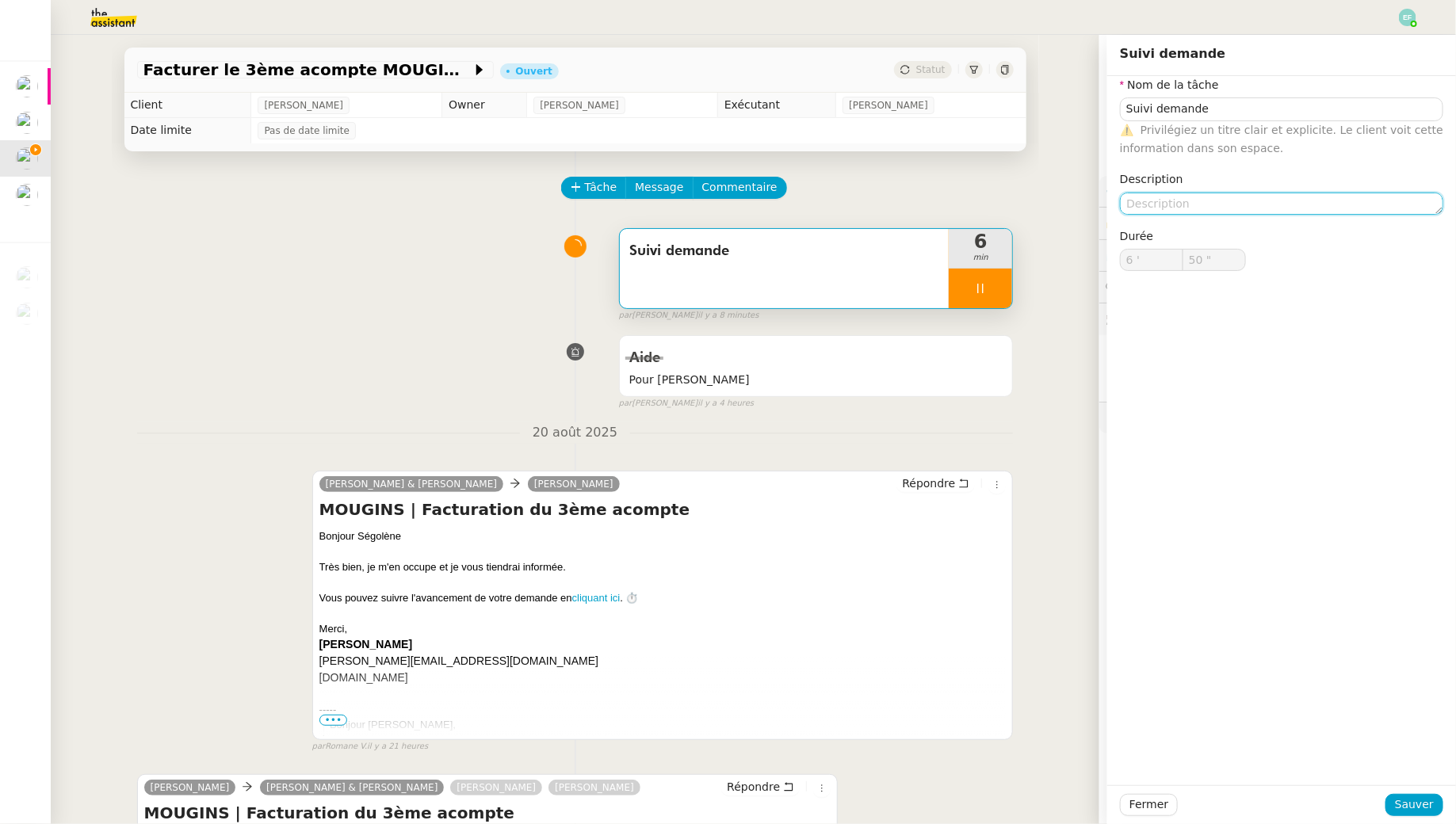
click at [1165, 199] on textarea at bounding box center [1281, 204] width 324 height 22
type input "51 ""
type textarea "Création"
type input "52 ""
type textarea "Création factur"
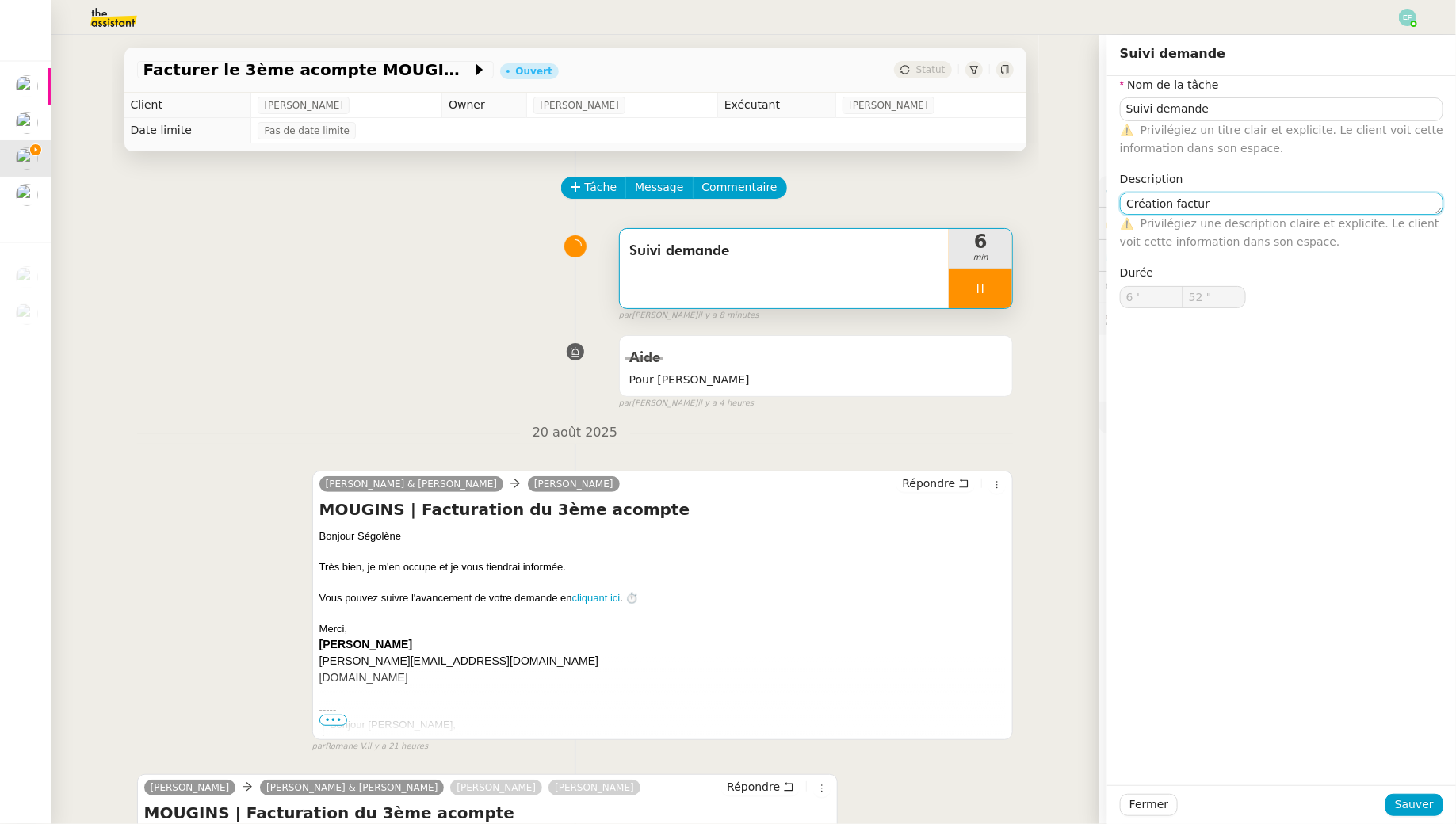
type input "53 ""
type textarea "Création facture + envoi"
type input "54 ""
type textarea "Création facture + envoi + clas"
type input "55 ""
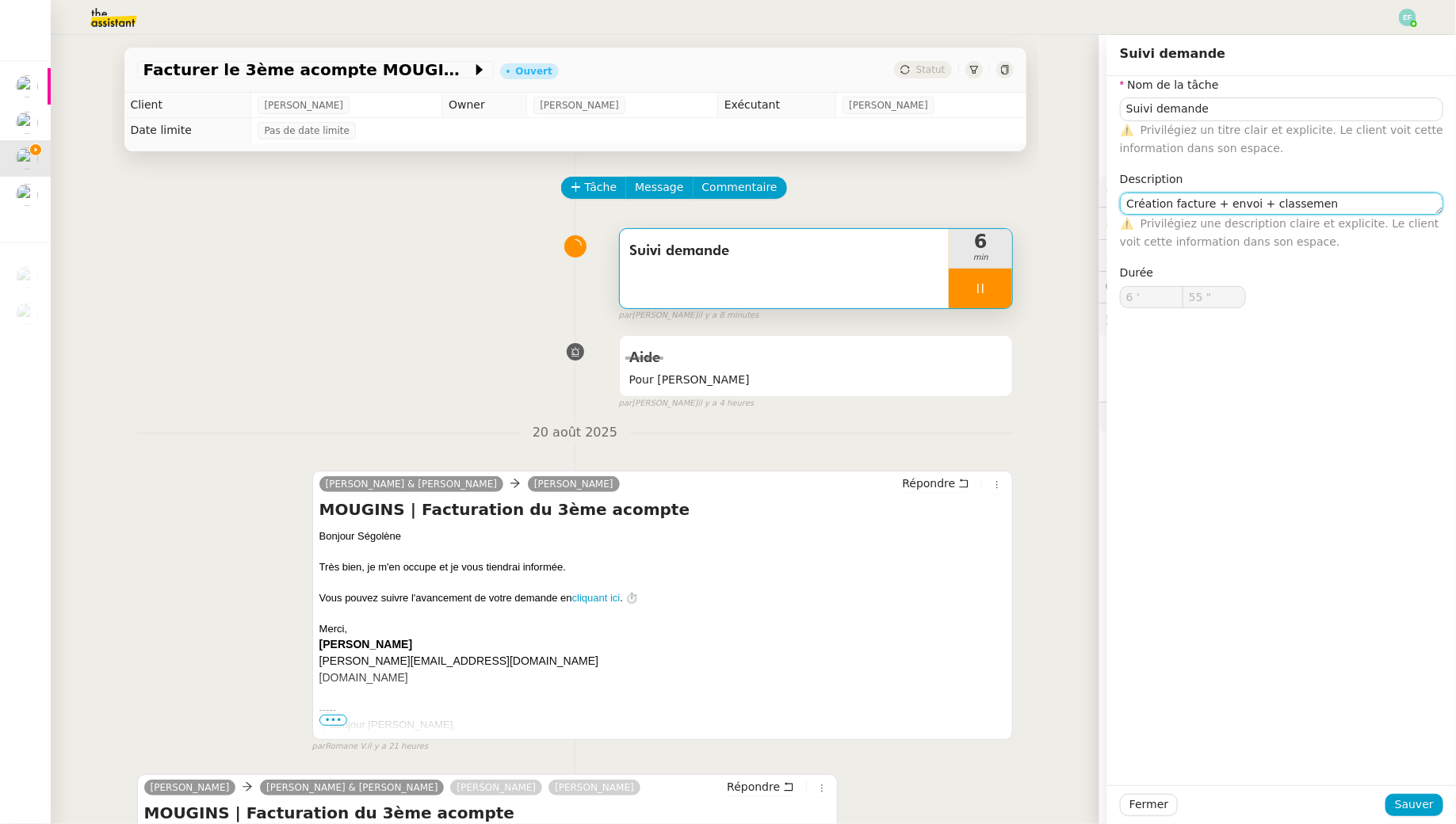
type textarea "Création facture + envoi + classement"
type input "56 ""
type textarea "Création facture + envoi + classement"
click at [1418, 802] on span "Sauver" at bounding box center [1414, 804] width 39 height 18
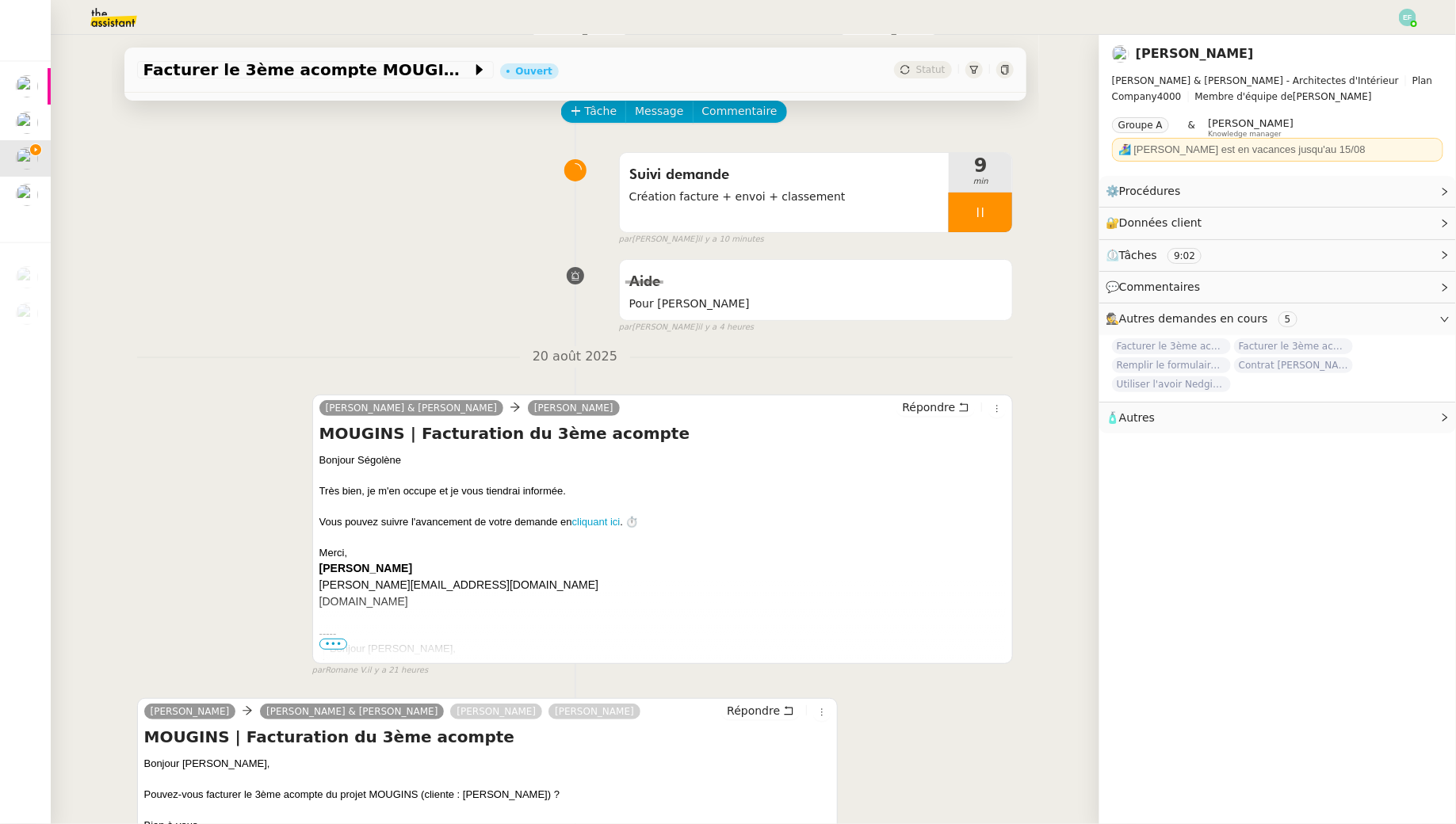
scroll to position [72, 0]
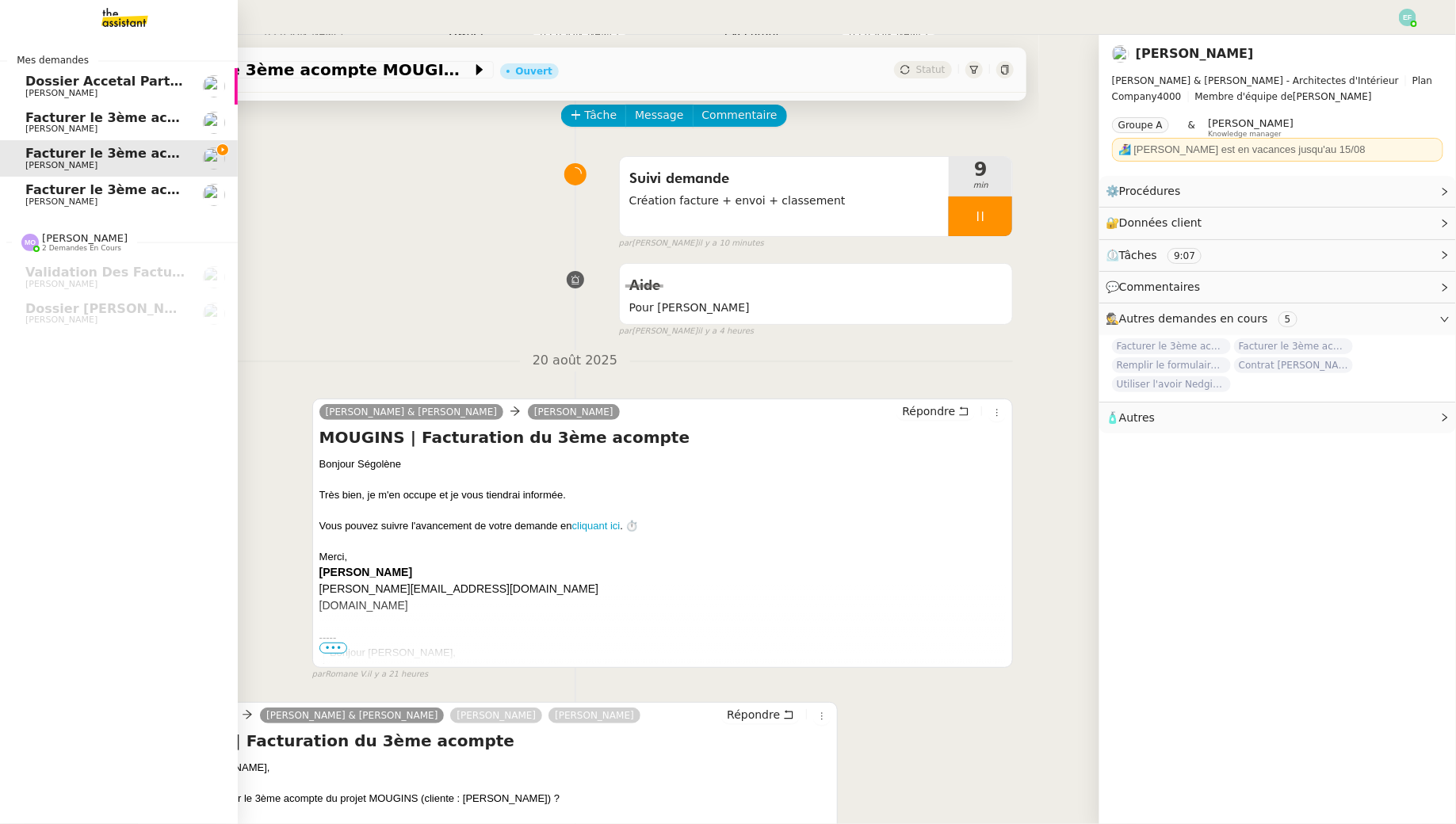
click at [24, 130] on link "Facturer le 3ème acompte du projet MESLAY [PERSON_NAME]" at bounding box center [119, 122] width 238 height 36
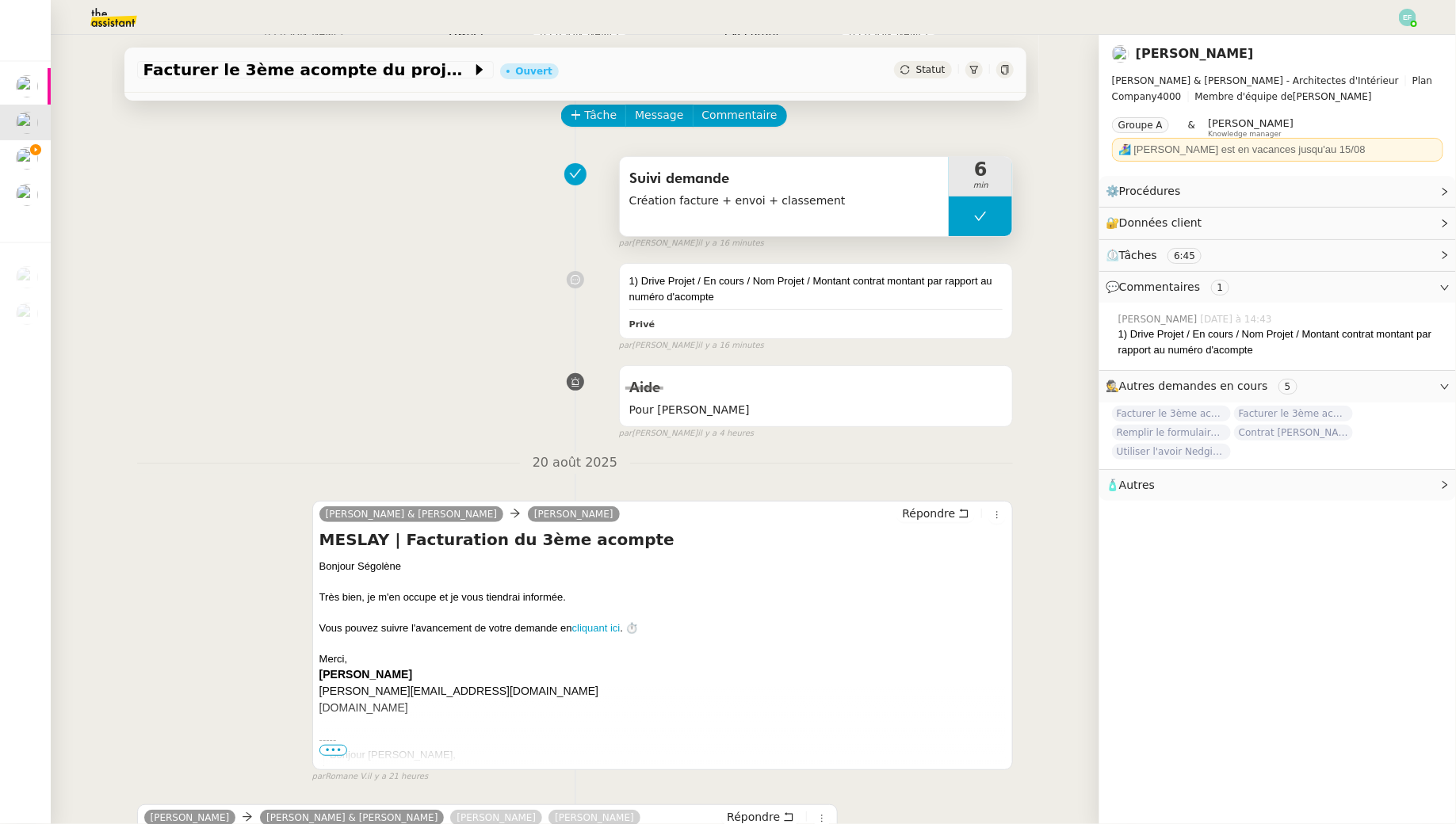
click at [970, 191] on span "min" at bounding box center [981, 186] width 64 height 14
click at [971, 210] on button at bounding box center [981, 216] width 64 height 40
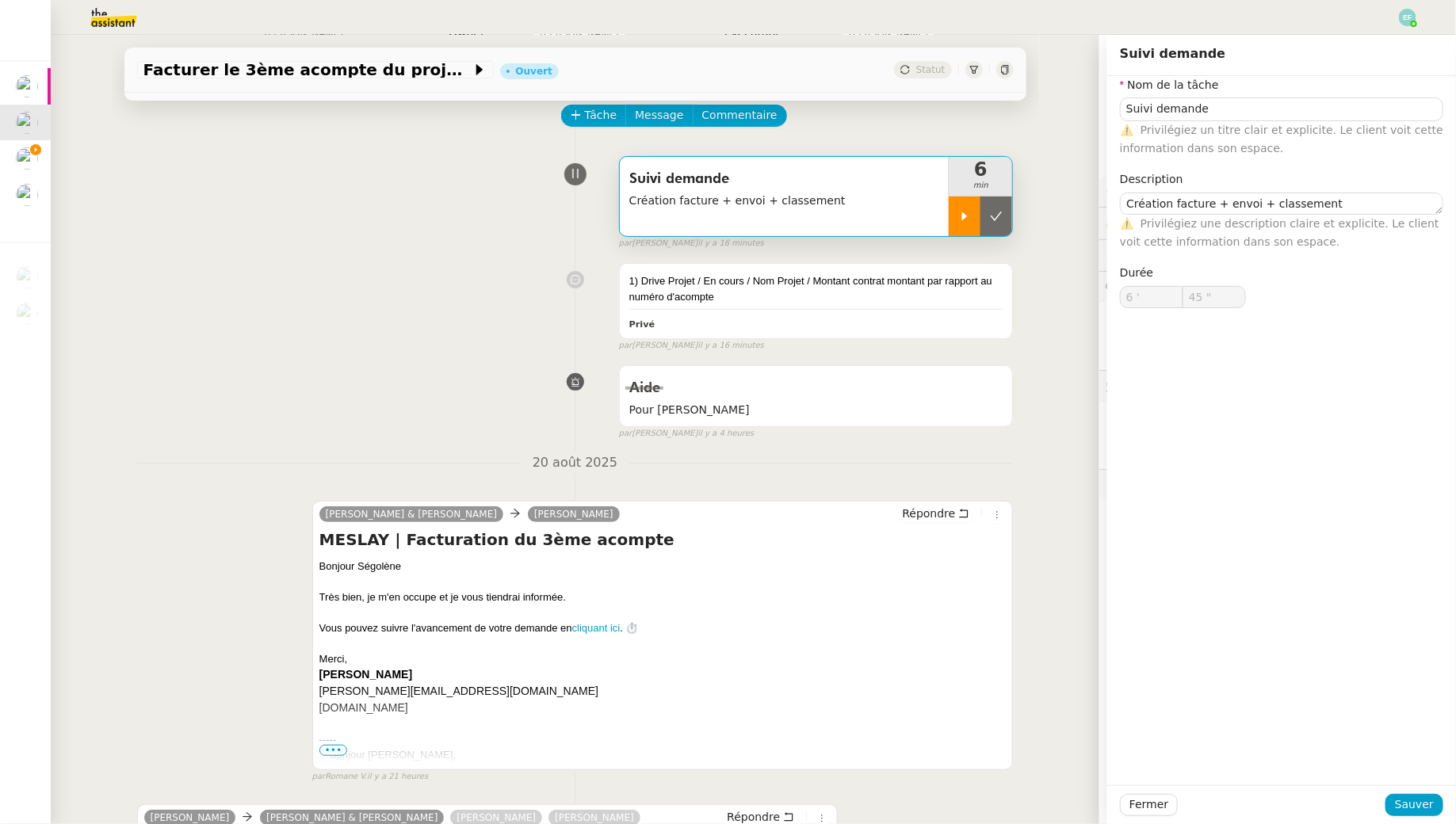
click at [964, 210] on icon at bounding box center [964, 216] width 13 height 13
type input "Suivi demande"
type textarea "Création facture + envoi + classement"
type input "6 '"
type input "45 ""
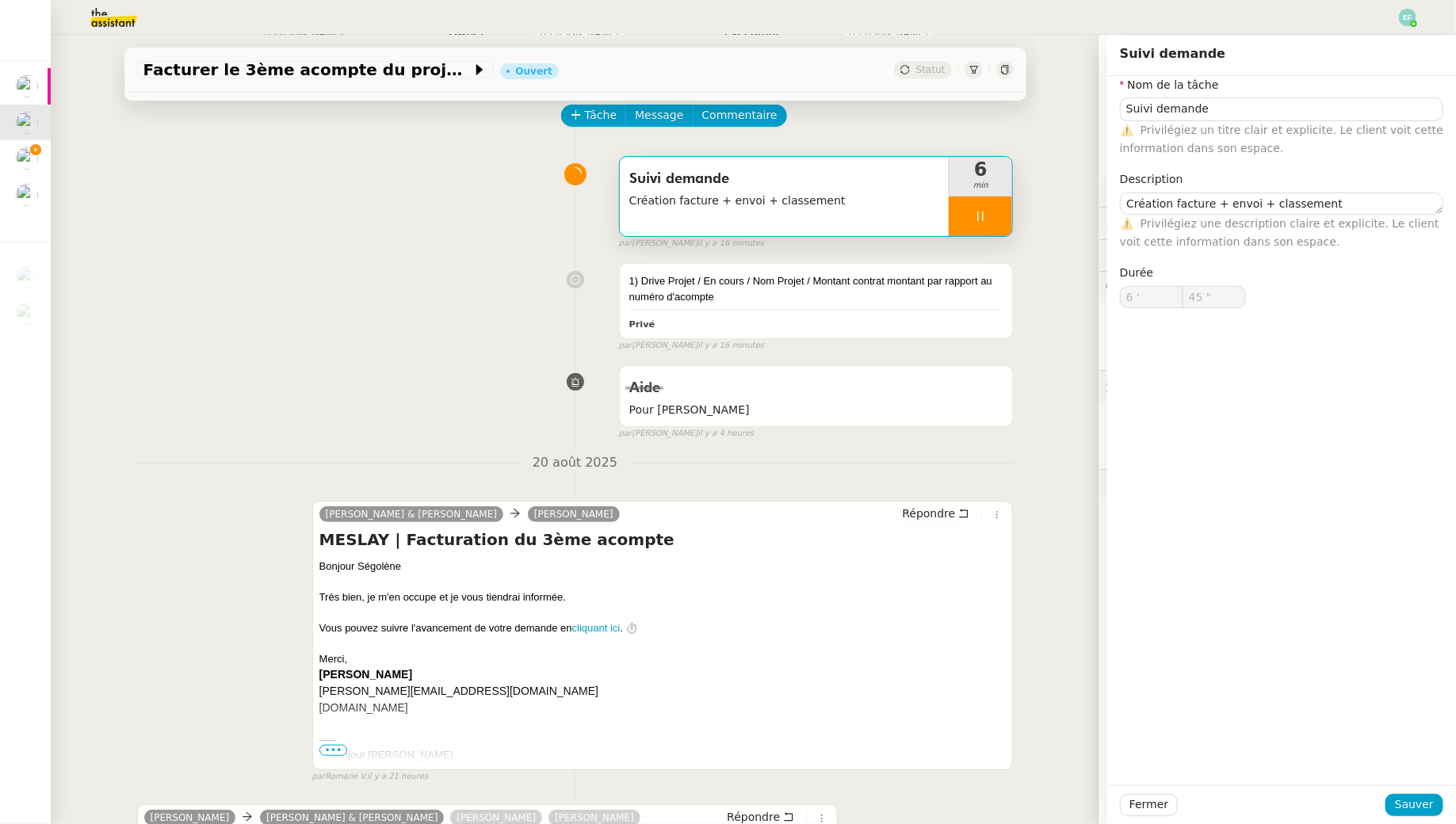
type input "Suivi demande"
type textarea "Création facture + envoi + classement"
type input "6 '"
type input "45 ""
type input "Suivi demande"
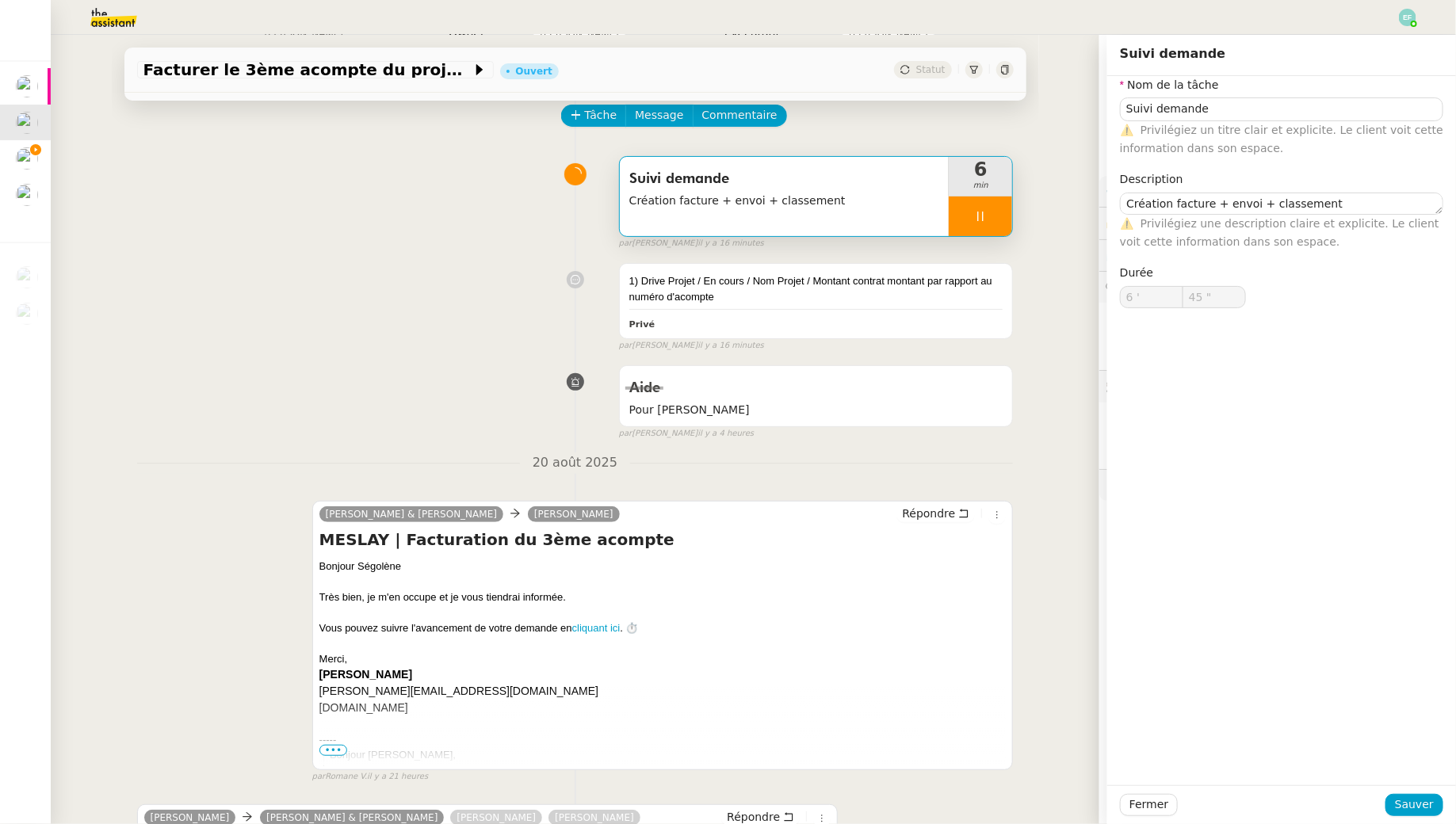
type textarea "Création facture + envoi + classement"
type input "6 '"
type input "45 ""
click at [263, 261] on div "1) Drive Projet / En cours / Nom Projet / Montant contrat montant par rapport a…" at bounding box center [575, 303] width 877 height 96
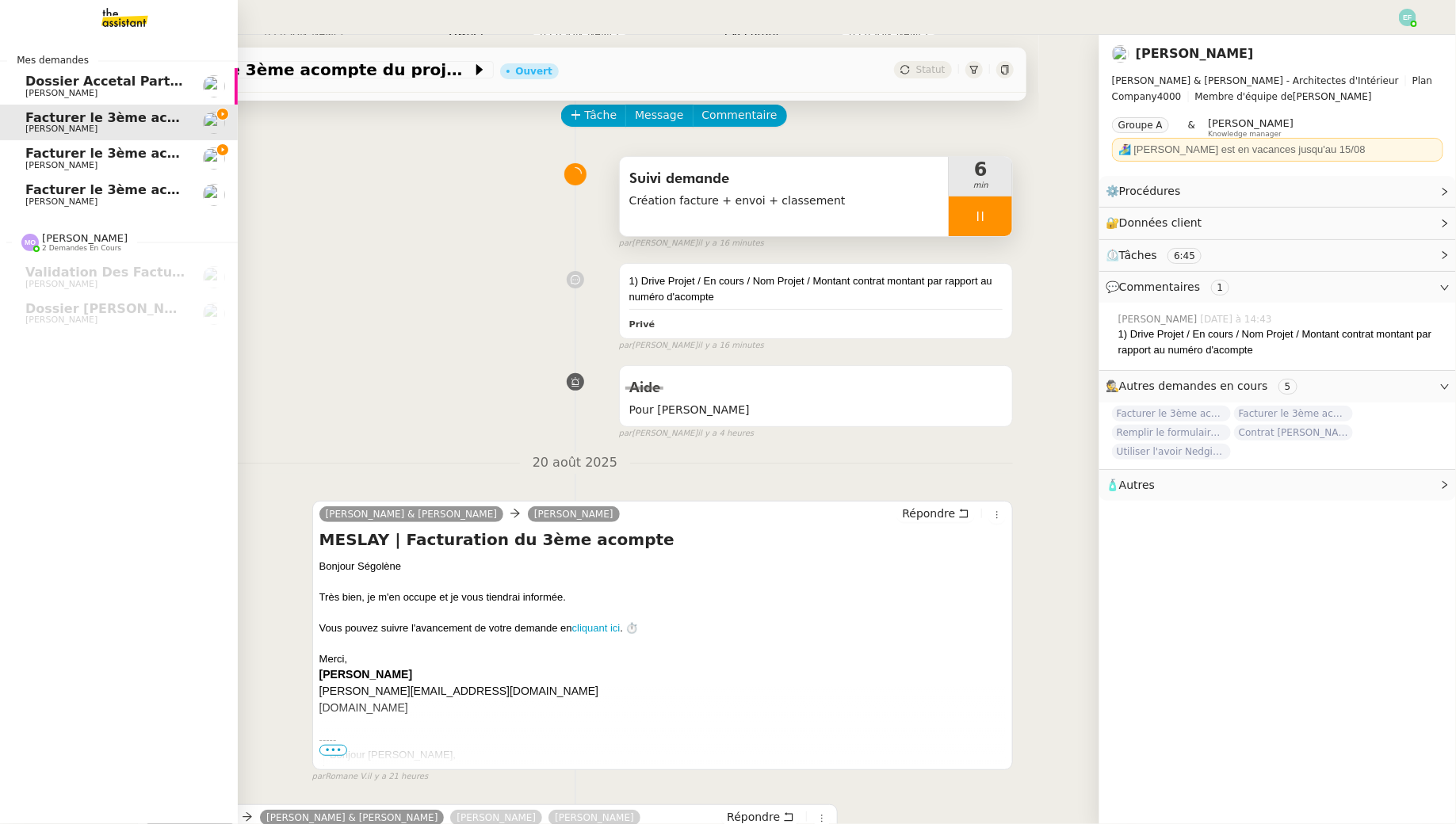
click at [37, 157] on span "Facturer le 3ème acompte MOUGINS" at bounding box center [155, 152] width 260 height 15
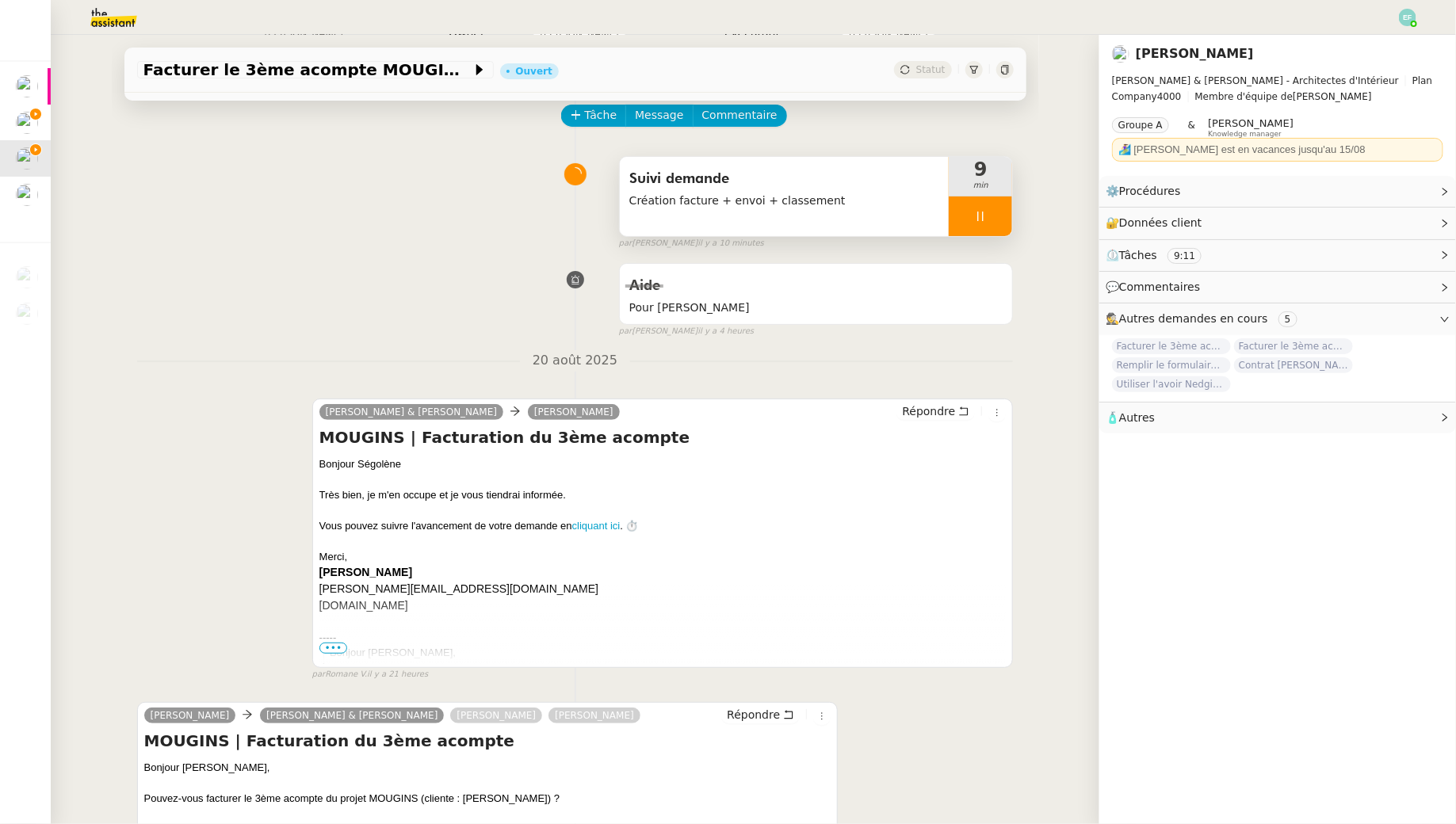
click at [992, 215] on div at bounding box center [981, 216] width 64 height 40
click at [993, 215] on icon at bounding box center [996, 216] width 13 height 13
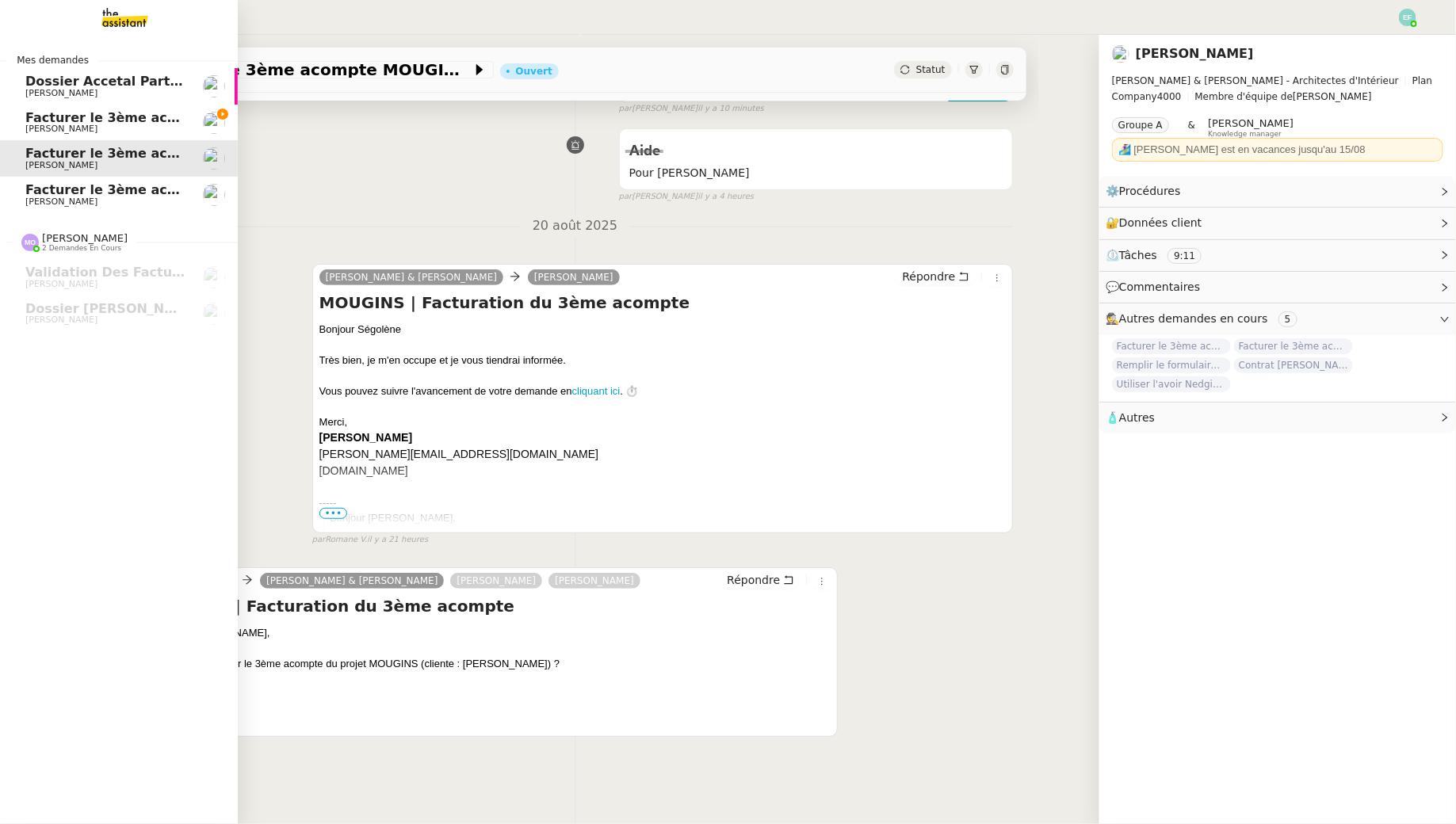
click at [102, 191] on span "Facturer le 3ème acompte FAIDHERBE" at bounding box center [160, 189] width 271 height 15
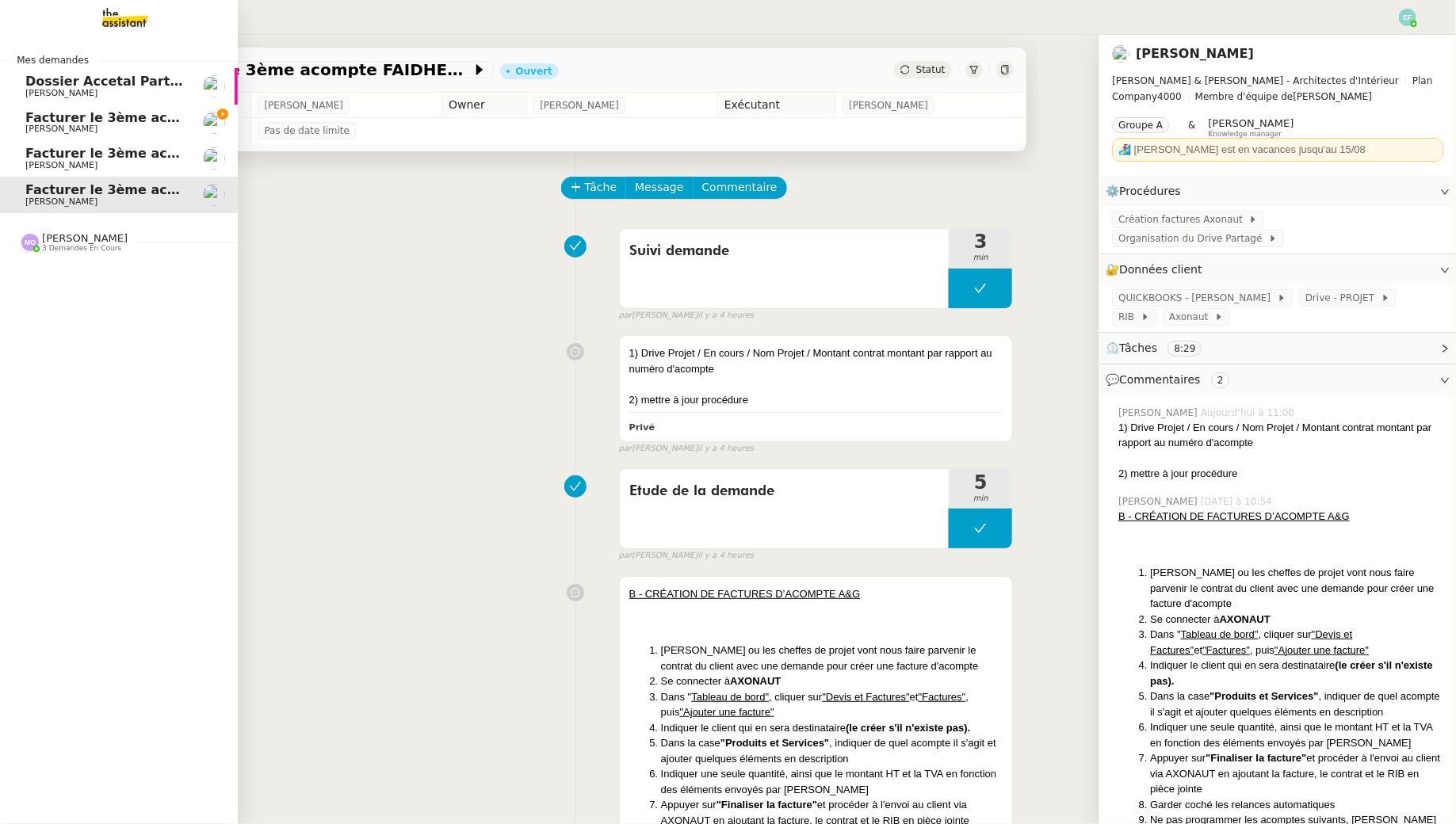
click at [66, 131] on span "[PERSON_NAME]" at bounding box center [61, 129] width 72 height 10
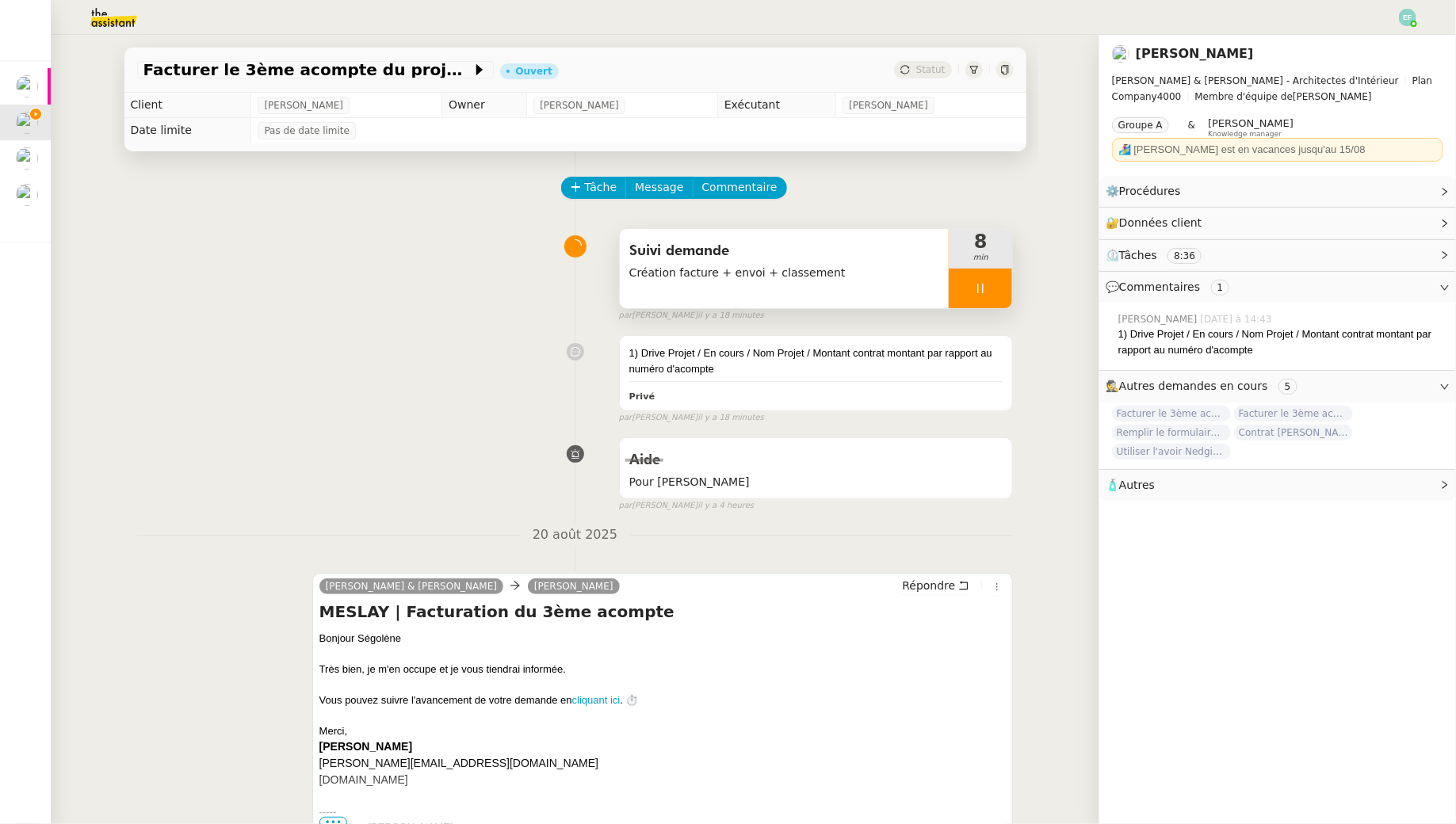
click at [988, 280] on div at bounding box center [981, 288] width 64 height 40
click at [988, 280] on button at bounding box center [996, 288] width 32 height 40
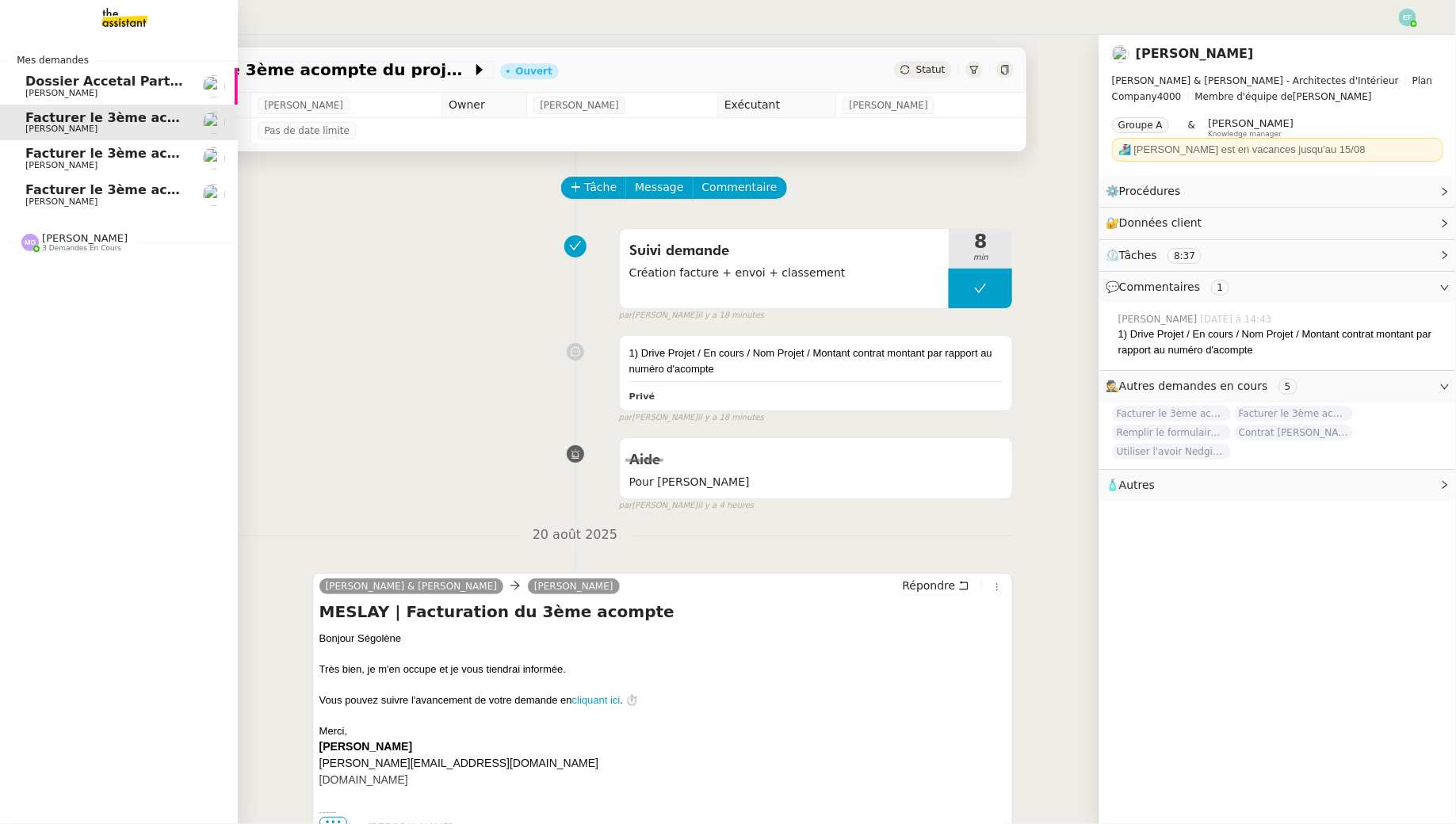
click at [43, 160] on span "Facturer le 3ème acompte MOUGINS" at bounding box center [155, 152] width 260 height 15
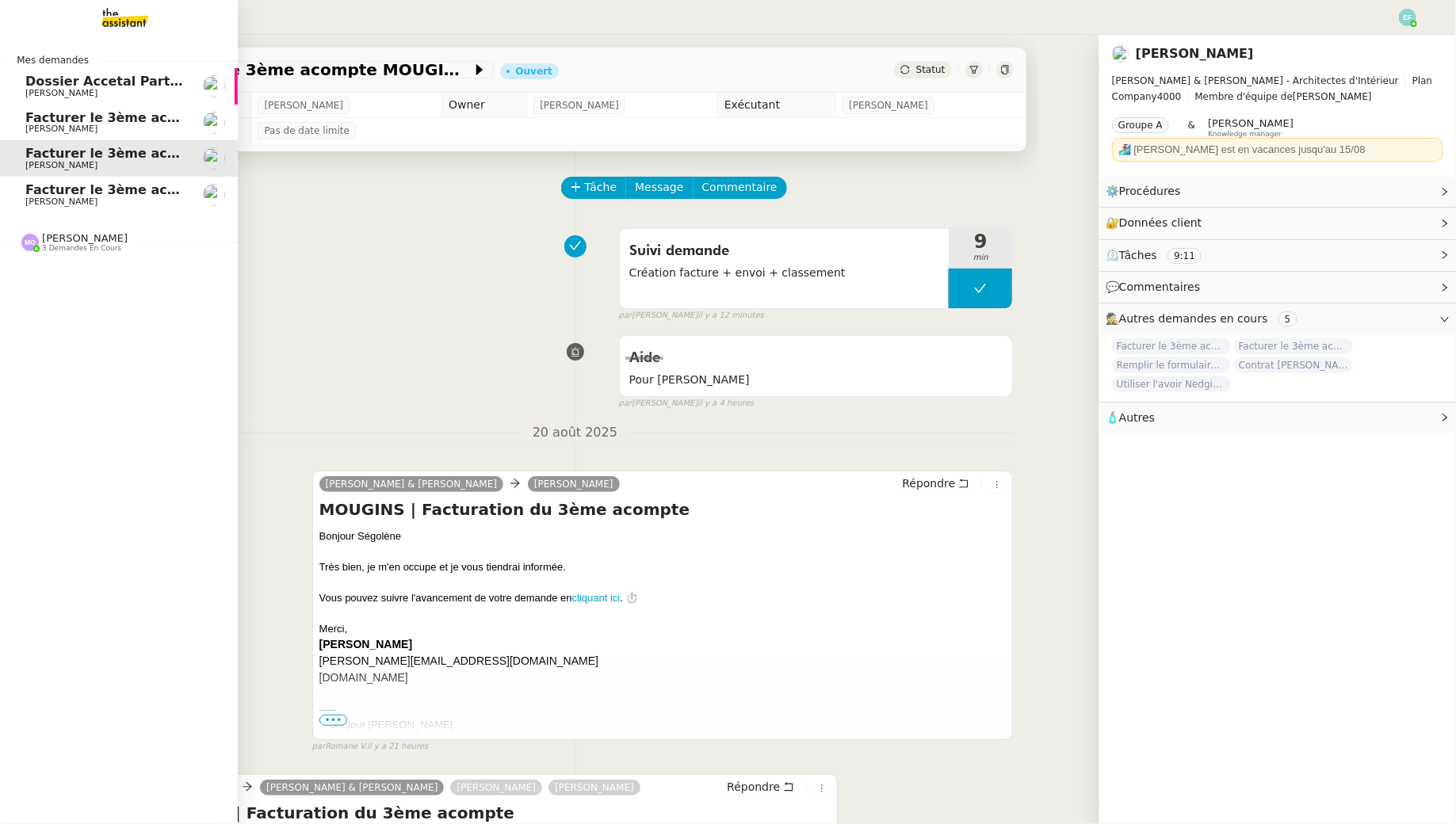
click at [61, 210] on link "Facturer le 3ème acompte FAIDHERBE [PERSON_NAME]" at bounding box center [119, 195] width 238 height 36
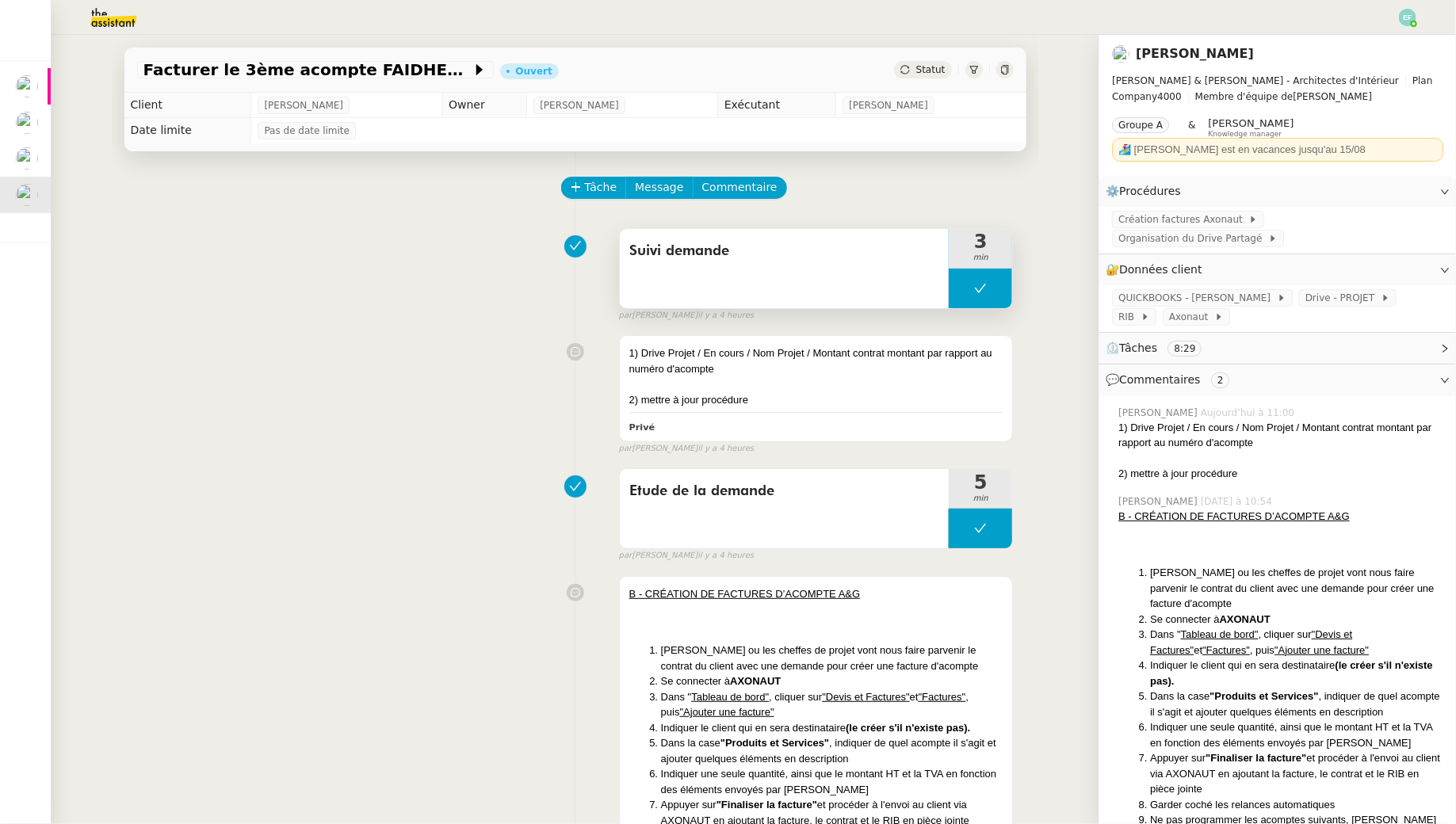
click at [978, 288] on icon at bounding box center [980, 288] width 13 height 13
click at [967, 288] on icon at bounding box center [964, 288] width 5 height 9
click at [866, 275] on div "Suivi demande" at bounding box center [784, 269] width 330 height 79
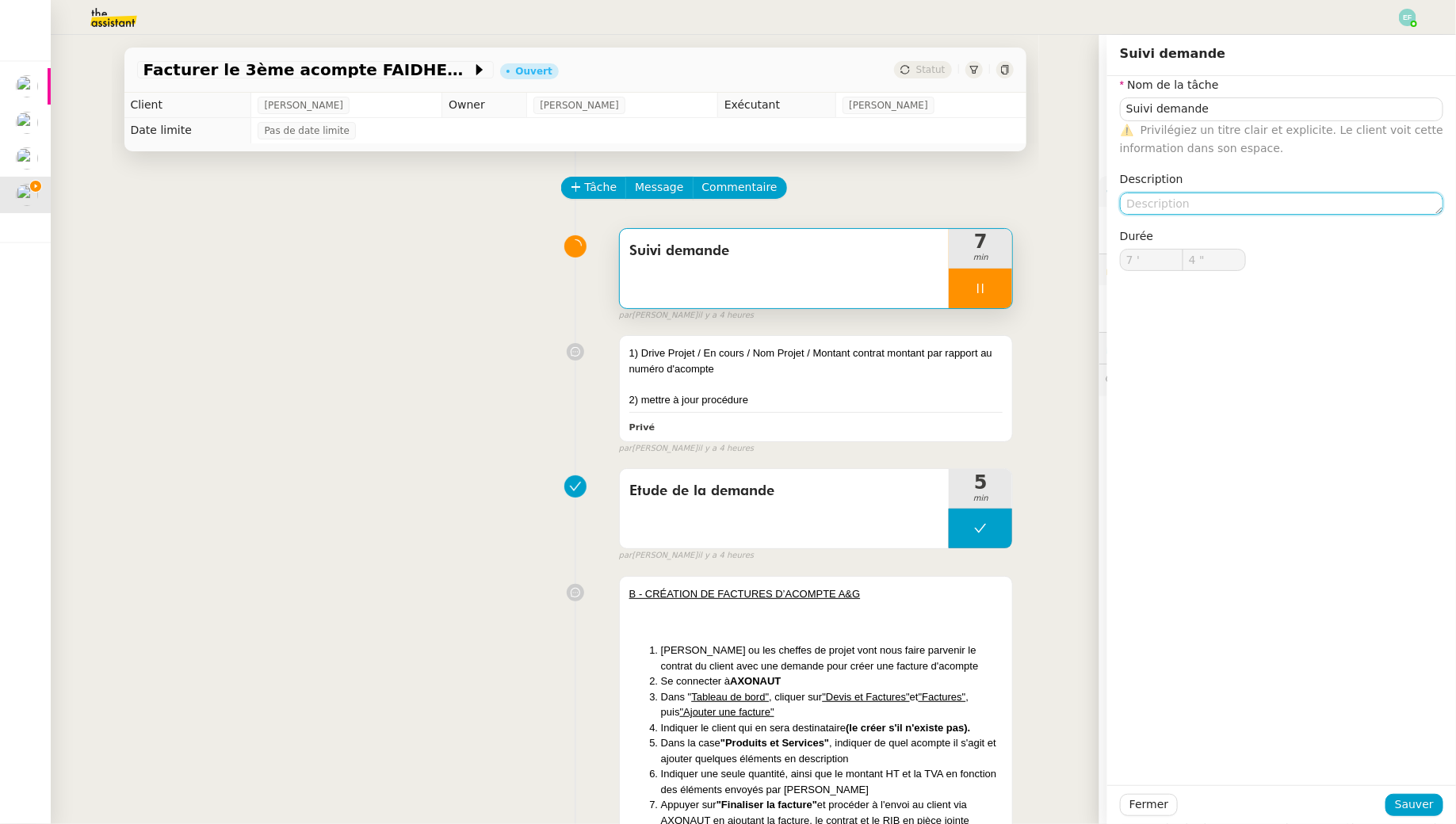
click at [1183, 206] on textarea at bounding box center [1281, 204] width 324 height 22
type input "5 ""
type textarea "Création"
type input "6 ""
type textarea "Création facture"
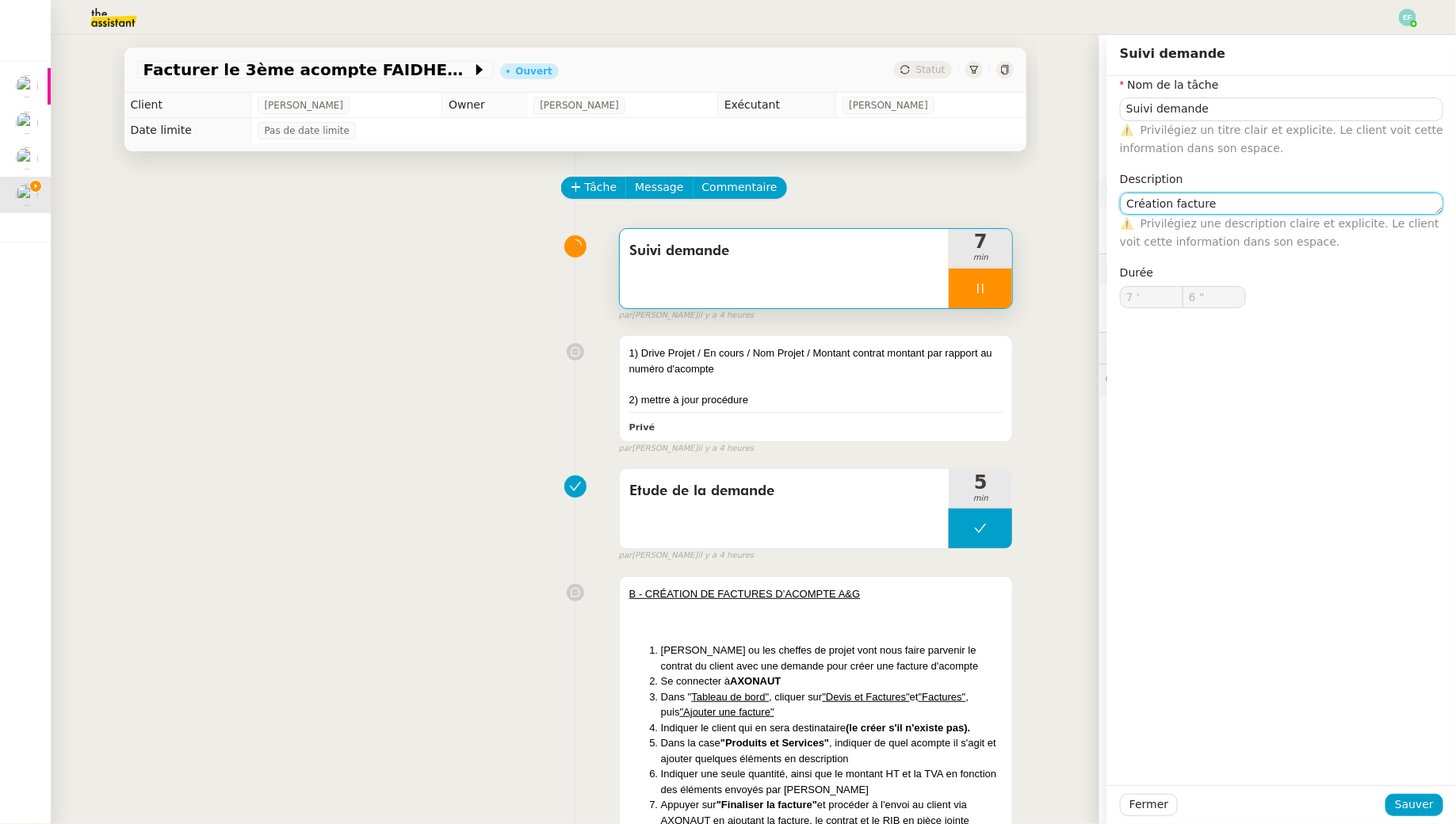
type input "7 ""
type textarea "Création facture + envoi d'"
type input "8 ""
type textarea "Création facture + envoi d'emau"
type input "9 ""
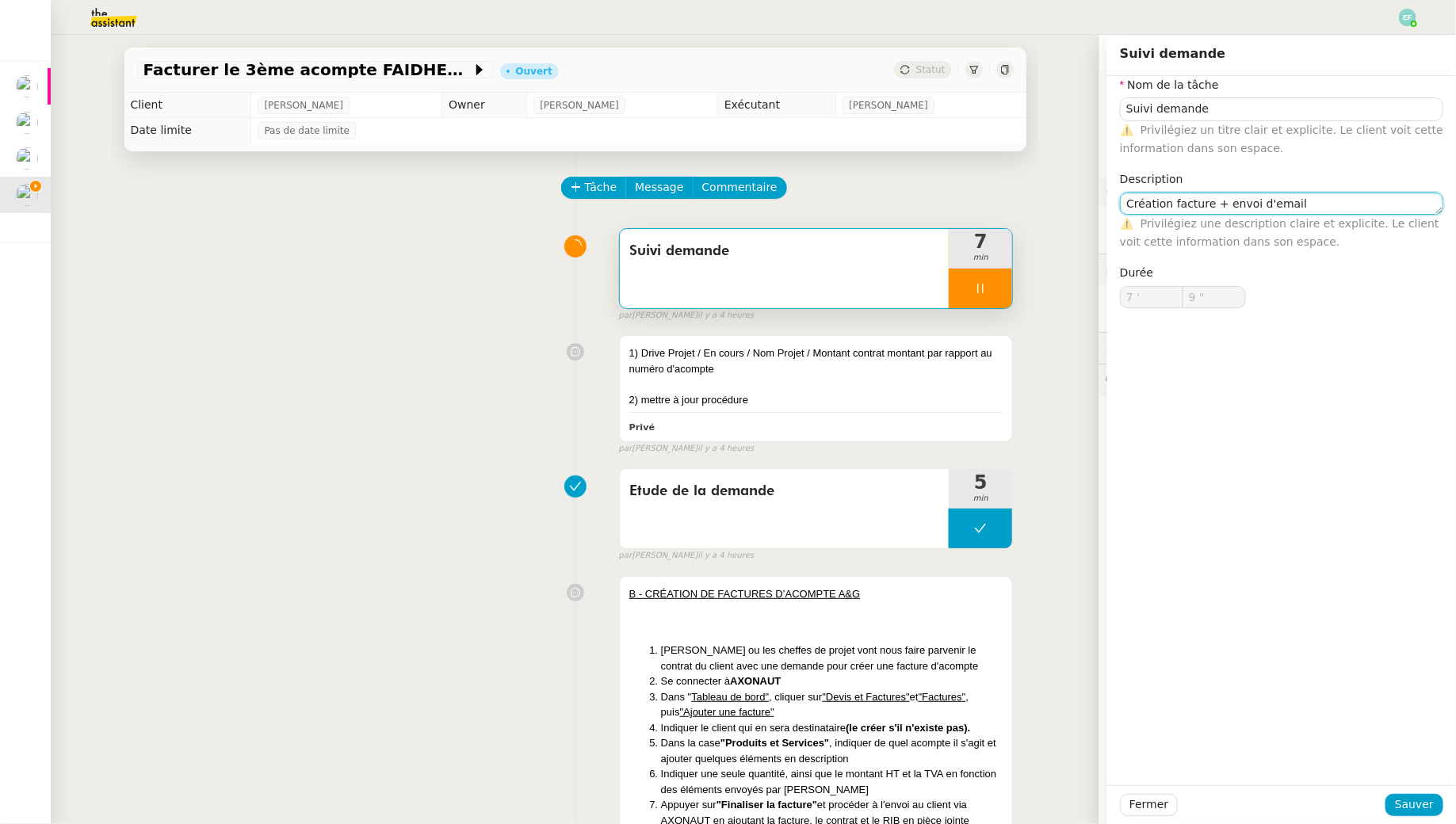
type textarea "Création facture + envoi d'email +"
type input "10 ""
type textarea "Création facture + envoi d'email + classement"
type input "12 ""
type textarea "Création facture + envoi d'email + classement"
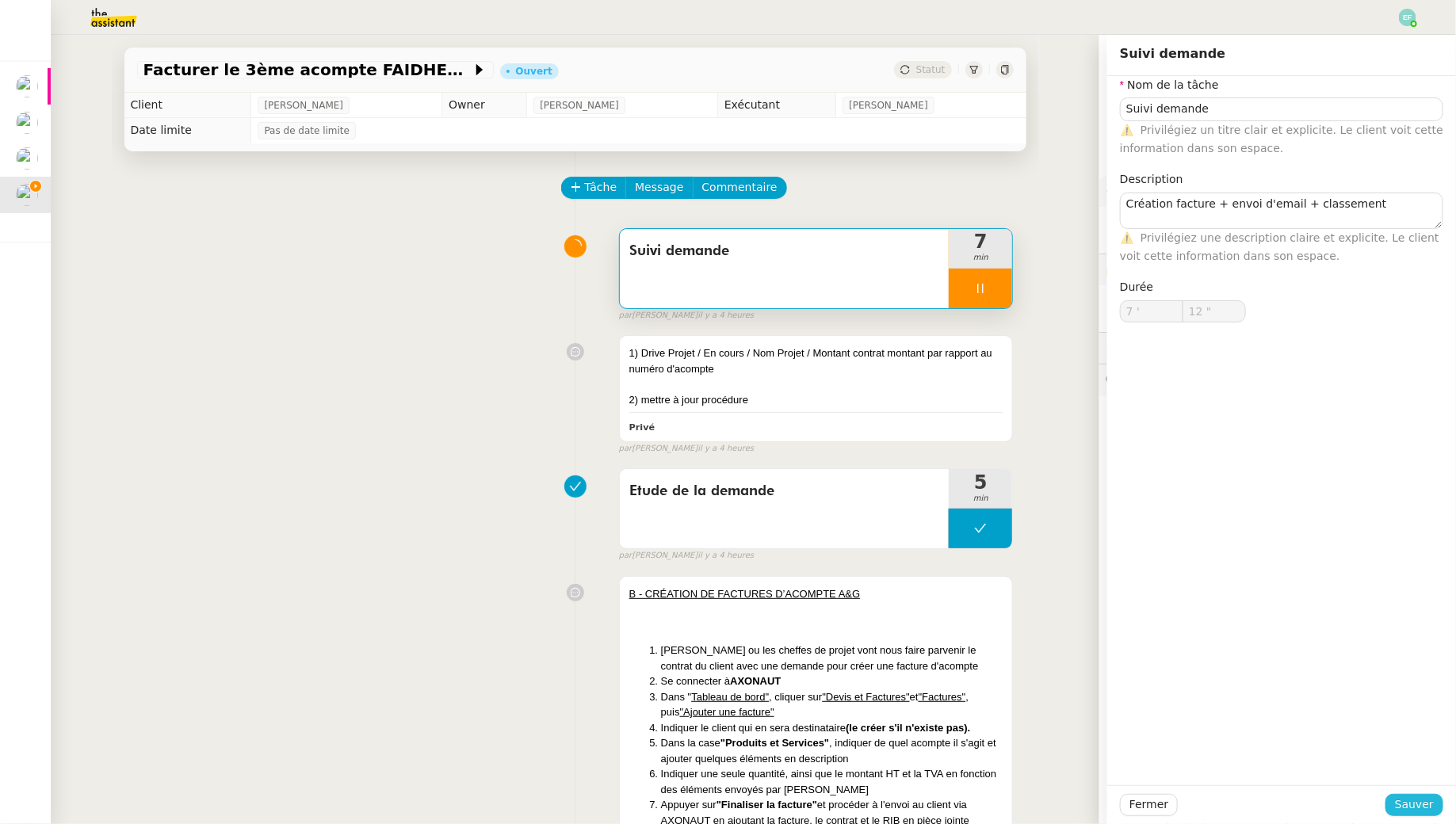
click at [1420, 802] on span "Sauver" at bounding box center [1414, 804] width 39 height 18
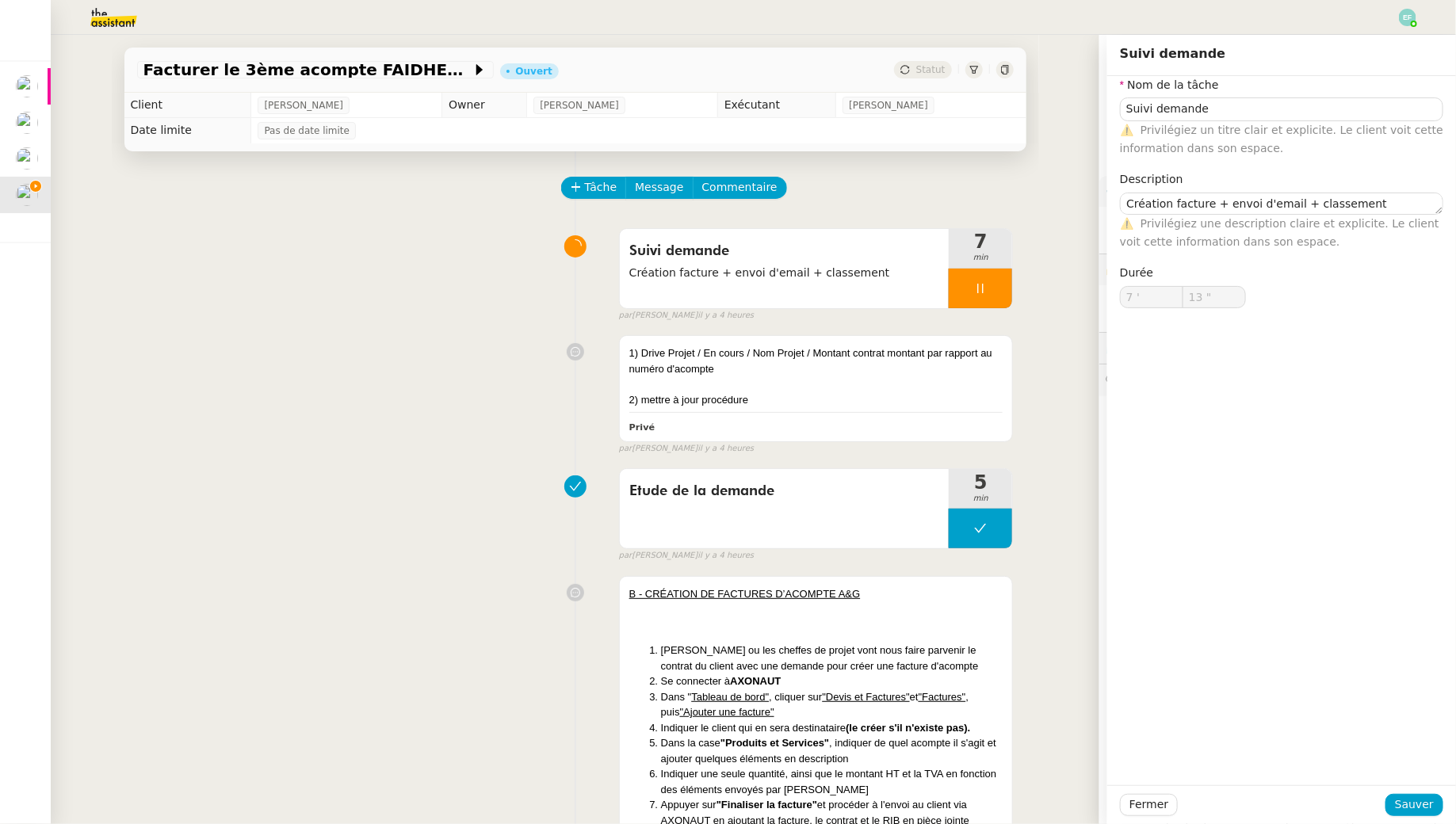
click at [1001, 287] on div at bounding box center [981, 288] width 64 height 40
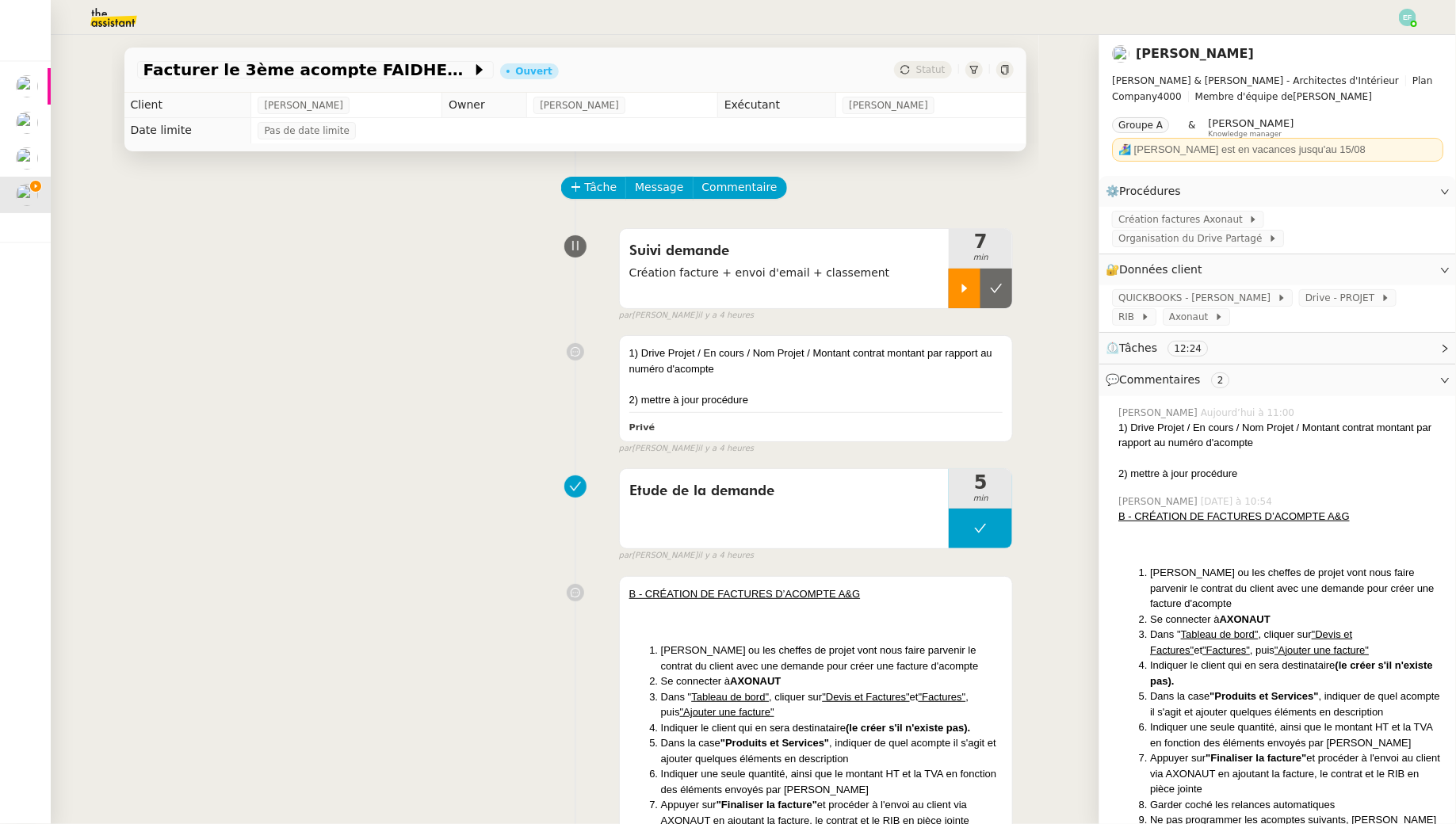
click at [1001, 287] on icon at bounding box center [996, 288] width 13 height 13
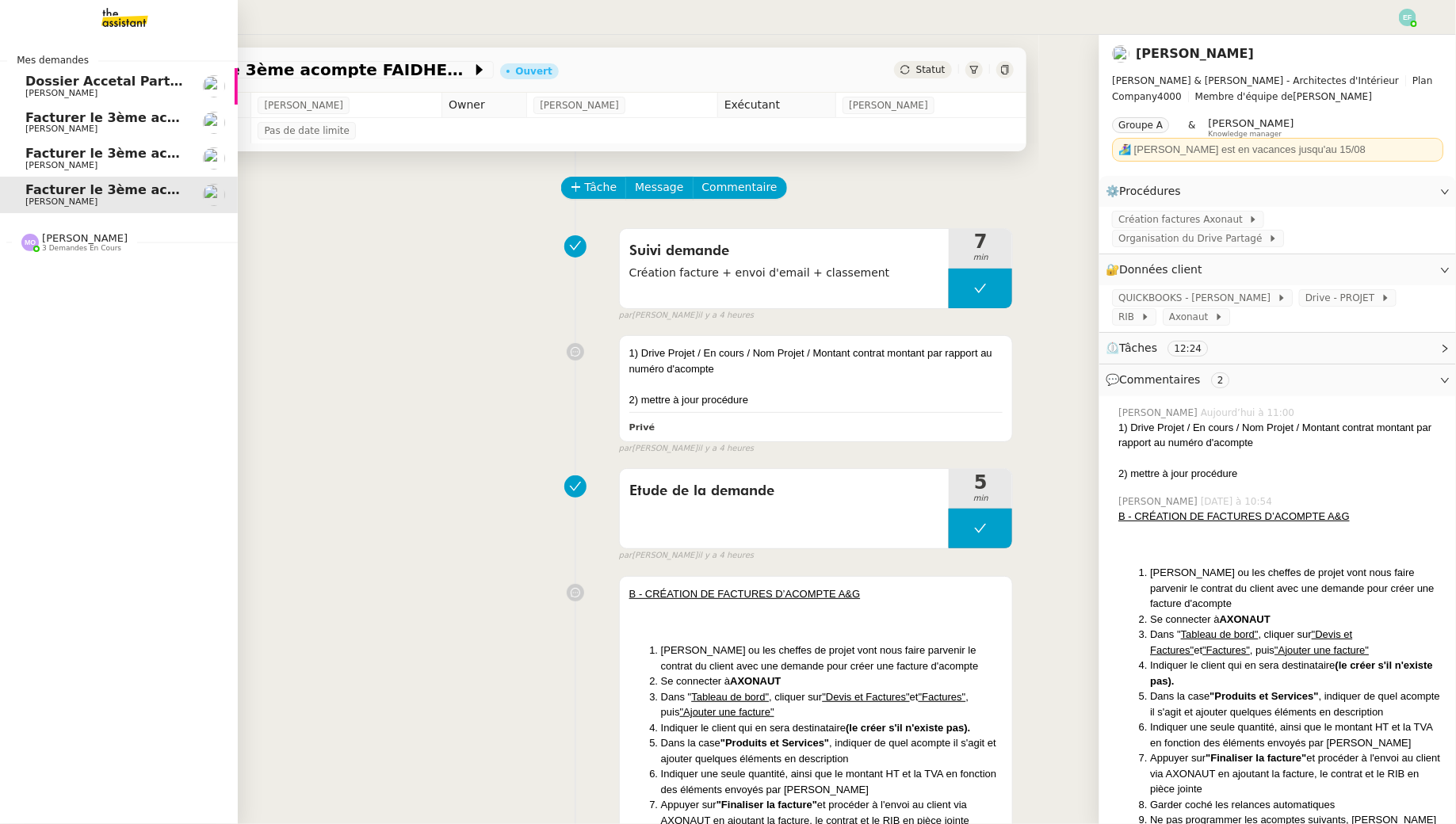
click at [49, 90] on span "[PERSON_NAME]" at bounding box center [61, 93] width 72 height 10
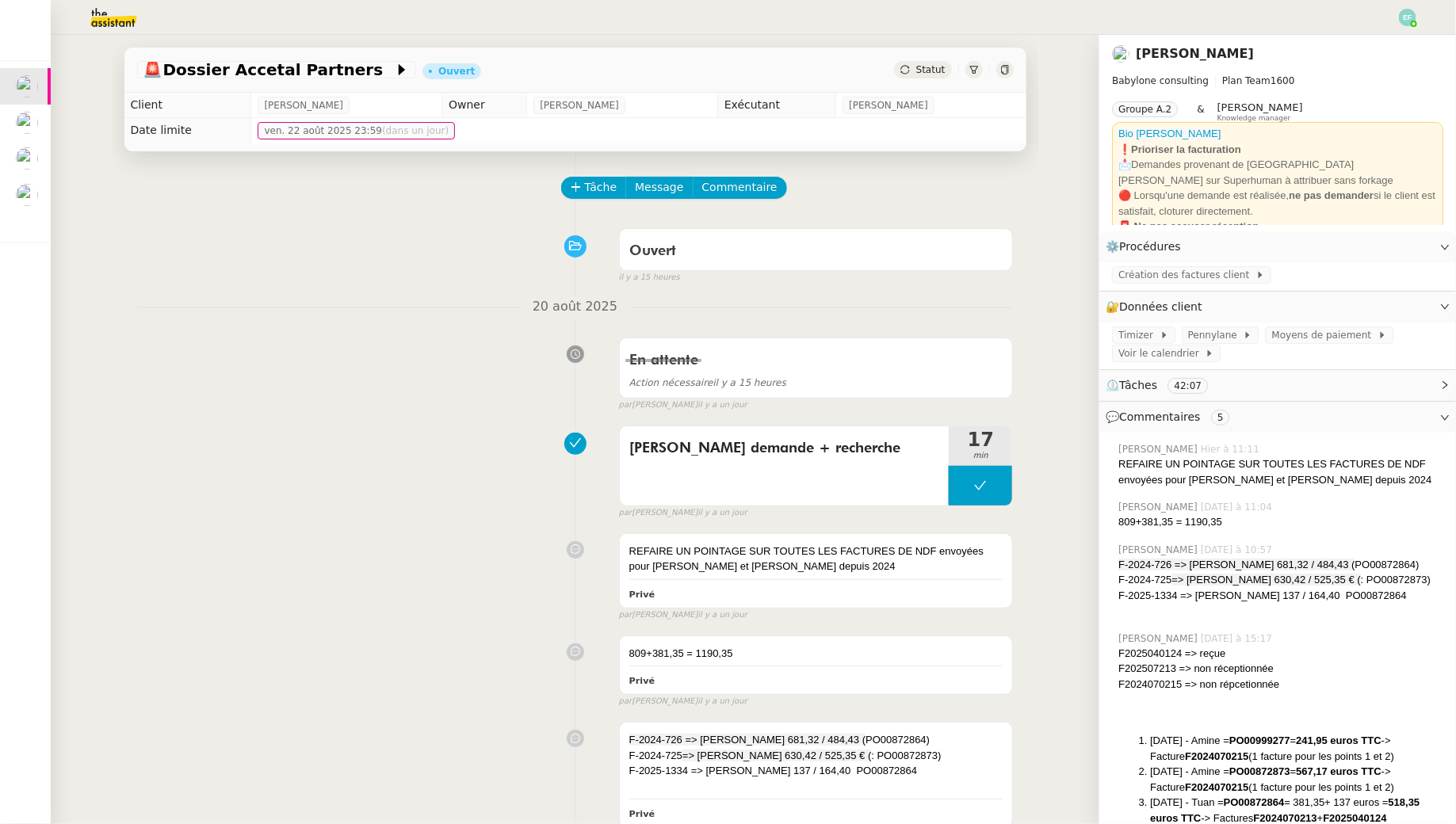
click at [31, 126] on img at bounding box center [27, 123] width 22 height 22
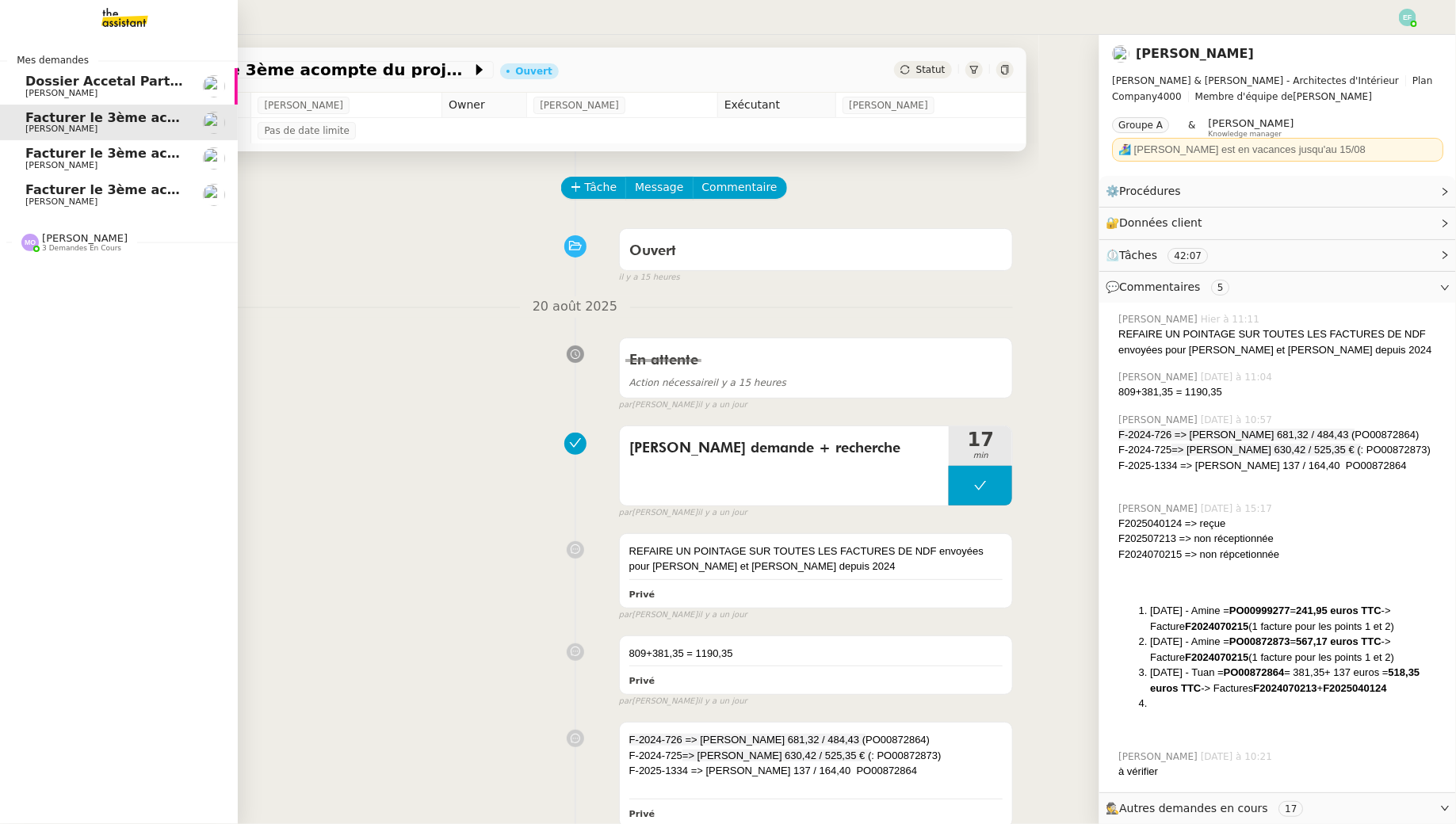
click at [31, 126] on link "Facturer le 3ème acompte du projet MESLAY [PERSON_NAME]" at bounding box center [119, 122] width 238 height 36
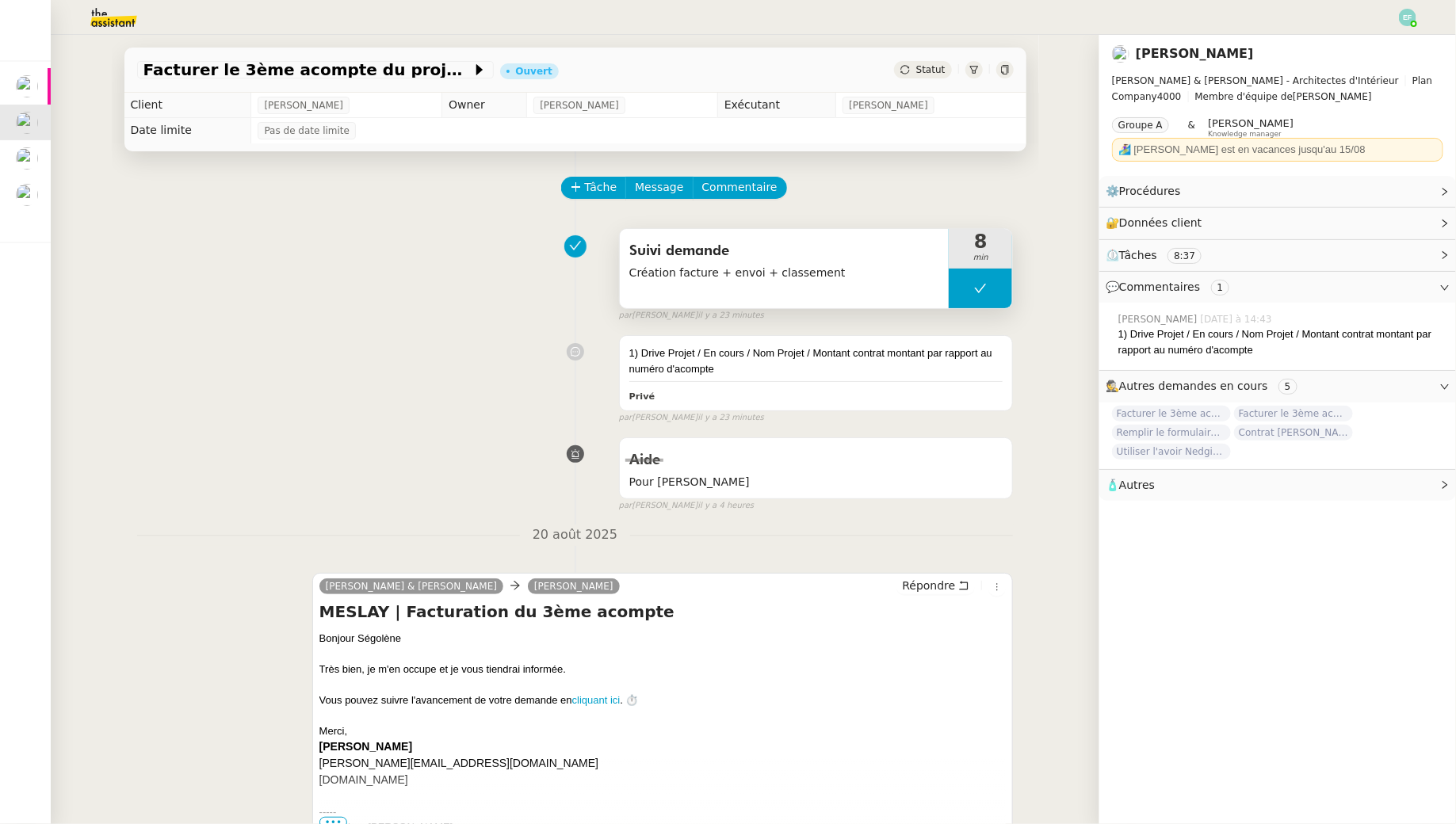
click at [986, 290] on icon at bounding box center [980, 288] width 13 height 13
click at [970, 290] on icon at bounding box center [964, 288] width 13 height 13
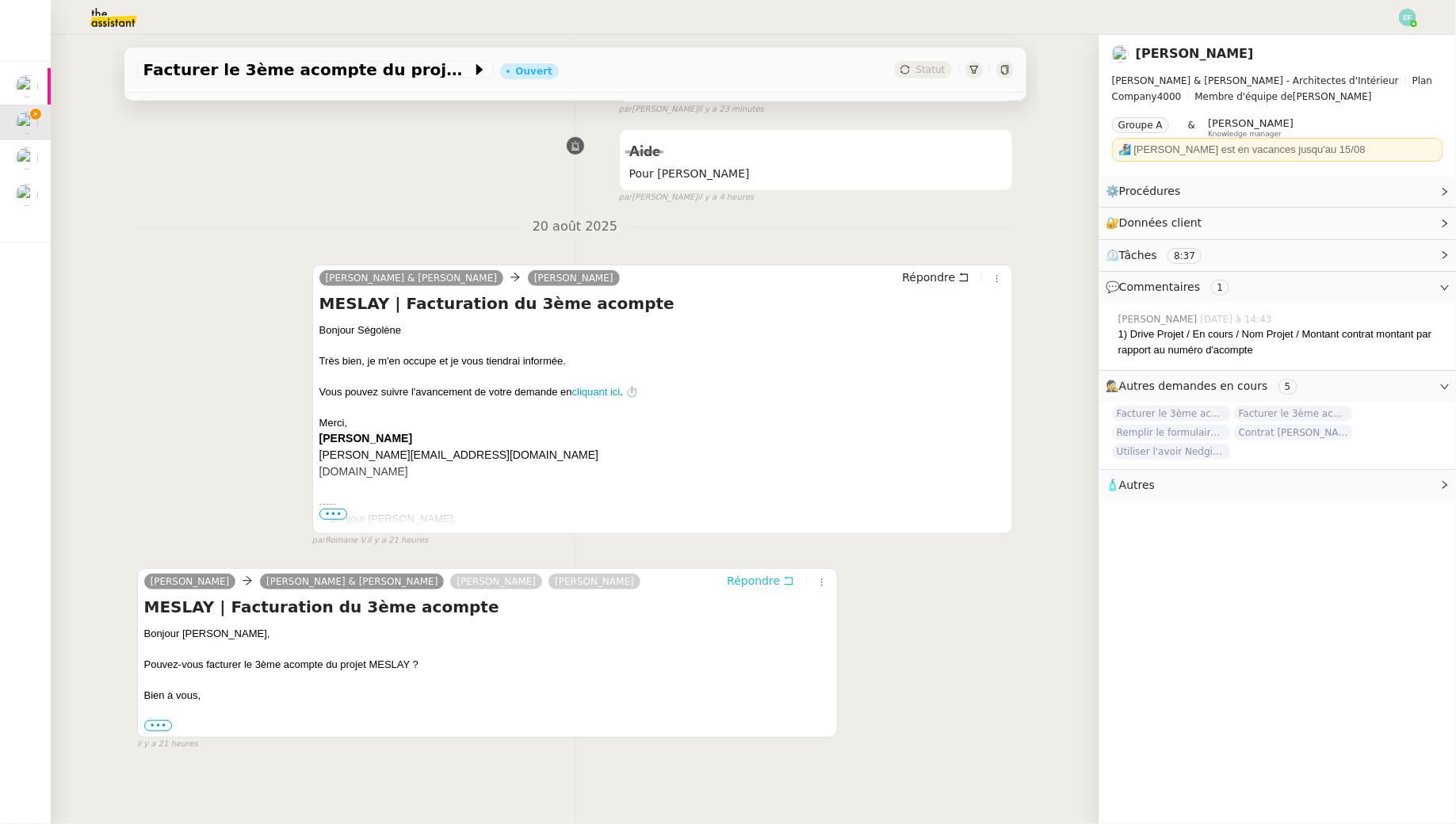
click at [783, 578] on button "Répondre" at bounding box center [760, 581] width 78 height 17
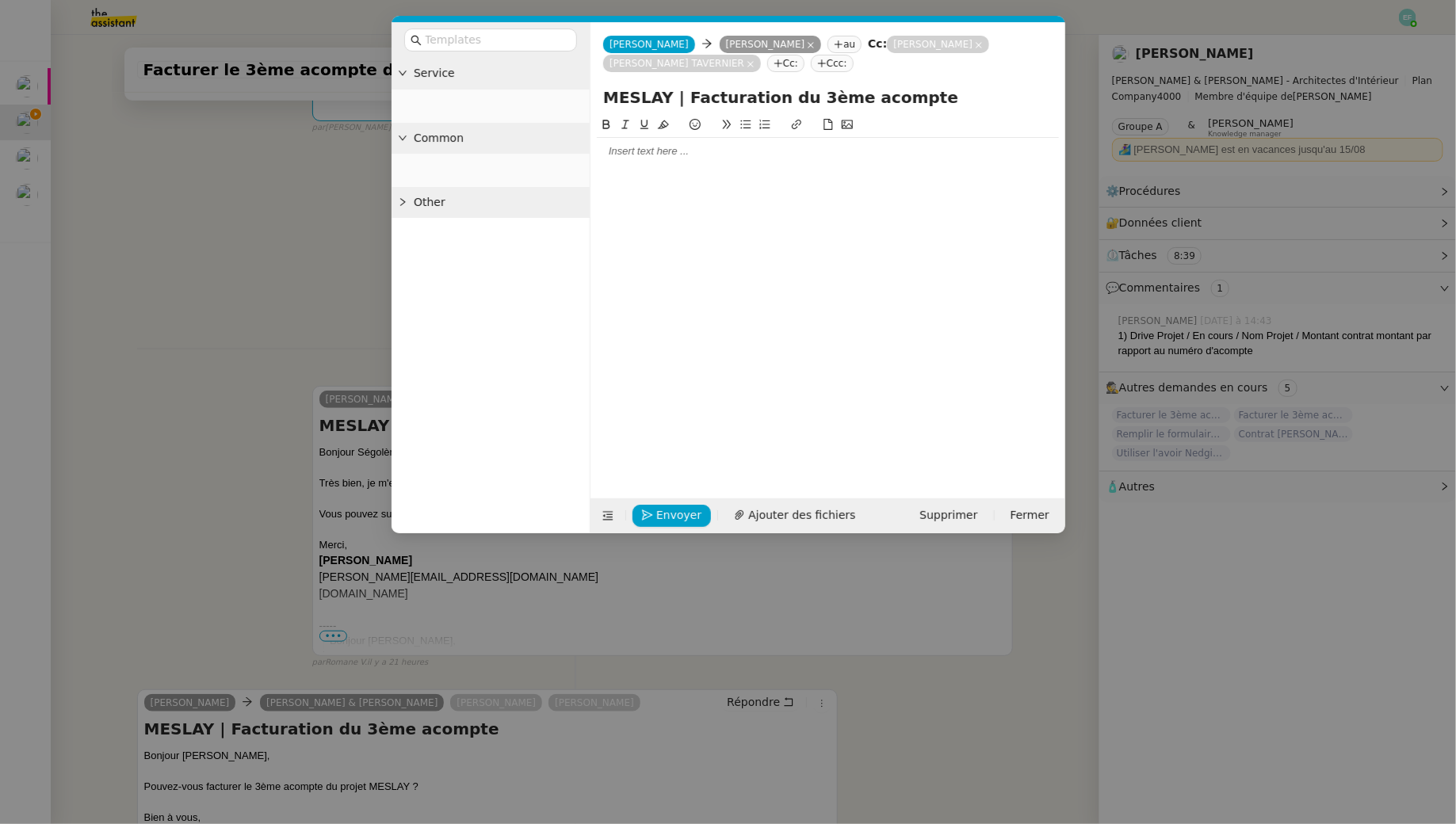
scroll to position [429, 0]
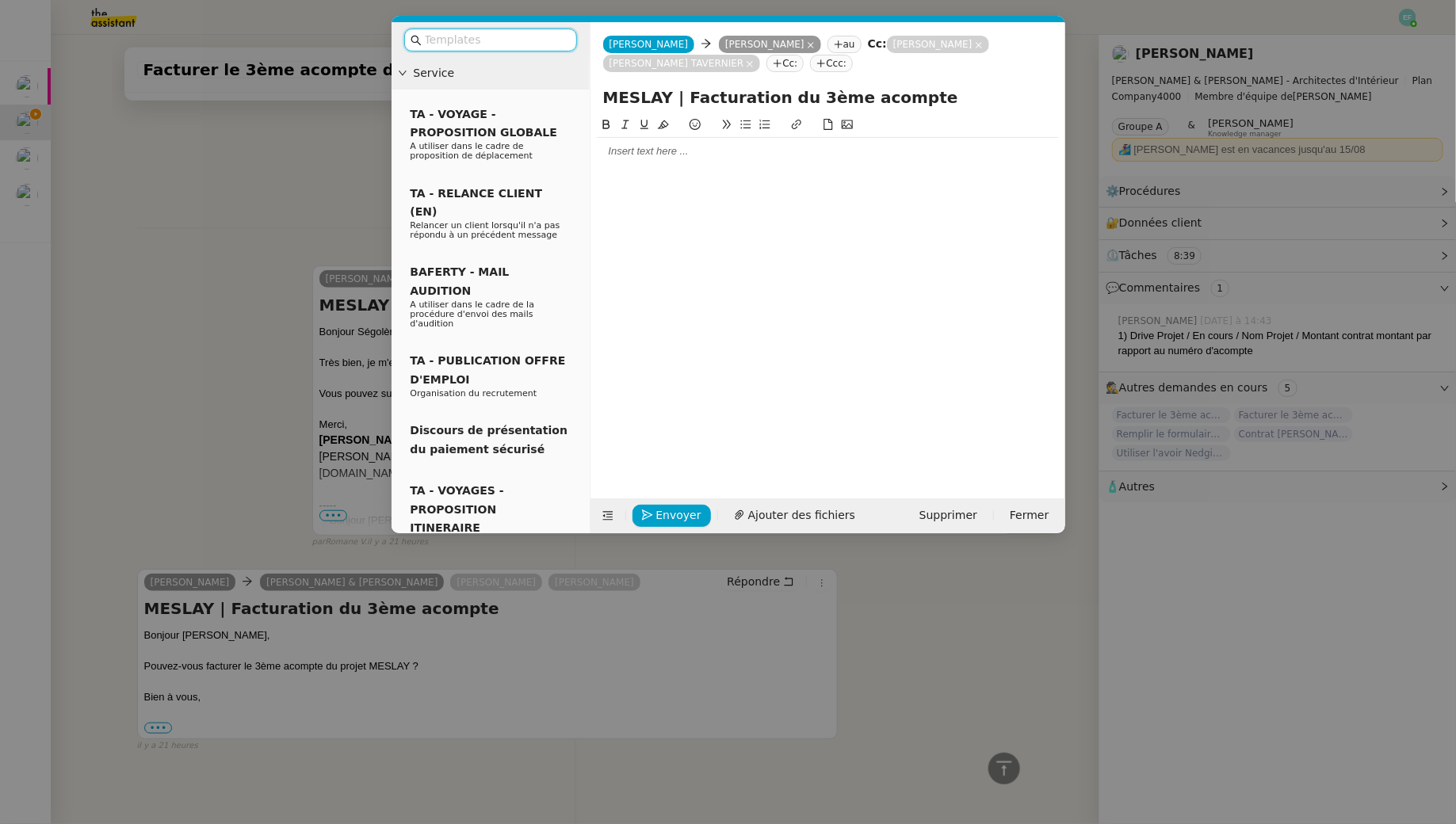
click at [625, 152] on div at bounding box center [827, 152] width 462 height 15
drag, startPoint x: 837, startPoint y: 189, endPoint x: 801, endPoint y: 185, distance: 36.2
click at [801, 185] on div "Bonjour Ségolène, Suite à votre demande, la facture a bien été créée." at bounding box center [827, 165] width 462 height 56
click at [752, 179] on div "Suite à votre demande, la facture a bien été créée." at bounding box center [827, 181] width 462 height 15
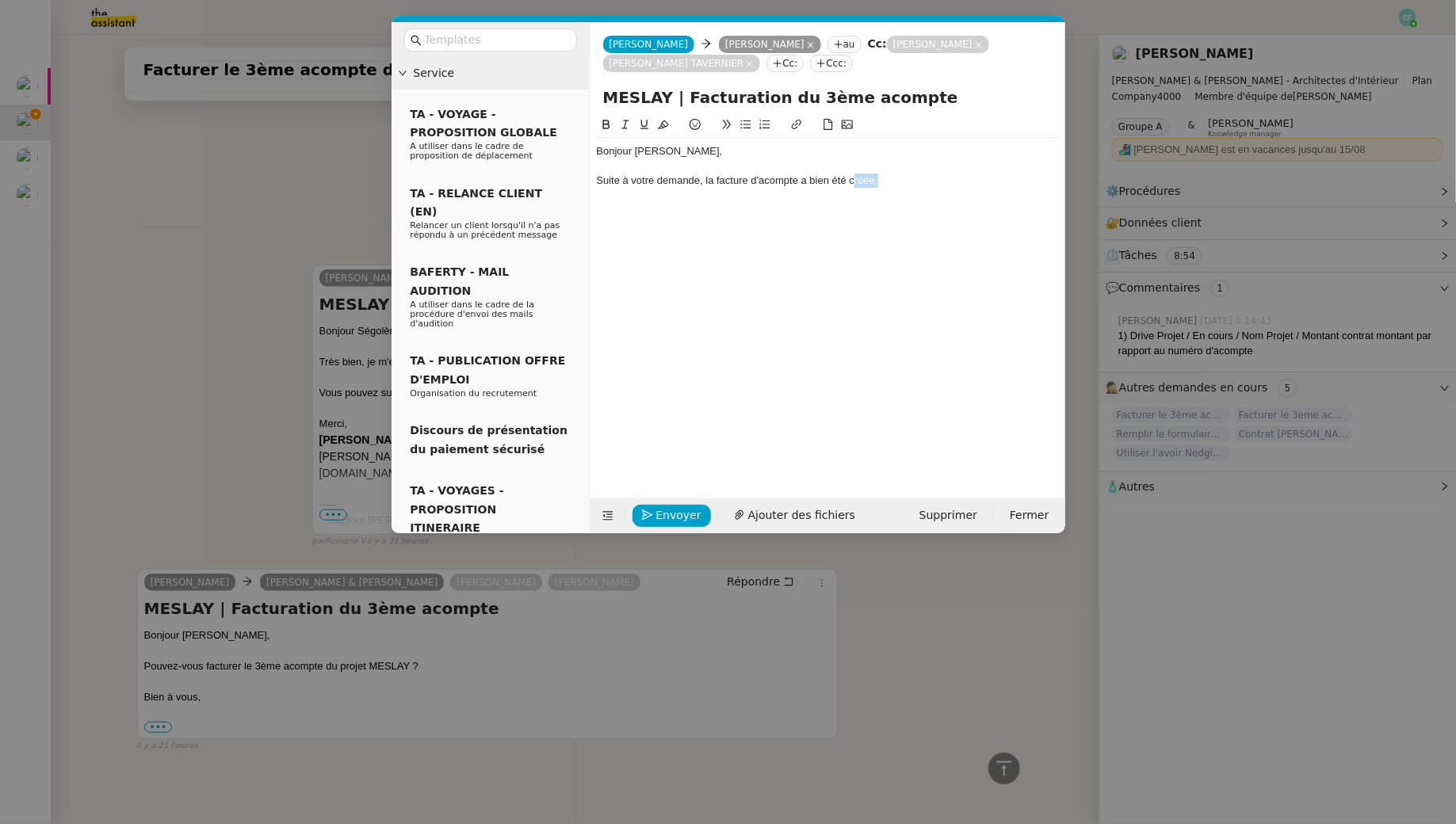
drag, startPoint x: 881, startPoint y: 184, endPoint x: 852, endPoint y: 183, distance: 29.0
click at [852, 183] on div "Suite à votre demande, la facture d'acompte a bien été créée." at bounding box center [827, 181] width 462 height 15
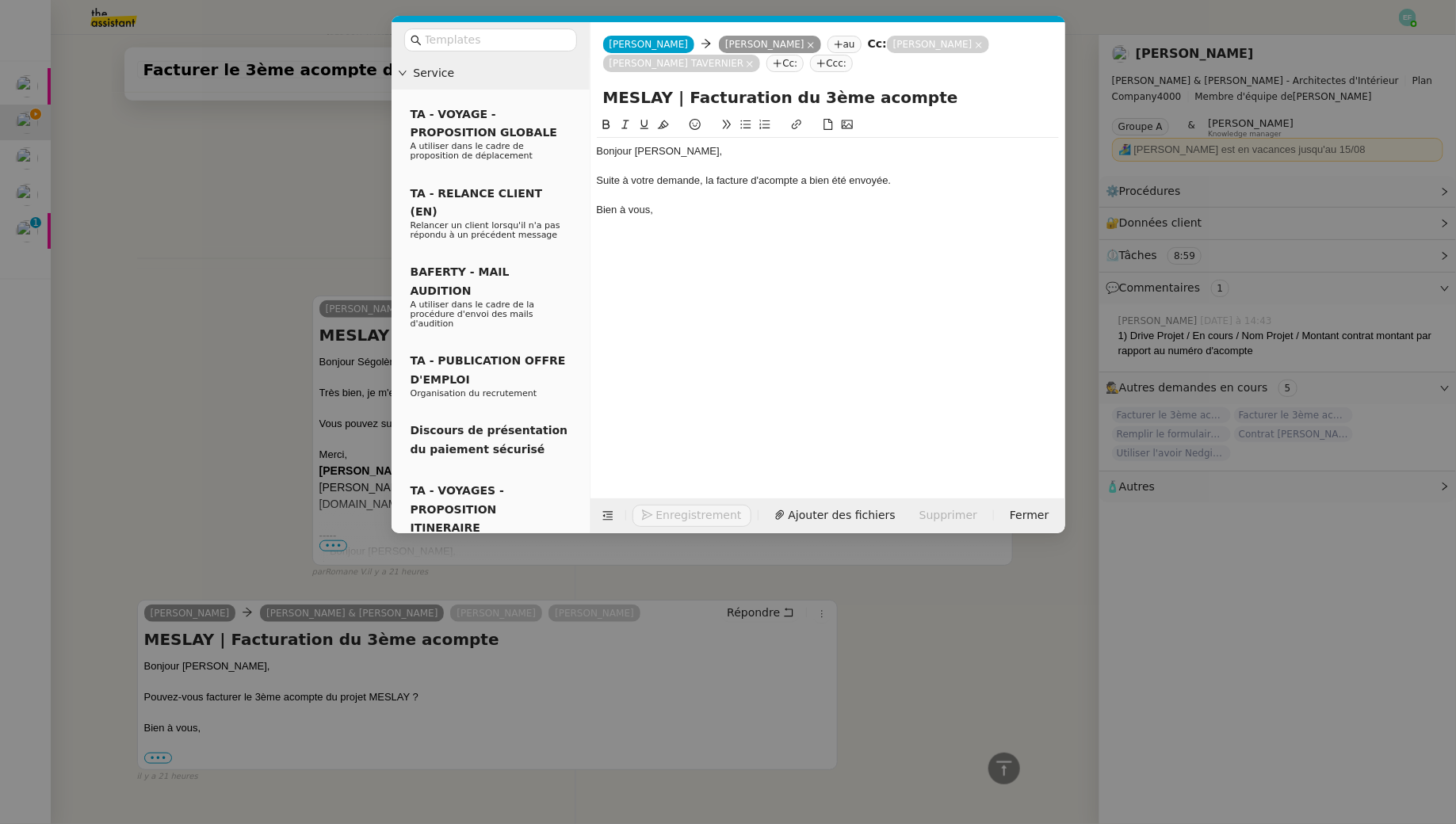
scroll to position [506, 0]
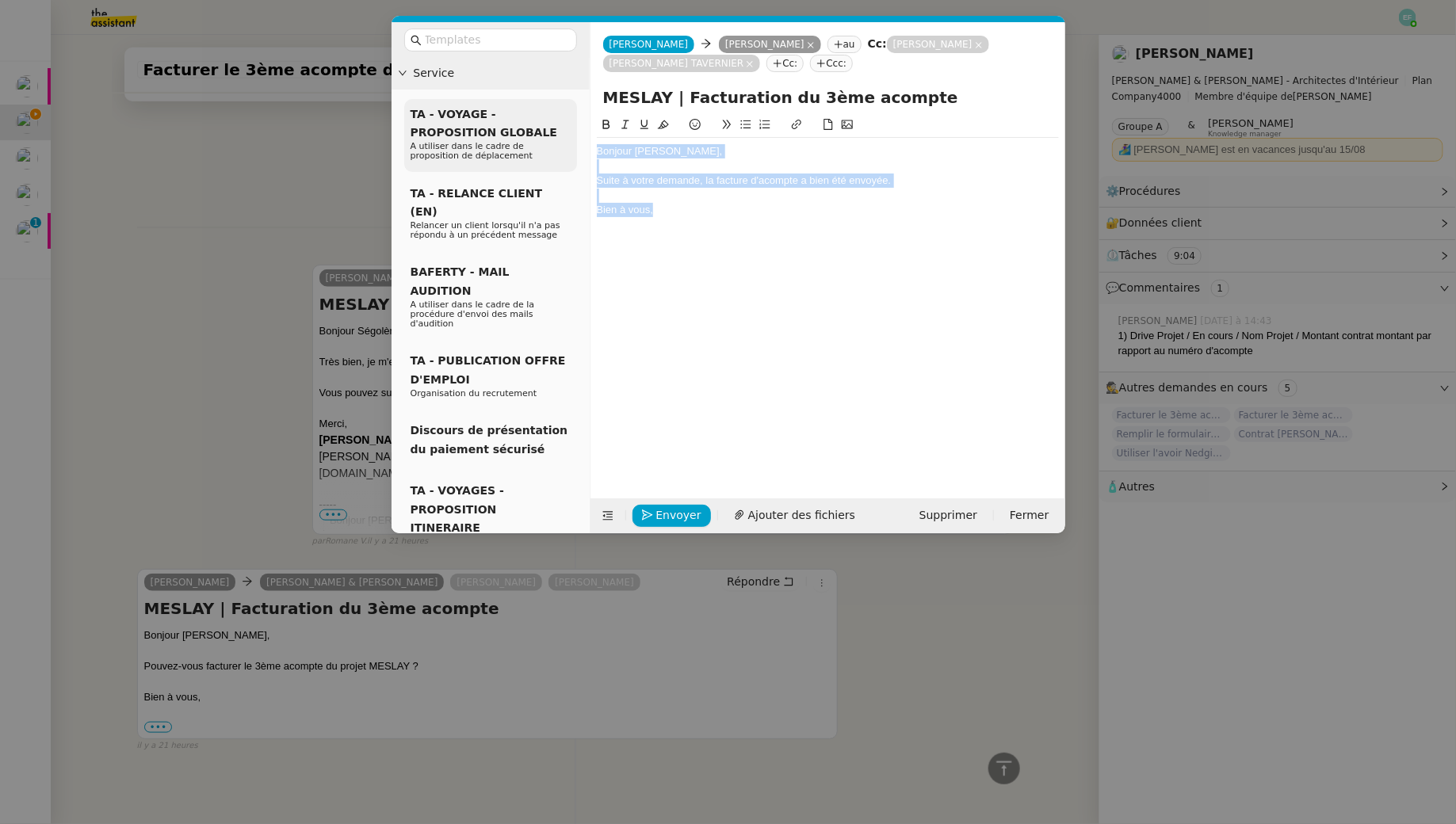
drag, startPoint x: 654, startPoint y: 209, endPoint x: 571, endPoint y: 122, distance: 120.2
click at [571, 122] on nz-layout "Service TA - VOYAGE - PROPOSITION GLOBALE A utiliser dans le cadre de propositi…" at bounding box center [728, 278] width 673 height 511
copy div "Bonjour Ségolène, Suite à votre demande, la facture d'acompte a bien été envoyé…"
click at [664, 517] on span "Envoyer" at bounding box center [678, 515] width 45 height 18
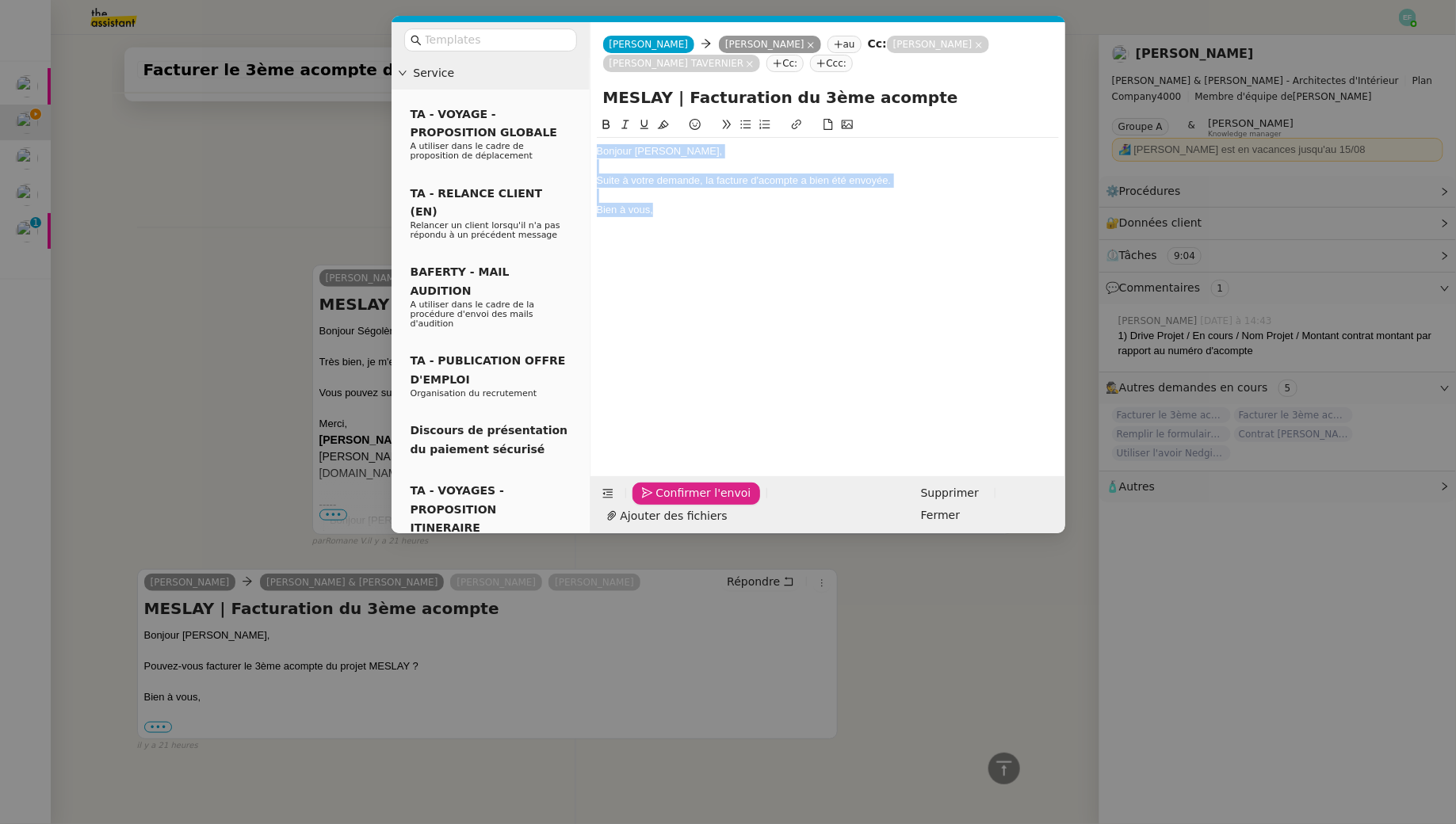
click at [664, 503] on span "Confirmer l'envoi" at bounding box center [703, 493] width 95 height 18
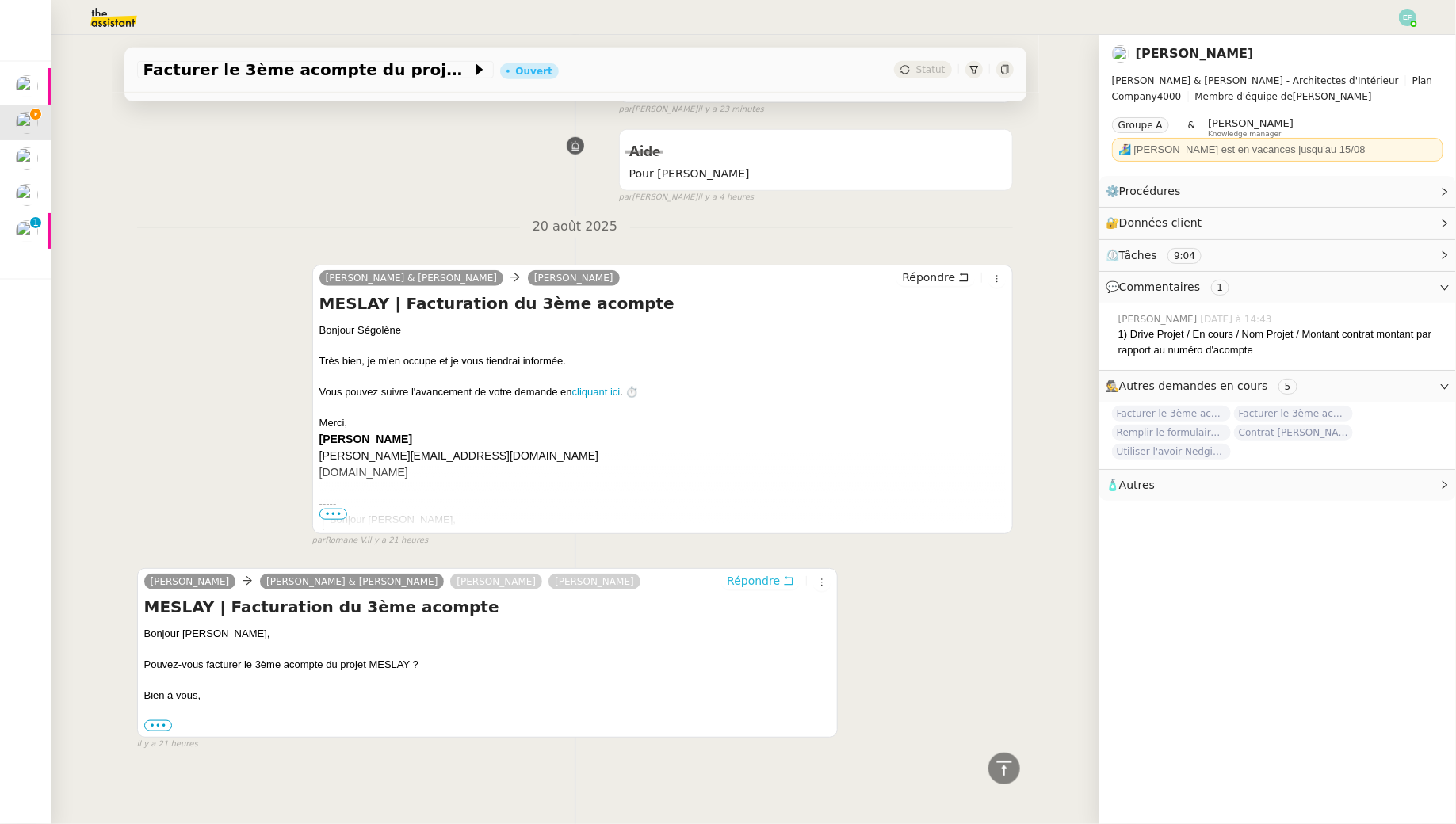
scroll to position [0, 0]
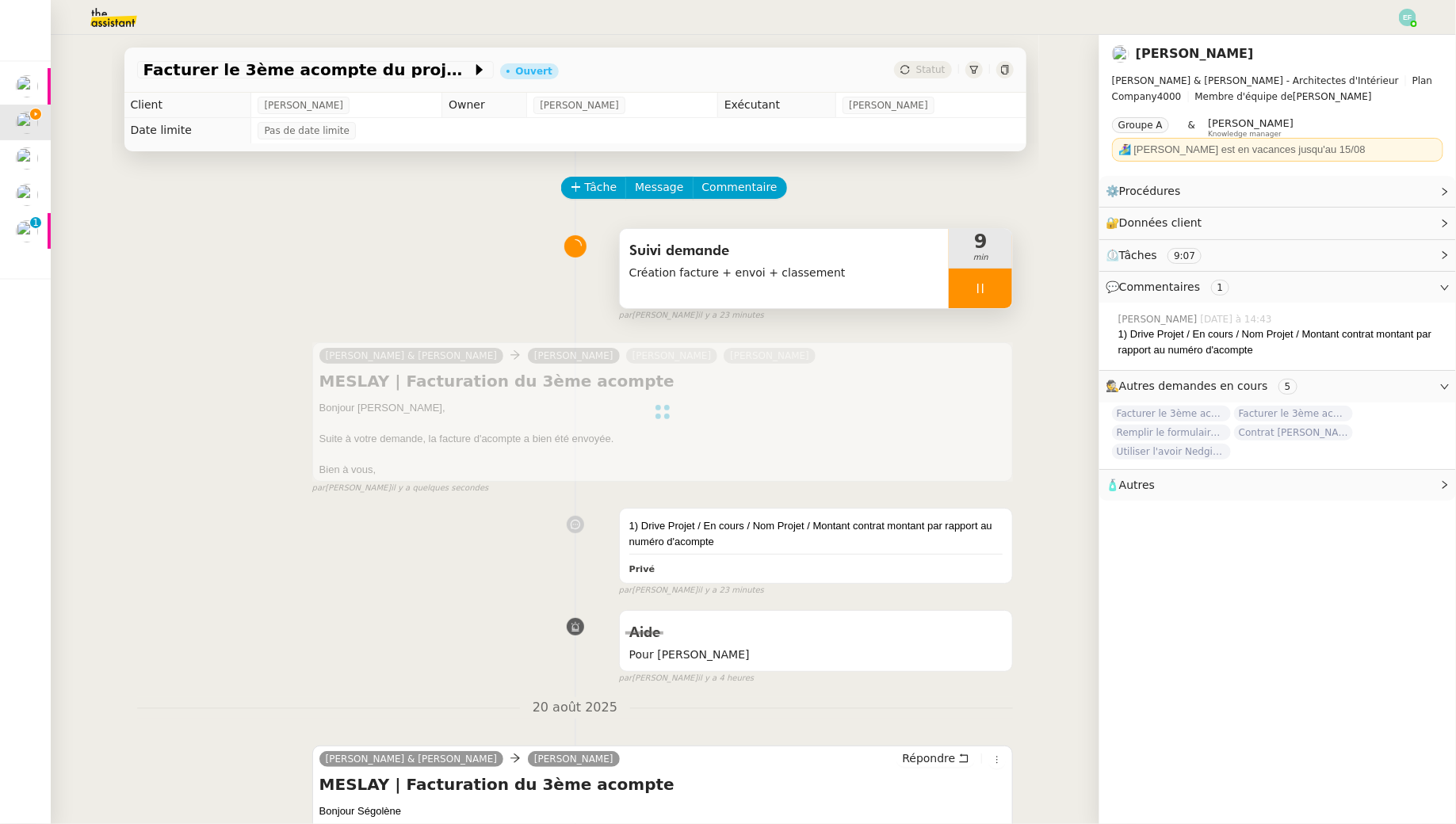
click at [994, 294] on div at bounding box center [981, 288] width 64 height 40
click at [995, 294] on icon at bounding box center [996, 288] width 13 height 13
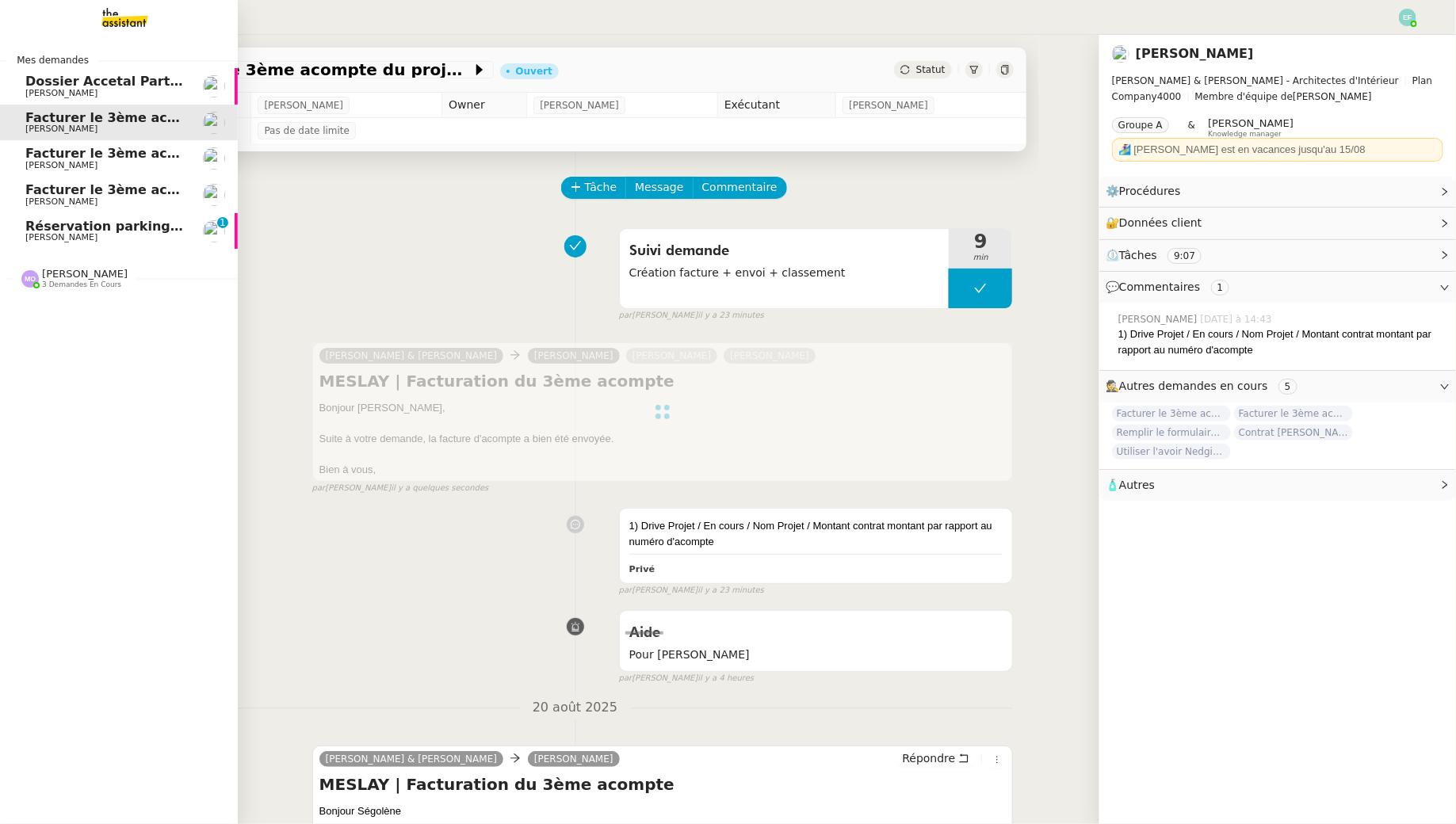
click at [108, 165] on span "[PERSON_NAME]" at bounding box center [105, 165] width 160 height 9
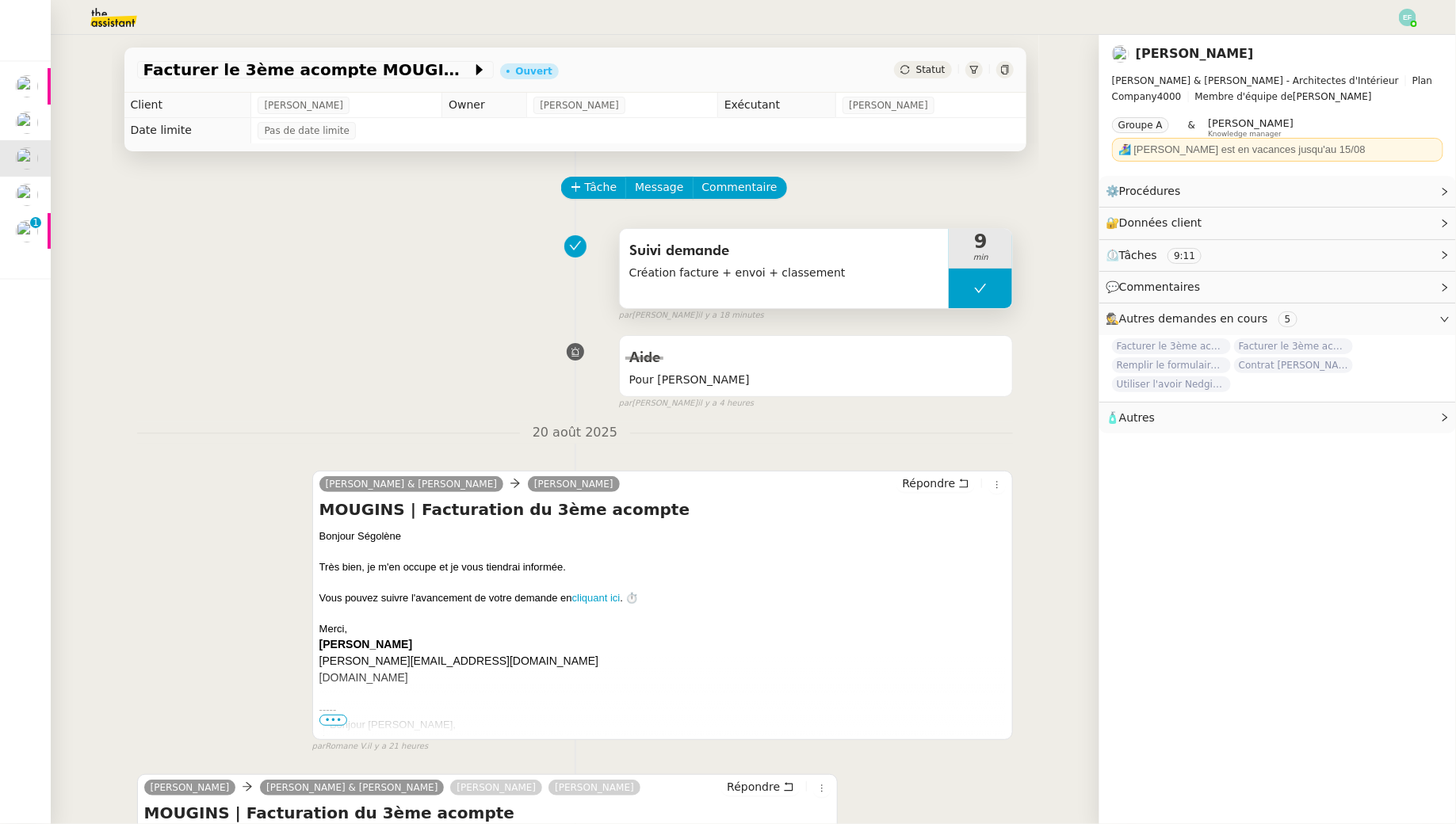
click at [993, 283] on button at bounding box center [981, 288] width 64 height 40
click at [964, 285] on icon at bounding box center [964, 288] width 5 height 9
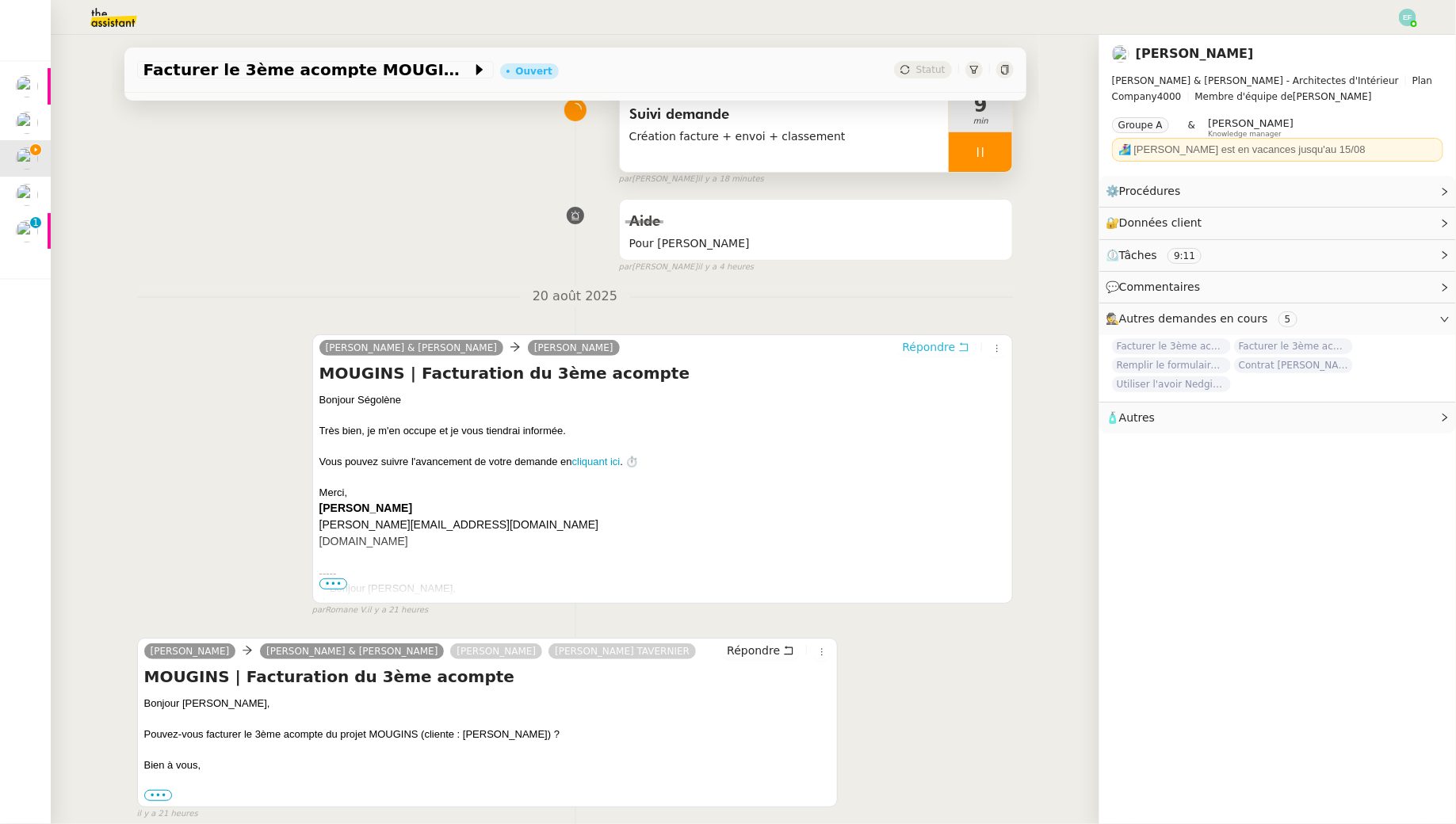
click at [965, 344] on icon at bounding box center [963, 347] width 11 height 11
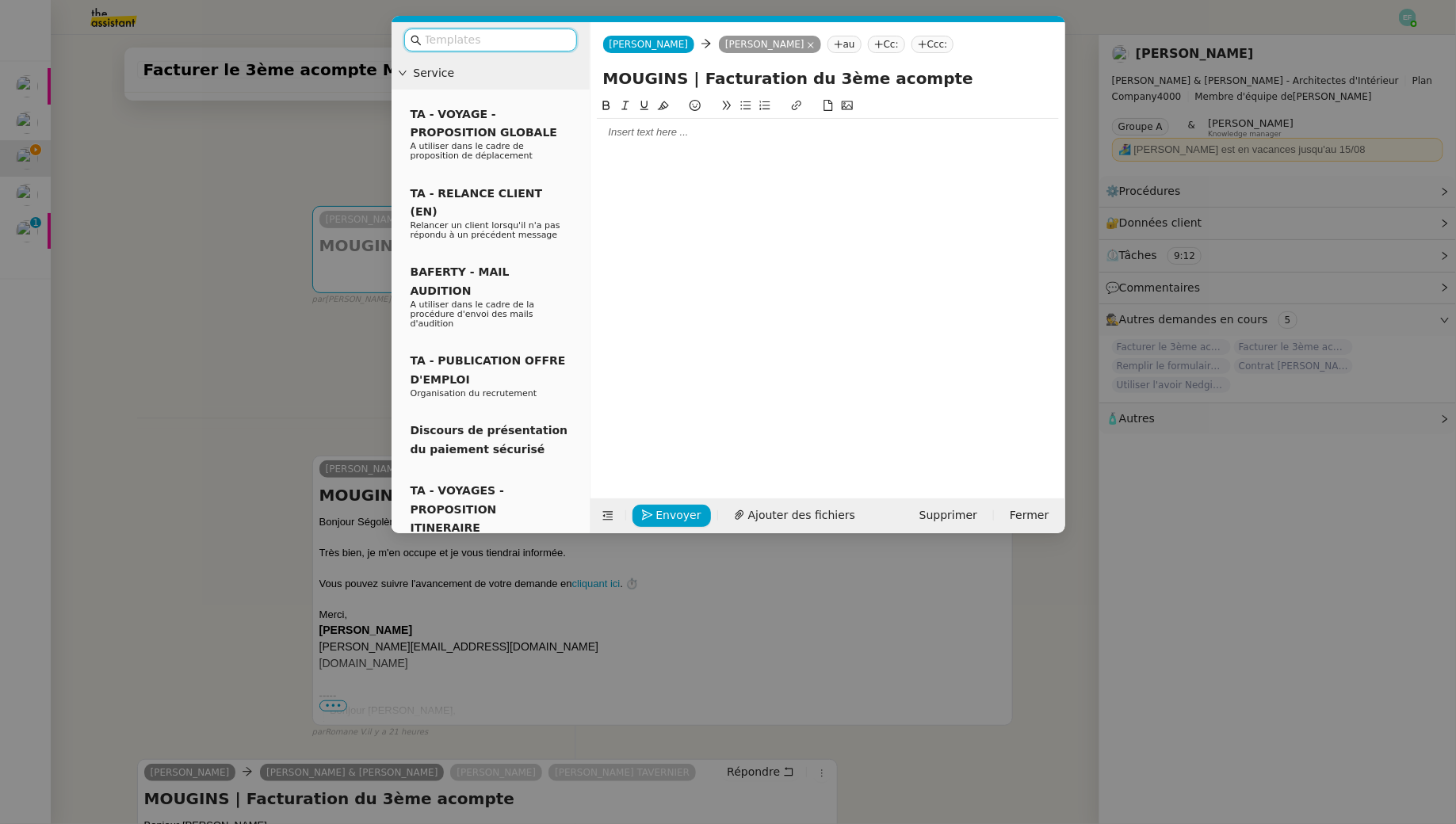
click at [256, 446] on nz-modal-container "Service TA - VOYAGE - PROPOSITION GLOBALE A utiliser dans le cadre de propositi…" at bounding box center [728, 412] width 1456 height 824
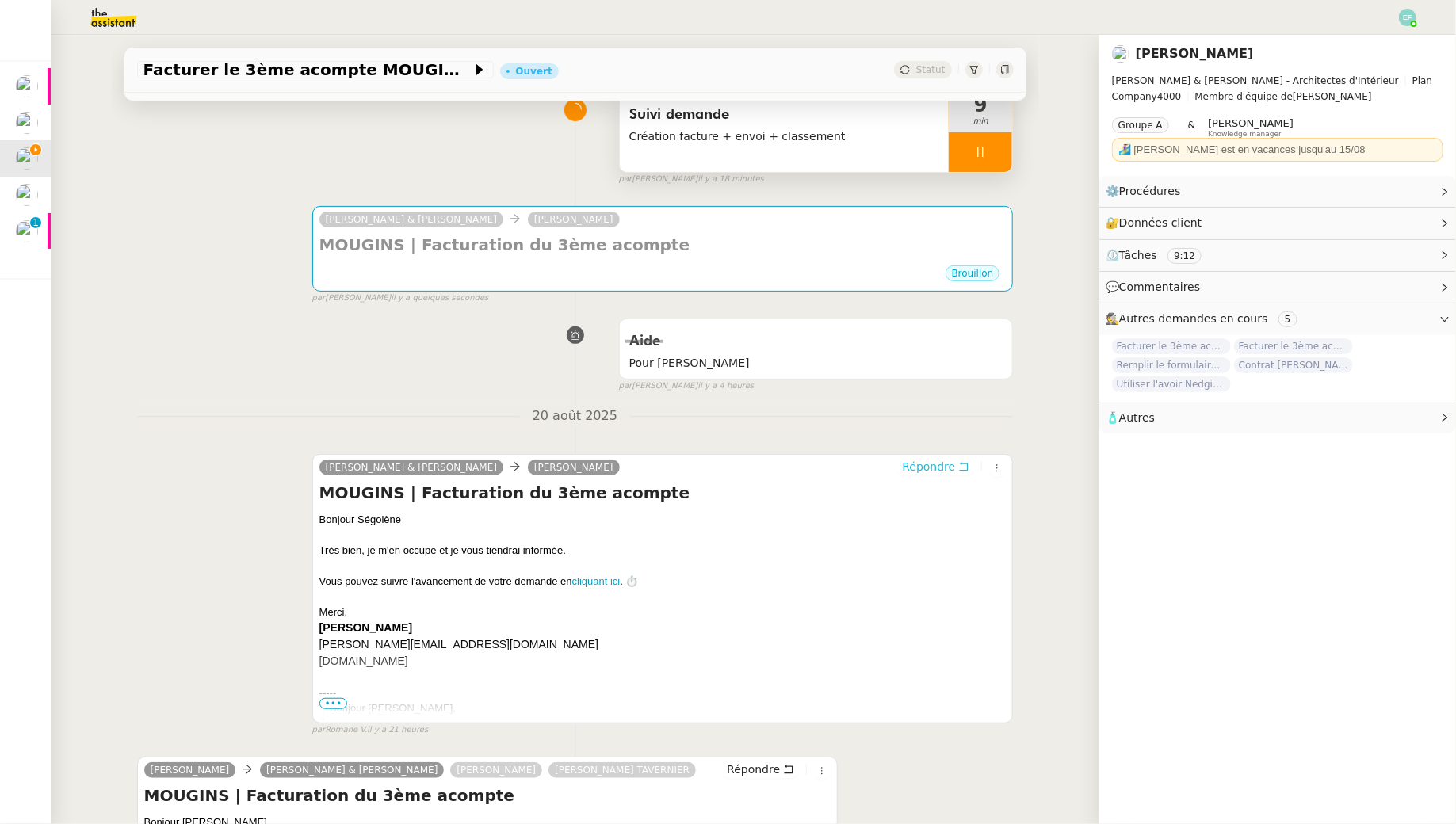
scroll to position [325, 0]
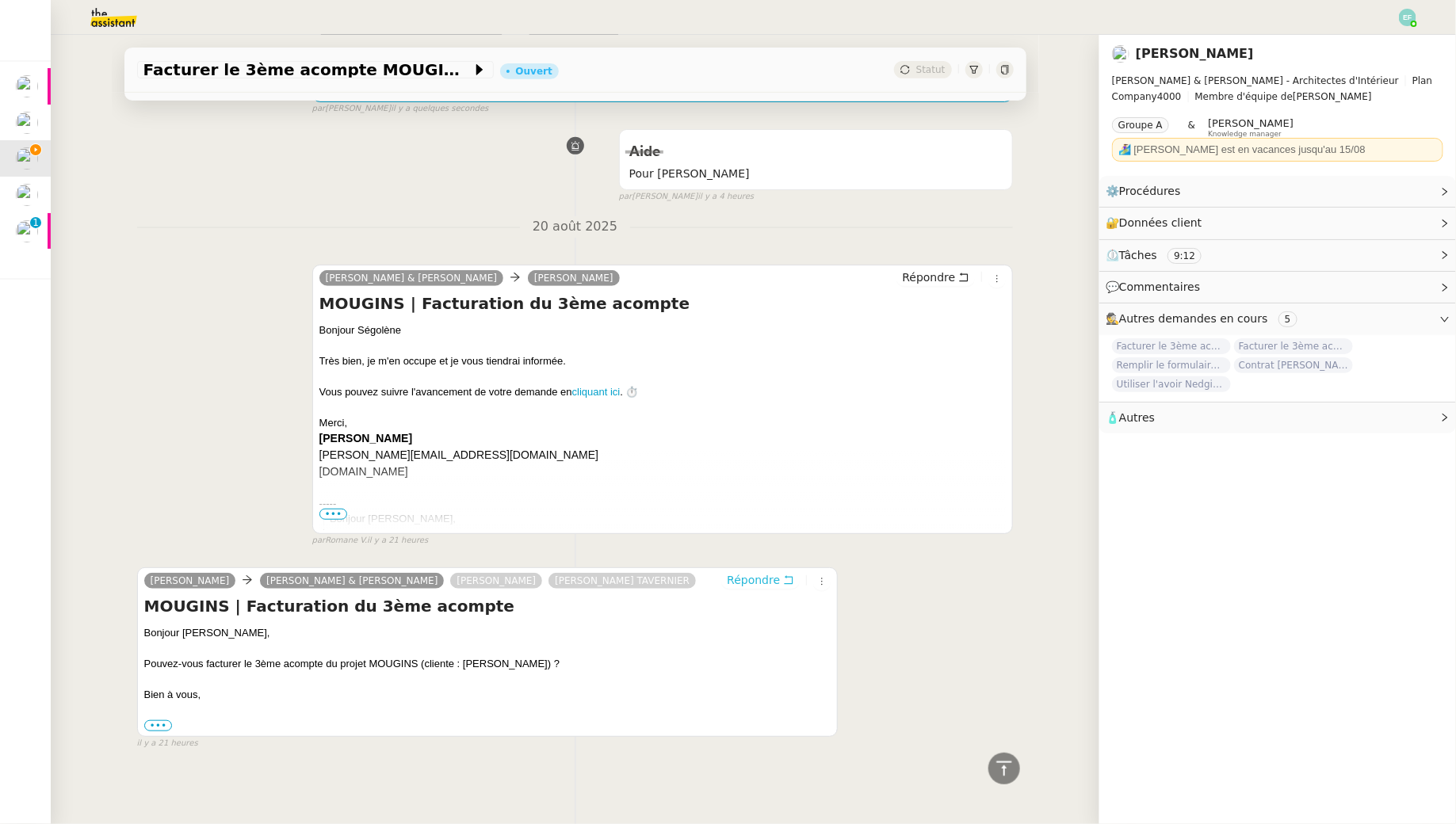
click at [781, 573] on button "Répondre" at bounding box center [760, 580] width 78 height 17
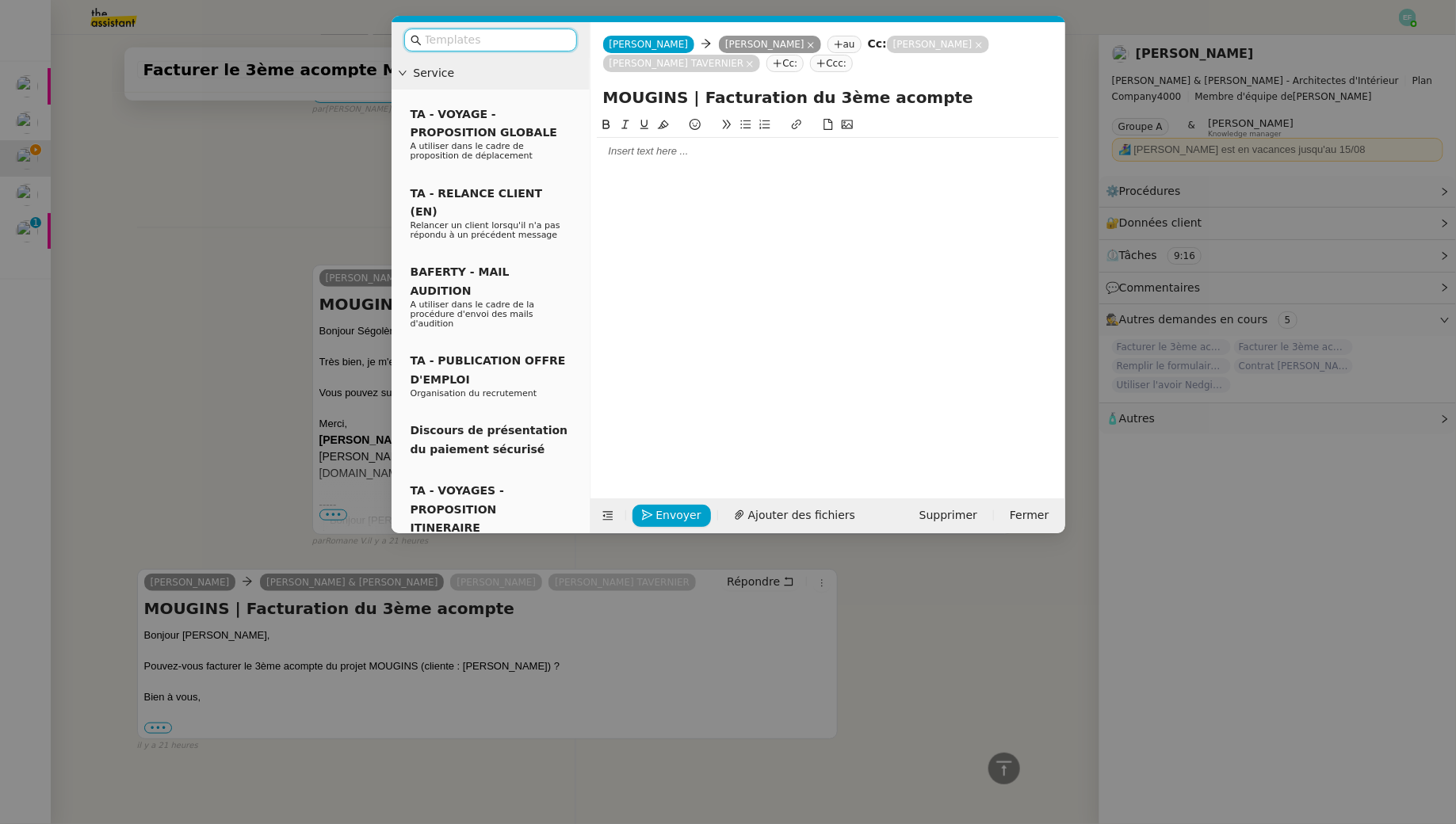
click at [635, 160] on div at bounding box center [827, 151] width 462 height 27
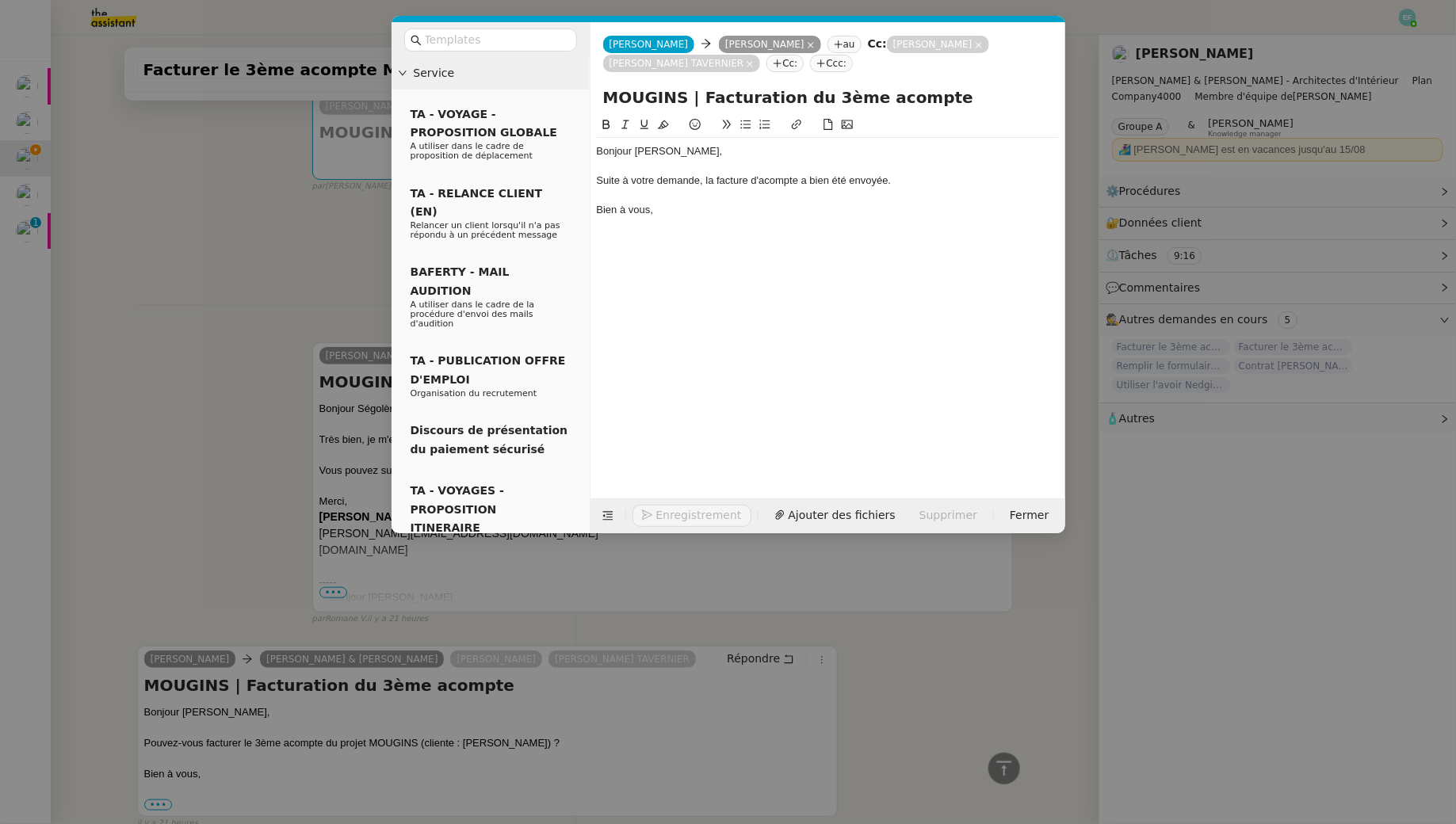
scroll to position [524, 0]
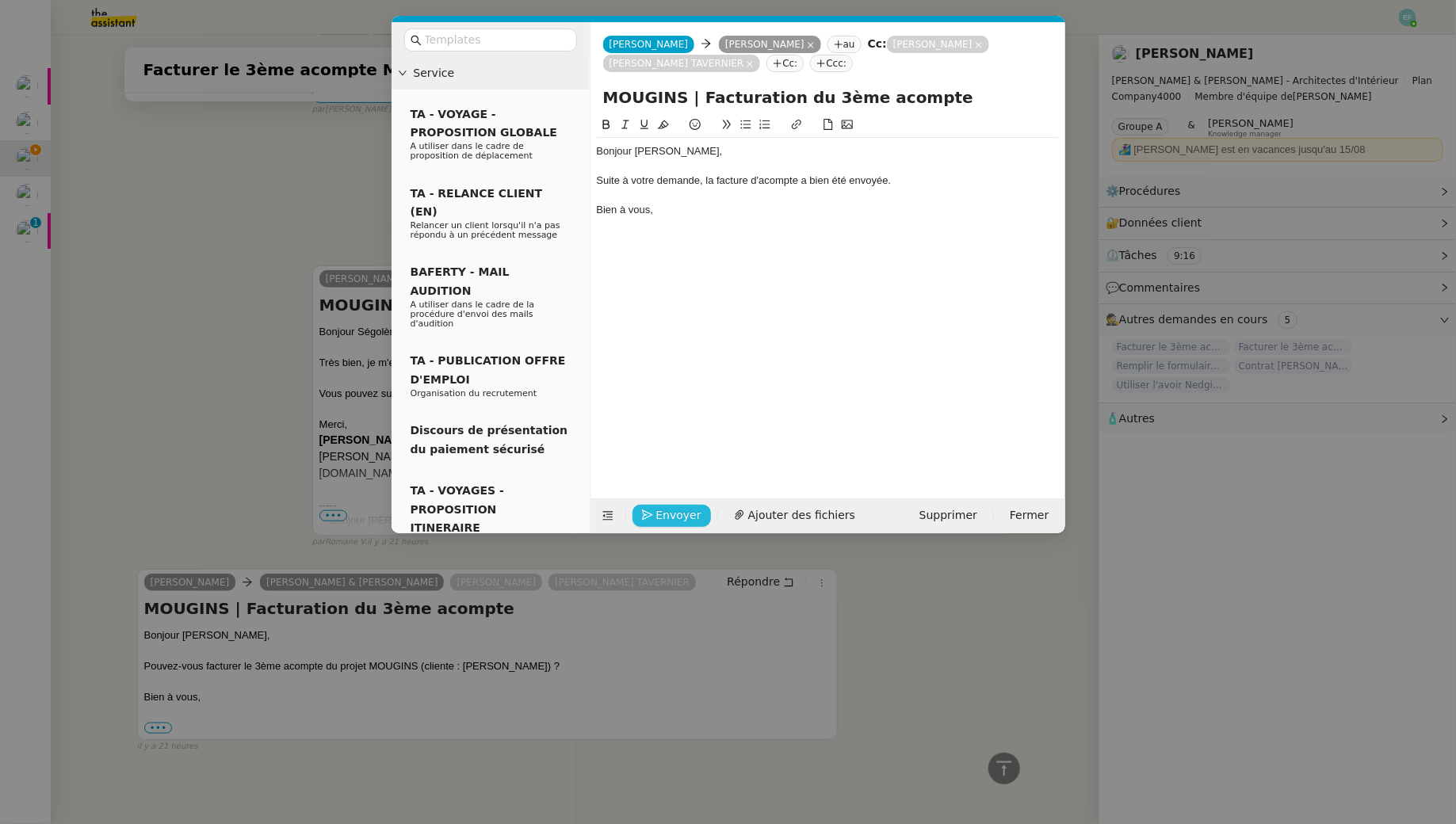
click at [684, 511] on span "Envoyer" at bounding box center [678, 515] width 45 height 18
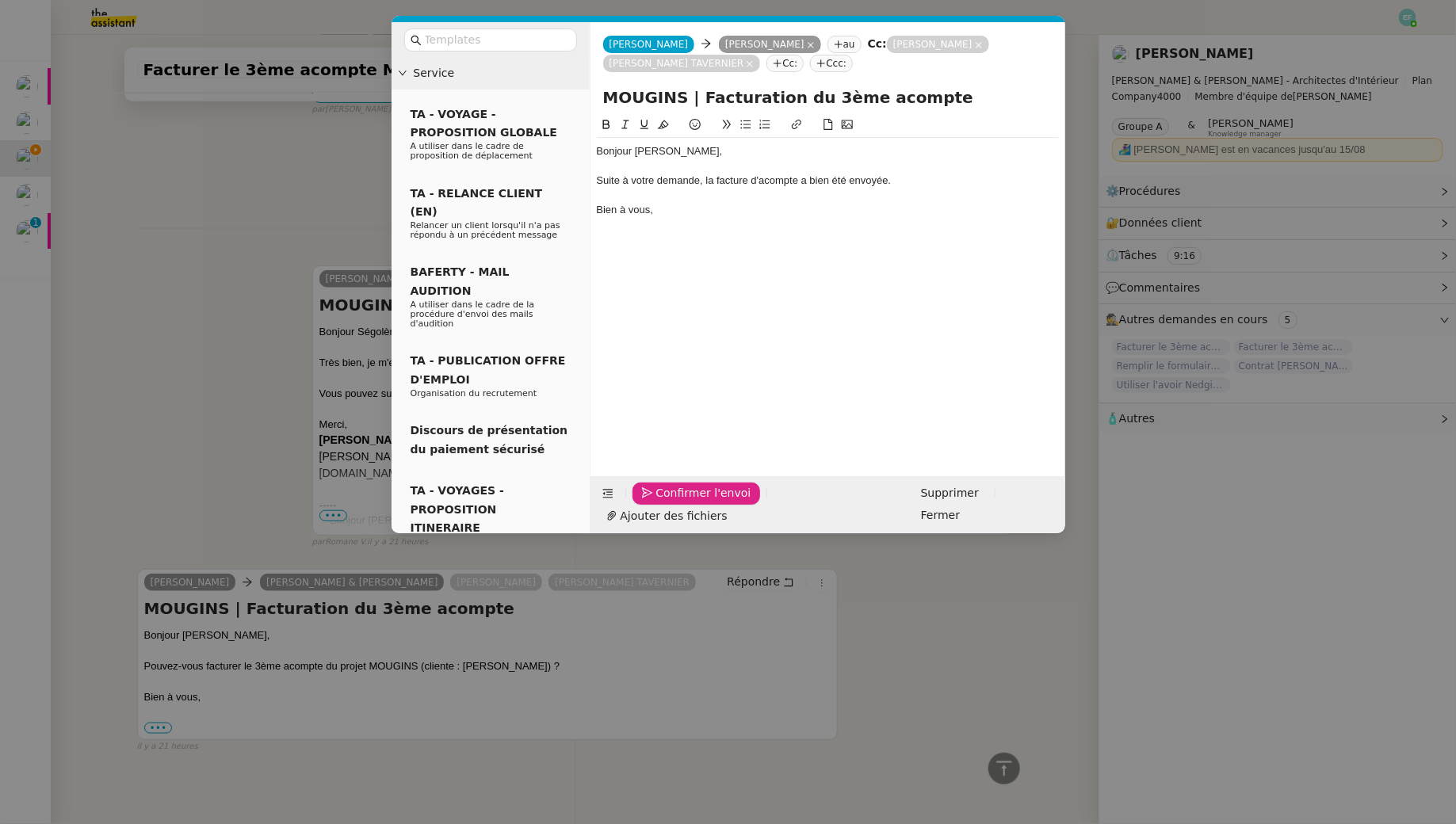
click at [684, 503] on span "Confirmer l'envoi" at bounding box center [703, 493] width 95 height 18
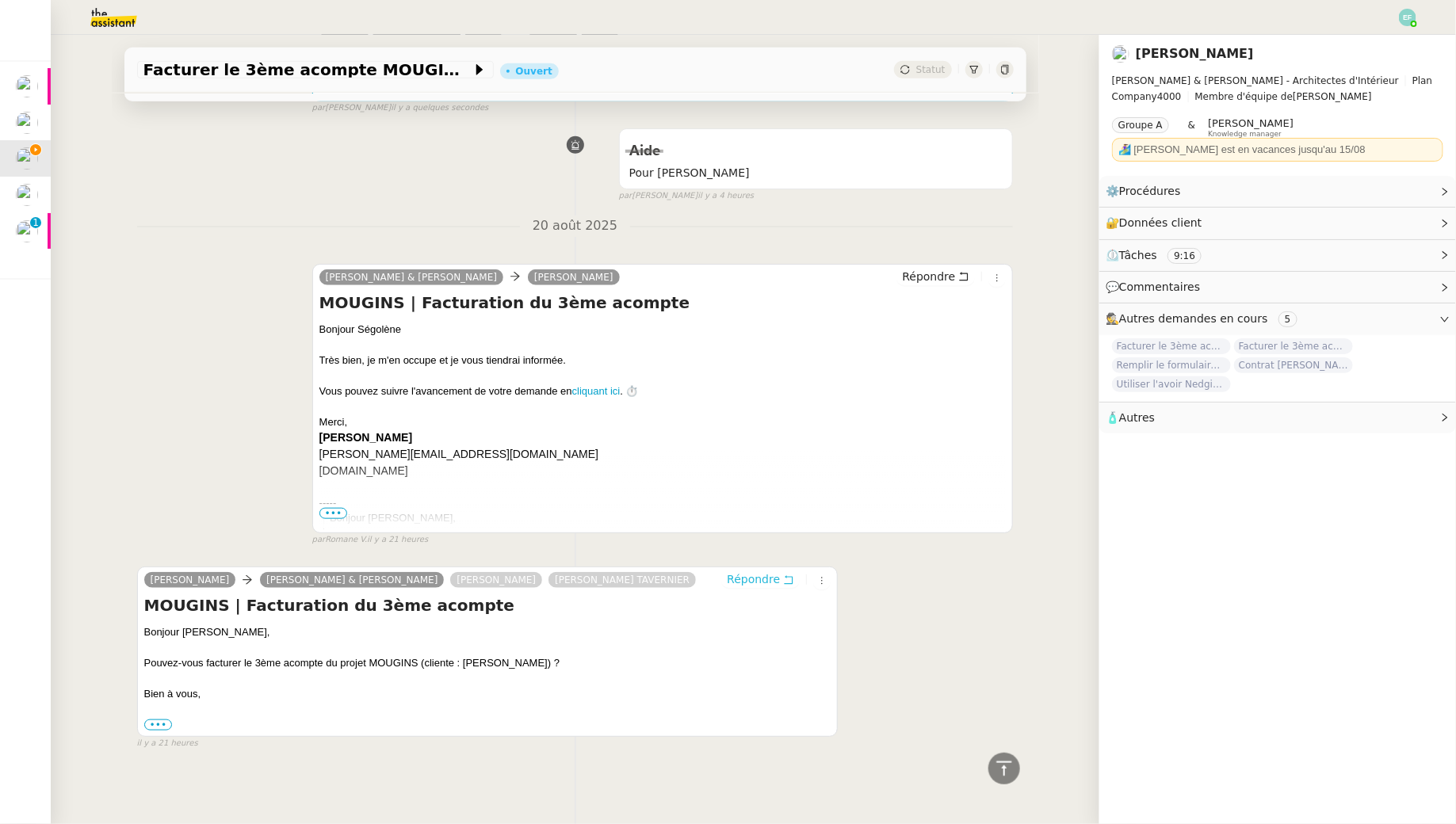
scroll to position [0, 0]
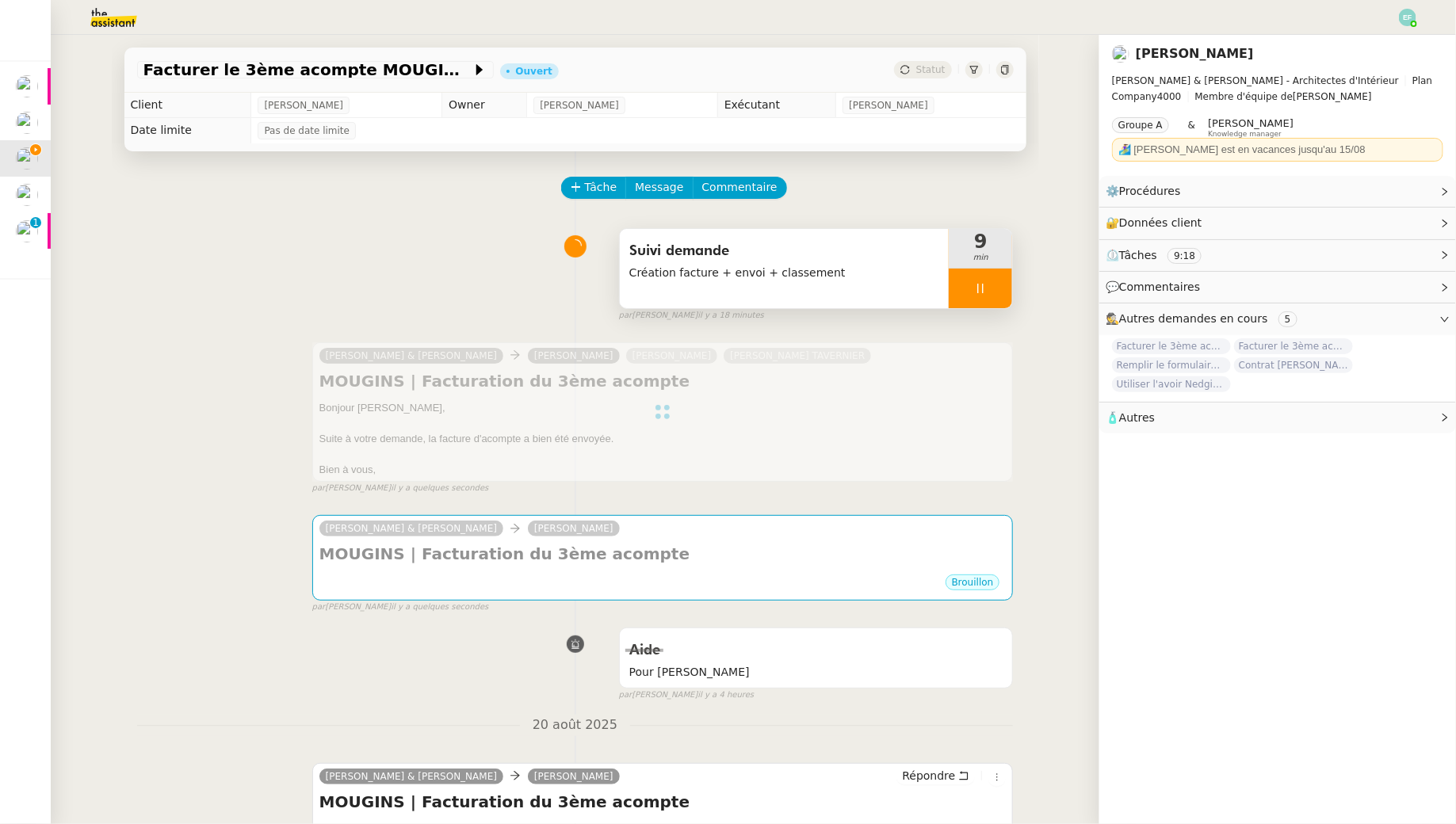
click at [1001, 288] on div at bounding box center [981, 288] width 64 height 40
click at [1001, 288] on icon at bounding box center [996, 288] width 13 height 13
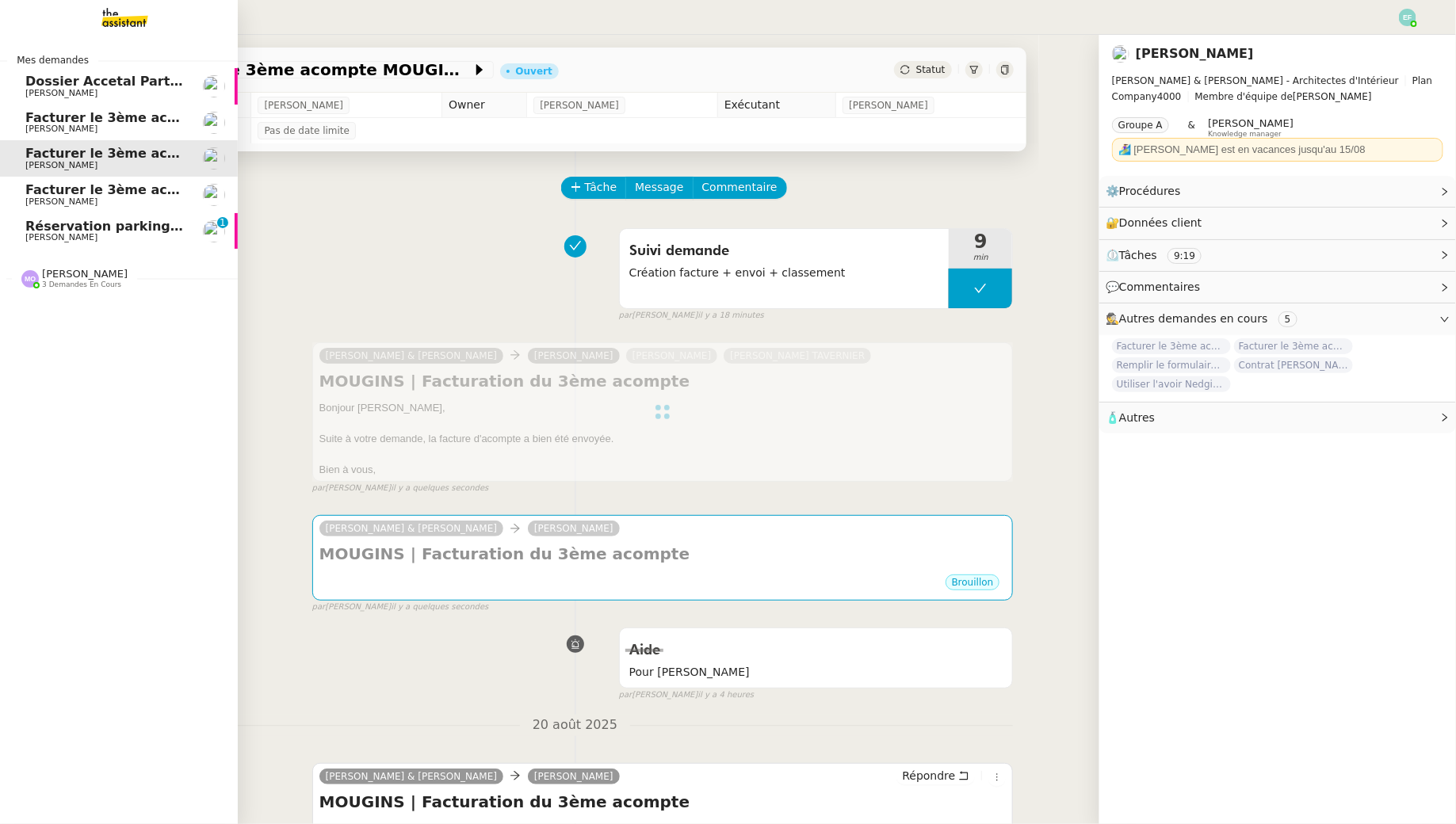
click at [93, 120] on span "Facturer le 3ème acompte du projet MESLAY" at bounding box center [183, 117] width 318 height 15
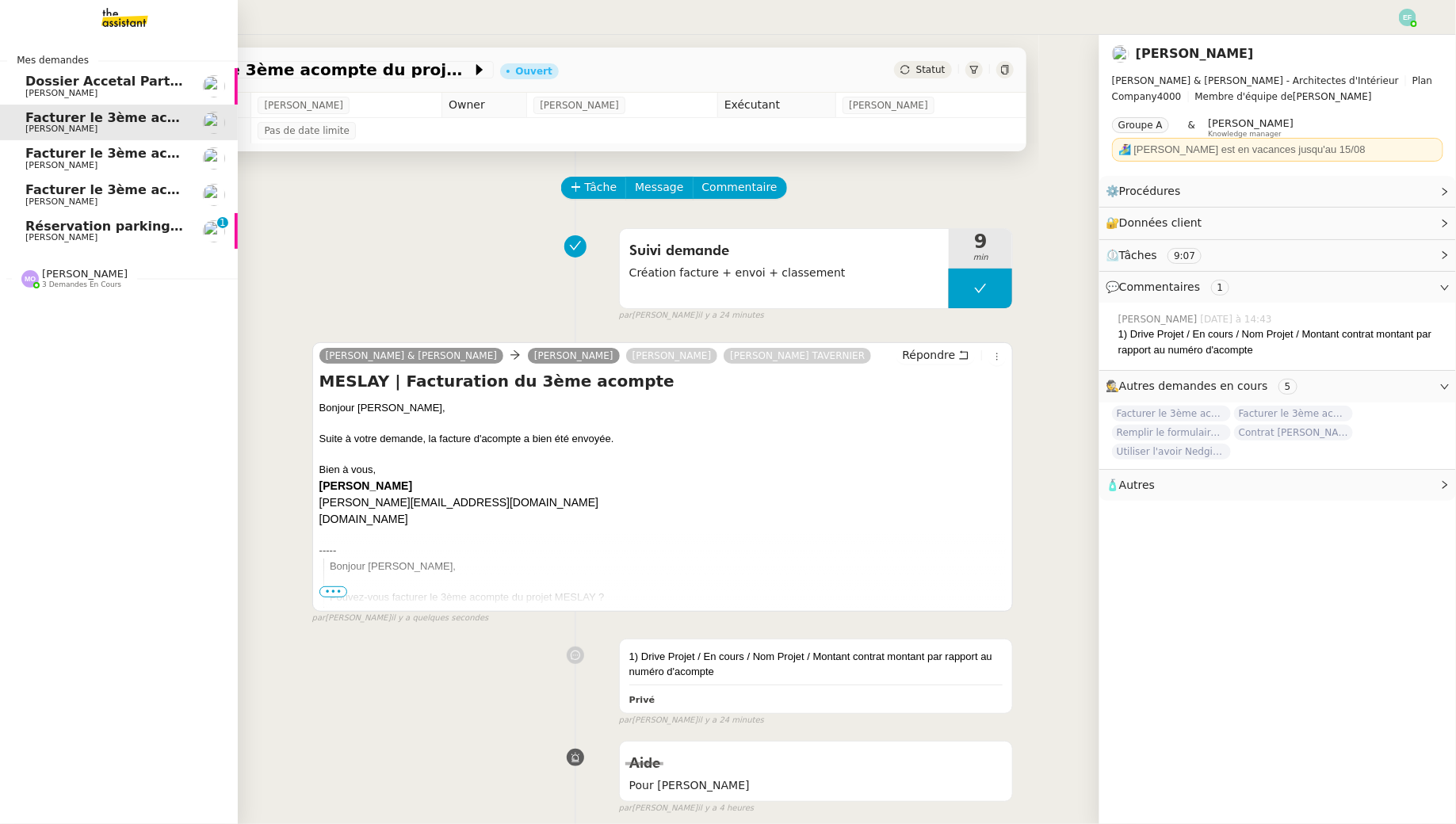
click at [100, 154] on span "Facturer le 3ème acompte MOUGINS" at bounding box center [155, 152] width 260 height 15
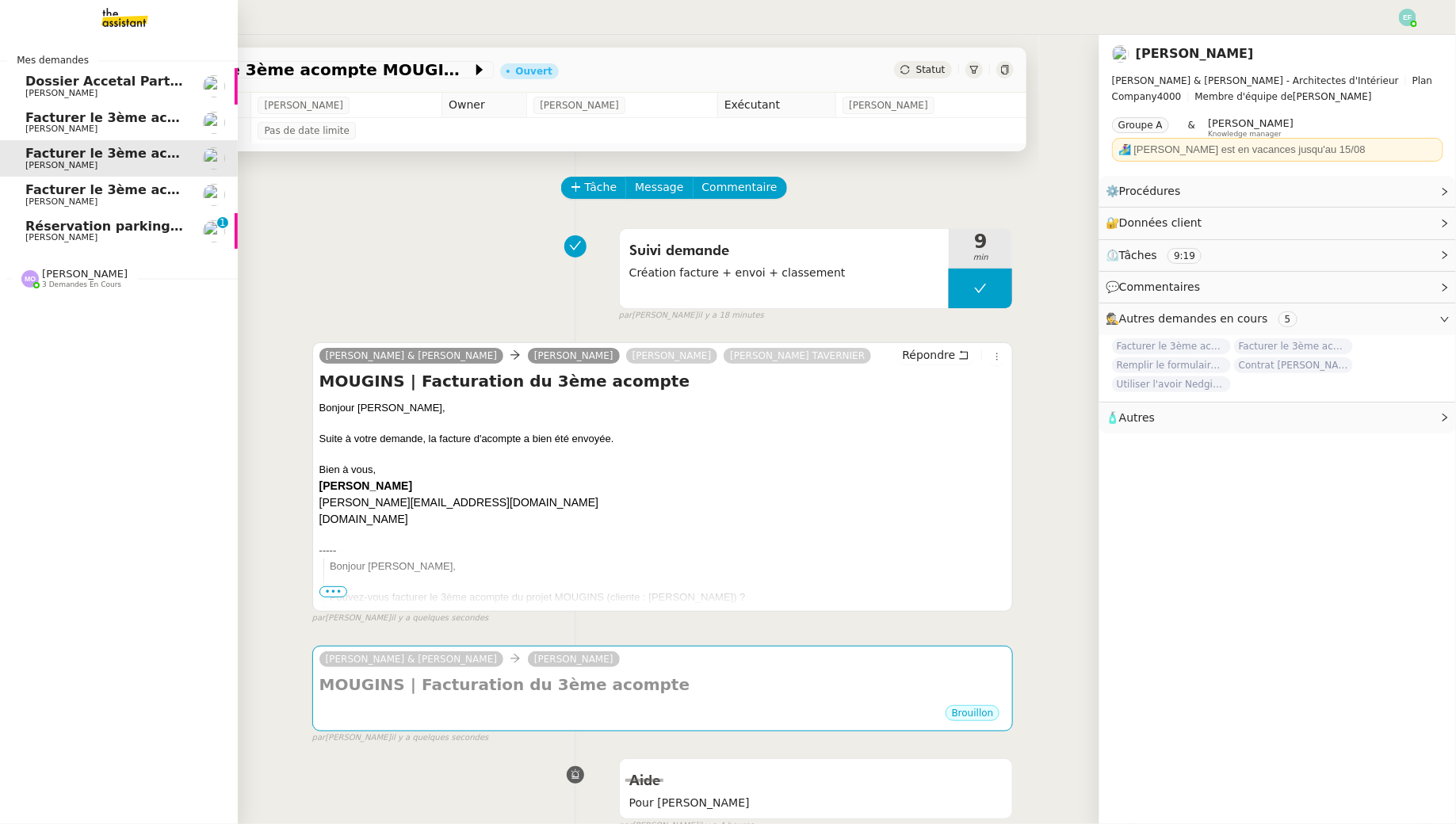
click at [104, 195] on span "Facturer le 3ème acompte FAIDHERBE" at bounding box center [160, 189] width 271 height 15
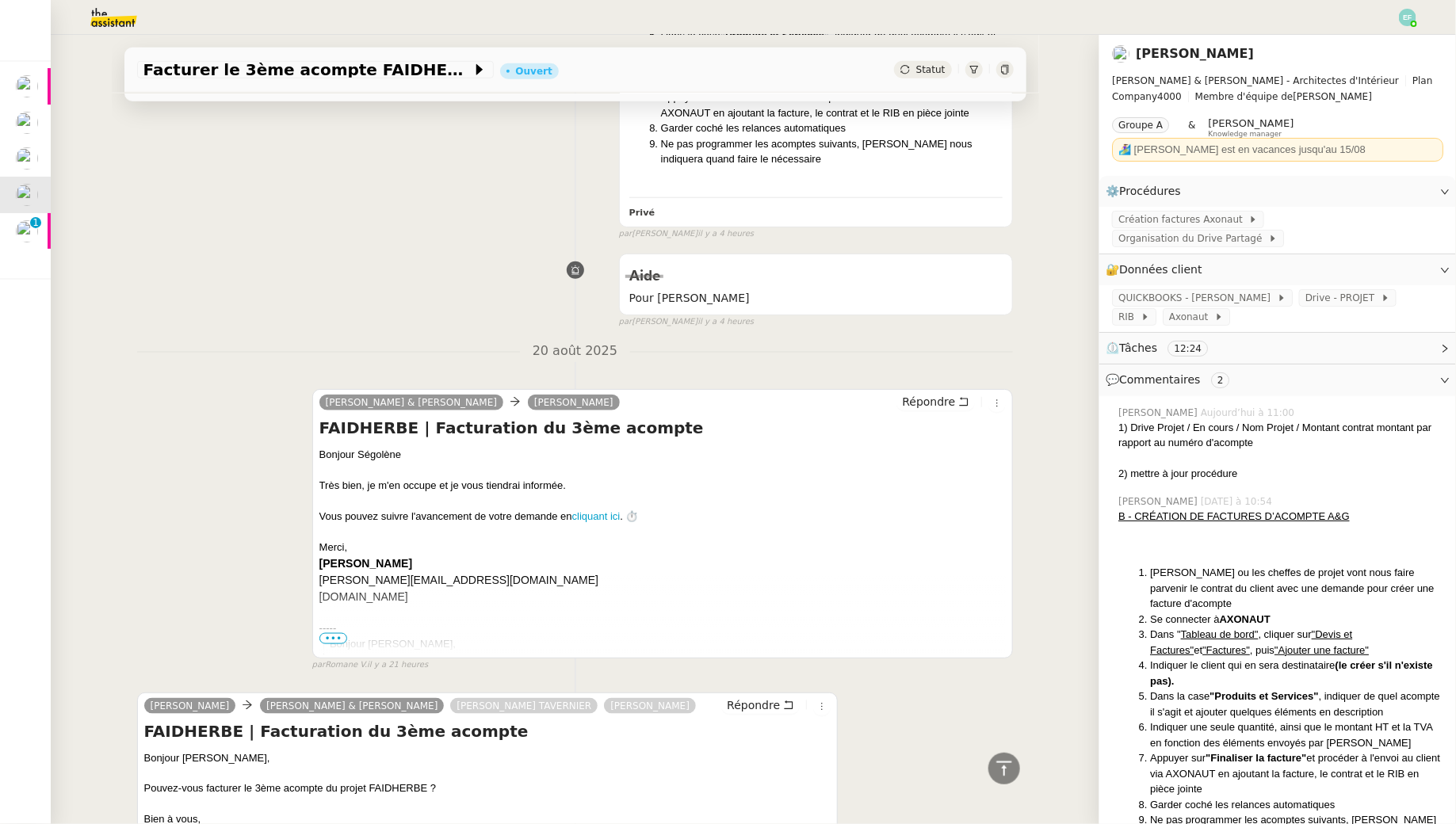
scroll to position [773, 0]
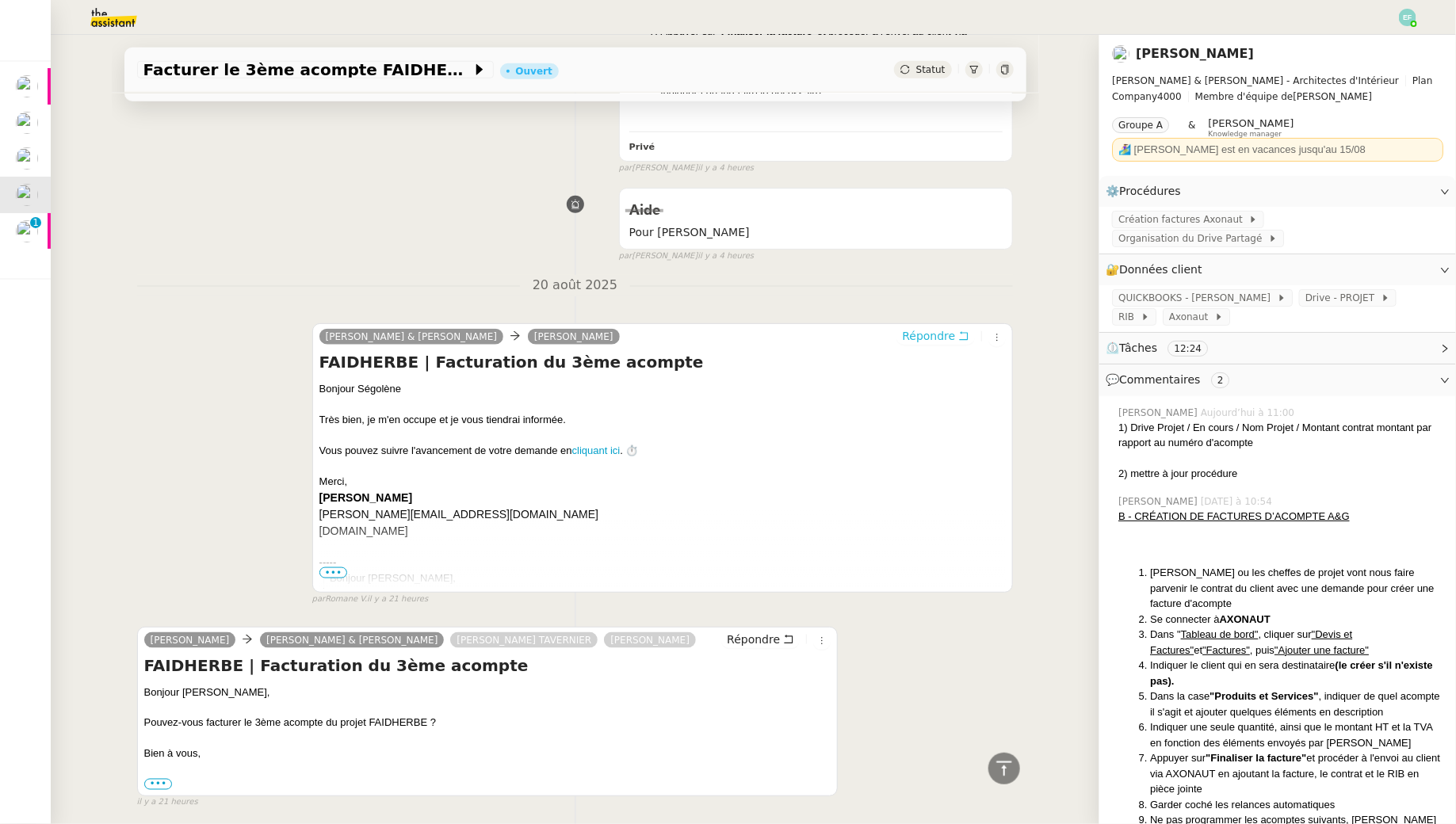
click at [969, 331] on icon at bounding box center [963, 336] width 11 height 11
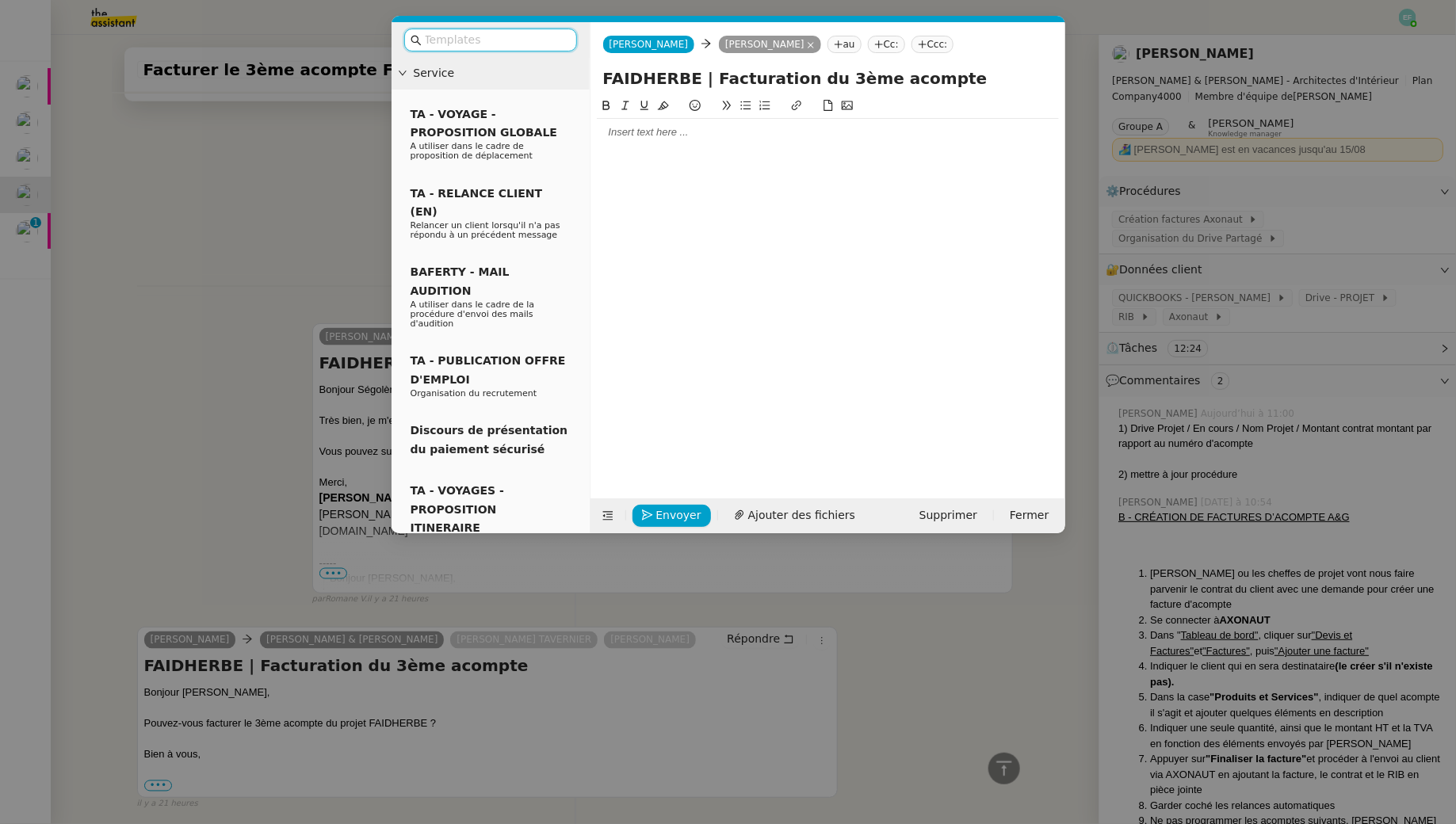
click at [149, 148] on nz-modal-container "Service TA - VOYAGE - PROPOSITION GLOBALE A utiliser dans le cadre de propositi…" at bounding box center [728, 412] width 1456 height 824
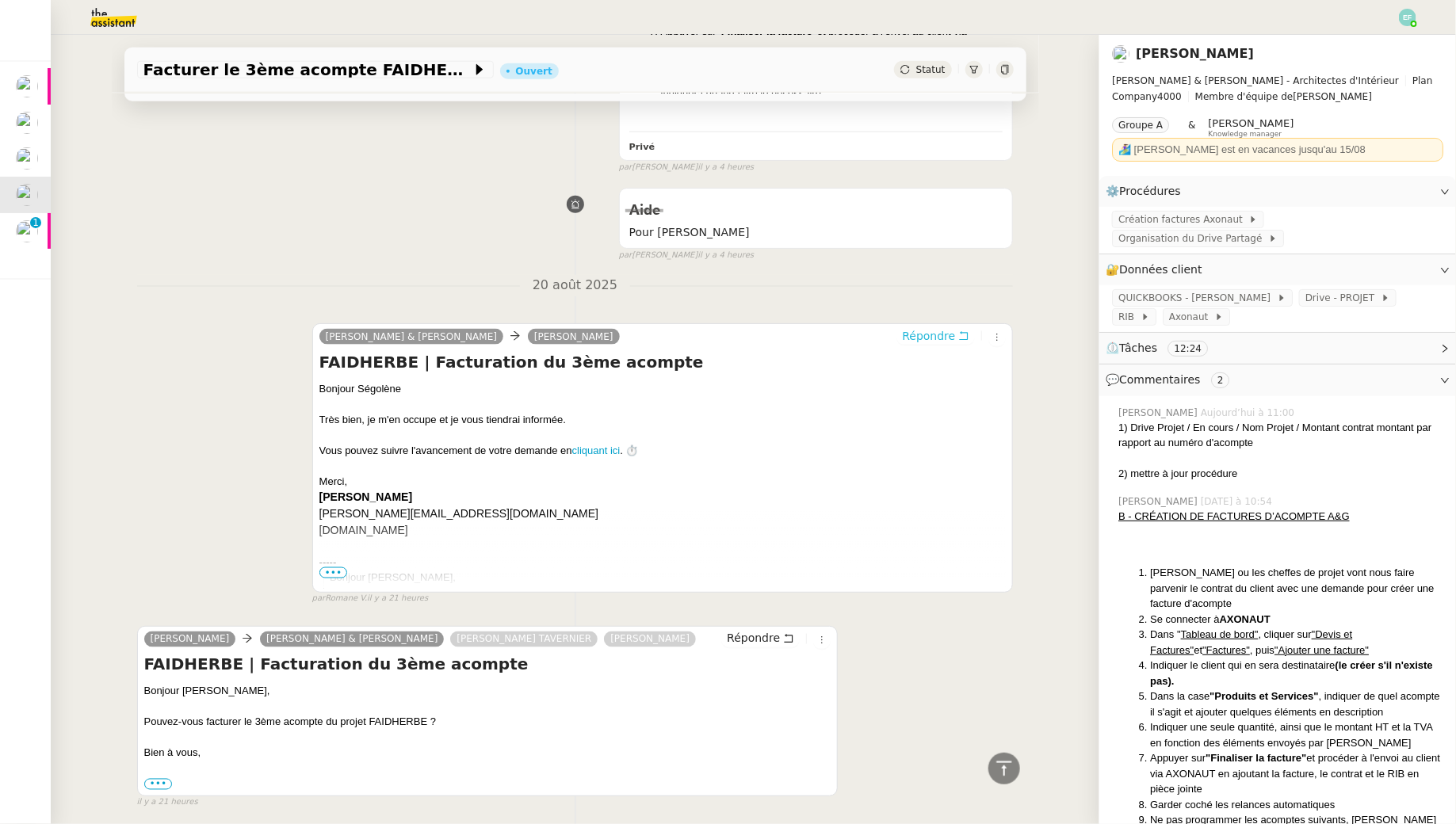
scroll to position [892, 0]
click at [784, 640] on icon at bounding box center [788, 639] width 11 height 11
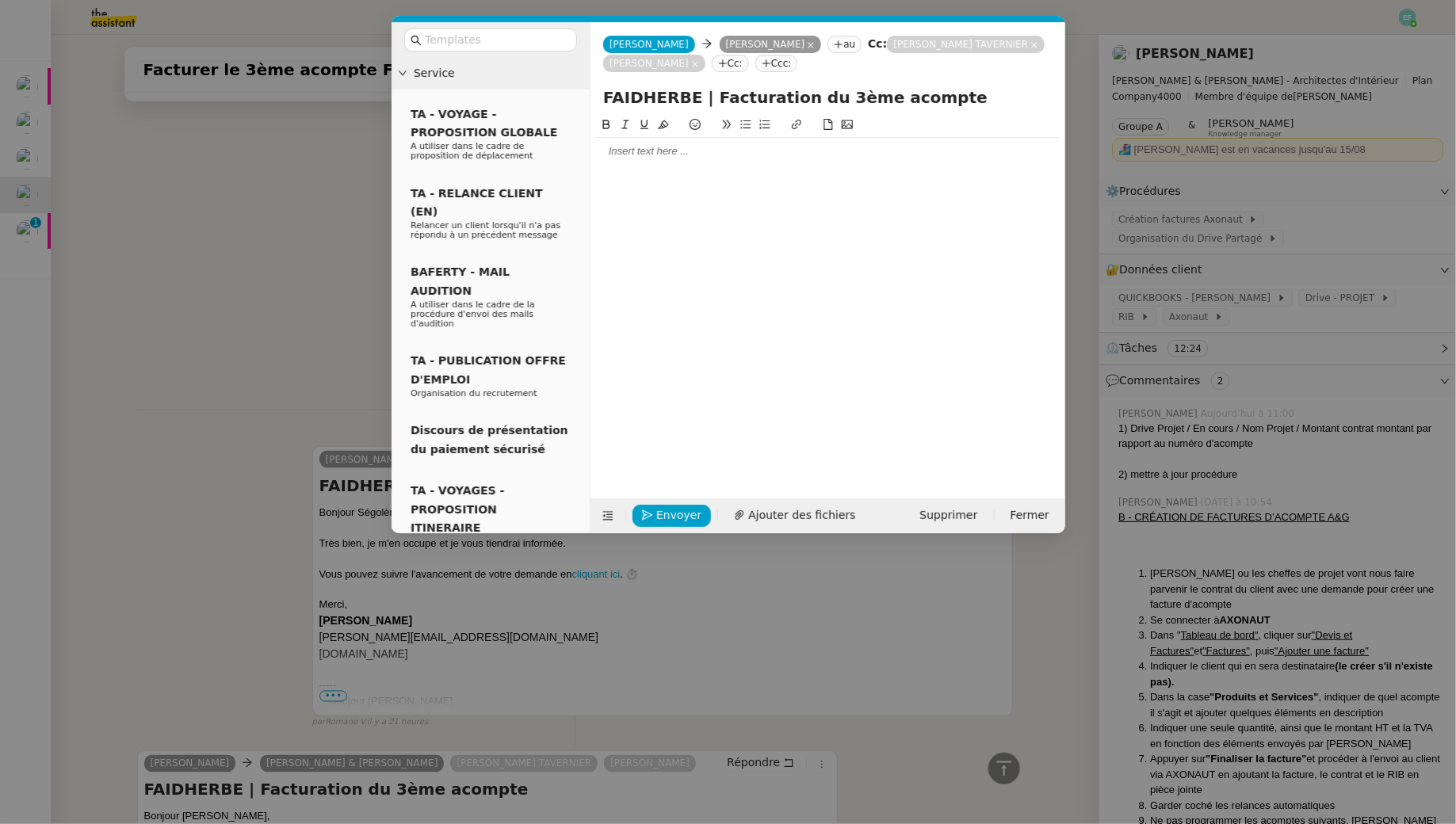
scroll to position [1015, 0]
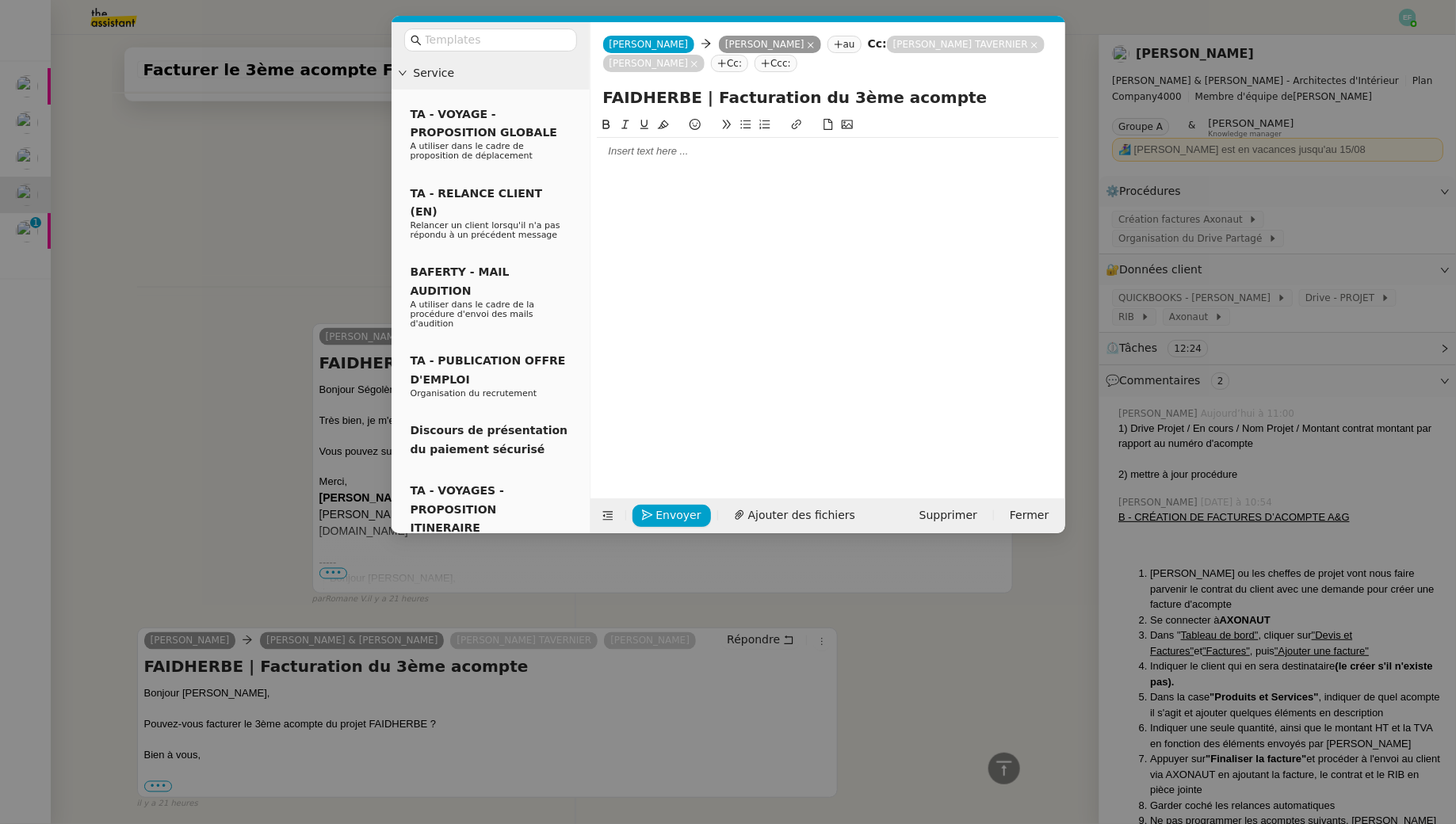
click at [722, 163] on div at bounding box center [827, 151] width 462 height 27
click at [673, 506] on span "Envoyer" at bounding box center [678, 515] width 45 height 18
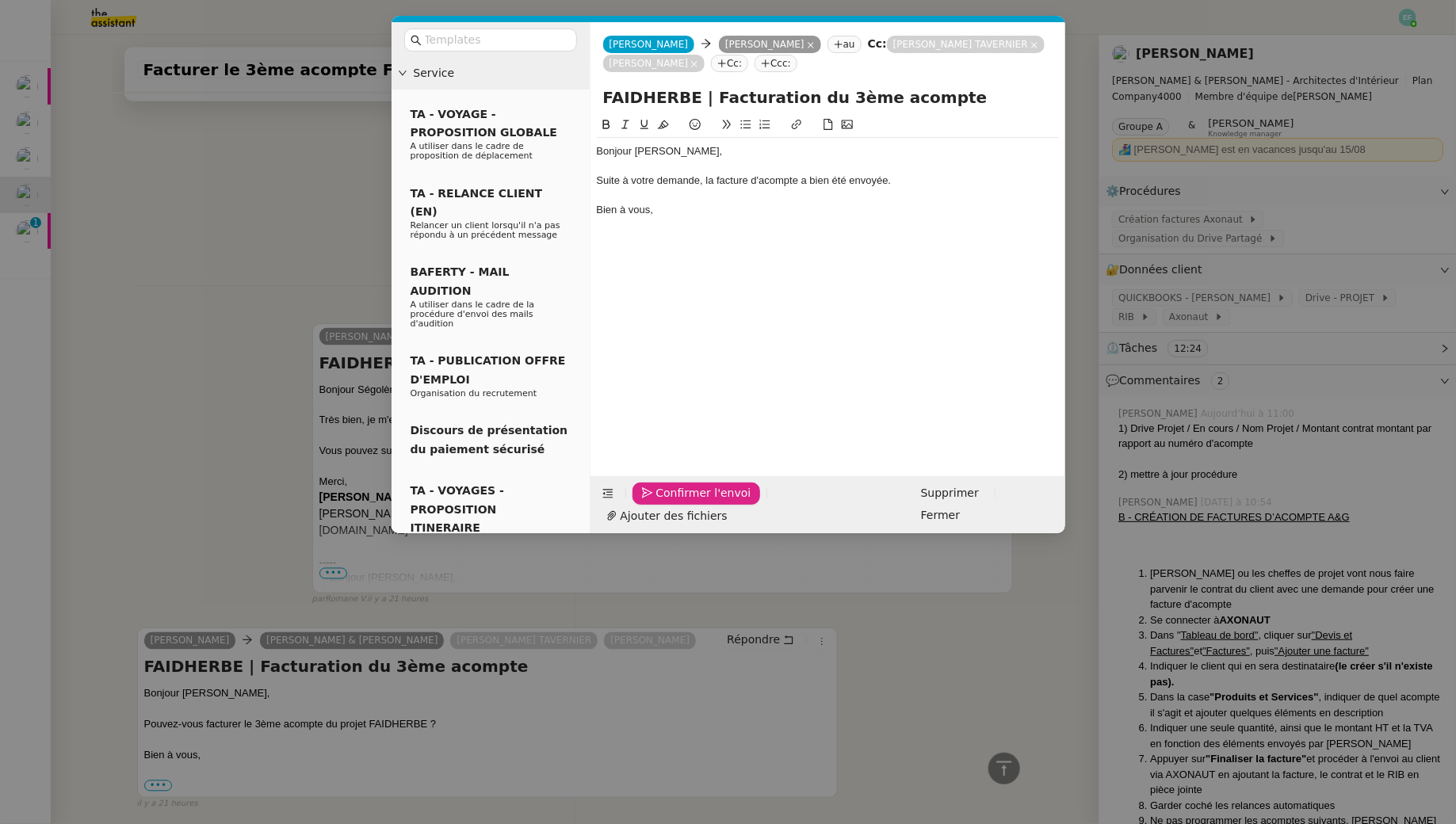
click at [673, 503] on span "Confirmer l'envoi" at bounding box center [703, 493] width 95 height 18
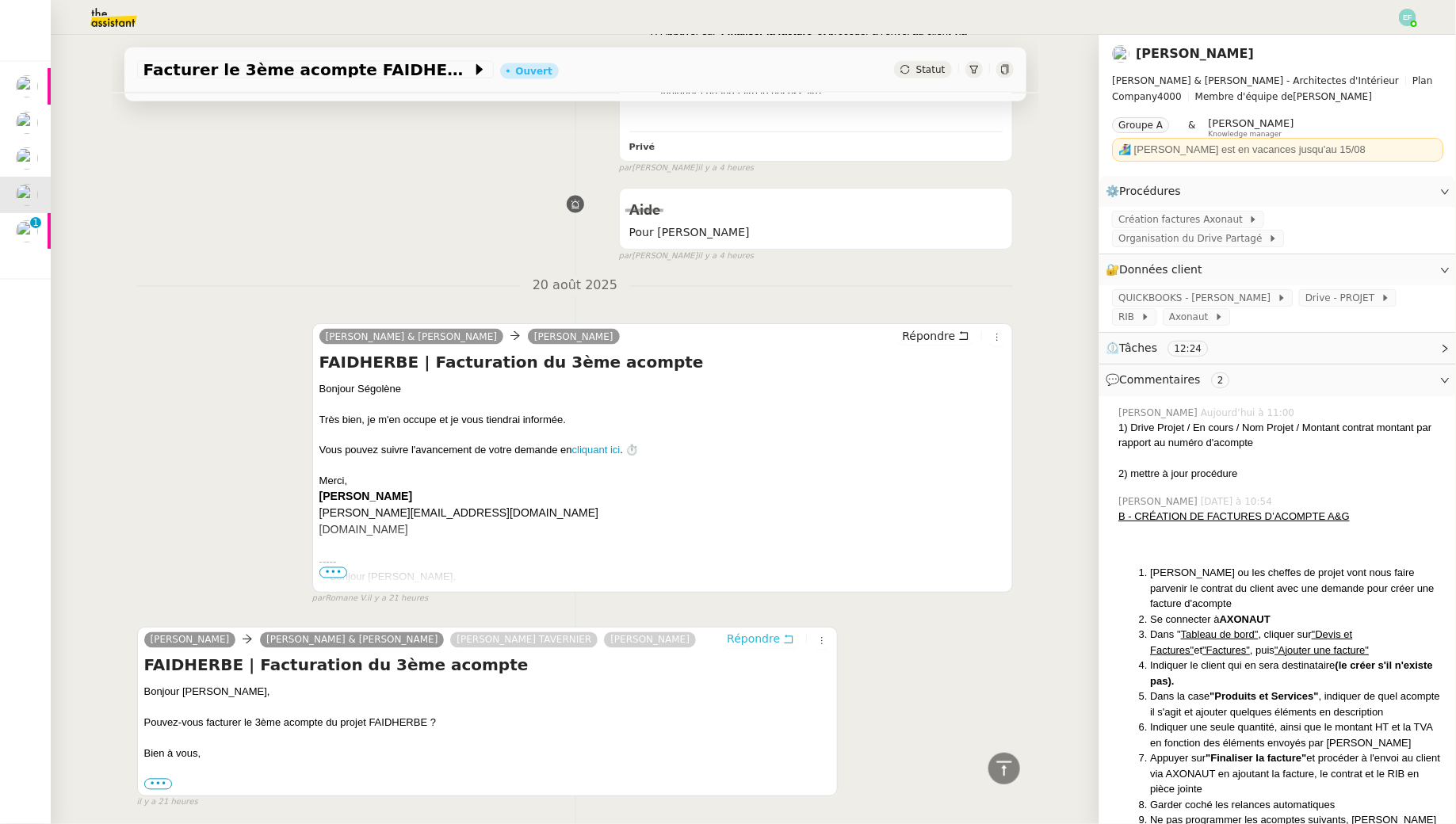
scroll to position [0, 0]
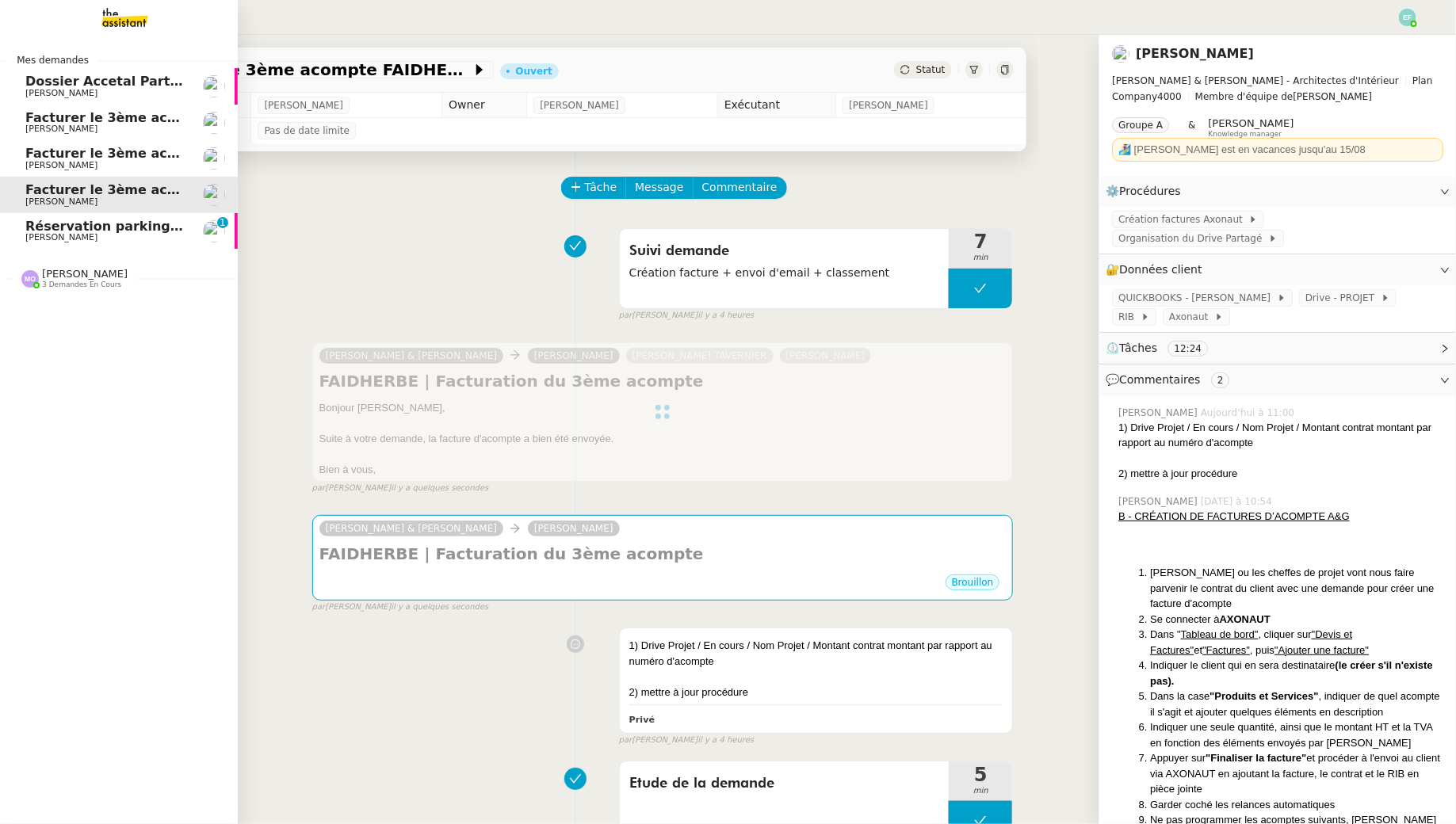
click at [94, 234] on span "[PERSON_NAME]" at bounding box center [105, 238] width 160 height 9
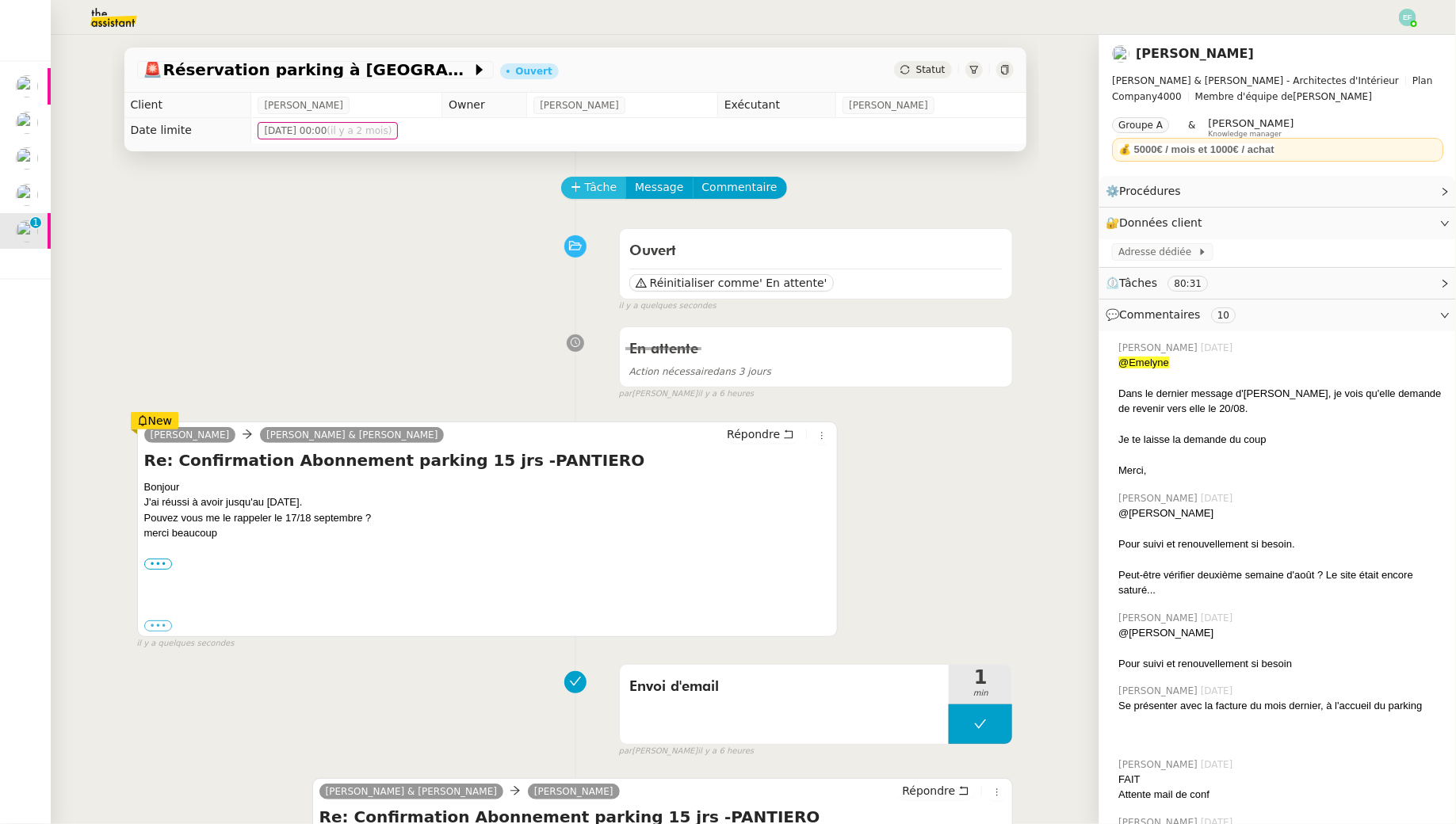
click at [604, 185] on span "Tâche" at bounding box center [601, 187] width 33 height 18
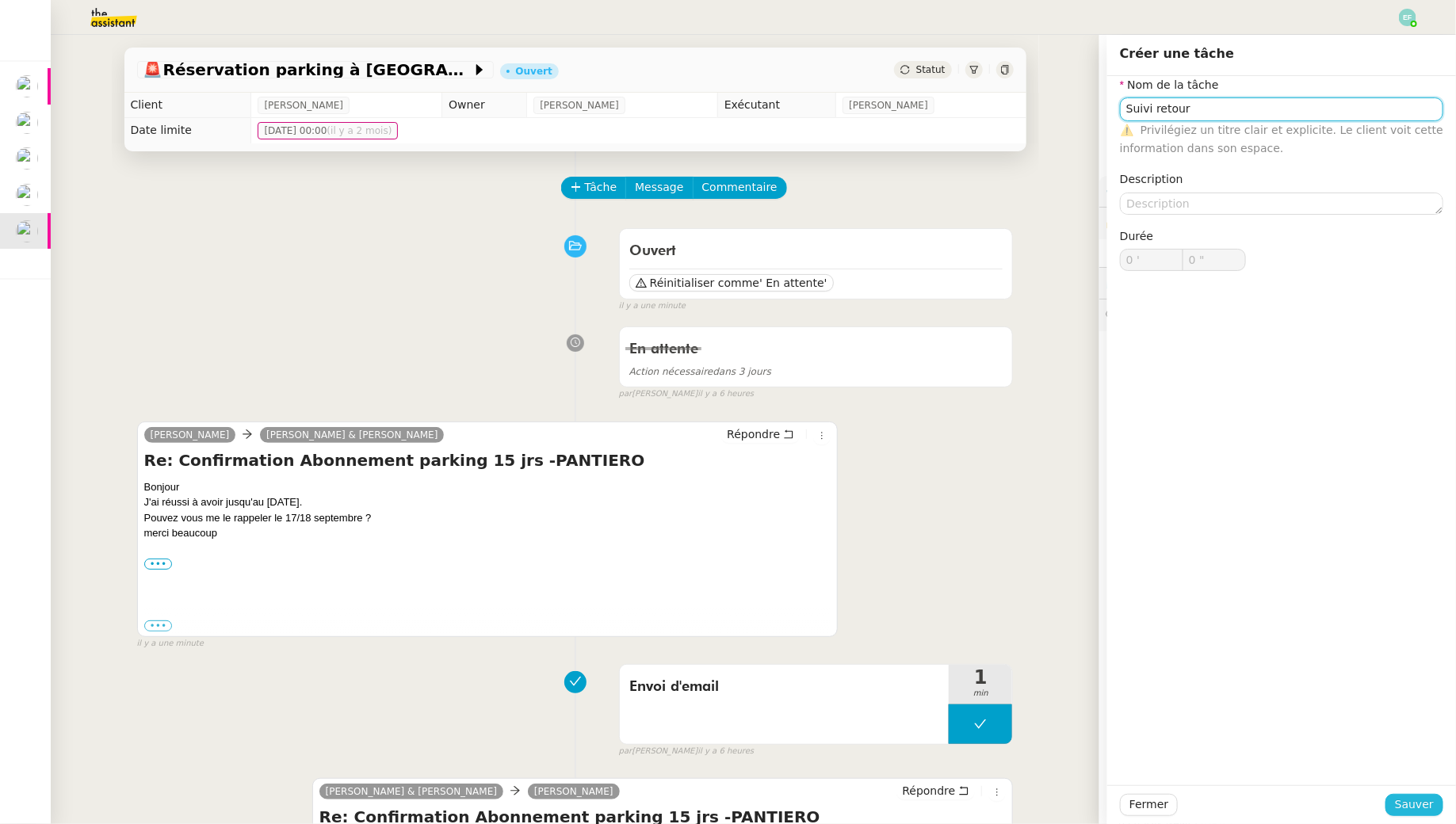
type input "Suivi retour"
click at [1413, 806] on span "Sauver" at bounding box center [1414, 804] width 39 height 18
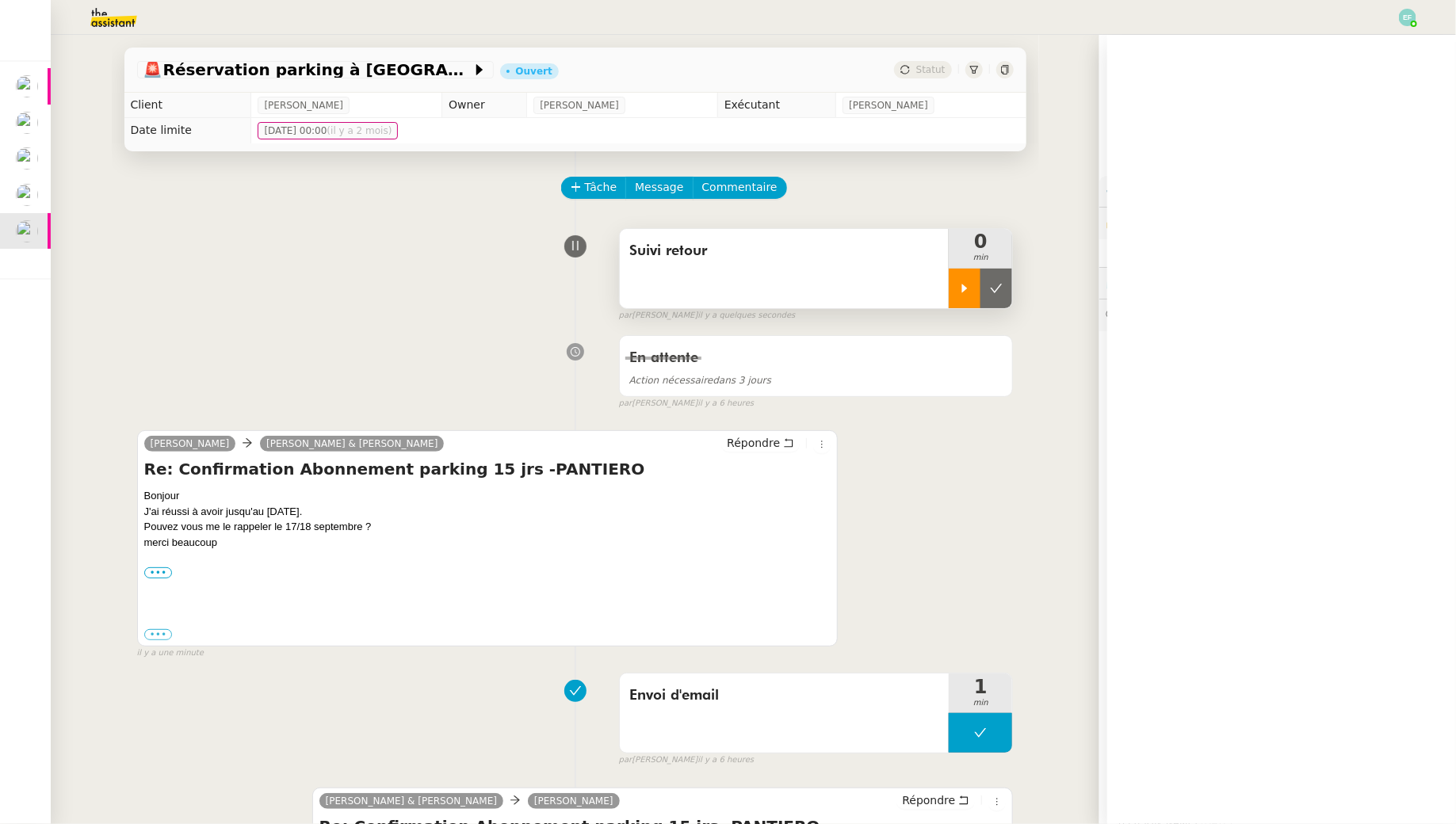
click at [957, 290] on div at bounding box center [964, 288] width 32 height 40
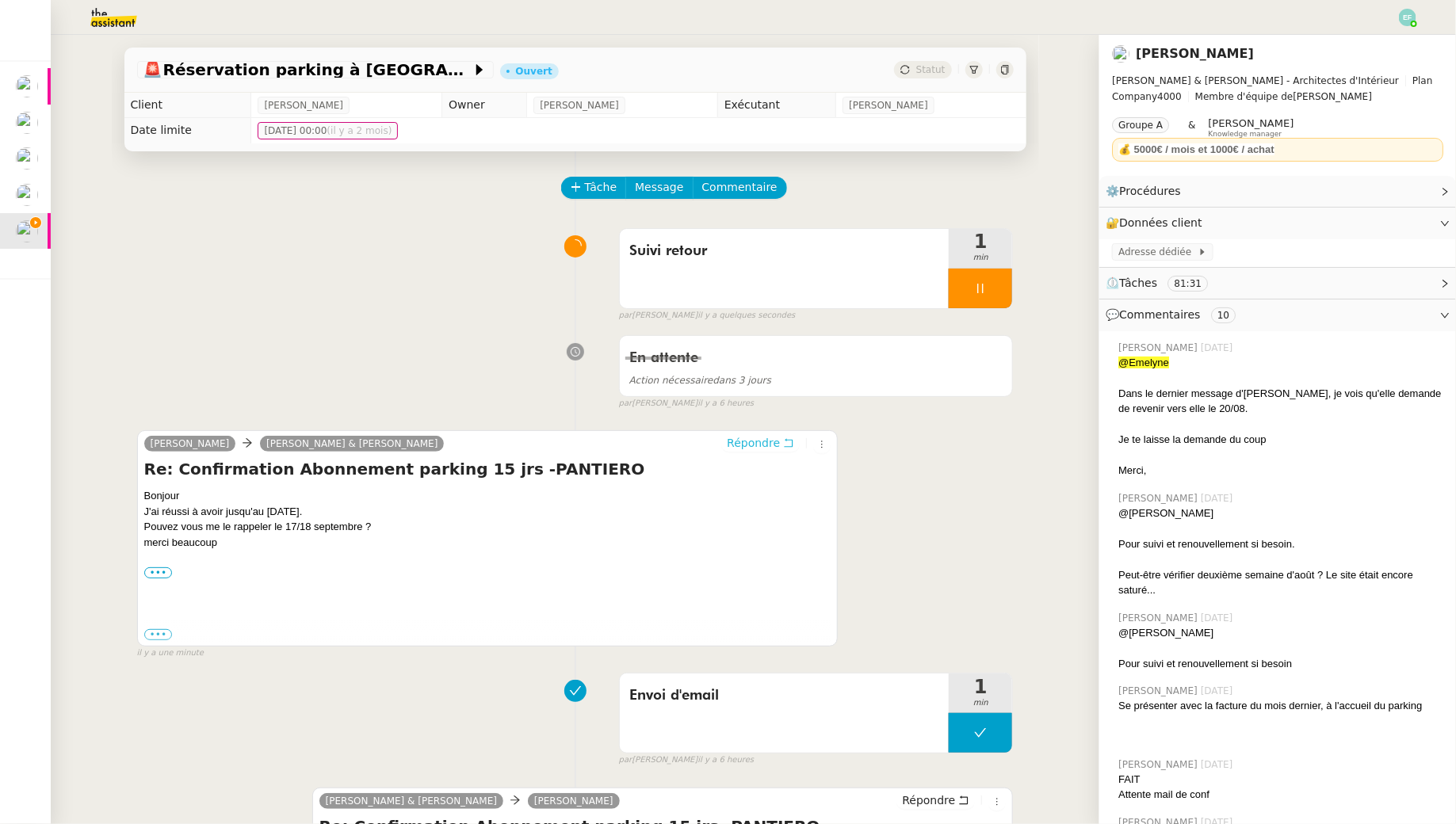
click at [792, 443] on icon at bounding box center [789, 443] width 9 height 9
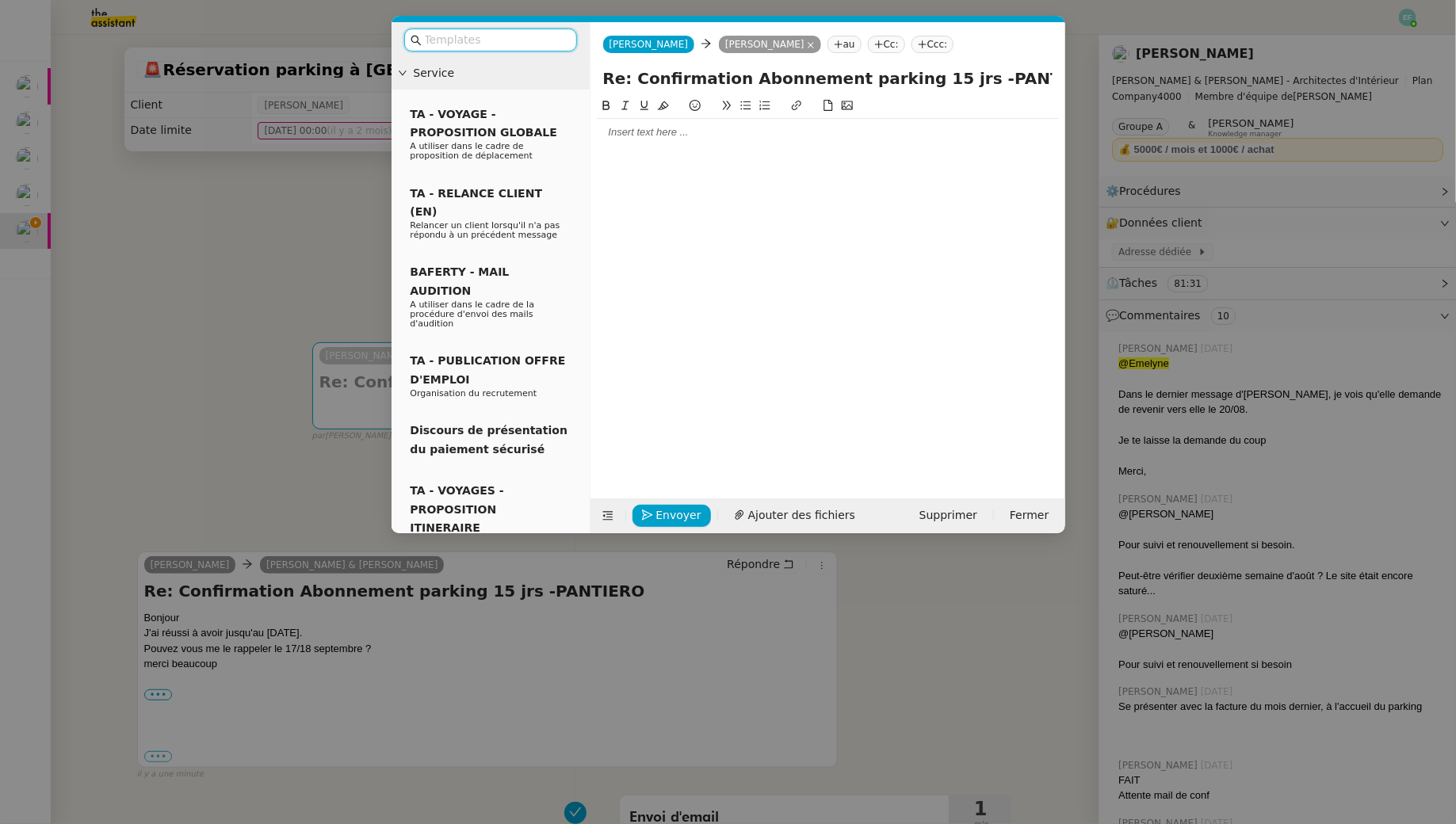
click at [716, 139] on div at bounding box center [827, 132] width 462 height 15
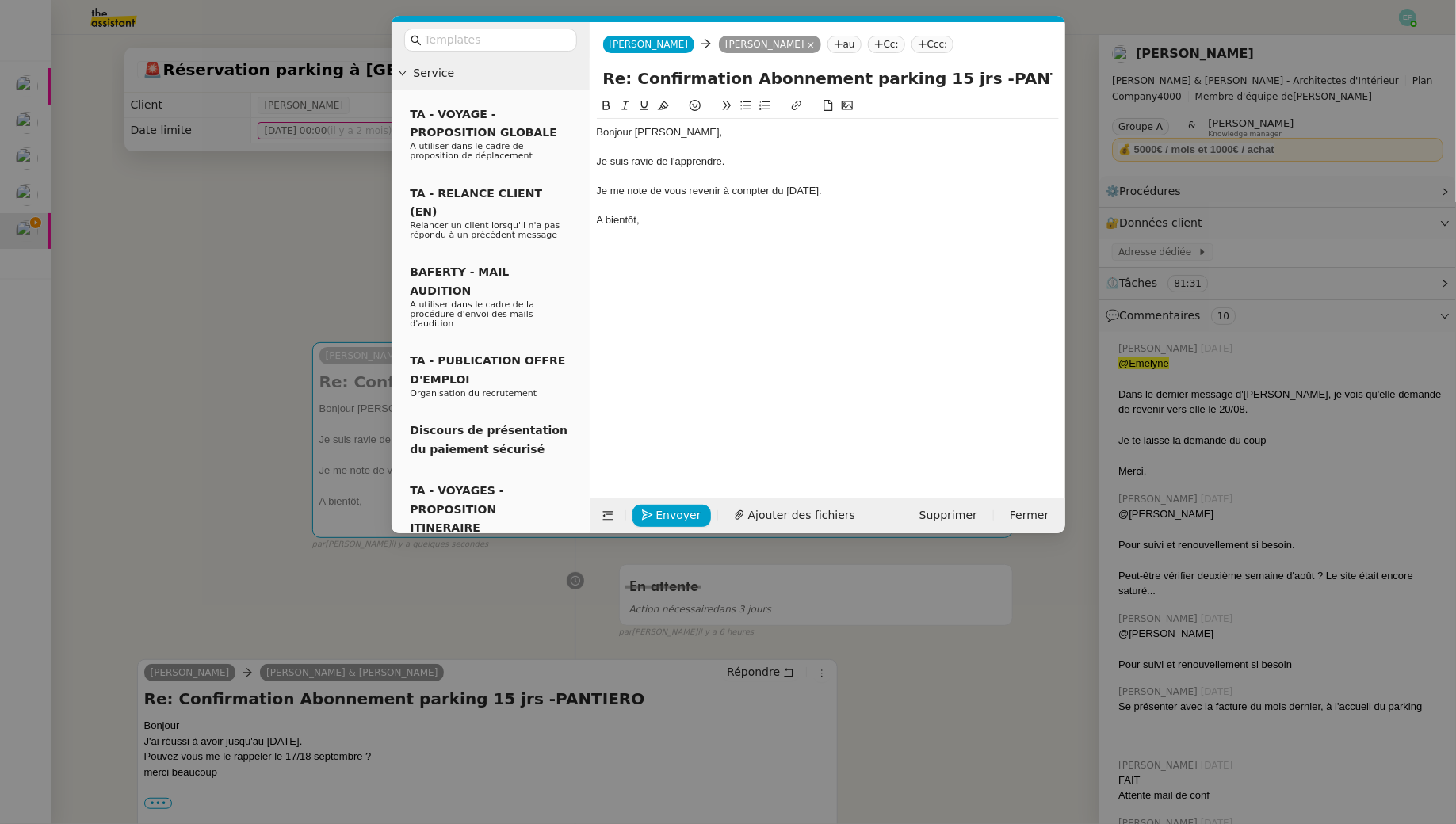
click at [759, 189] on div "Je me note de vous revenir à compter du [DATE]." at bounding box center [827, 191] width 462 height 15
click at [749, 160] on div "Je suis ravie de l'apprendre." at bounding box center [827, 161] width 462 height 15
click at [599, 214] on div "A bientôt," at bounding box center [827, 220] width 462 height 15
click at [0, 0] on lt-em "À" at bounding box center [0, 0] width 0 height 0
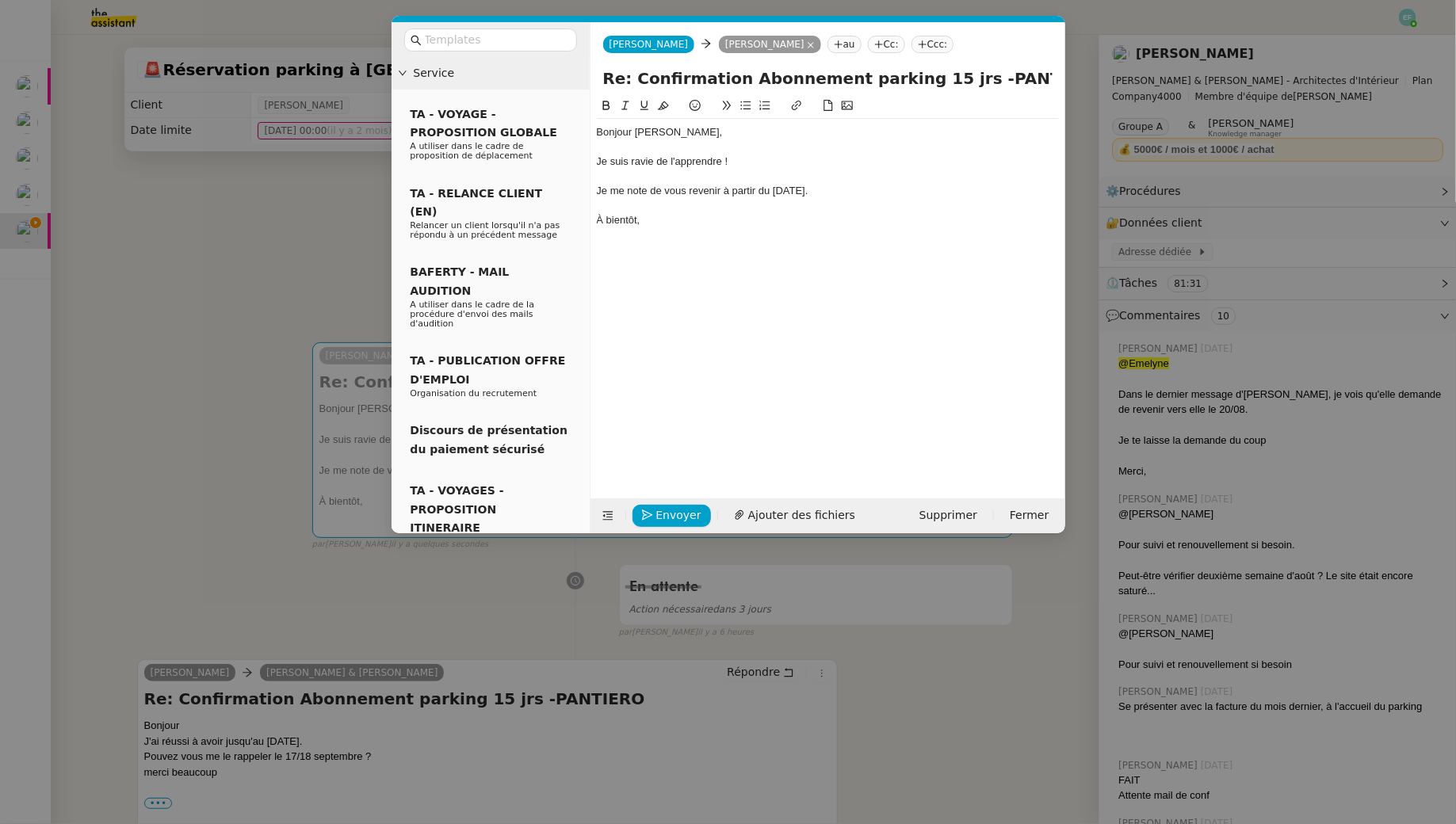
click at [675, 187] on div "Je me note de vous revenir à partir du [DATE]." at bounding box center [827, 191] width 462 height 15
click at [623, 104] on icon at bounding box center [625, 105] width 11 height 11
click at [647, 228] on div "Bonjour [PERSON_NAME], Je suis ravie de l'apprendre ! Je me note de vous reveni…" at bounding box center [827, 176] width 462 height 115
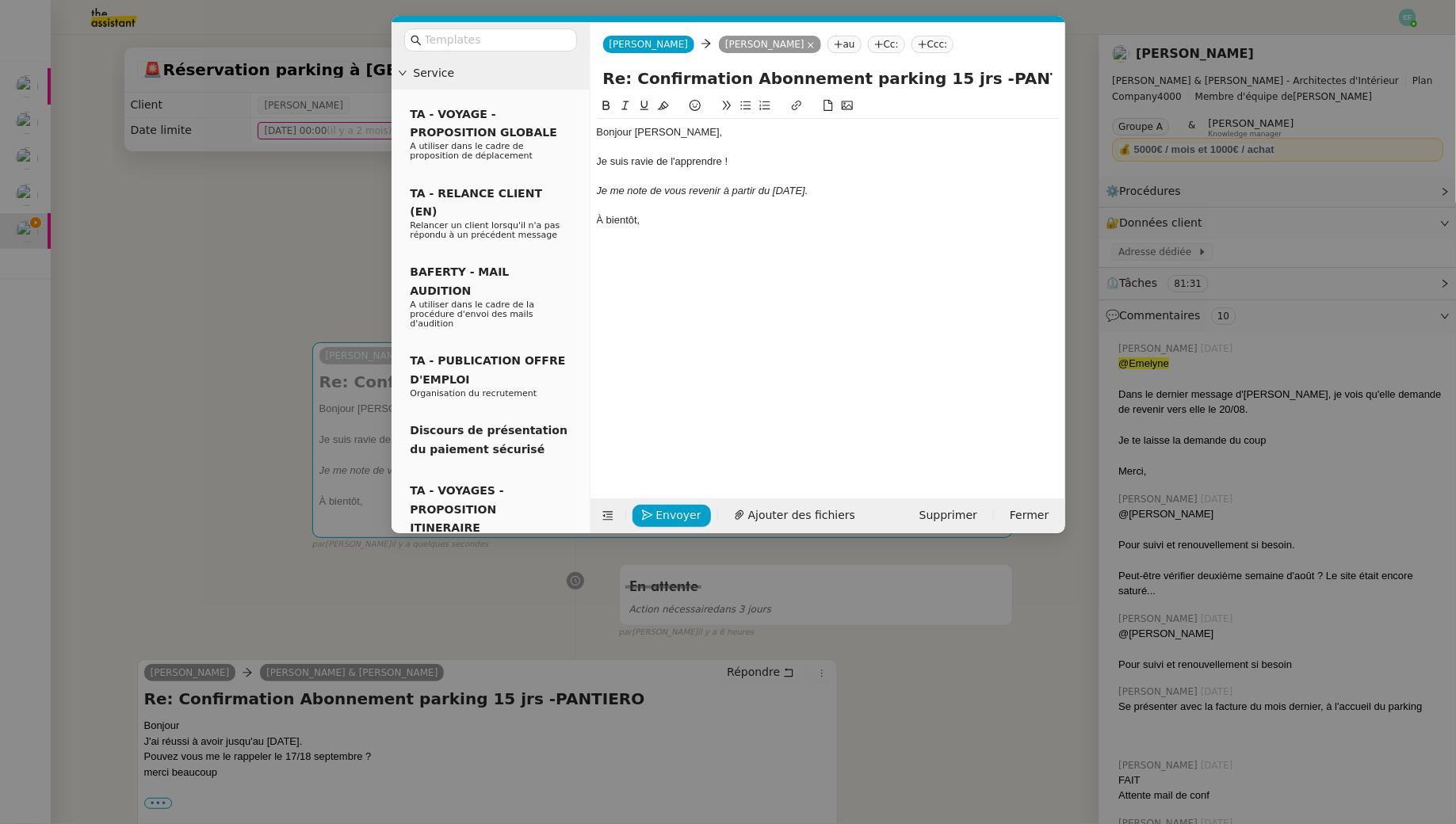
click at [322, 295] on nz-modal-container "Service TA - VOYAGE - PROPOSITION GLOBALE A utiliser dans le cadre de propositi…" at bounding box center [728, 412] width 1456 height 824
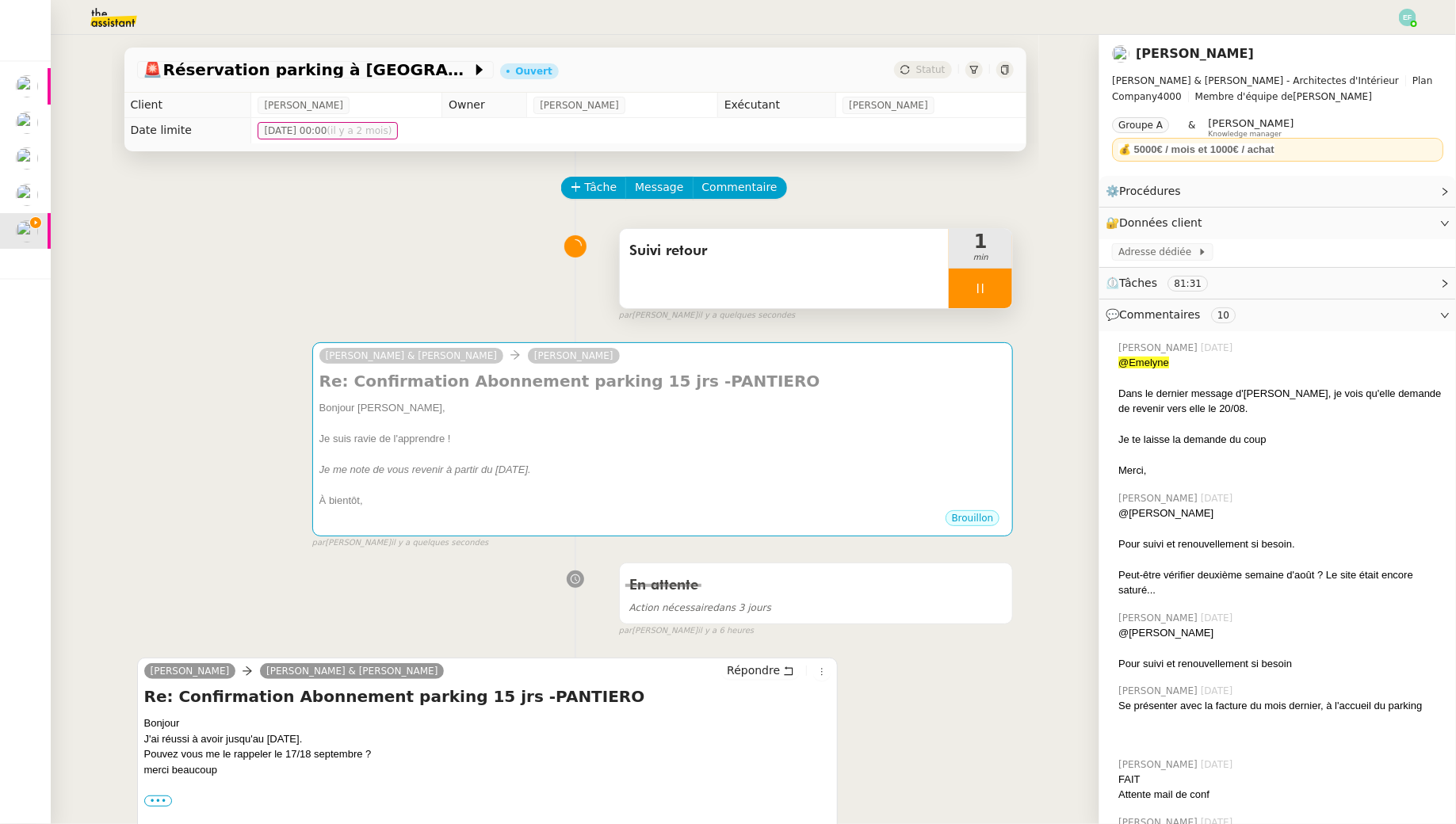
click at [993, 296] on div at bounding box center [981, 288] width 64 height 40
click at [998, 296] on button at bounding box center [996, 288] width 32 height 40
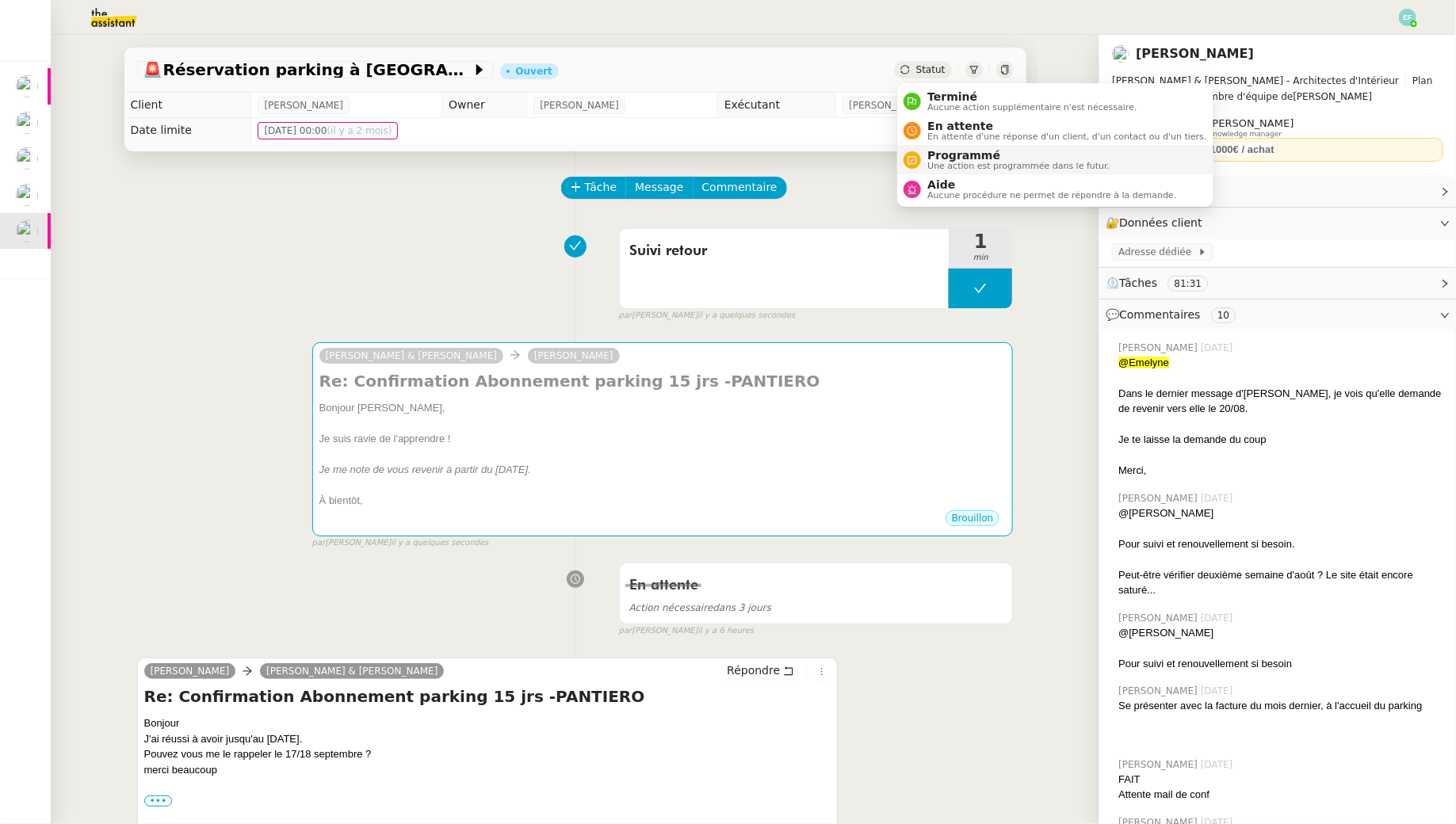
click at [941, 157] on span "Programmé" at bounding box center [1019, 155] width 183 height 13
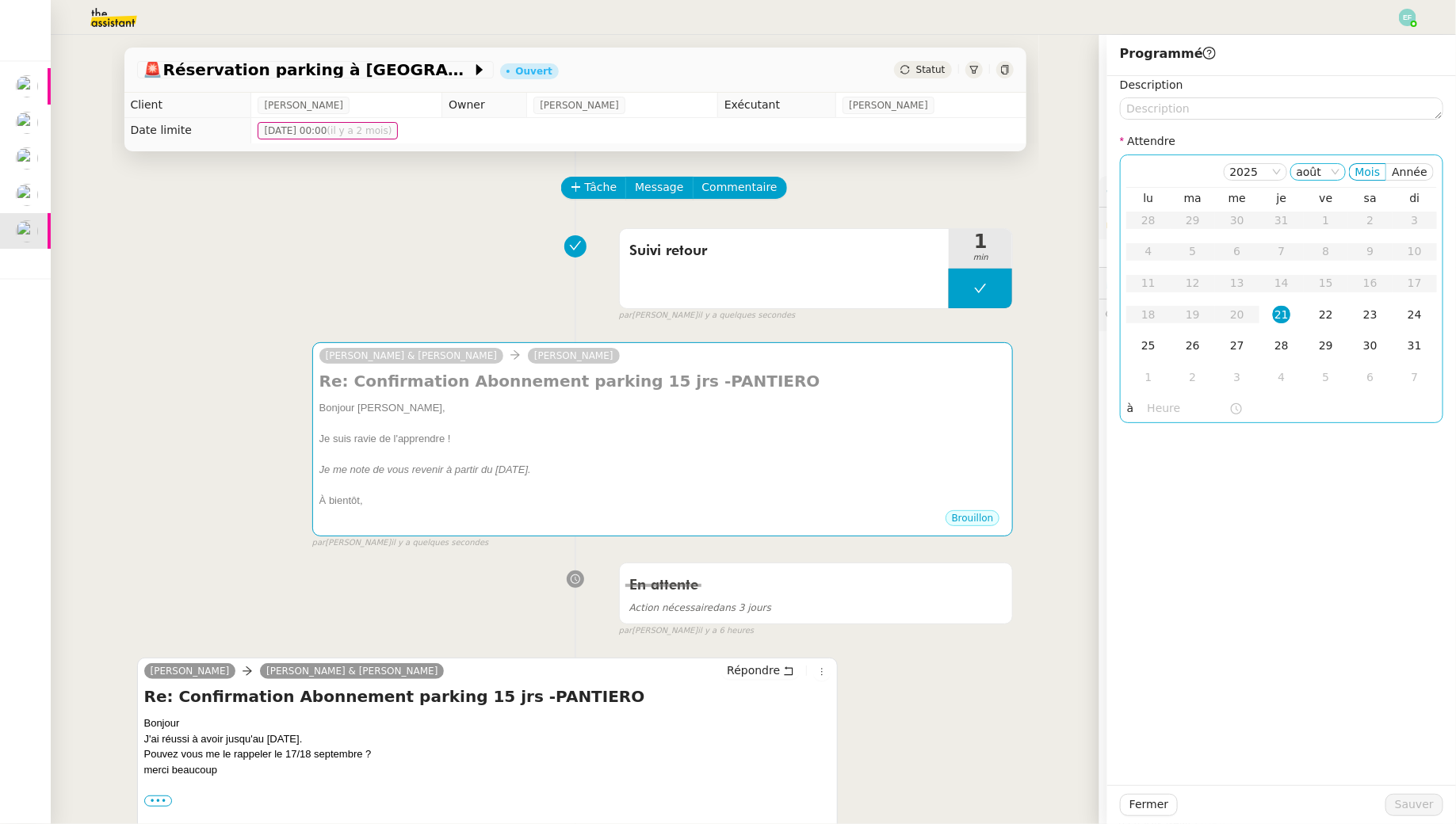
click at [1330, 168] on nz-select-item "août" at bounding box center [1318, 172] width 43 height 15
click at [1313, 380] on div "sept." at bounding box center [1323, 375] width 43 height 15
click at [486, 241] on div "Suivi retour 1 min false par [PERSON_NAME] il y a une minute" at bounding box center [575, 272] width 877 height 102
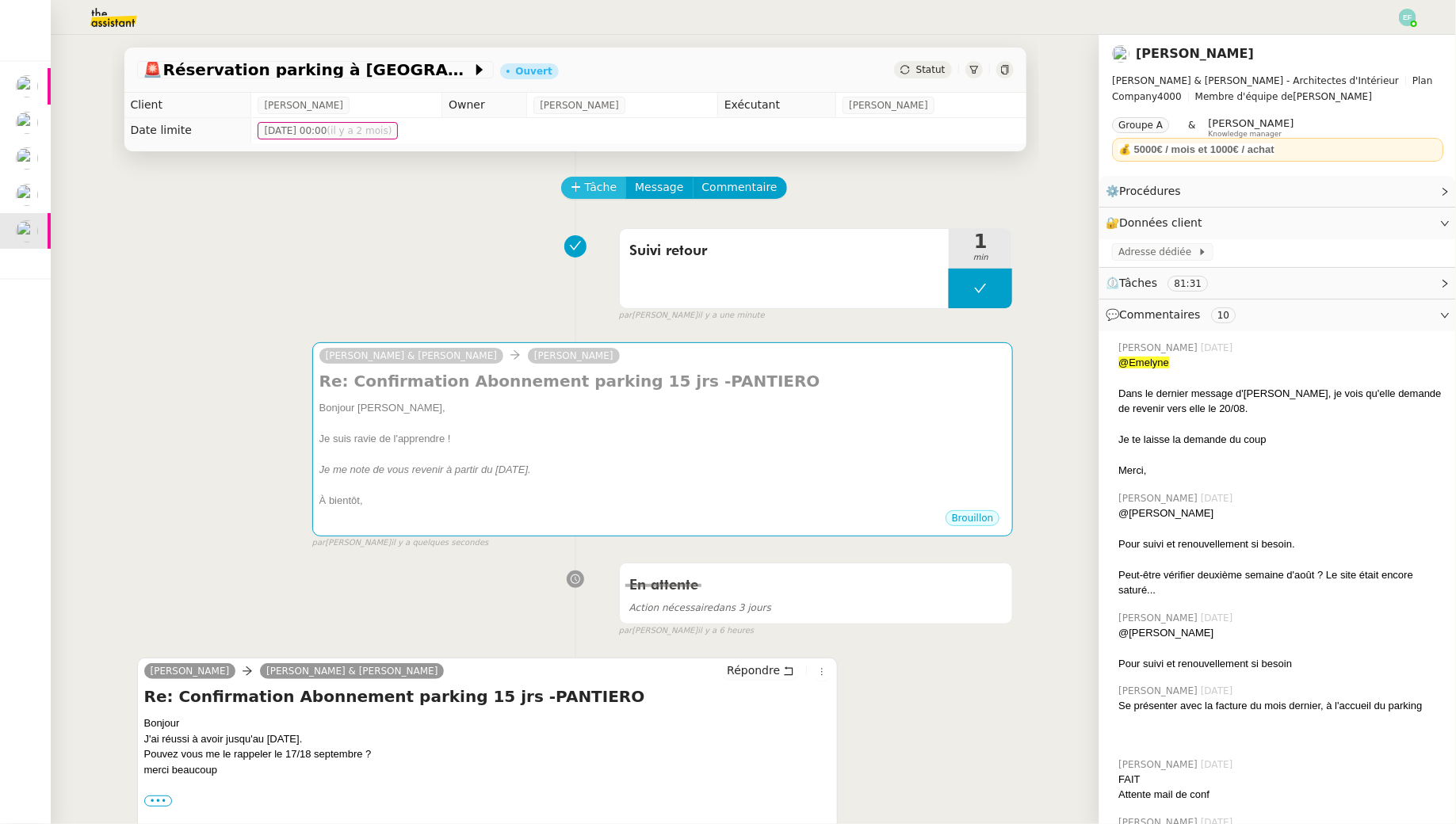
click at [587, 186] on span "Tâche" at bounding box center [601, 187] width 33 height 18
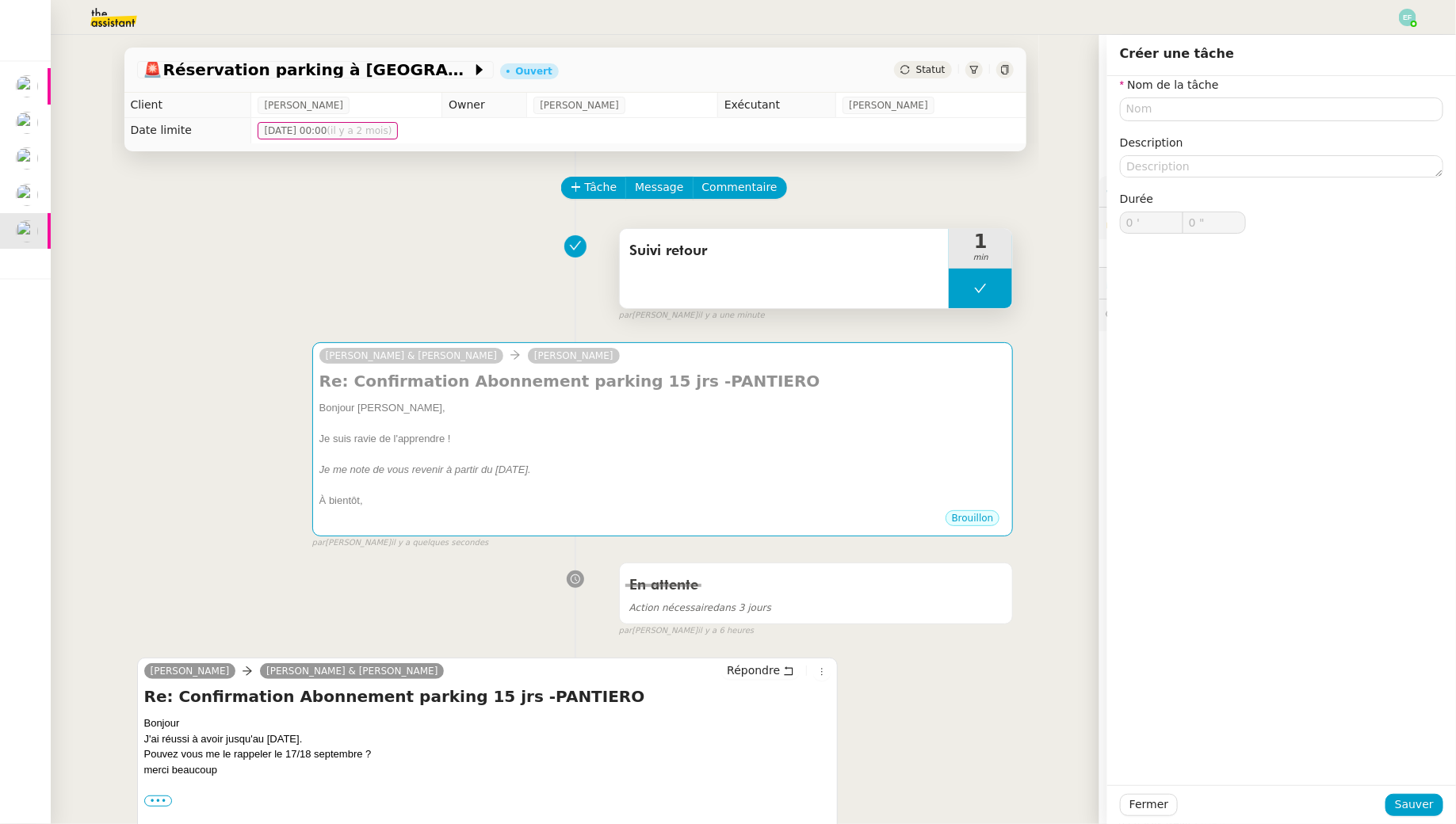
click at [970, 288] on button at bounding box center [981, 288] width 64 height 40
click at [970, 288] on icon at bounding box center [964, 288] width 13 height 13
click at [986, 289] on icon at bounding box center [980, 288] width 13 height 13
click at [986, 289] on button at bounding box center [996, 288] width 32 height 40
click at [493, 284] on div "Suivi retour 1 min false par [PERSON_NAME] il y a une minute" at bounding box center [575, 272] width 877 height 102
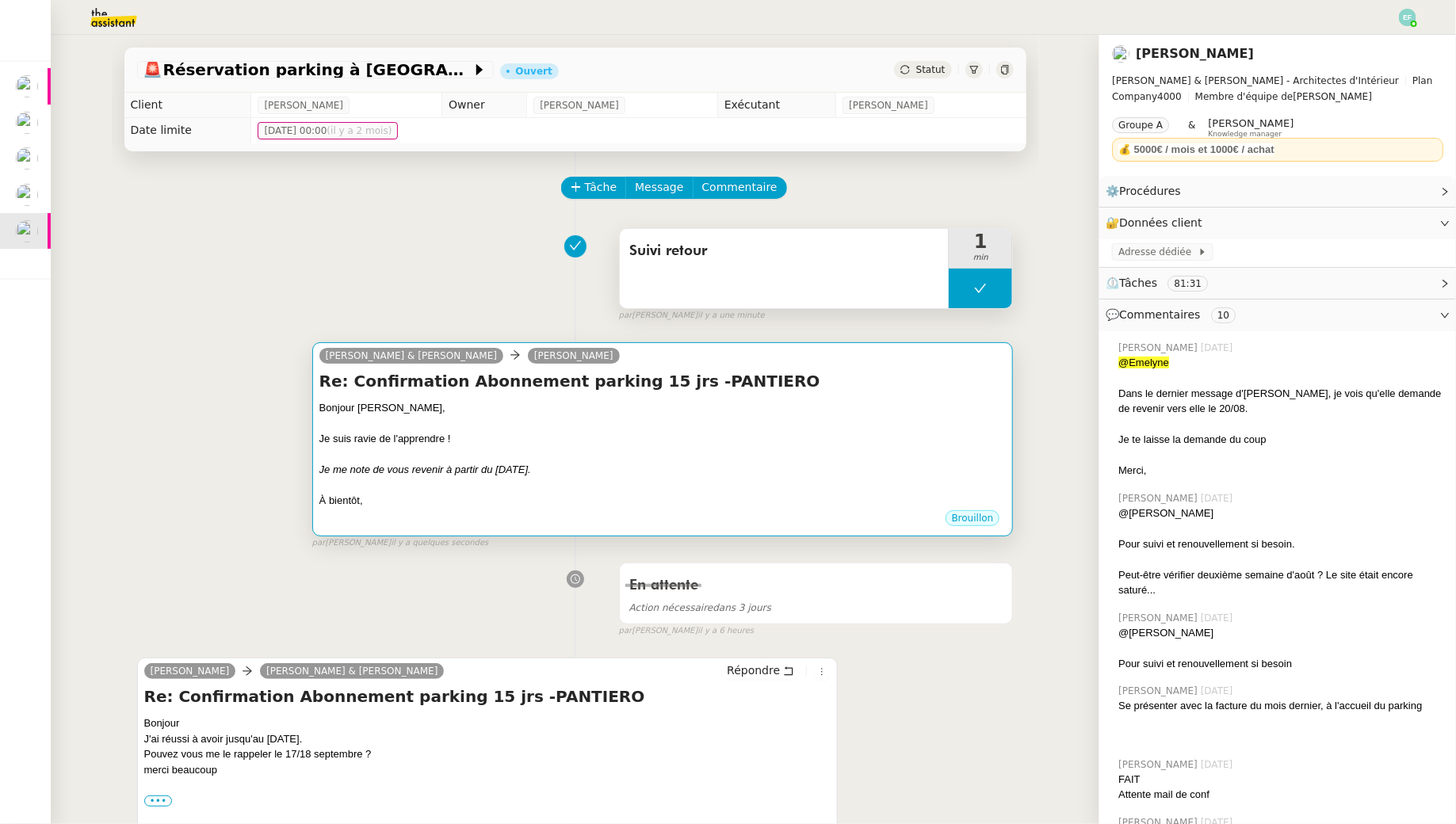
click at [567, 452] on div at bounding box center [663, 455] width 687 height 15
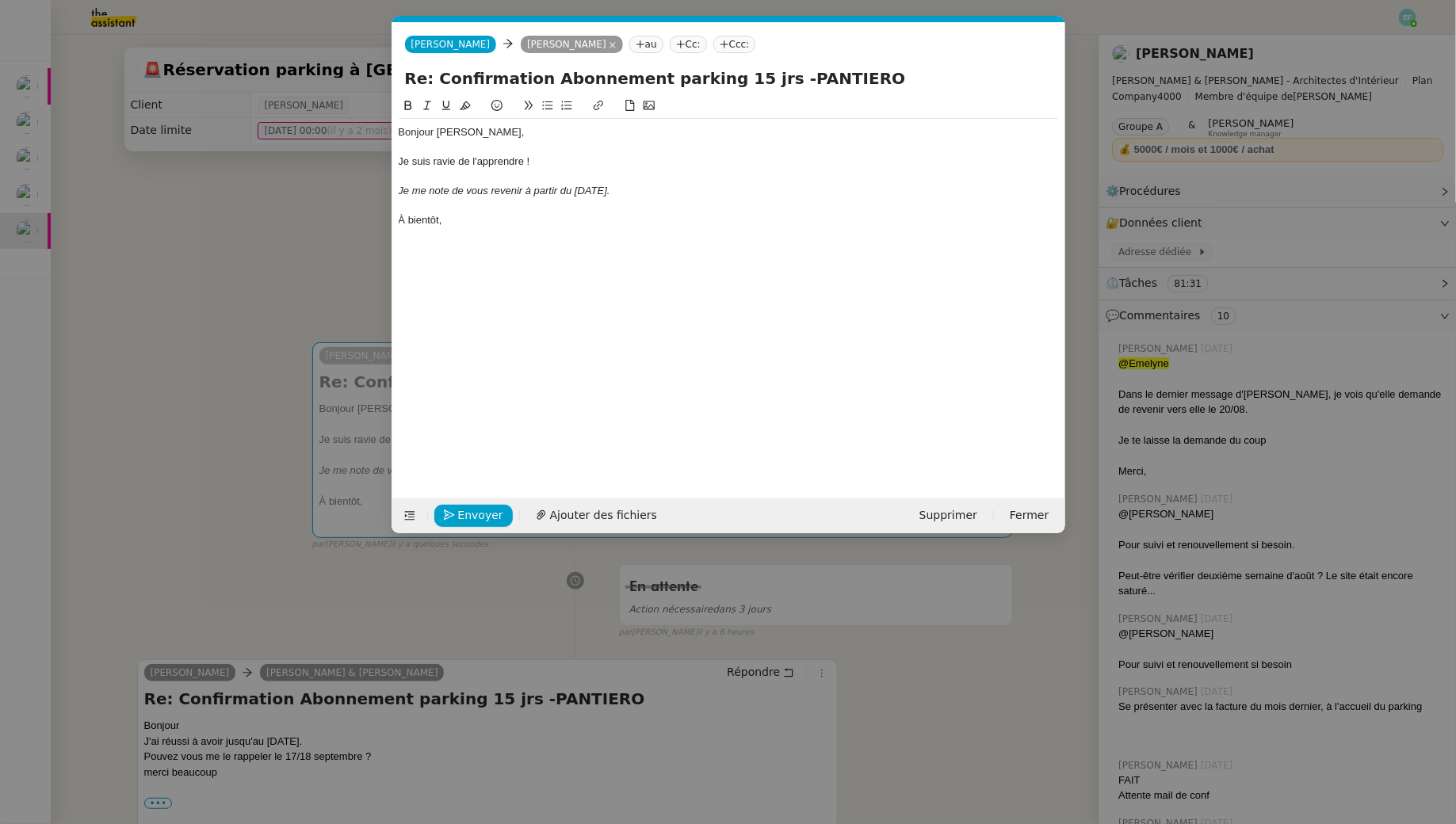
scroll to position [0, 34]
click at [481, 518] on span "Envoyer" at bounding box center [480, 515] width 45 height 18
click at [481, 518] on span "Confirmer l'envoi" at bounding box center [505, 515] width 95 height 18
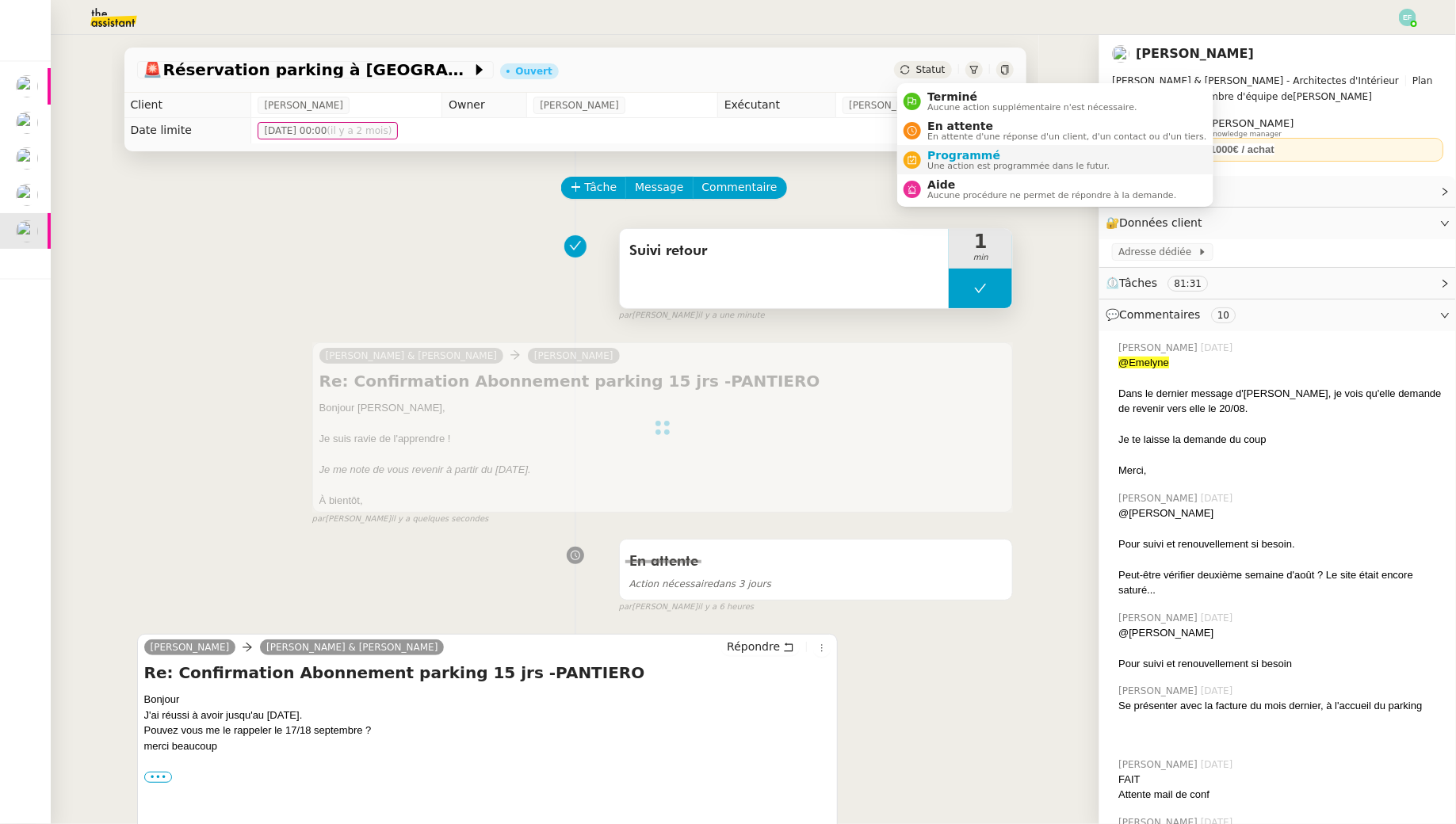
click at [970, 154] on span "Programmé" at bounding box center [1019, 155] width 183 height 13
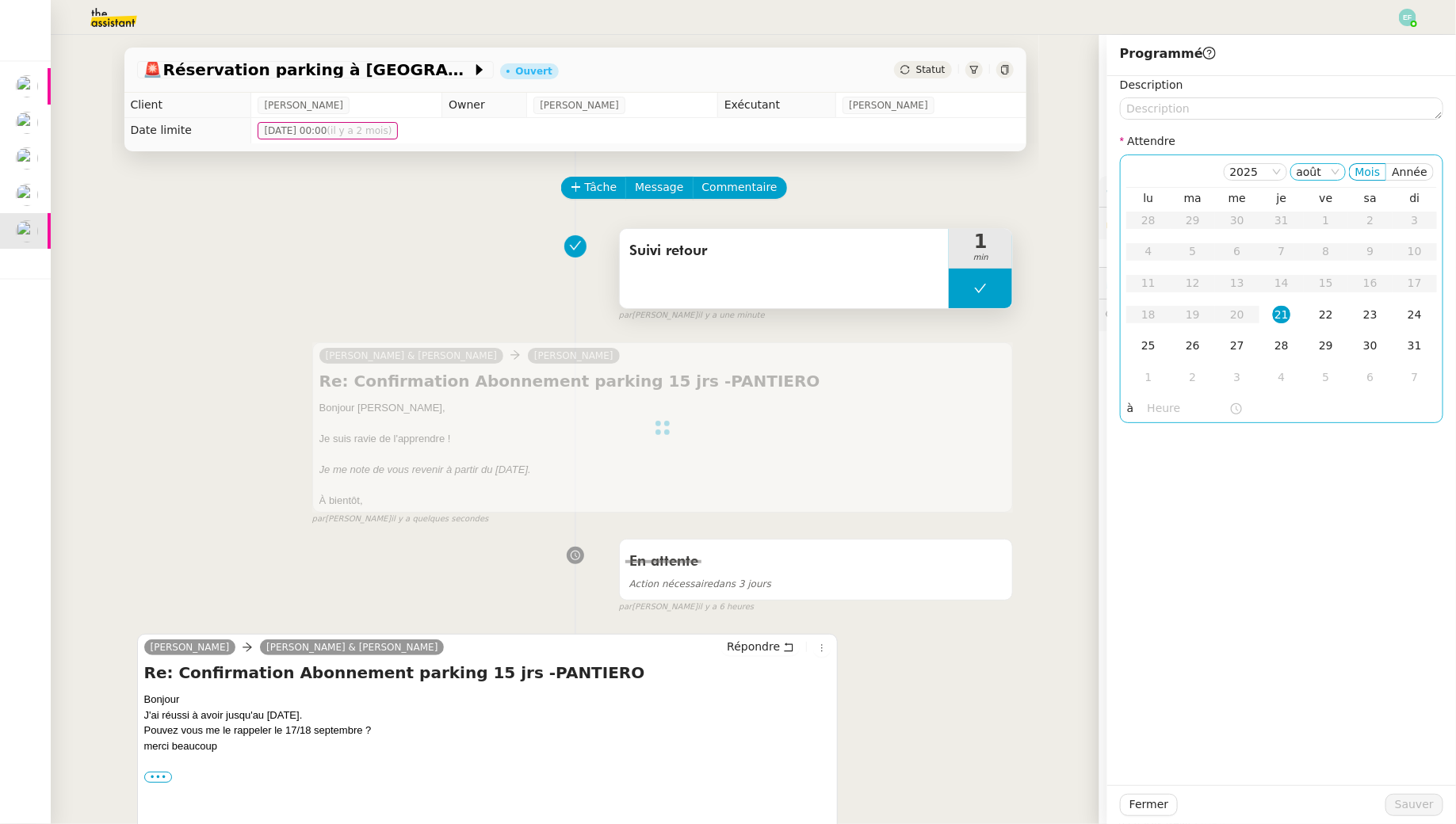
click at [1329, 167] on nz-select-item "août" at bounding box center [1318, 172] width 43 height 15
click at [1323, 378] on div "sept." at bounding box center [1323, 375] width 43 height 15
click at [1232, 288] on div "17" at bounding box center [1237, 282] width 17 height 17
click at [1410, 813] on span "Sauver" at bounding box center [1414, 804] width 39 height 18
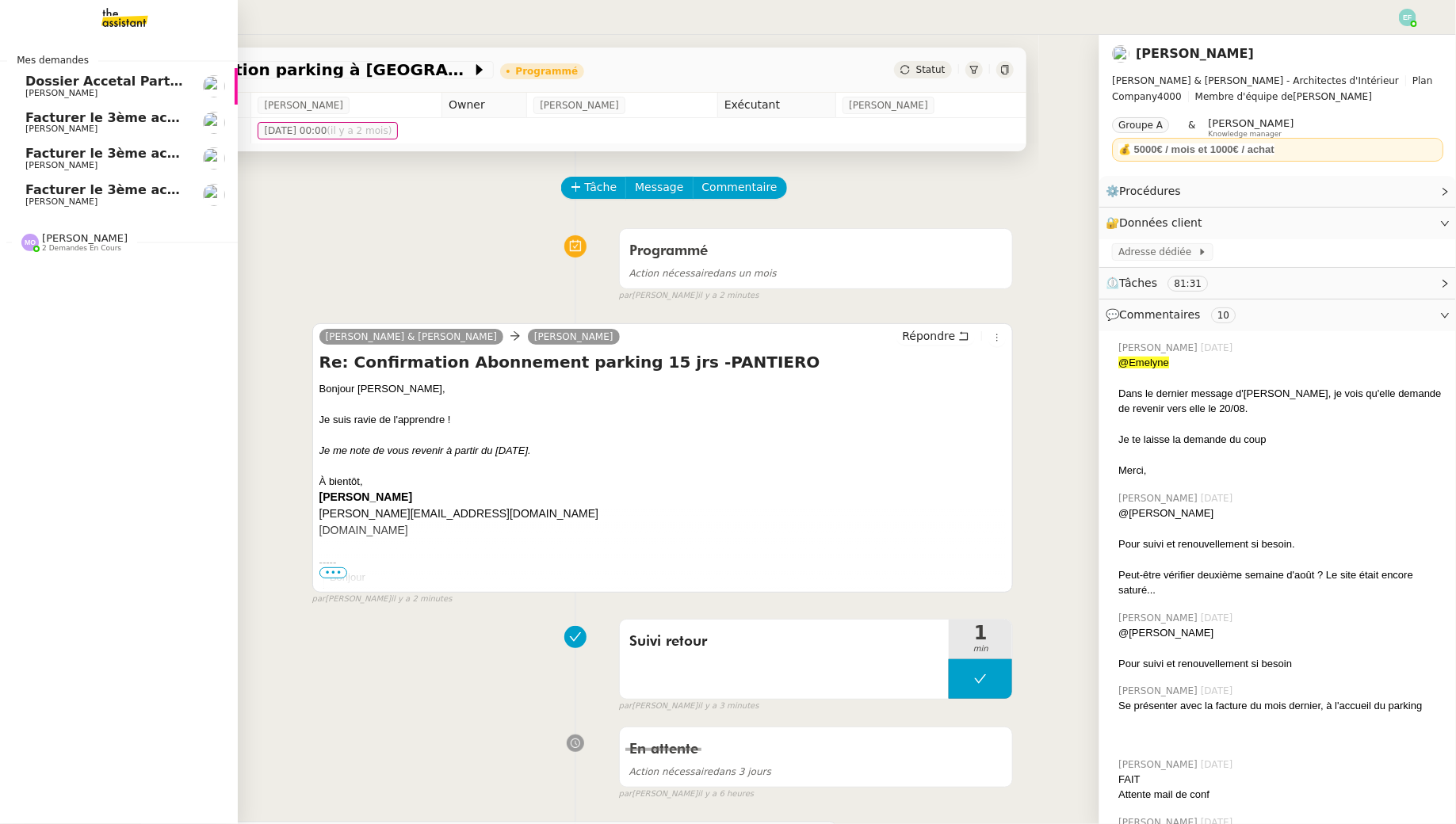
click at [131, 120] on span "Facturer le 3ème acompte du projet MESLAY" at bounding box center [183, 117] width 318 height 15
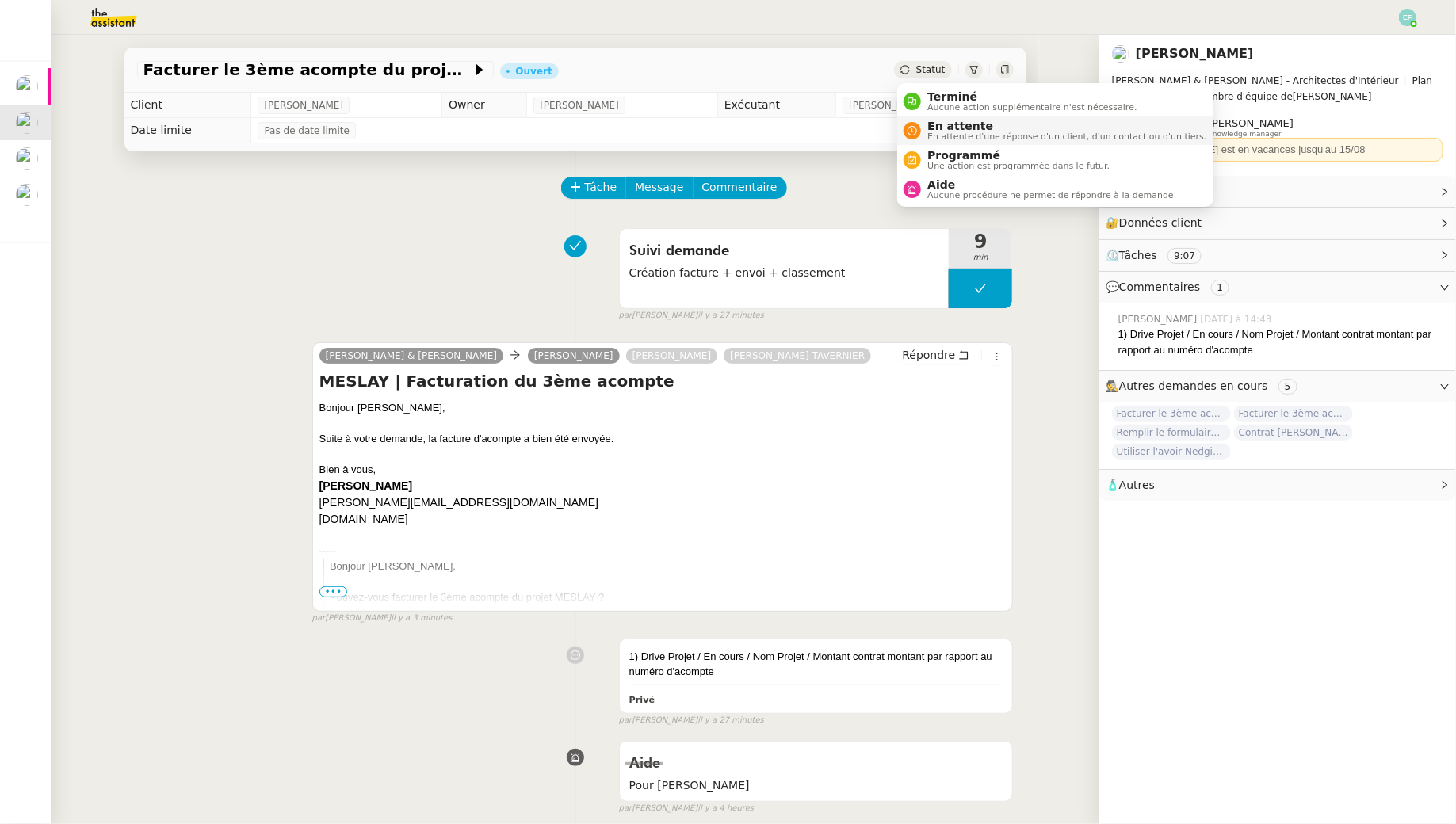
click at [939, 134] on span "En attente d'une réponse d'un client, d'un contact ou d'un tiers." at bounding box center [1067, 137] width 279 height 9
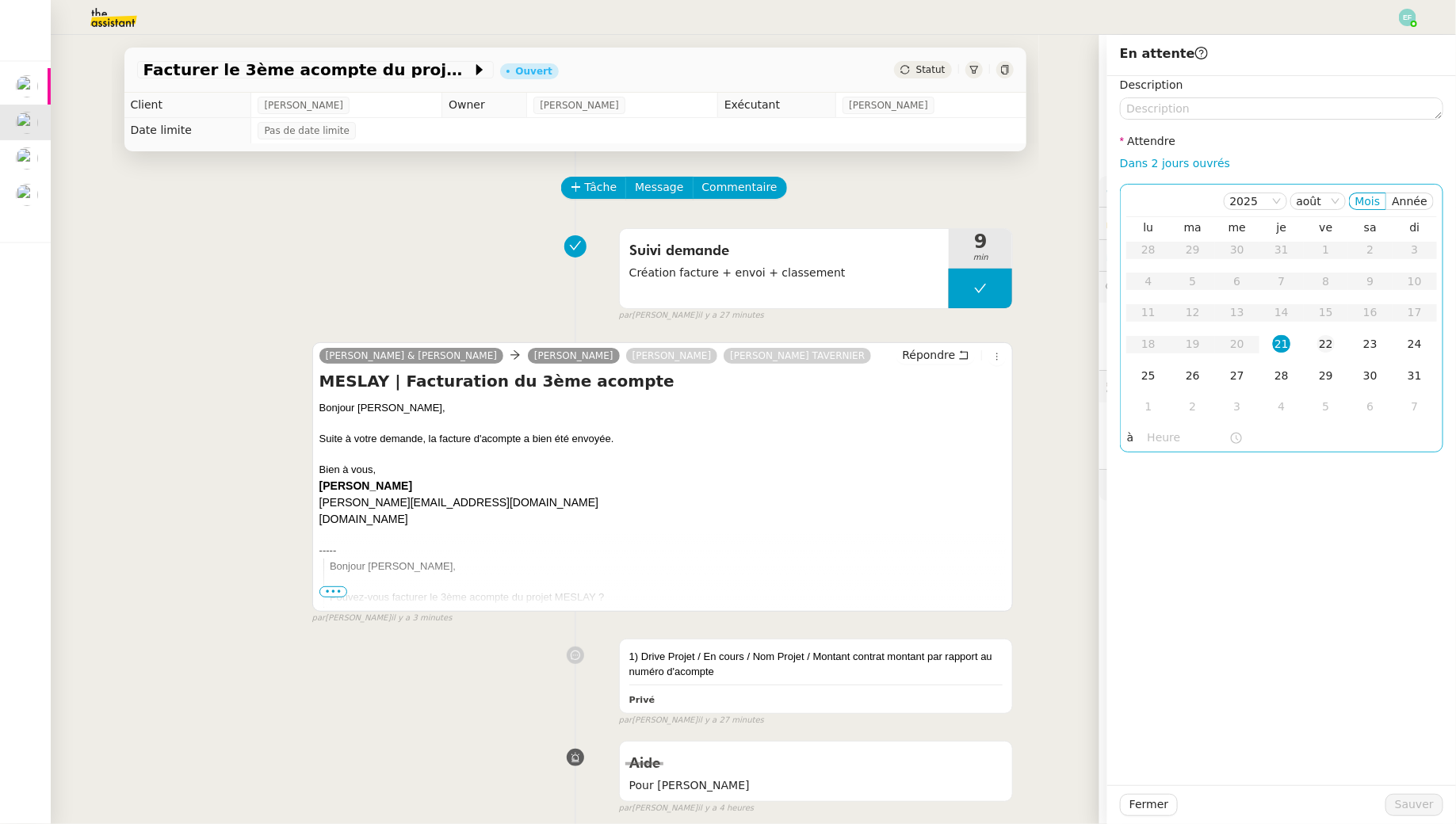
click at [1319, 344] on div "22" at bounding box center [1326, 344] width 17 height 17
click at [1401, 799] on span "Sauver" at bounding box center [1414, 804] width 39 height 18
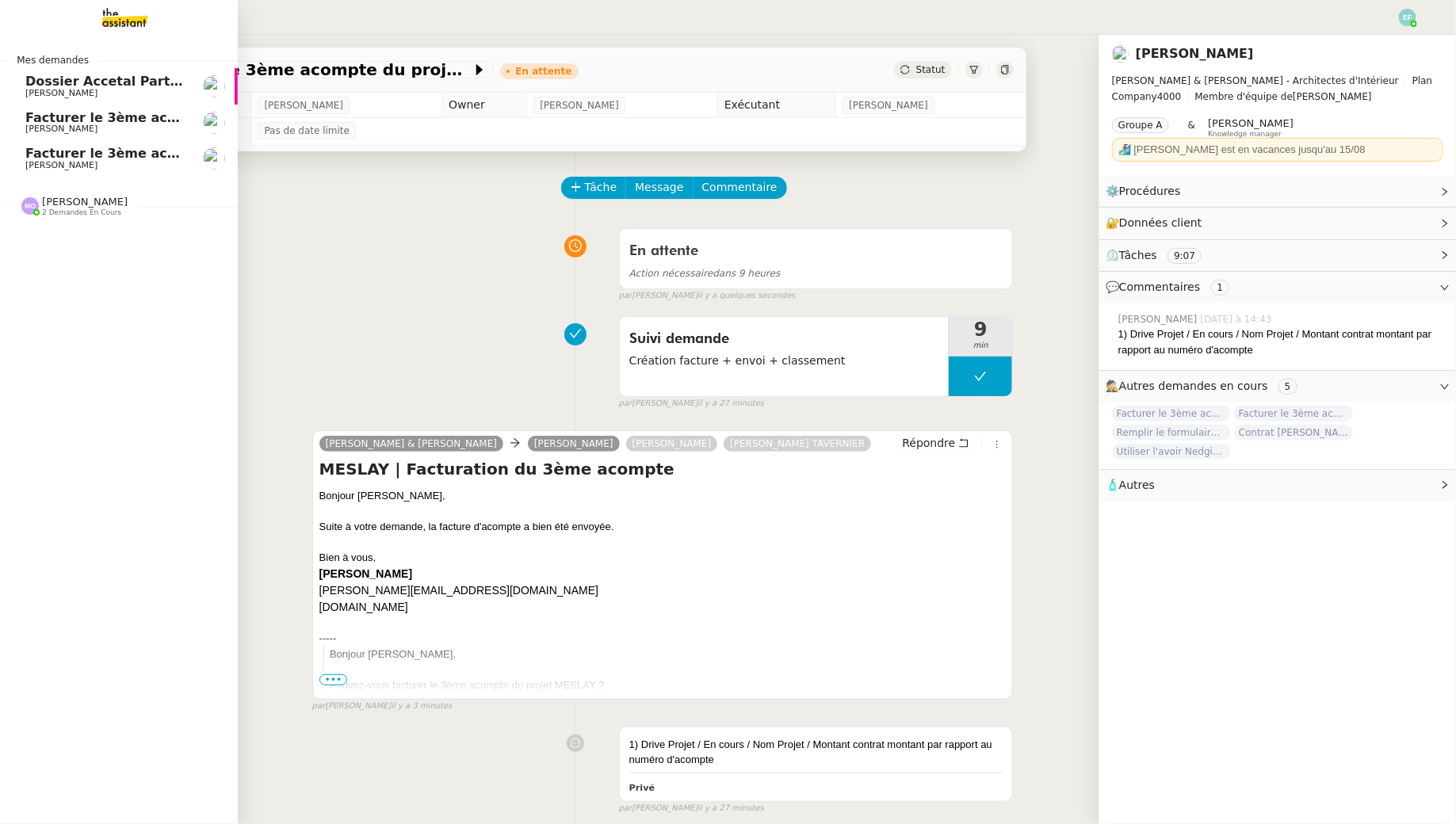
click at [16, 114] on link "Facturer le 3ème acompte MOUGINS [PERSON_NAME]" at bounding box center [119, 122] width 238 height 36
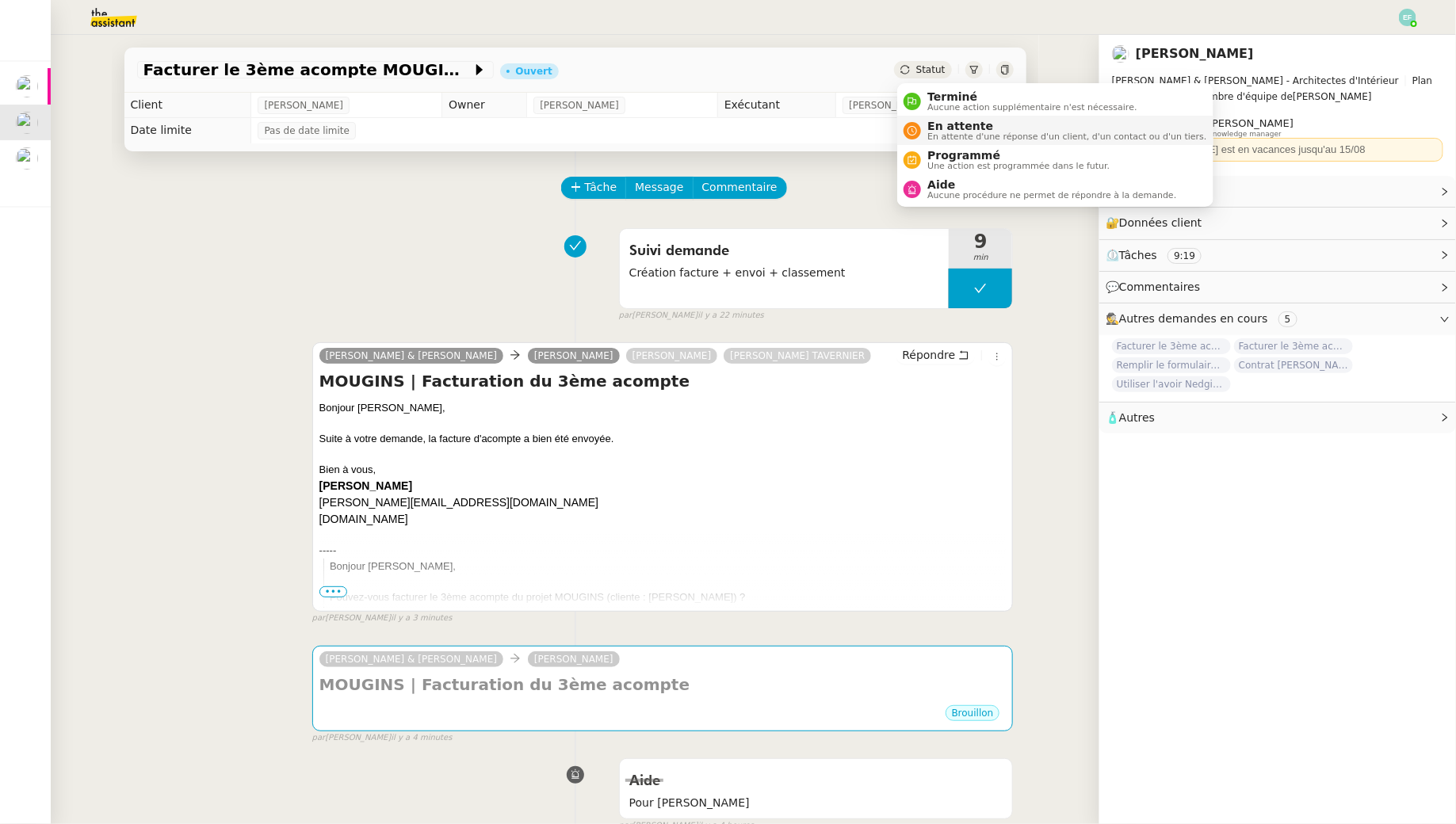
click at [941, 139] on span "En attente d'une réponse d'un client, d'un contact ou d'un tiers." at bounding box center [1067, 137] width 279 height 9
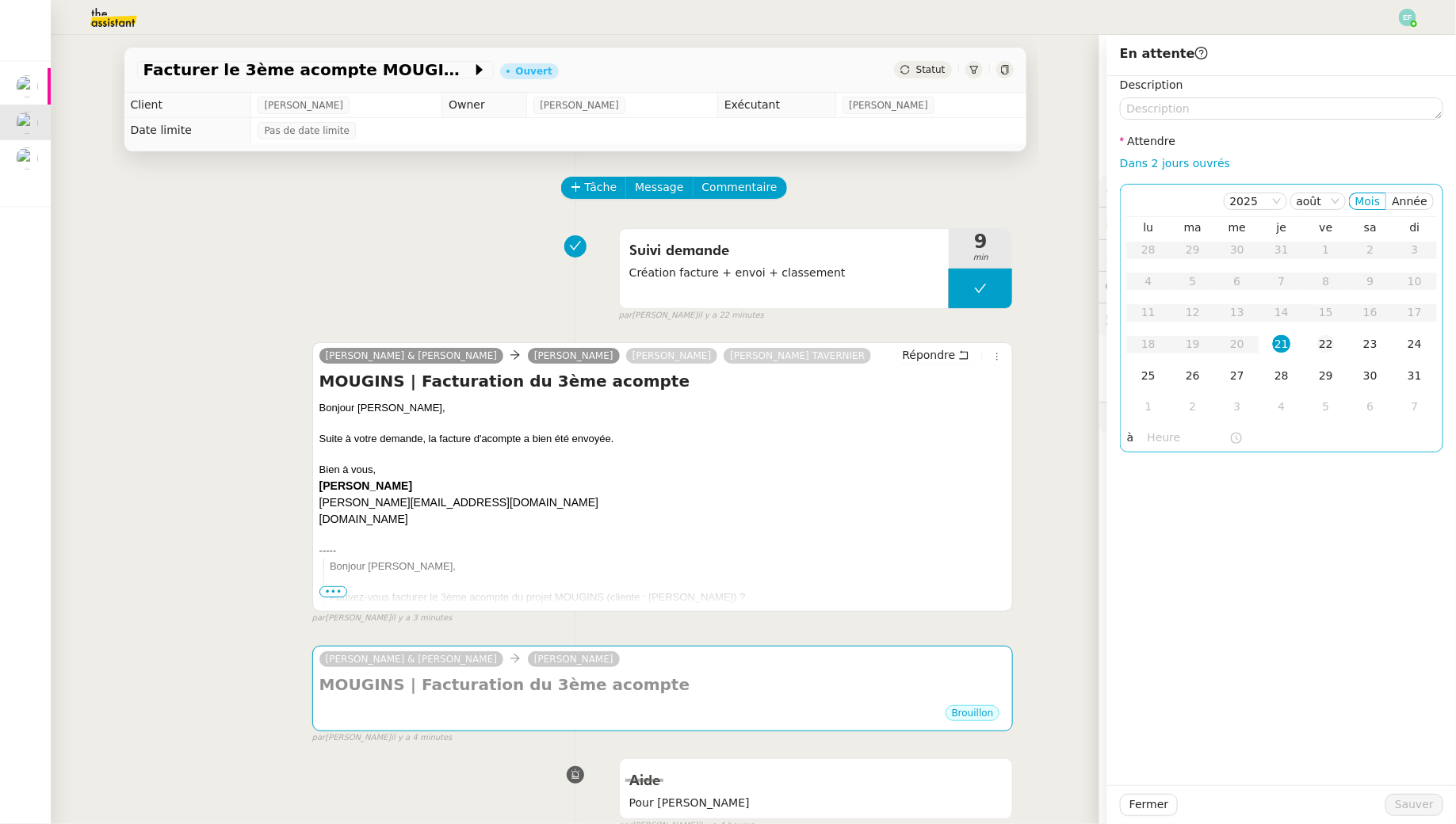
click at [1311, 348] on td "22" at bounding box center [1326, 344] width 45 height 32
click at [1401, 802] on span "Sauver" at bounding box center [1414, 804] width 39 height 18
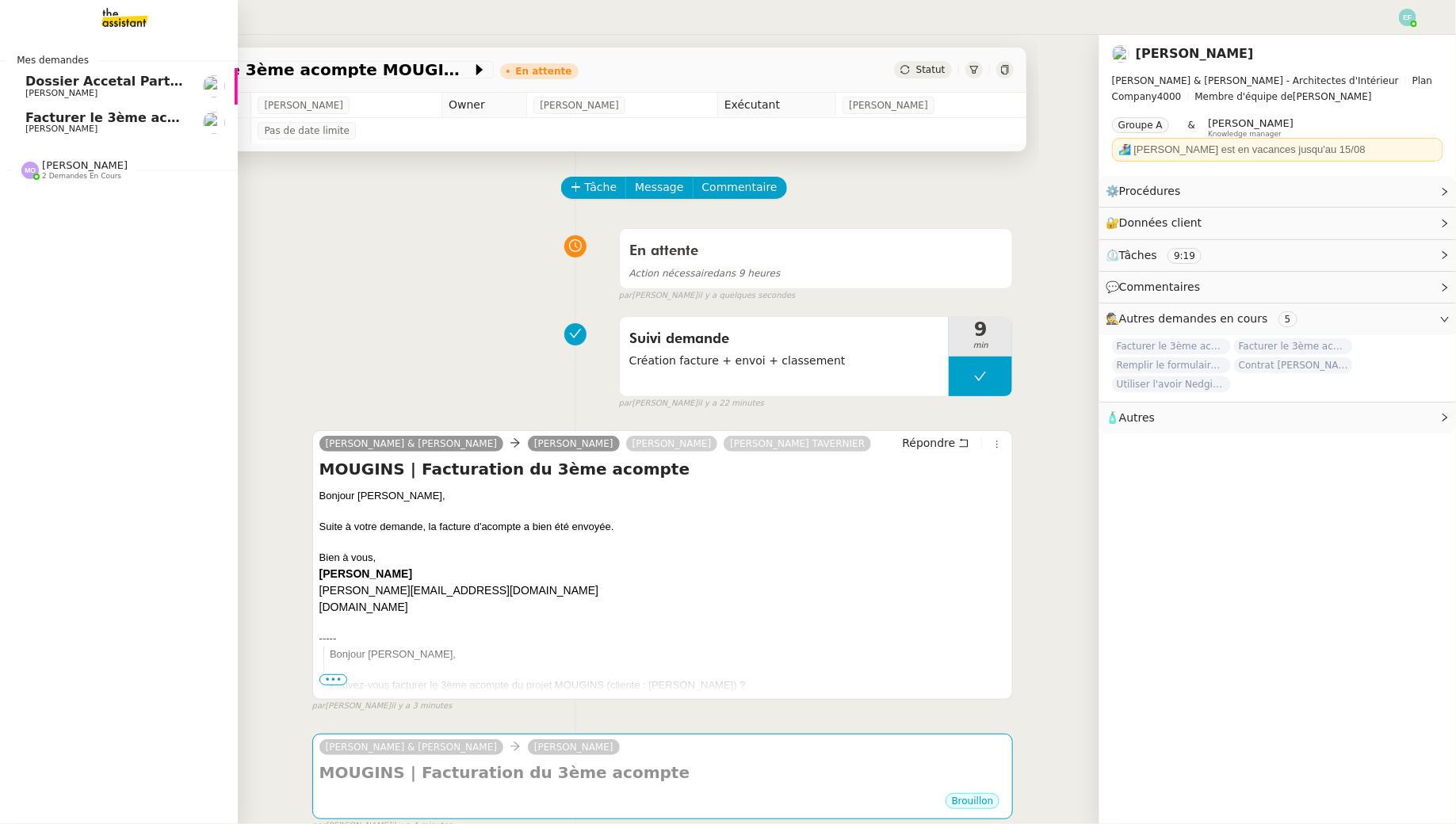
click at [68, 124] on span "[PERSON_NAME]" at bounding box center [61, 129] width 72 height 10
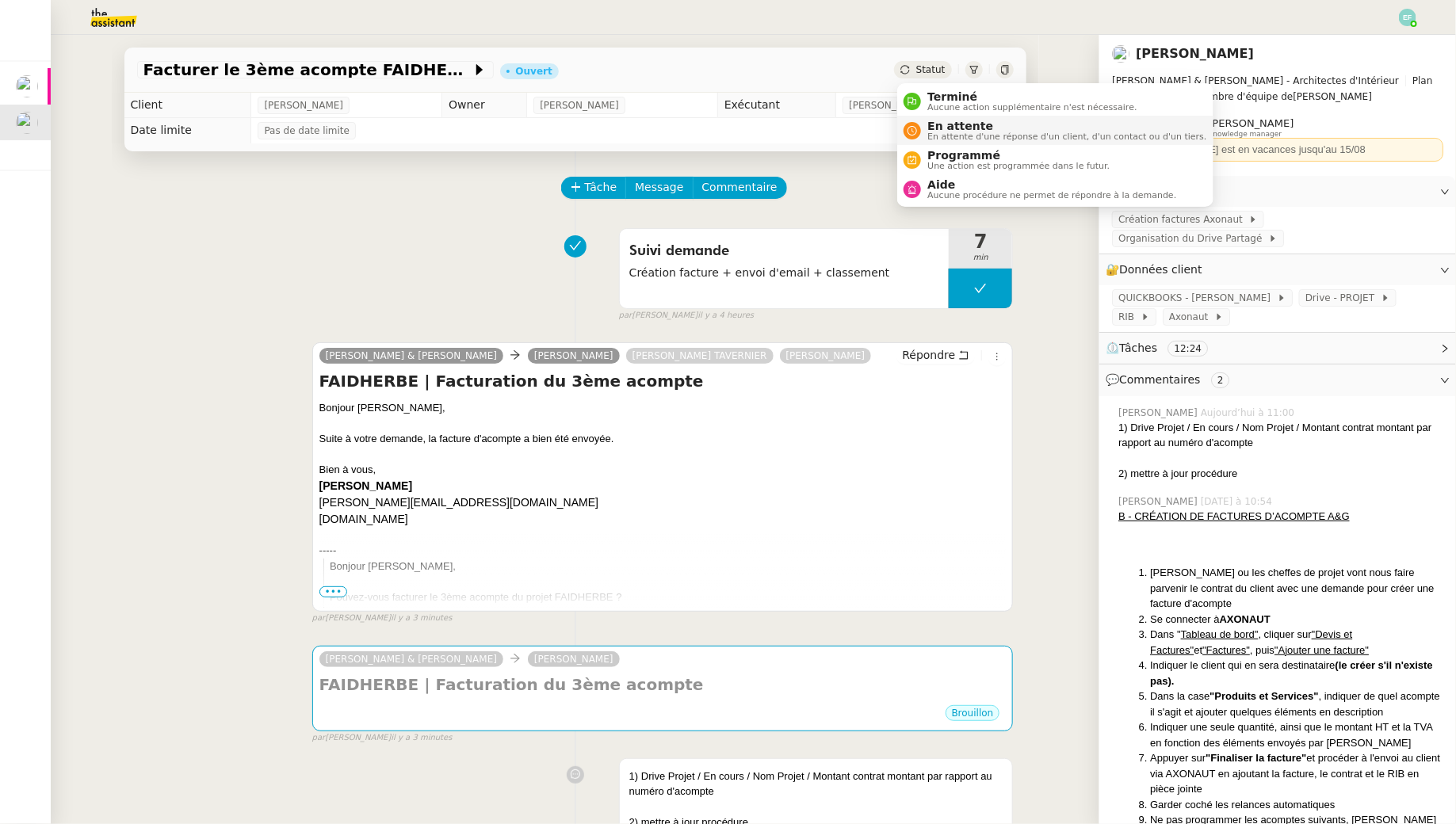
click at [944, 139] on span "En attente d'une réponse d'un client, d'un contact ou d'un tiers." at bounding box center [1067, 137] width 279 height 9
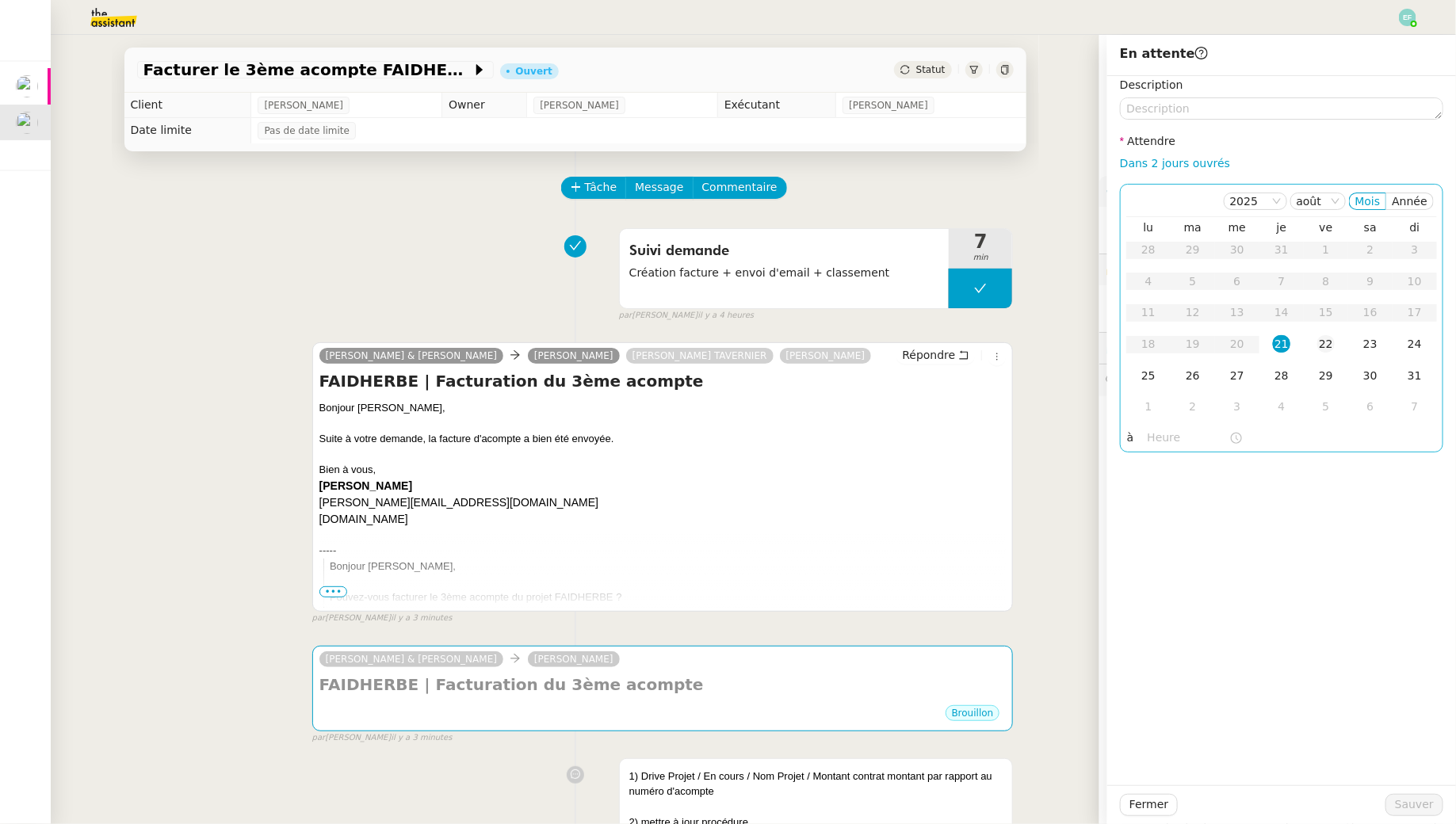
click at [1327, 337] on div "22" at bounding box center [1326, 344] width 17 height 17
click at [1417, 806] on span "Sauver" at bounding box center [1414, 804] width 39 height 18
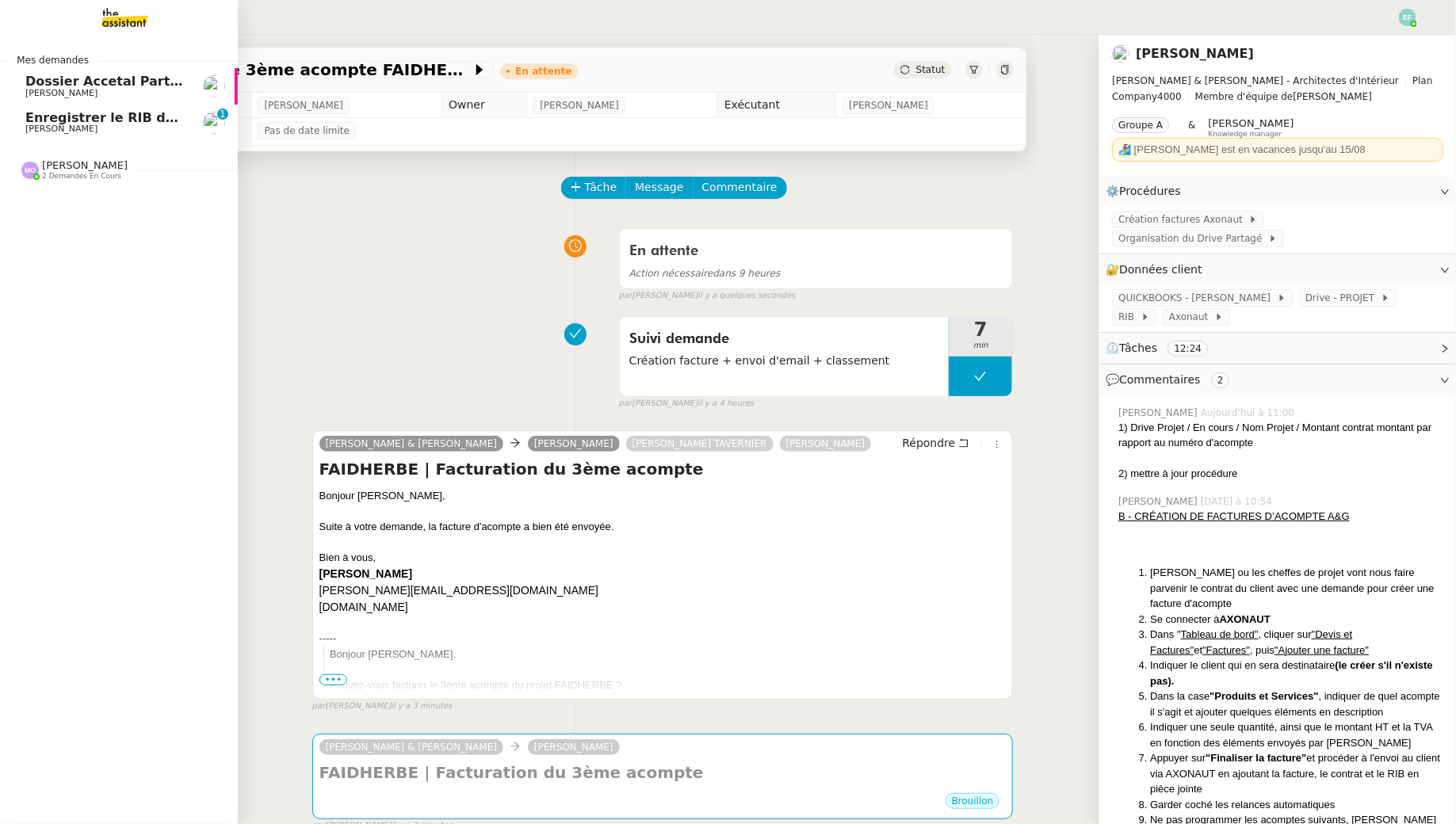
click at [38, 129] on span "[PERSON_NAME]" at bounding box center [61, 129] width 72 height 10
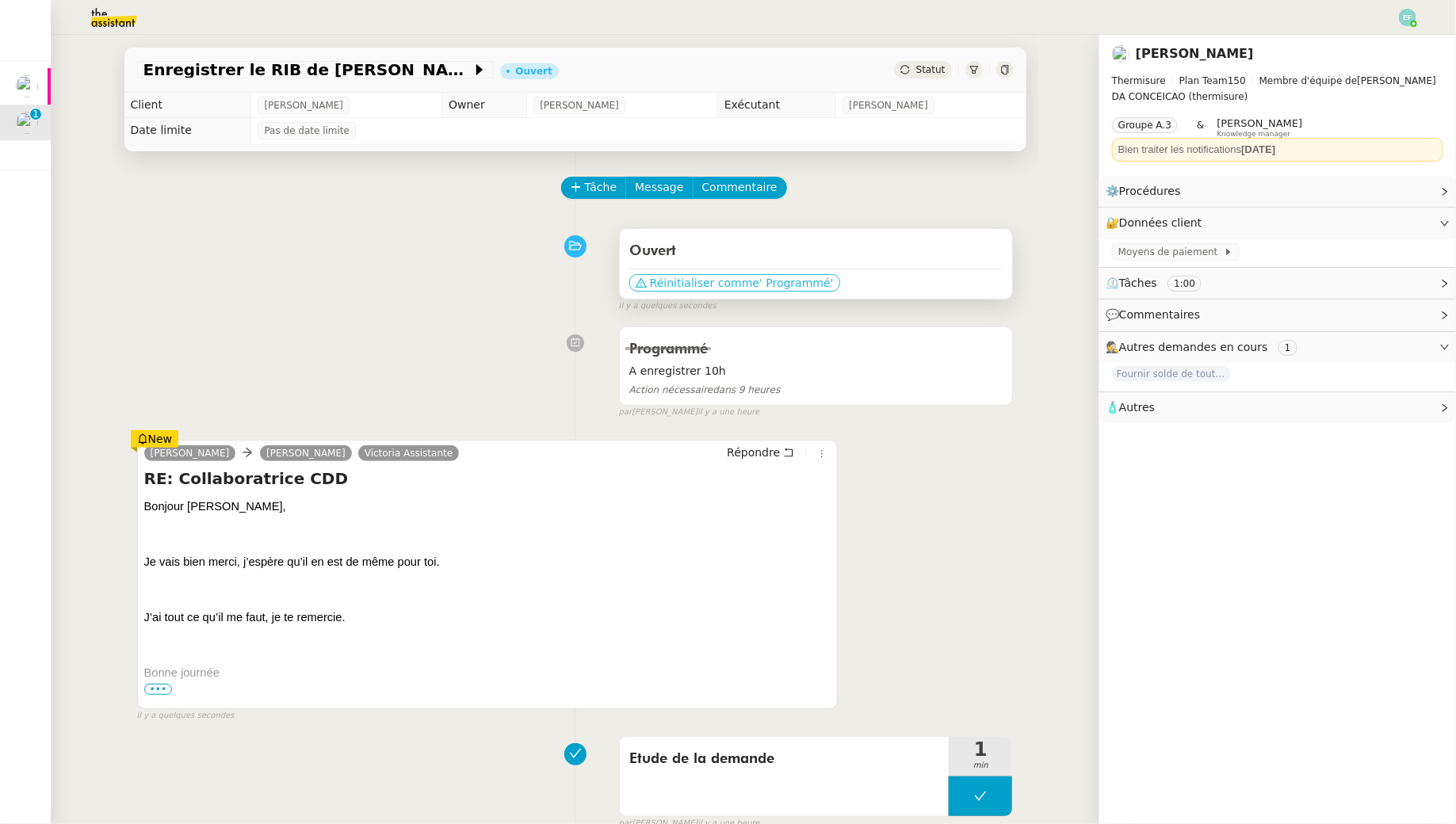
click at [765, 281] on span "' Programmé'" at bounding box center [796, 282] width 74 height 15
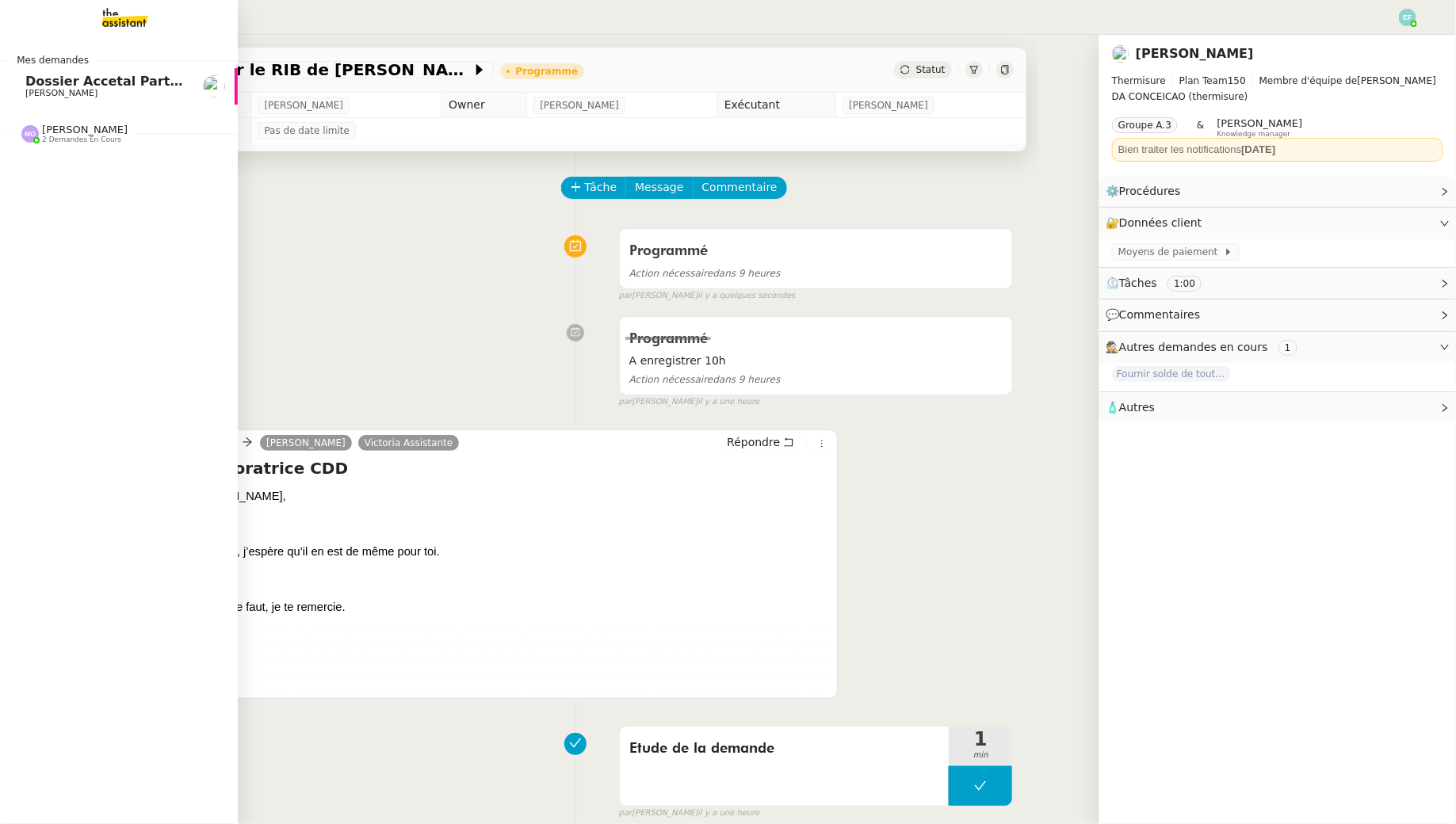
click at [72, 93] on span "[PERSON_NAME]" at bounding box center [61, 93] width 72 height 10
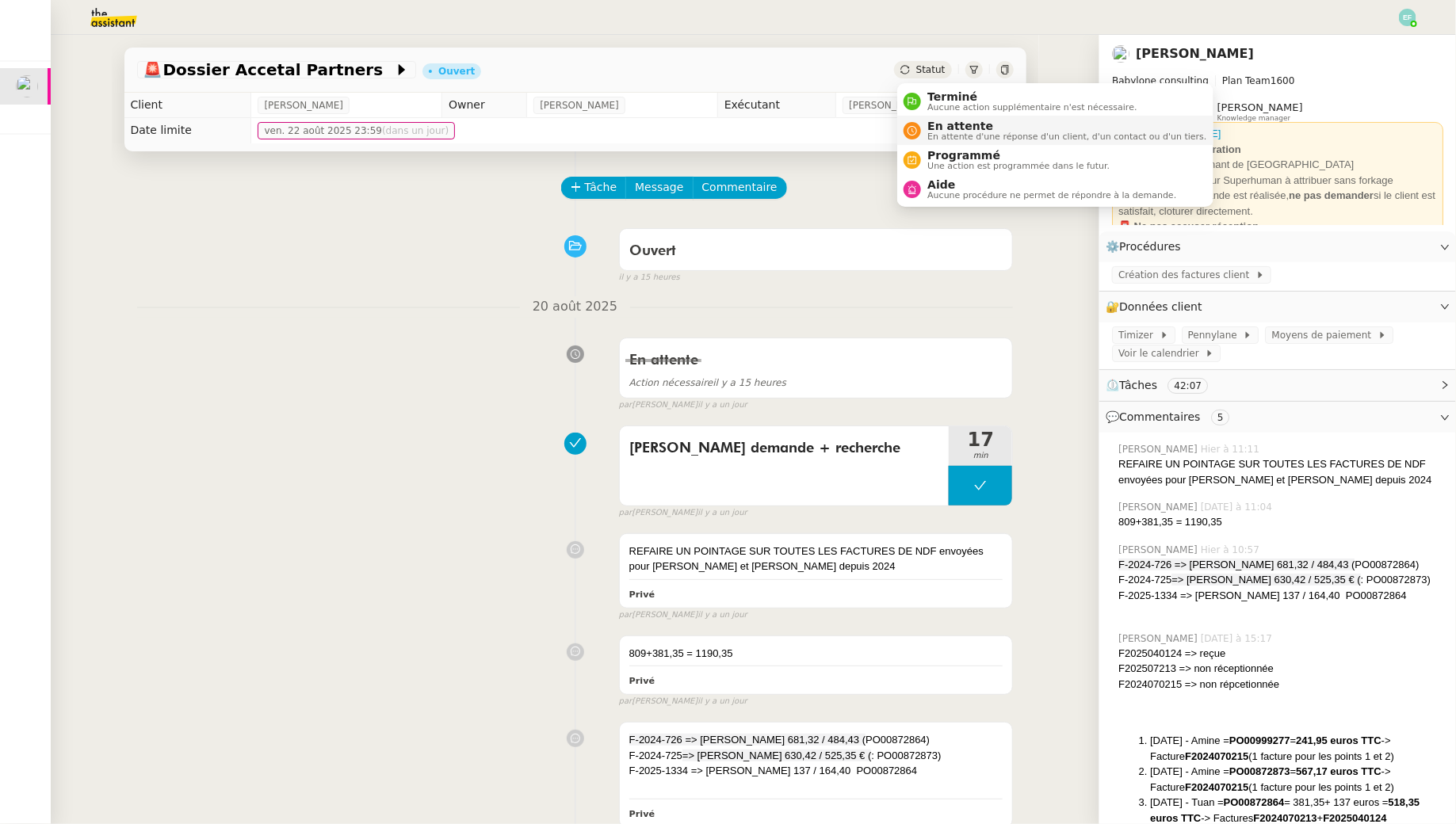
click at [923, 123] on div "En attente En attente d'une réponse d'un client, d'un contact ou d'un tiers." at bounding box center [1063, 130] width 285 height 22
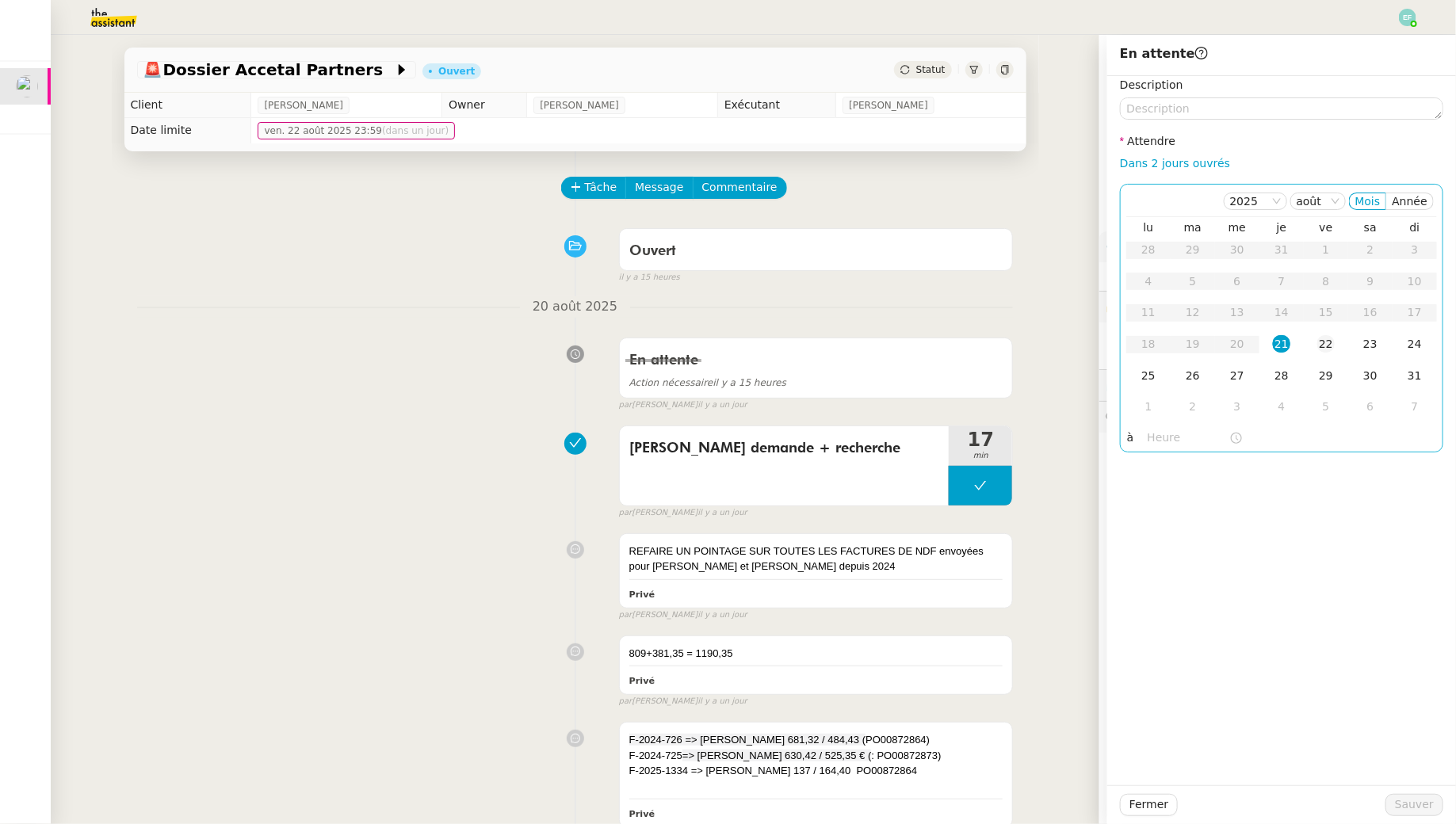
click at [1315, 345] on td "22" at bounding box center [1326, 344] width 45 height 32
click at [1410, 808] on span "Sauver" at bounding box center [1414, 804] width 39 height 18
